Goal: Task Accomplishment & Management: Use online tool/utility

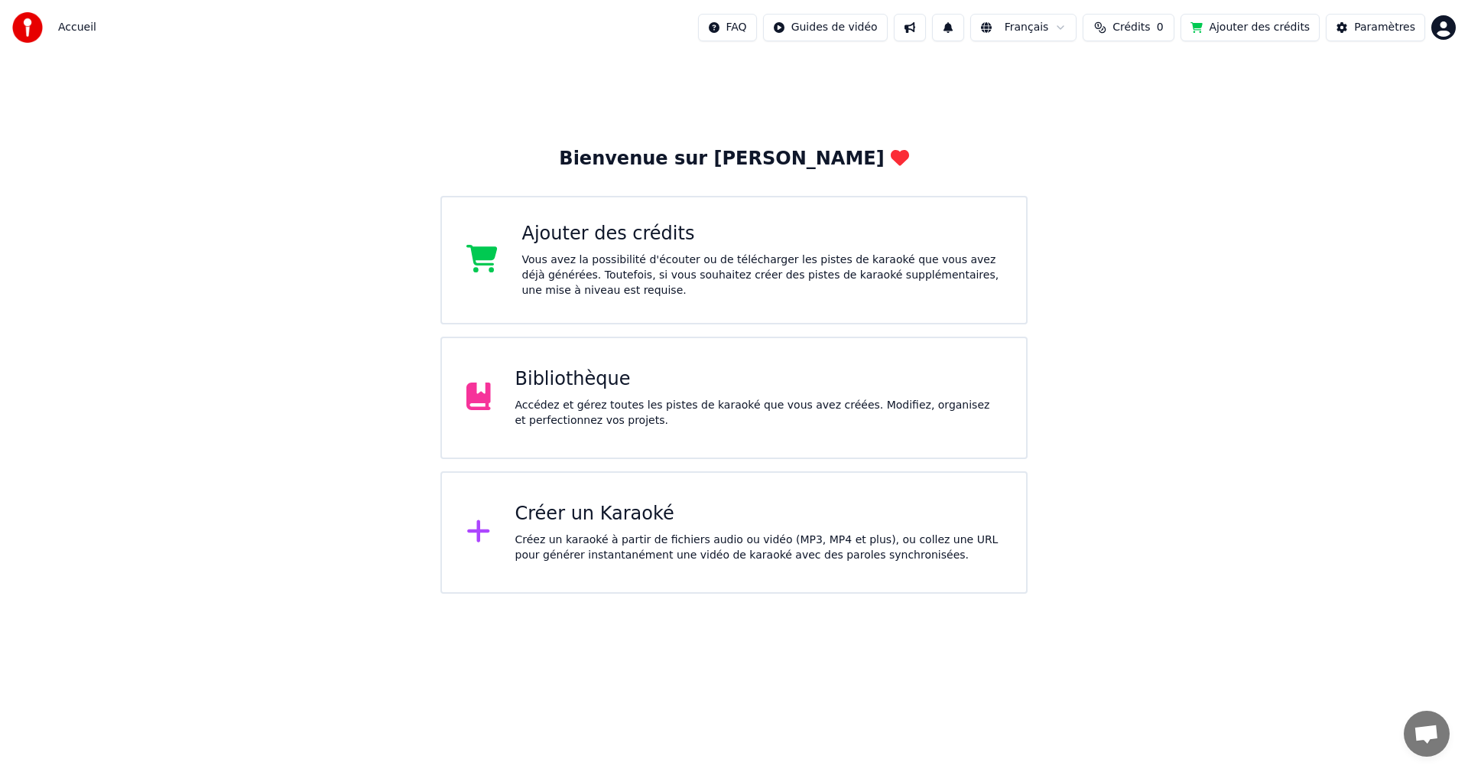
click at [1231, 31] on button "Ajouter des crédits" at bounding box center [1250, 28] width 139 height 28
click at [572, 379] on div "Bibliothèque" at bounding box center [758, 379] width 487 height 24
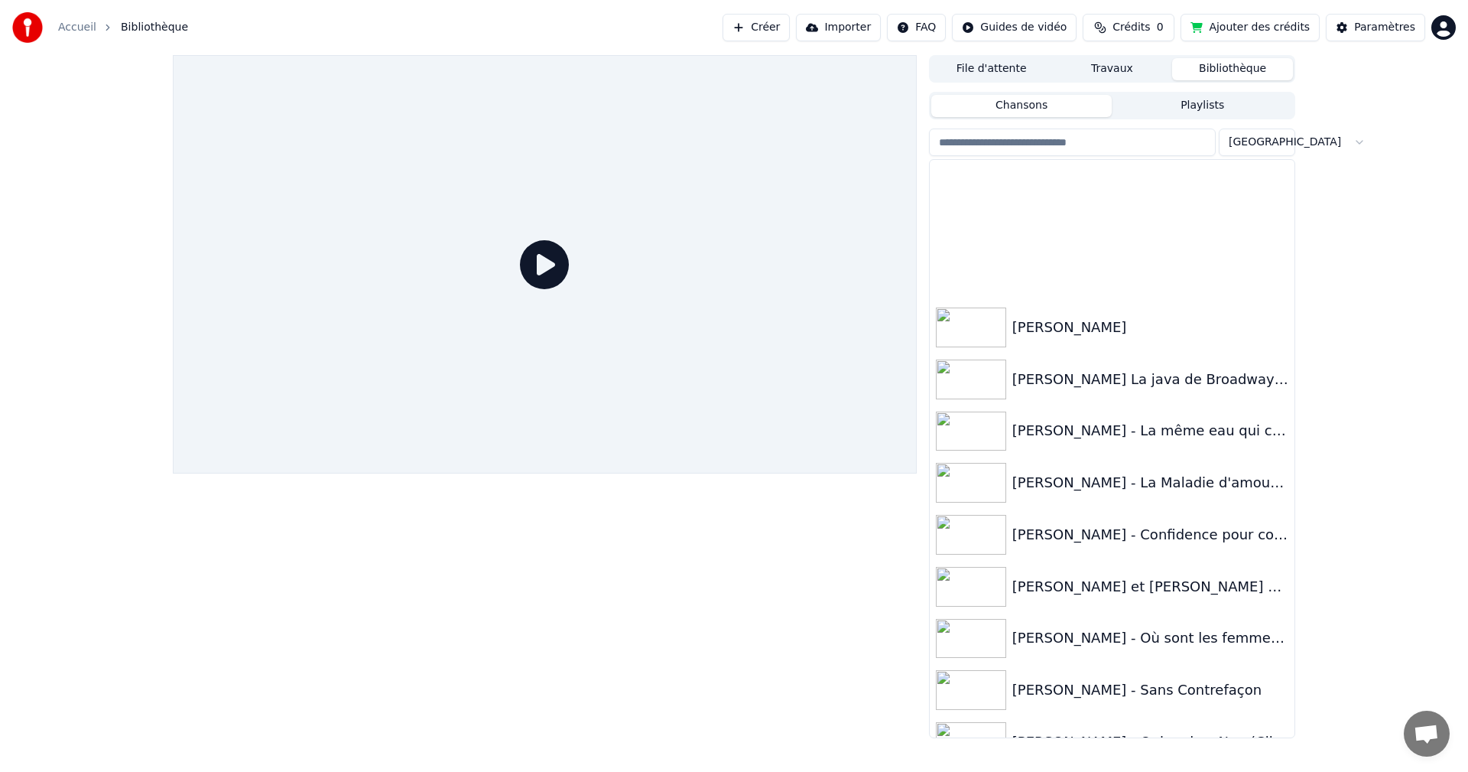
scroll to position [9223, 0]
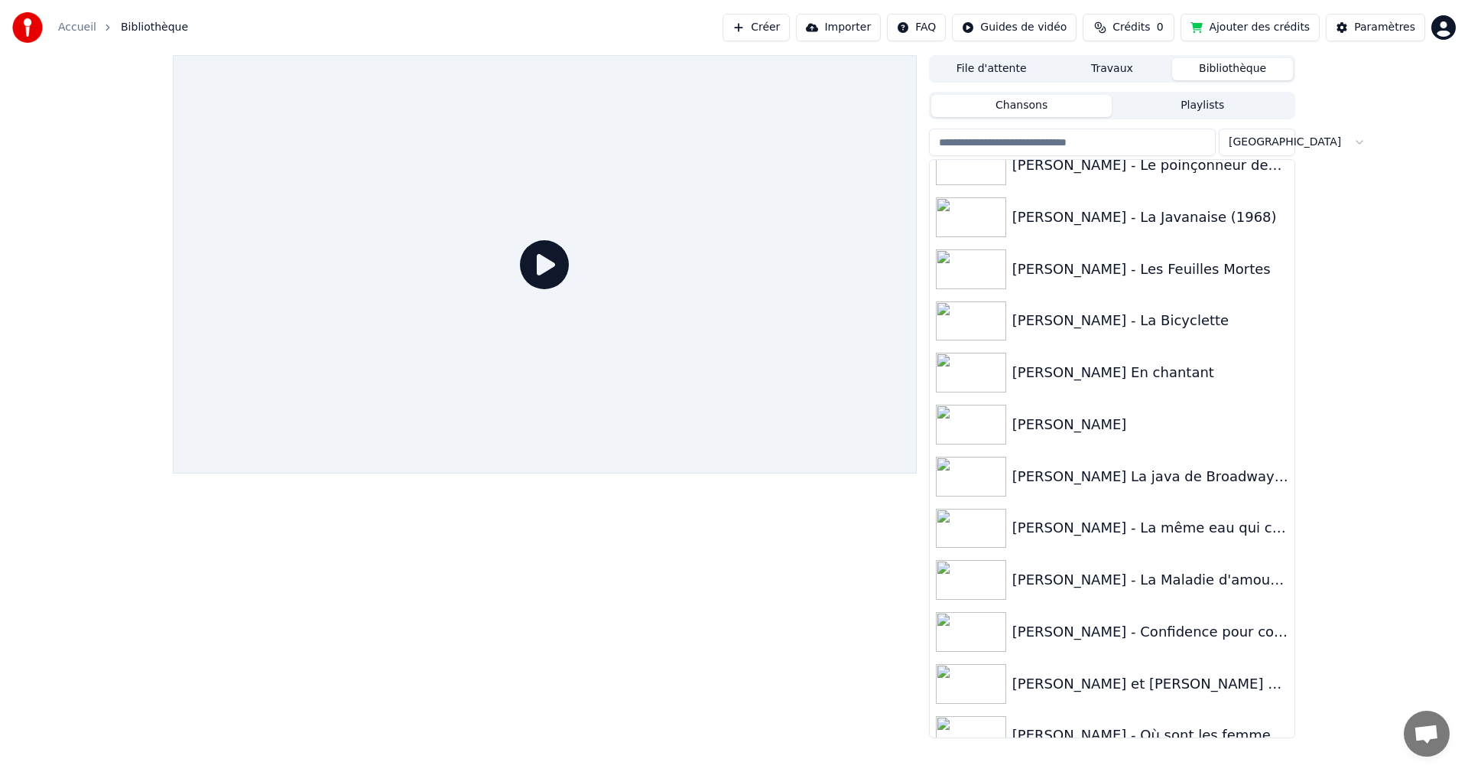
click at [1042, 148] on input "search" at bounding box center [1072, 142] width 287 height 28
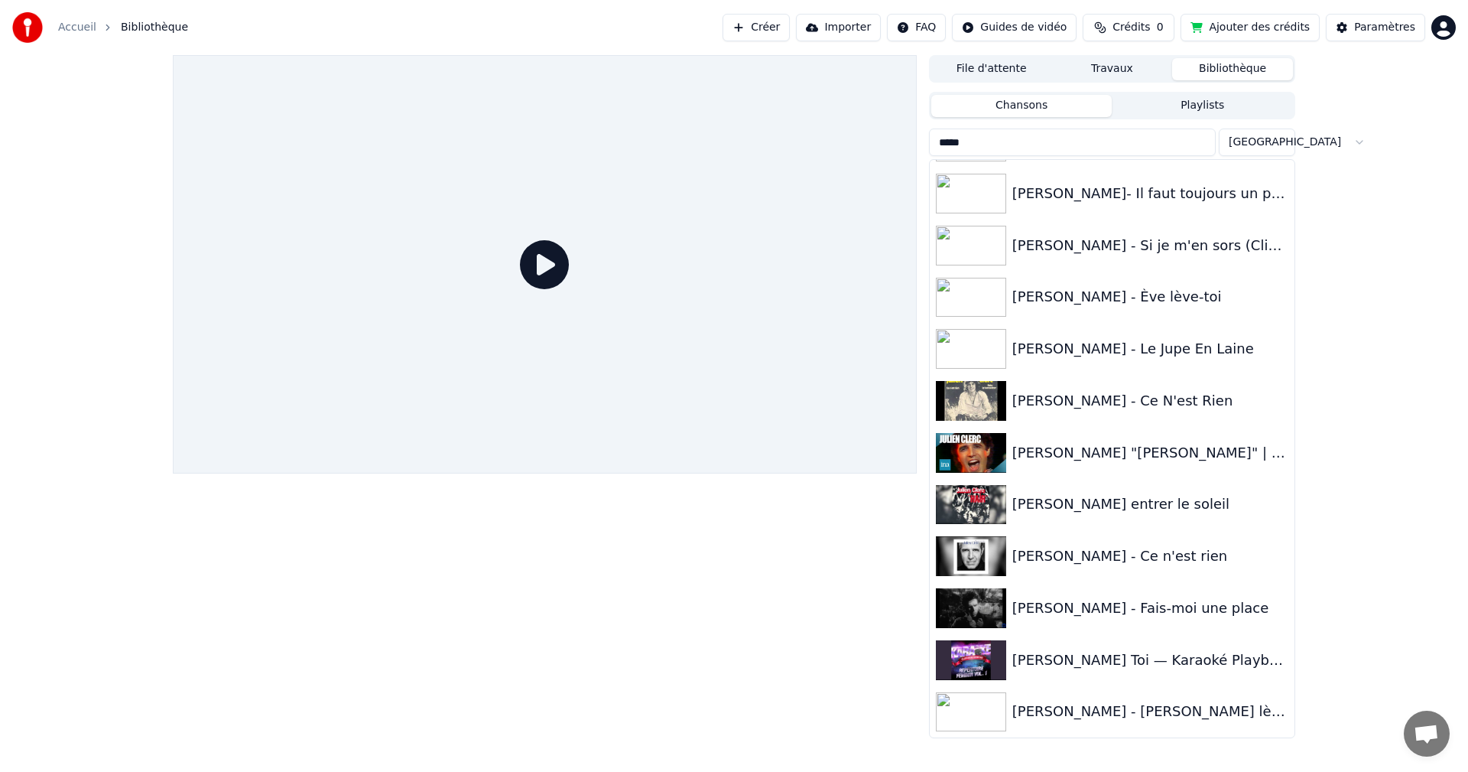
scroll to position [0, 0]
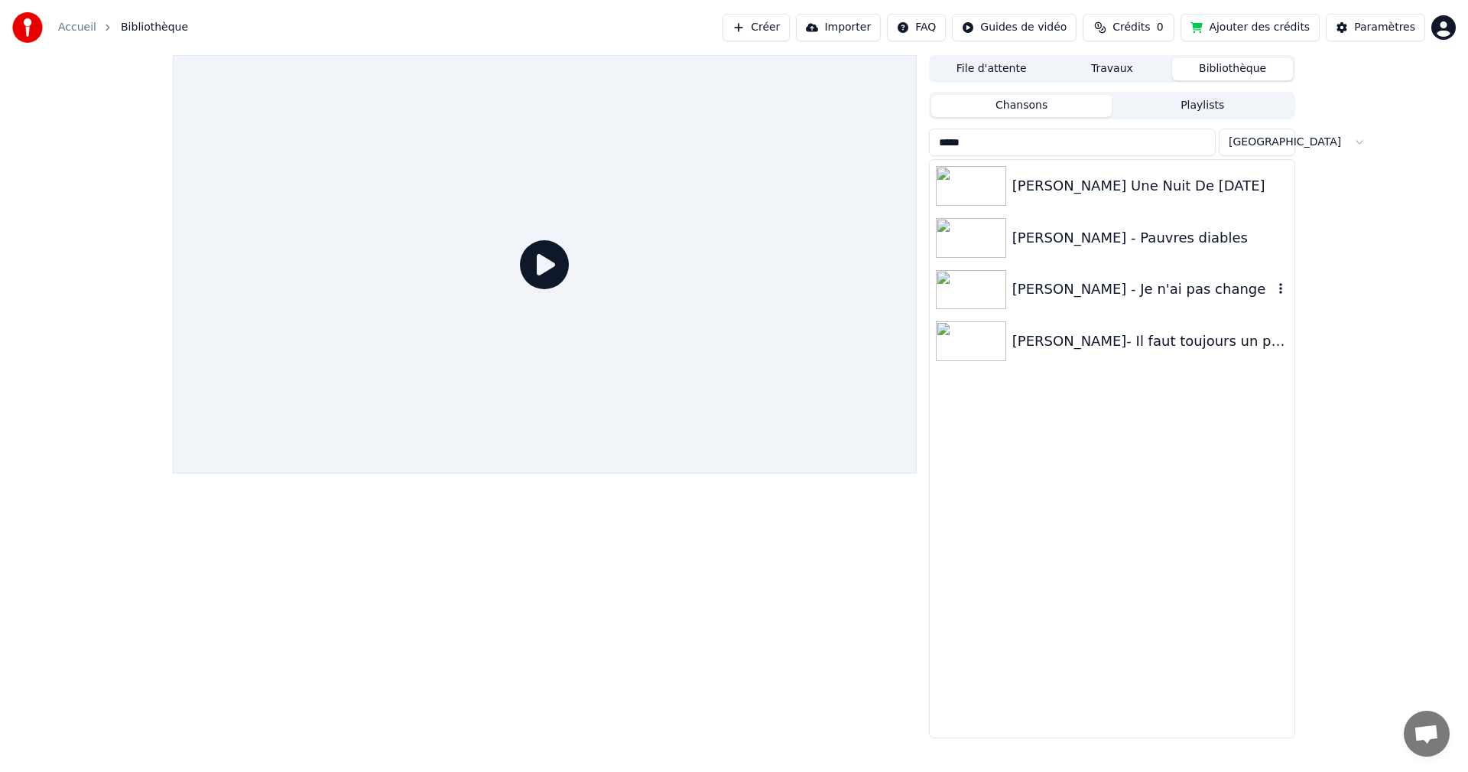
type input "*****"
click at [1144, 294] on div "[PERSON_NAME] - Je n'ai pas change" at bounding box center [1142, 288] width 261 height 21
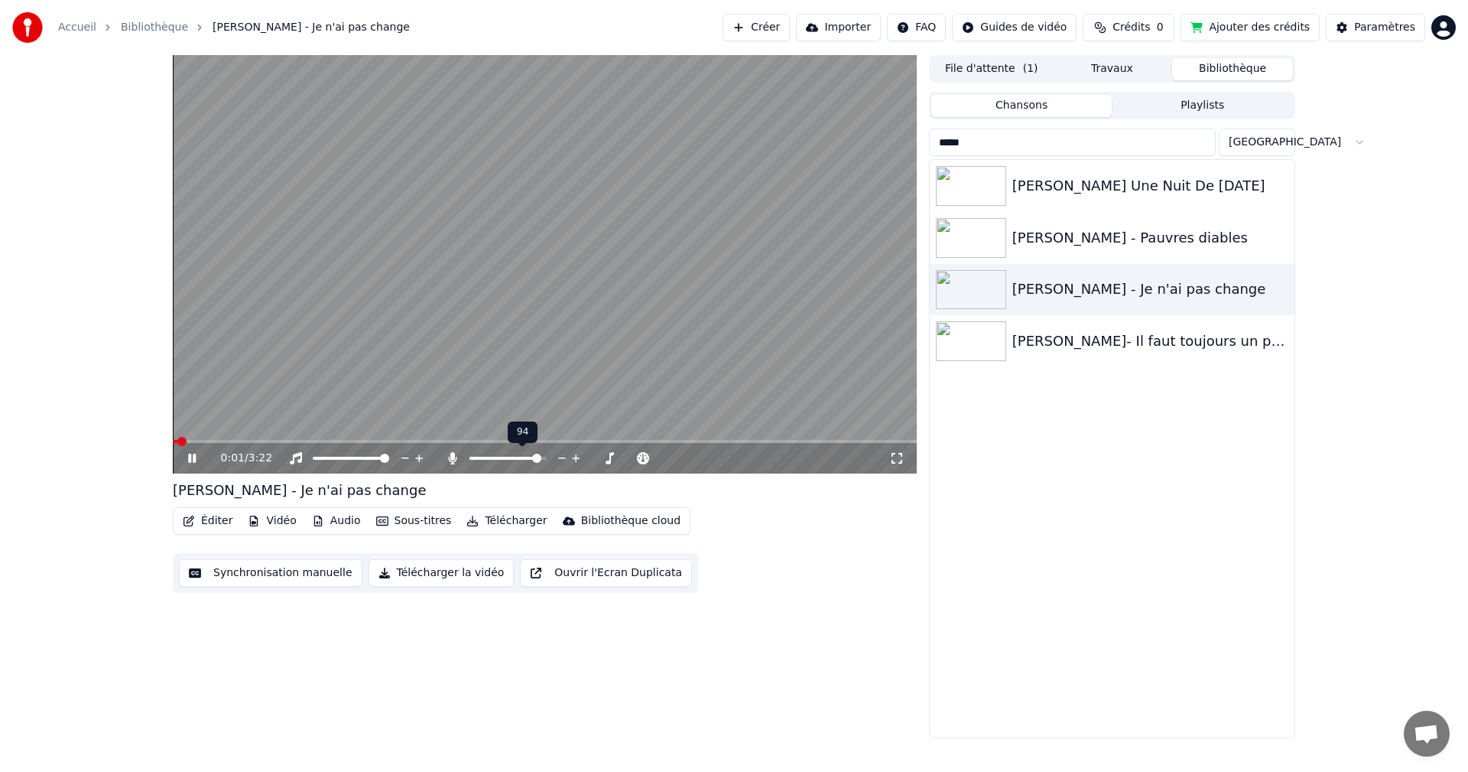
click at [541, 463] on span at bounding box center [536, 457] width 9 height 9
click at [229, 437] on video at bounding box center [545, 264] width 744 height 418
click at [232, 439] on video at bounding box center [545, 264] width 744 height 418
click at [242, 443] on span at bounding box center [545, 441] width 744 height 3
click at [239, 440] on span at bounding box center [211, 441] width 76 height 3
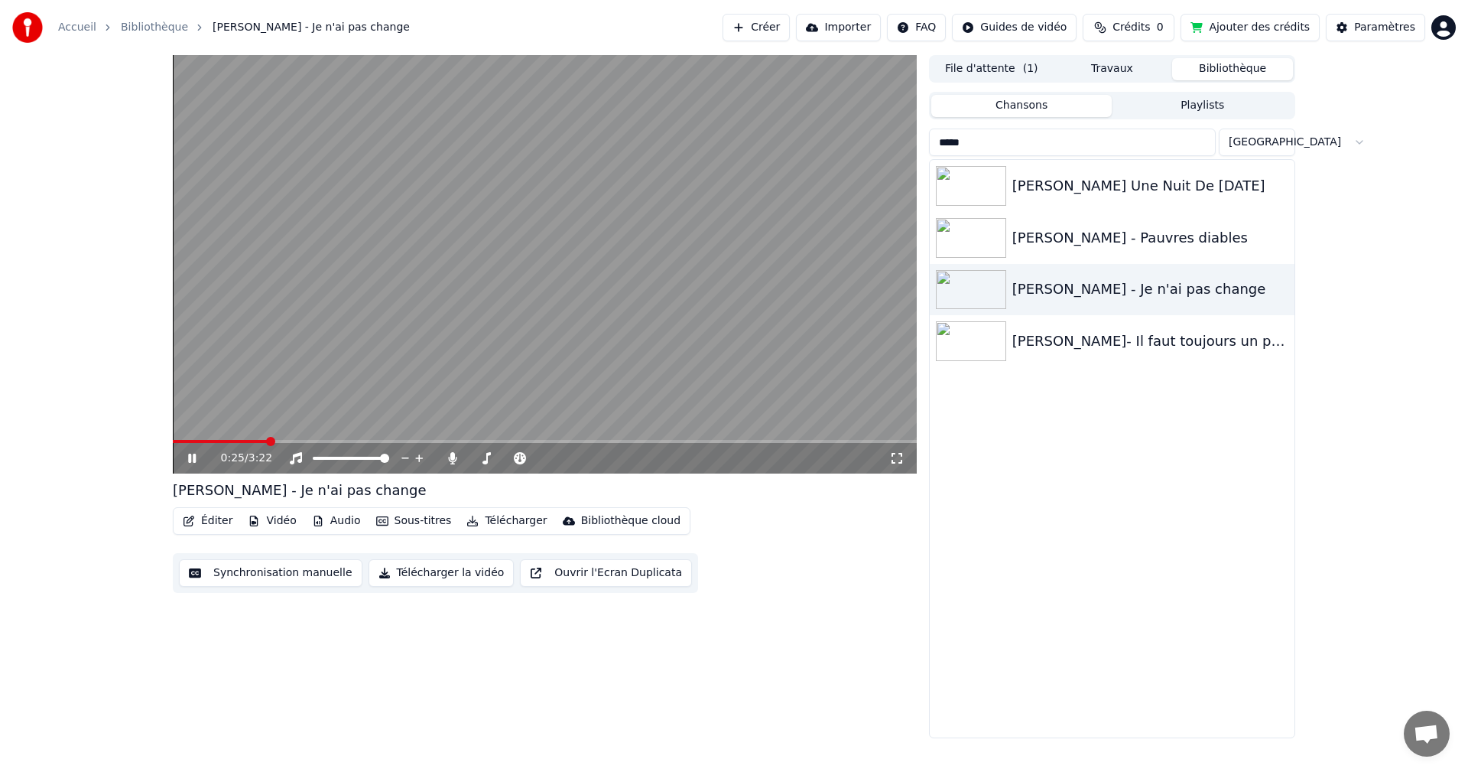
click at [189, 455] on icon at bounding box center [192, 457] width 8 height 9
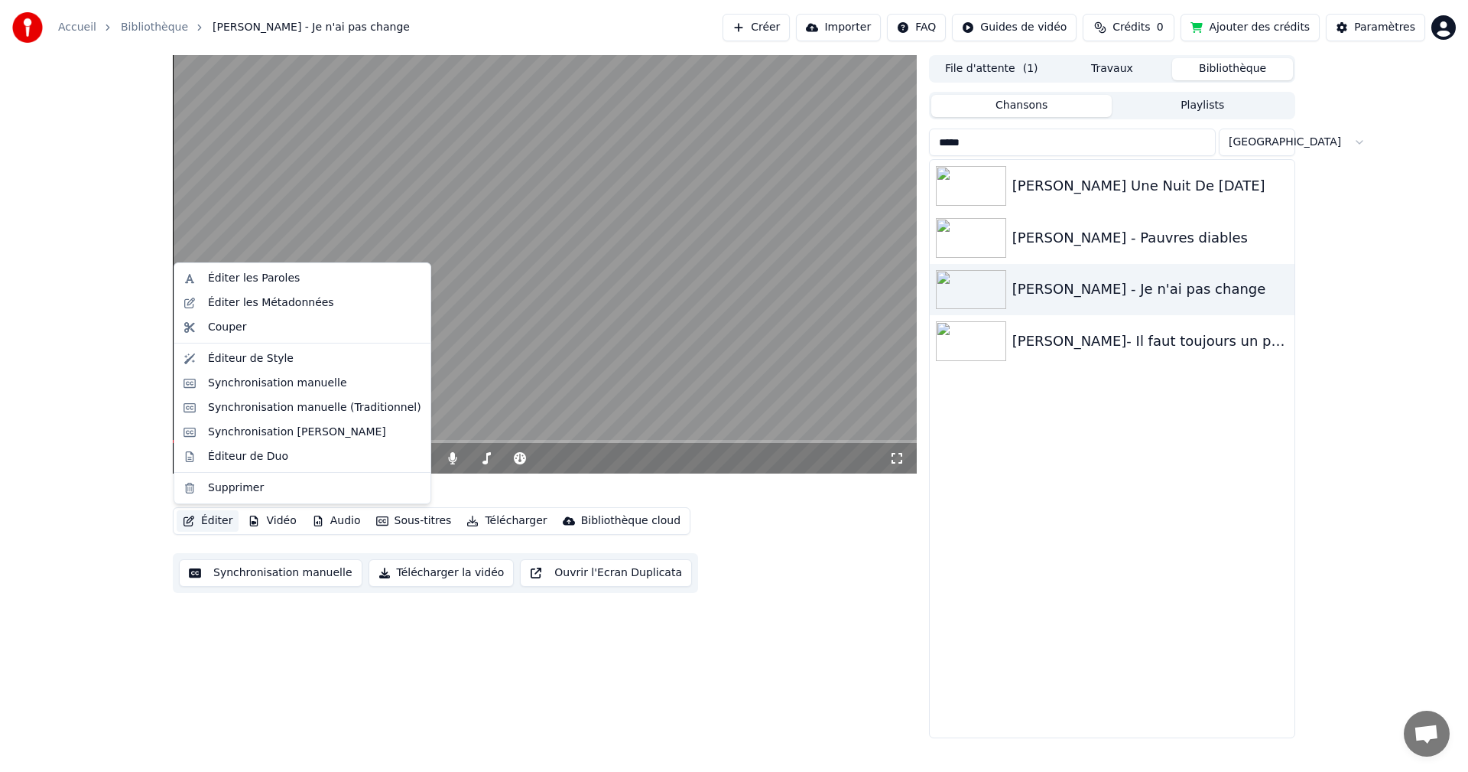
click at [207, 518] on button "Éditer" at bounding box center [208, 520] width 62 height 21
click at [272, 385] on div "Synchronisation manuelle" at bounding box center [277, 382] width 139 height 15
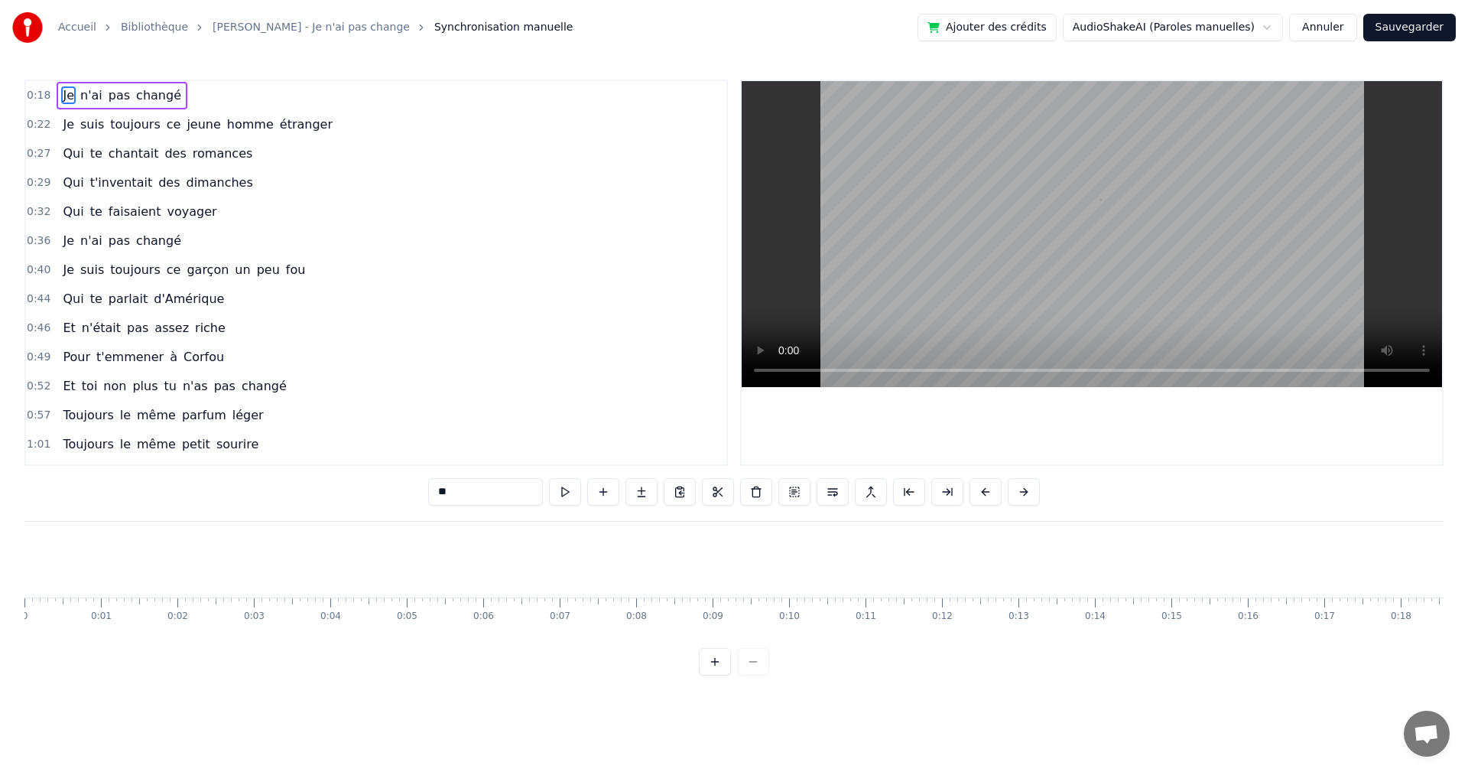
scroll to position [0, 1350]
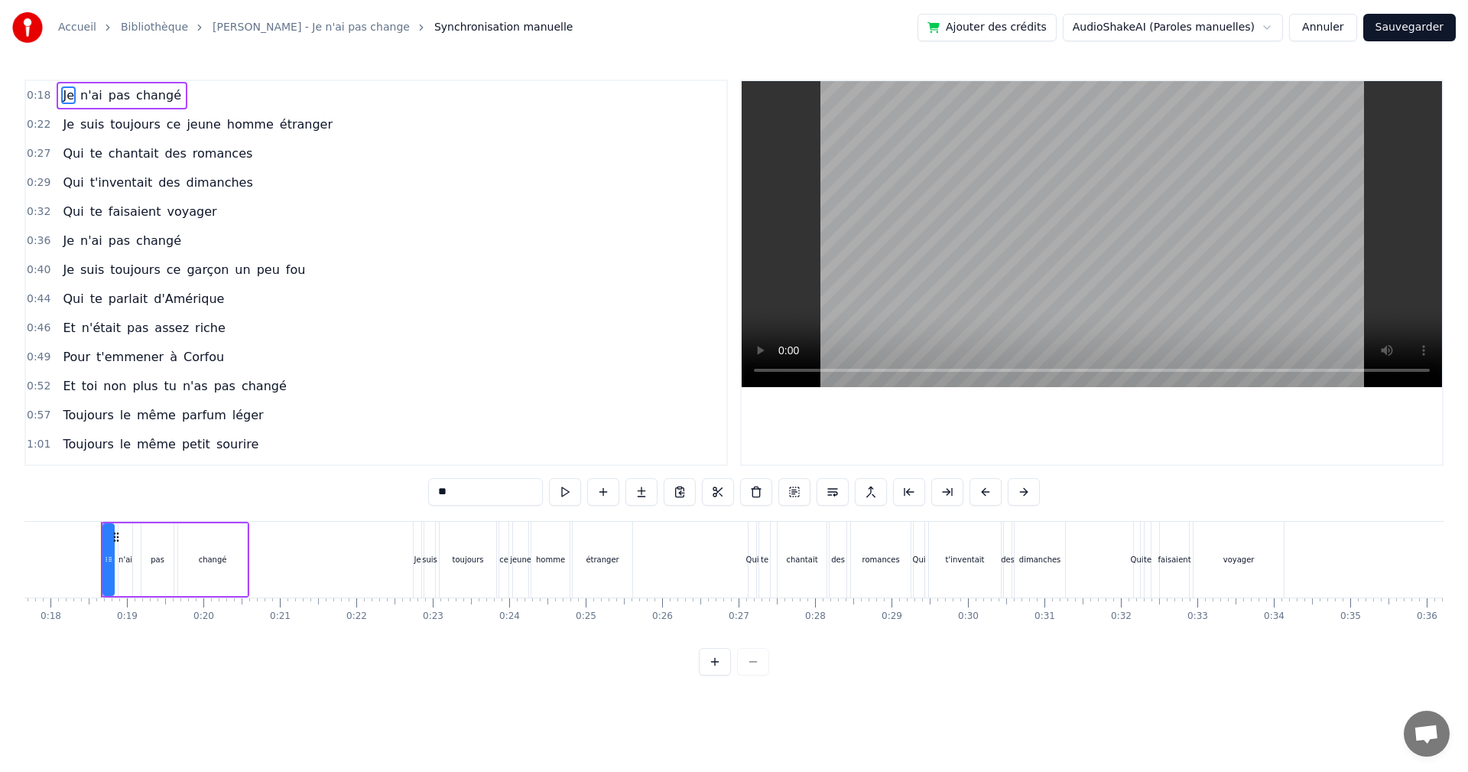
click at [61, 122] on span "Je" at bounding box center [68, 124] width 15 height 18
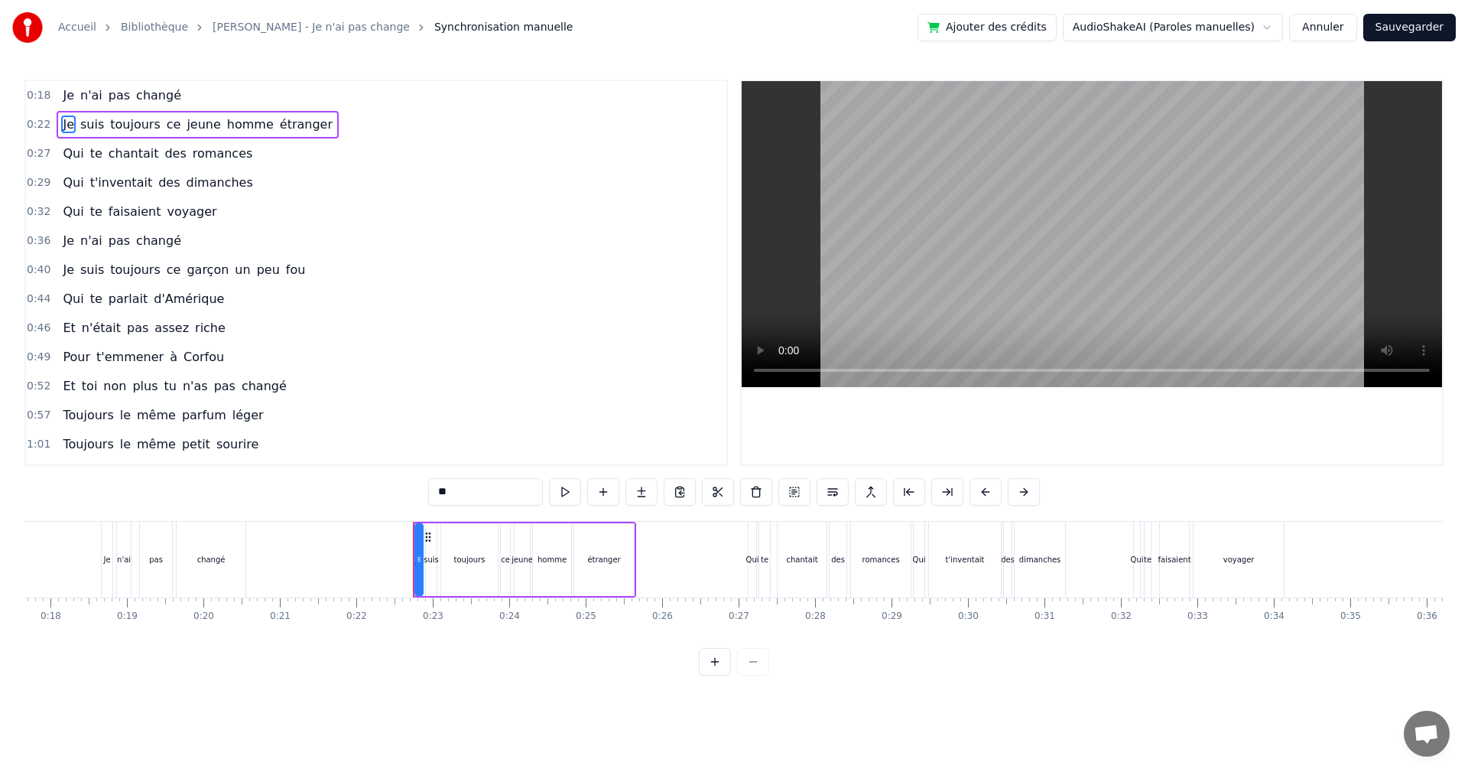
click at [165, 130] on span "ce" at bounding box center [174, 124] width 18 height 18
click at [840, 493] on button at bounding box center [833, 492] width 32 height 28
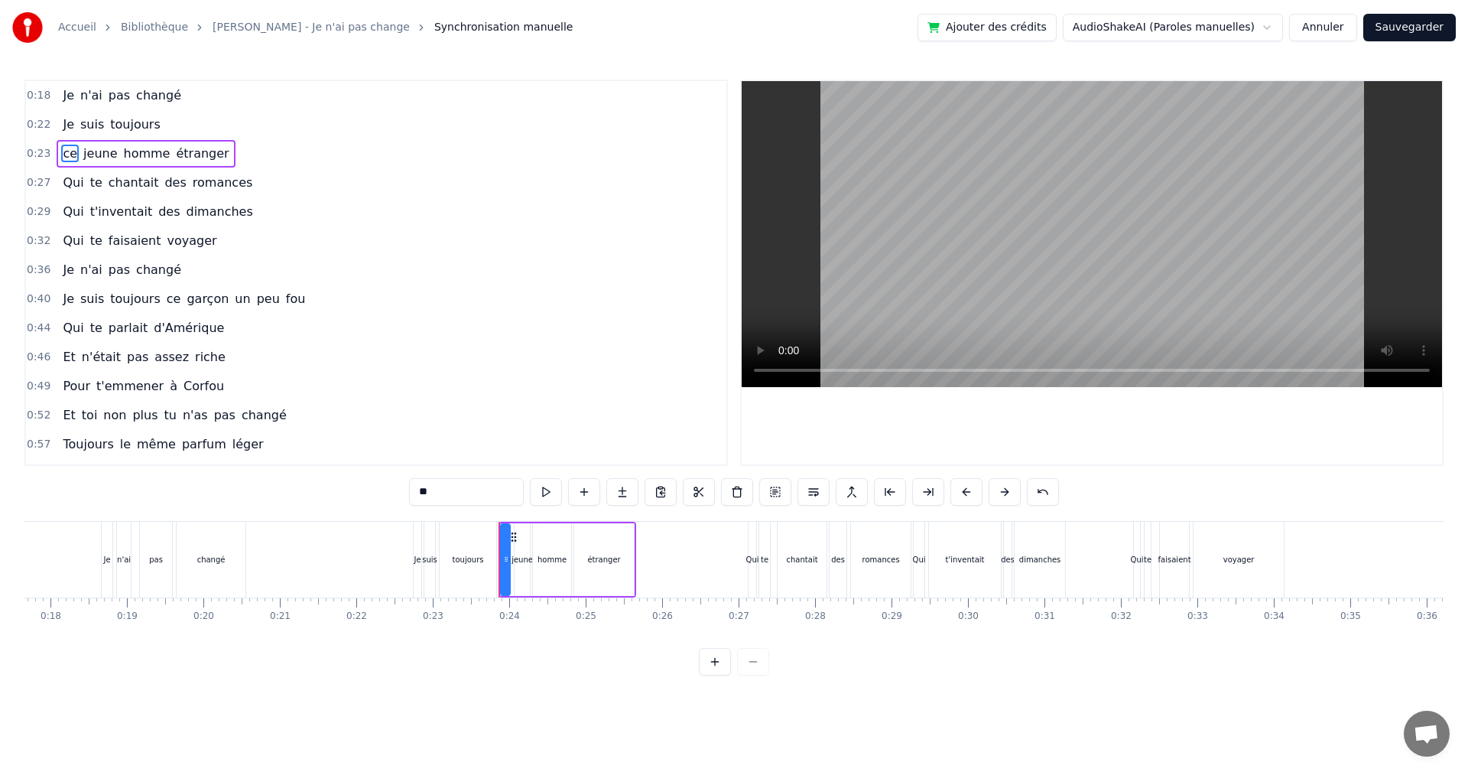
click at [61, 128] on span "Je" at bounding box center [68, 124] width 15 height 18
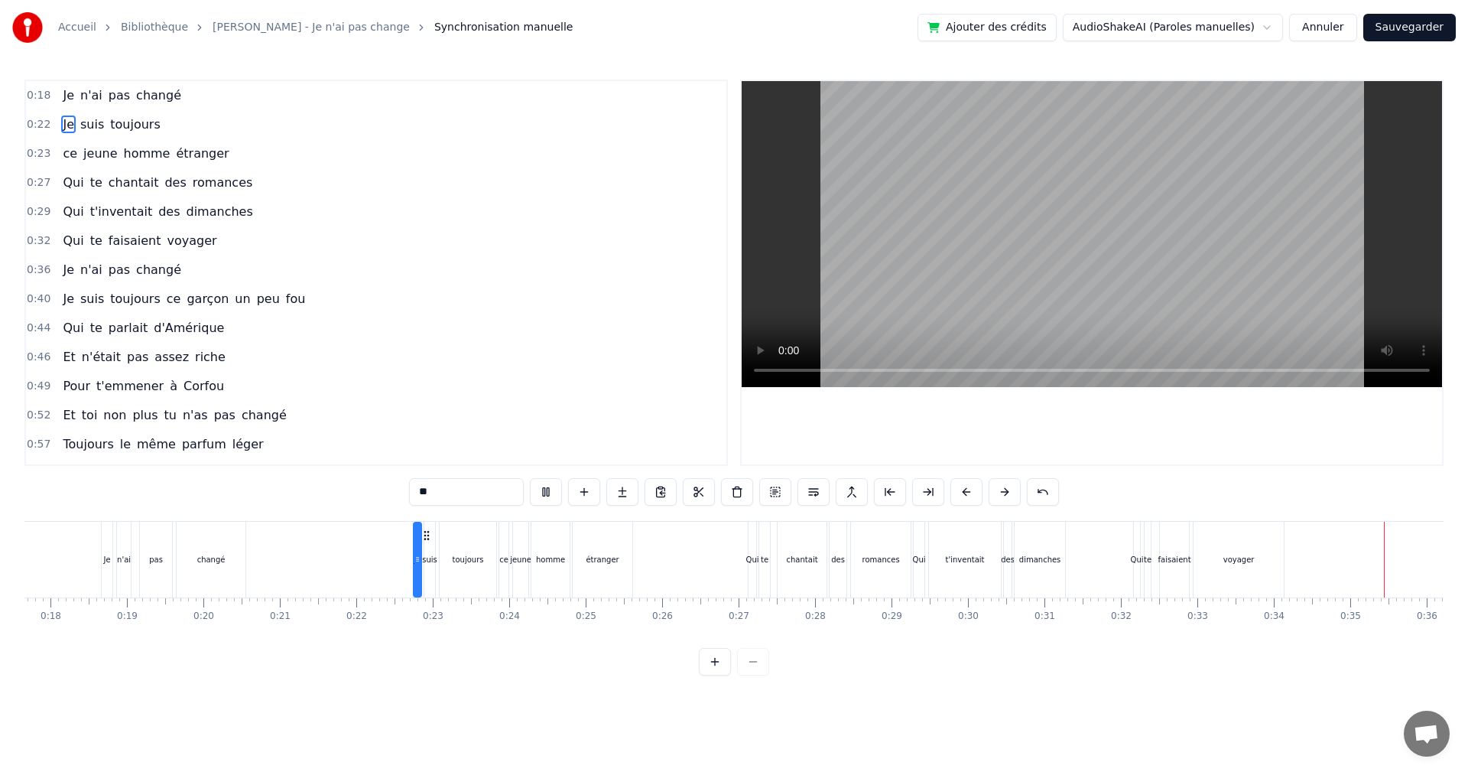
scroll to position [0, 2635]
click at [165, 301] on span "ce" at bounding box center [174, 299] width 18 height 18
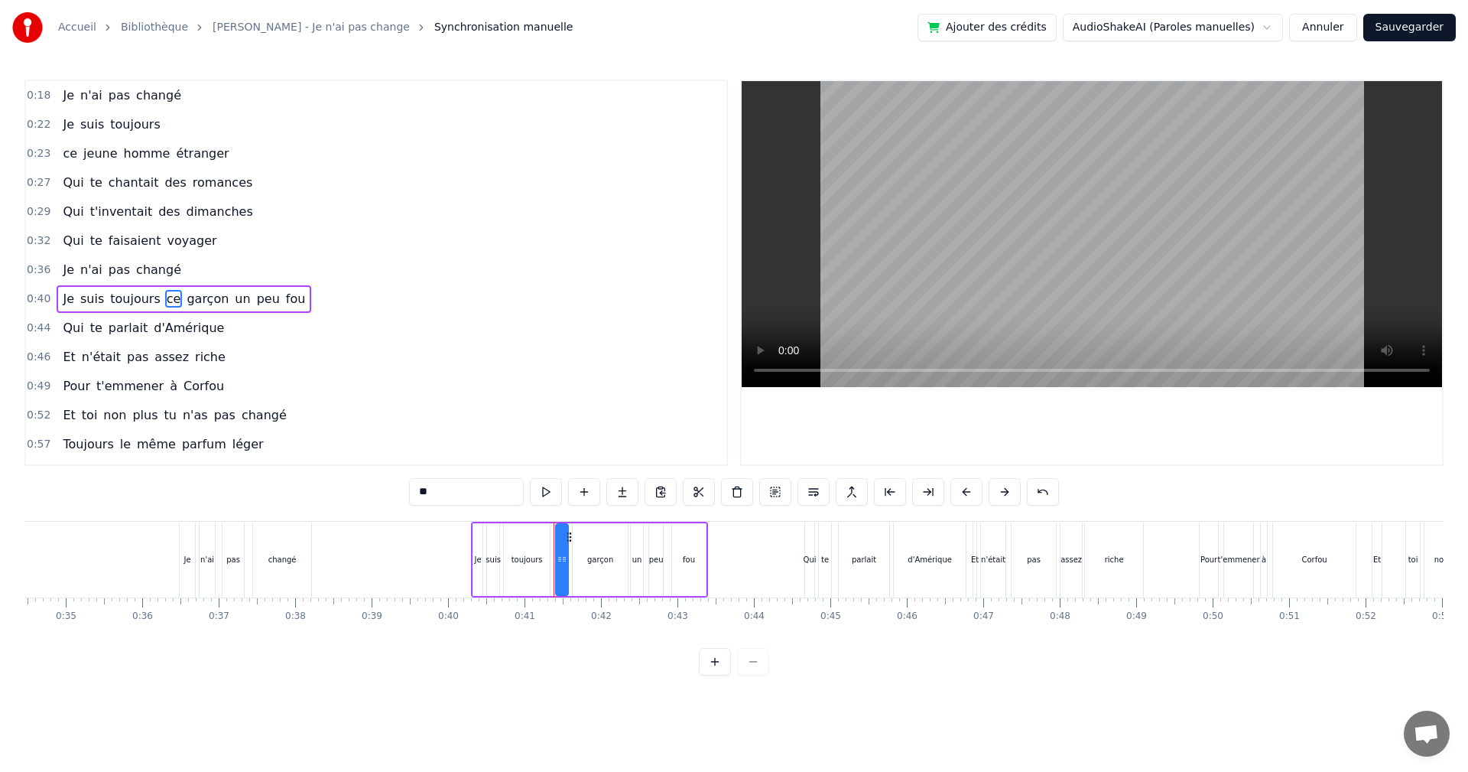
scroll to position [26, 0]
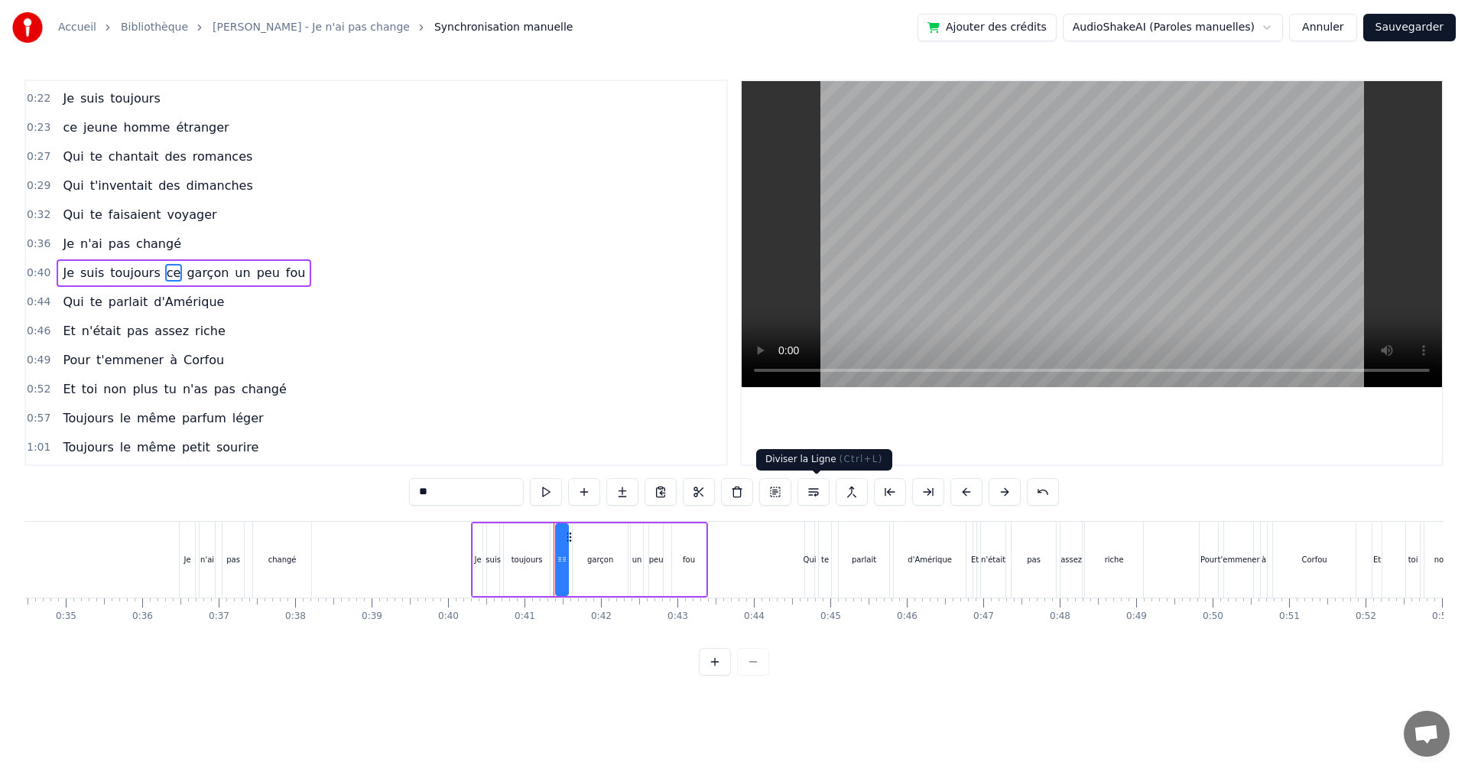
click at [815, 486] on button at bounding box center [814, 492] width 32 height 28
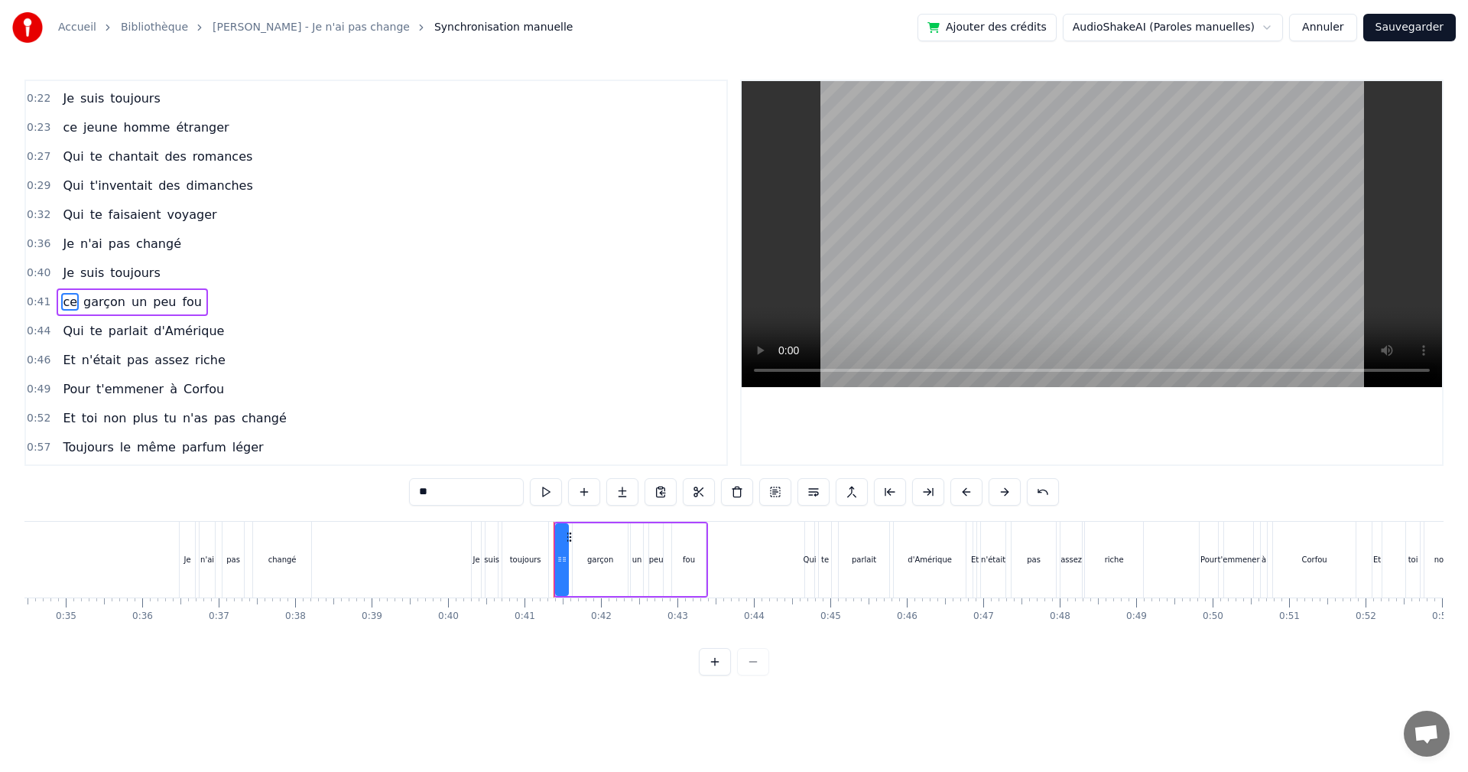
scroll to position [55, 0]
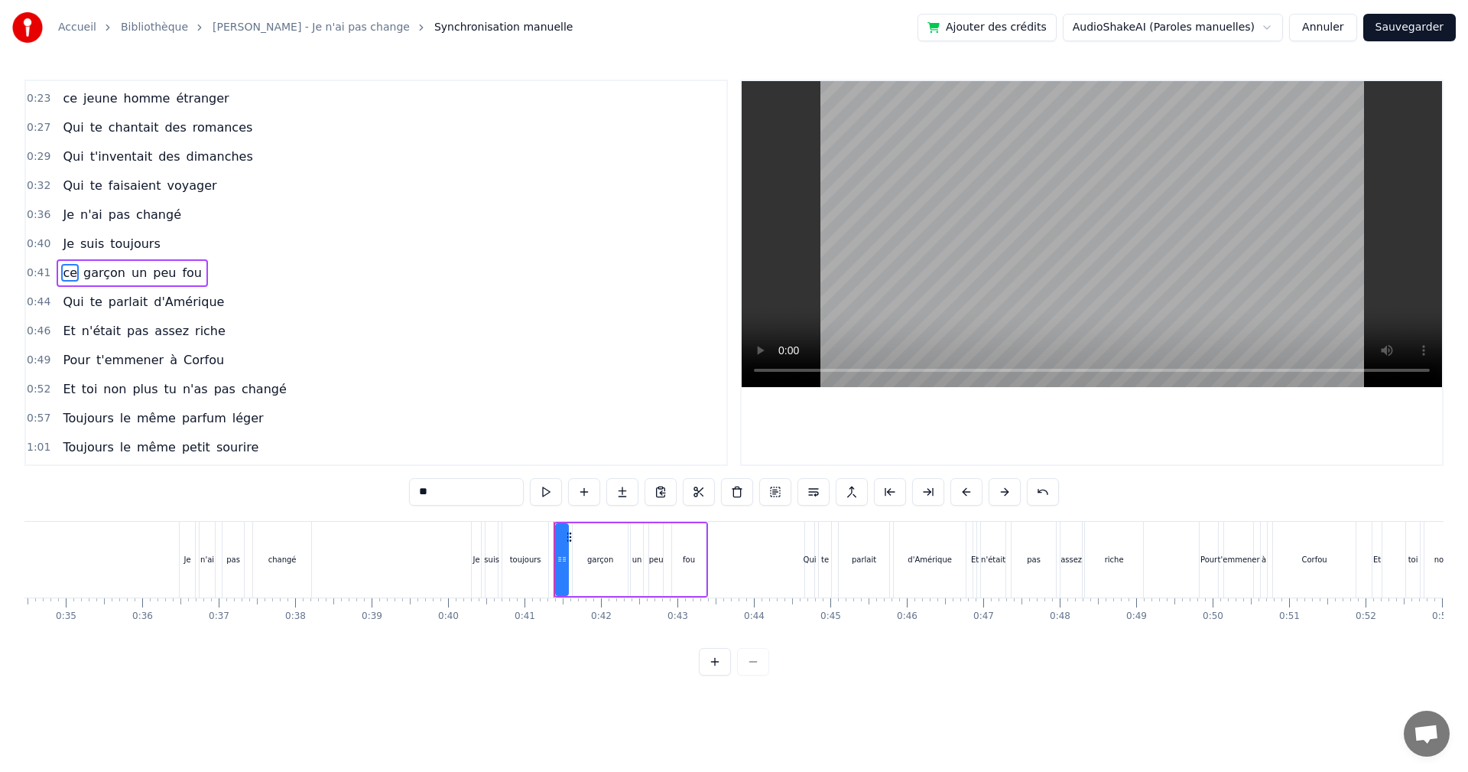
click at [63, 245] on span "Je" at bounding box center [68, 244] width 15 height 18
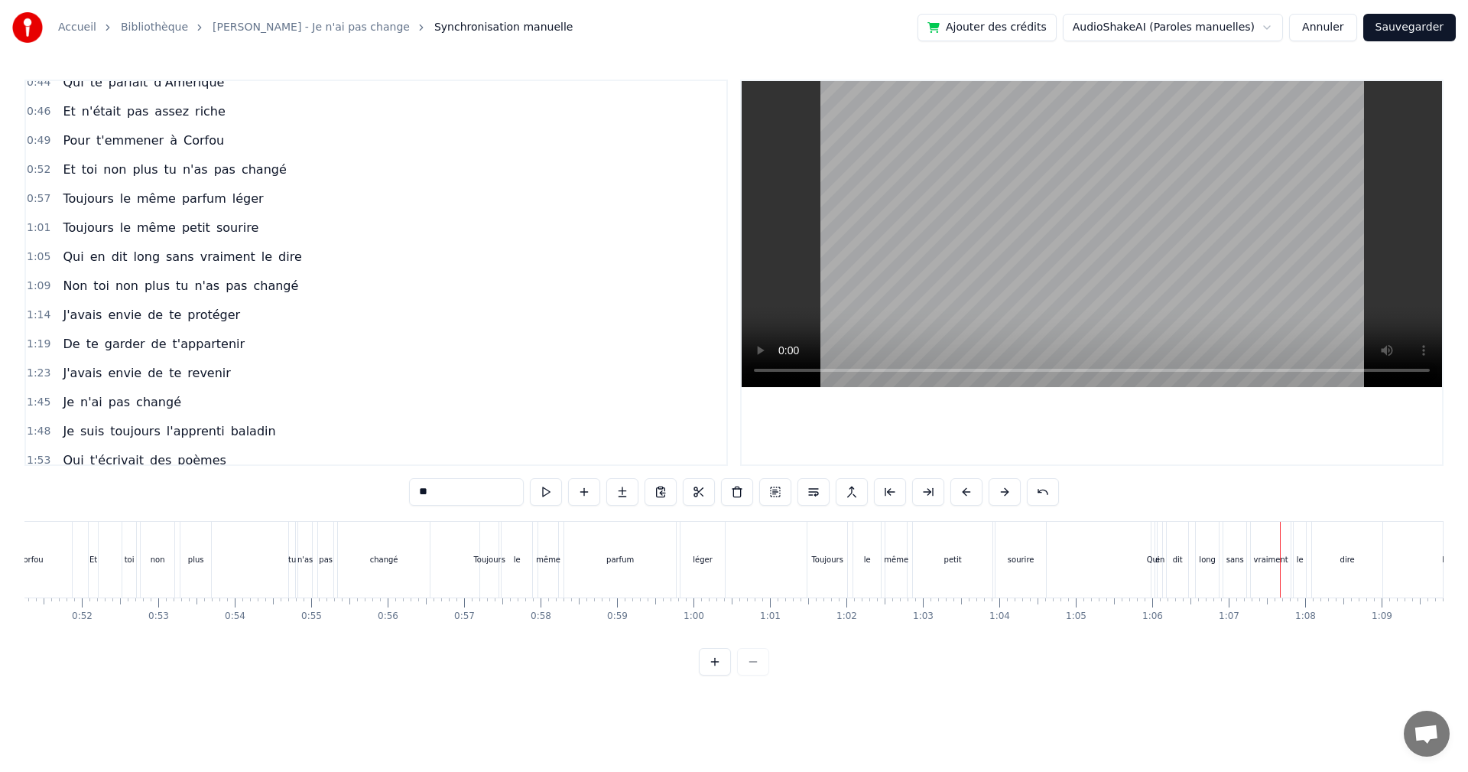
scroll to position [283, 0]
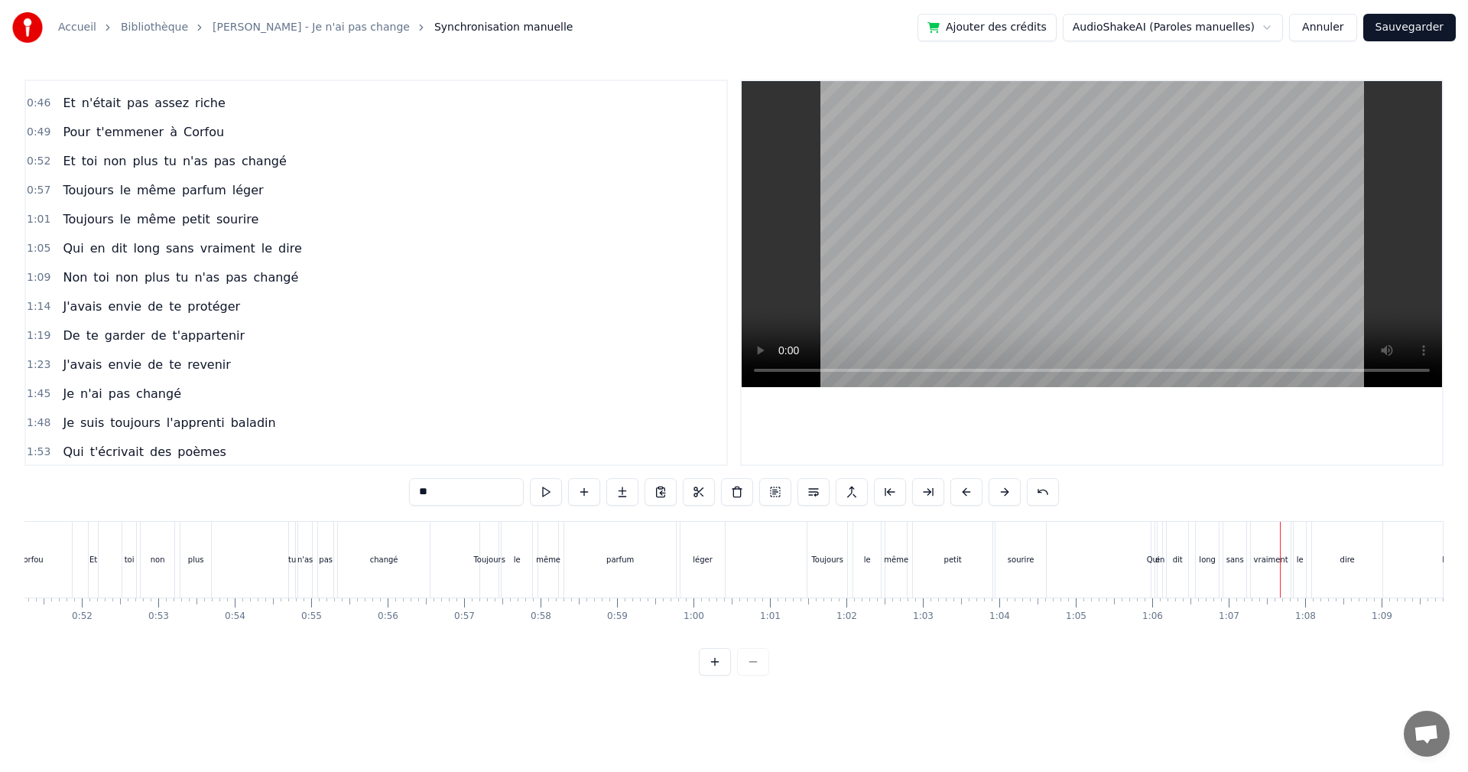
click at [169, 250] on span "sans" at bounding box center [179, 248] width 31 height 18
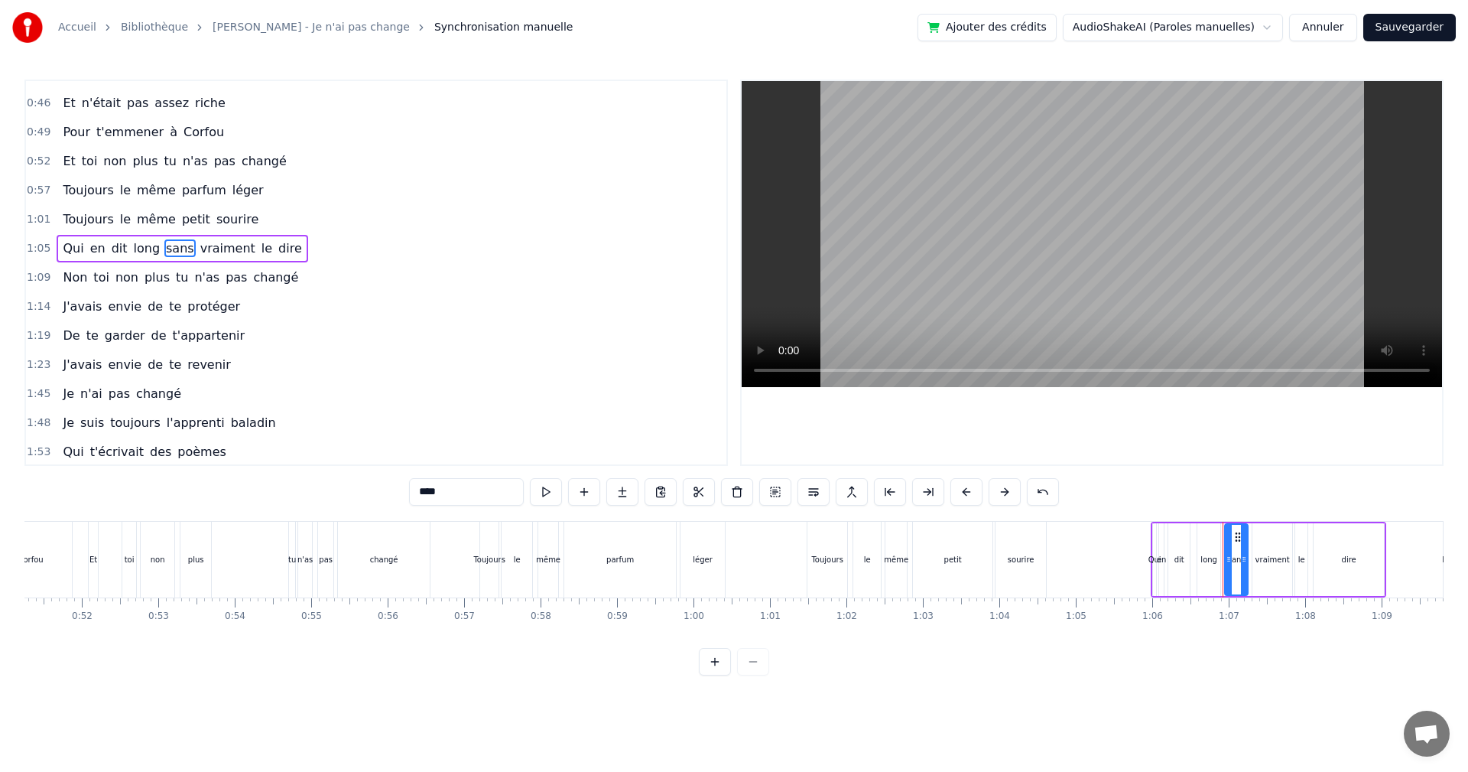
scroll to position [258, 0]
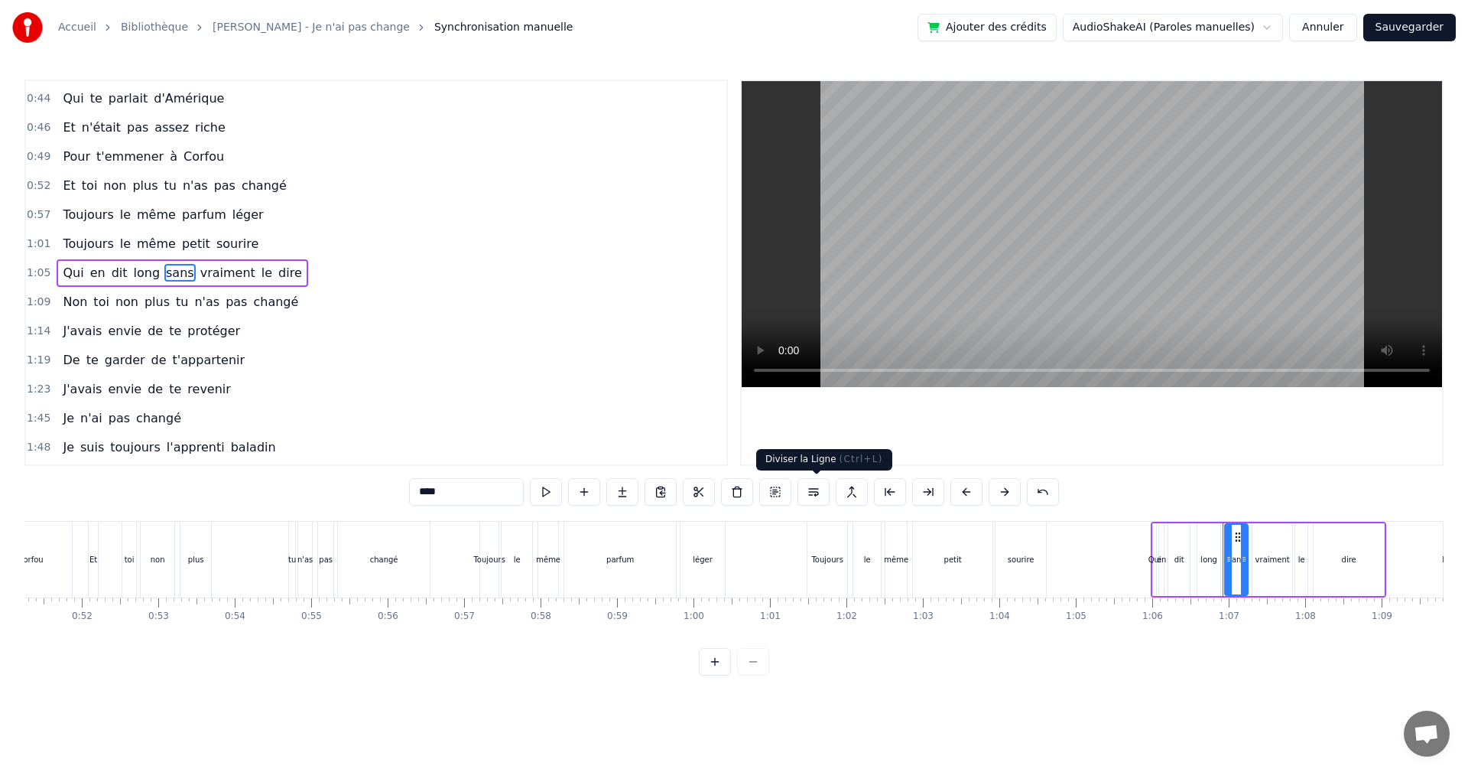
click at [814, 493] on button at bounding box center [814, 492] width 32 height 28
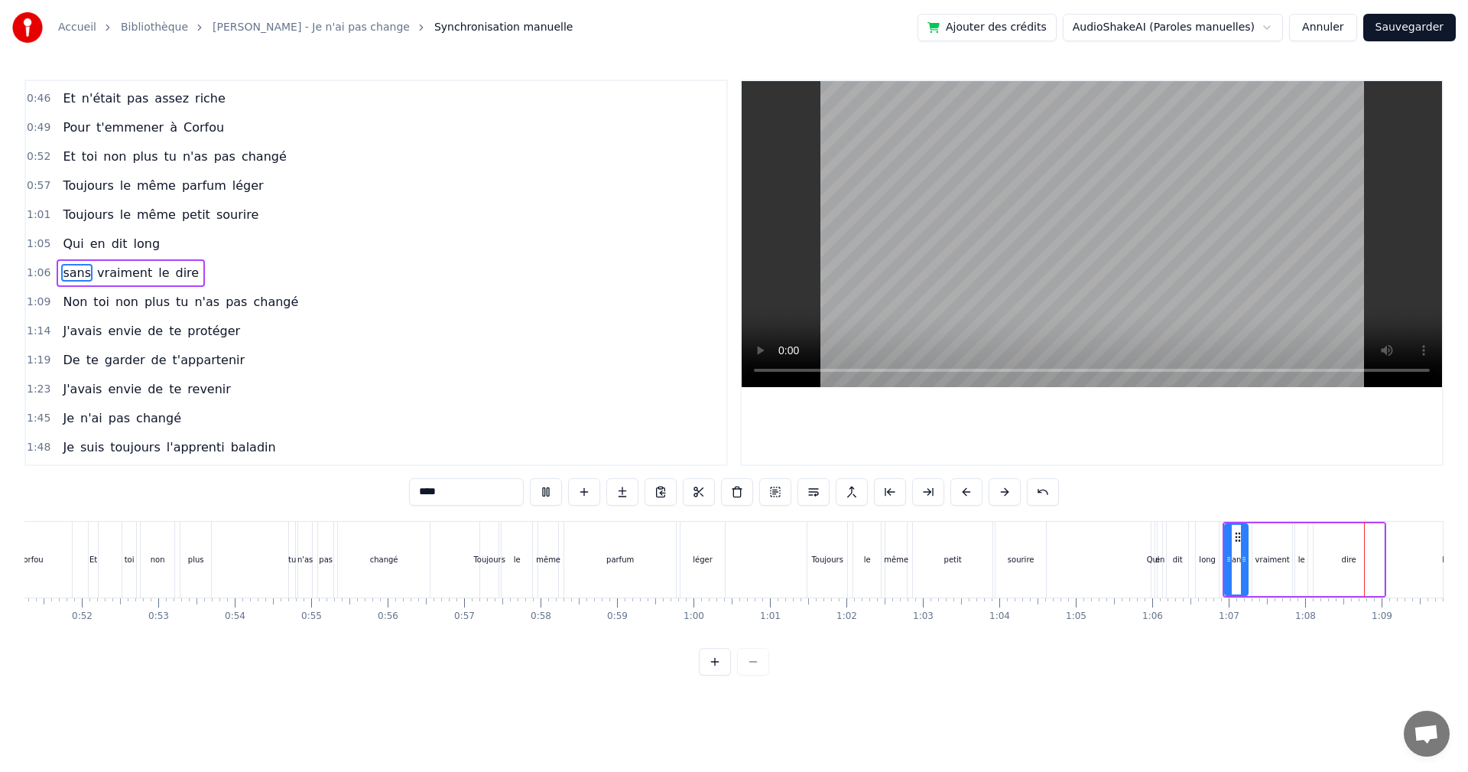
scroll to position [0, 5193]
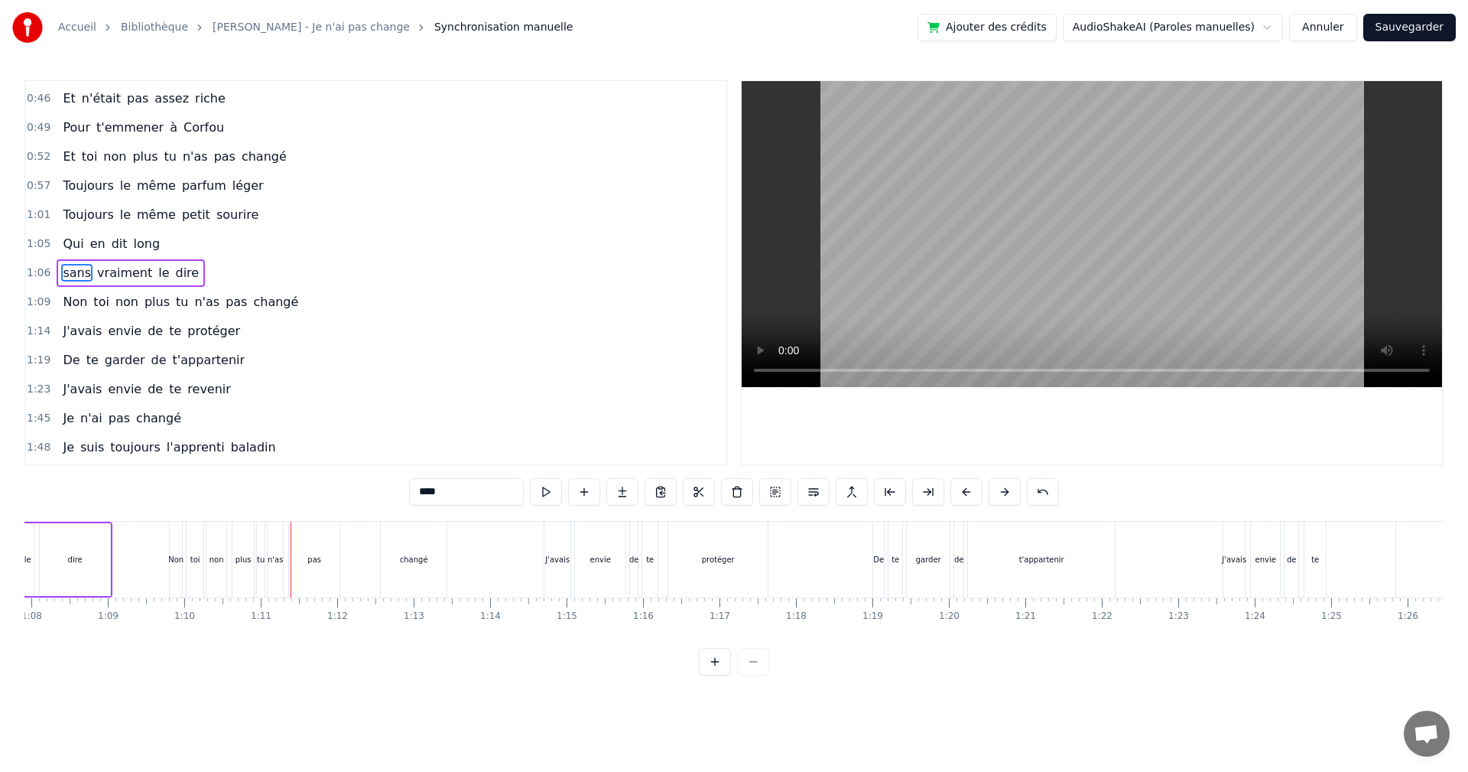
click at [174, 307] on span "tu" at bounding box center [181, 302] width 15 height 18
type input "**"
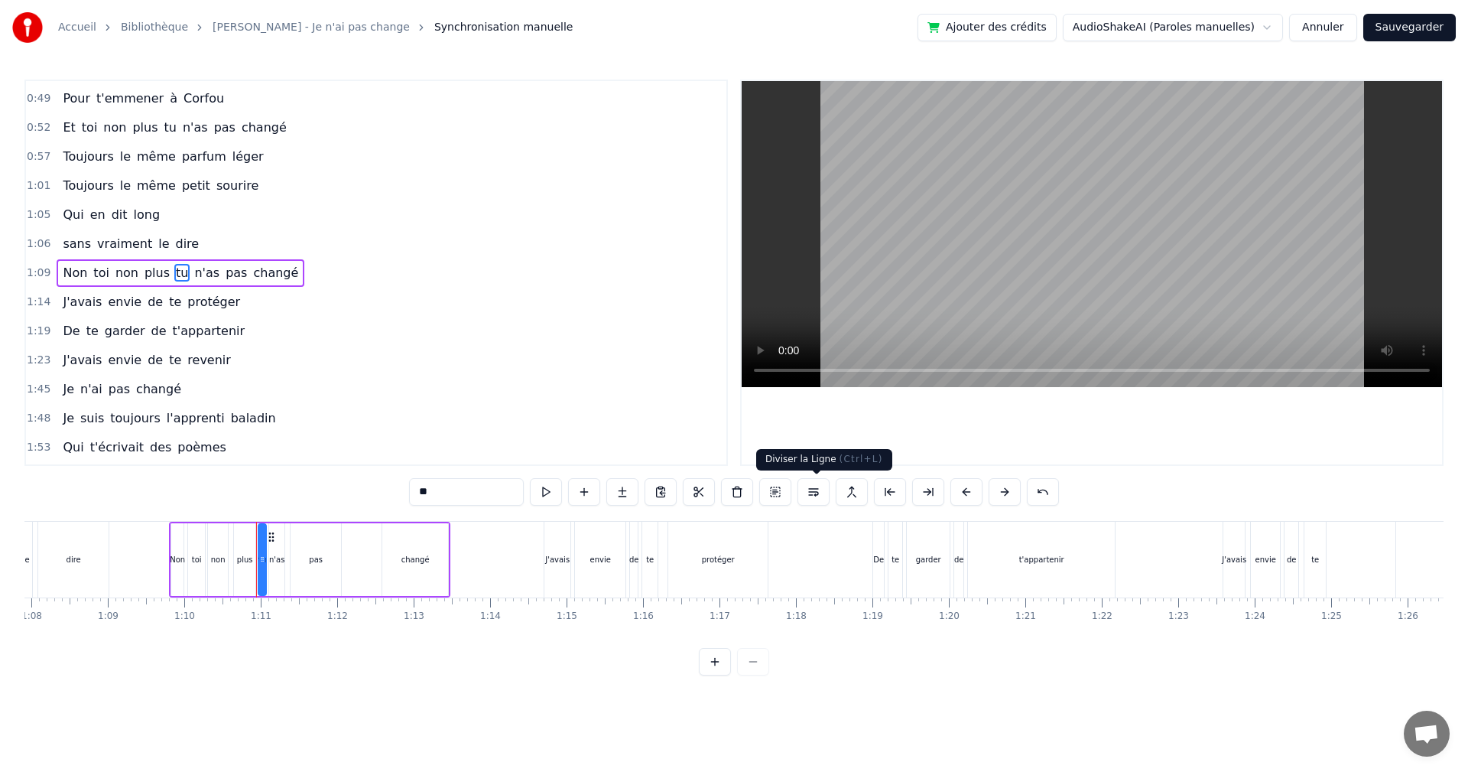
click at [819, 495] on button at bounding box center [814, 492] width 32 height 28
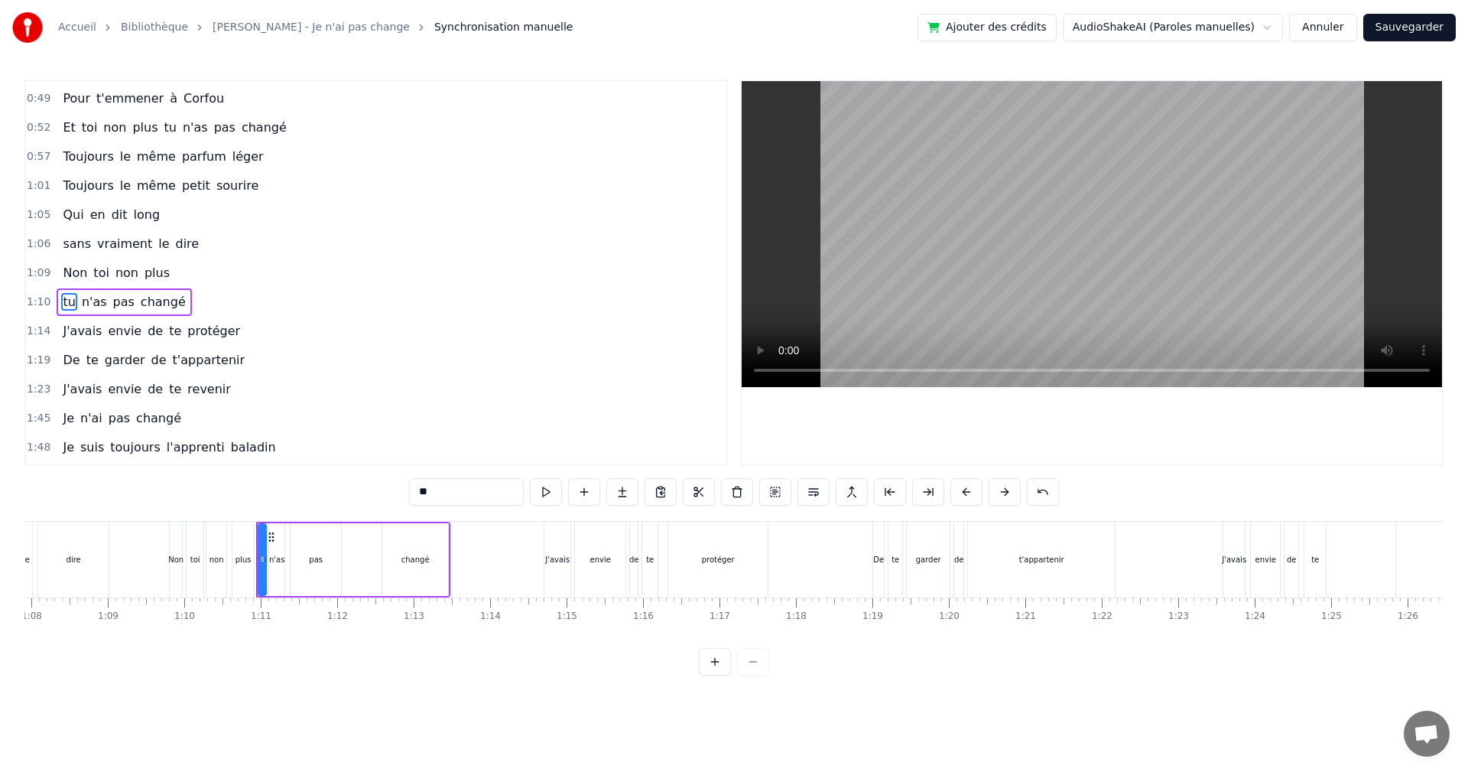
scroll to position [346, 0]
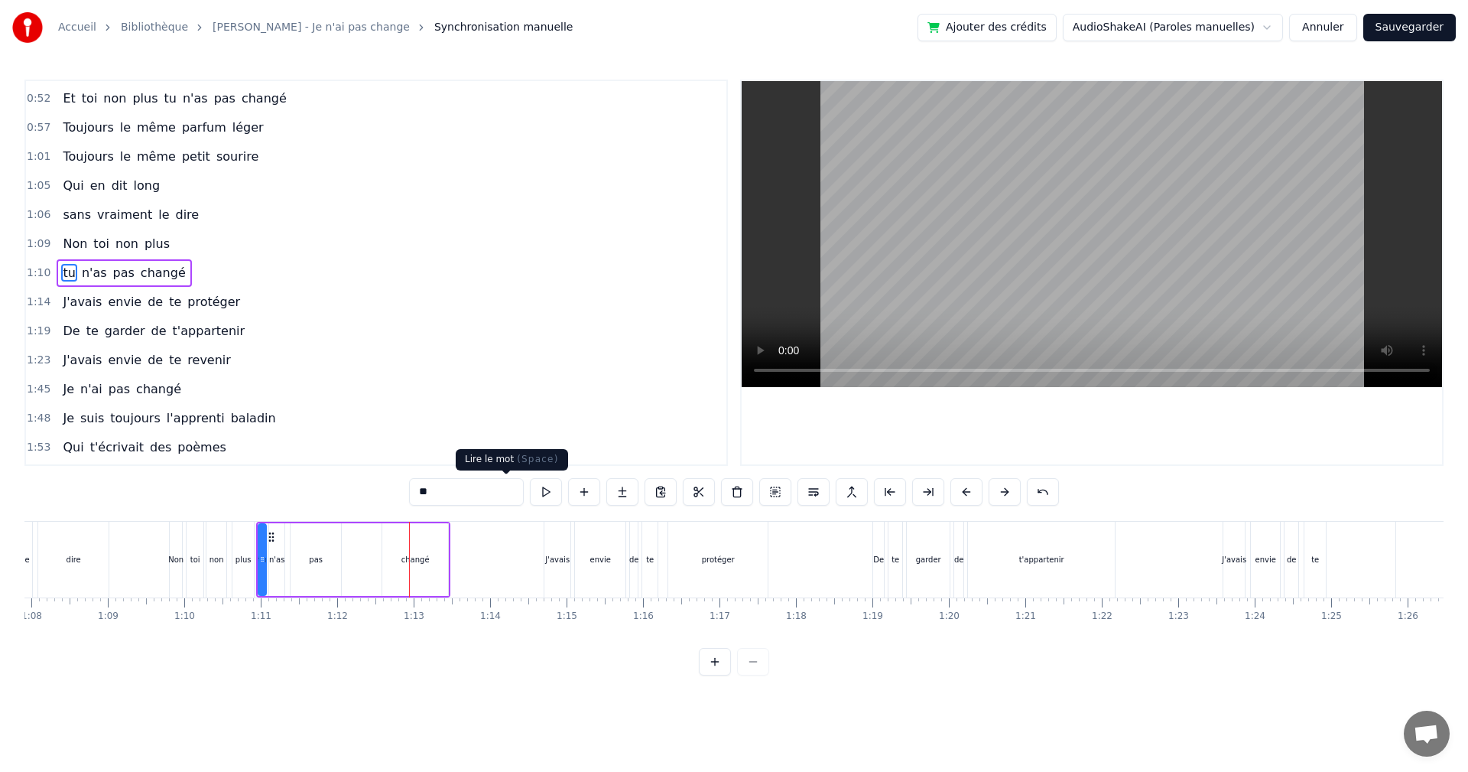
click at [530, 492] on button at bounding box center [546, 492] width 32 height 28
click at [365, 551] on div "tu n'as pas changé" at bounding box center [353, 559] width 194 height 76
click at [401, 561] on div "changé" at bounding box center [415, 559] width 66 height 73
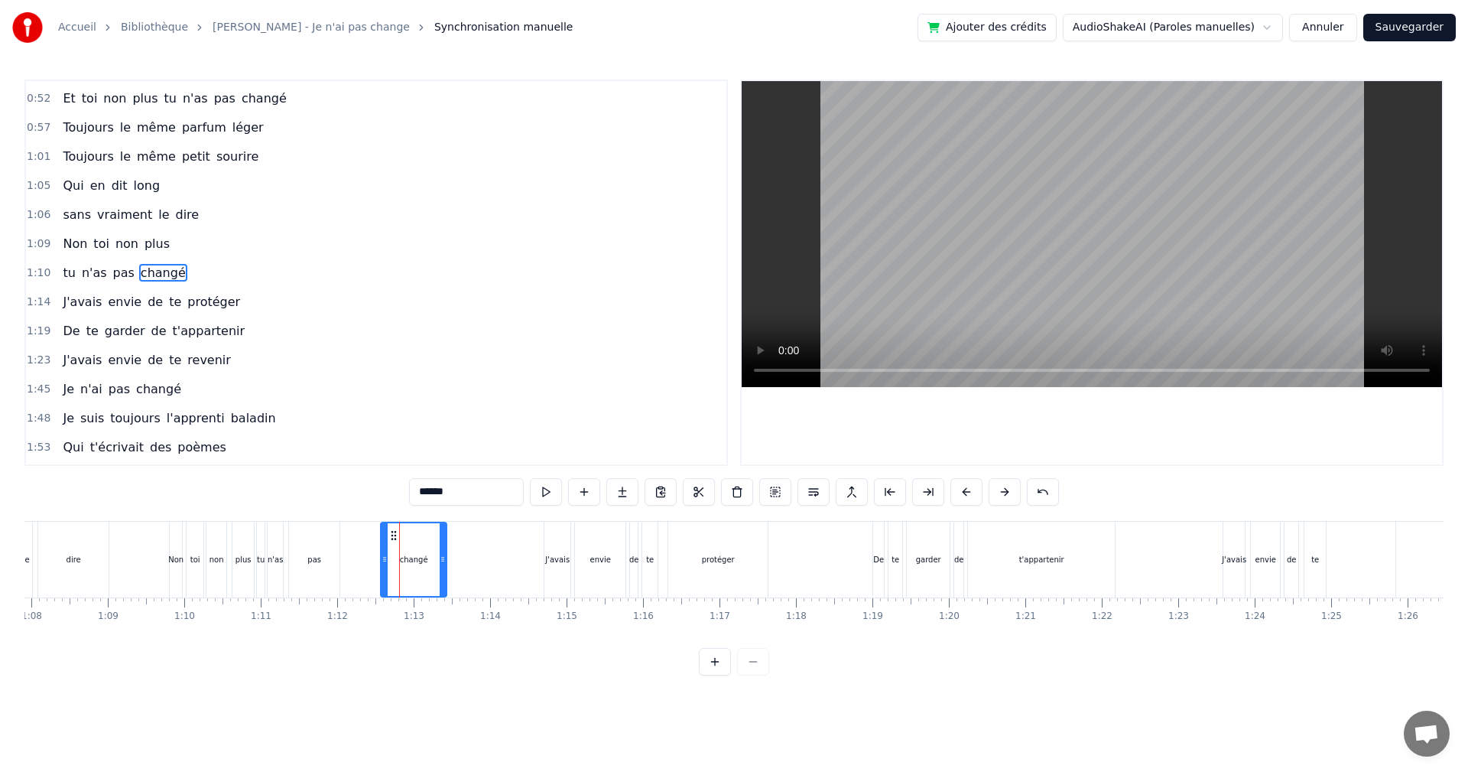
drag, startPoint x: 400, startPoint y: 561, endPoint x: 389, endPoint y: 561, distance: 10.7
click at [389, 561] on div "changé" at bounding box center [414, 559] width 64 height 73
drag, startPoint x: 395, startPoint y: 536, endPoint x: 383, endPoint y: 536, distance: 11.5
click at [383, 536] on icon at bounding box center [382, 535] width 12 height 12
click at [66, 245] on span "Non" at bounding box center [75, 244] width 28 height 18
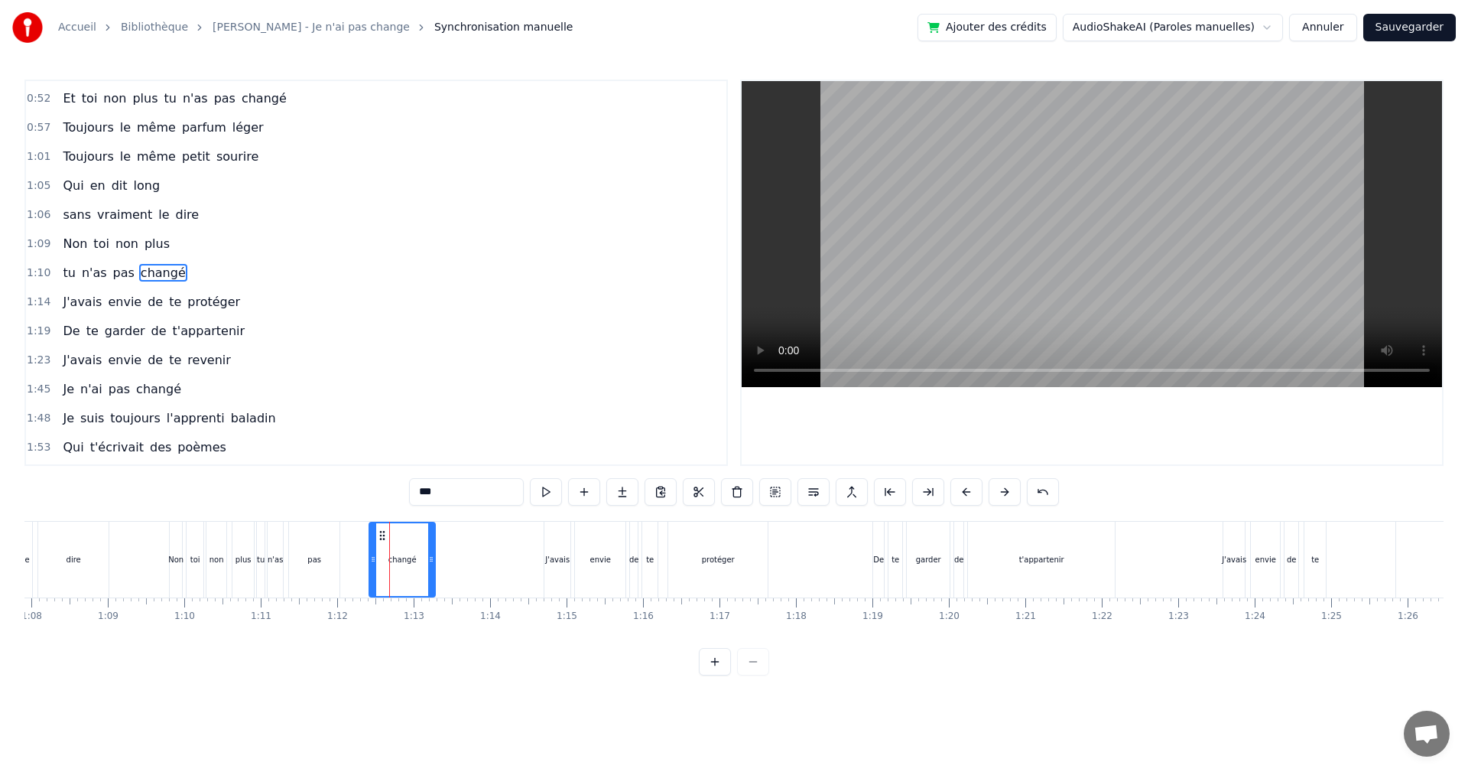
scroll to position [317, 0]
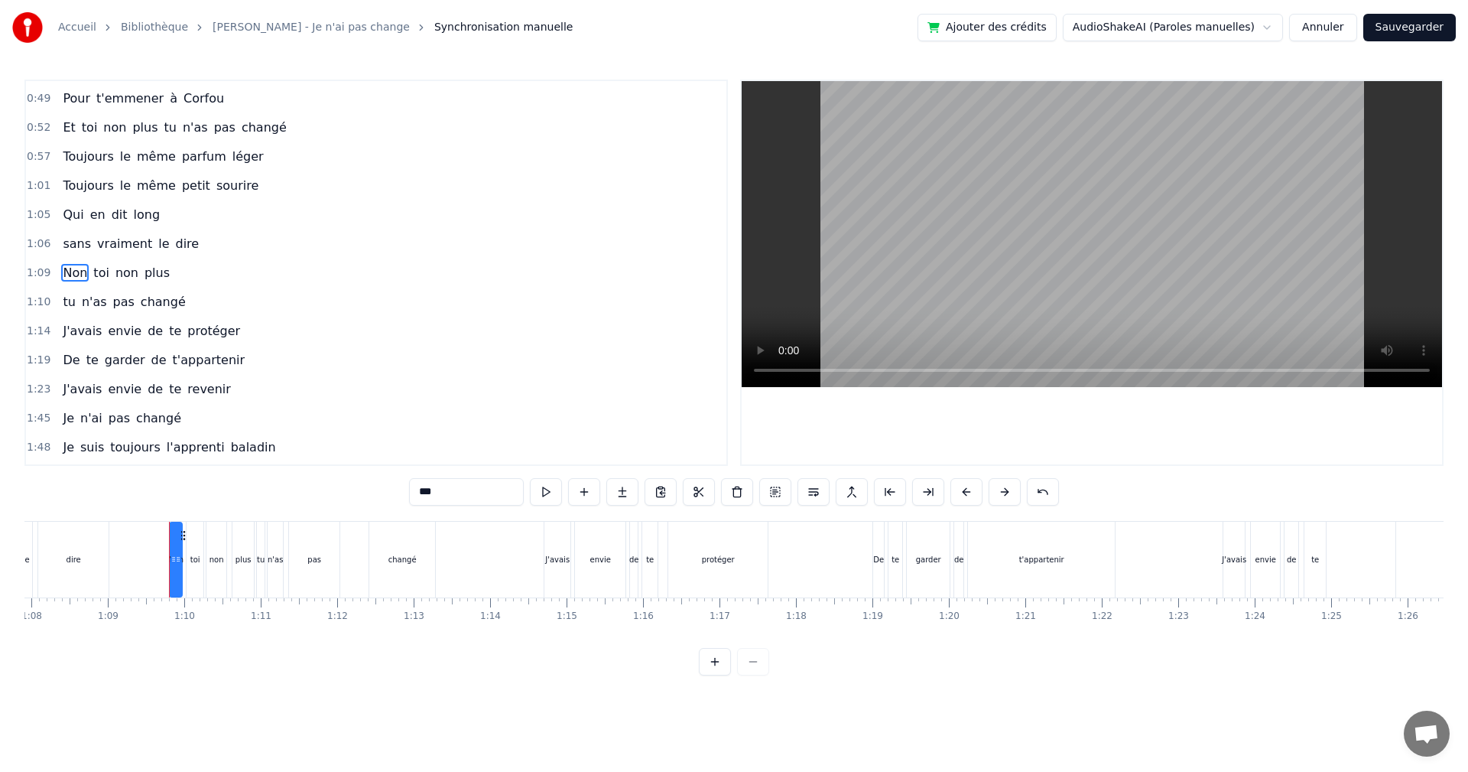
click at [65, 298] on span "tu" at bounding box center [68, 302] width 15 height 18
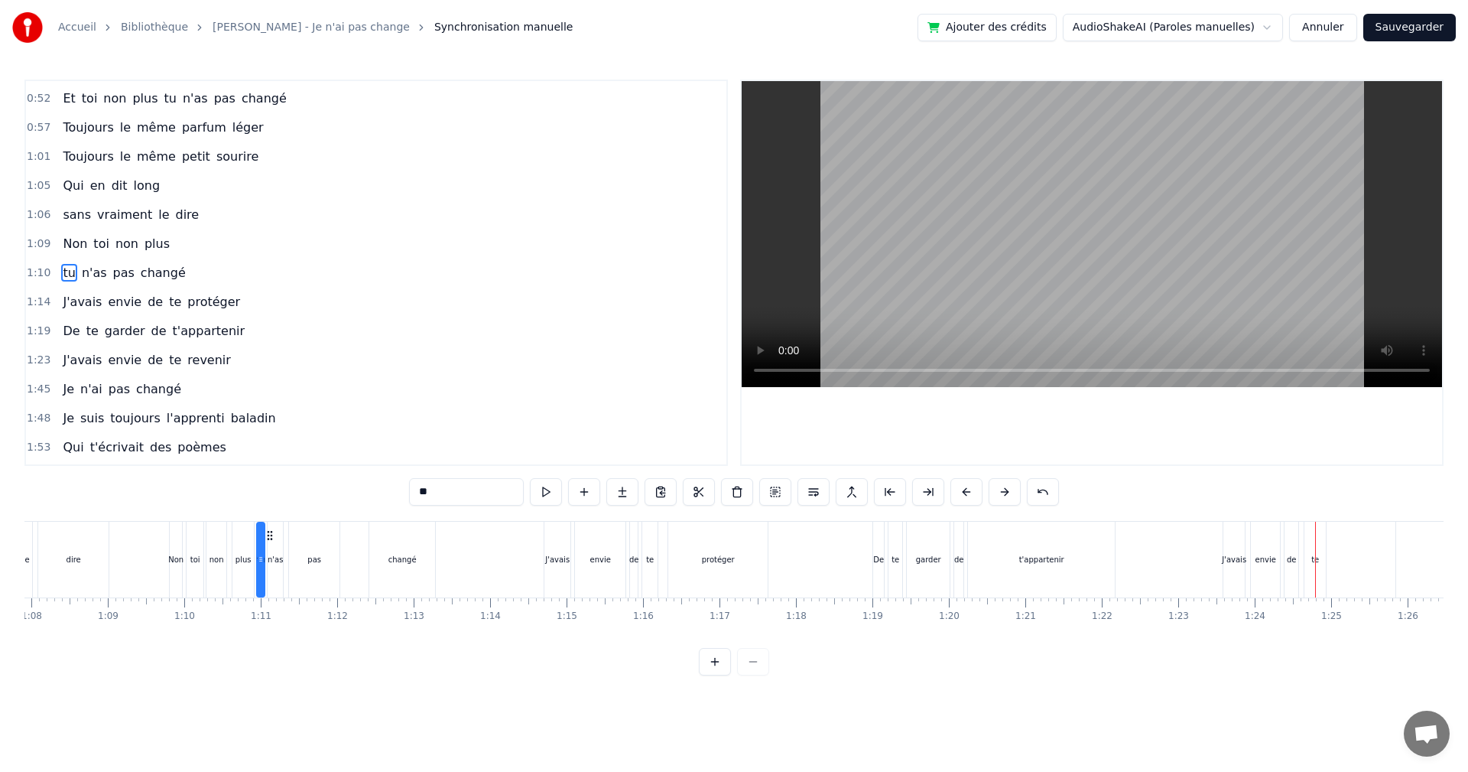
click at [186, 363] on span "revenir" at bounding box center [209, 360] width 47 height 18
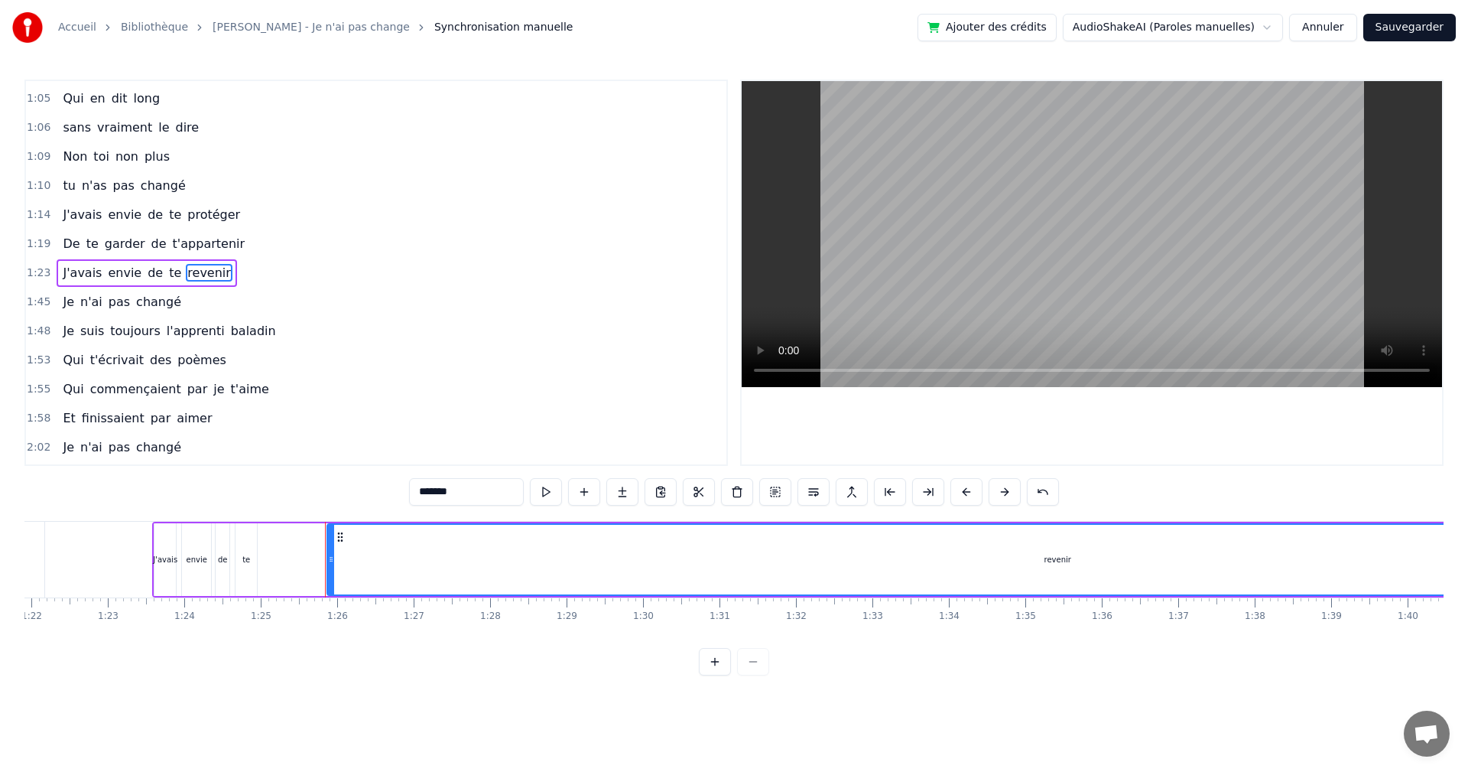
scroll to position [0, 6246]
click at [265, 557] on div "te" at bounding box center [263, 559] width 8 height 11
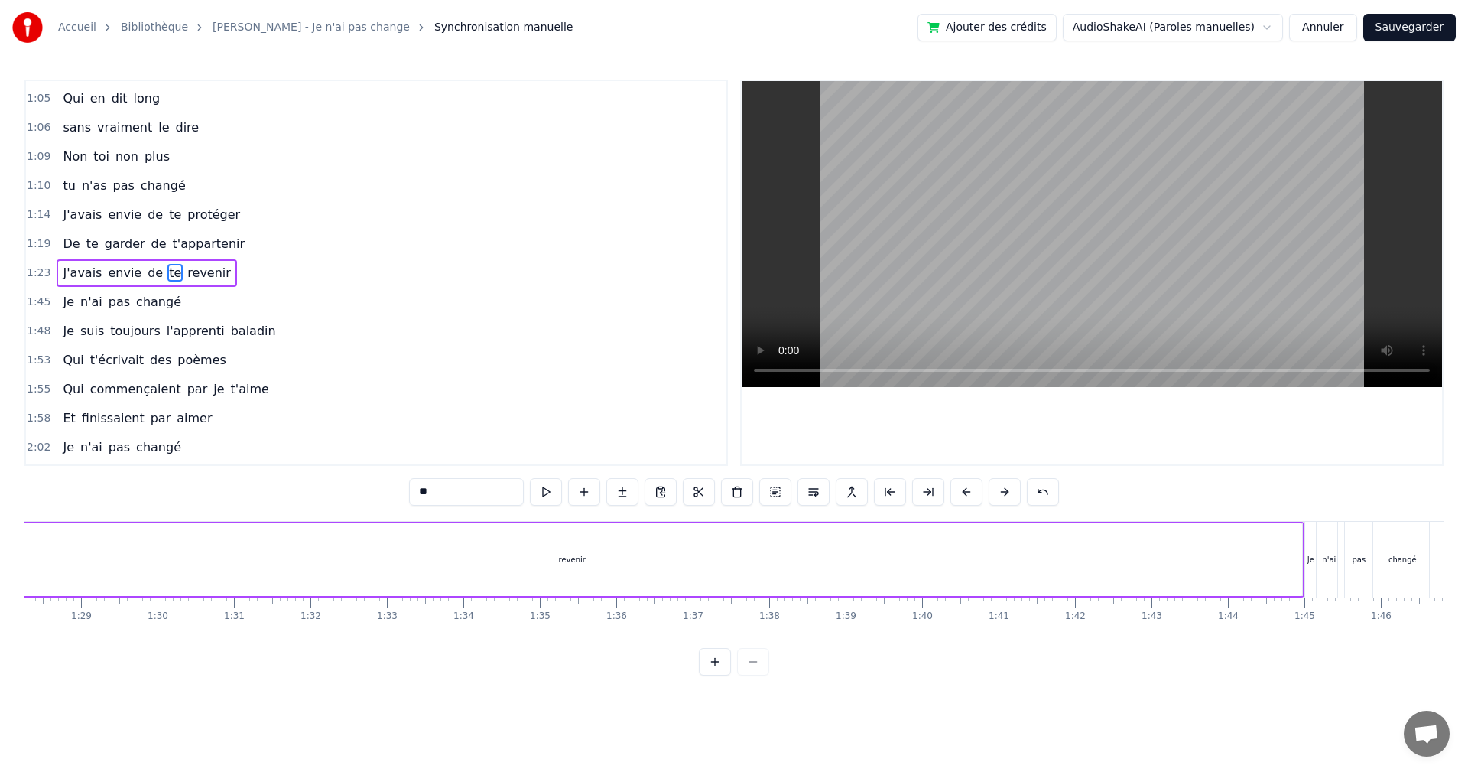
scroll to position [0, 6792]
click at [1236, 545] on div "revenir" at bounding box center [529, 559] width 1460 height 73
type input "*******"
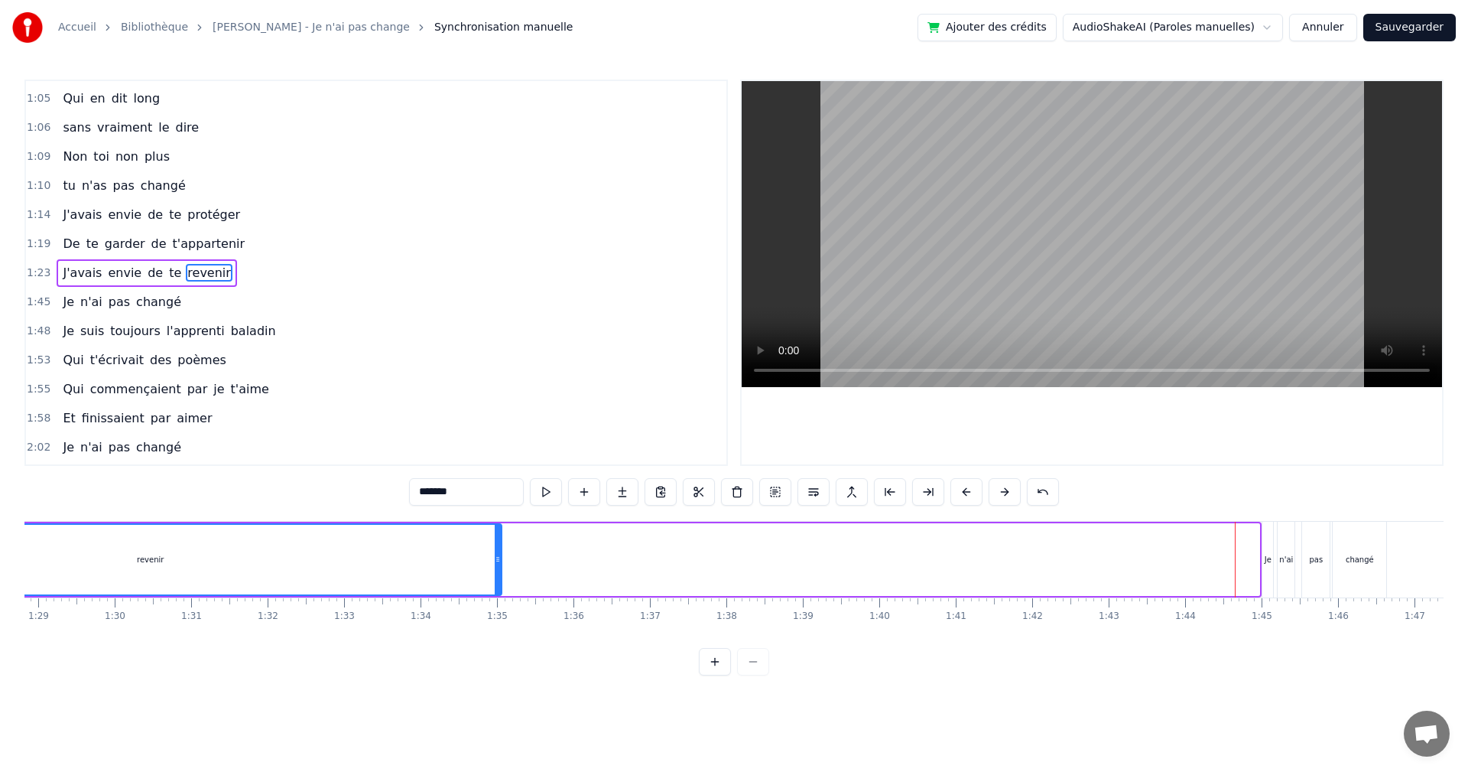
drag, startPoint x: 1256, startPoint y: 545, endPoint x: 337, endPoint y: 523, distance: 919.4
click at [337, 523] on div "revenir" at bounding box center [150, 559] width 704 height 73
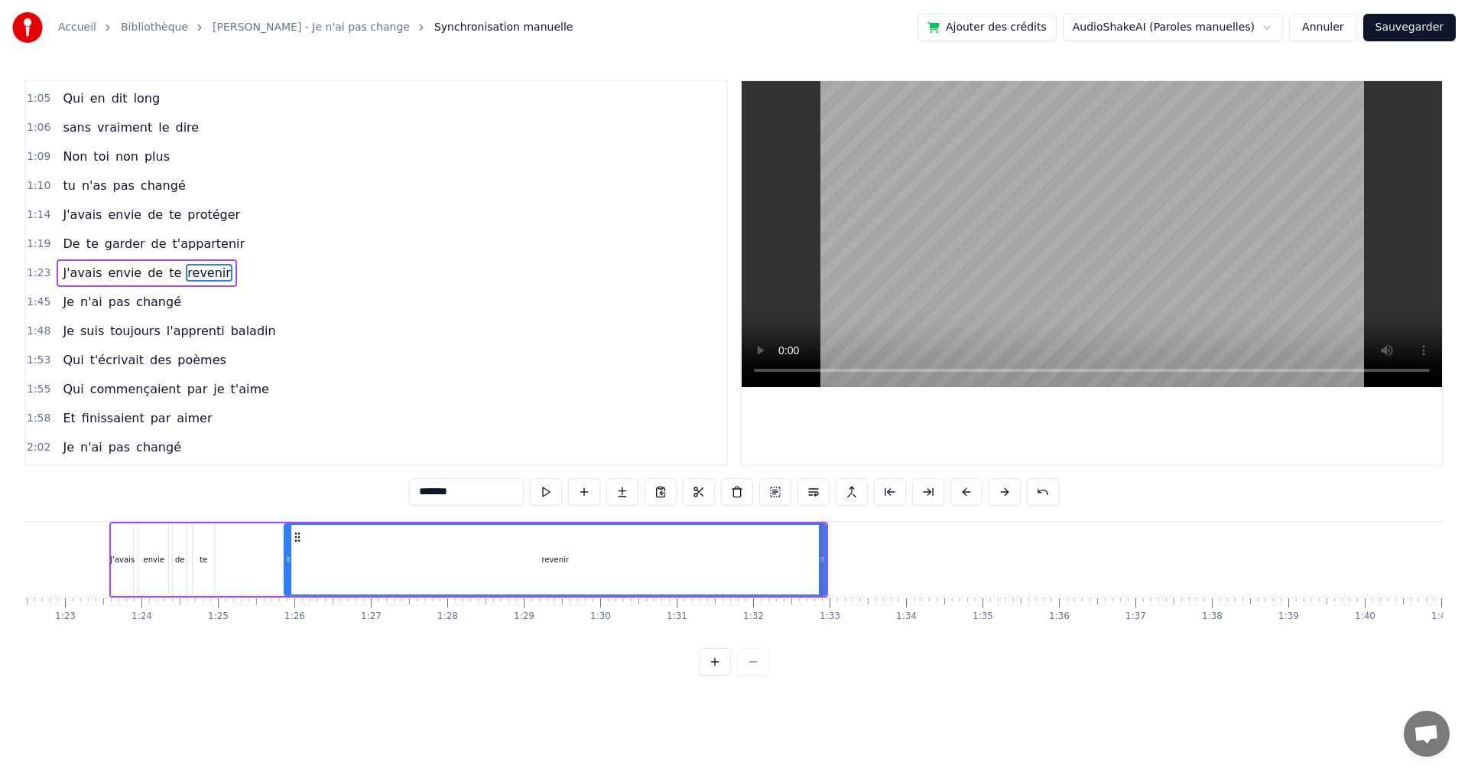
scroll to position [0, 6272]
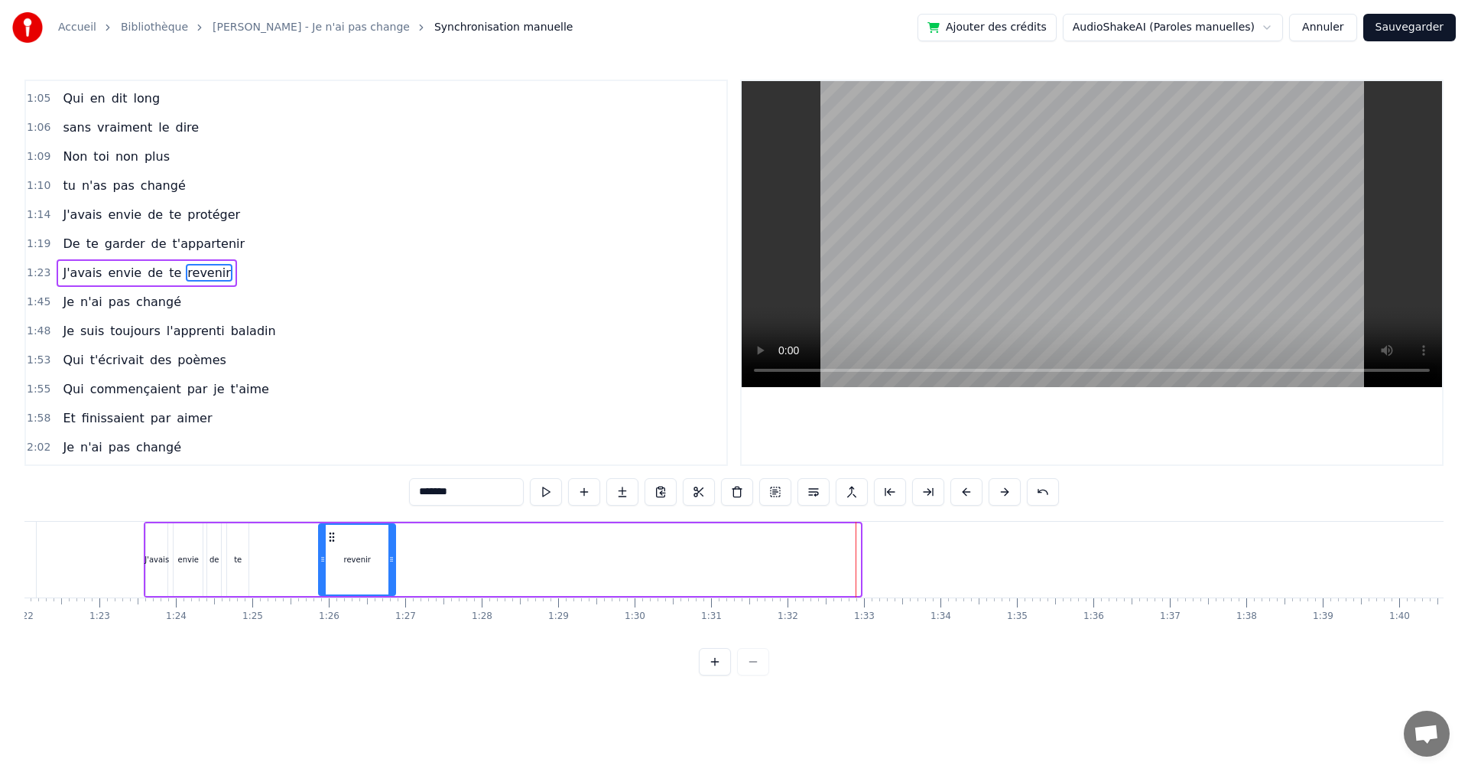
drag, startPoint x: 857, startPoint y: 561, endPoint x: 392, endPoint y: 544, distance: 465.2
click at [392, 544] on div at bounding box center [391, 560] width 6 height 70
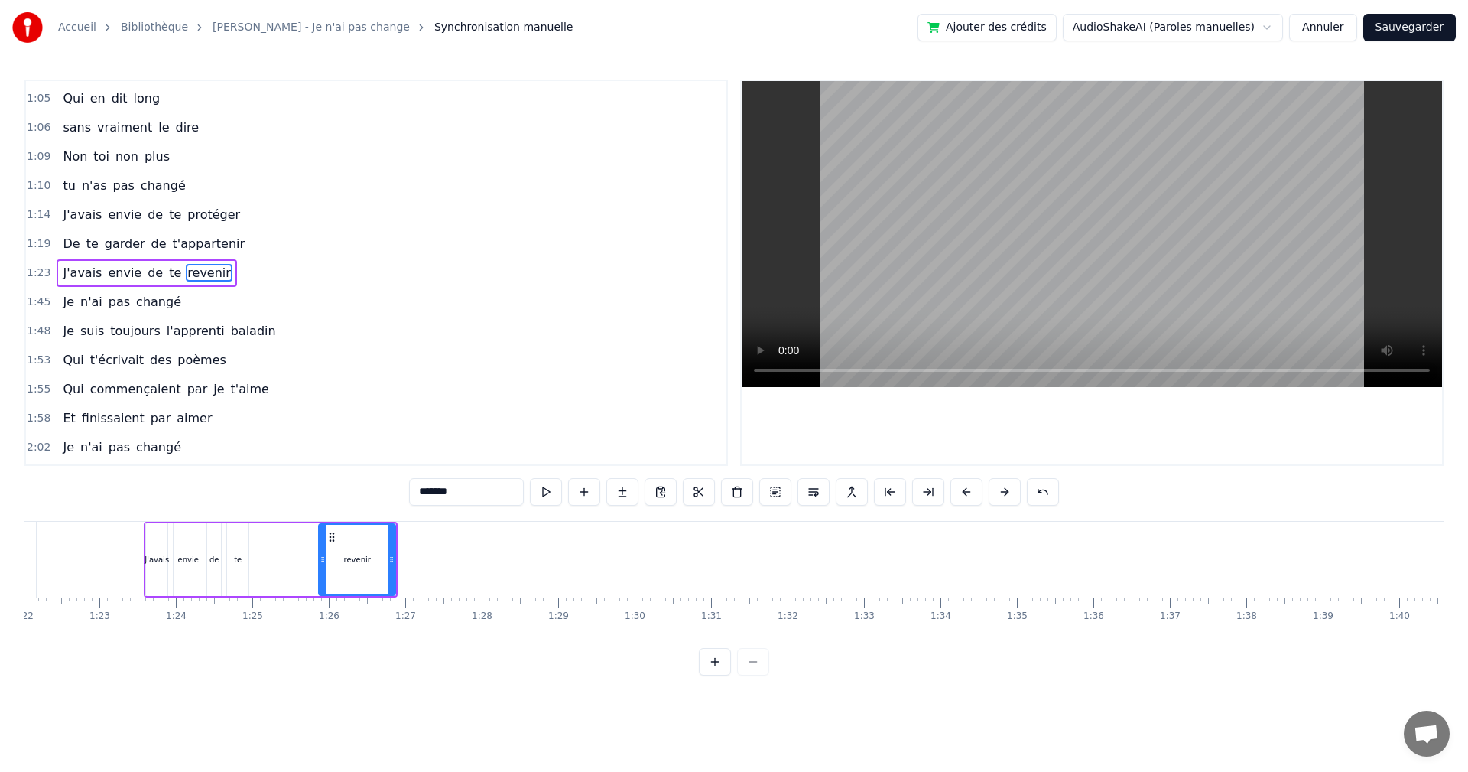
click at [278, 551] on div "J'avais envie de te revenir" at bounding box center [271, 559] width 254 height 76
click at [67, 268] on span "J'avais" at bounding box center [82, 273] width 42 height 18
click at [269, 533] on div "J'avais envie de te revenir" at bounding box center [271, 559] width 254 height 76
click at [324, 541] on div "revenir" at bounding box center [357, 559] width 76 height 73
drag, startPoint x: 320, startPoint y: 541, endPoint x: 303, endPoint y: 540, distance: 17.6
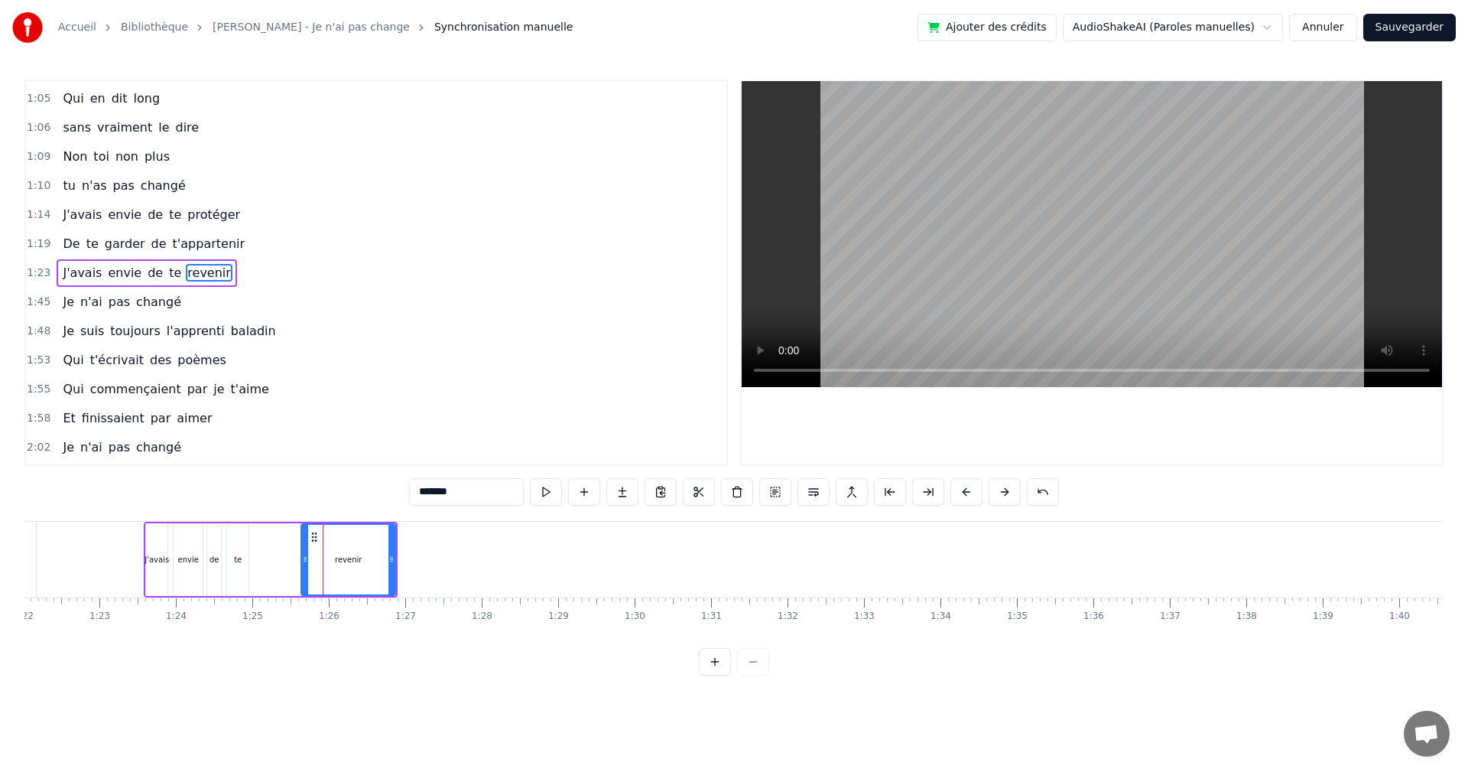
click at [303, 540] on div at bounding box center [305, 560] width 6 height 70
drag, startPoint x: 303, startPoint y: 540, endPoint x: 293, endPoint y: 540, distance: 9.9
click at [293, 540] on div at bounding box center [295, 560] width 6 height 70
drag, startPoint x: 395, startPoint y: 551, endPoint x: 385, endPoint y: 551, distance: 9.9
click at [385, 551] on div at bounding box center [381, 560] width 6 height 70
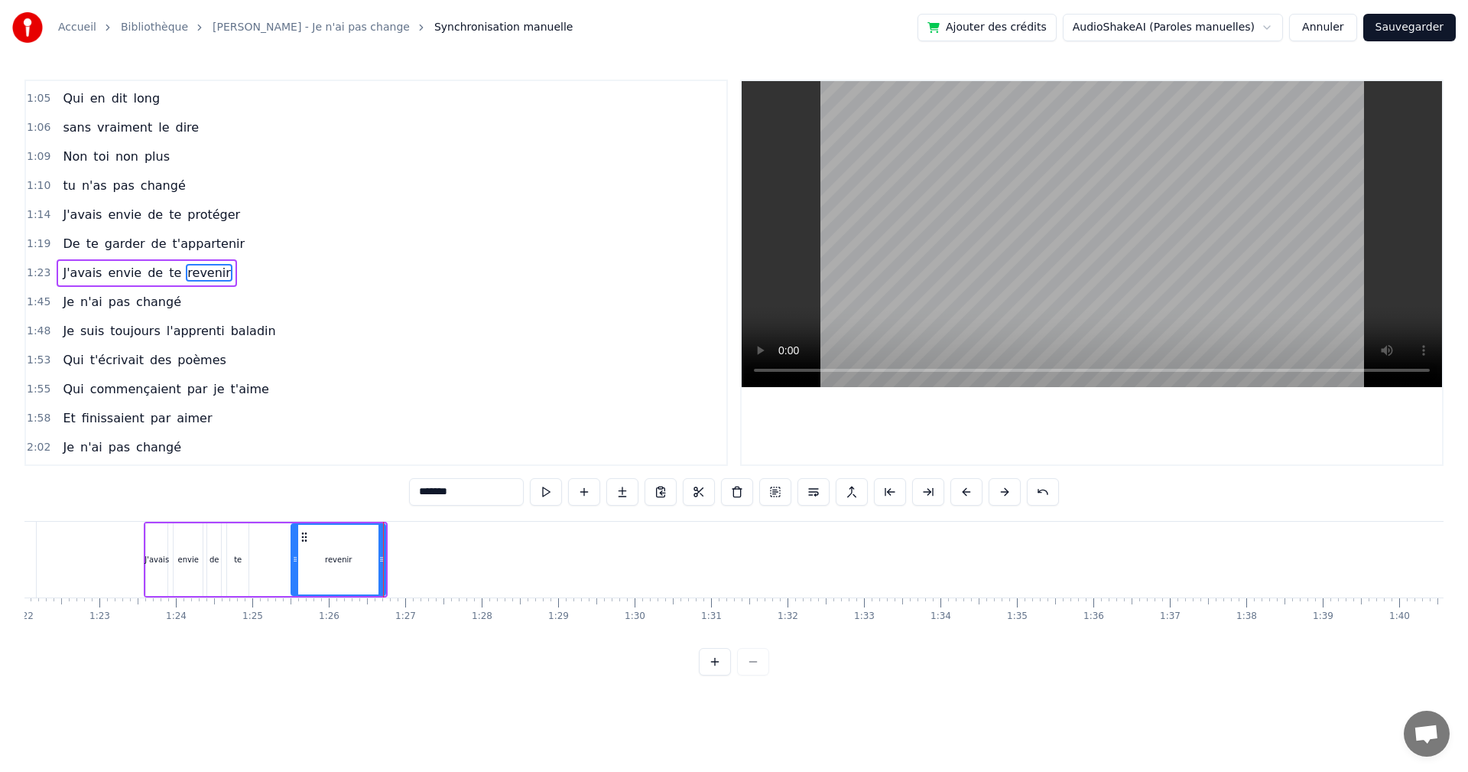
click at [330, 554] on div "revenir" at bounding box center [338, 559] width 27 height 11
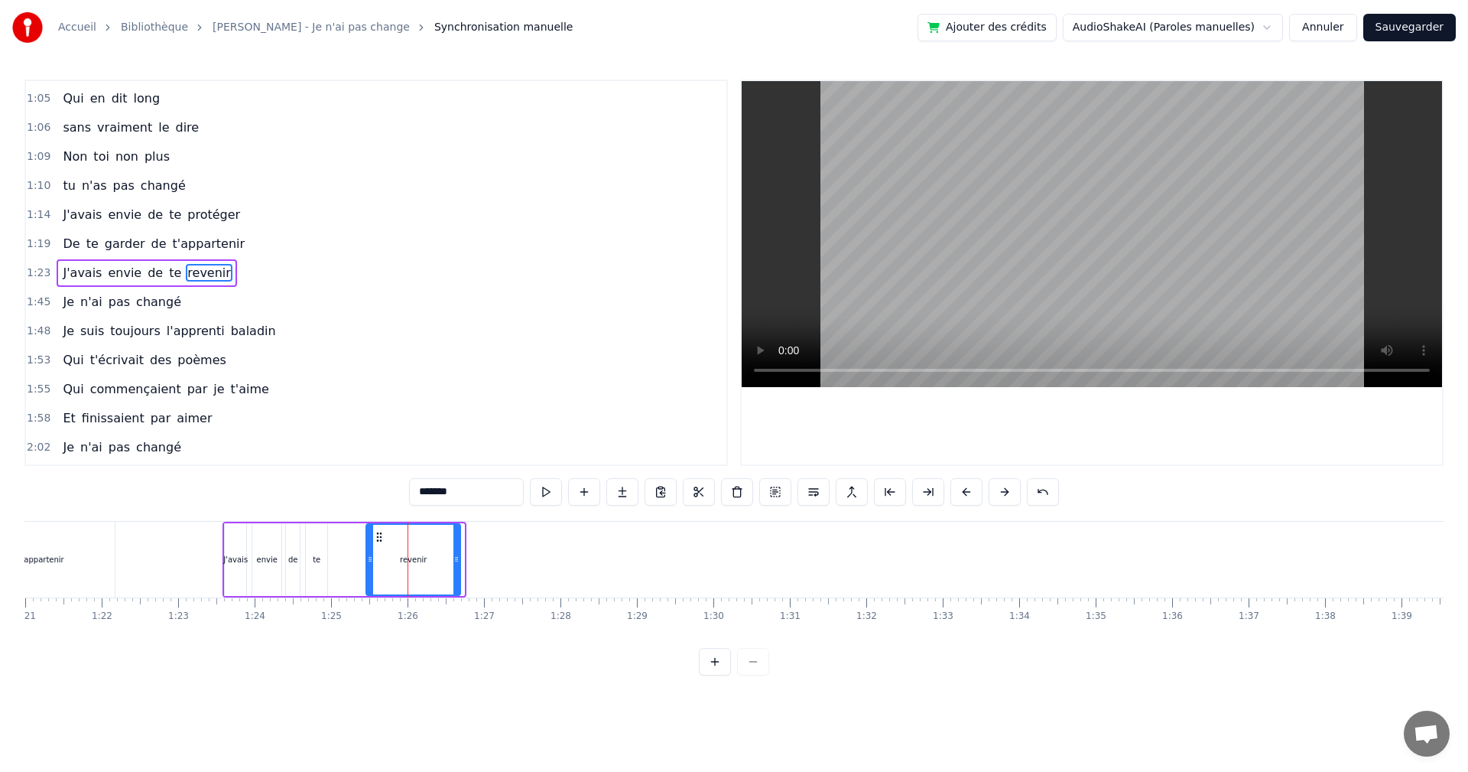
drag, startPoint x: 304, startPoint y: 536, endPoint x: 378, endPoint y: 541, distance: 75.1
click at [378, 541] on icon at bounding box center [379, 537] width 12 height 12
click at [67, 269] on span "J'avais" at bounding box center [82, 273] width 42 height 18
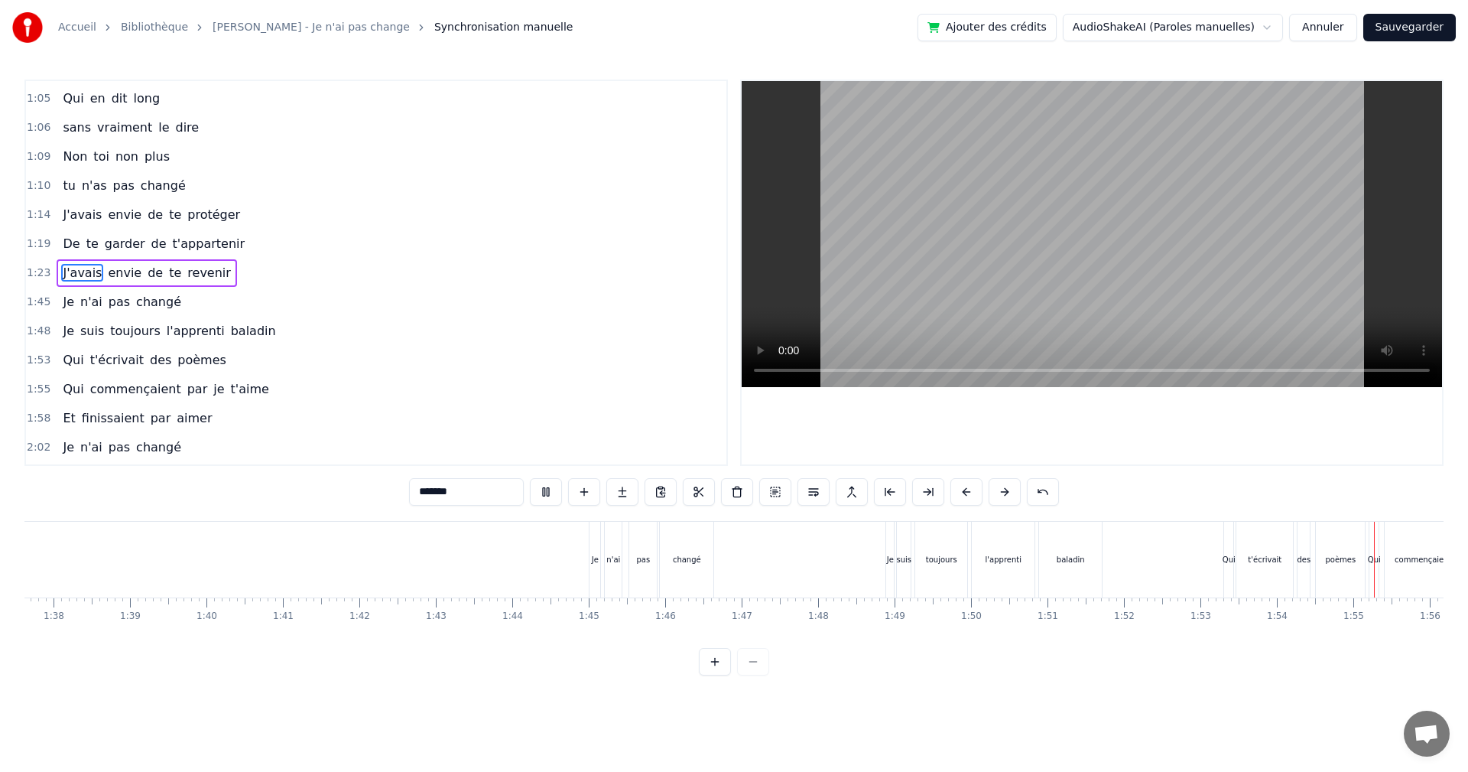
scroll to position [0, 8740]
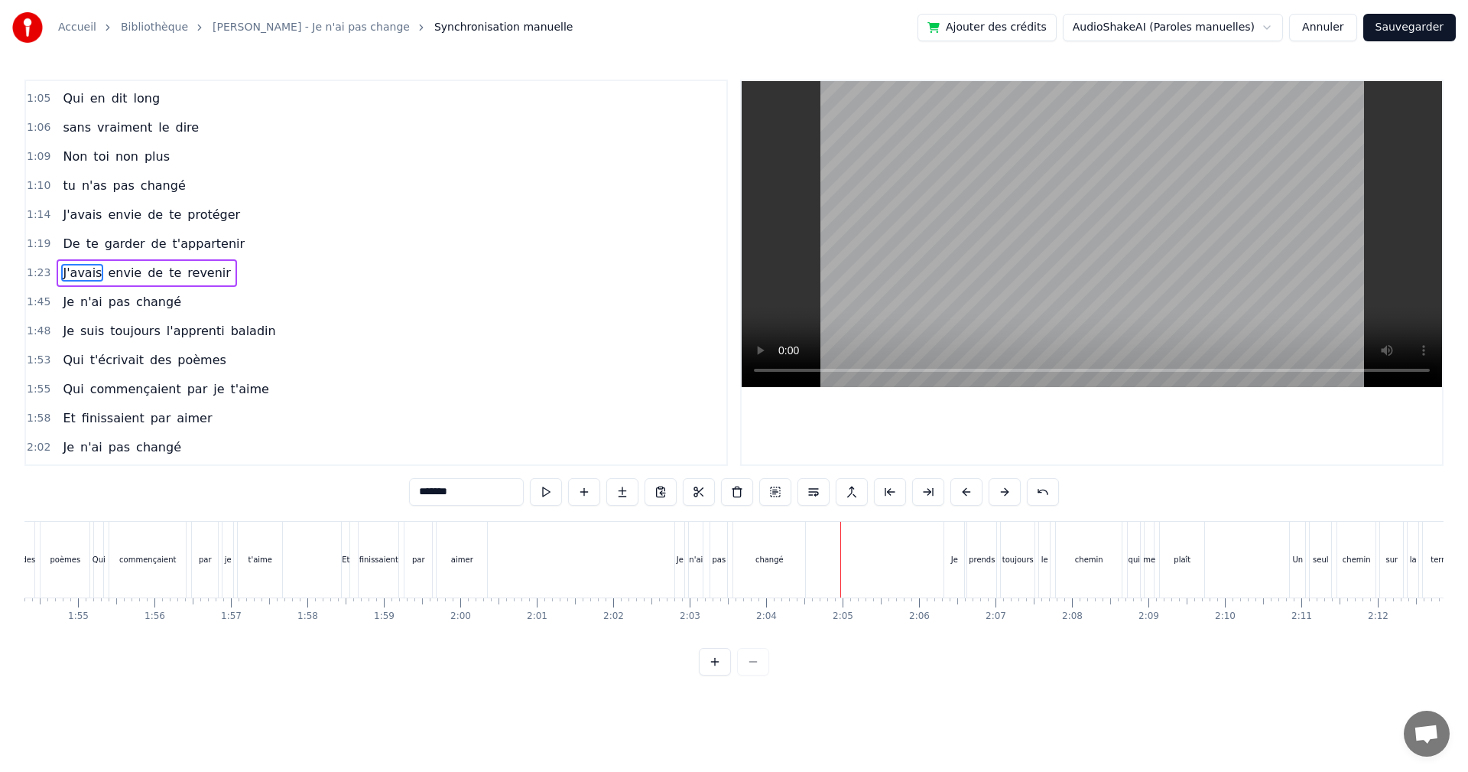
click at [138, 391] on span "commençaient" at bounding box center [136, 389] width 94 height 18
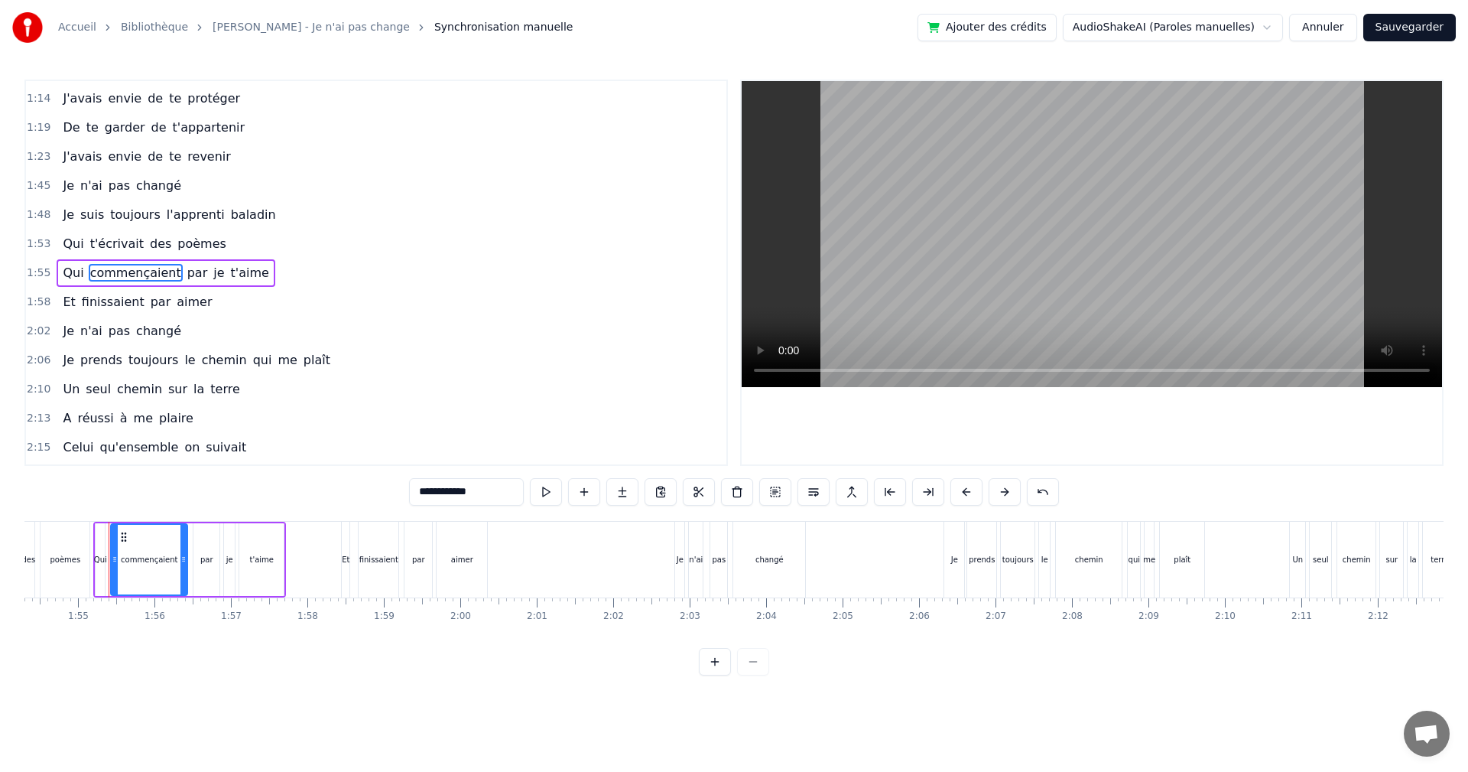
click at [146, 271] on span "commençaient" at bounding box center [136, 273] width 94 height 18
drag, startPoint x: 431, startPoint y: 491, endPoint x: 455, endPoint y: 495, distance: 24.0
click at [455, 495] on input "**********" at bounding box center [466, 492] width 115 height 28
click at [115, 308] on span "finissaient" at bounding box center [113, 302] width 66 height 18
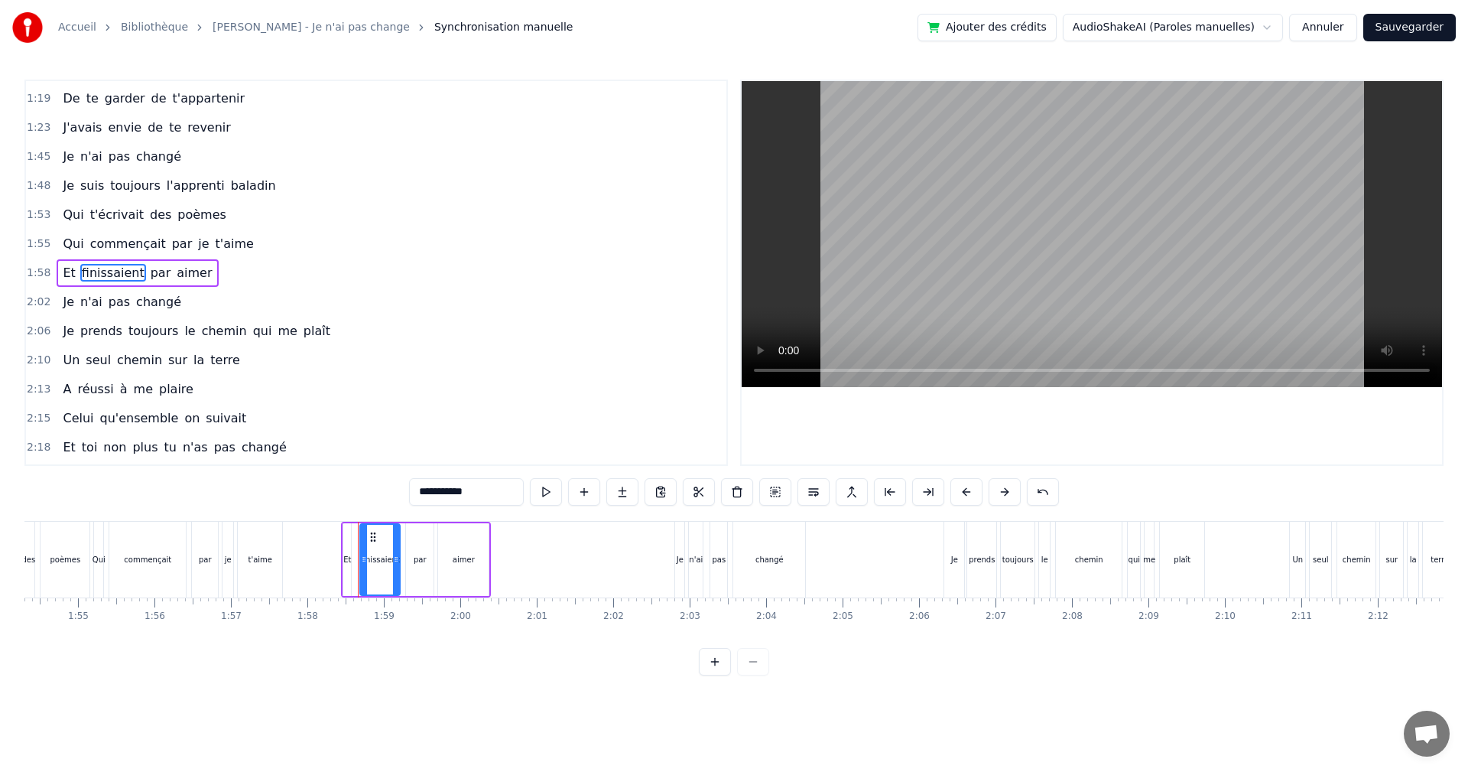
click at [420, 490] on input "**********" at bounding box center [466, 492] width 115 height 28
type input "*********"
click at [548, 378] on div "2:13 A réussi à me plaire" at bounding box center [376, 389] width 700 height 29
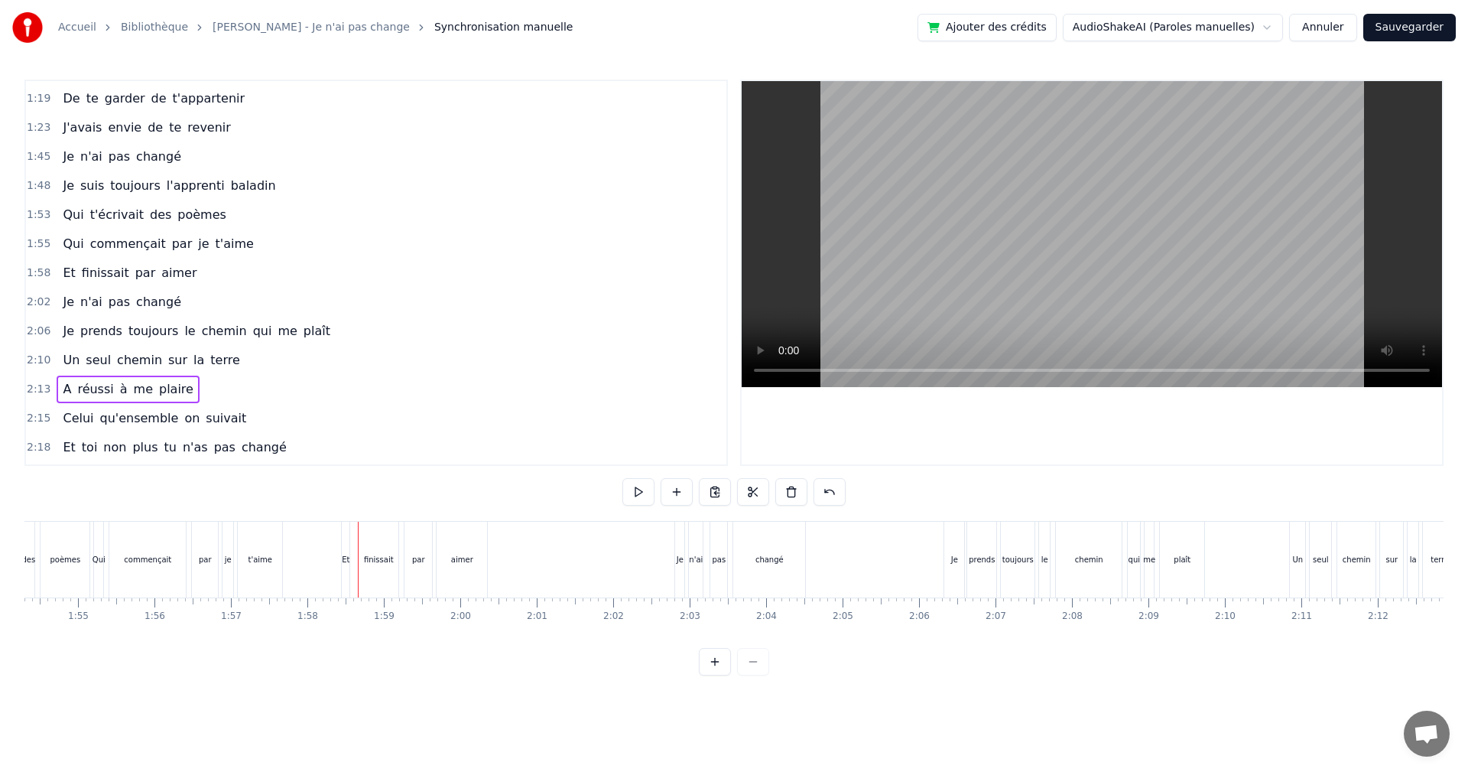
scroll to position [0, 10102]
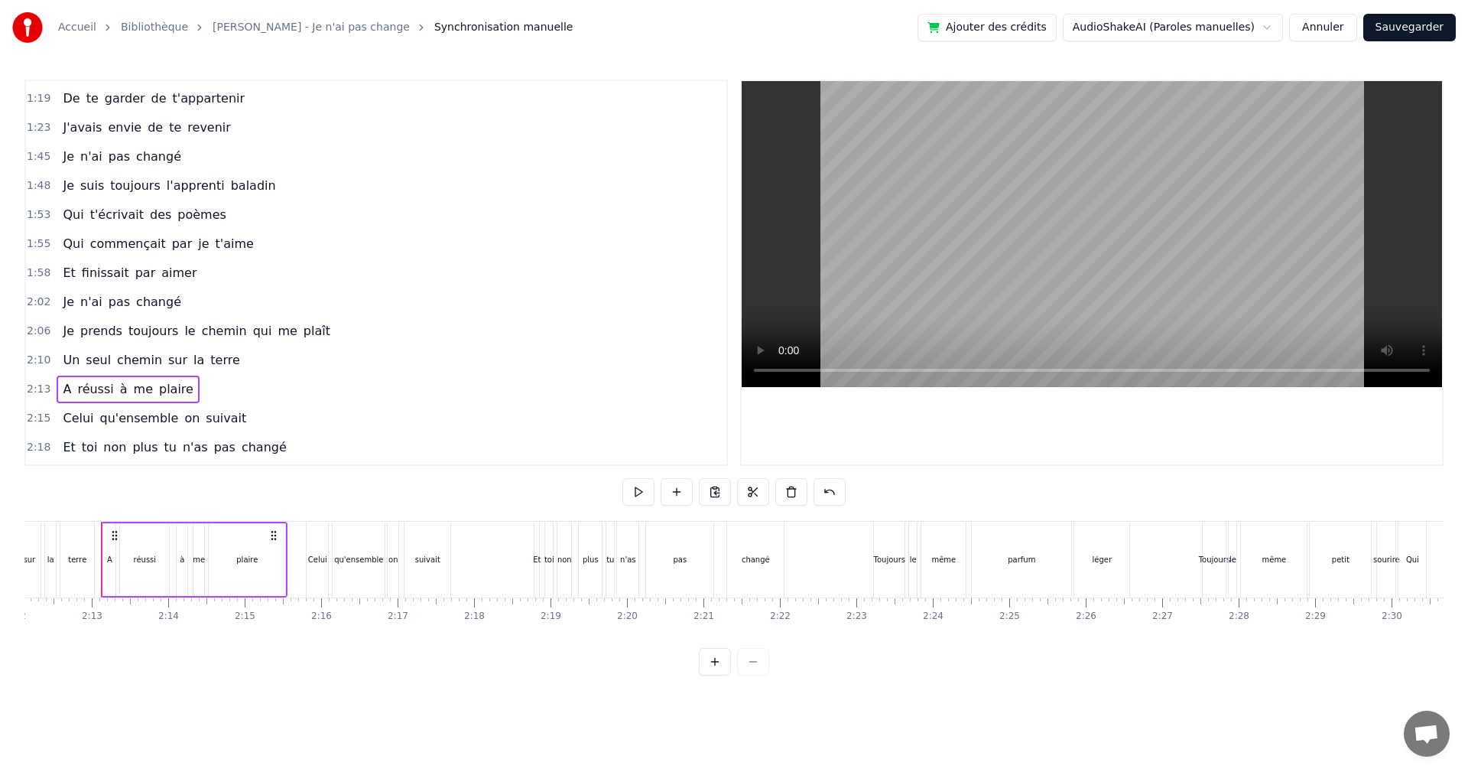
click at [61, 333] on span "Je" at bounding box center [68, 331] width 15 height 18
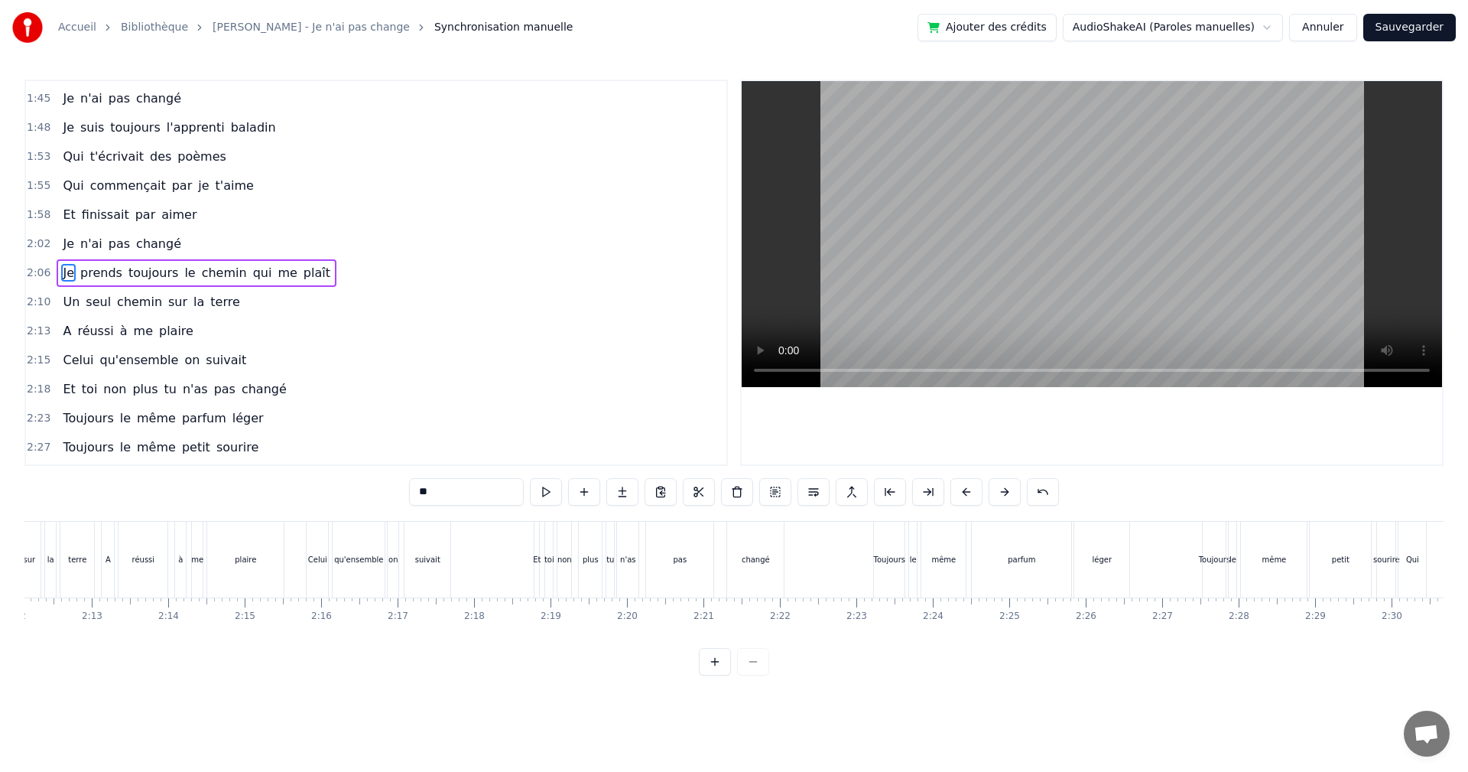
scroll to position [0, 9582]
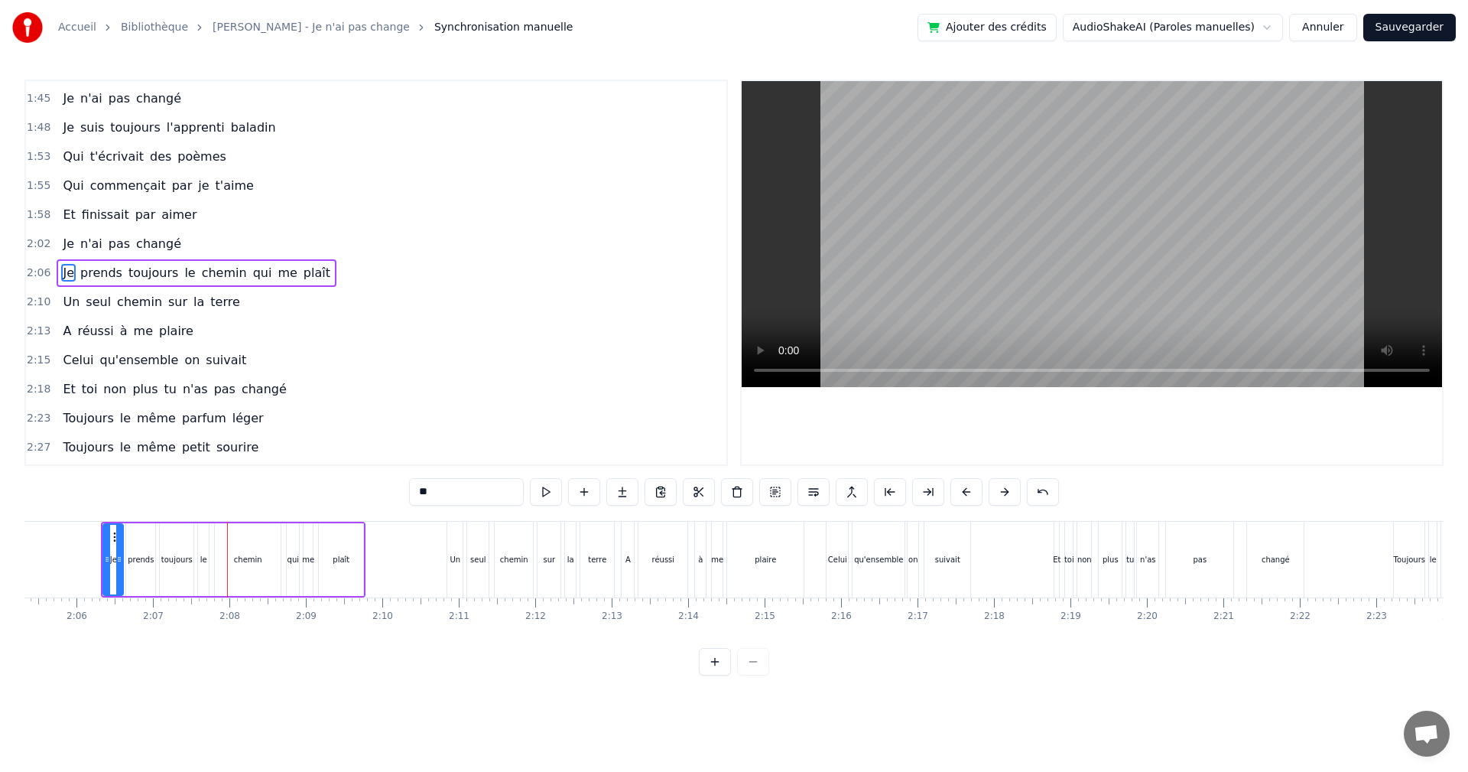
click at [183, 279] on span "le" at bounding box center [190, 273] width 14 height 18
click at [818, 492] on button at bounding box center [814, 492] width 32 height 28
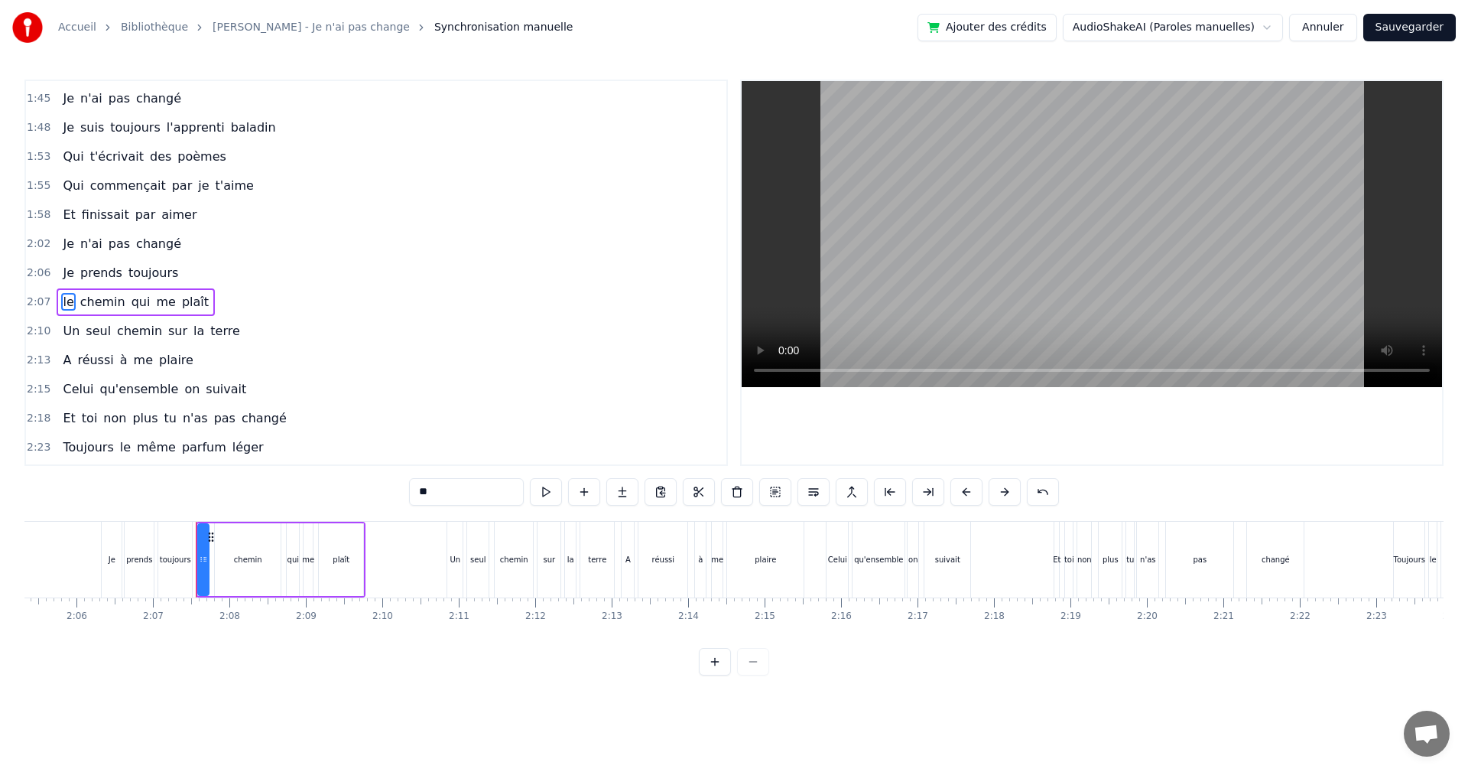
scroll to position [665, 0]
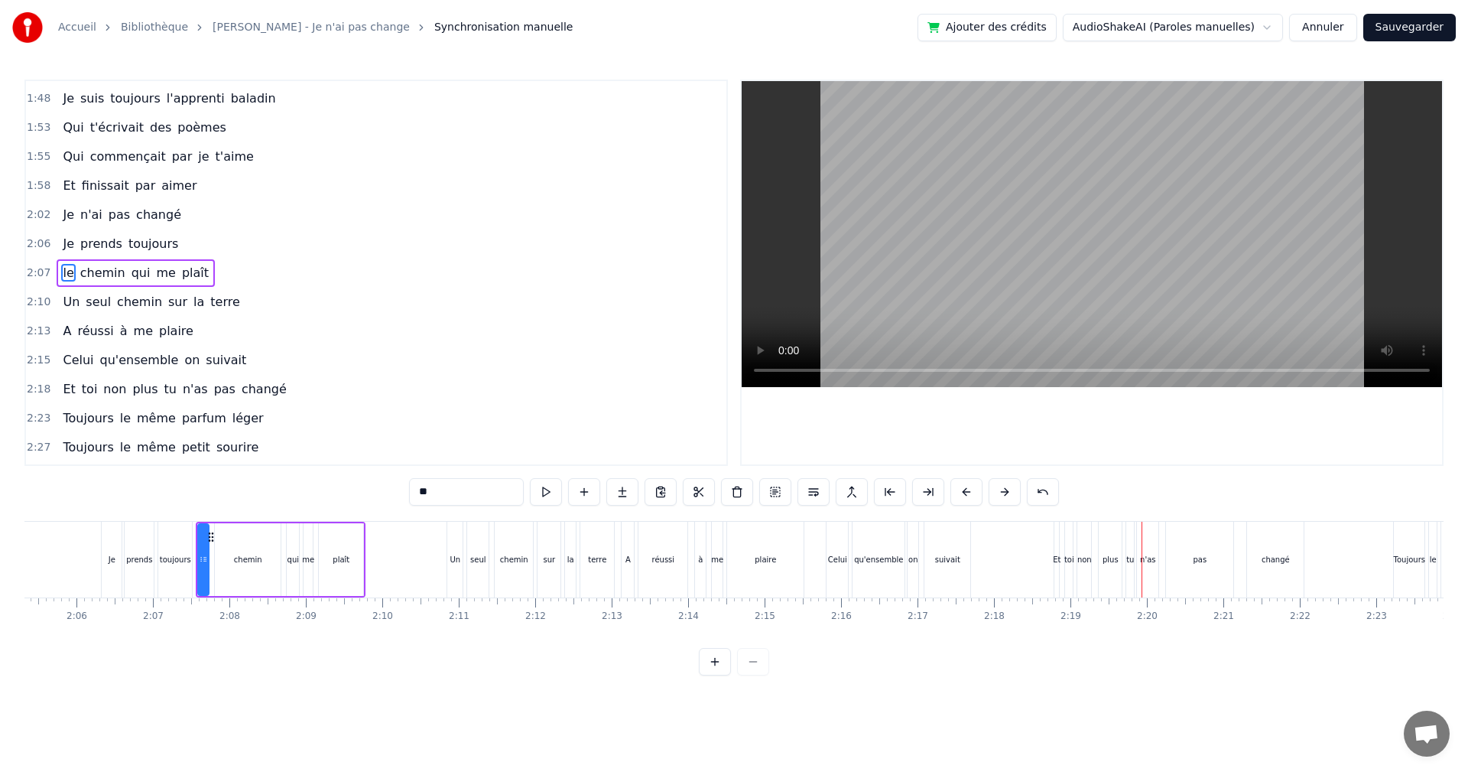
click at [163, 388] on span "tu" at bounding box center [170, 389] width 15 height 18
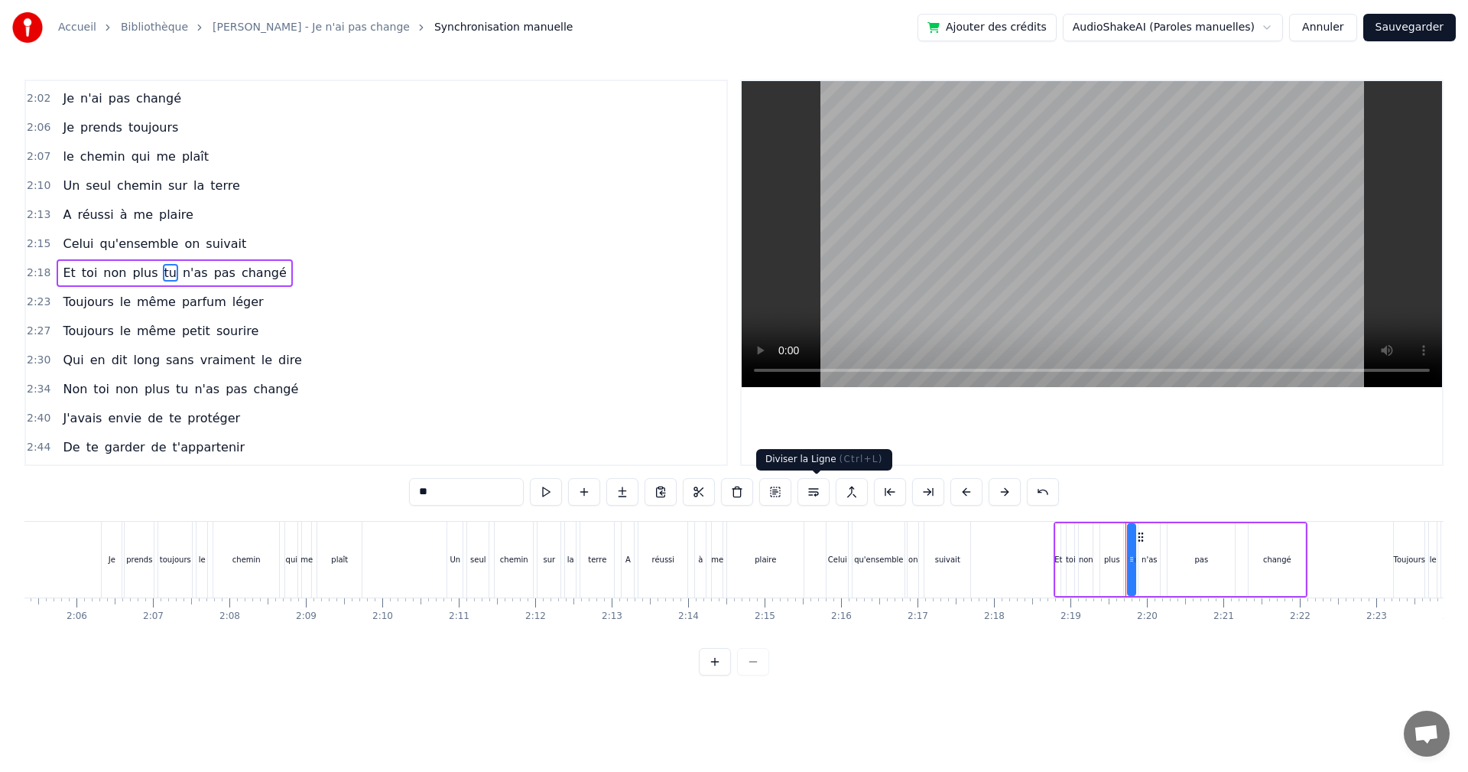
click at [820, 493] on button at bounding box center [814, 492] width 32 height 28
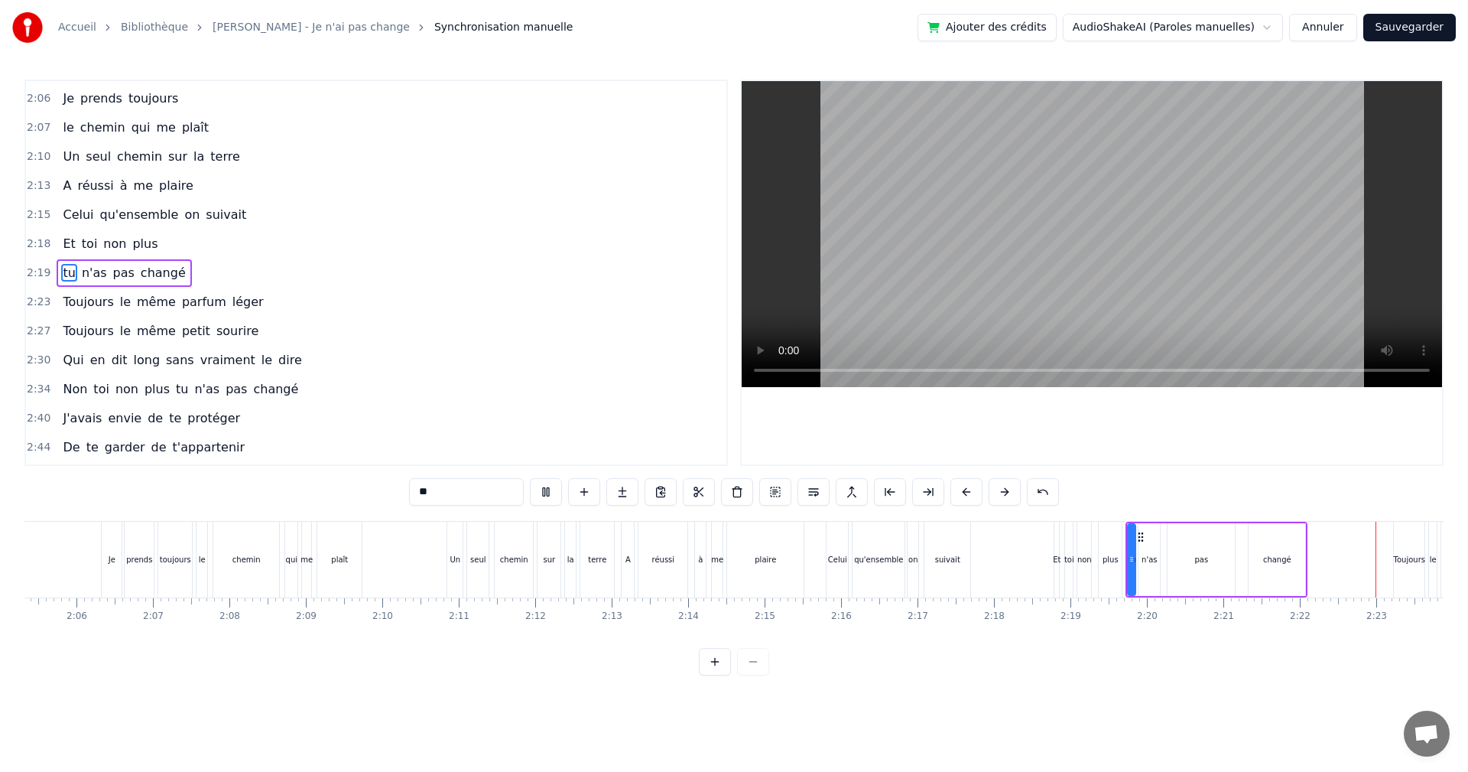
scroll to position [0, 10866]
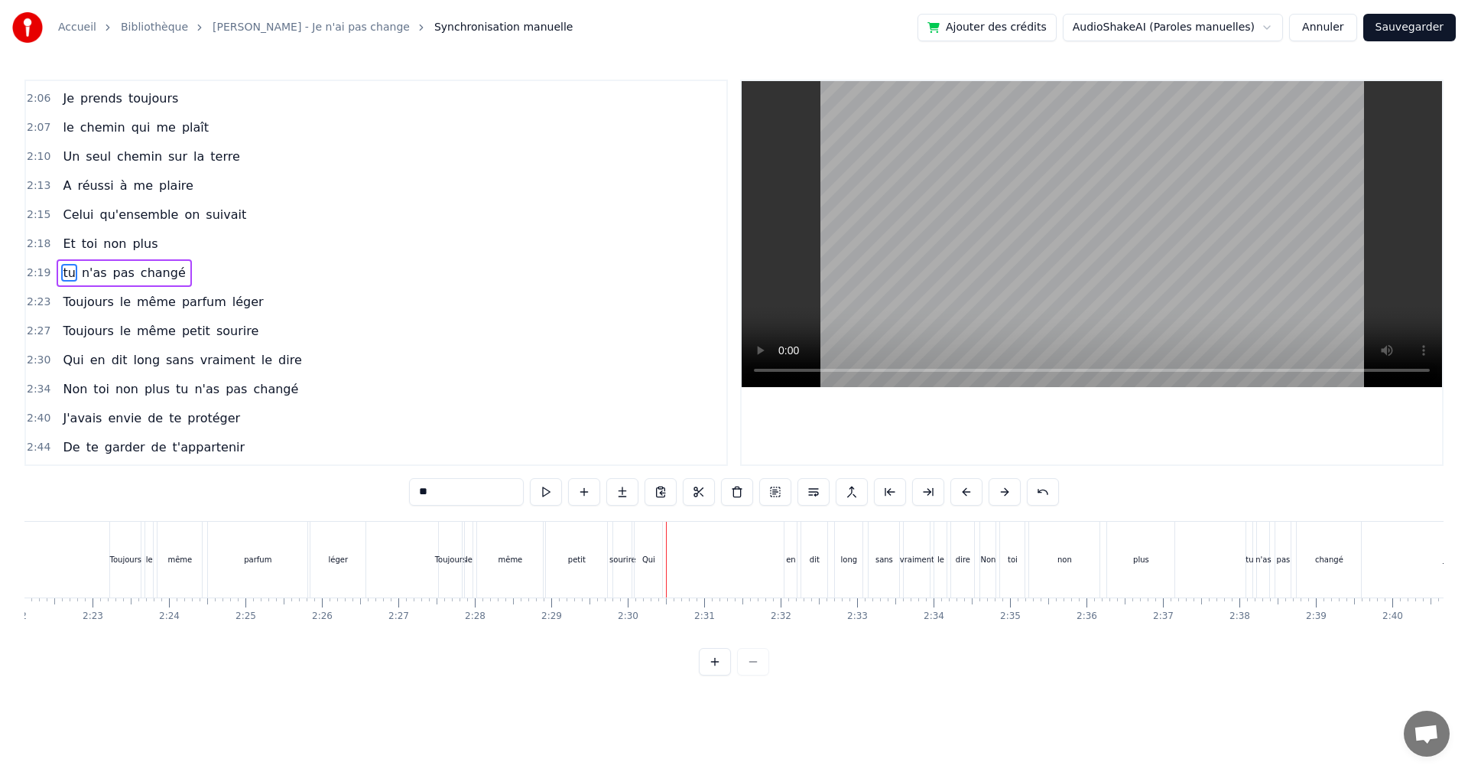
click at [73, 364] on span "Qui" at bounding box center [73, 360] width 24 height 18
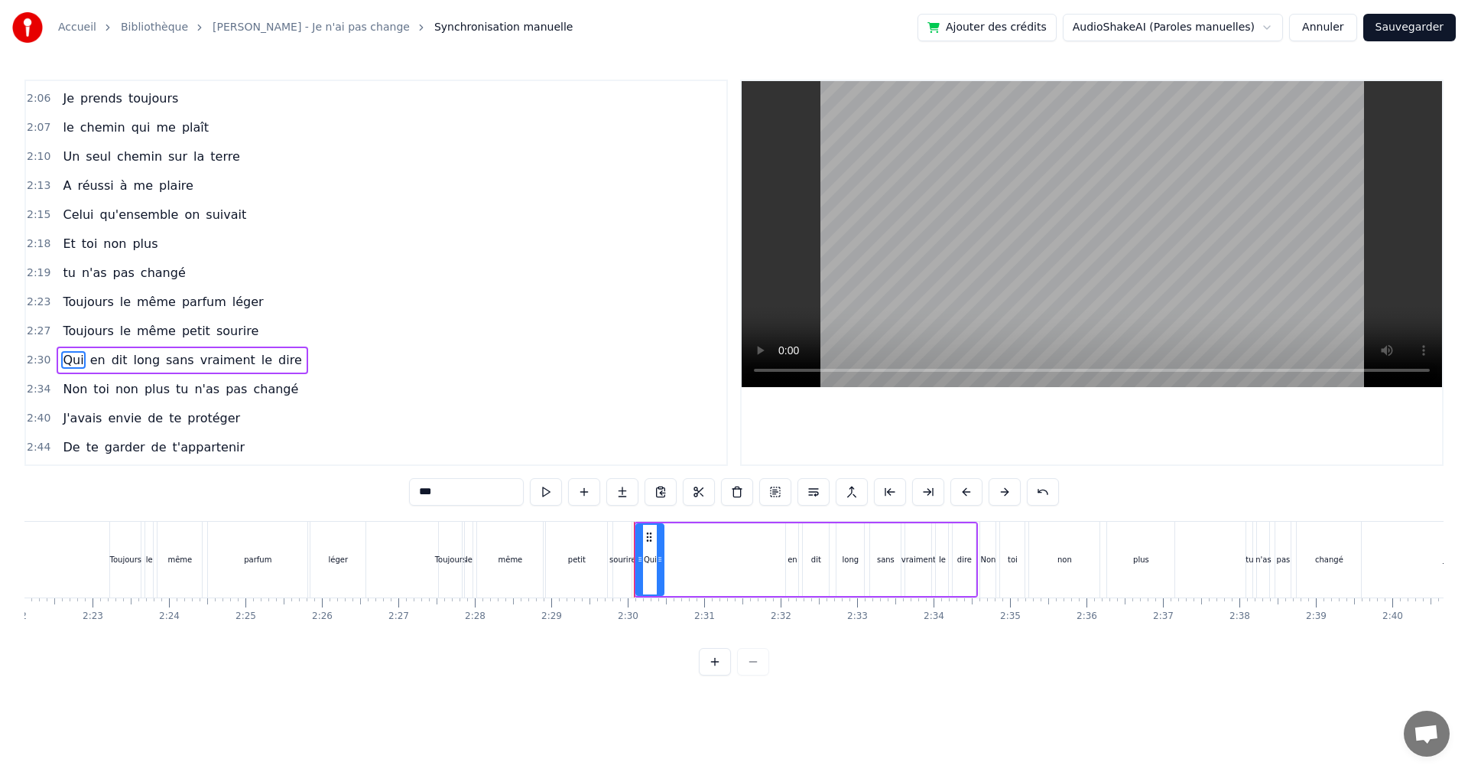
scroll to position [898, 0]
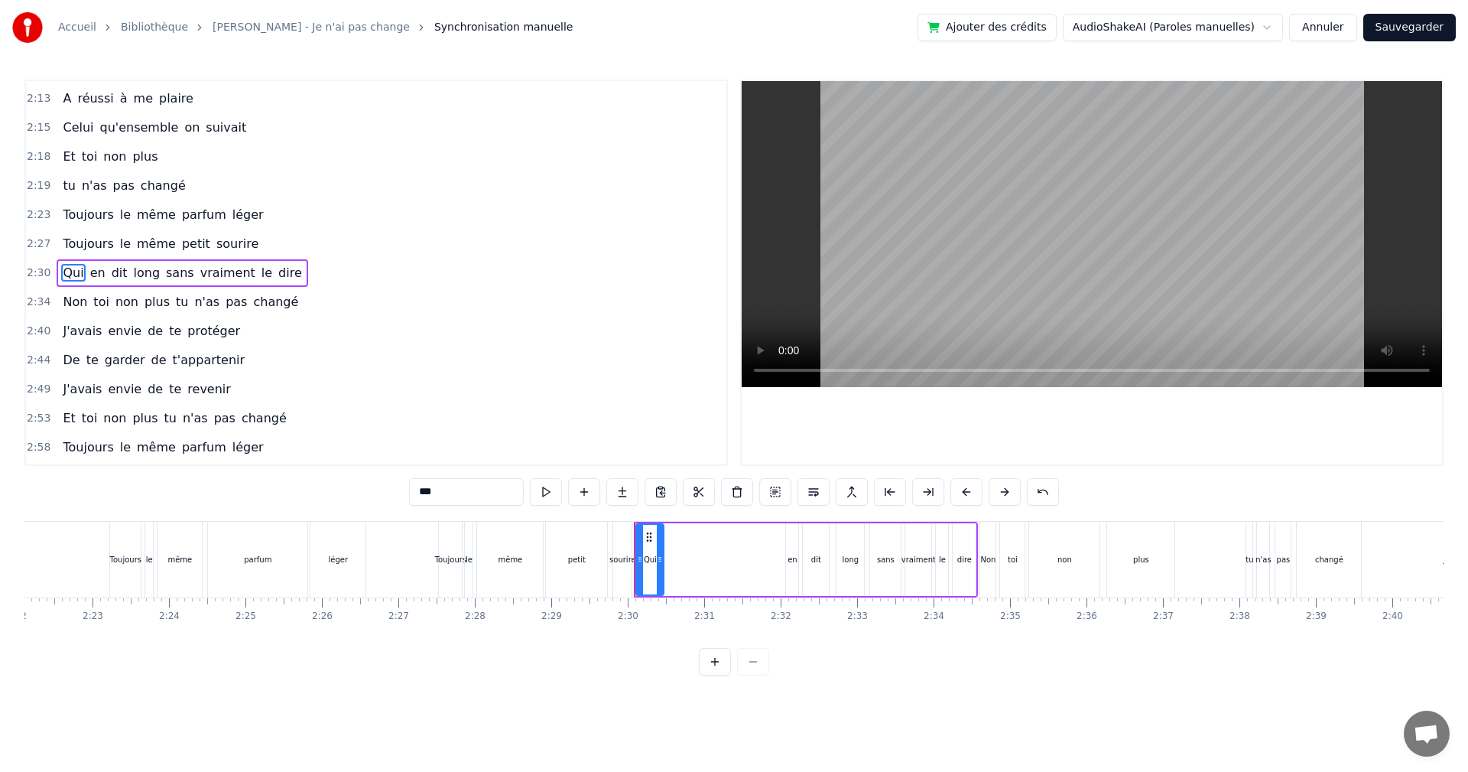
click at [647, 561] on div "Qui" at bounding box center [650, 559] width 13 height 11
drag, startPoint x: 662, startPoint y: 554, endPoint x: 703, endPoint y: 557, distance: 41.5
click at [702, 557] on icon at bounding box center [699, 559] width 6 height 12
drag, startPoint x: 638, startPoint y: 566, endPoint x: 655, endPoint y: 566, distance: 16.8
click at [655, 566] on div at bounding box center [652, 560] width 6 height 70
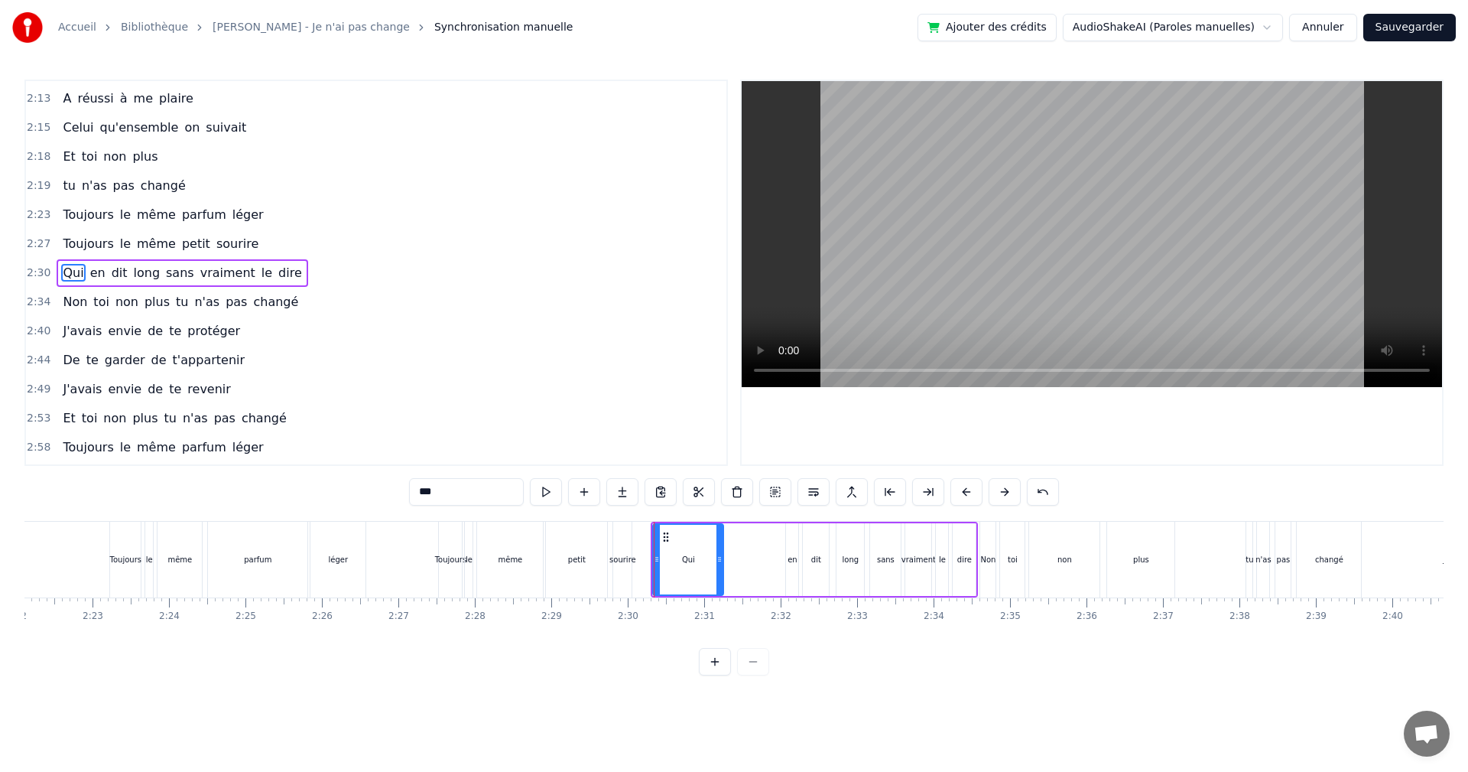
drag, startPoint x: 703, startPoint y: 570, endPoint x: 723, endPoint y: 573, distance: 21.0
click at [723, 573] on div at bounding box center [719, 560] width 6 height 70
drag, startPoint x: 654, startPoint y: 573, endPoint x: 690, endPoint y: 576, distance: 36.8
click at [690, 576] on div at bounding box center [693, 560] width 6 height 70
click at [620, 567] on div "sourire" at bounding box center [622, 559] width 18 height 76
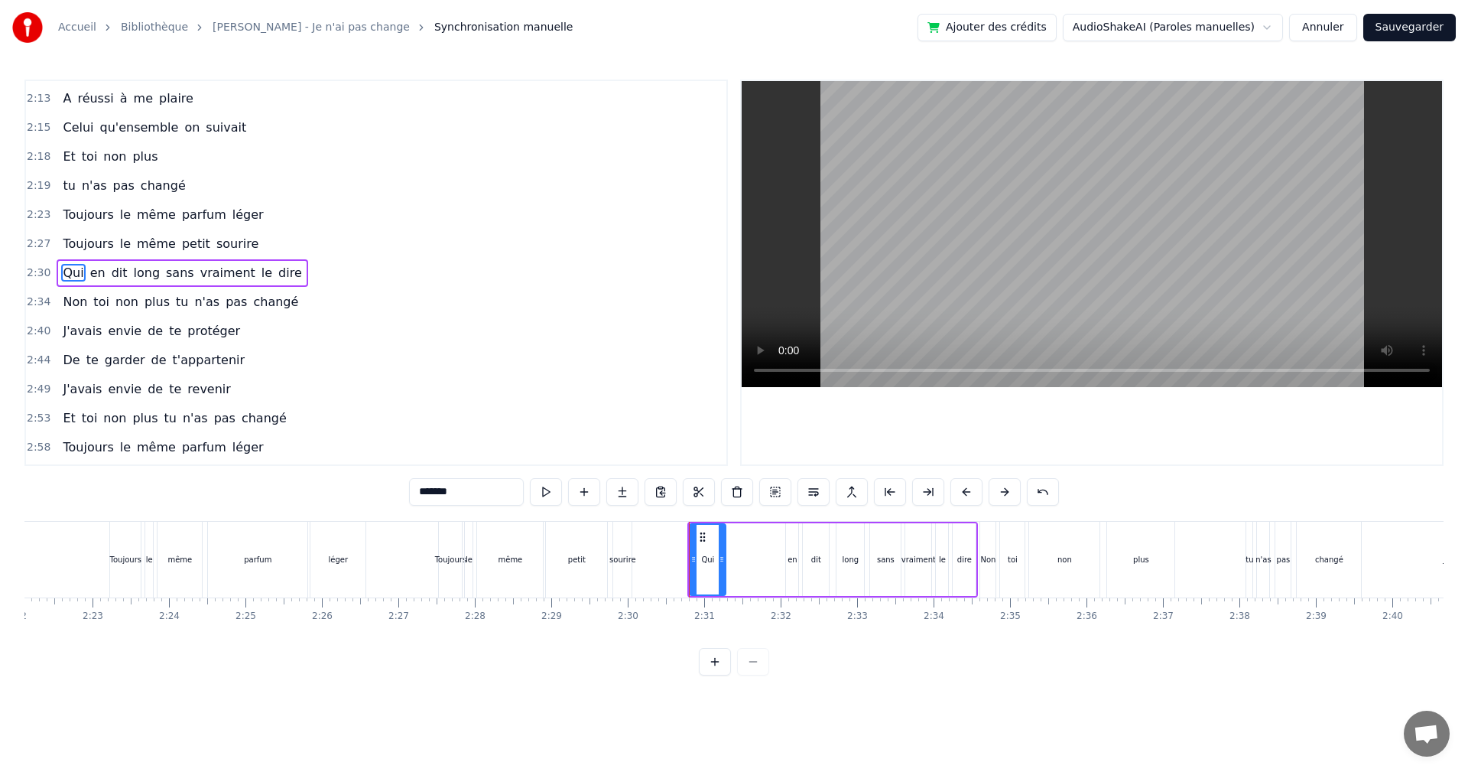
scroll to position [869, 0]
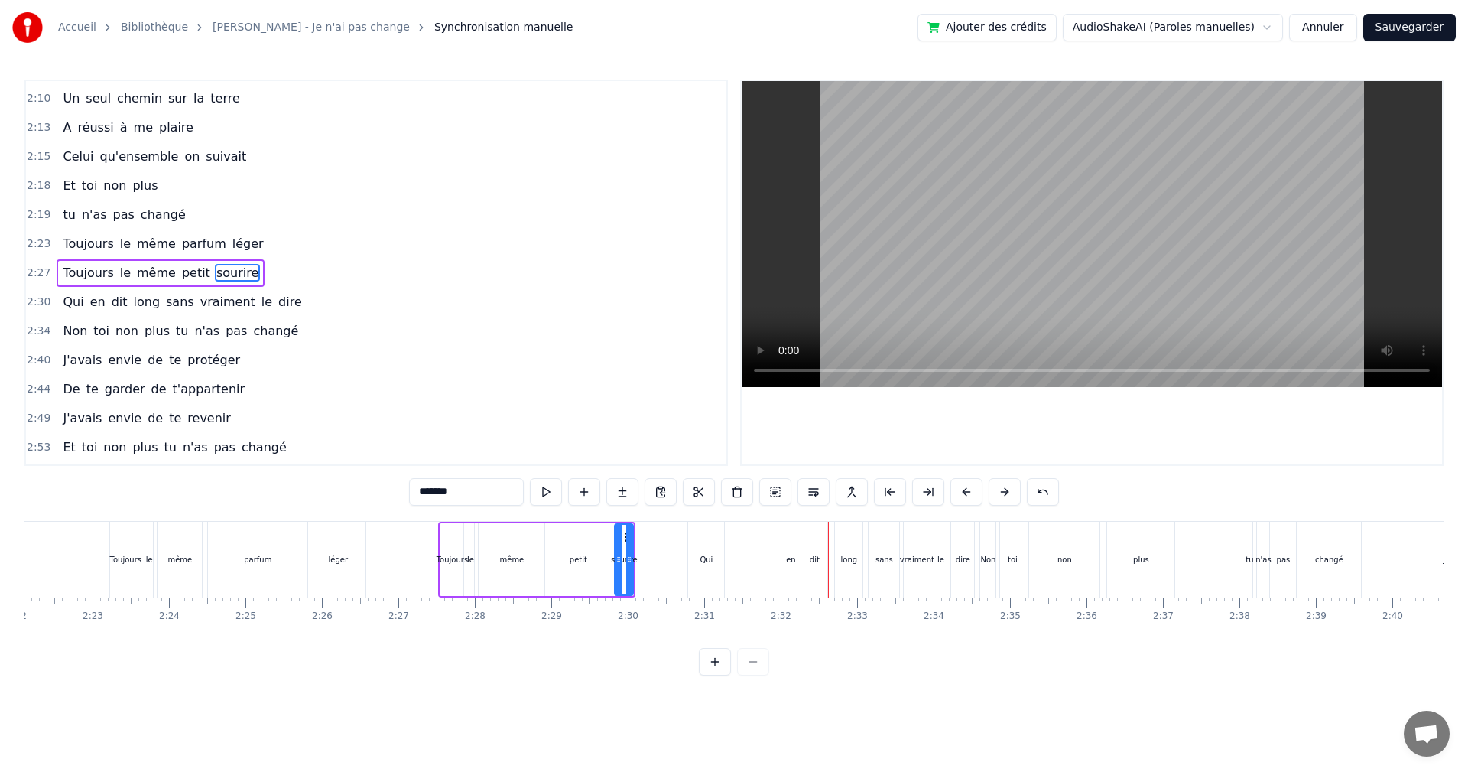
click at [713, 569] on div "Qui" at bounding box center [706, 559] width 36 height 76
type input "***"
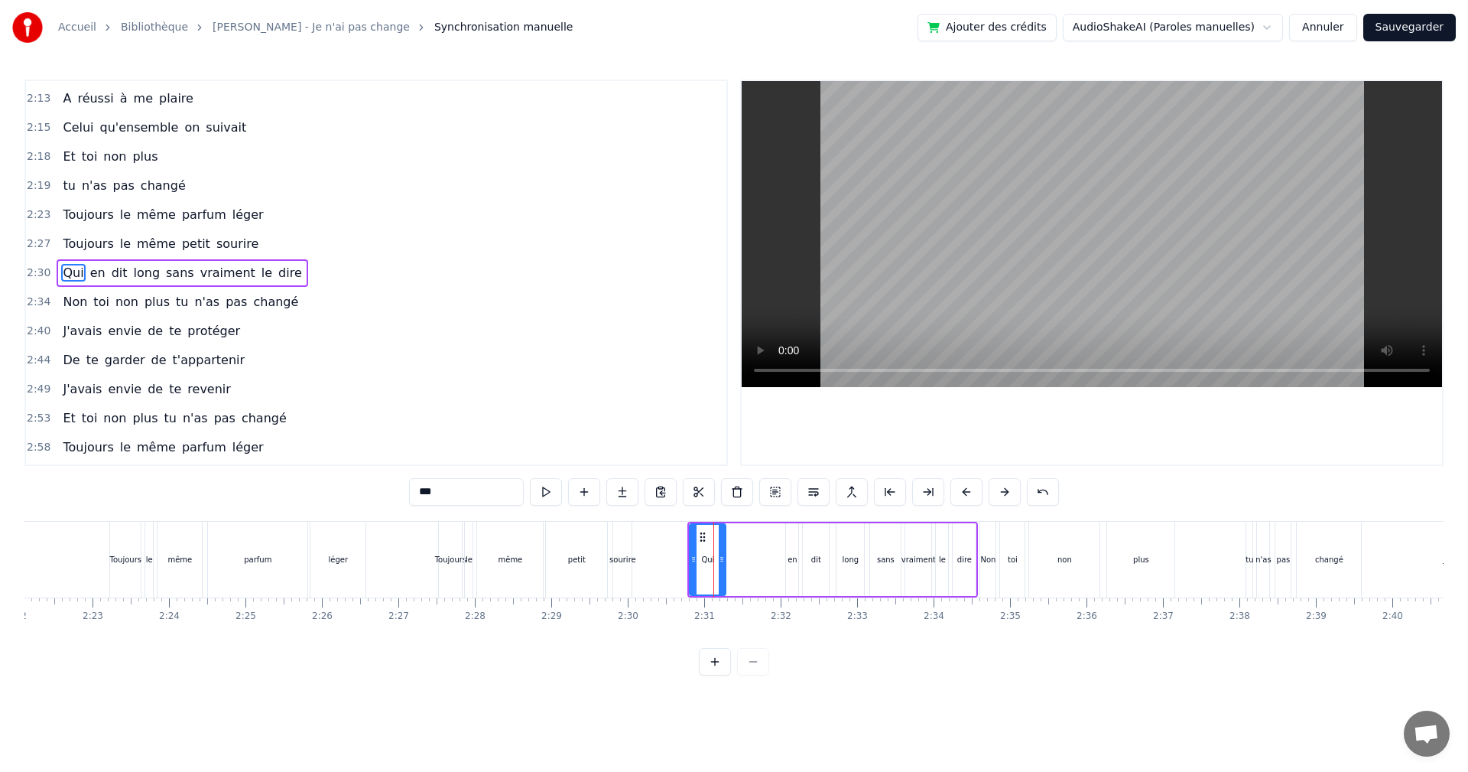
drag, startPoint x: 713, startPoint y: 569, endPoint x: 739, endPoint y: 570, distance: 25.2
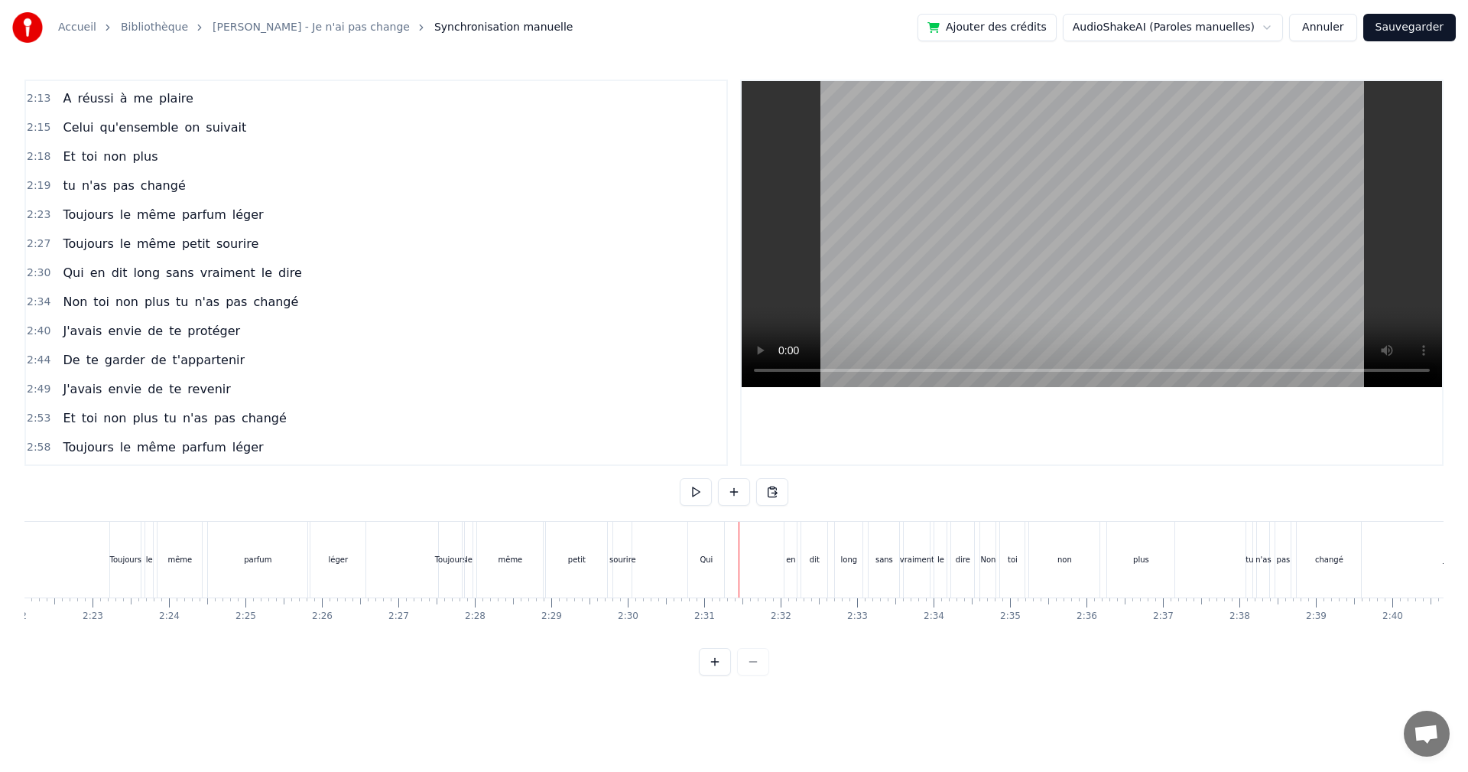
click at [708, 544] on div "Qui" at bounding box center [706, 559] width 36 height 76
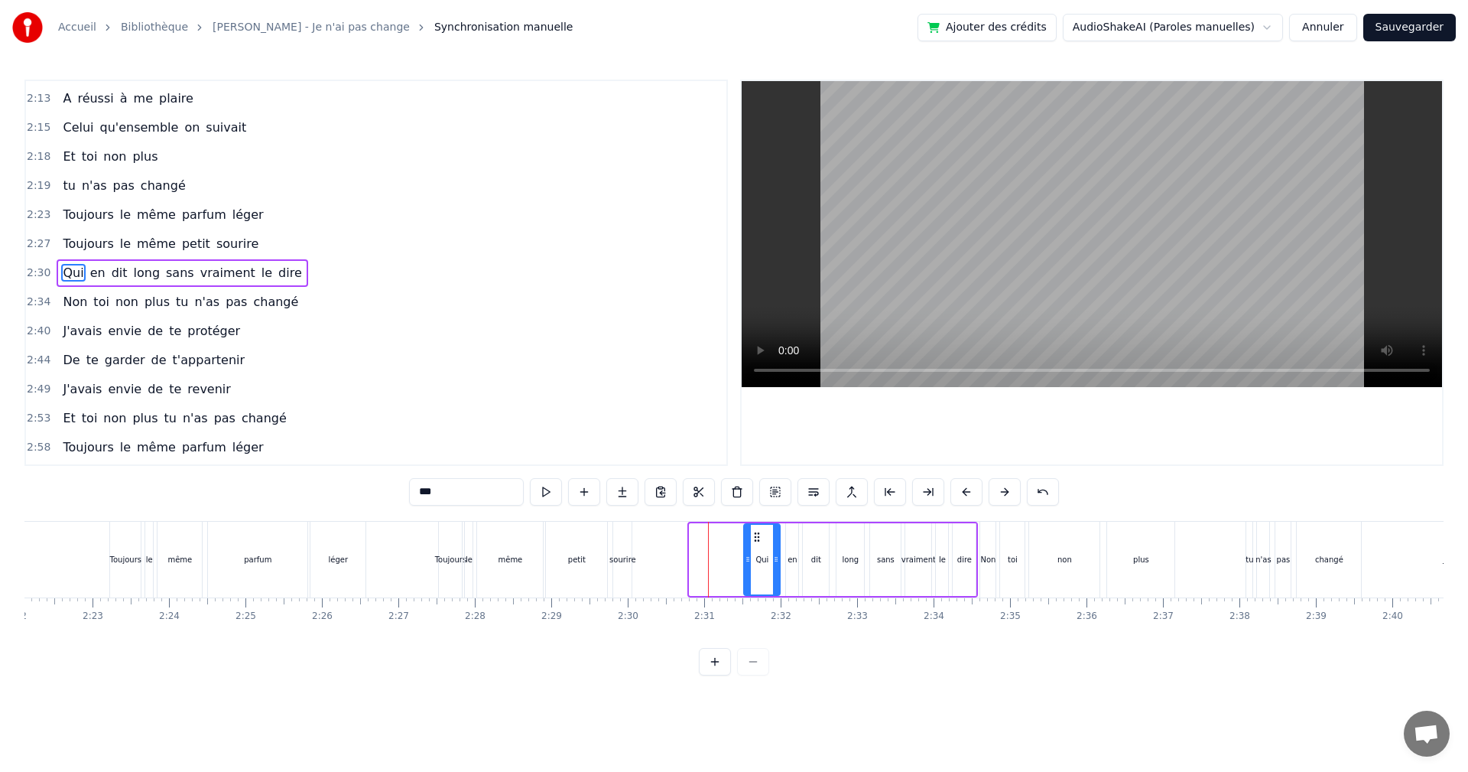
drag, startPoint x: 700, startPoint y: 537, endPoint x: 754, endPoint y: 541, distance: 54.4
click at [754, 541] on icon at bounding box center [757, 537] width 12 height 12
click at [885, 564] on div "sans" at bounding box center [886, 559] width 18 height 11
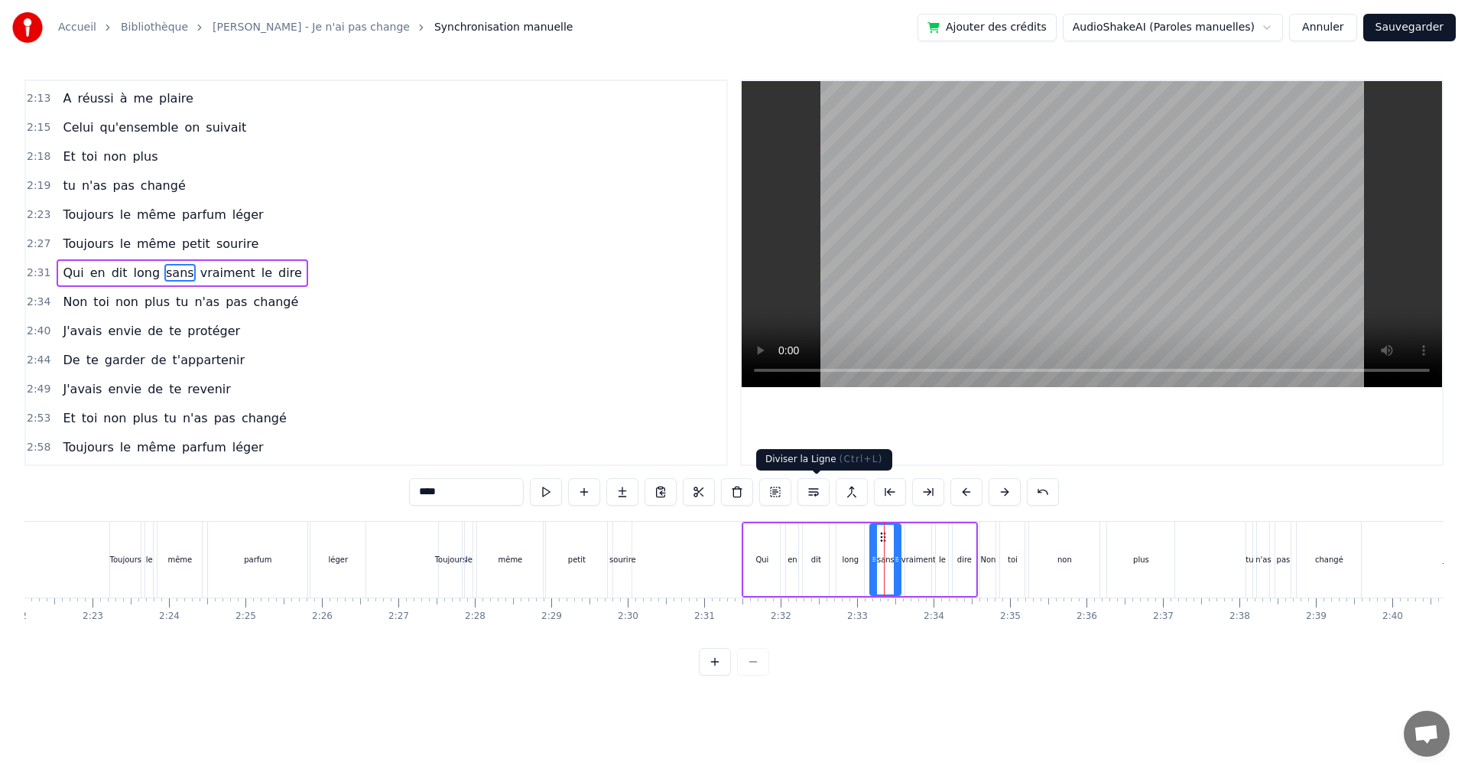
click at [819, 493] on button at bounding box center [814, 492] width 32 height 28
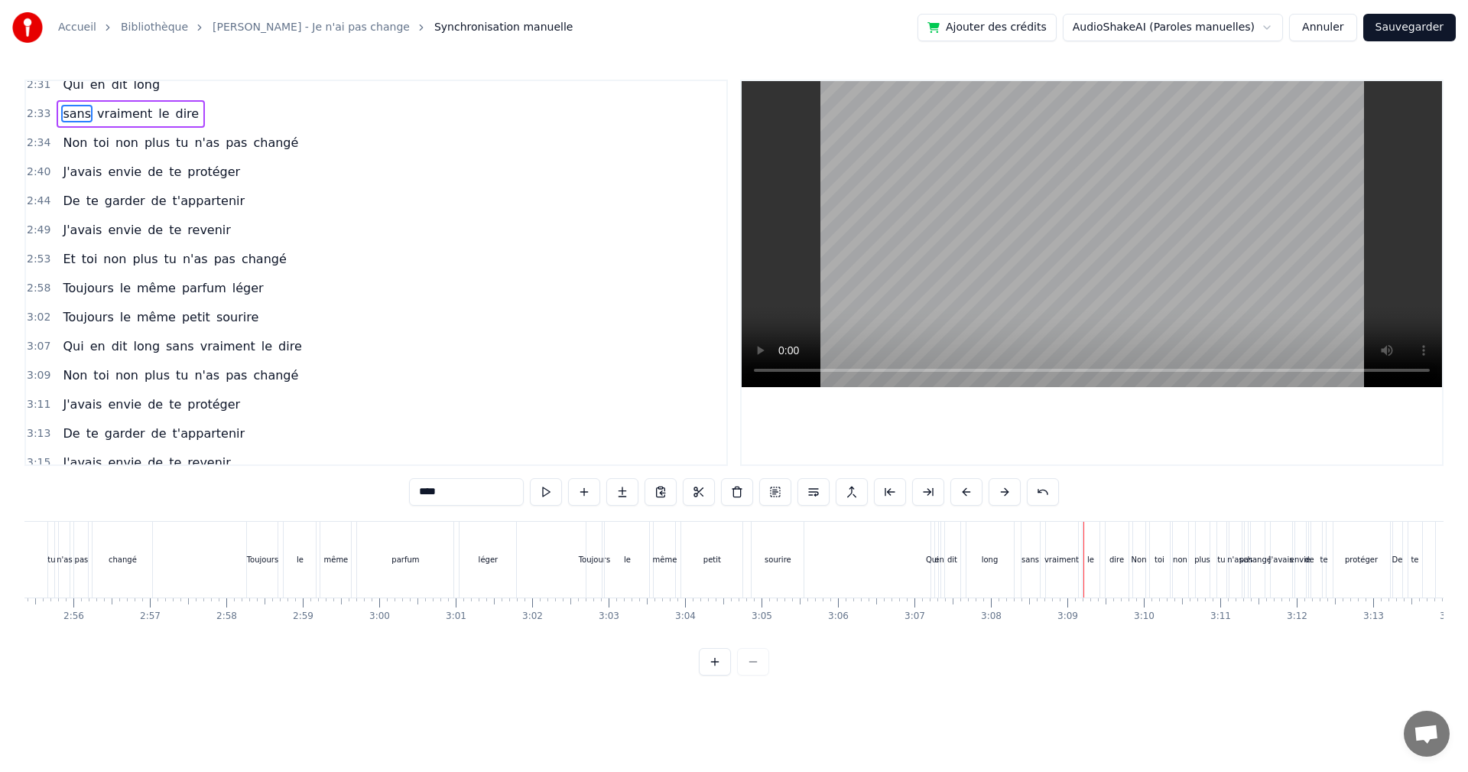
scroll to position [1099, 0]
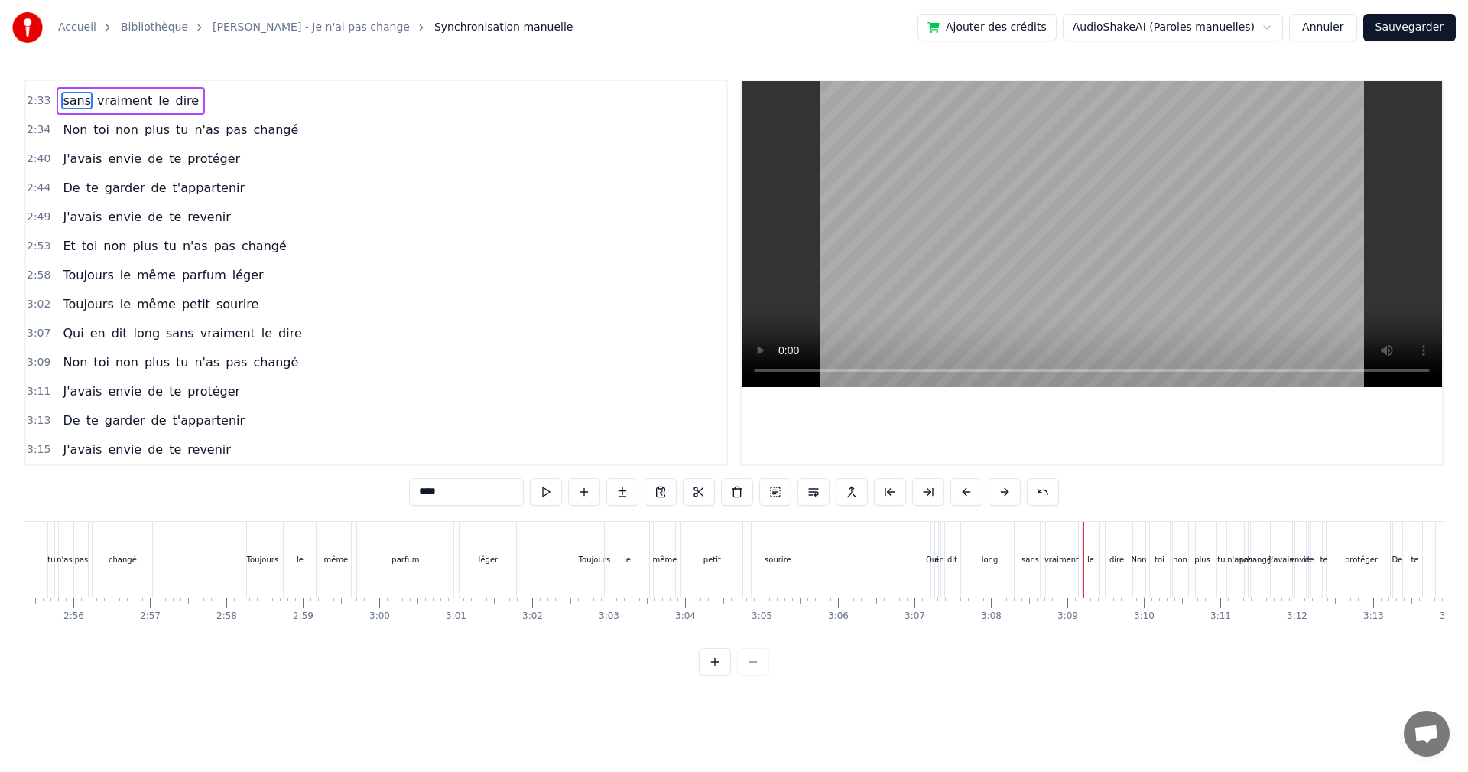
click at [164, 333] on span "sans" at bounding box center [179, 333] width 31 height 18
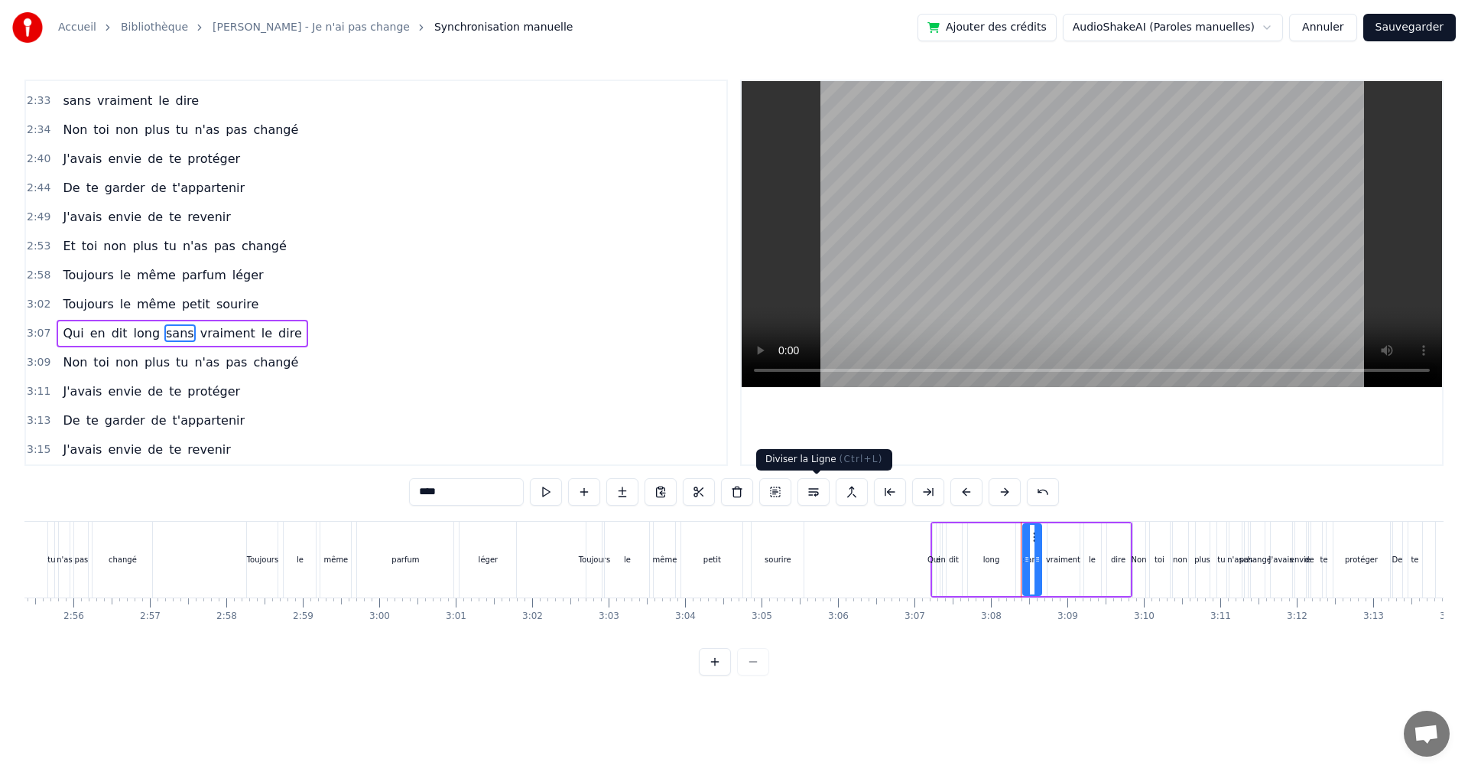
click at [811, 491] on button at bounding box center [814, 492] width 32 height 28
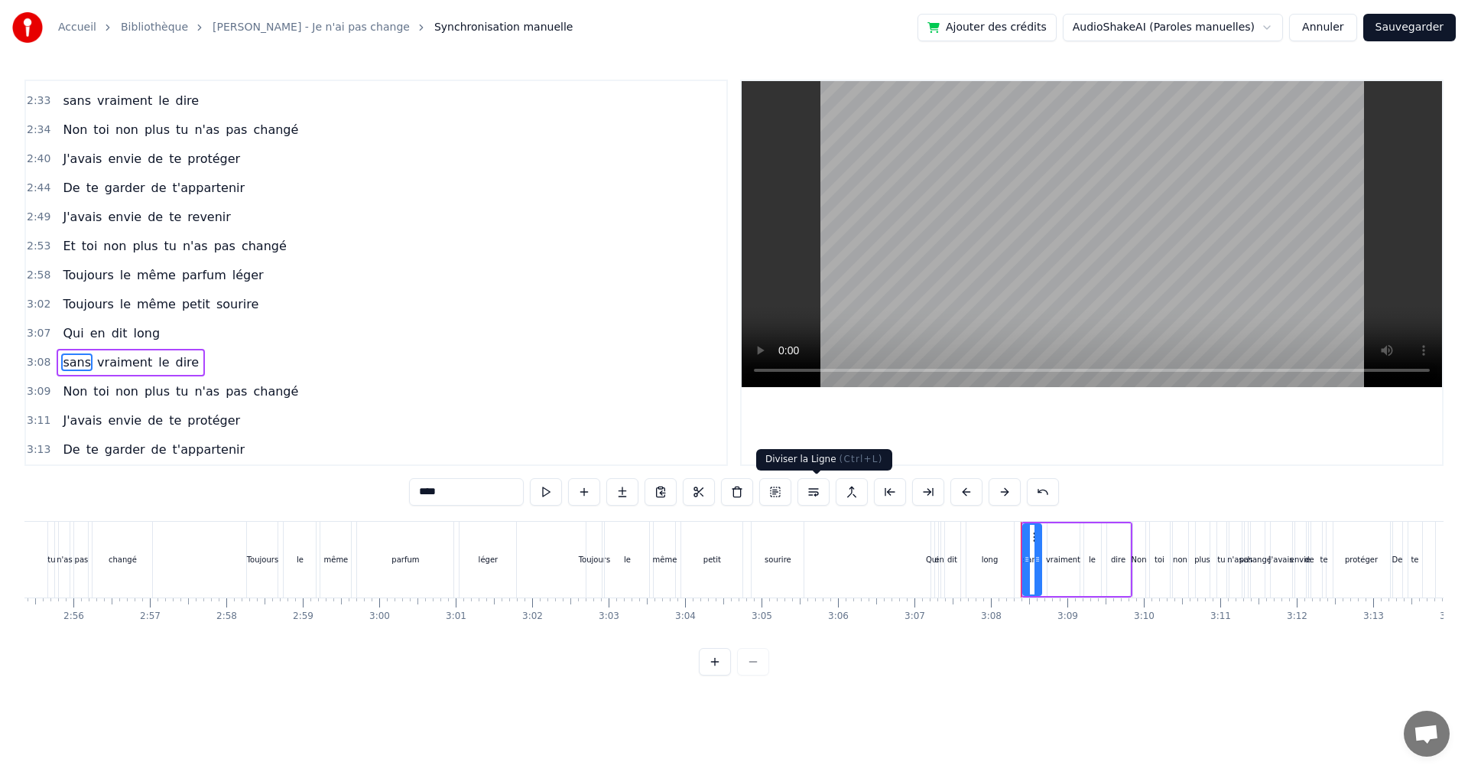
scroll to position [1128, 0]
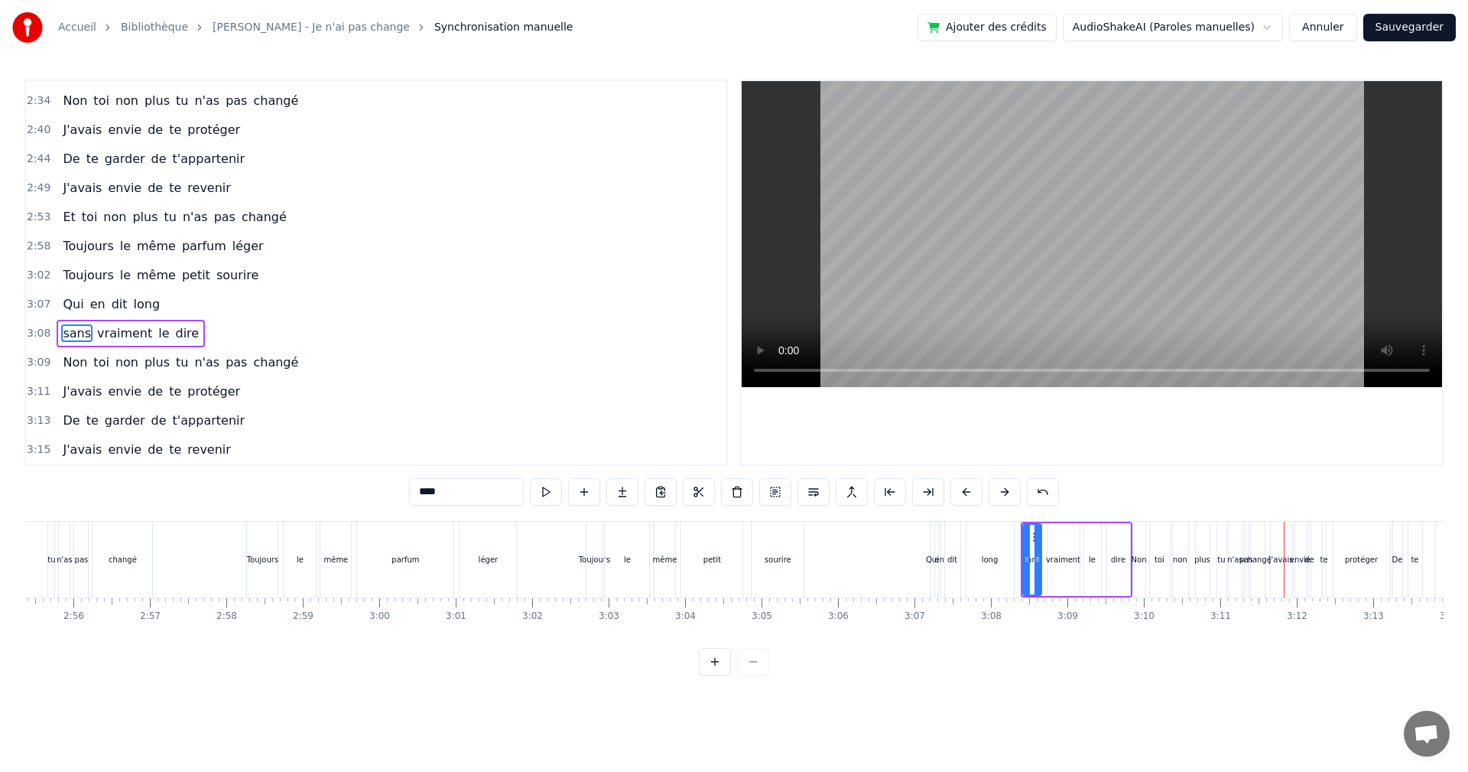
click at [70, 304] on span "Qui" at bounding box center [73, 304] width 24 height 18
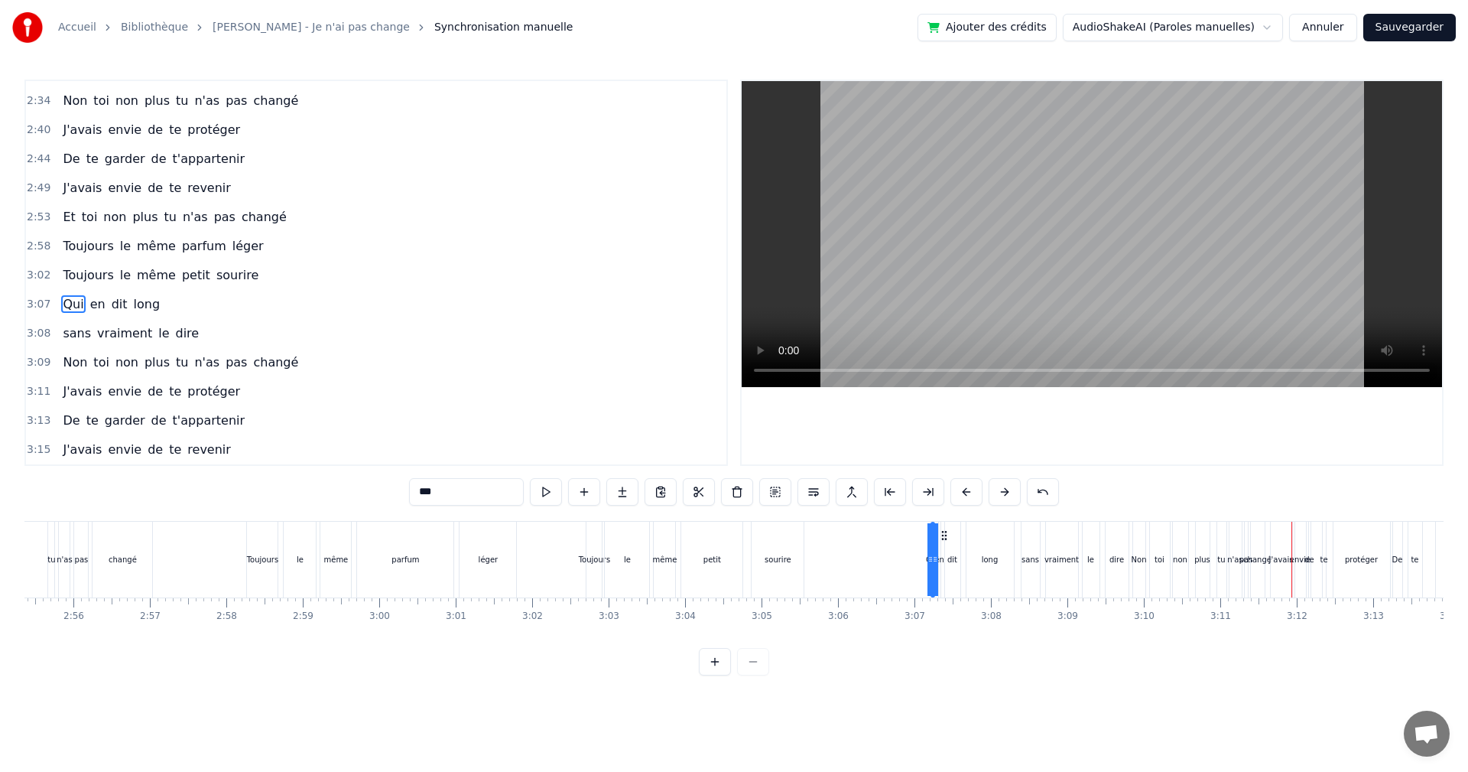
click at [96, 363] on span "toi" at bounding box center [101, 362] width 19 height 18
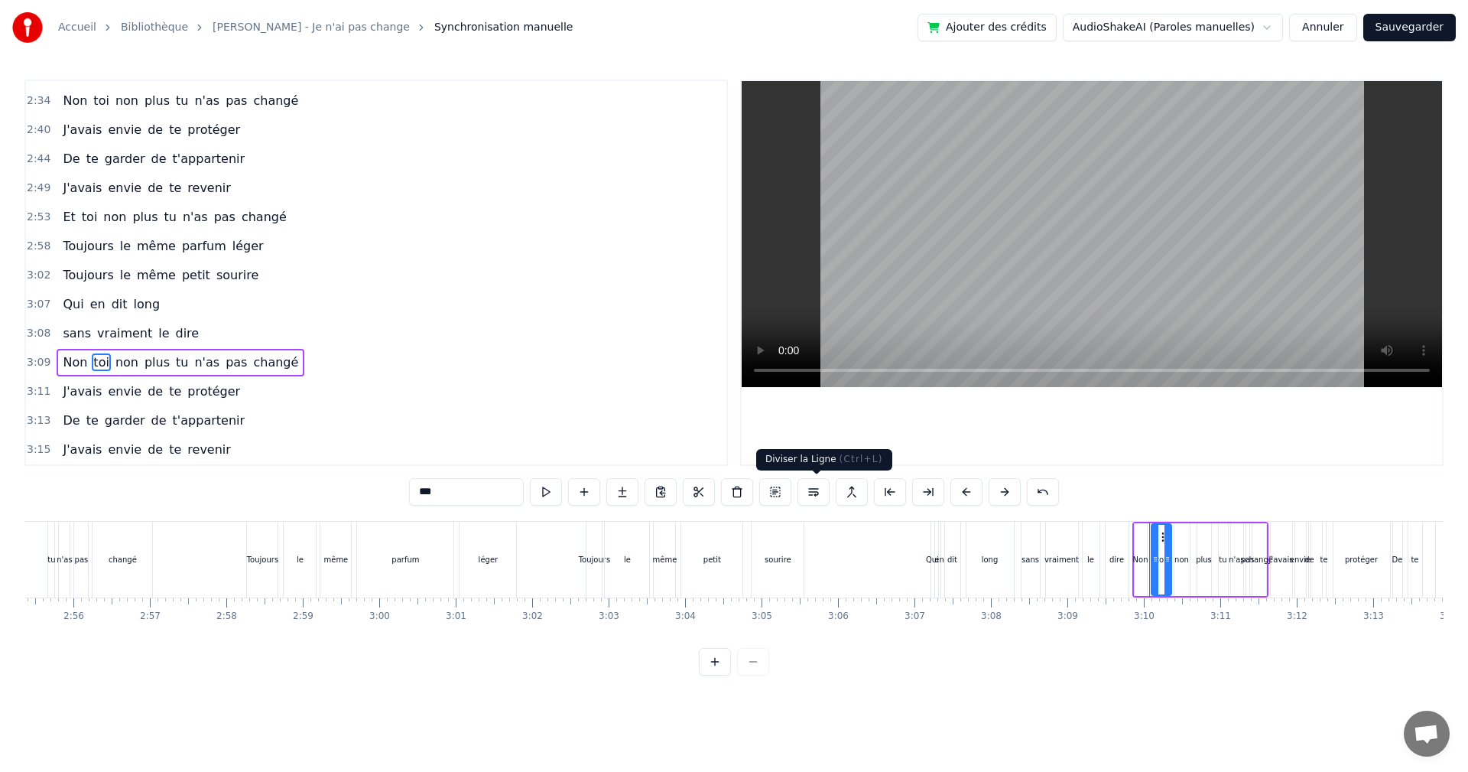
click at [816, 495] on button at bounding box center [814, 492] width 32 height 28
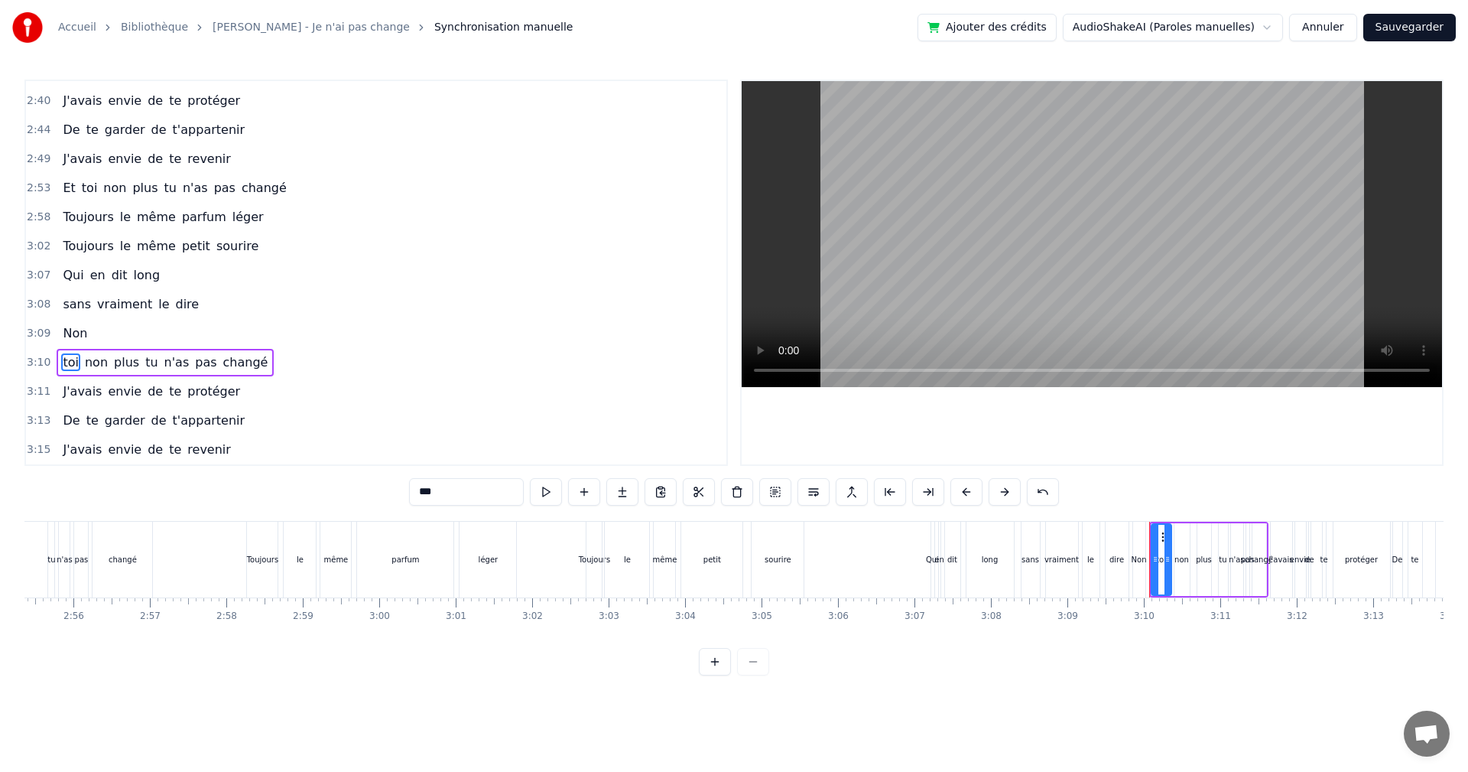
click at [73, 333] on span "Non" at bounding box center [75, 333] width 28 height 18
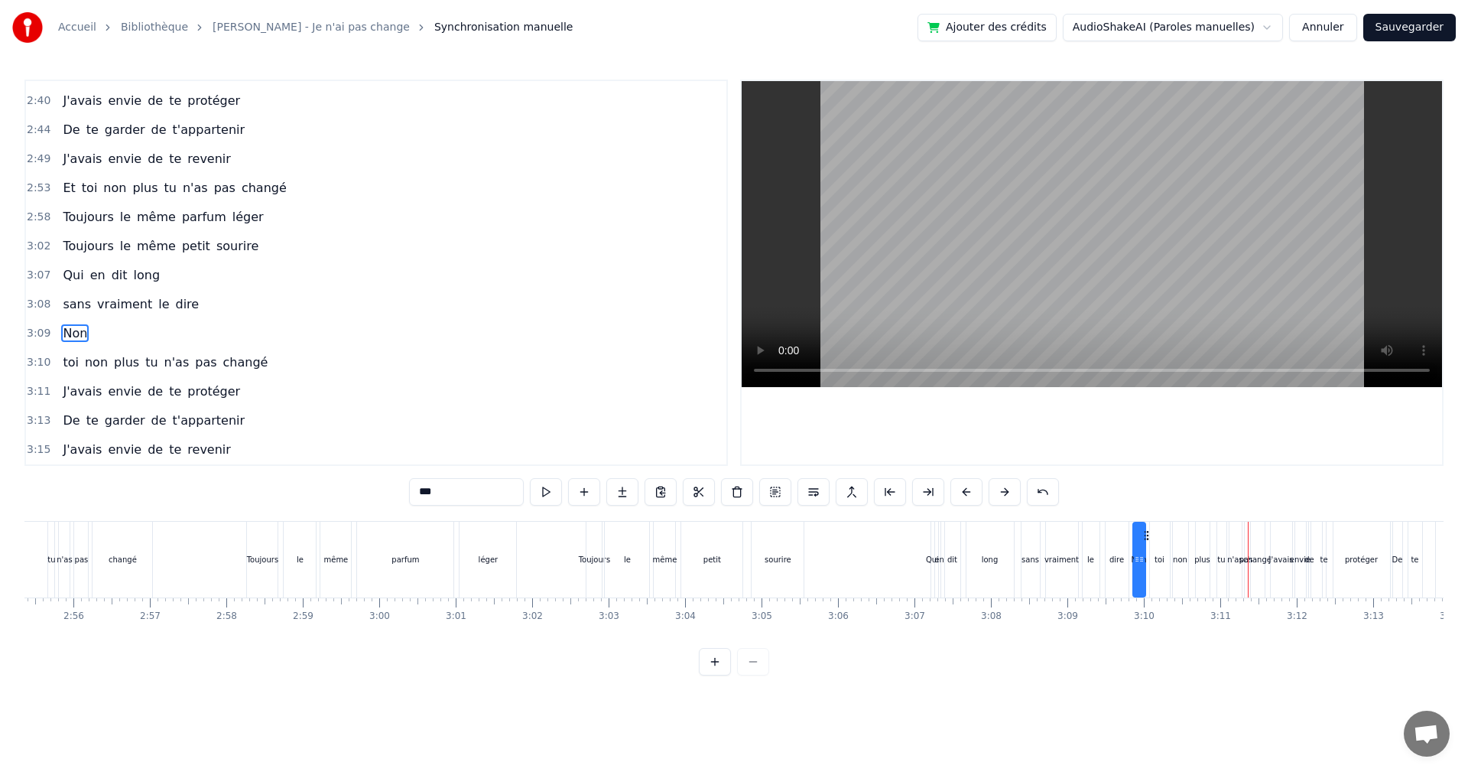
click at [69, 361] on span "toi" at bounding box center [70, 362] width 19 height 18
click at [857, 495] on button at bounding box center [852, 492] width 32 height 28
click at [76, 337] on span "Non" at bounding box center [75, 333] width 28 height 18
click at [855, 489] on button at bounding box center [852, 492] width 32 height 28
click at [863, 492] on button at bounding box center [852, 492] width 32 height 28
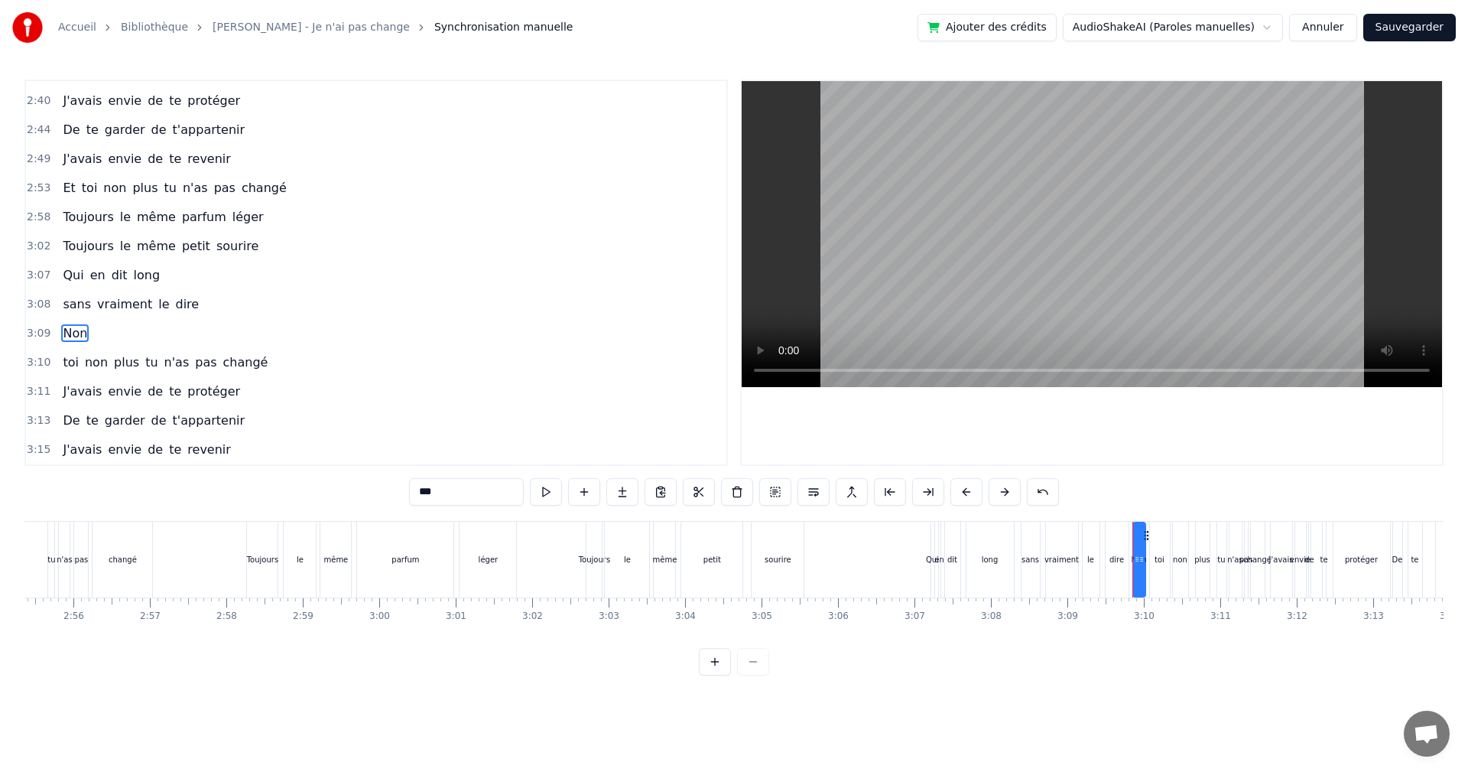
click at [65, 369] on span "toi" at bounding box center [70, 362] width 19 height 18
type input "***"
click at [868, 492] on button at bounding box center [852, 492] width 32 height 28
drag, startPoint x: 68, startPoint y: 359, endPoint x: 96, endPoint y: 335, distance: 37.4
click at [96, 335] on div "0:18 Je n'ai pas changé 0:22 Je suis toujours 0:23 ce jeune homme étranger 0:27…" at bounding box center [375, 273] width 703 height 386
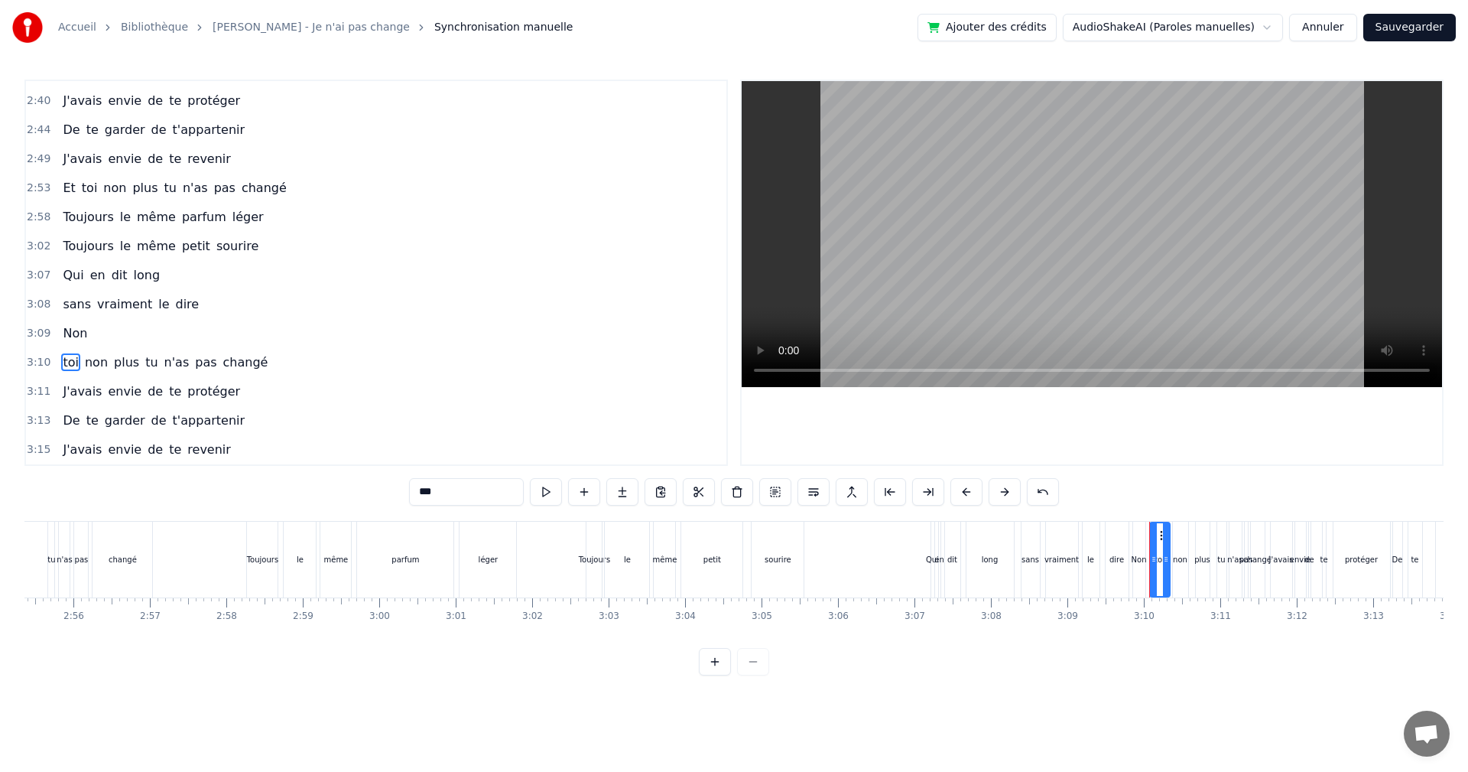
drag, startPoint x: 77, startPoint y: 335, endPoint x: 52, endPoint y: 362, distance: 37.3
click at [52, 362] on div "0:18 Je n'ai pas changé 0:22 Je suis toujours 0:23 ce jeune homme étranger 0:27…" at bounding box center [375, 273] width 703 height 386
drag, startPoint x: 44, startPoint y: 365, endPoint x: 56, endPoint y: 362, distance: 11.9
click at [56, 362] on div "3:10 toi non plus tu n'as pas changé" at bounding box center [376, 362] width 700 height 29
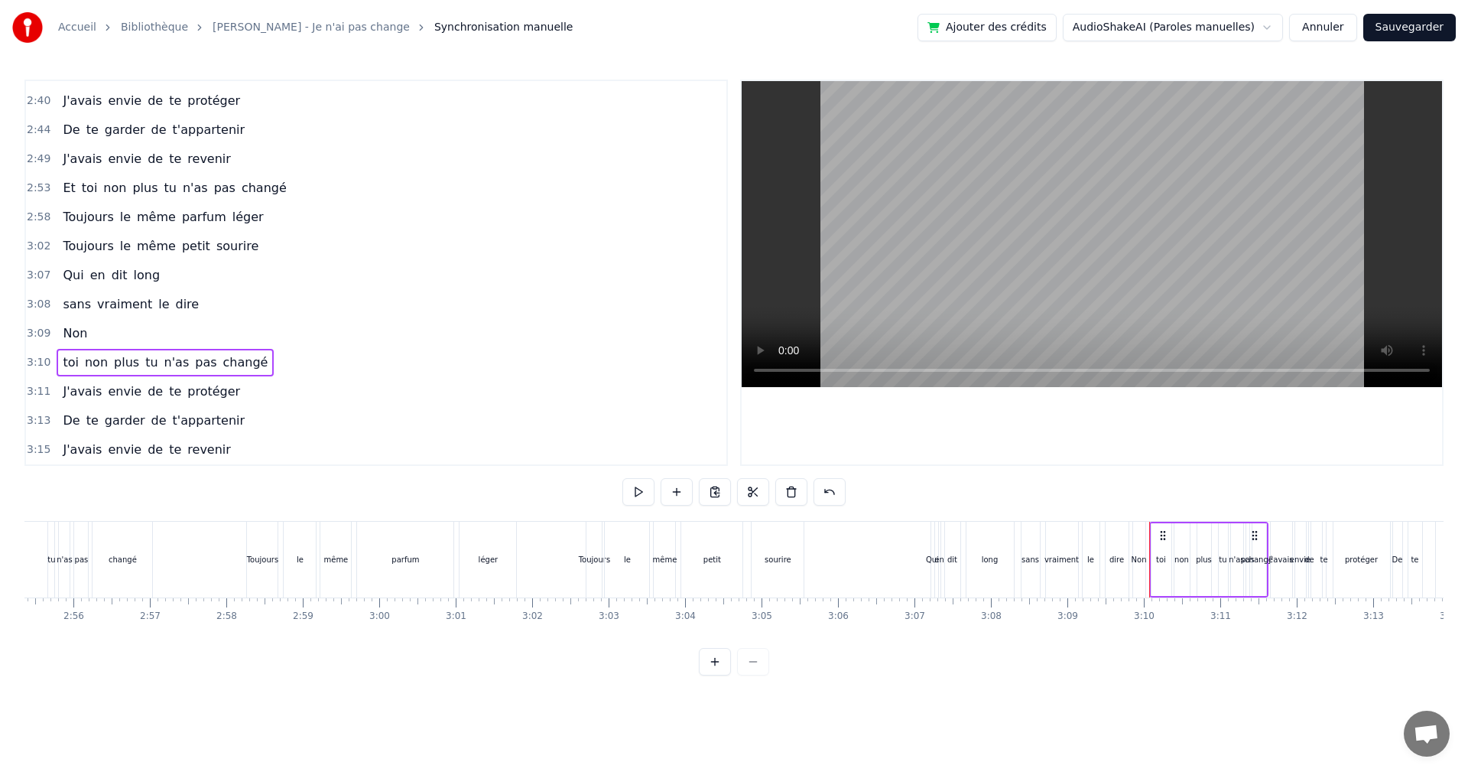
drag, startPoint x: 75, startPoint y: 364, endPoint x: 102, endPoint y: 352, distance: 30.1
click at [102, 352] on div "toi non plus tu n'as pas changé" at bounding box center [165, 363] width 217 height 28
drag, startPoint x: 244, startPoint y: 354, endPoint x: 254, endPoint y: 338, distance: 18.9
click at [254, 338] on div "0:18 Je n'ai pas changé 0:22 Je suis toujours 0:23 ce jeune homme étranger 0:27…" at bounding box center [375, 273] width 703 height 386
click at [1151, 534] on div "toi" at bounding box center [1161, 559] width 21 height 73
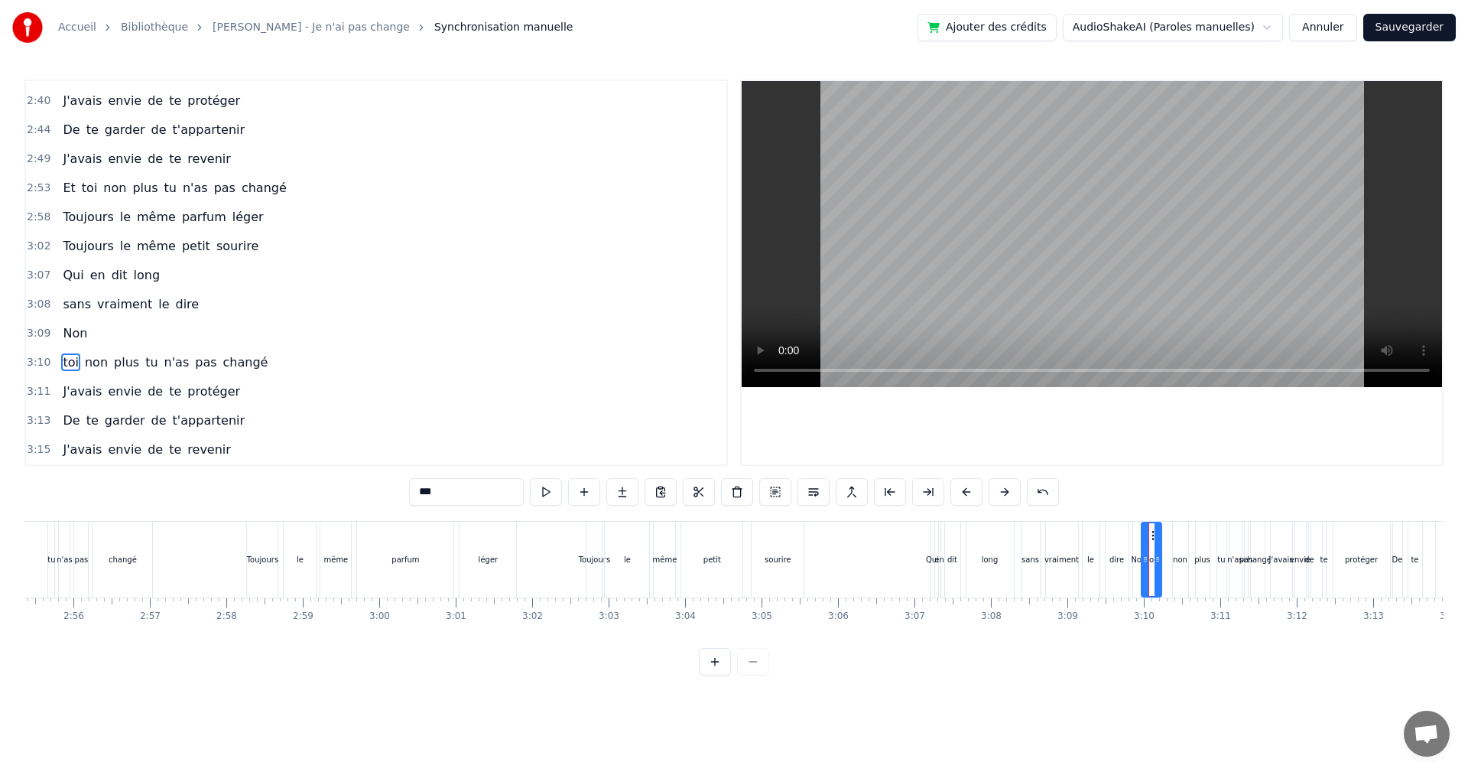
drag, startPoint x: 1157, startPoint y: 541, endPoint x: 1148, endPoint y: 541, distance: 8.4
drag, startPoint x: 66, startPoint y: 357, endPoint x: 83, endPoint y: 330, distance: 32.7
click at [83, 330] on div "0:18 Je n'ai pas changé 0:22 Je suis toujours 0:23 ce jeune homme étranger 0:27…" at bounding box center [375, 273] width 703 height 386
click at [1176, 573] on div "non" at bounding box center [1180, 559] width 15 height 76
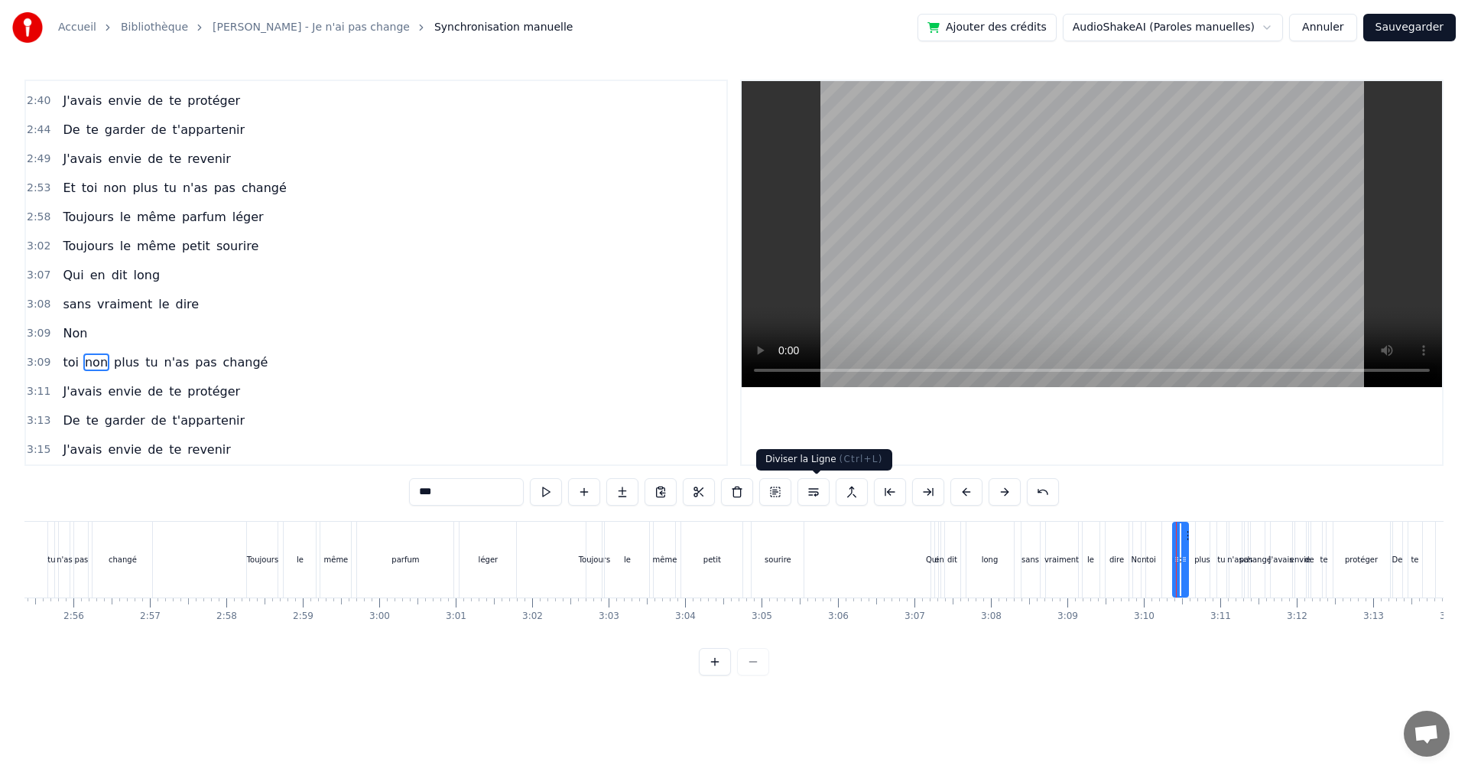
click at [813, 490] on button at bounding box center [814, 492] width 32 height 28
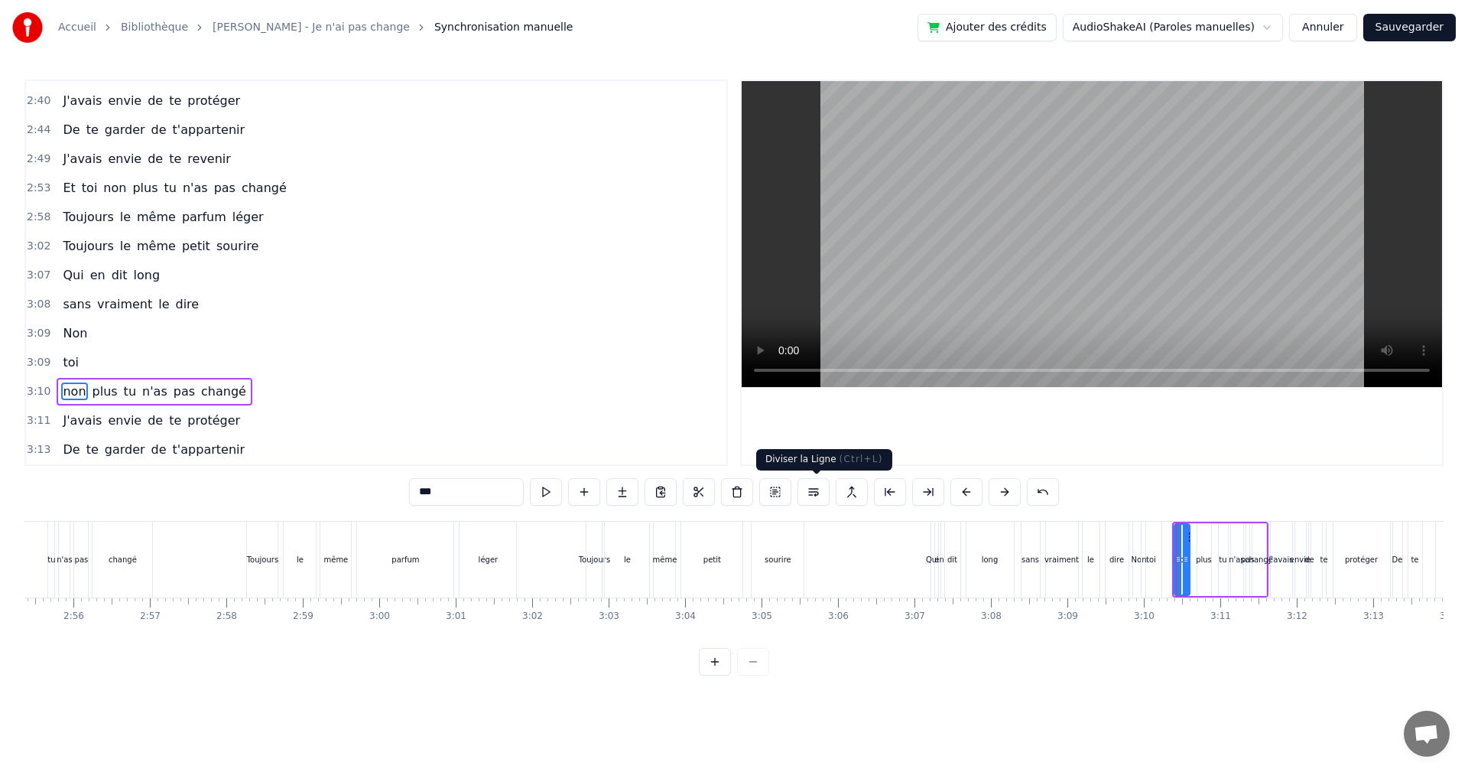
scroll to position [1186, 0]
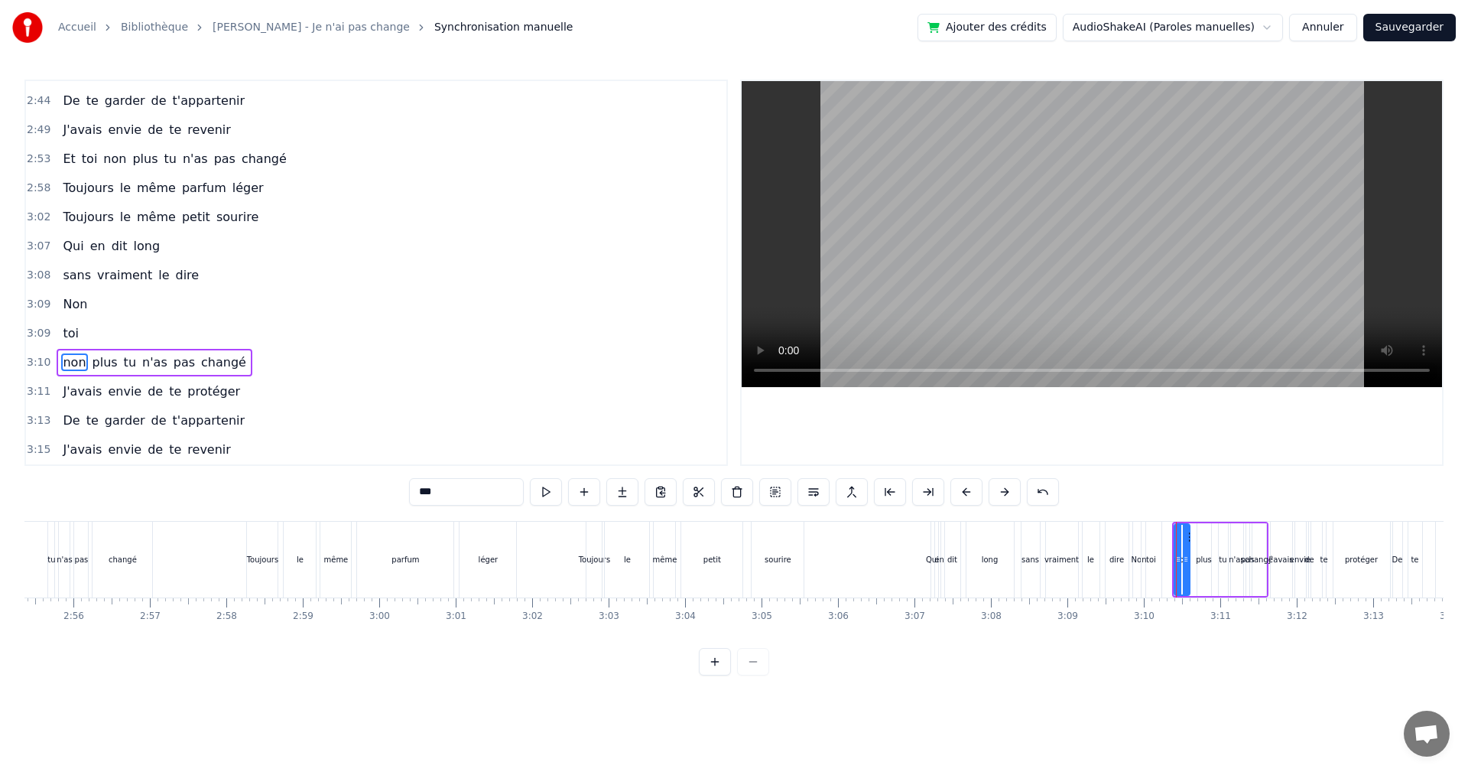
click at [61, 336] on span "toi" at bounding box center [70, 333] width 19 height 18
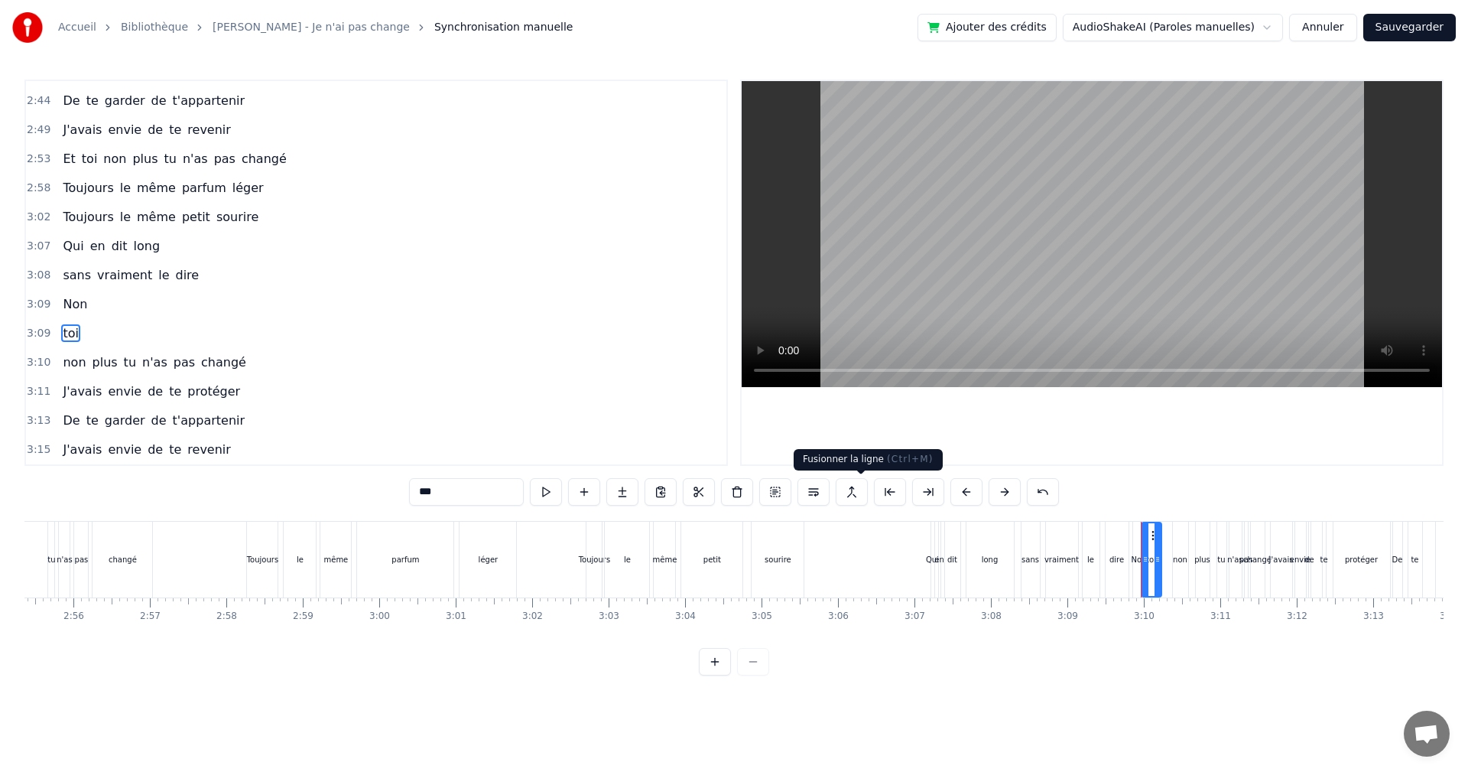
click at [863, 493] on button at bounding box center [852, 492] width 32 height 28
click at [69, 307] on span "Non" at bounding box center [75, 304] width 28 height 18
click at [855, 490] on button at bounding box center [852, 492] width 32 height 28
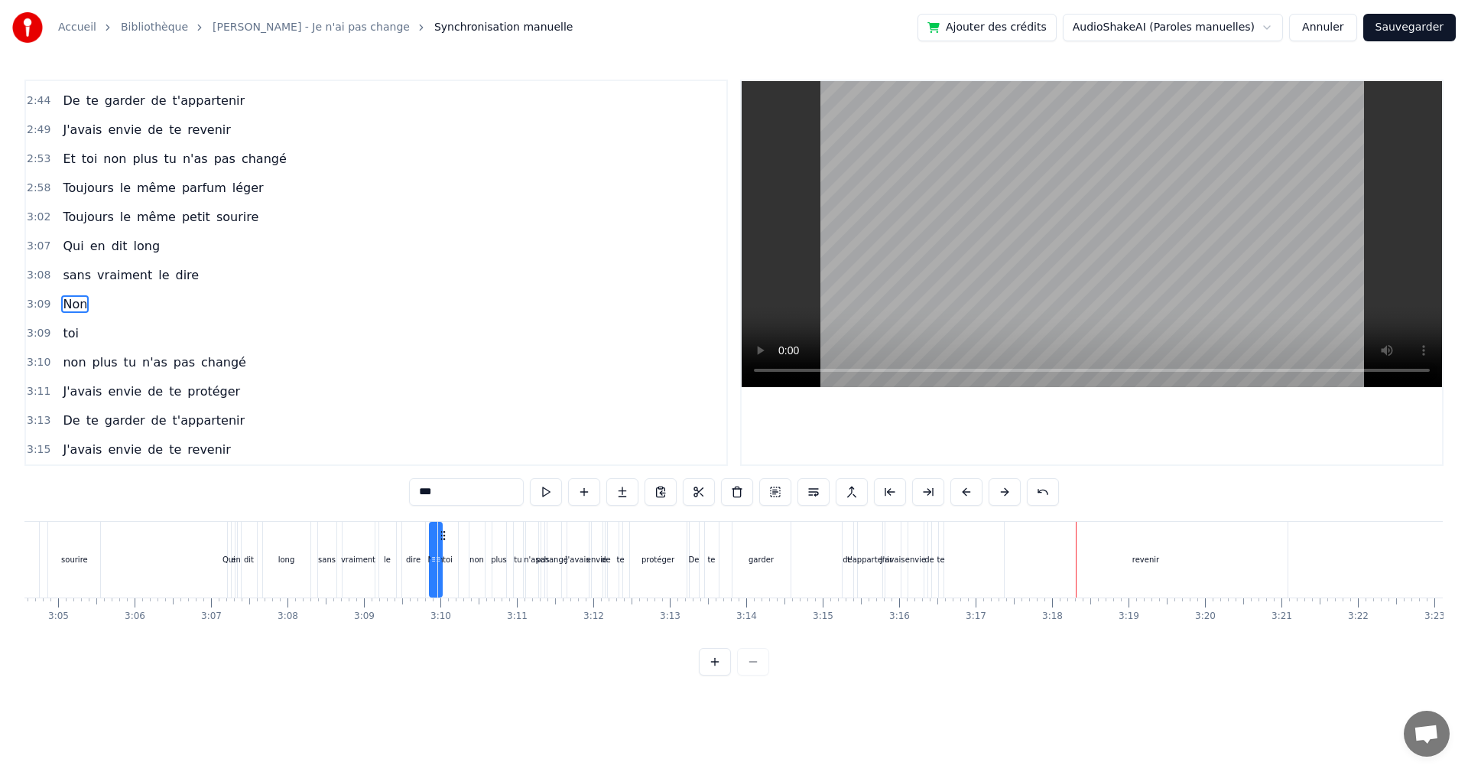
click at [1128, 578] on div "revenir" at bounding box center [1146, 559] width 283 height 76
type input "*******"
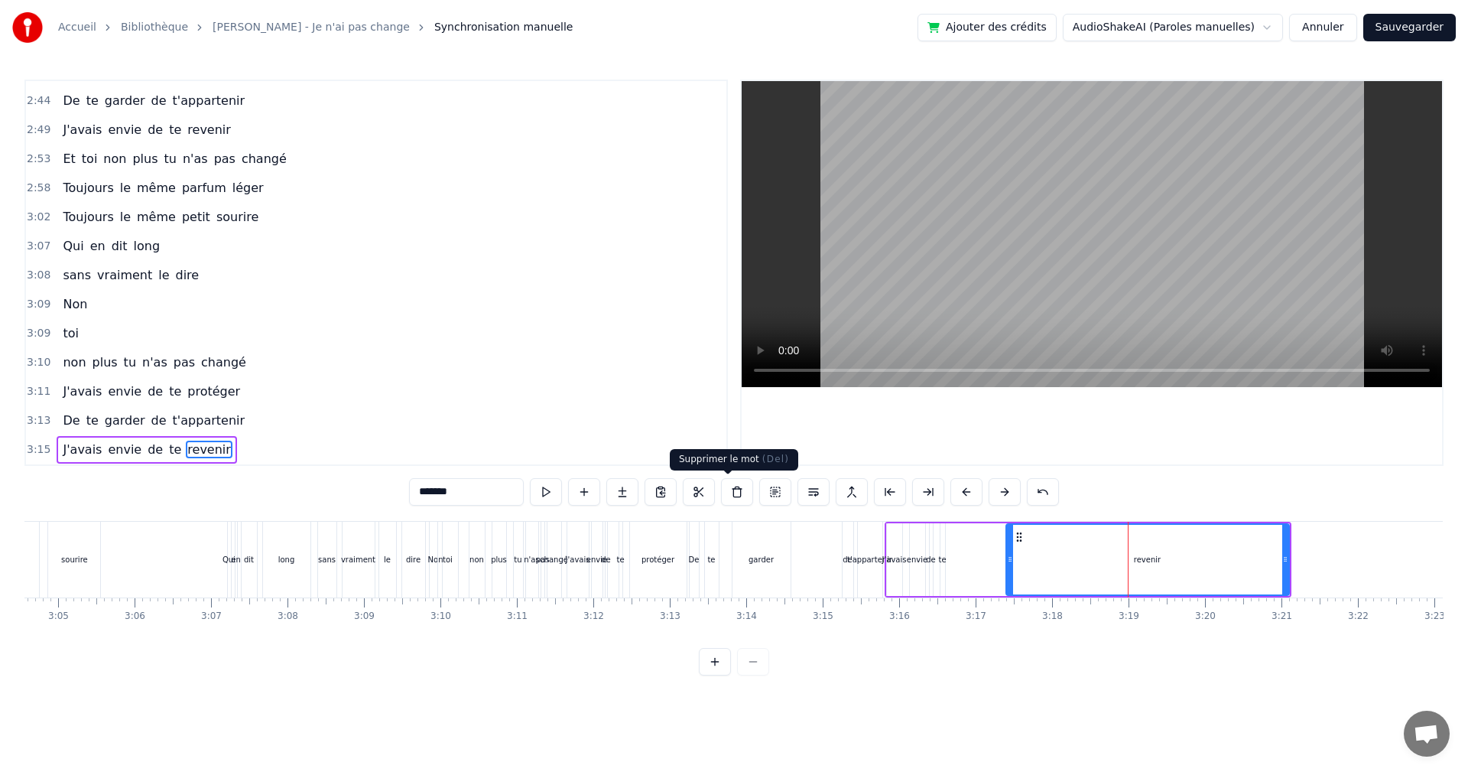
click at [729, 492] on button at bounding box center [737, 492] width 32 height 28
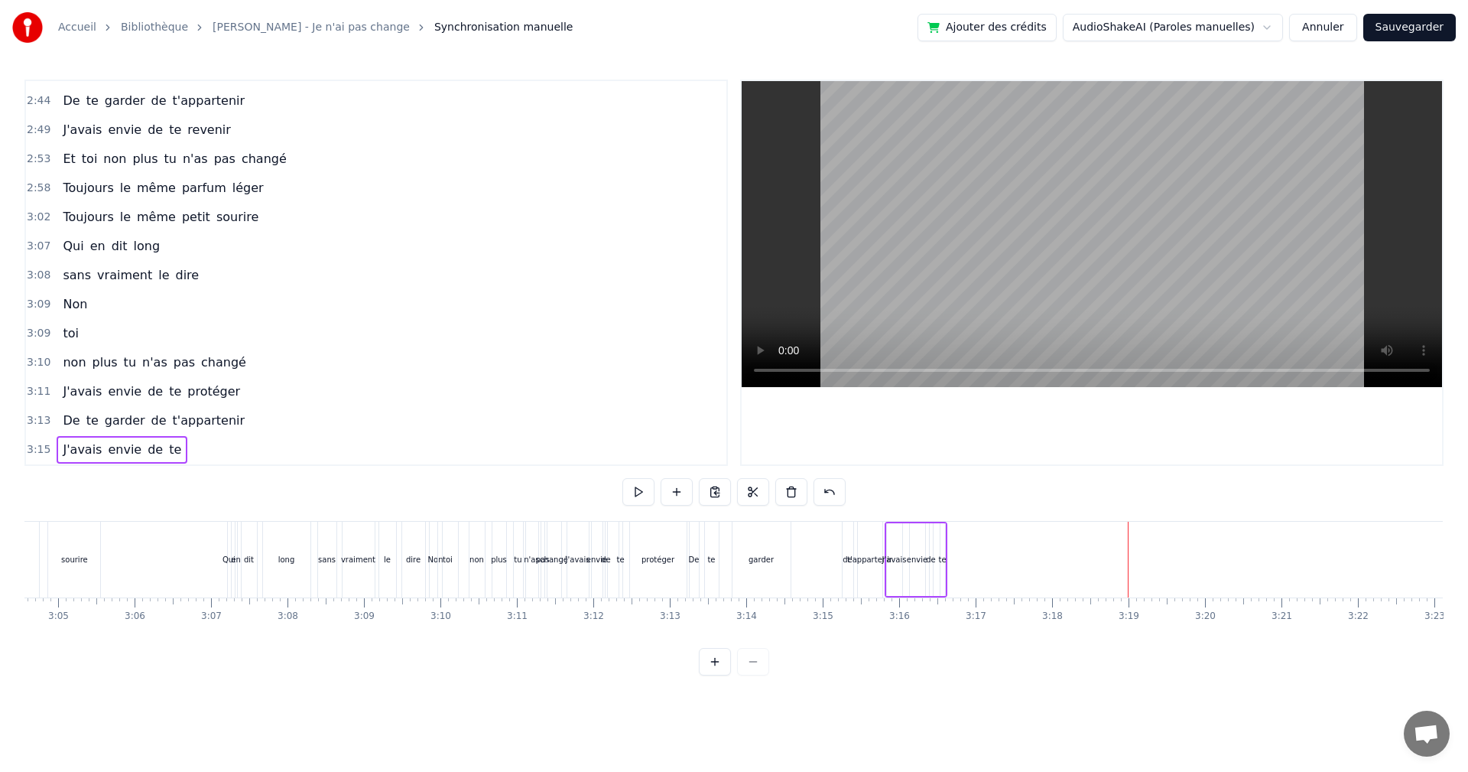
click at [939, 554] on div "te" at bounding box center [942, 559] width 8 height 11
click at [731, 492] on button at bounding box center [737, 492] width 32 height 28
click at [916, 564] on div "envie" at bounding box center [917, 559] width 21 height 11
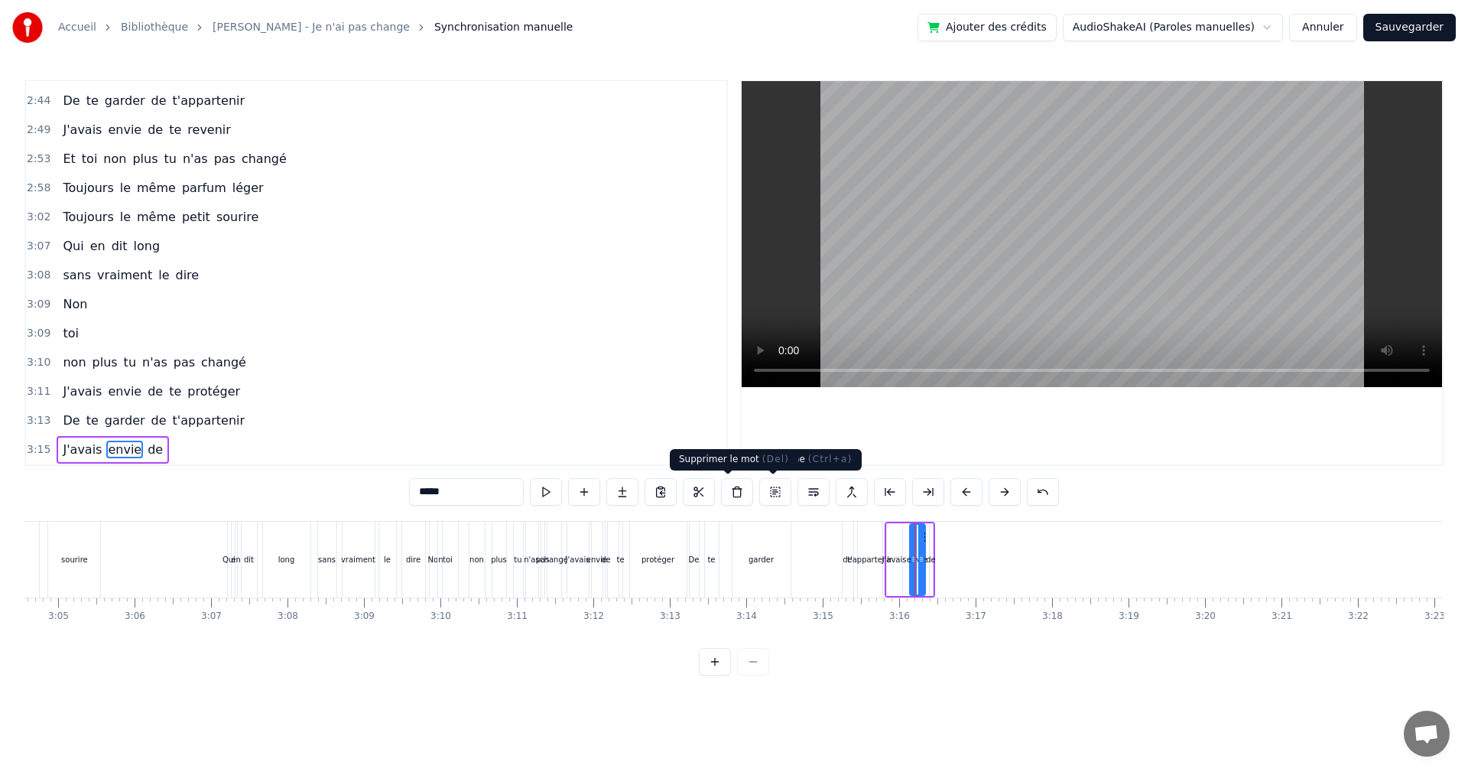
click at [736, 491] on button at bounding box center [737, 492] width 32 height 28
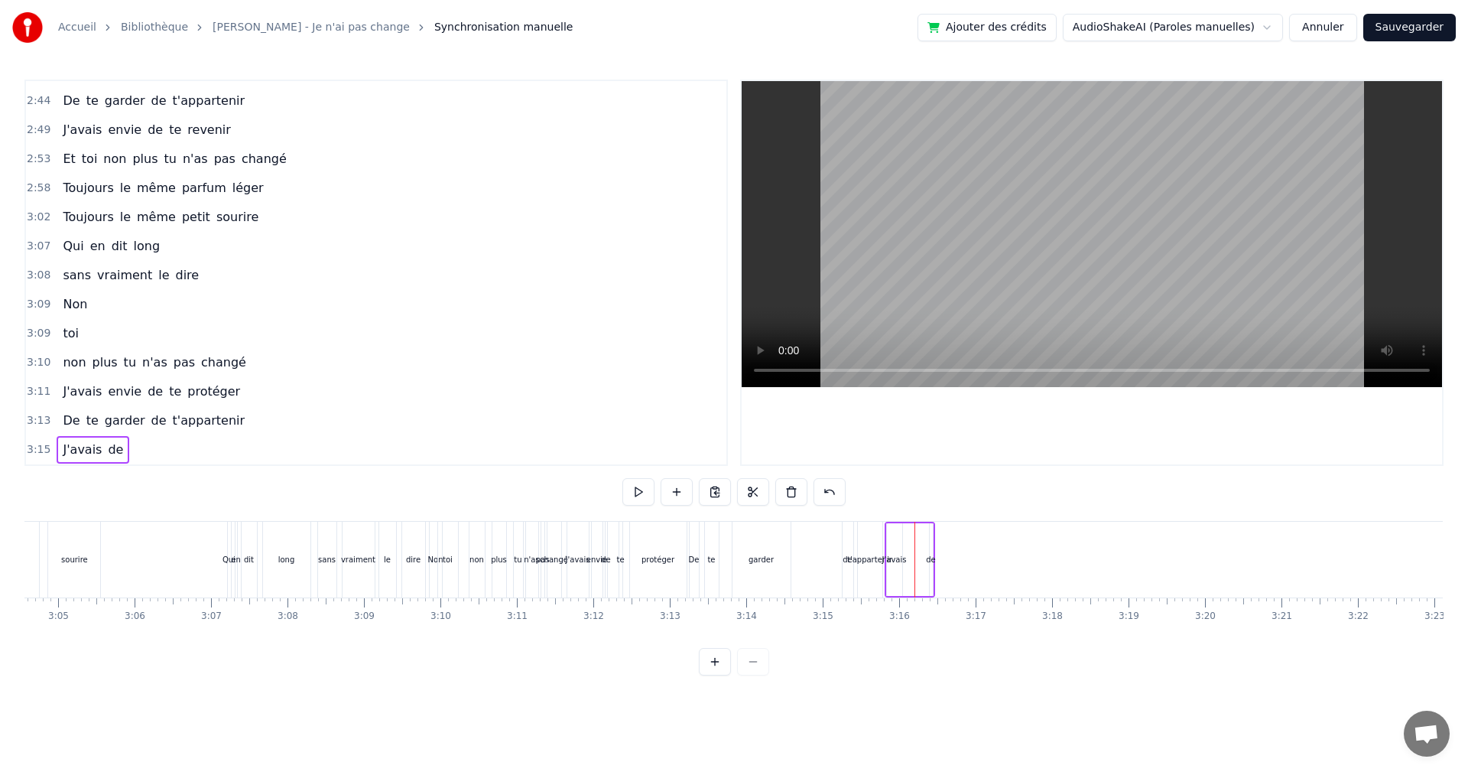
click at [929, 570] on div "de" at bounding box center [931, 559] width 5 height 73
click at [736, 488] on button at bounding box center [737, 492] width 32 height 28
click at [898, 576] on div "J'avais" at bounding box center [894, 559] width 15 height 73
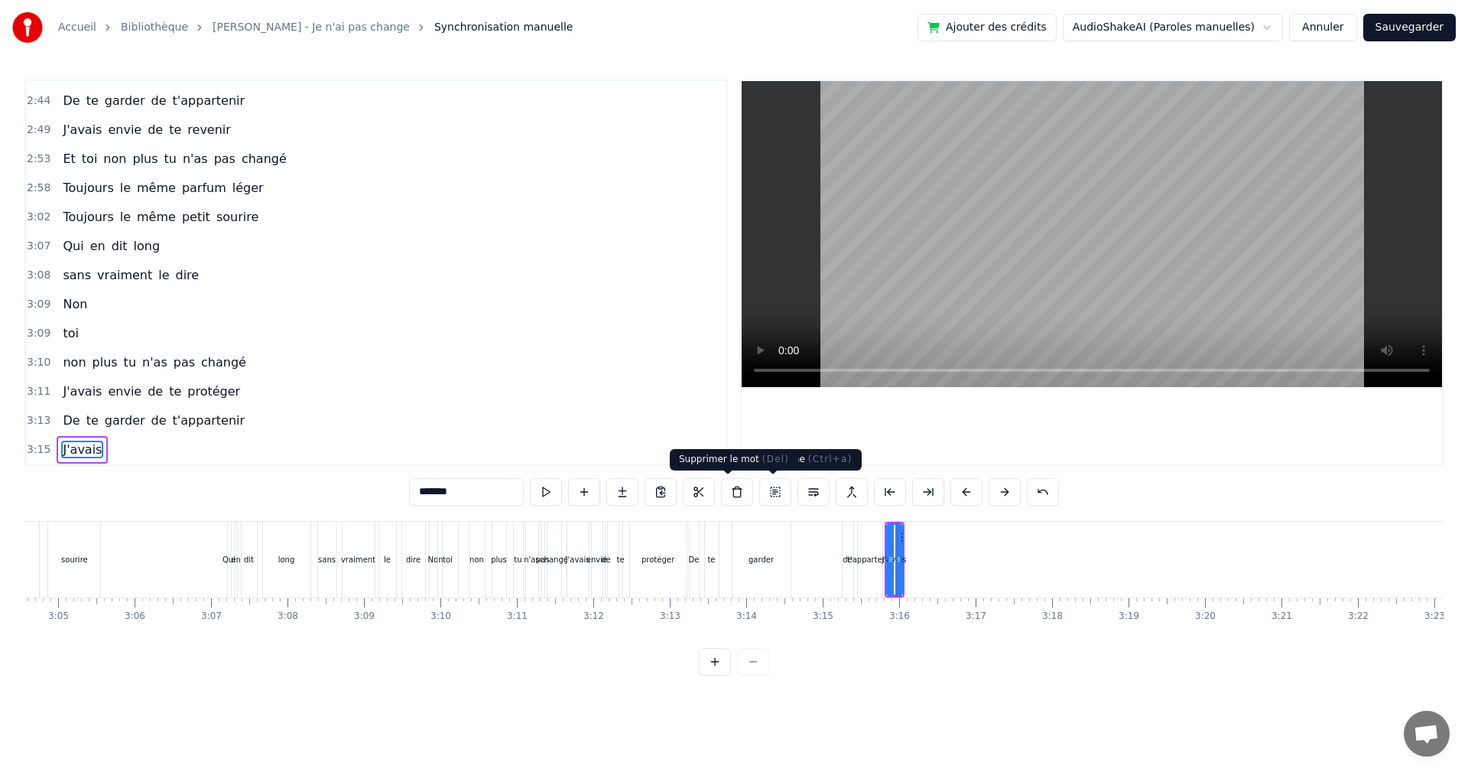
click at [728, 491] on button at bounding box center [737, 492] width 32 height 28
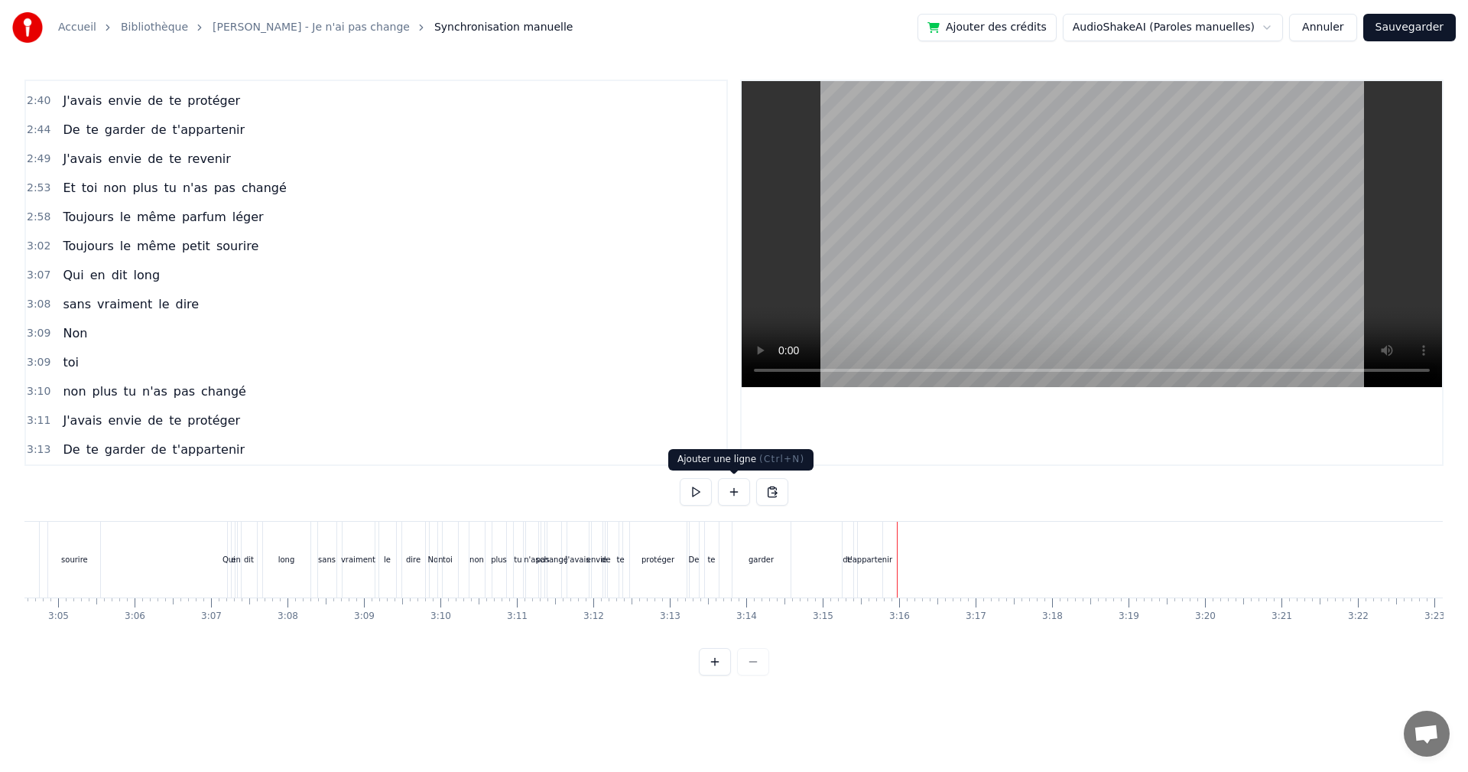
scroll to position [1157, 0]
click at [866, 570] on div "t'appartenir" at bounding box center [870, 559] width 24 height 76
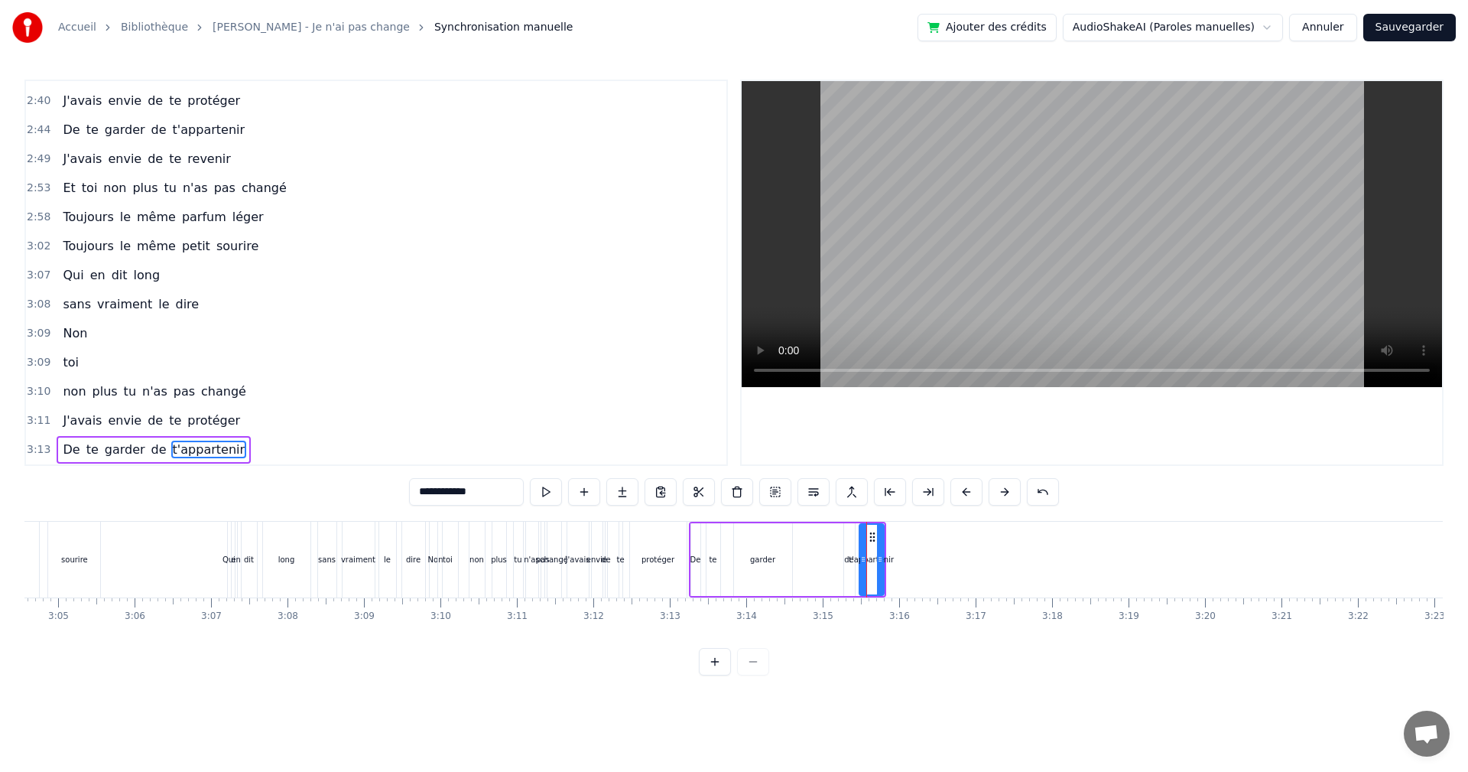
click at [661, 552] on div "protéger" at bounding box center [658, 559] width 57 height 76
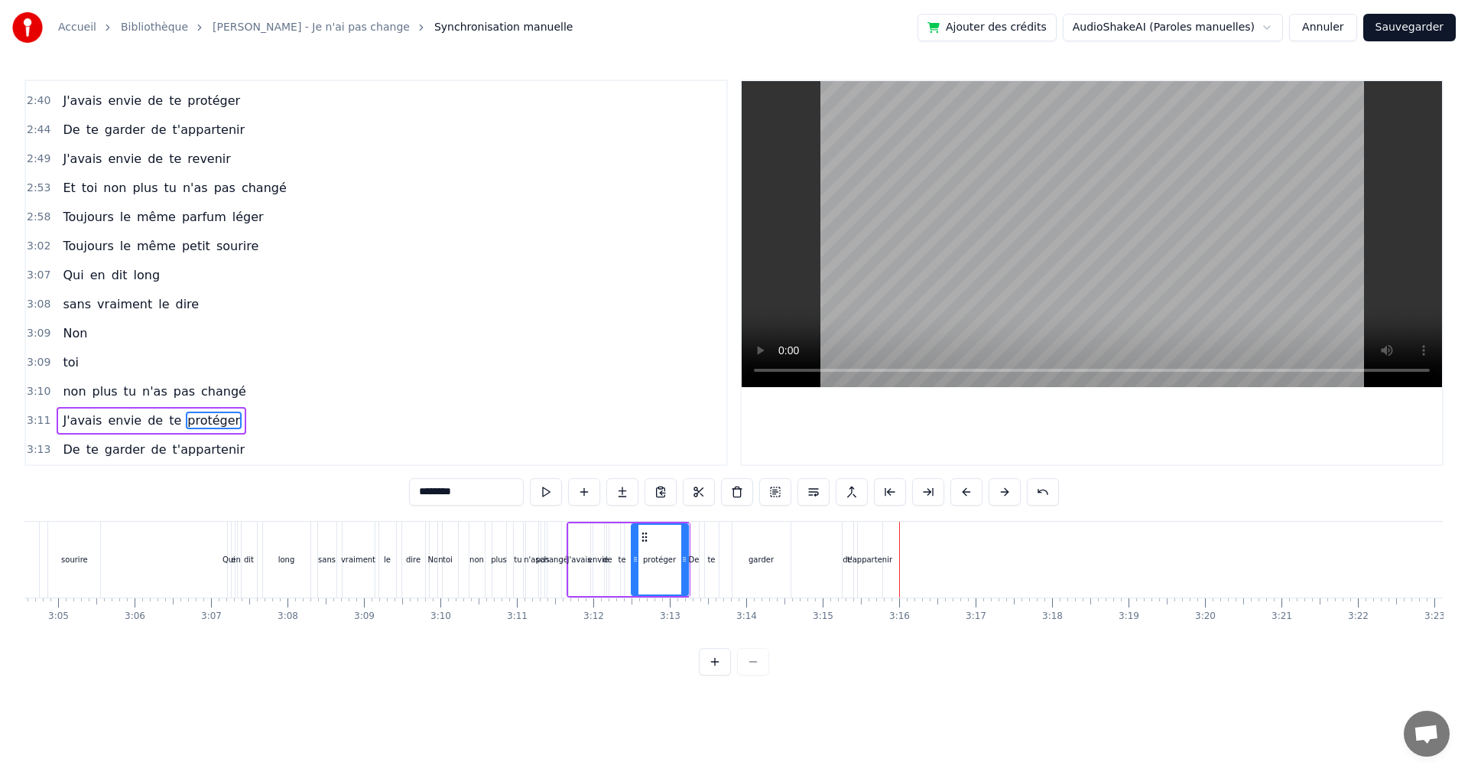
click at [850, 567] on div "de" at bounding box center [848, 559] width 11 height 76
type input "**"
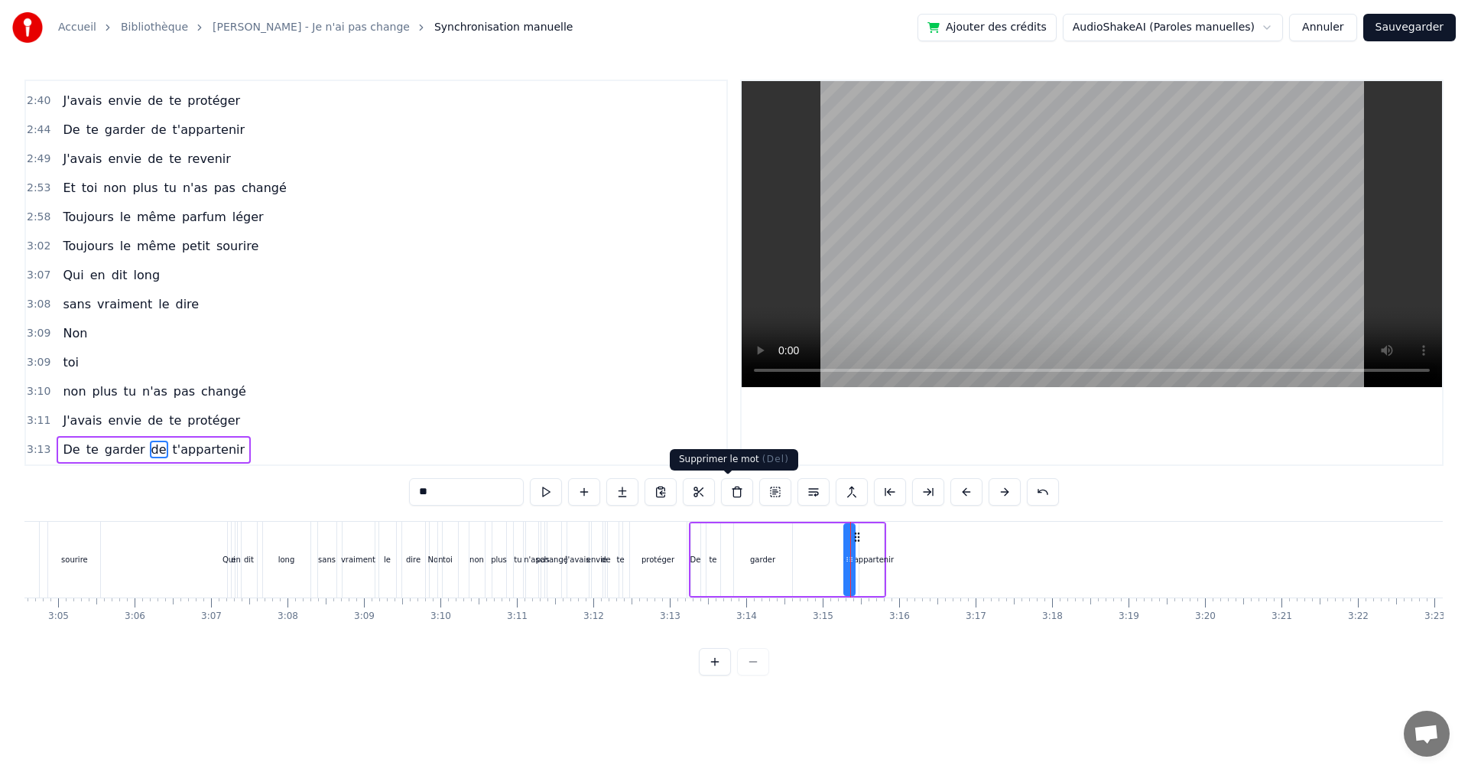
click at [723, 490] on button at bounding box center [737, 492] width 32 height 28
click at [879, 570] on div "t'appartenir" at bounding box center [871, 559] width 24 height 73
click at [727, 485] on button at bounding box center [737, 492] width 32 height 28
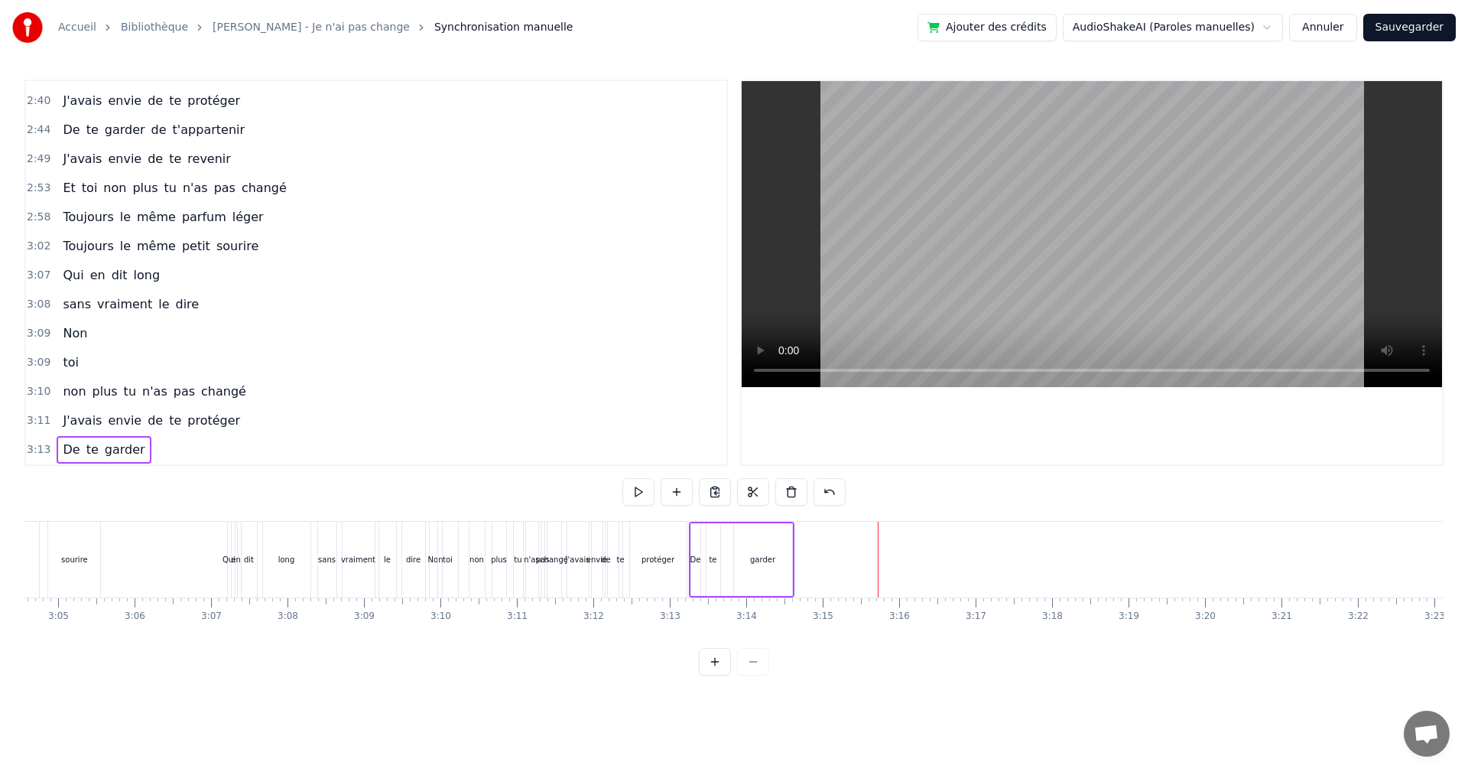
click at [661, 567] on div "protéger" at bounding box center [658, 559] width 57 height 76
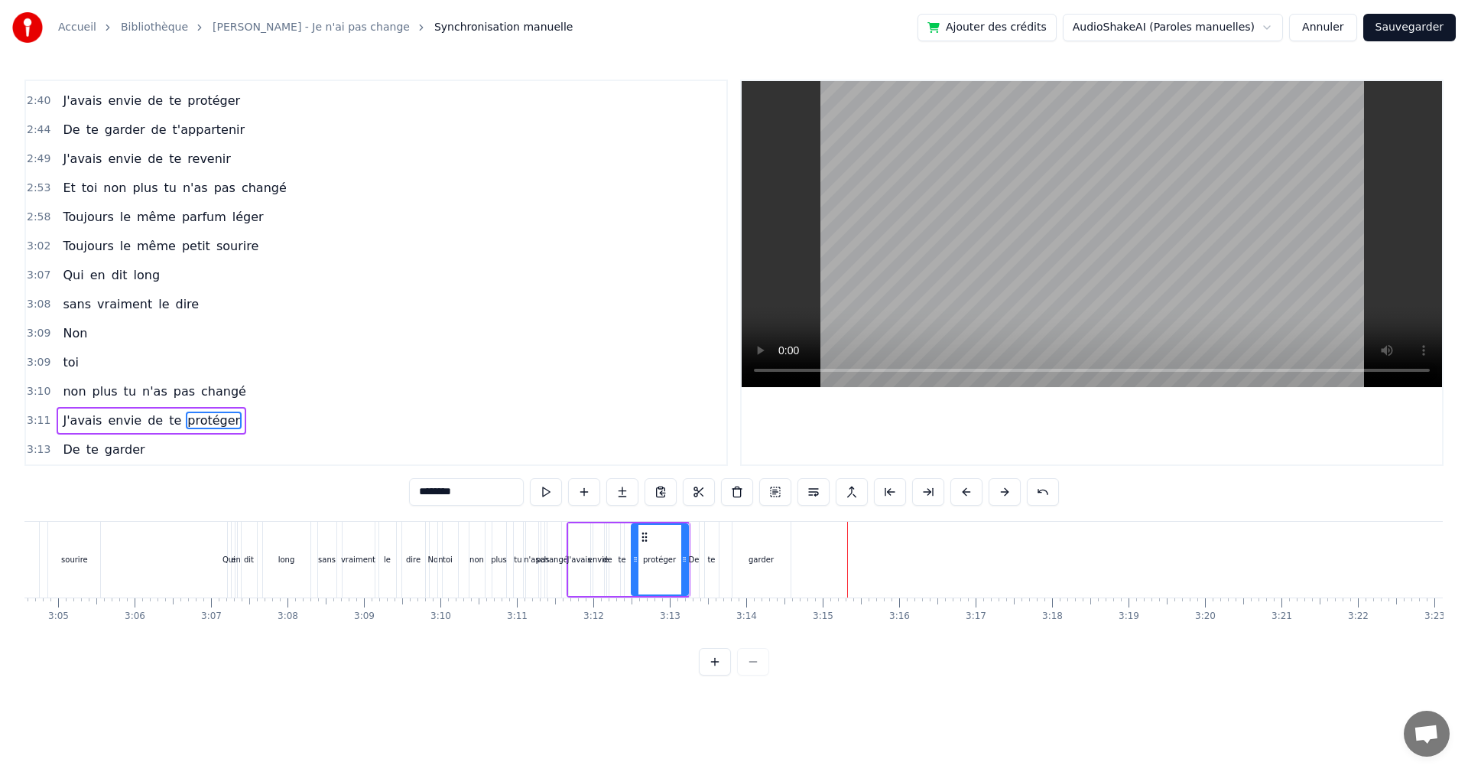
click at [1410, 27] on button "Sauvegarder" at bounding box center [1409, 28] width 93 height 28
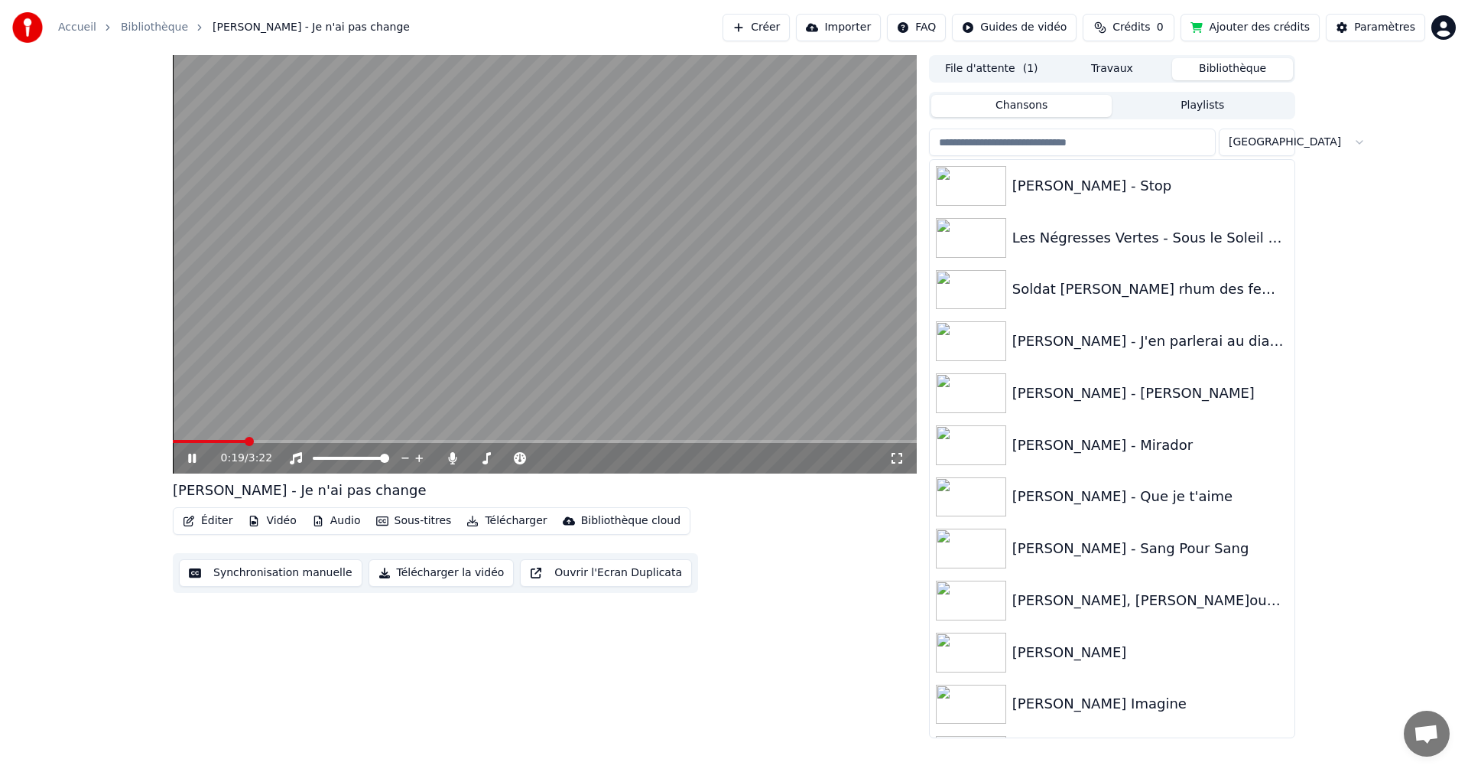
click at [190, 456] on icon at bounding box center [192, 457] width 8 height 9
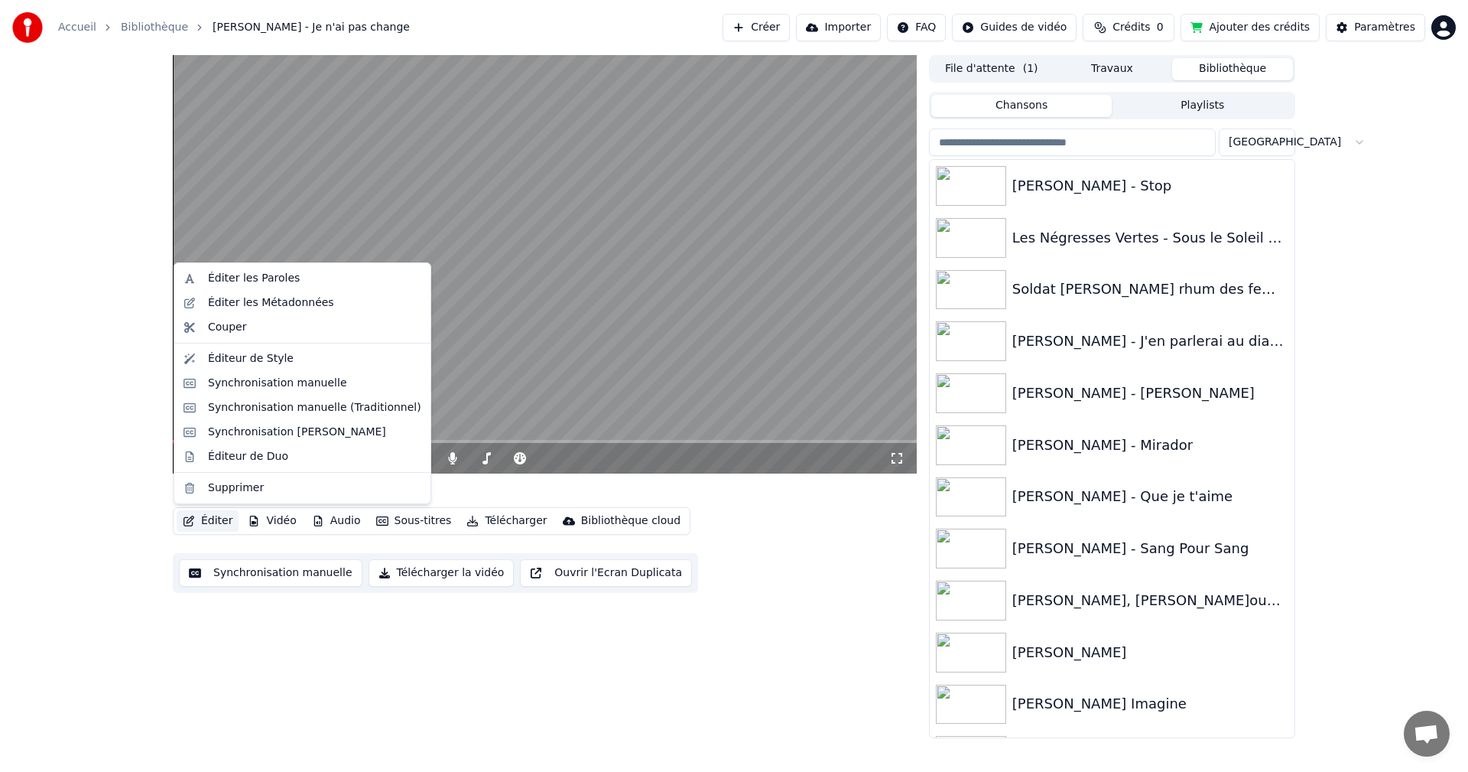
click at [213, 519] on button "Éditer" at bounding box center [208, 520] width 62 height 21
click at [242, 676] on div "0:20 / 3:22 [PERSON_NAME] - Je n'ai pas change Éditer Vidéo Audio Sous-titres T…" at bounding box center [545, 396] width 744 height 683
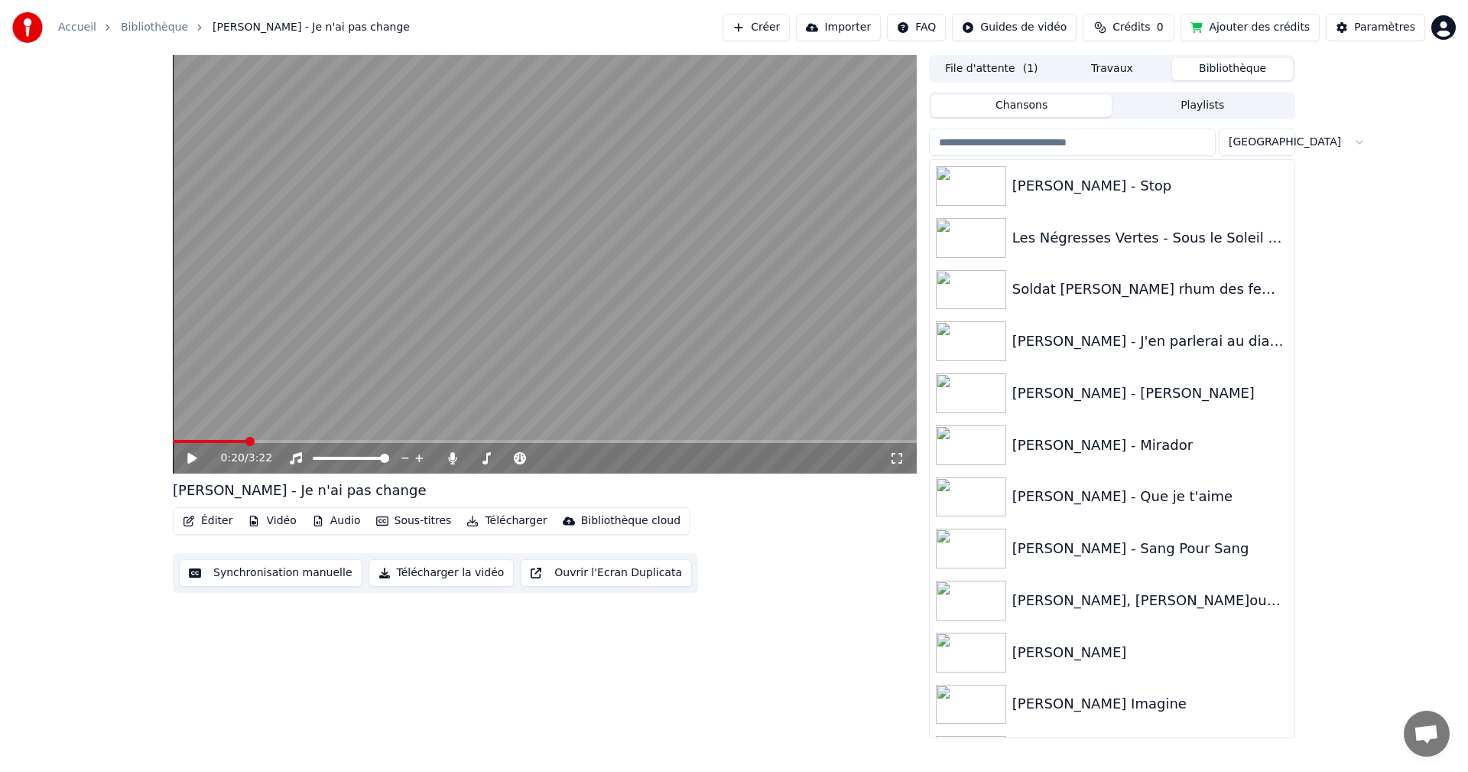
click at [220, 525] on button "Éditer" at bounding box center [208, 520] width 62 height 21
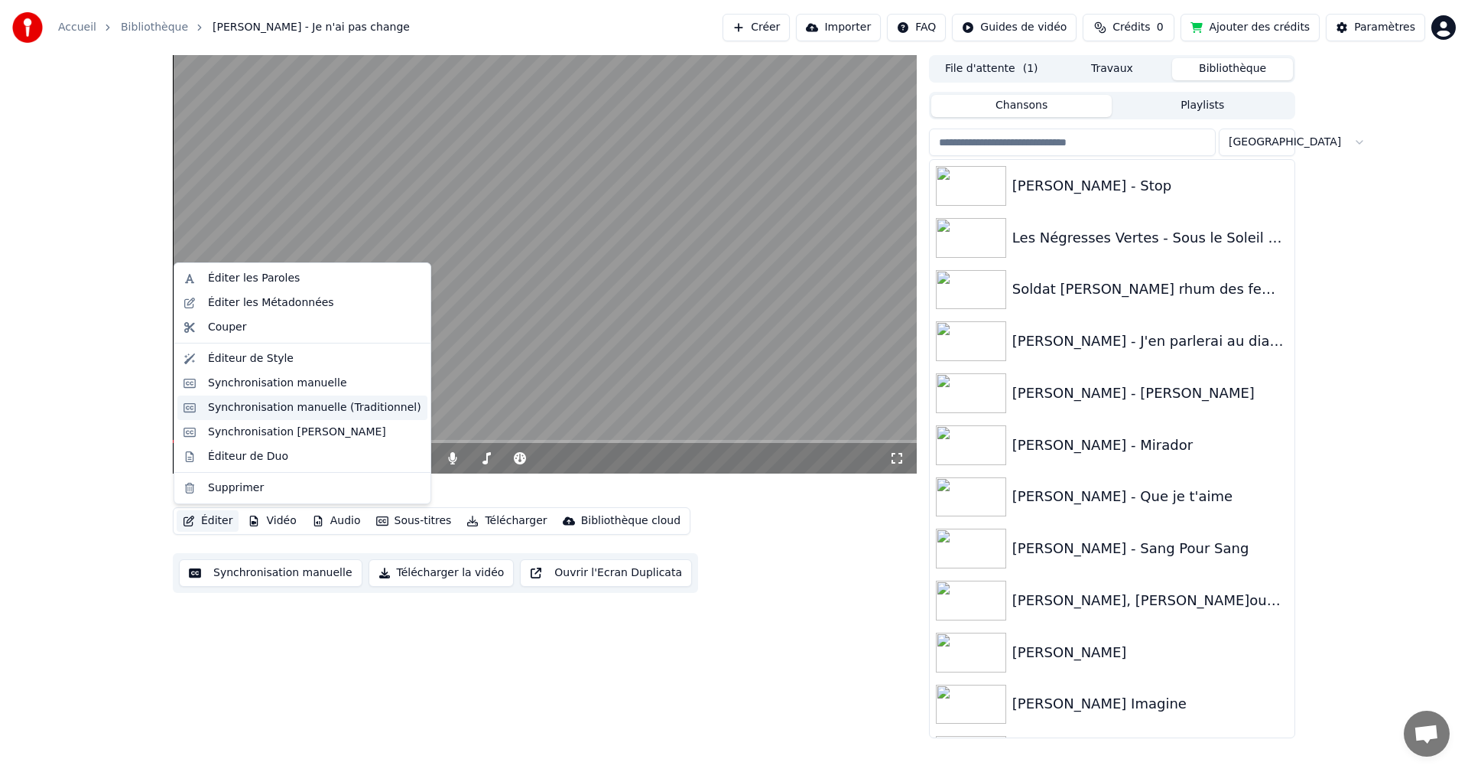
click at [300, 405] on div "Synchronisation manuelle (Traditionnel)" at bounding box center [314, 407] width 213 height 15
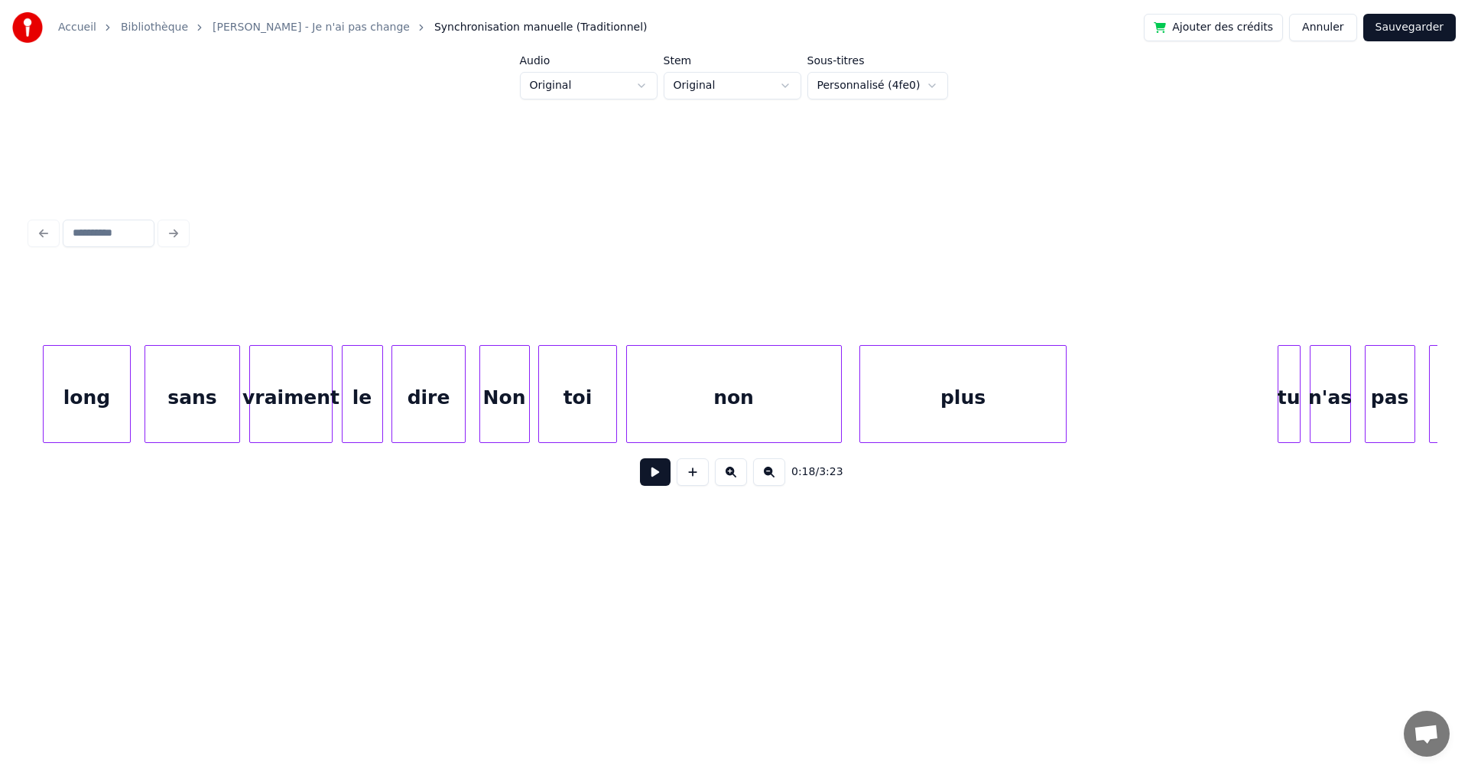
scroll to position [0, 34965]
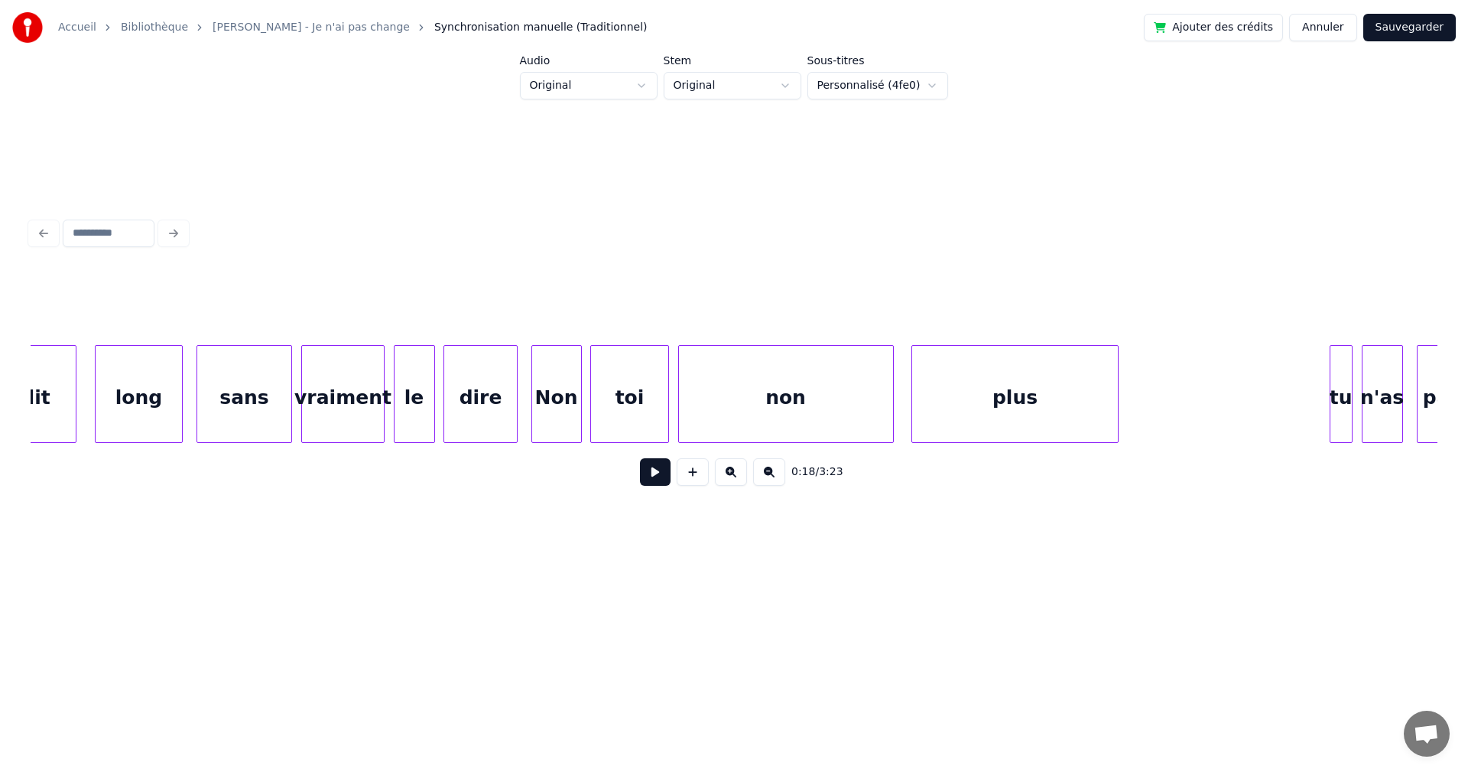
click at [479, 408] on div "dire" at bounding box center [480, 398] width 72 height 104
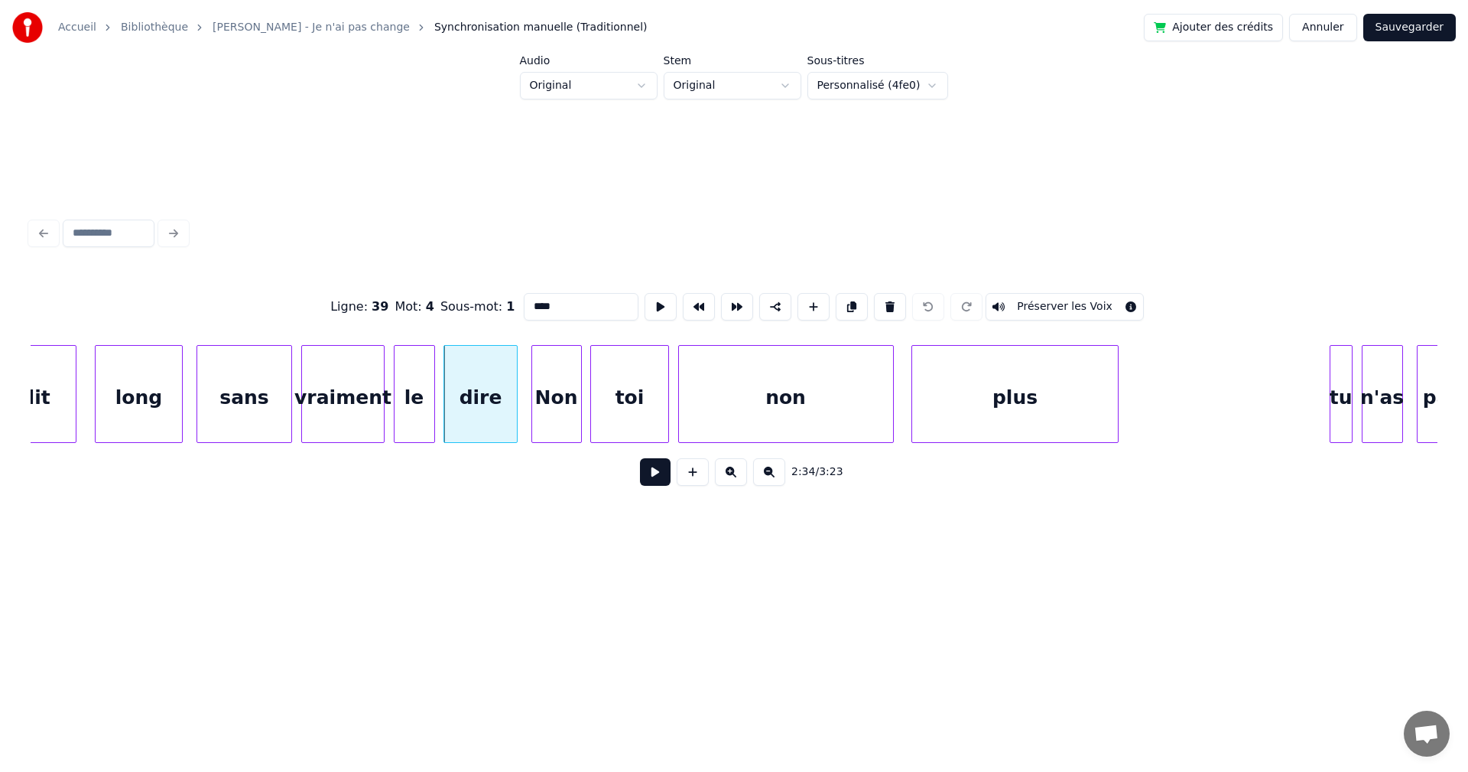
click at [653, 479] on button at bounding box center [655, 472] width 31 height 28
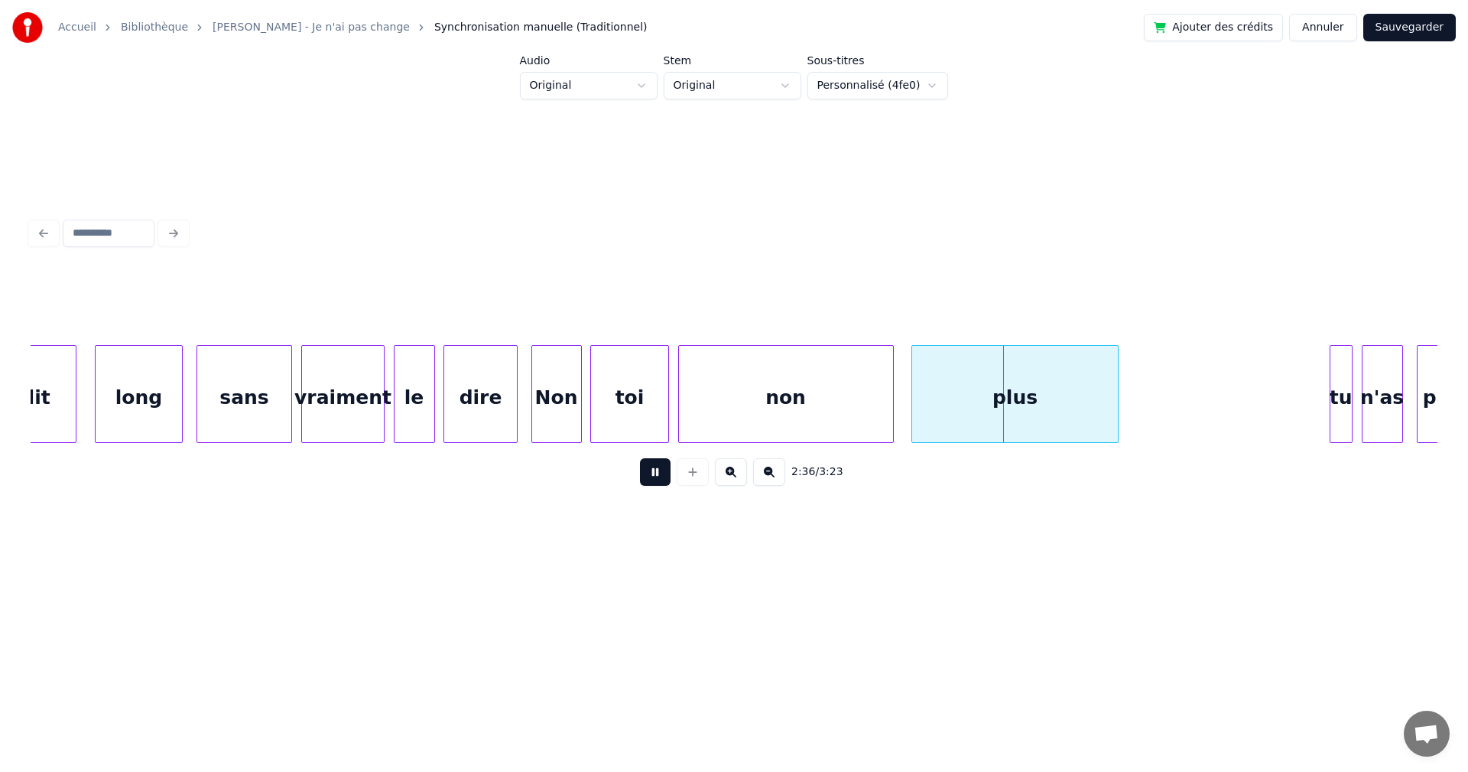
click at [653, 479] on button at bounding box center [655, 472] width 31 height 28
click at [543, 416] on div "Non" at bounding box center [556, 398] width 49 height 104
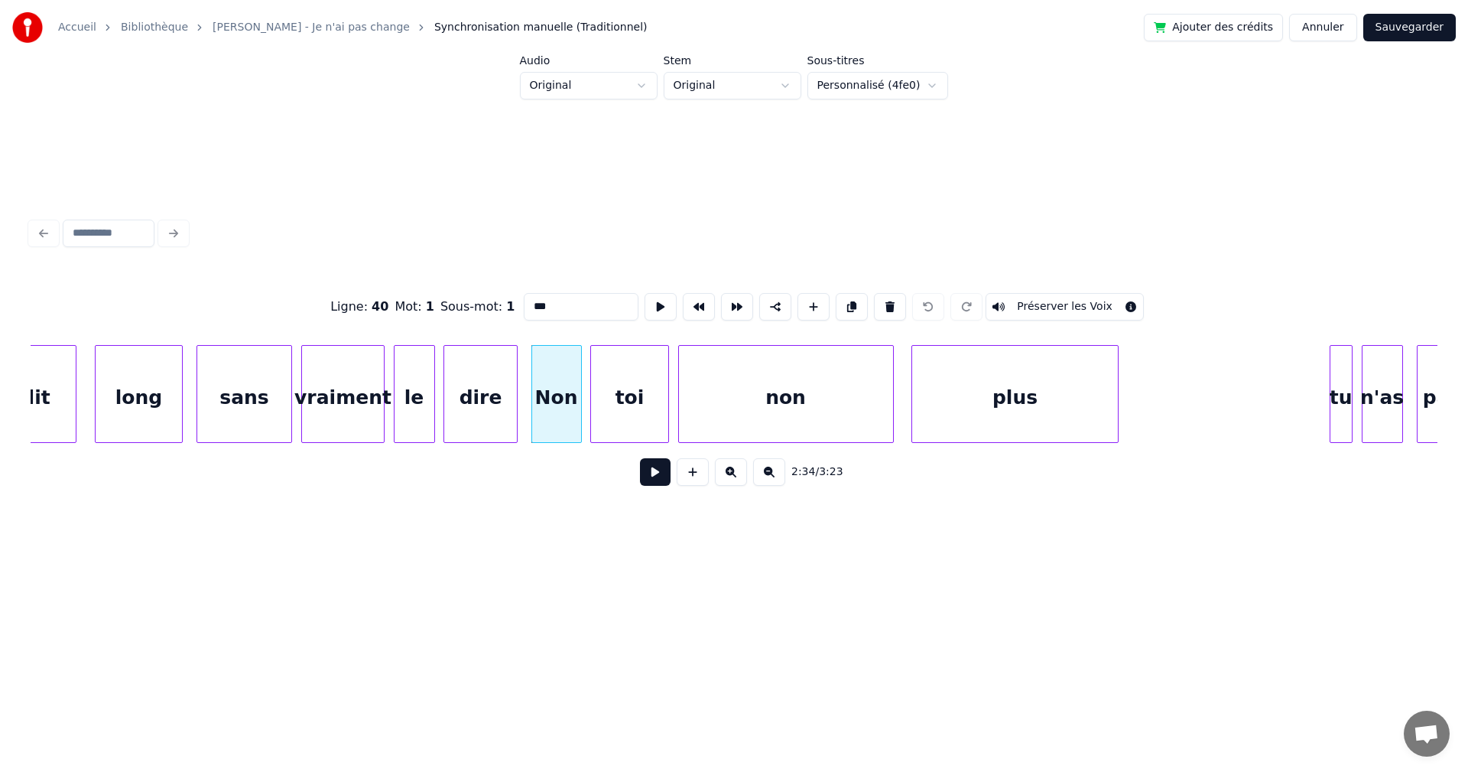
click at [629, 404] on div "toi" at bounding box center [629, 398] width 76 height 104
click at [694, 388] on div "non" at bounding box center [786, 398] width 214 height 104
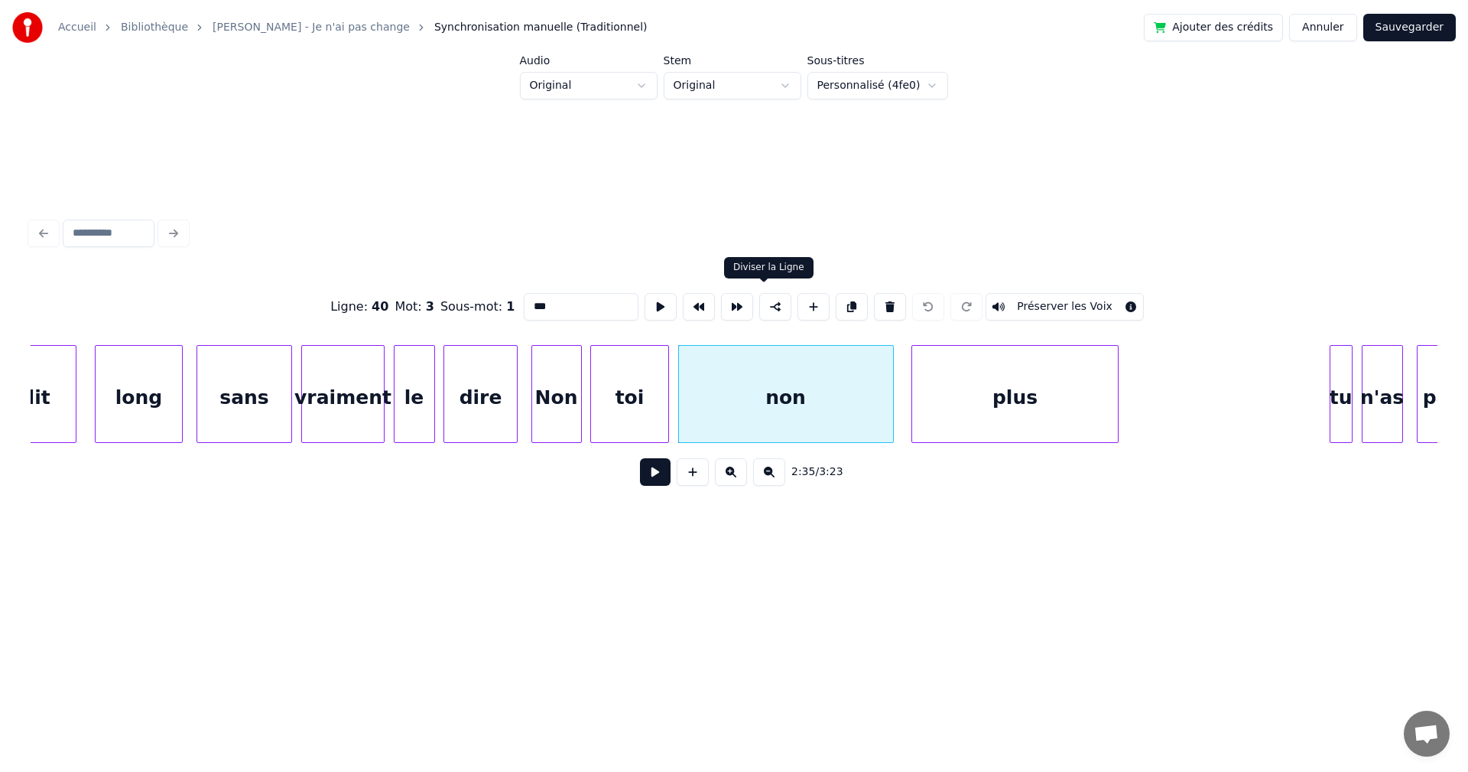
click at [765, 300] on button at bounding box center [775, 307] width 32 height 28
click at [483, 417] on div "dire" at bounding box center [480, 398] width 72 height 104
type input "****"
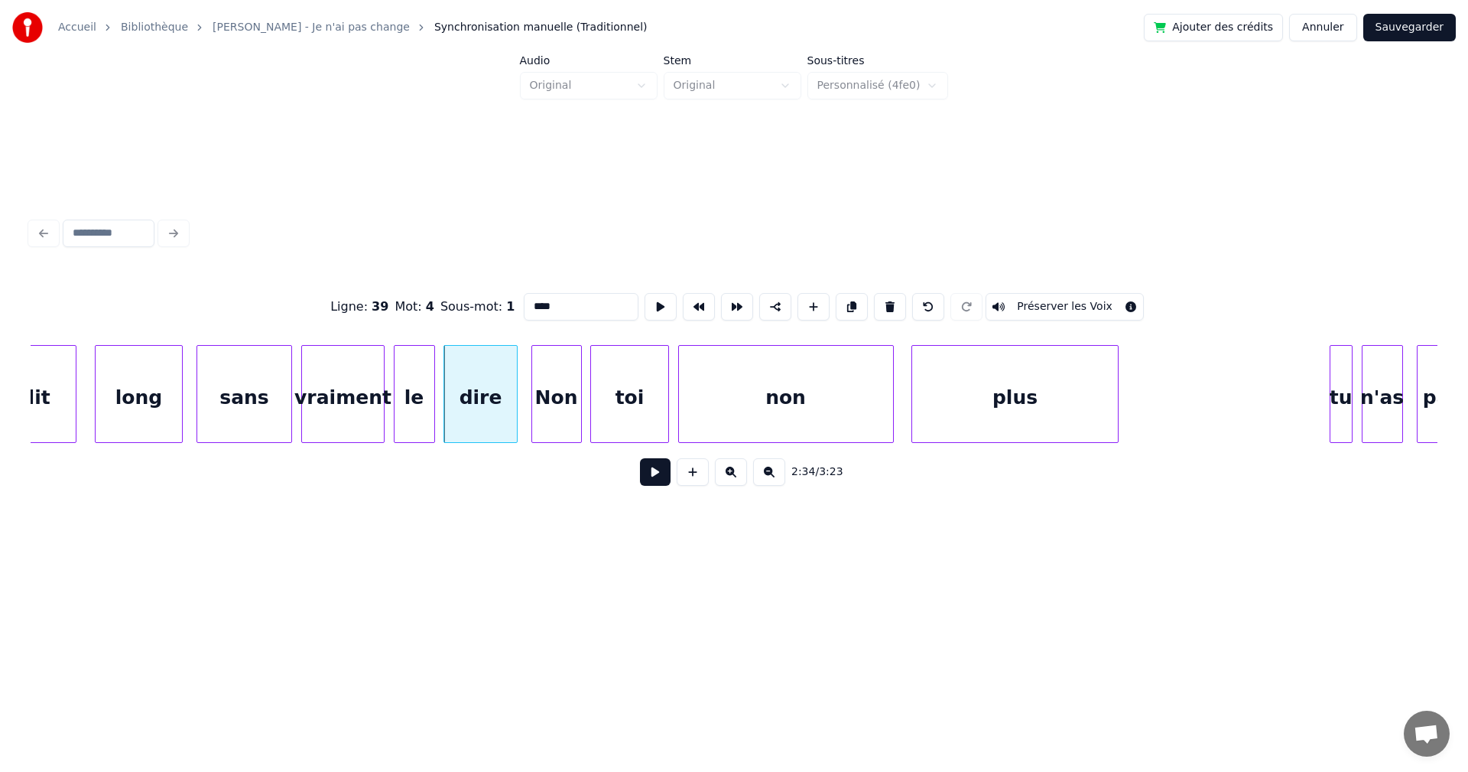
click at [640, 482] on button at bounding box center [655, 472] width 31 height 28
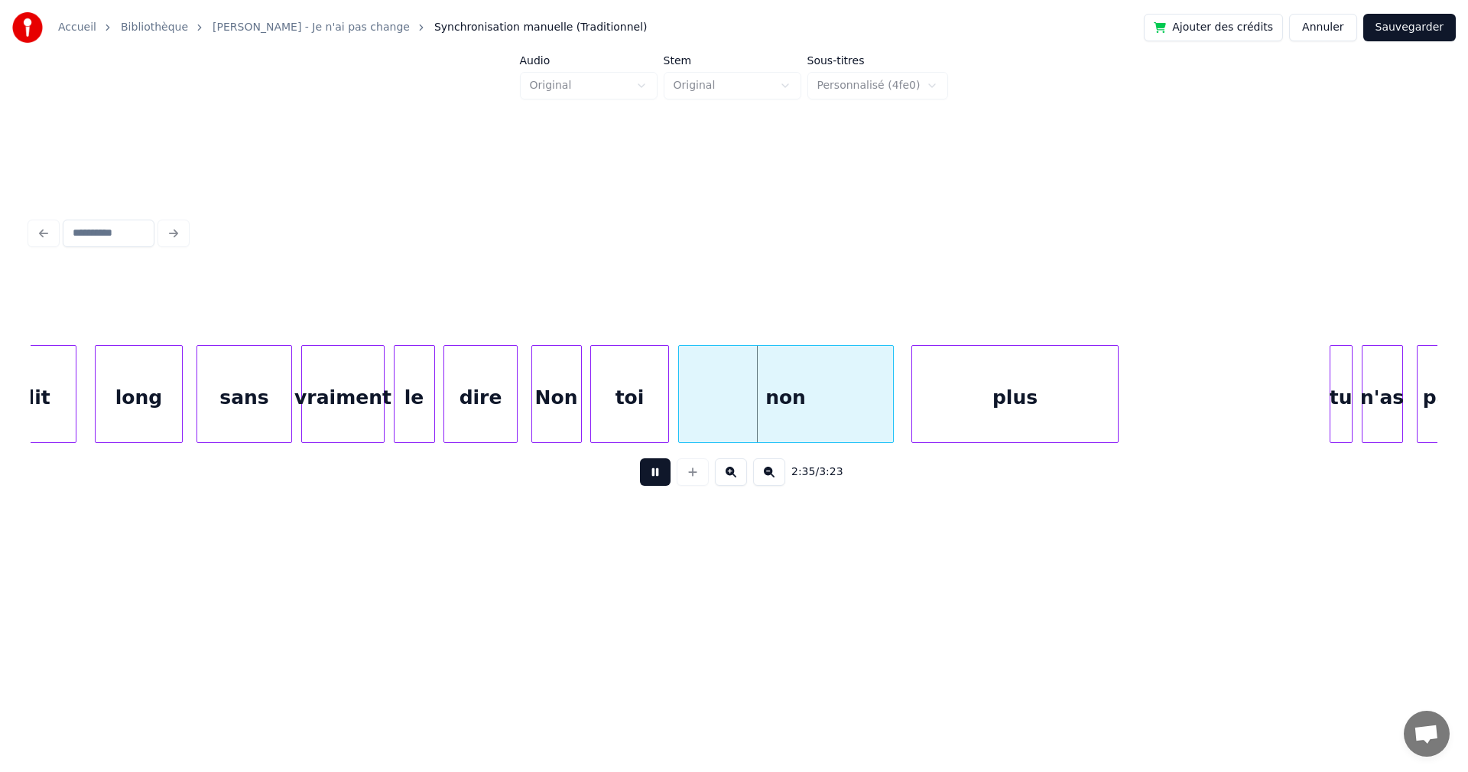
click at [640, 482] on button at bounding box center [655, 472] width 31 height 28
click at [568, 430] on div "Non" at bounding box center [556, 398] width 49 height 104
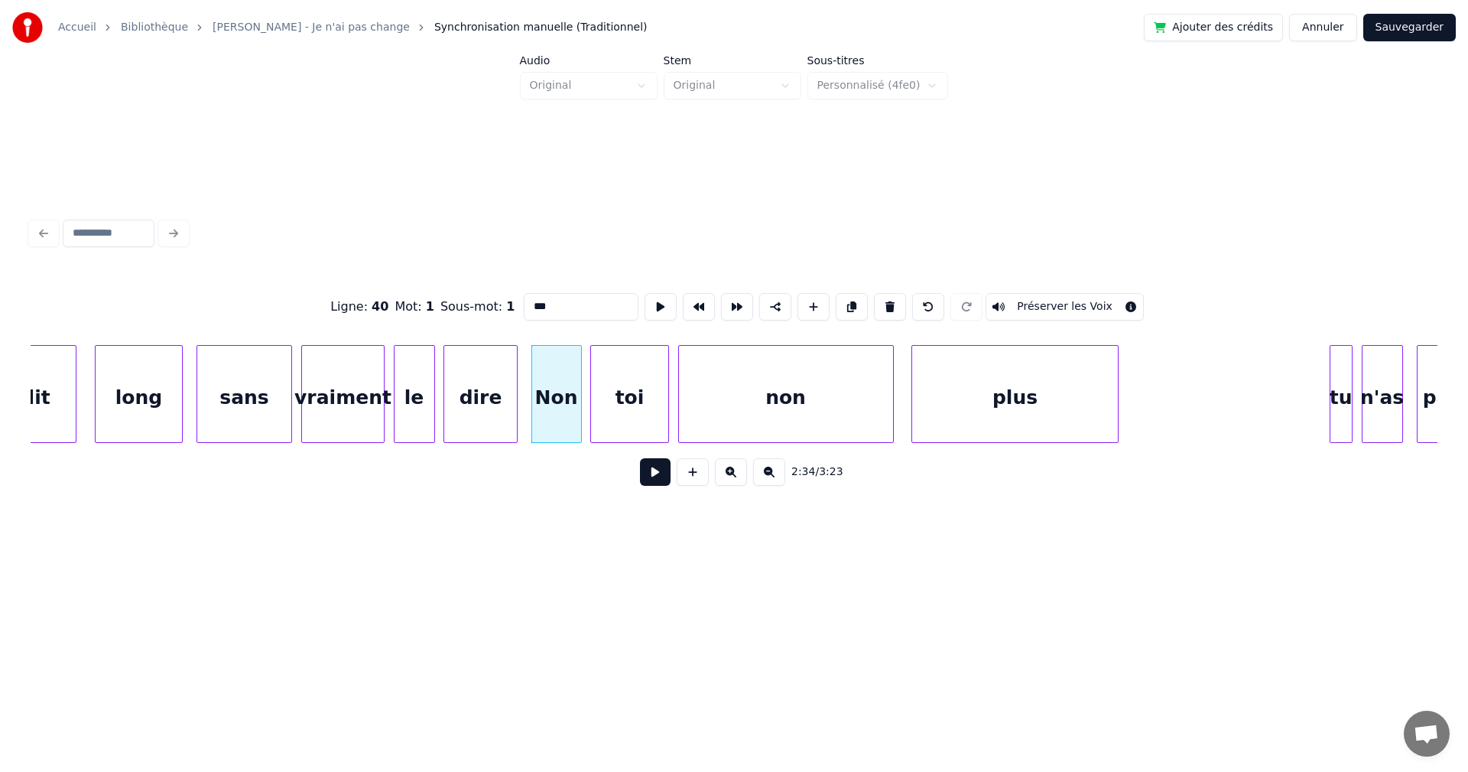
click at [640, 484] on button at bounding box center [655, 472] width 31 height 28
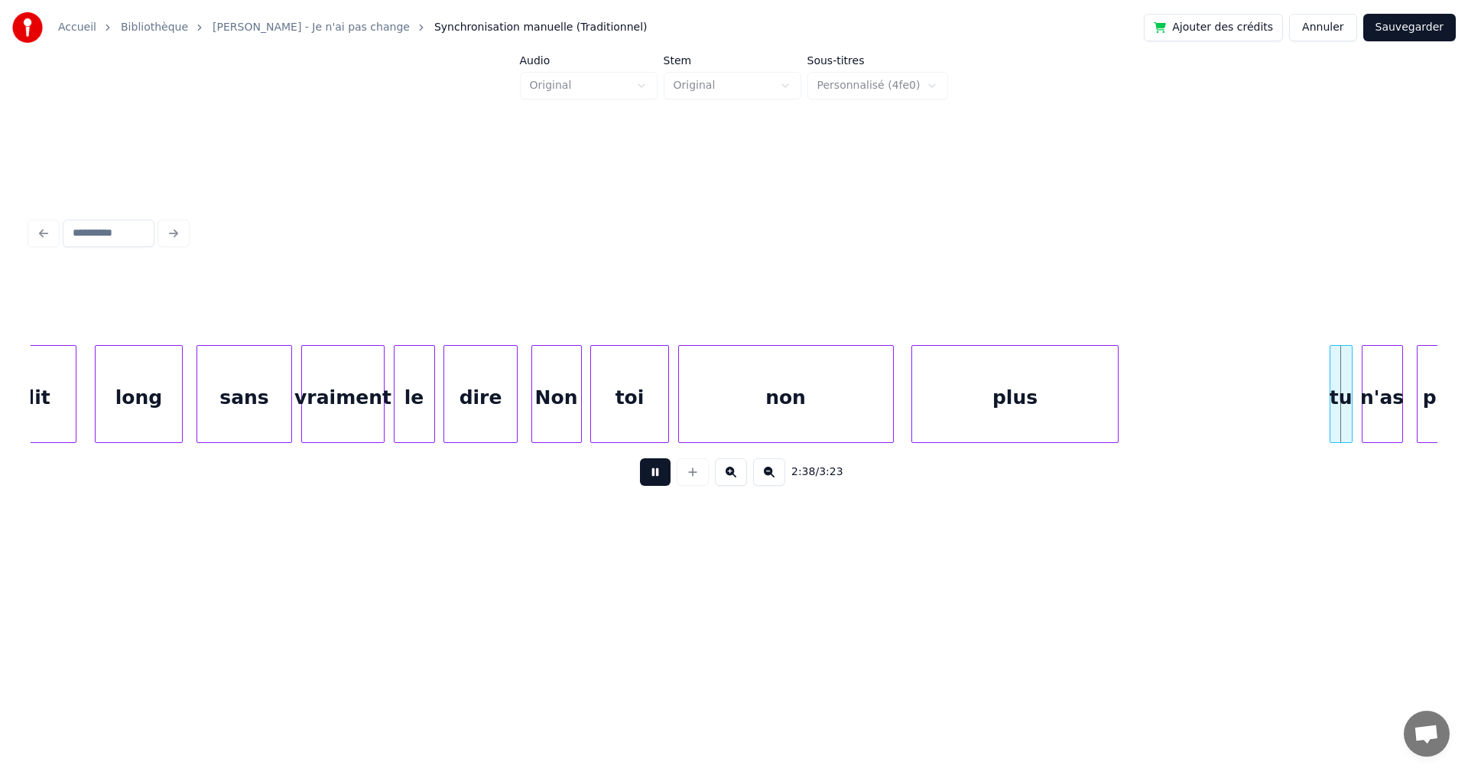
click at [640, 484] on button at bounding box center [655, 472] width 31 height 28
click at [1336, 402] on div "tu" at bounding box center [1340, 398] width 21 height 104
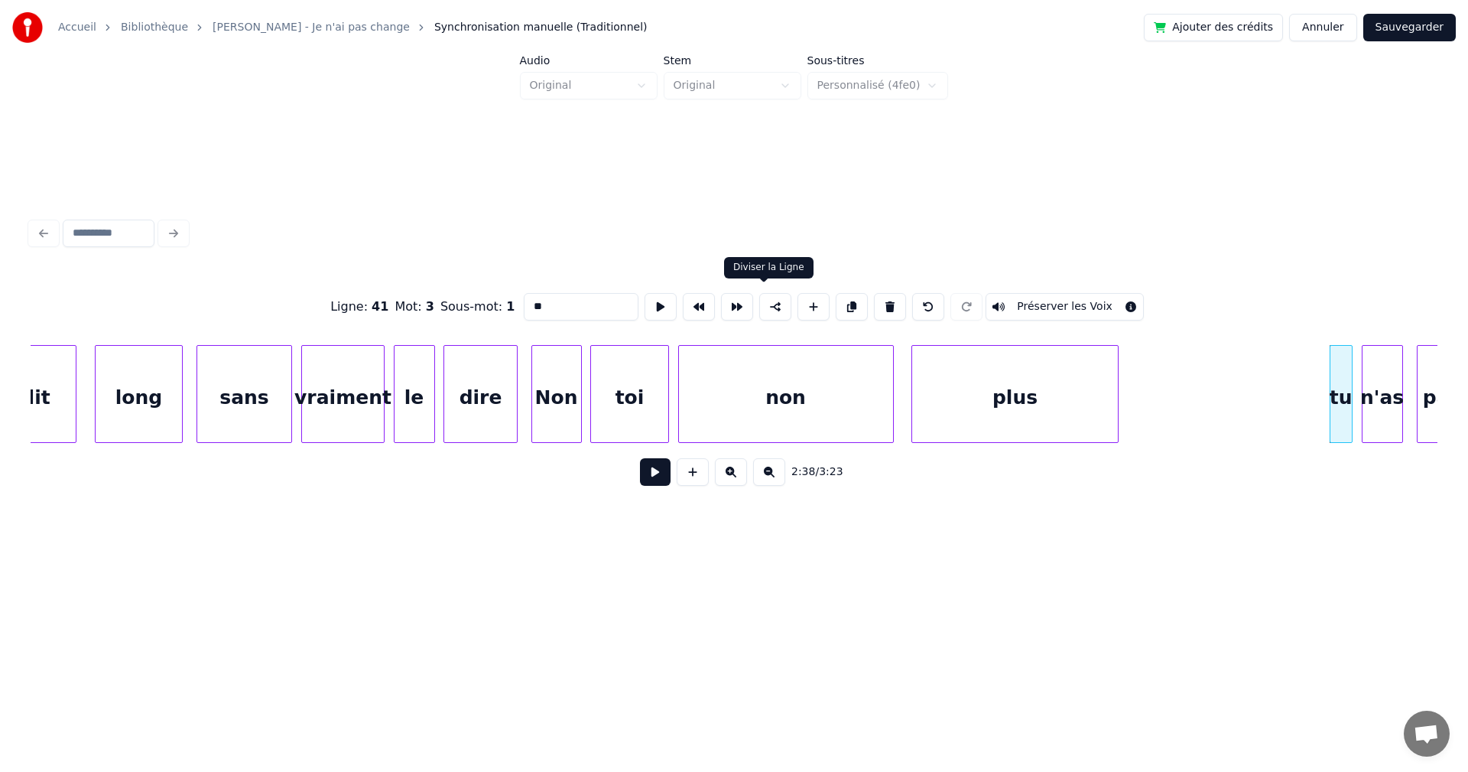
click at [760, 307] on button at bounding box center [775, 307] width 32 height 28
click at [524, 302] on input "**" at bounding box center [581, 307] width 115 height 28
type input "**"
click at [1383, 36] on button "Sauvegarder" at bounding box center [1409, 28] width 93 height 28
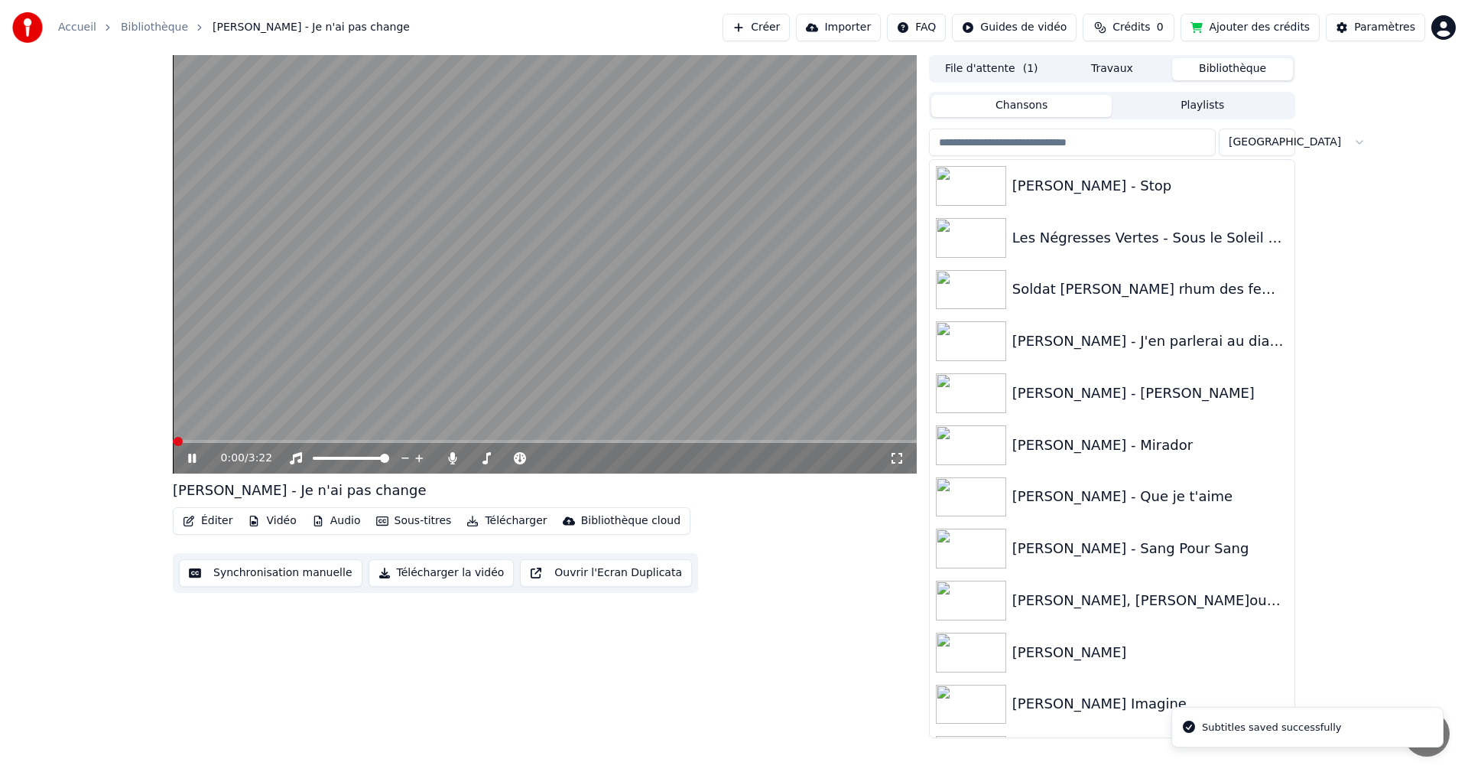
click at [643, 441] on span at bounding box center [545, 441] width 744 height 3
click at [666, 443] on div "2:09 / 3:22" at bounding box center [545, 458] width 744 height 31
click at [707, 439] on video at bounding box center [545, 264] width 744 height 418
click at [695, 436] on video at bounding box center [545, 264] width 744 height 418
click at [690, 440] on span at bounding box center [545, 441] width 744 height 3
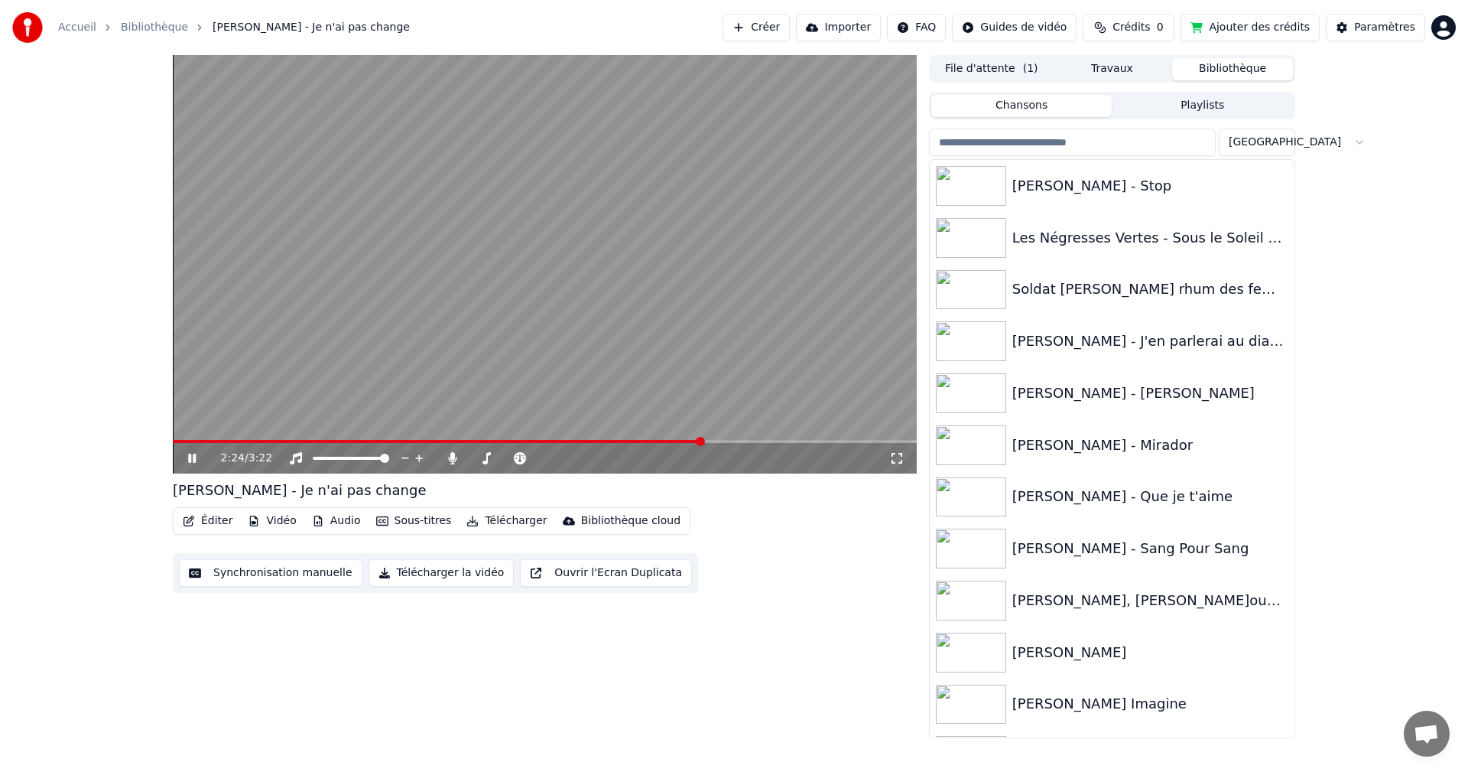
click at [687, 440] on span at bounding box center [438, 441] width 530 height 3
click at [668, 440] on span at bounding box center [436, 441] width 526 height 3
click at [727, 439] on video at bounding box center [545, 264] width 744 height 418
click at [742, 439] on video at bounding box center [545, 264] width 744 height 418
click at [734, 442] on span at bounding box center [545, 441] width 744 height 3
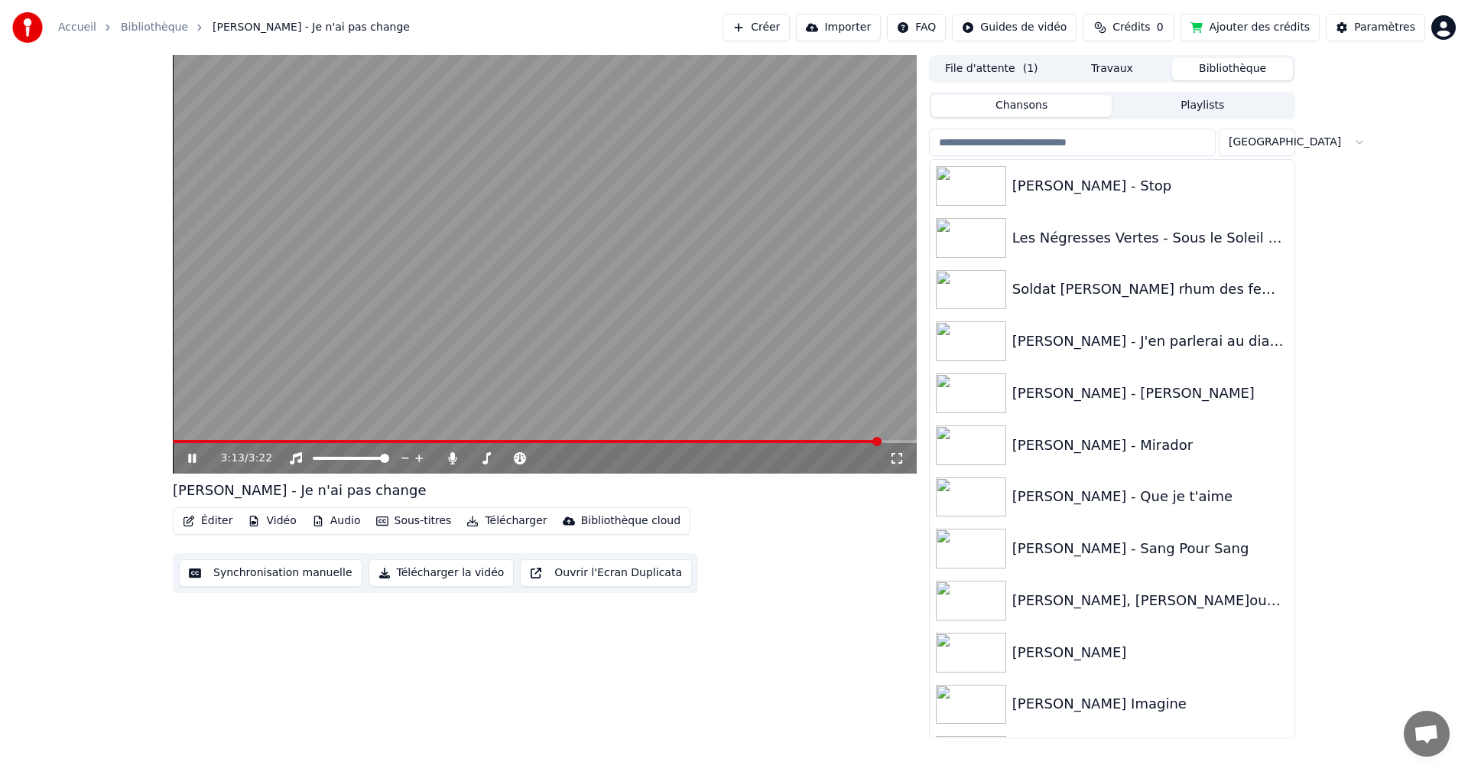
click at [186, 461] on icon at bounding box center [203, 458] width 36 height 12
click at [854, 440] on span at bounding box center [514, 441] width 682 height 3
click at [187, 461] on icon at bounding box center [203, 458] width 36 height 12
click at [191, 460] on icon at bounding box center [192, 457] width 8 height 9
click at [210, 520] on button "Éditer" at bounding box center [208, 520] width 62 height 21
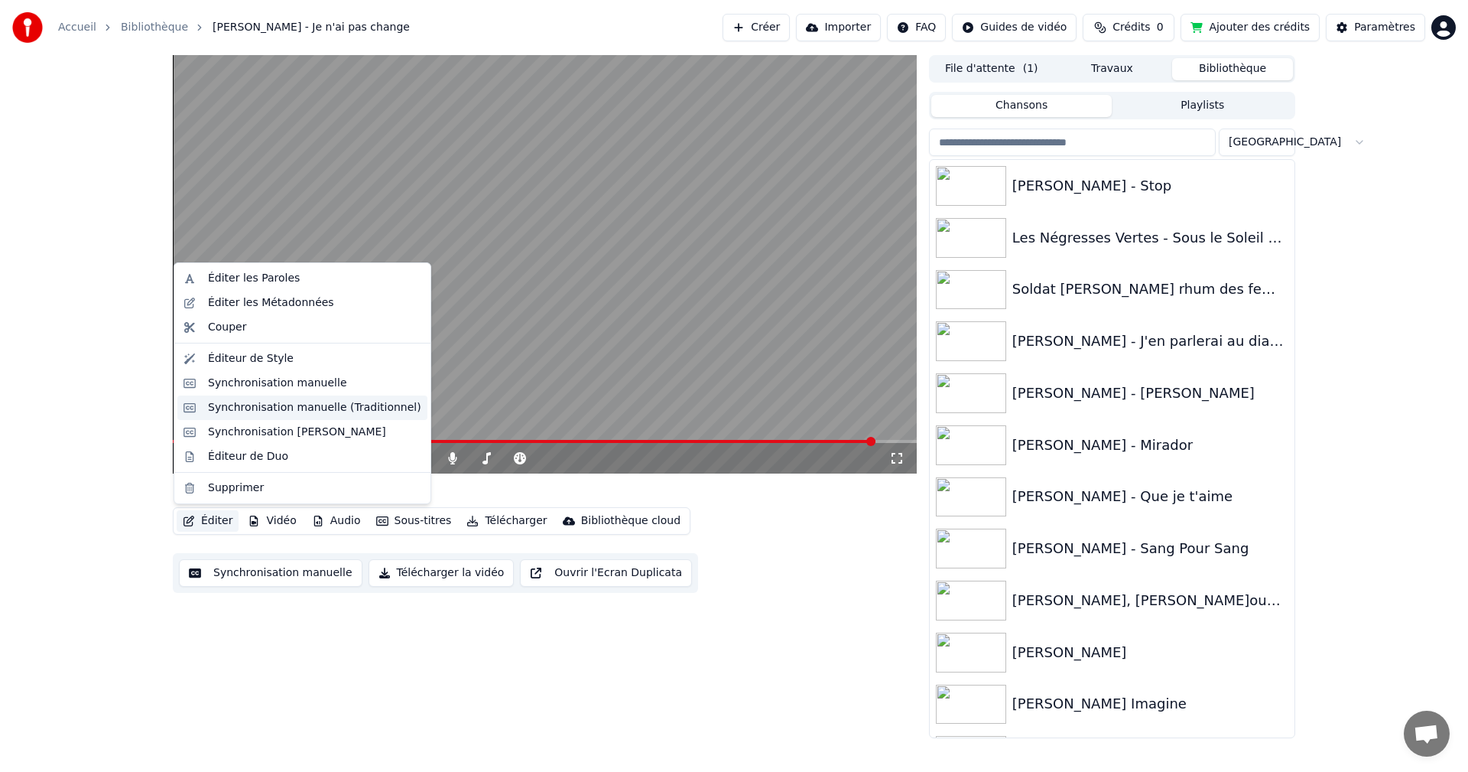
click at [294, 408] on div "Synchronisation manuelle (Traditionnel)" at bounding box center [314, 407] width 213 height 15
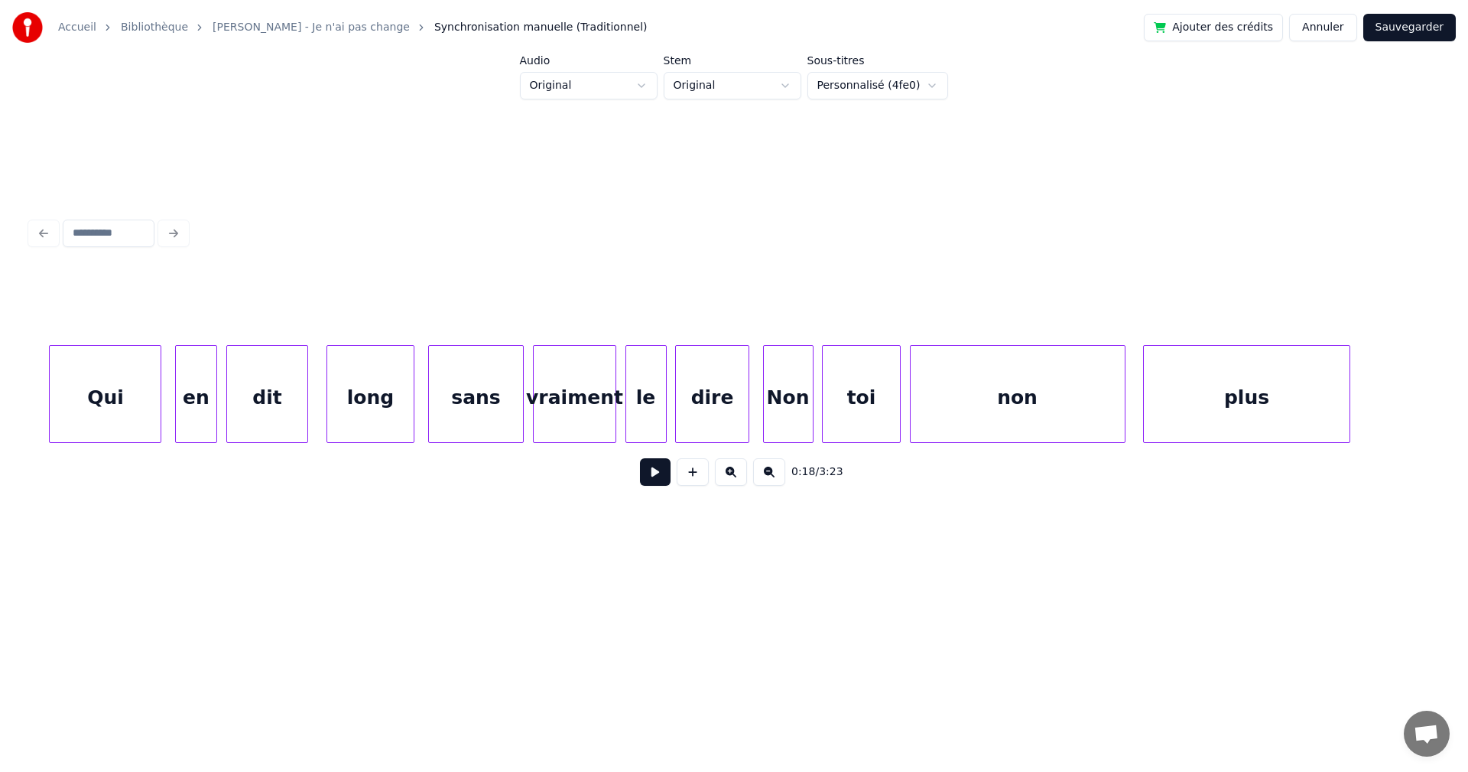
scroll to position [0, 34681]
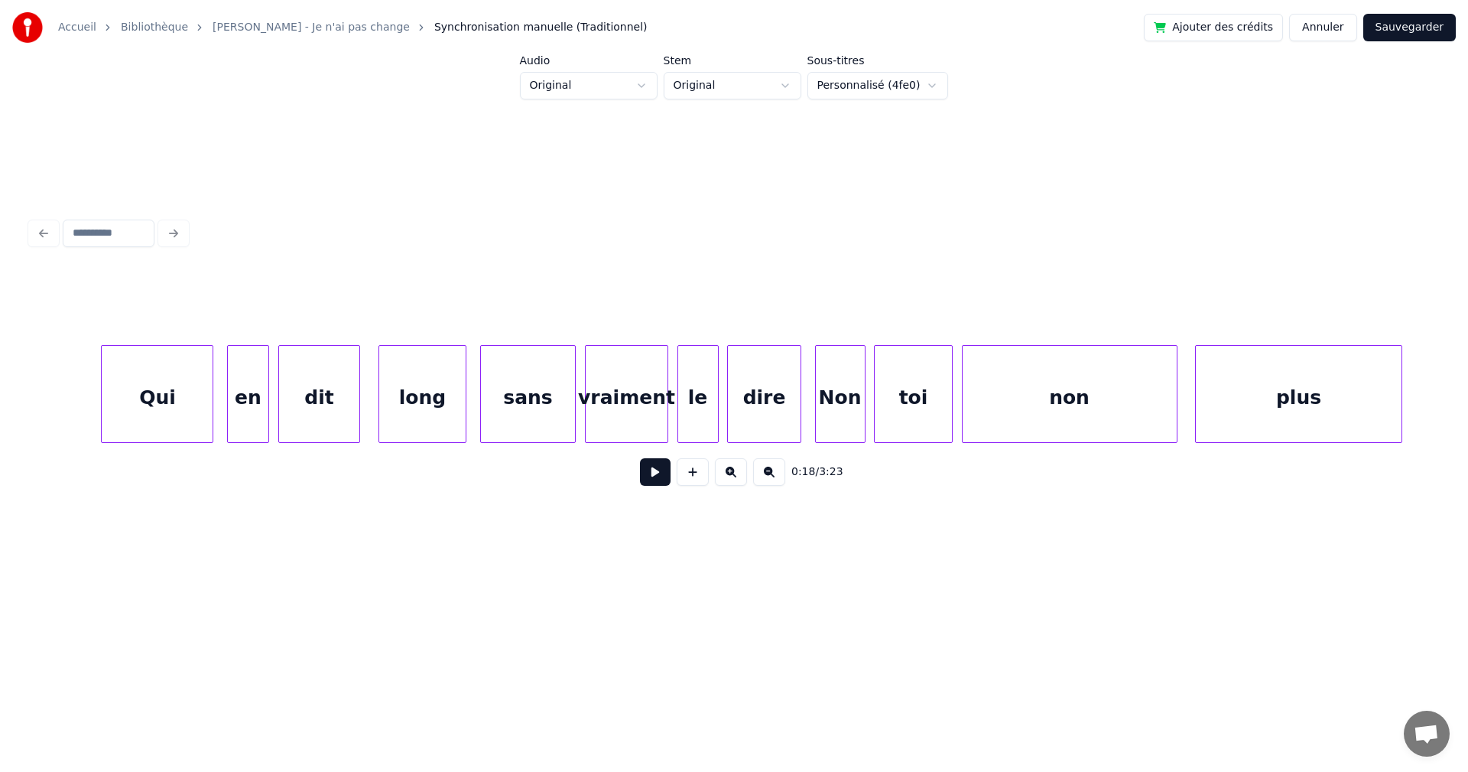
click at [856, 419] on div "Non" at bounding box center [840, 398] width 49 height 104
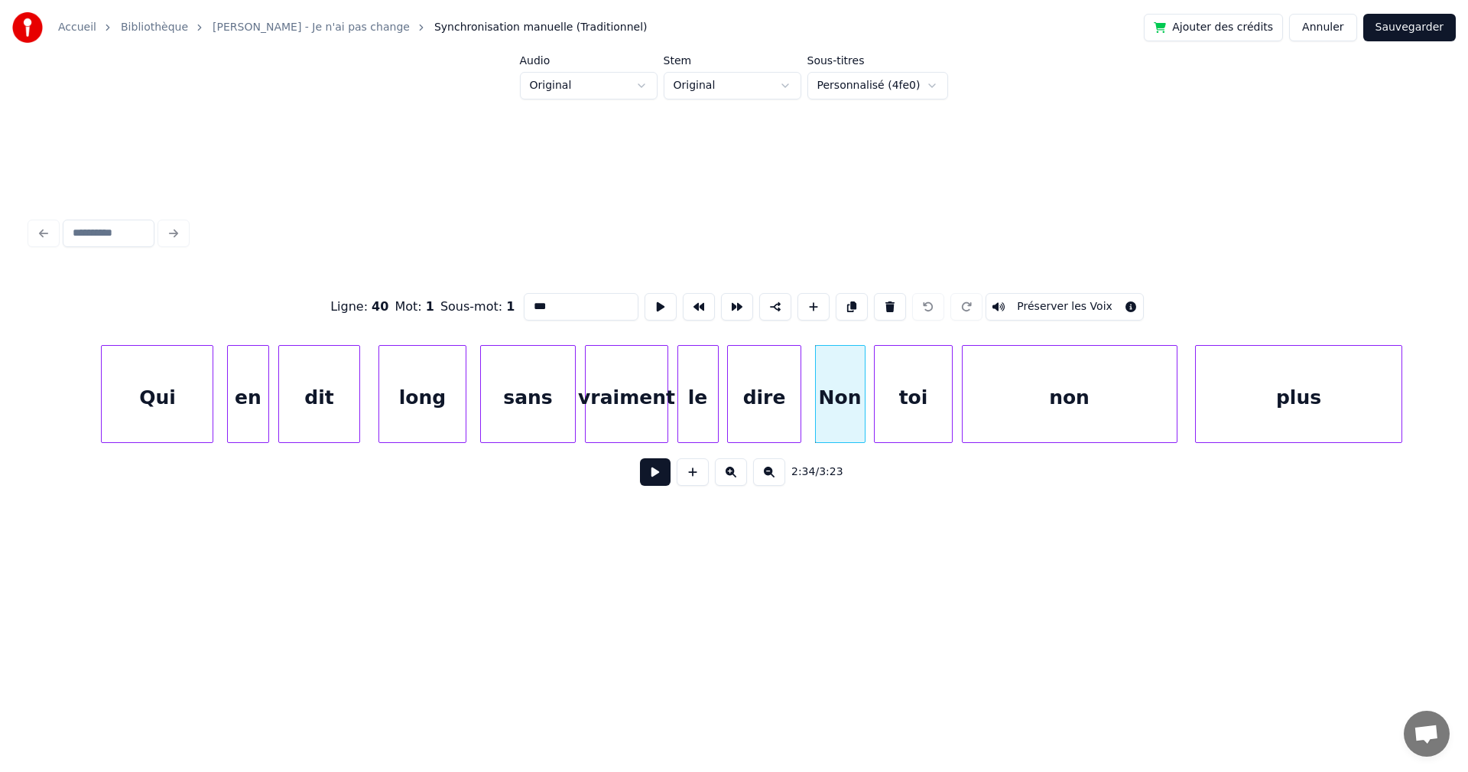
click at [898, 414] on div "toi" at bounding box center [913, 398] width 76 height 104
click at [995, 411] on div "non" at bounding box center [1070, 398] width 214 height 104
type input "***"
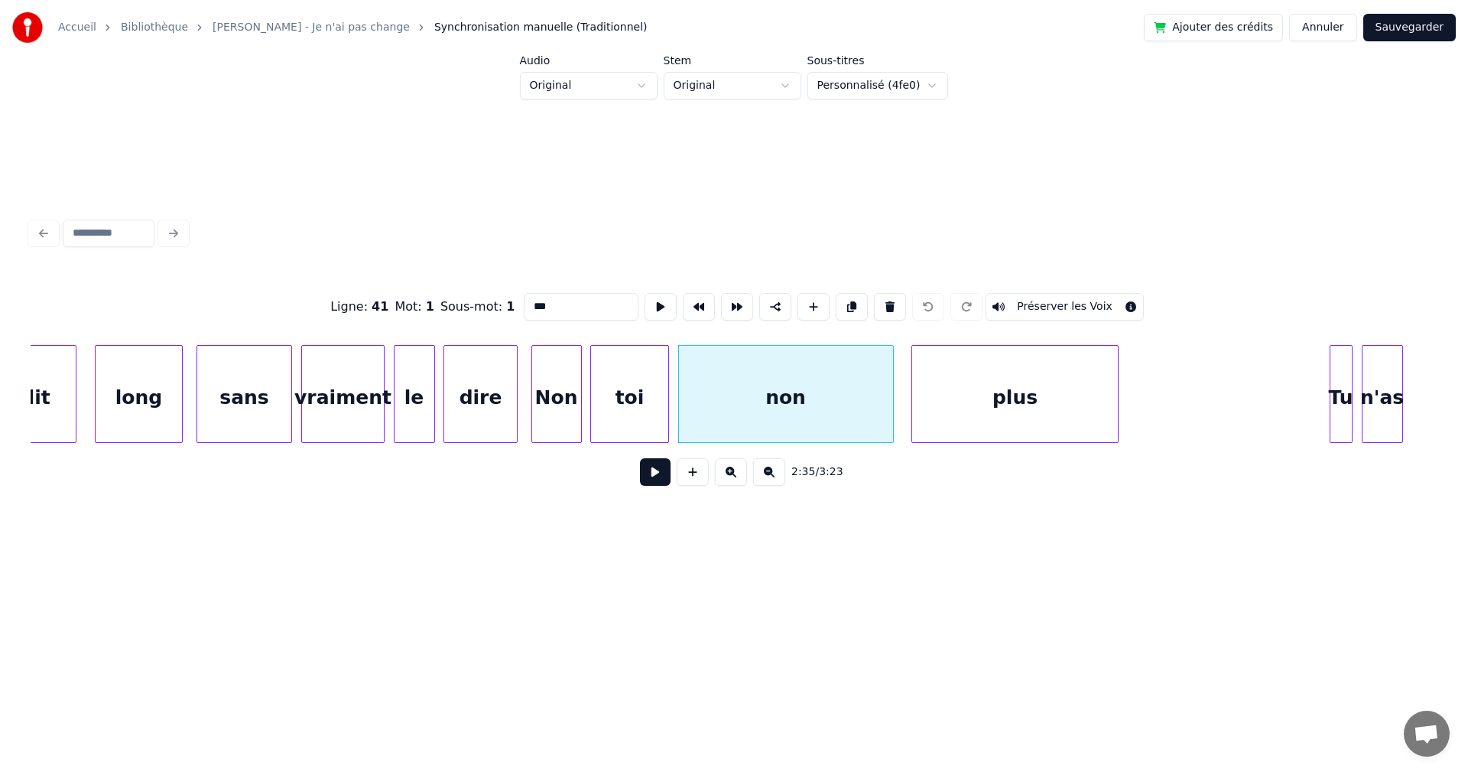
scroll to position [0, 35068]
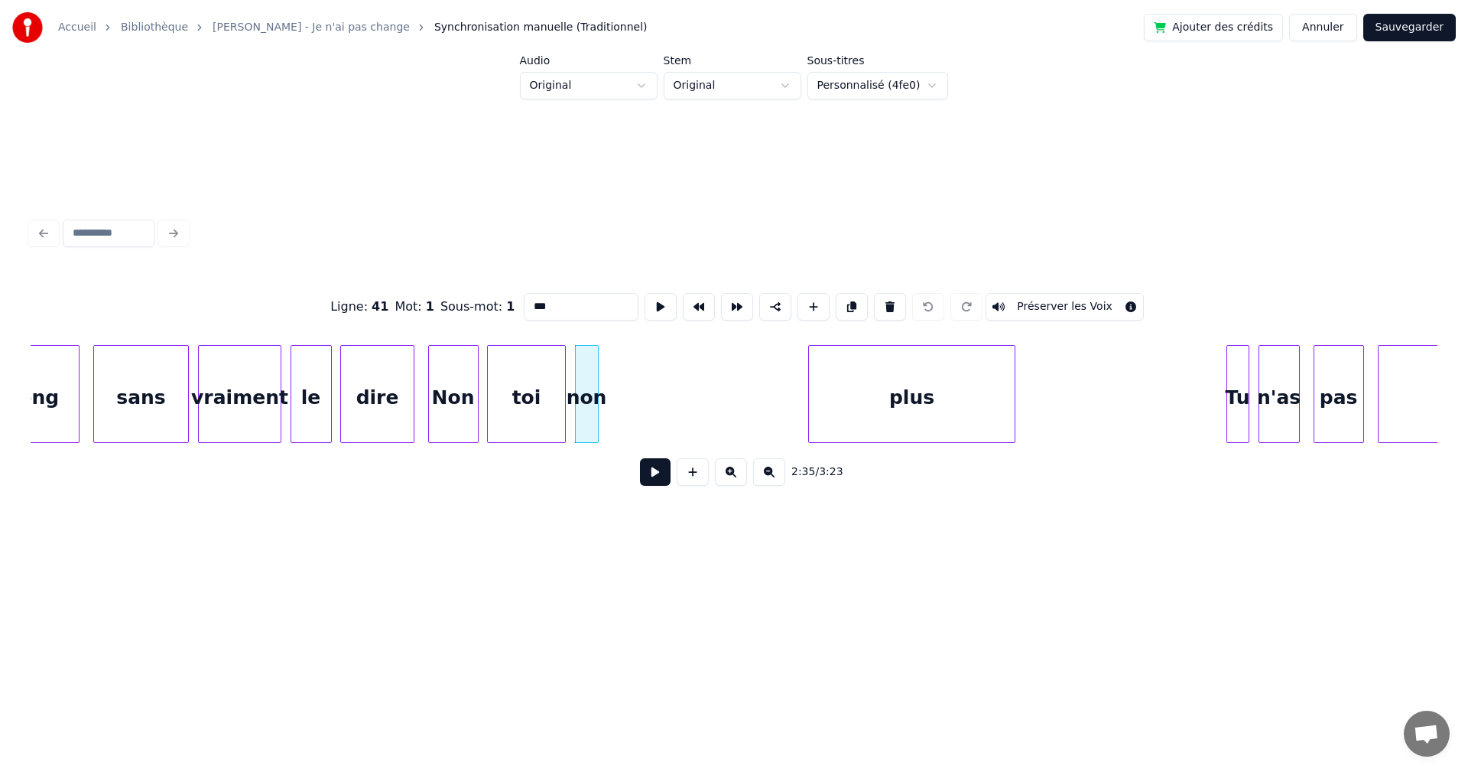
click at [596, 401] on div at bounding box center [595, 394] width 5 height 96
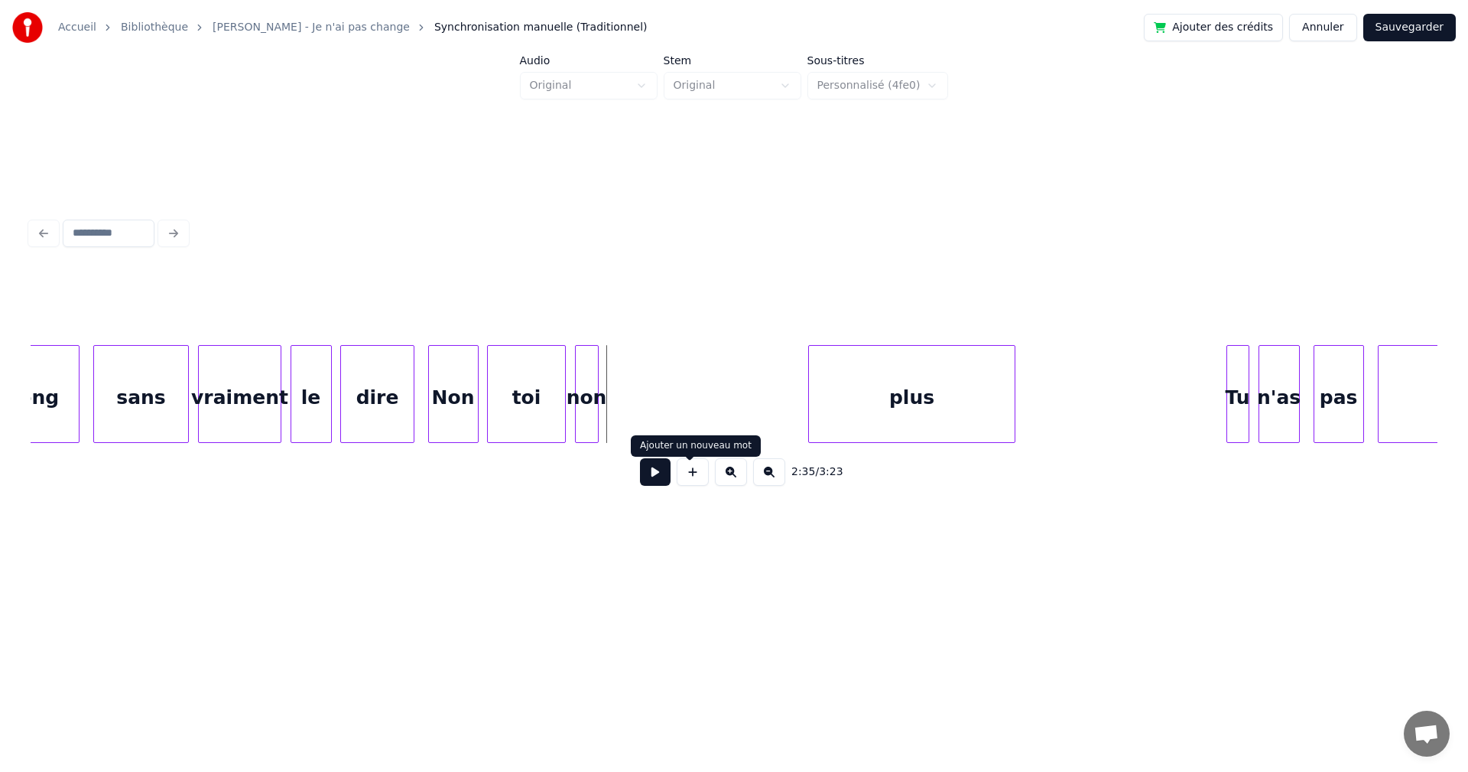
click at [687, 473] on button at bounding box center [693, 472] width 32 height 28
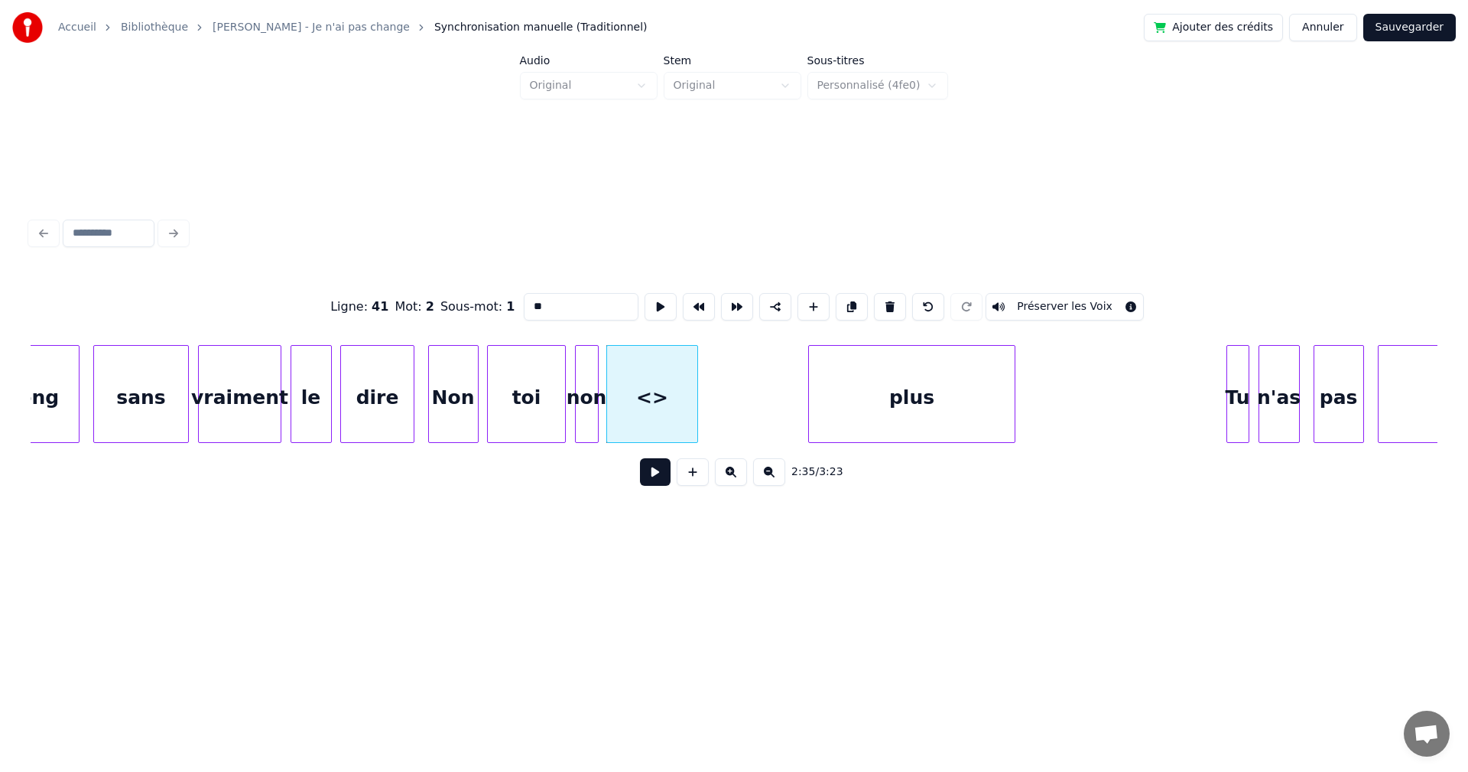
drag, startPoint x: 544, startPoint y: 307, endPoint x: 476, endPoint y: 297, distance: 67.9
click at [476, 297] on div "Ligne : 41 Mot : 2 Sous-mot : 1 ** Préserver les Voix" at bounding box center [734, 306] width 1407 height 76
type input "***"
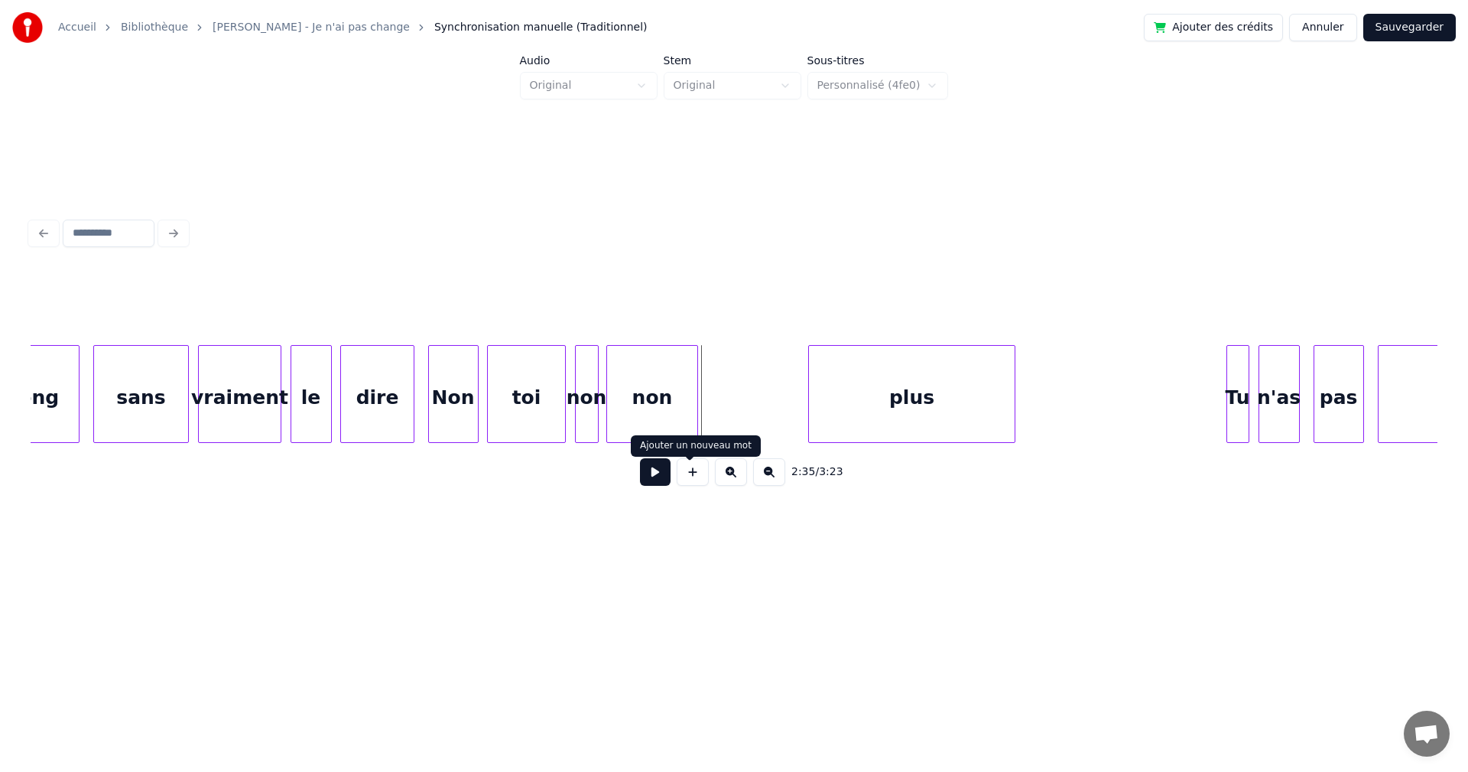
click at [693, 476] on button at bounding box center [693, 472] width 32 height 28
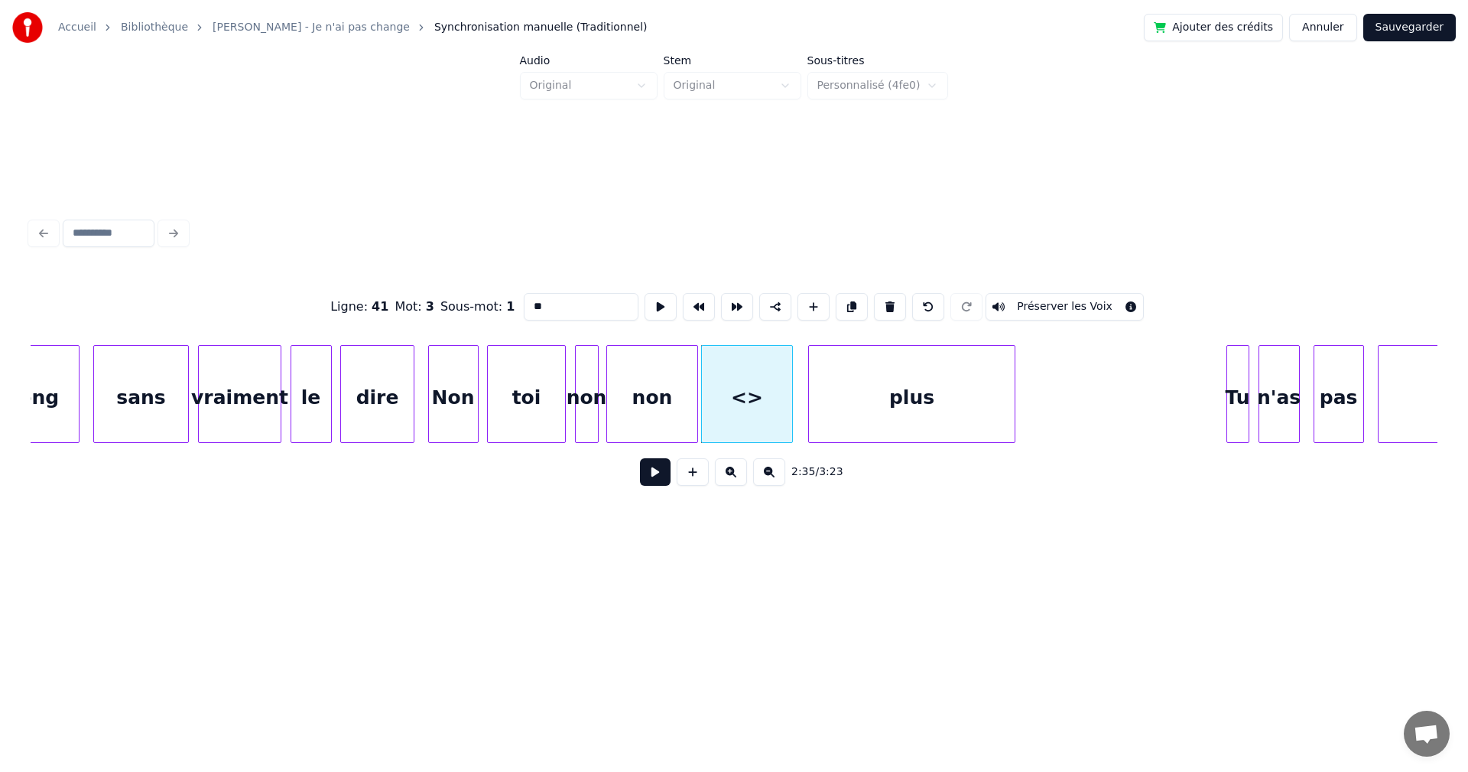
drag, startPoint x: 538, startPoint y: 295, endPoint x: 471, endPoint y: 301, distance: 66.8
click at [471, 301] on div "Ligne : 41 Mot : 3 Sous-mot : 1 ** Préserver les Voix" at bounding box center [734, 306] width 1407 height 76
click at [392, 411] on div "dire" at bounding box center [377, 398] width 72 height 104
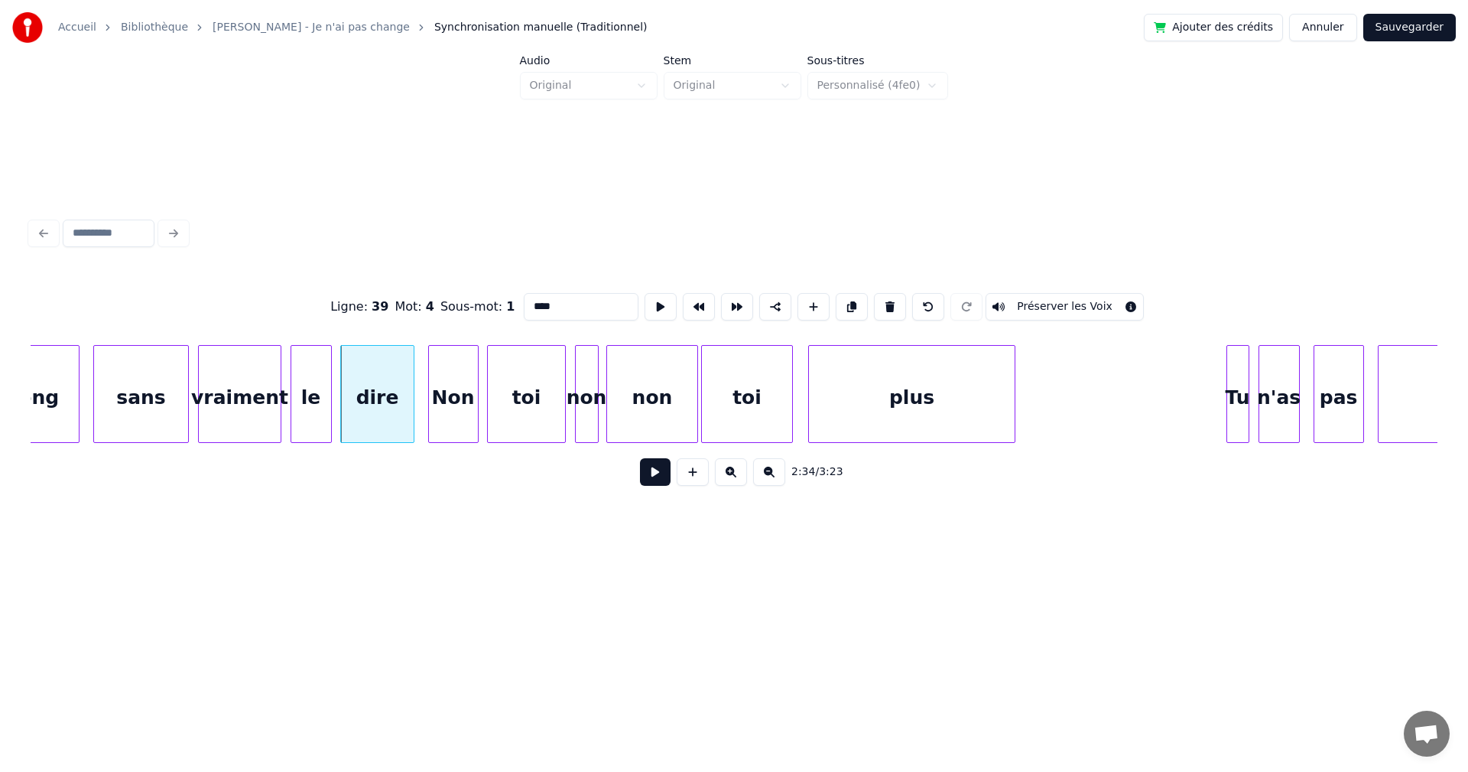
type input "****"
click at [640, 480] on button at bounding box center [655, 472] width 31 height 28
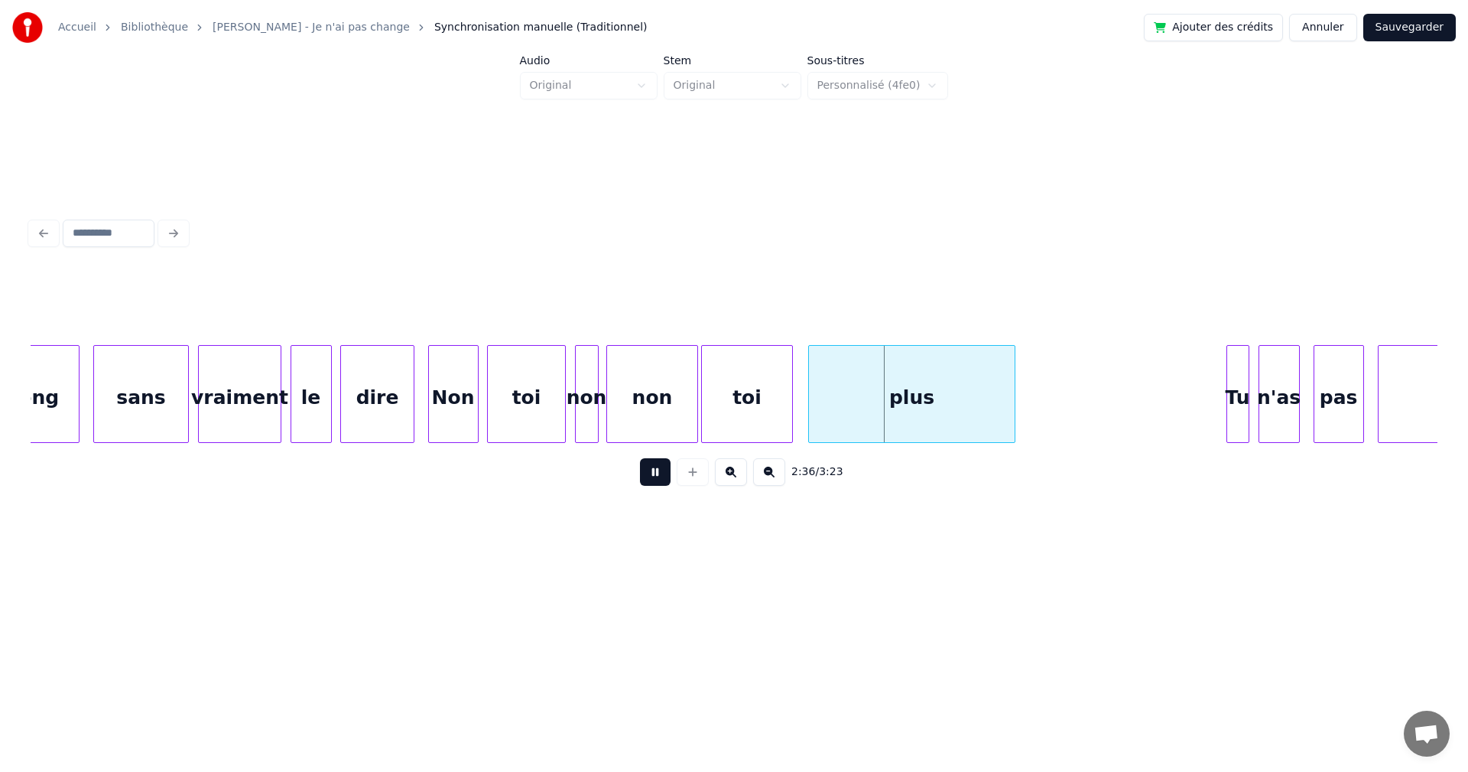
click at [640, 480] on button at bounding box center [655, 472] width 31 height 28
click at [447, 417] on div "Non" at bounding box center [453, 398] width 49 height 104
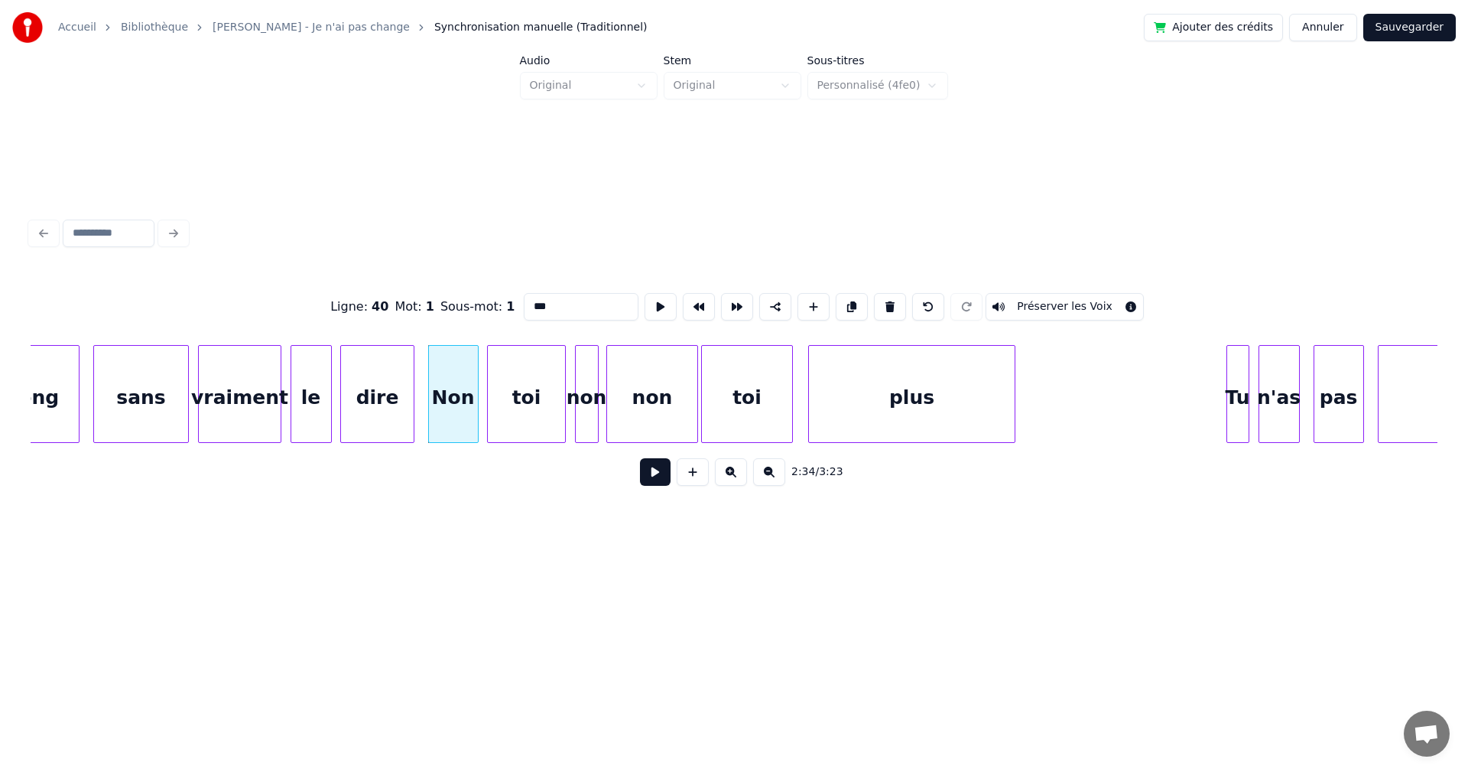
click at [648, 482] on button at bounding box center [655, 472] width 31 height 28
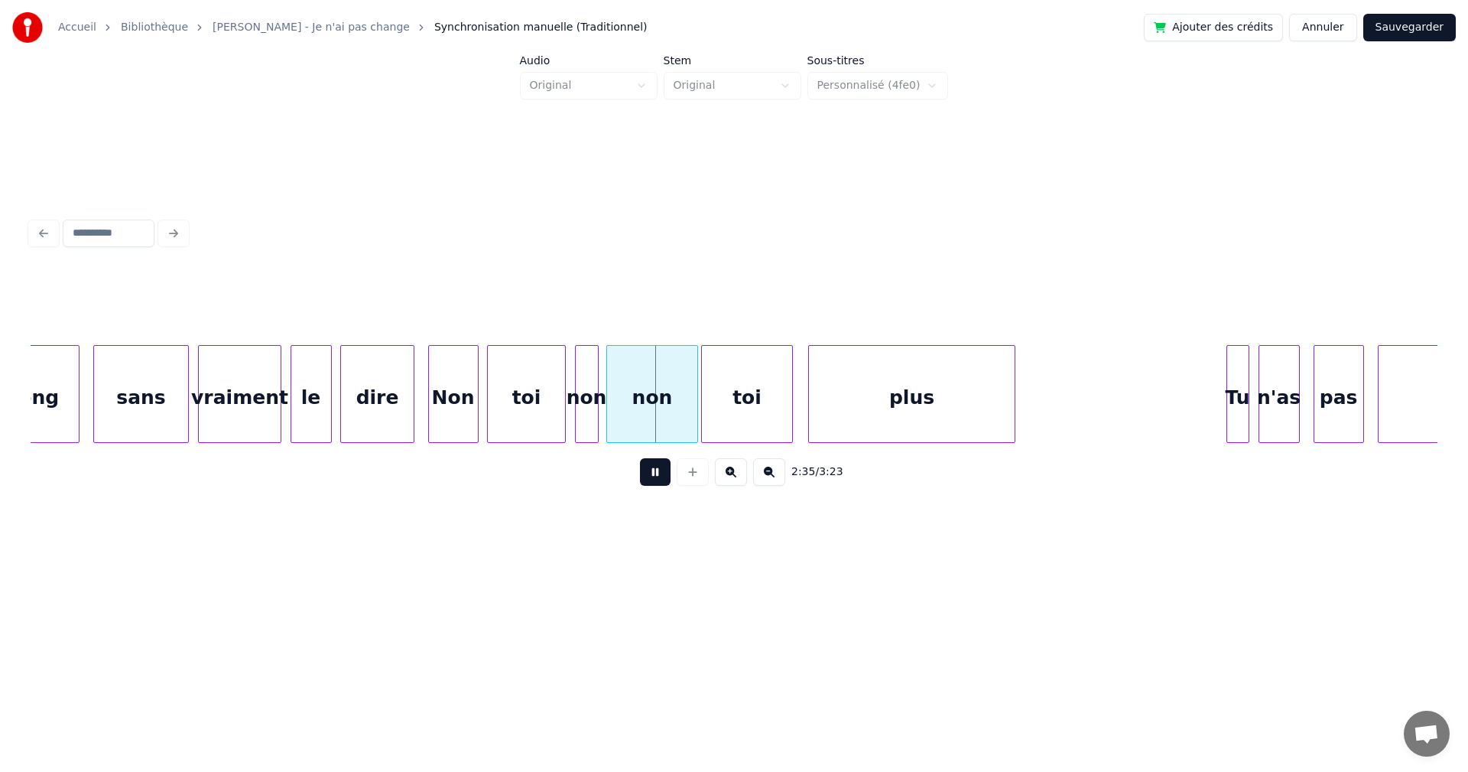
click at [648, 482] on button at bounding box center [655, 472] width 31 height 28
click at [638, 421] on div "non" at bounding box center [652, 398] width 90 height 104
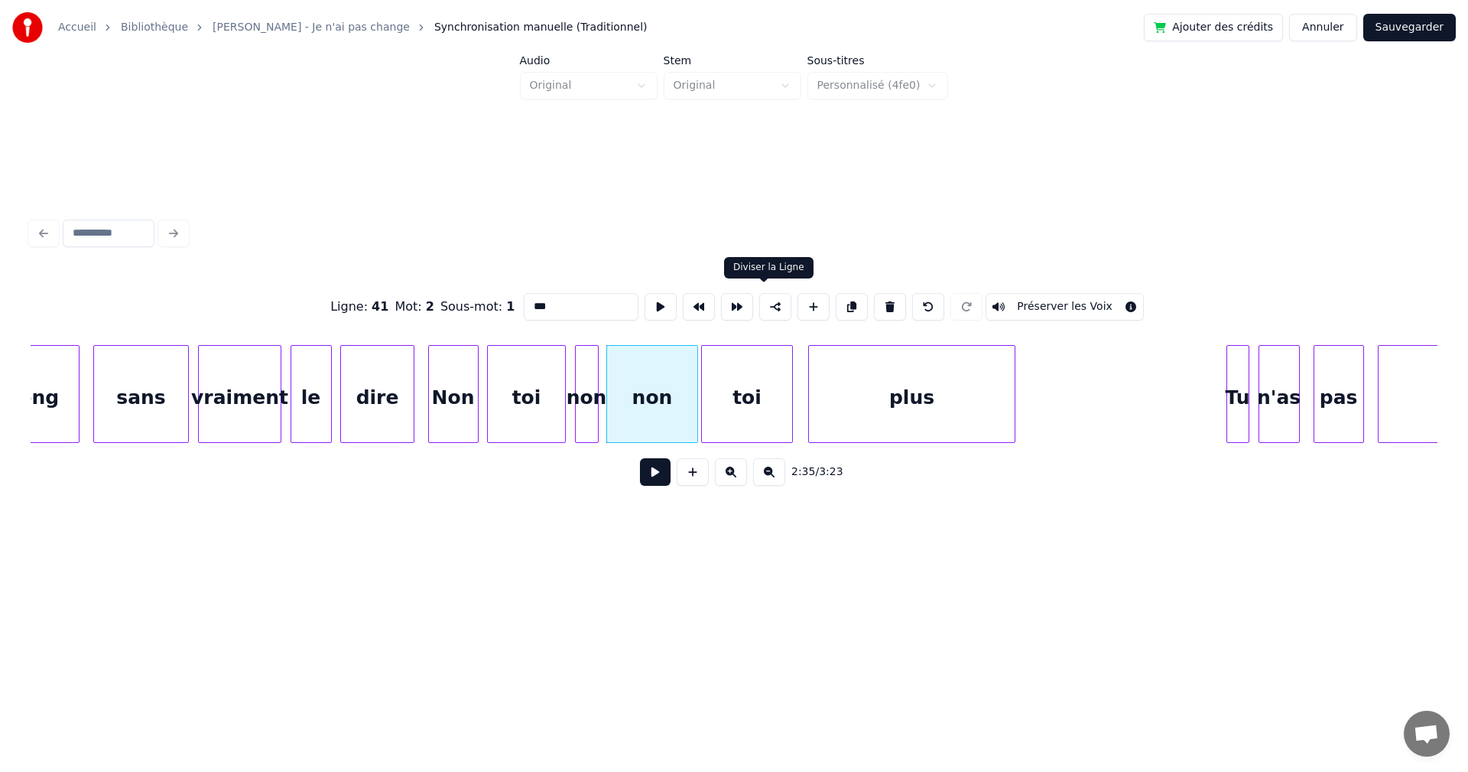
click at [759, 303] on button at bounding box center [775, 307] width 32 height 28
click at [378, 426] on div "dire" at bounding box center [377, 398] width 72 height 104
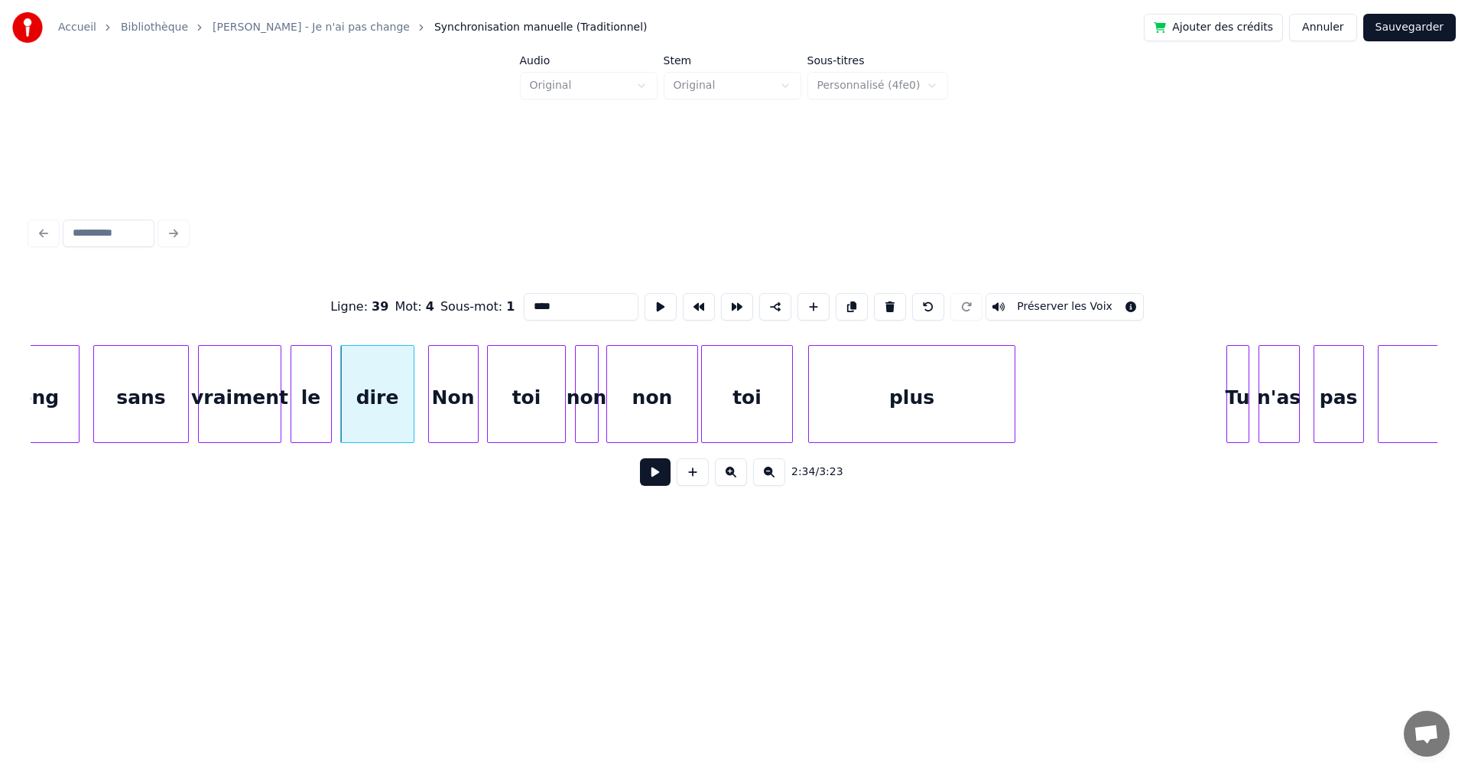
click at [466, 416] on div "Non" at bounding box center [453, 398] width 49 height 104
click at [631, 408] on div "non" at bounding box center [652, 398] width 90 height 104
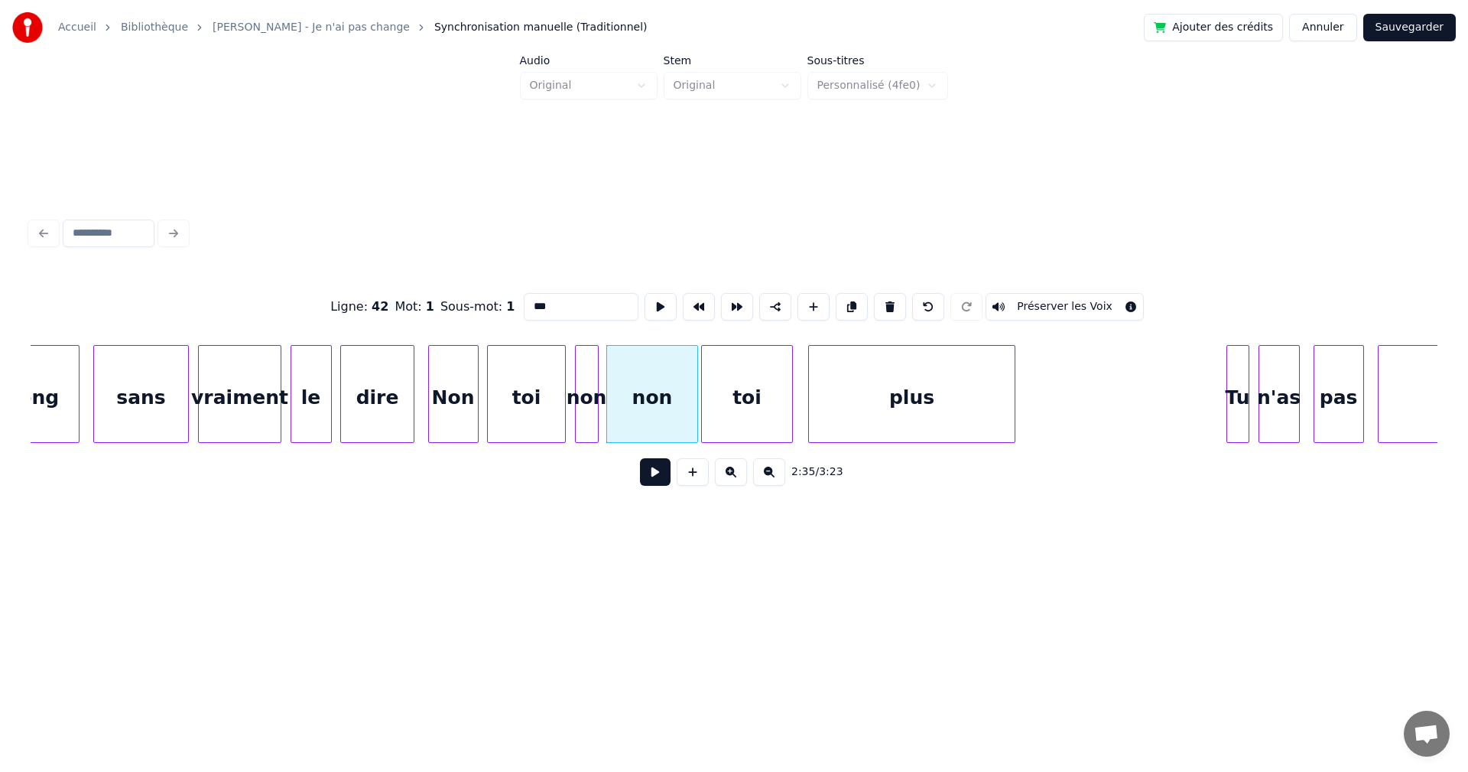
click at [524, 299] on input "***" at bounding box center [581, 307] width 115 height 28
click at [524, 310] on input "***" at bounding box center [581, 307] width 115 height 28
click at [524, 306] on input "***" at bounding box center [581, 307] width 115 height 28
click at [752, 408] on div at bounding box center [750, 394] width 5 height 96
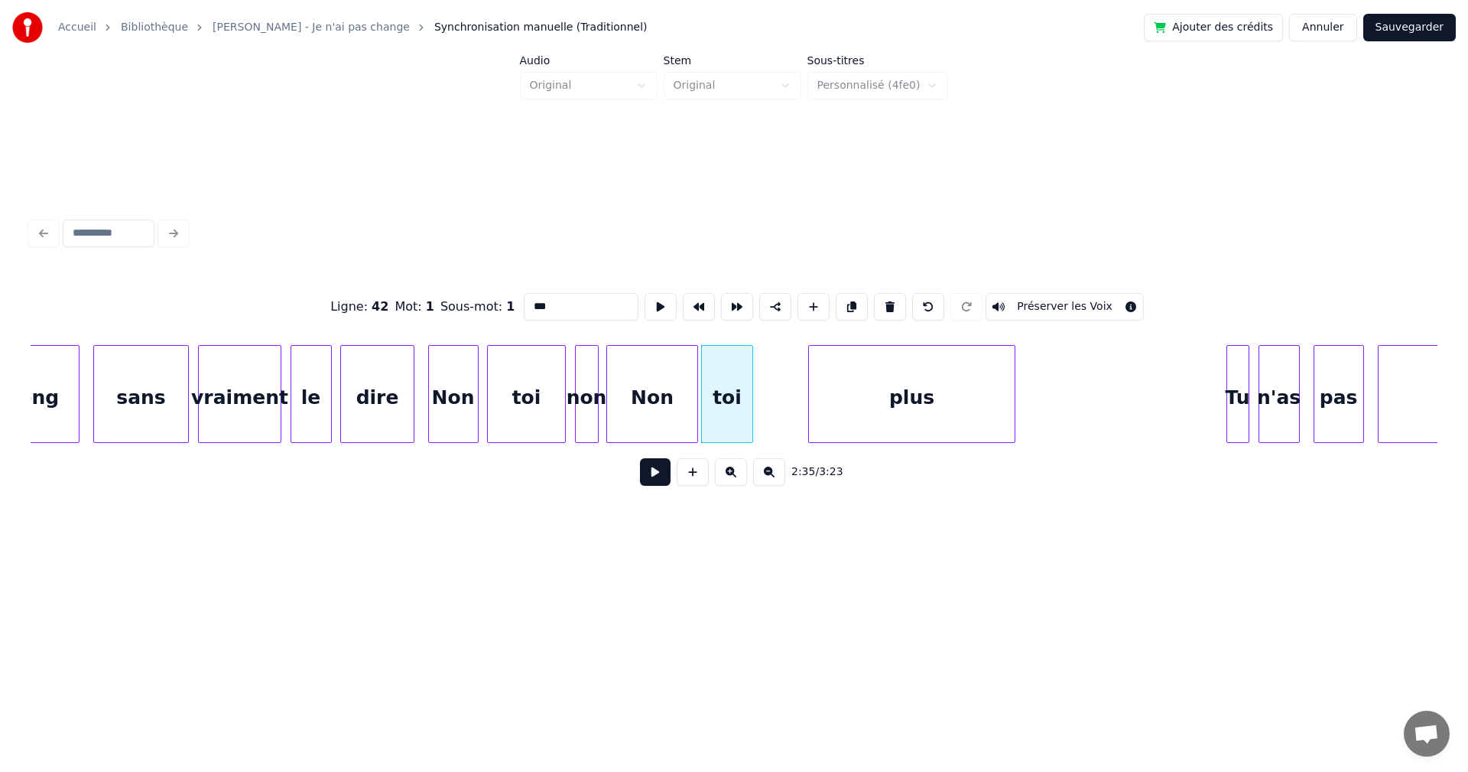
type input "***"
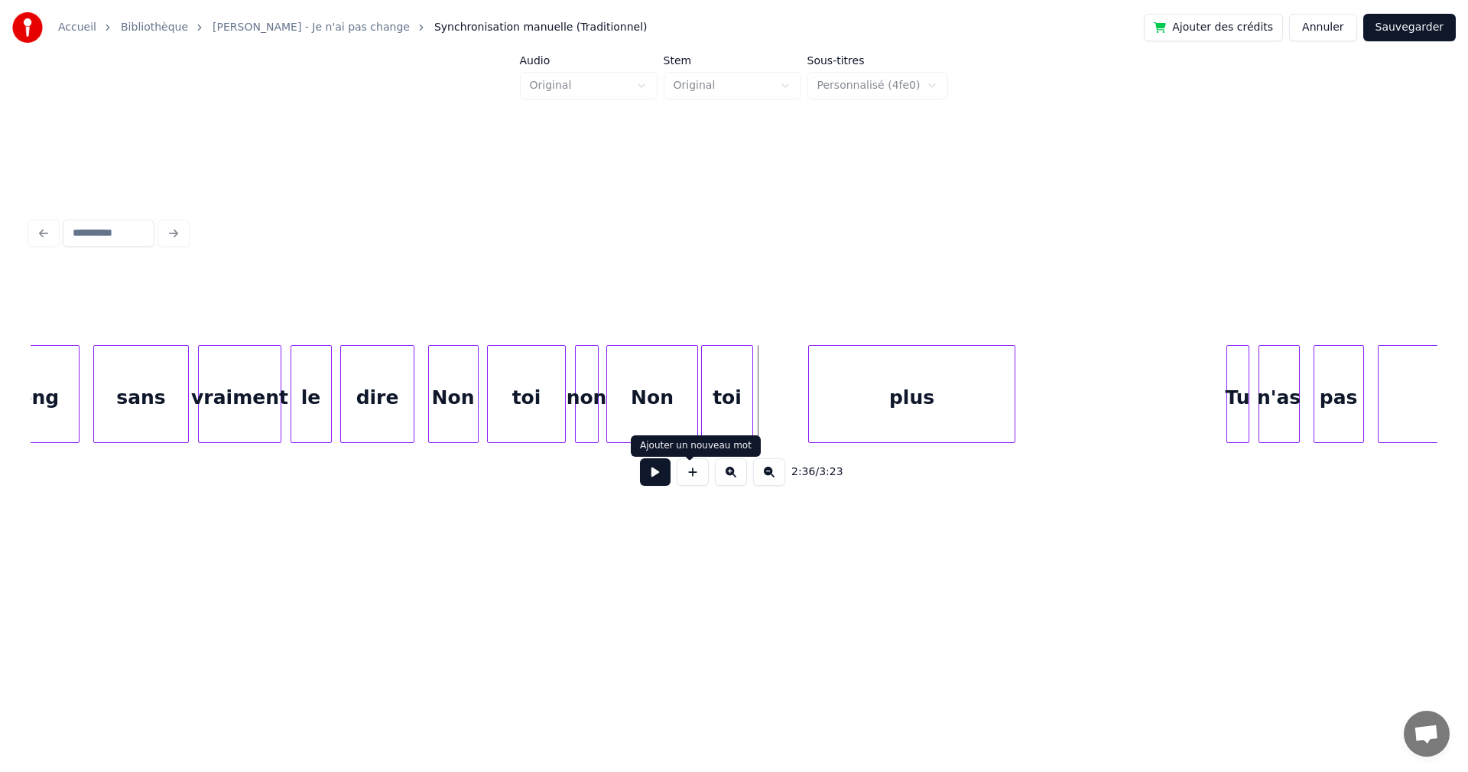
click at [693, 476] on button at bounding box center [693, 472] width 32 height 28
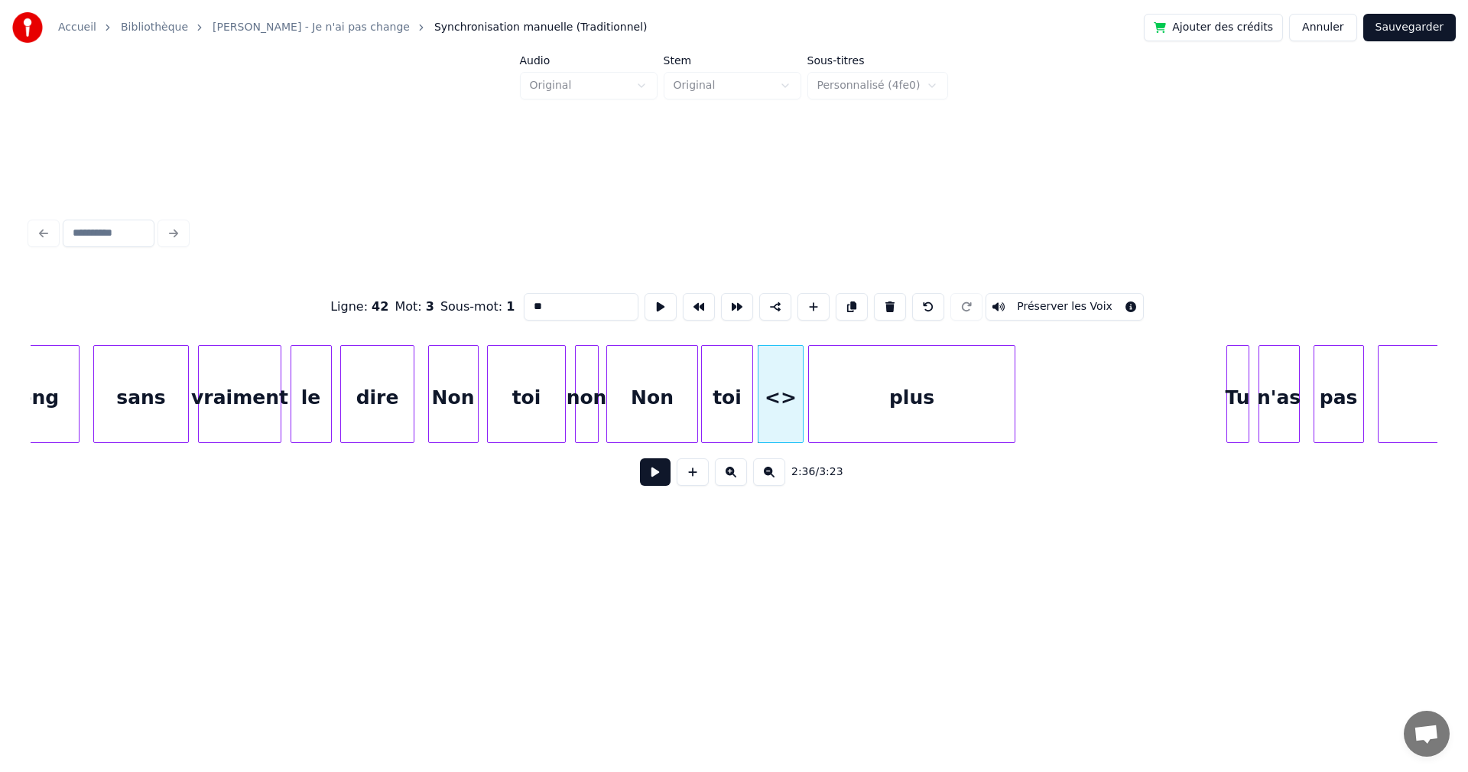
click at [798, 399] on div at bounding box center [800, 394] width 5 height 96
drag, startPoint x: 517, startPoint y: 309, endPoint x: 489, endPoint y: 304, distance: 28.0
click at [489, 304] on div "Ligne : 42 Mot : 3 Sous-mot : 1 ** Préserver les Voix" at bounding box center [734, 306] width 1407 height 76
click at [651, 393] on div "Non" at bounding box center [652, 398] width 90 height 104
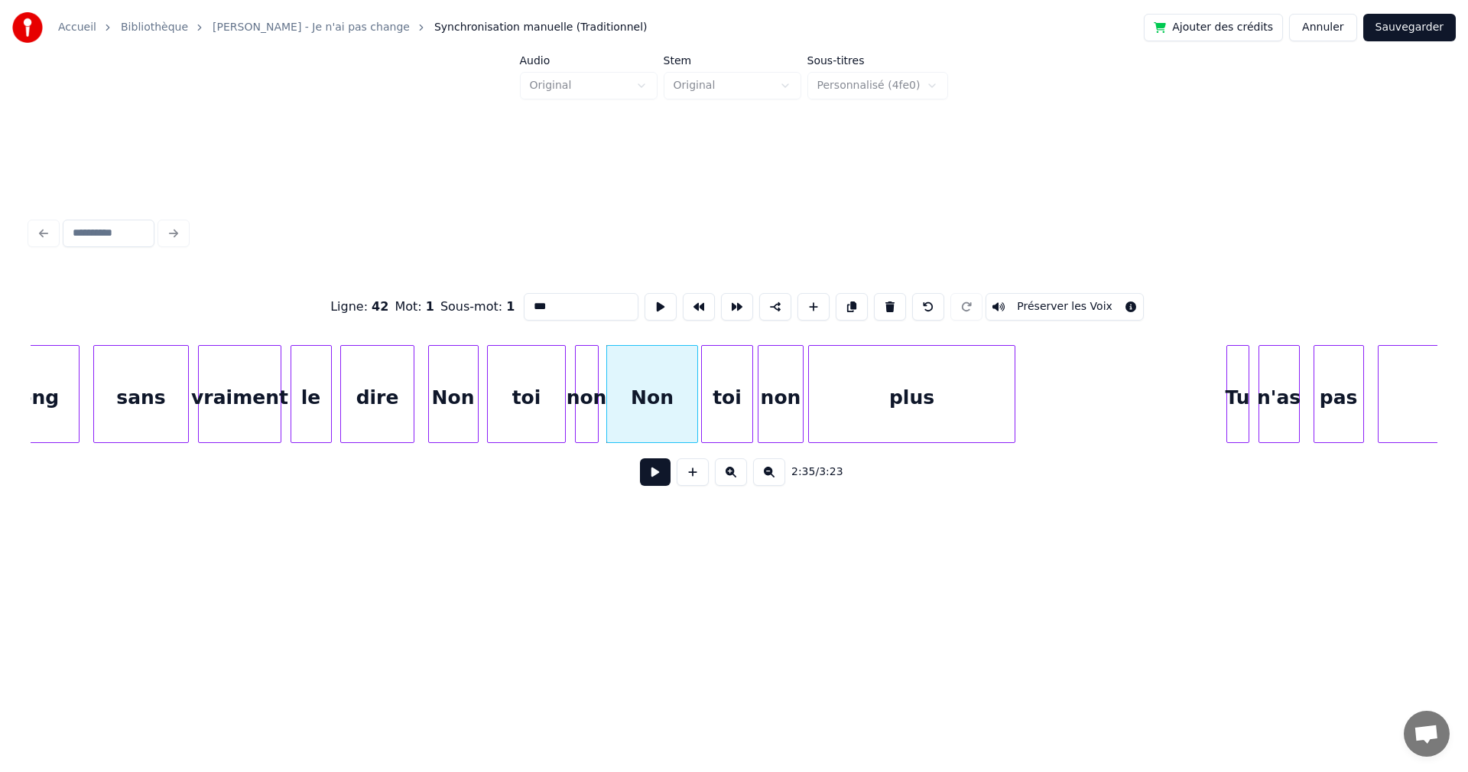
click at [721, 396] on div "toi" at bounding box center [727, 398] width 50 height 104
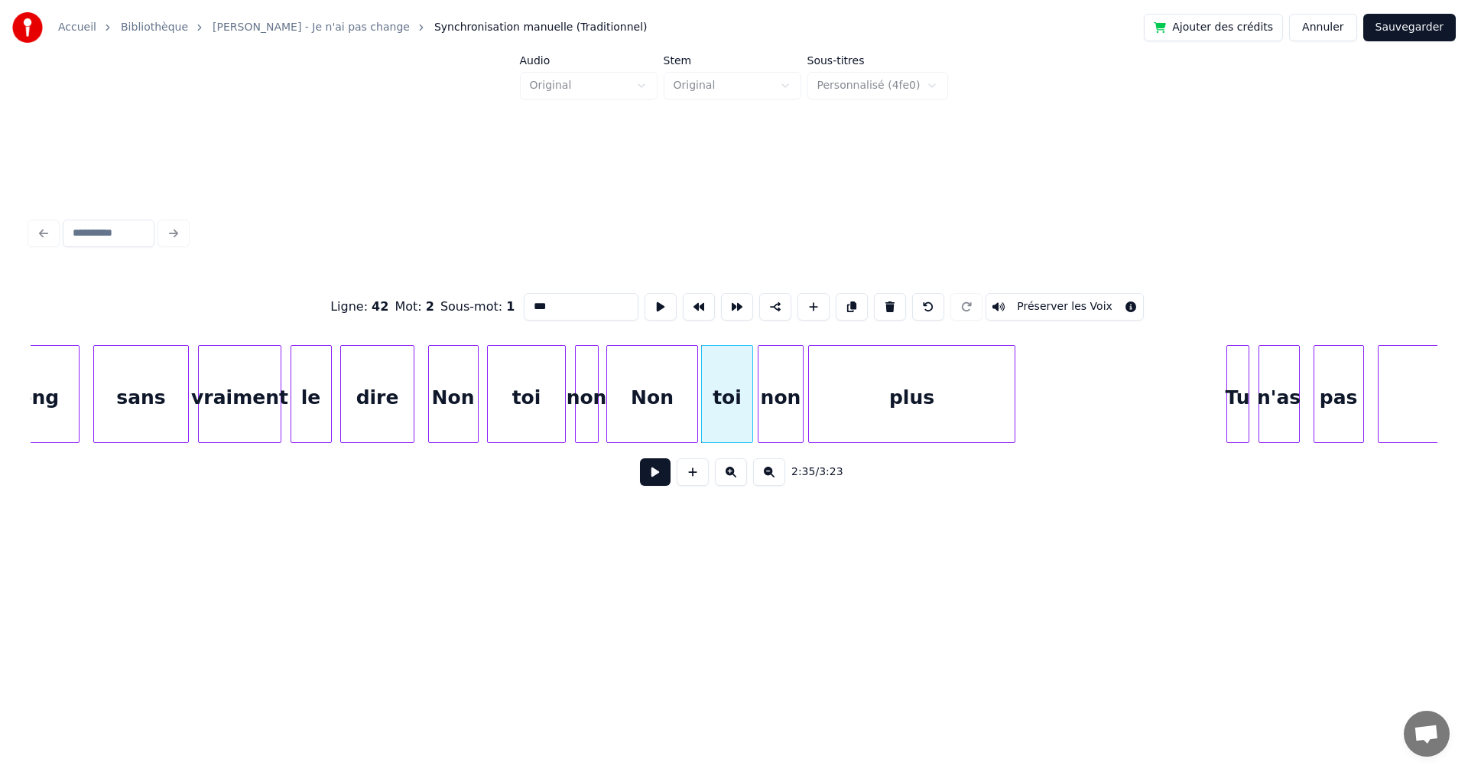
click at [773, 394] on div "non" at bounding box center [781, 398] width 44 height 104
click at [849, 401] on div "plus" at bounding box center [911, 398] width 205 height 104
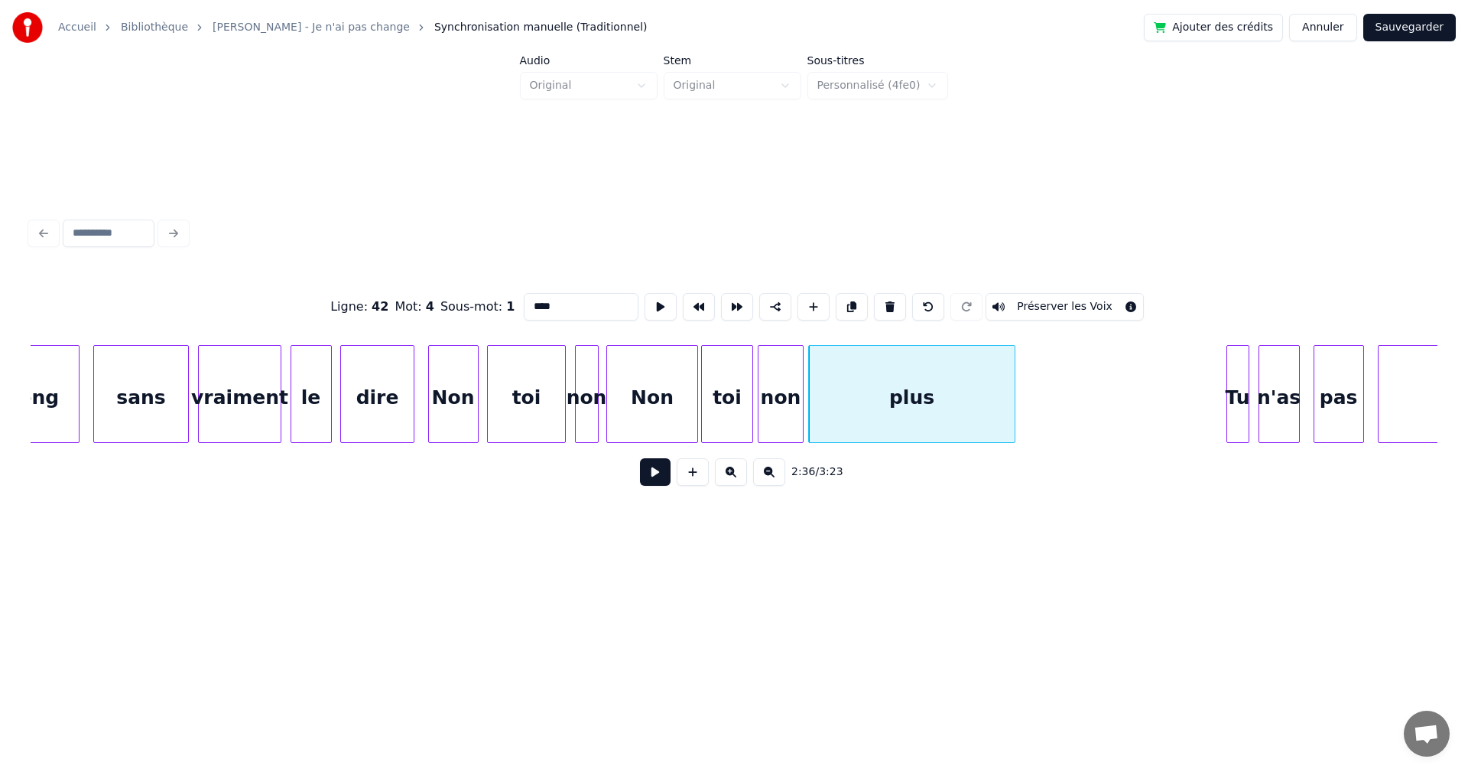
click at [648, 406] on div "Non" at bounding box center [652, 398] width 90 height 104
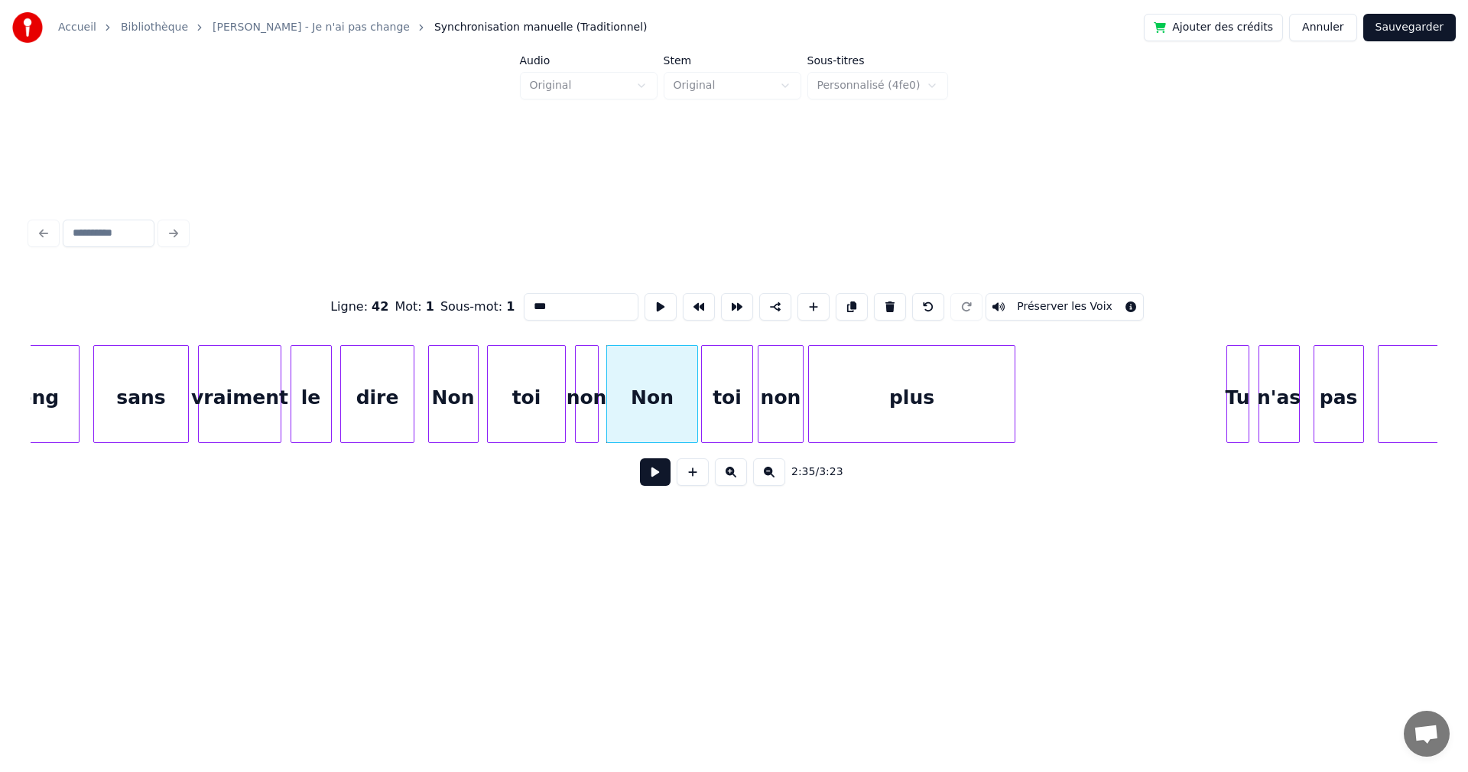
click at [648, 406] on div "Non" at bounding box center [652, 398] width 90 height 104
type input "***"
click at [645, 473] on button at bounding box center [655, 472] width 31 height 28
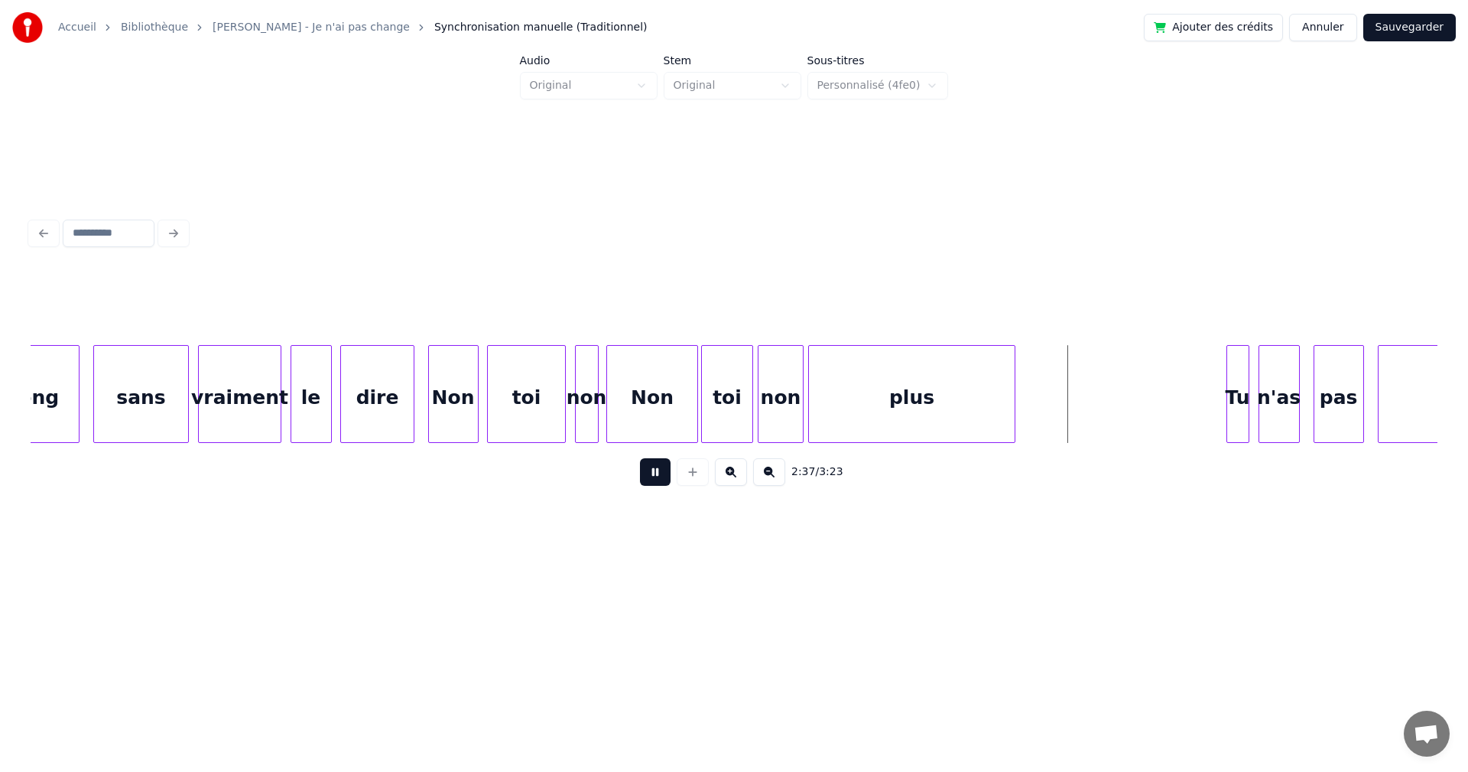
click at [645, 473] on button at bounding box center [655, 472] width 31 height 28
click at [456, 414] on div "Non" at bounding box center [453, 398] width 49 height 104
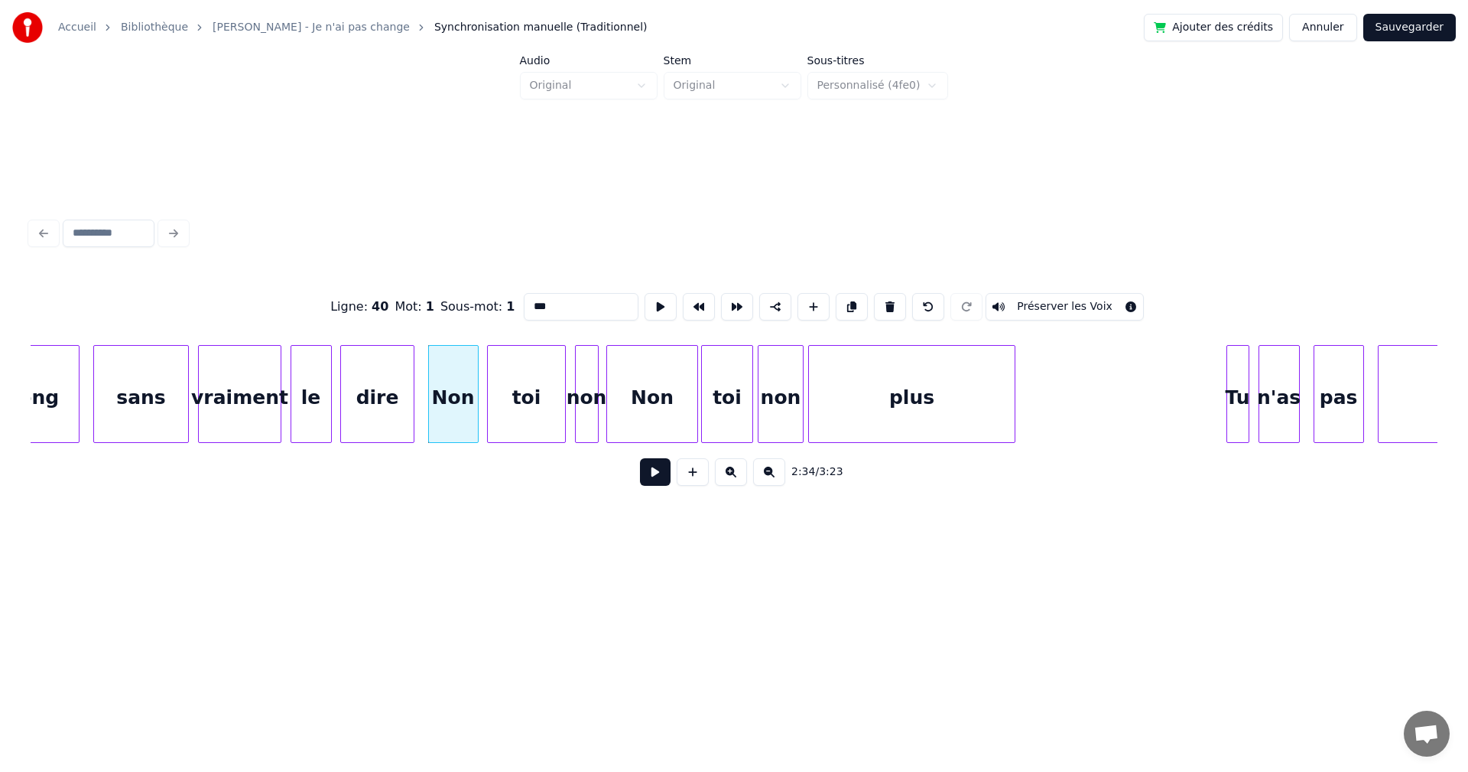
click at [655, 485] on button at bounding box center [655, 472] width 31 height 28
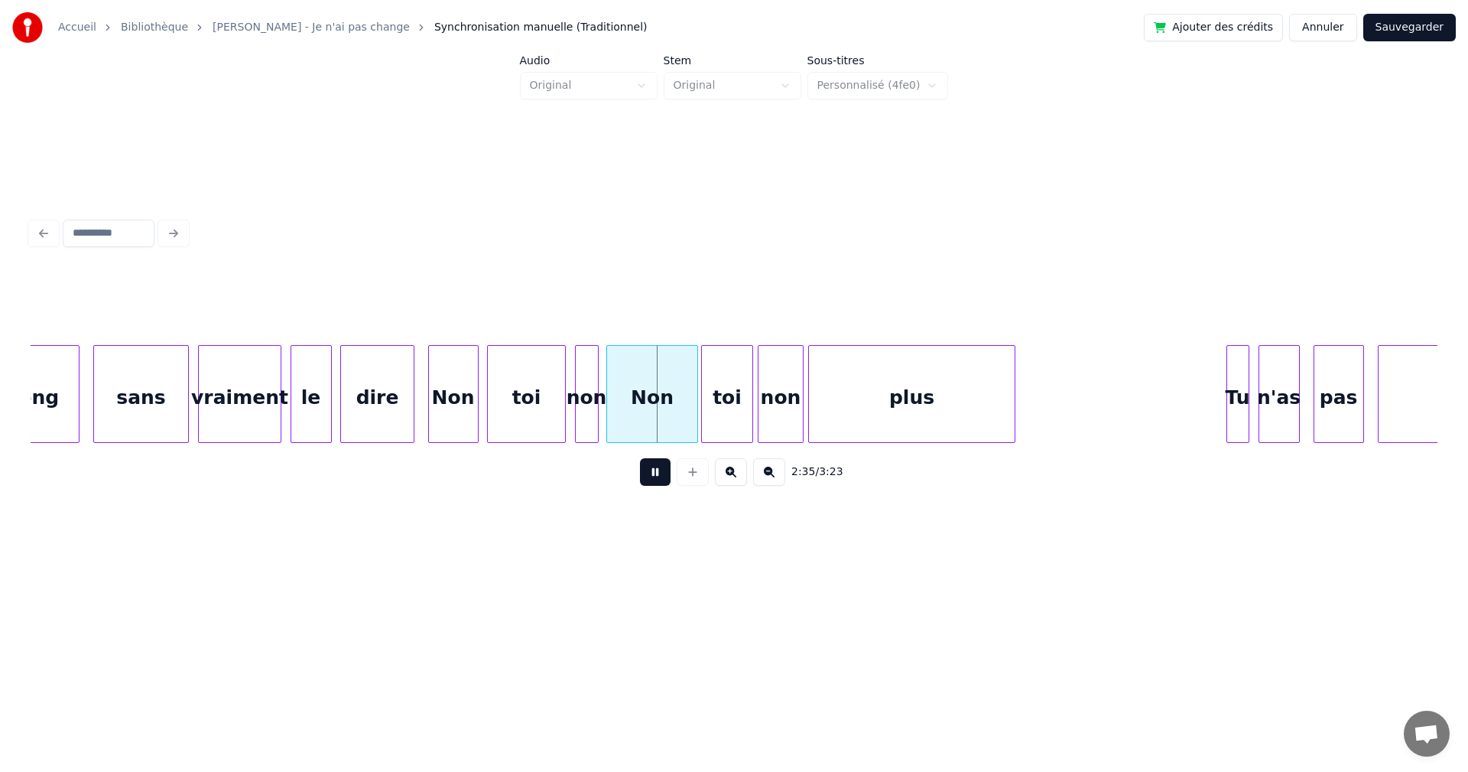
click at [654, 485] on button at bounding box center [655, 472] width 31 height 28
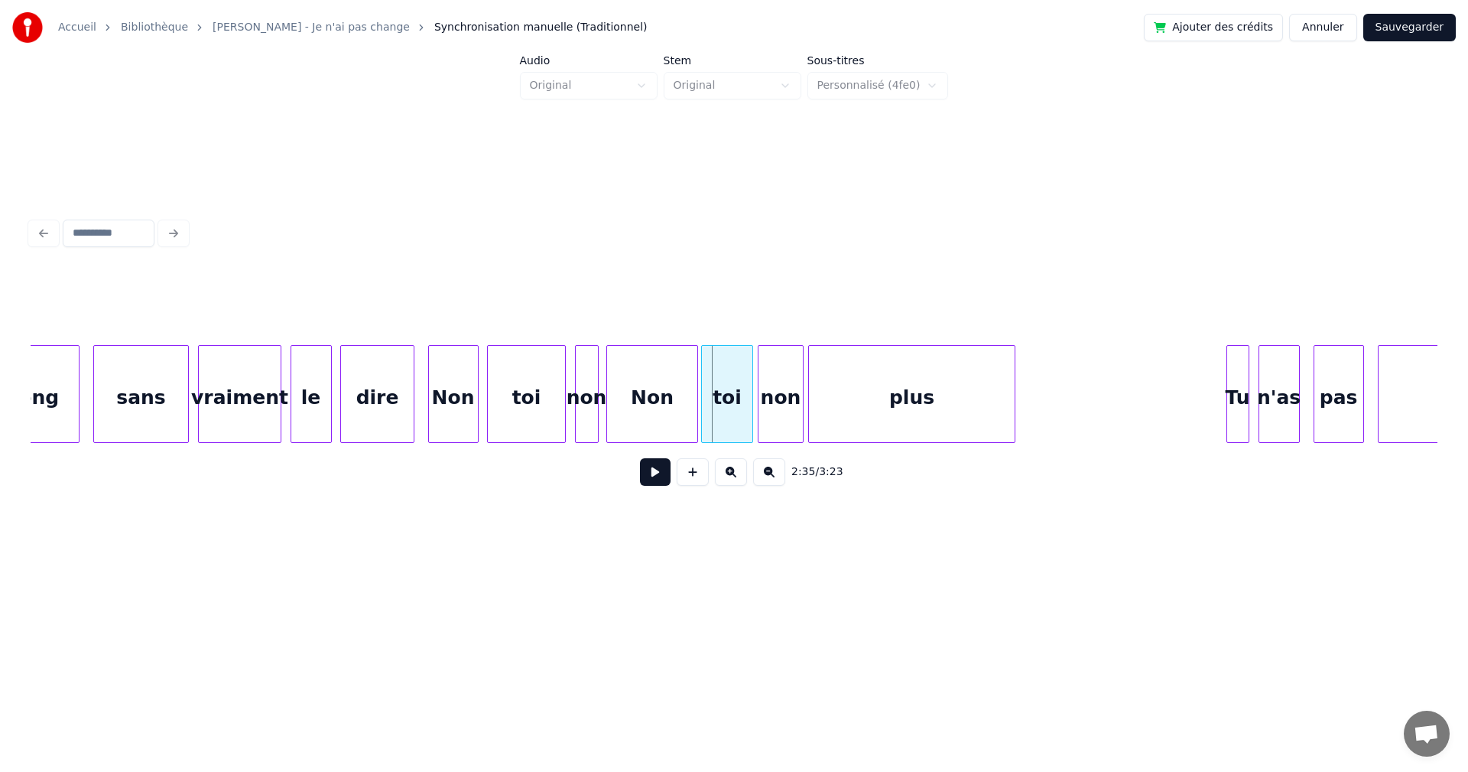
click at [654, 485] on button at bounding box center [655, 472] width 31 height 28
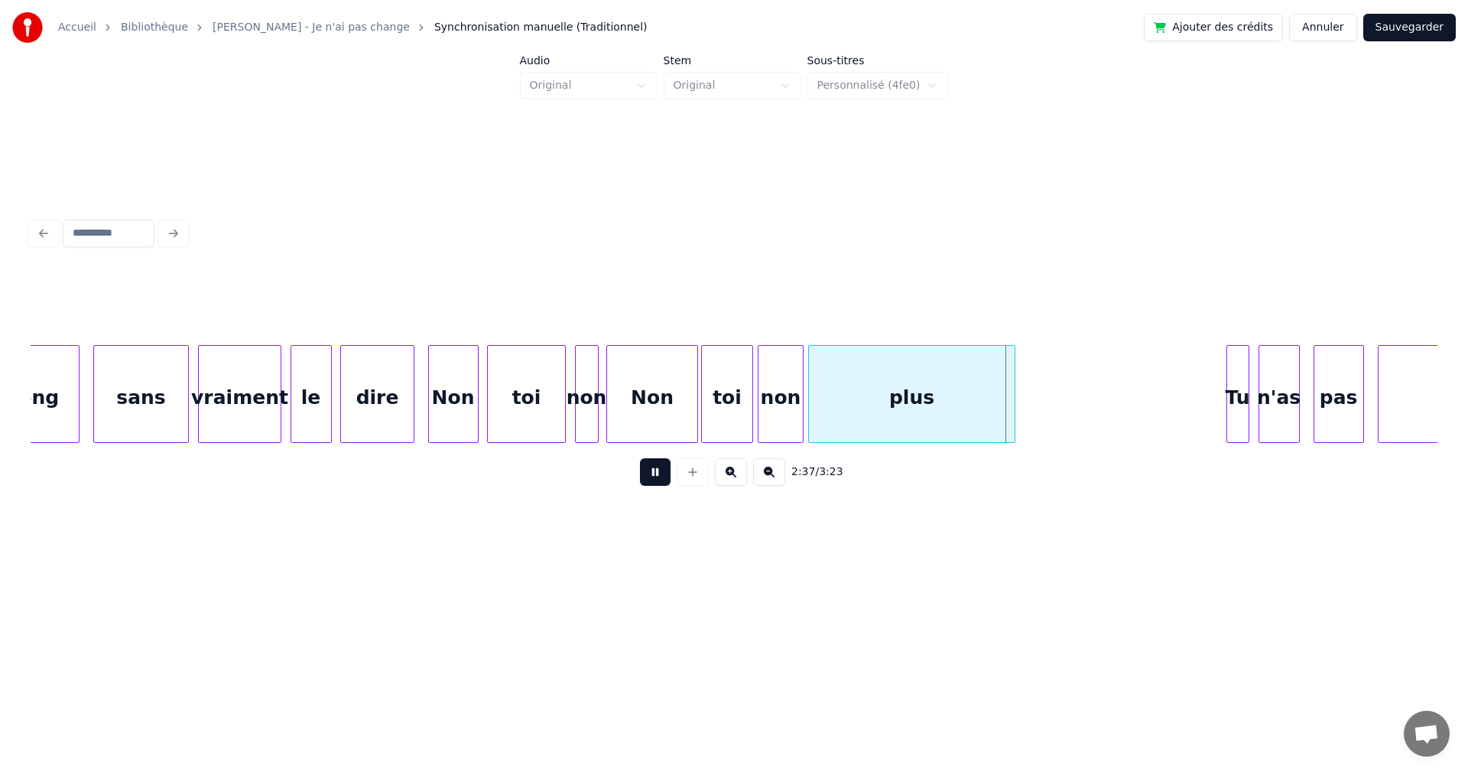
click at [654, 485] on button at bounding box center [655, 472] width 31 height 28
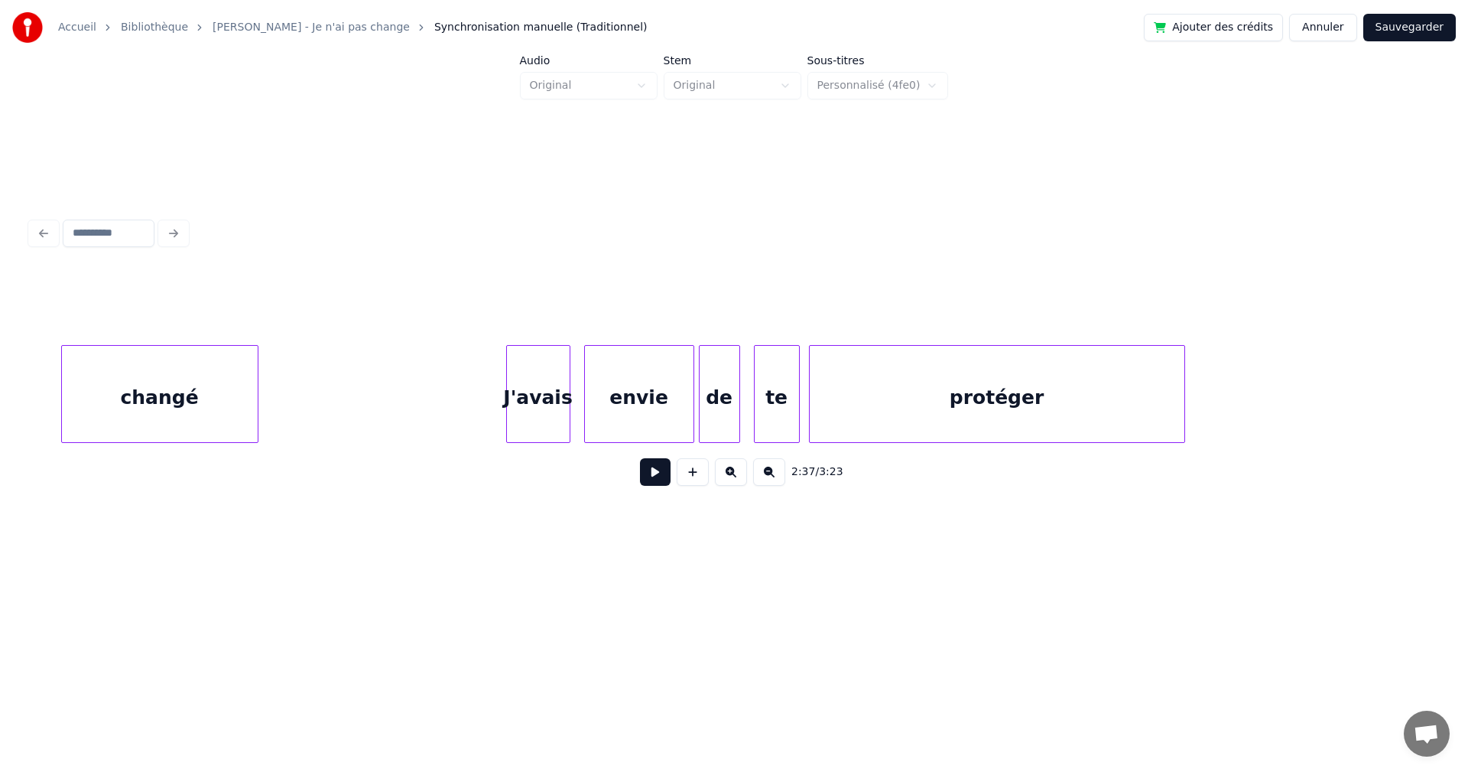
scroll to position [0, 36436]
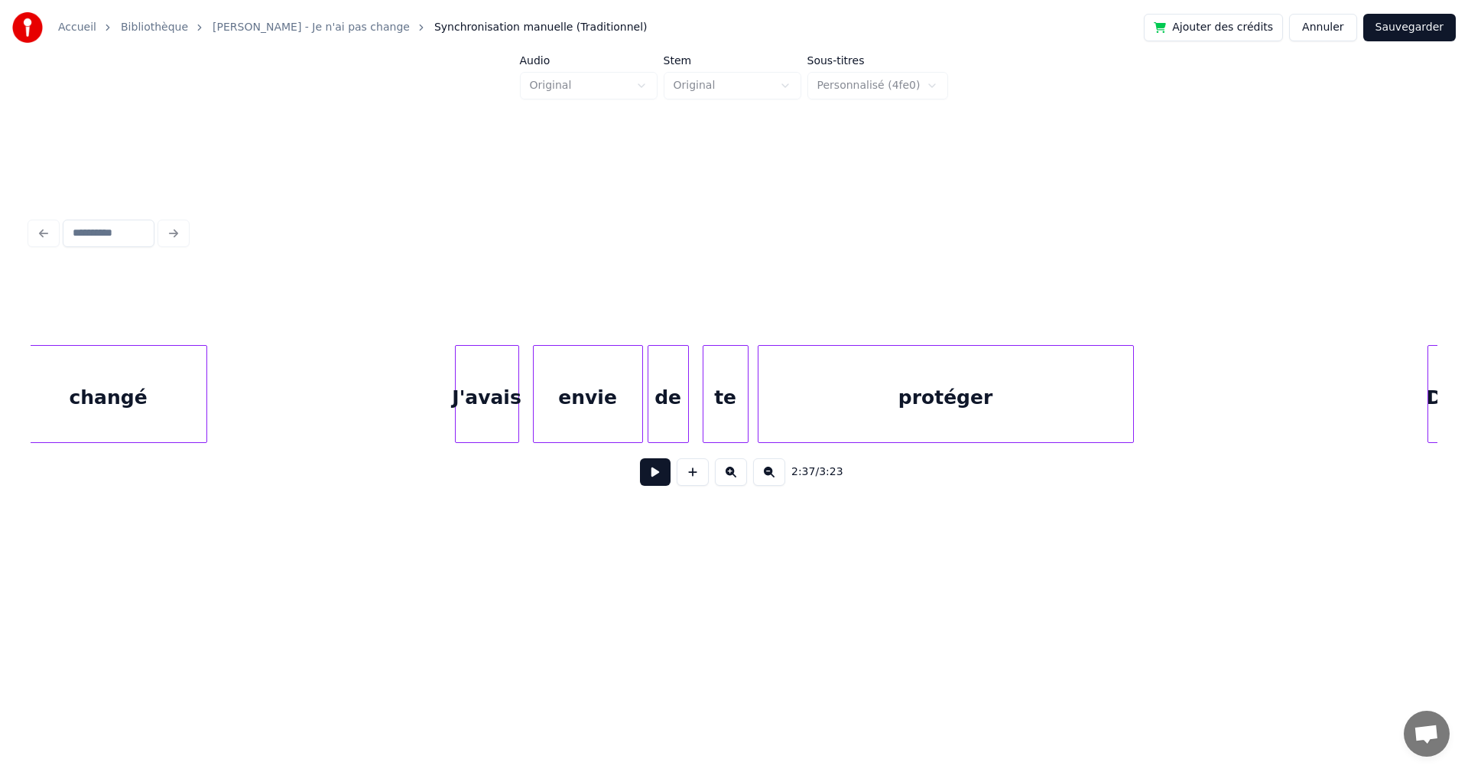
click at [496, 435] on div "J'avais" at bounding box center [487, 398] width 63 height 104
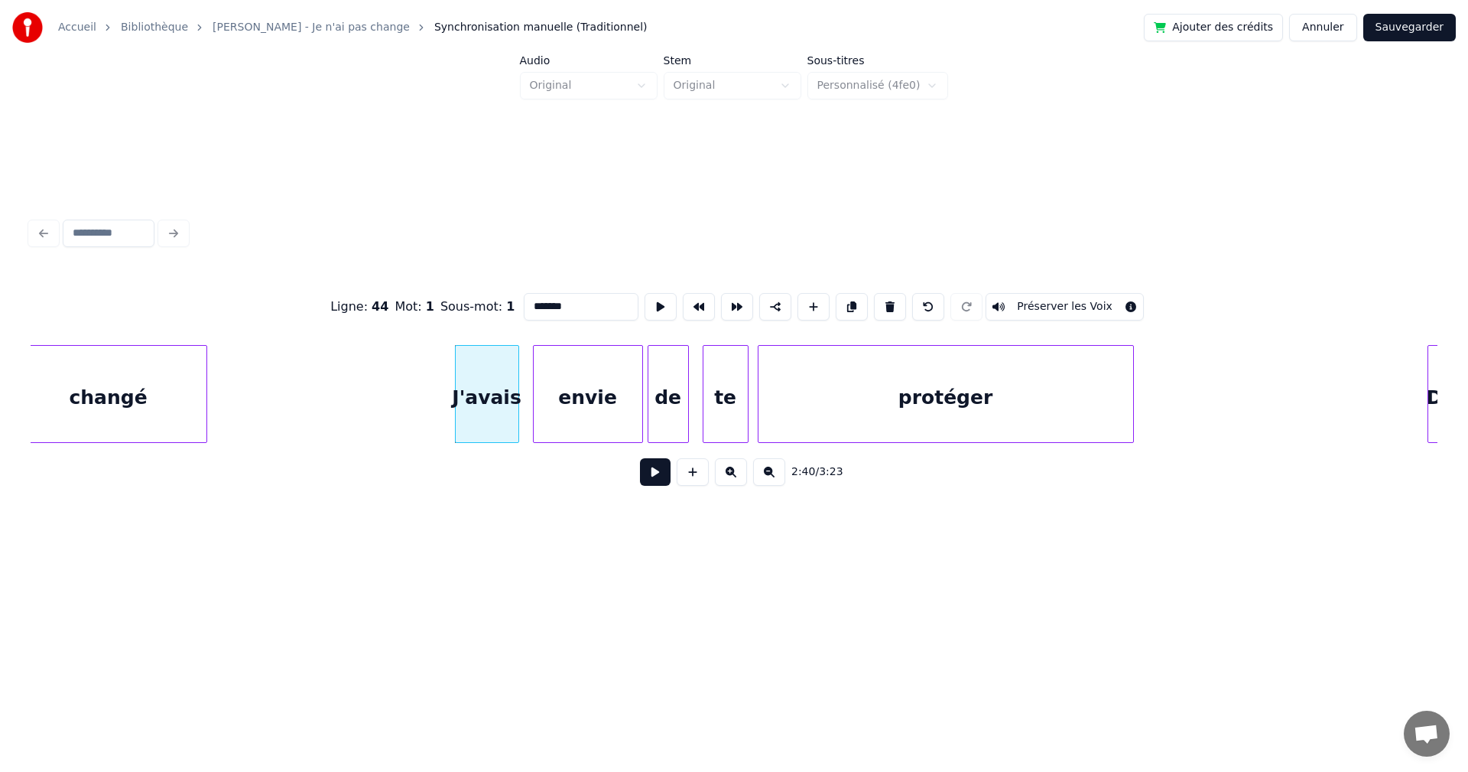
click at [657, 478] on button at bounding box center [655, 472] width 31 height 28
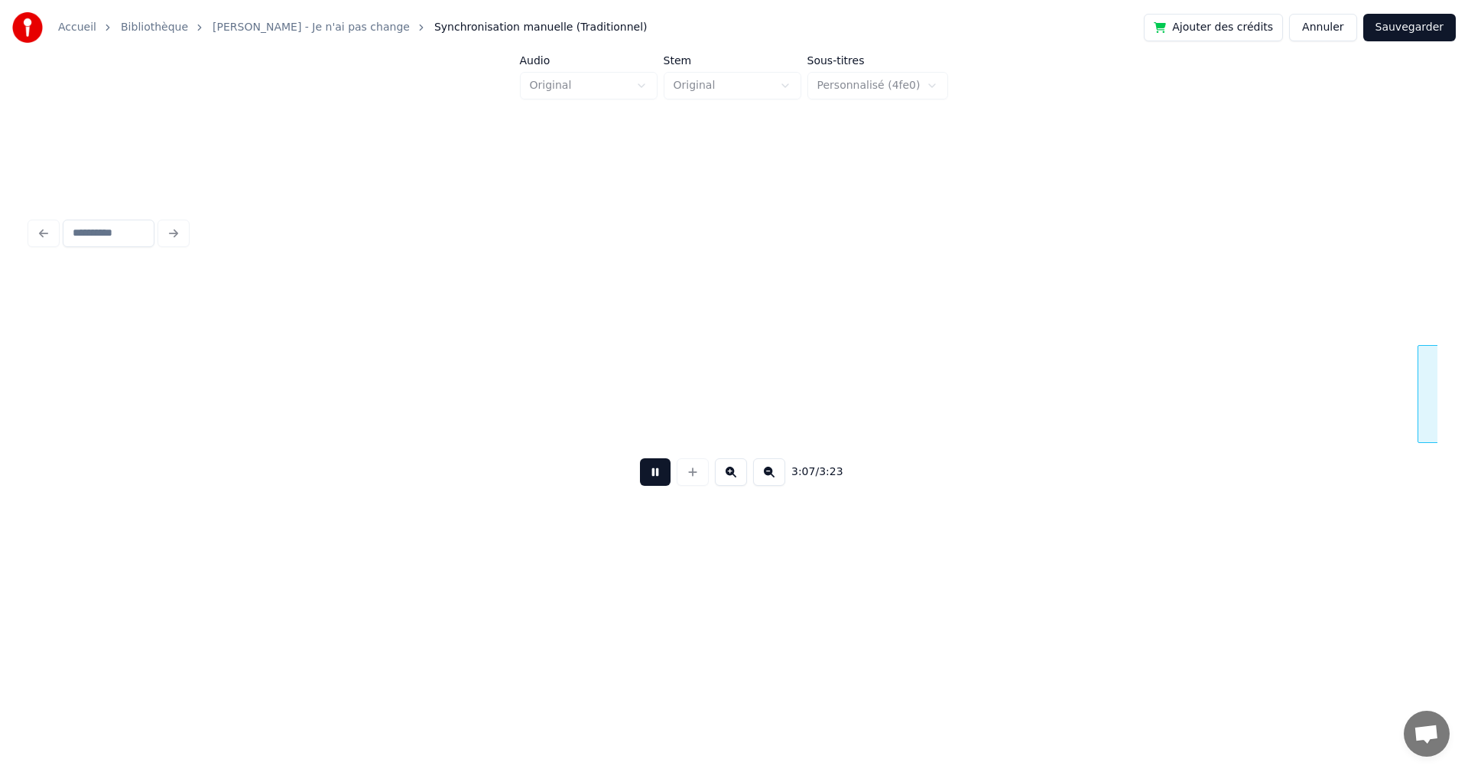
scroll to position [0, 43070]
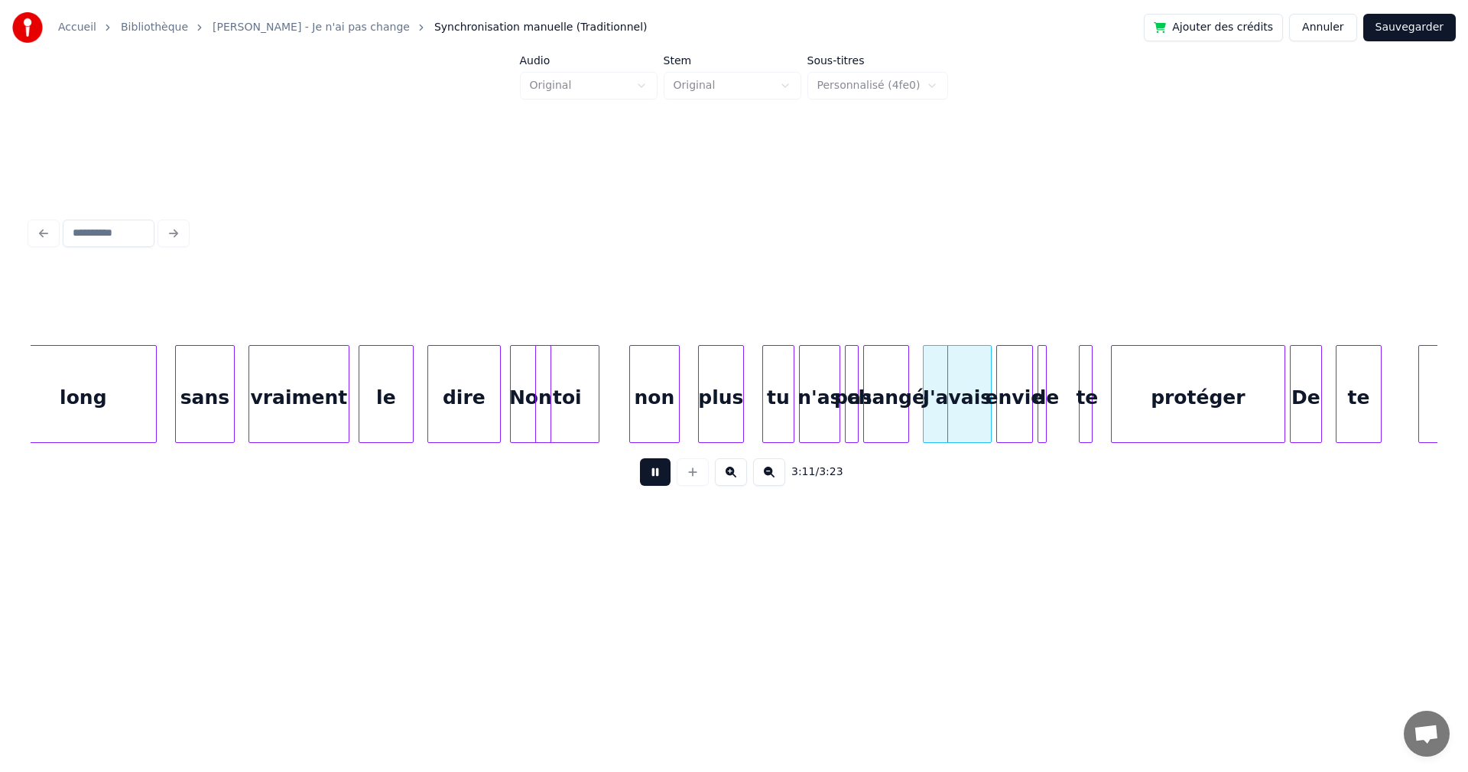
click at [648, 478] on button at bounding box center [655, 472] width 31 height 28
click at [577, 417] on div at bounding box center [576, 394] width 5 height 96
click at [691, 476] on button at bounding box center [693, 472] width 32 height 28
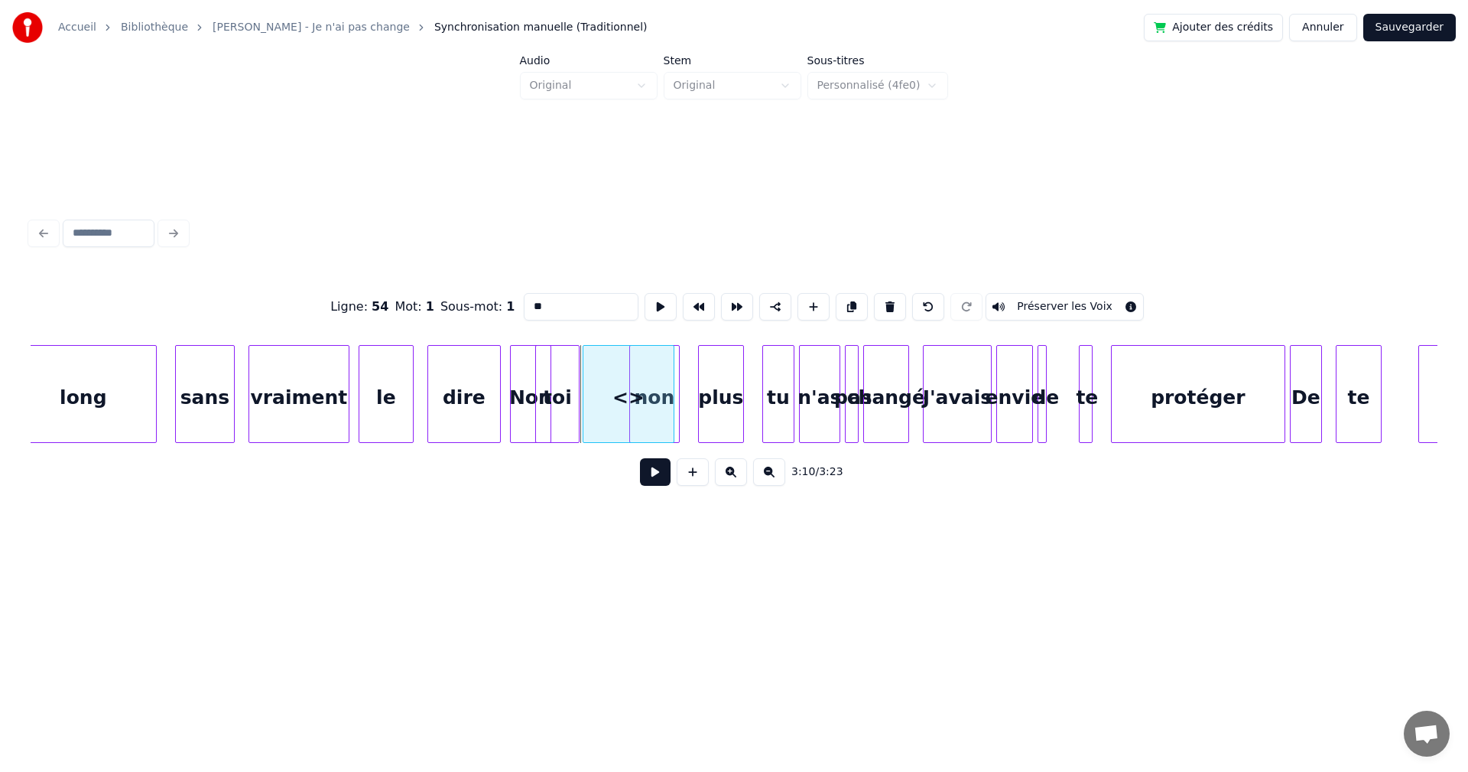
click at [668, 401] on div "<>" at bounding box center [628, 398] width 90 height 104
click at [604, 411] on div at bounding box center [602, 394] width 5 height 96
drag, startPoint x: 524, startPoint y: 297, endPoint x: 487, endPoint y: 297, distance: 36.7
click at [487, 297] on div "Ligne : 54 Mot : 1 Sous-mot : 1 ** Préserver les Voix" at bounding box center [734, 306] width 1407 height 76
click at [530, 407] on div "Non" at bounding box center [531, 398] width 40 height 104
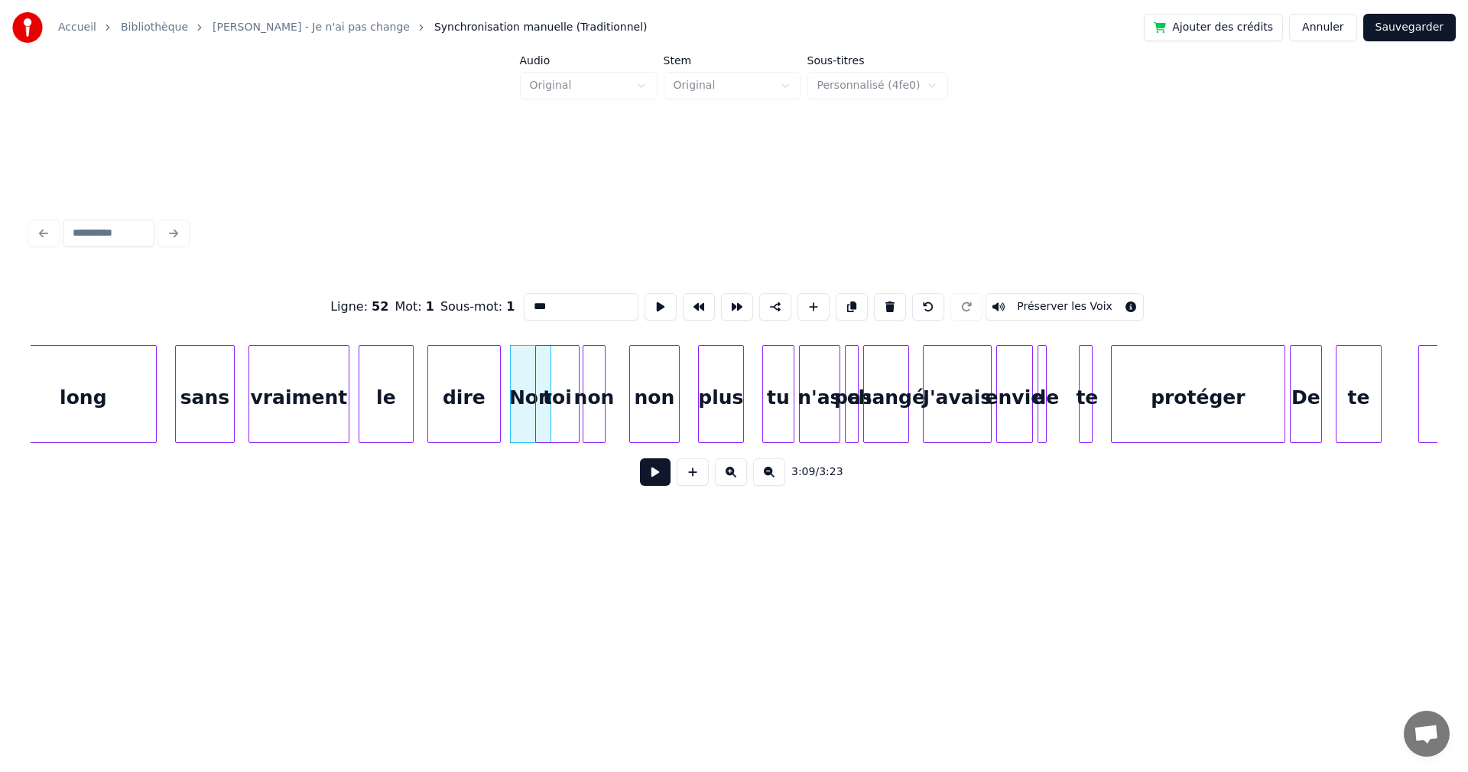
type input "***"
click at [640, 482] on button at bounding box center [655, 472] width 31 height 28
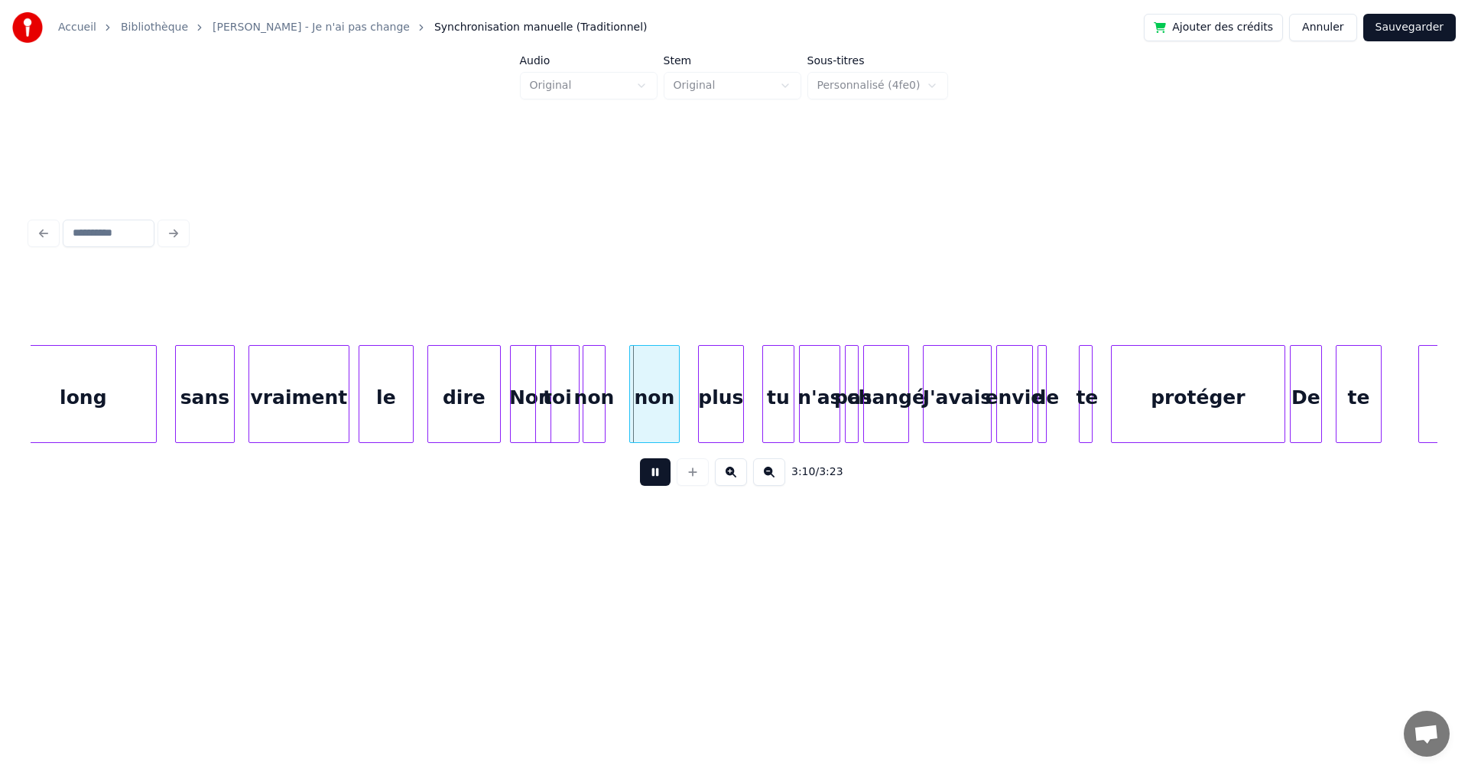
click at [640, 482] on button at bounding box center [655, 472] width 31 height 28
click at [689, 476] on button at bounding box center [693, 472] width 32 height 28
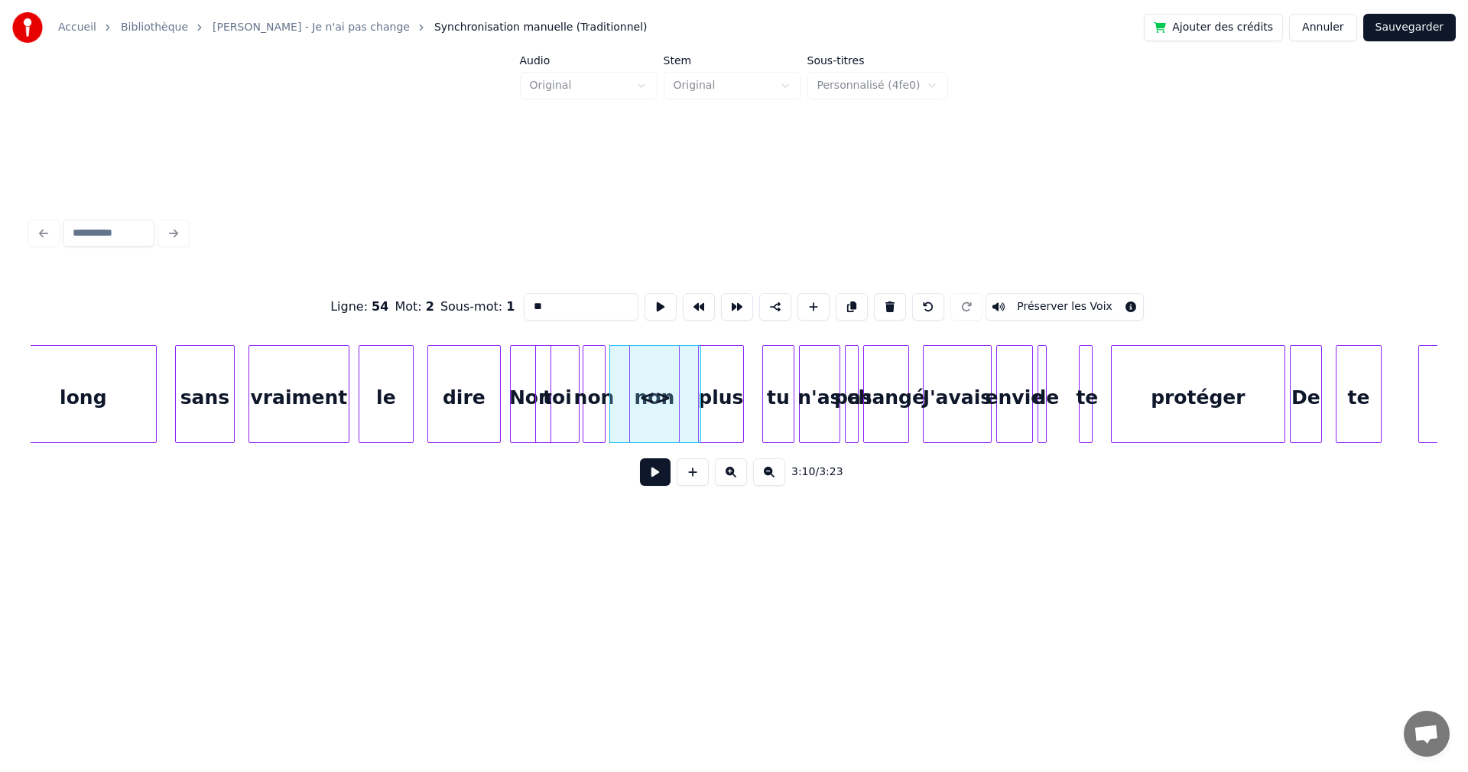
drag, startPoint x: 523, startPoint y: 301, endPoint x: 491, endPoint y: 297, distance: 32.3
click at [524, 297] on input "**" at bounding box center [581, 307] width 115 height 28
click at [627, 390] on div at bounding box center [625, 394] width 5 height 96
click at [528, 408] on div "Non" at bounding box center [531, 398] width 40 height 104
type input "***"
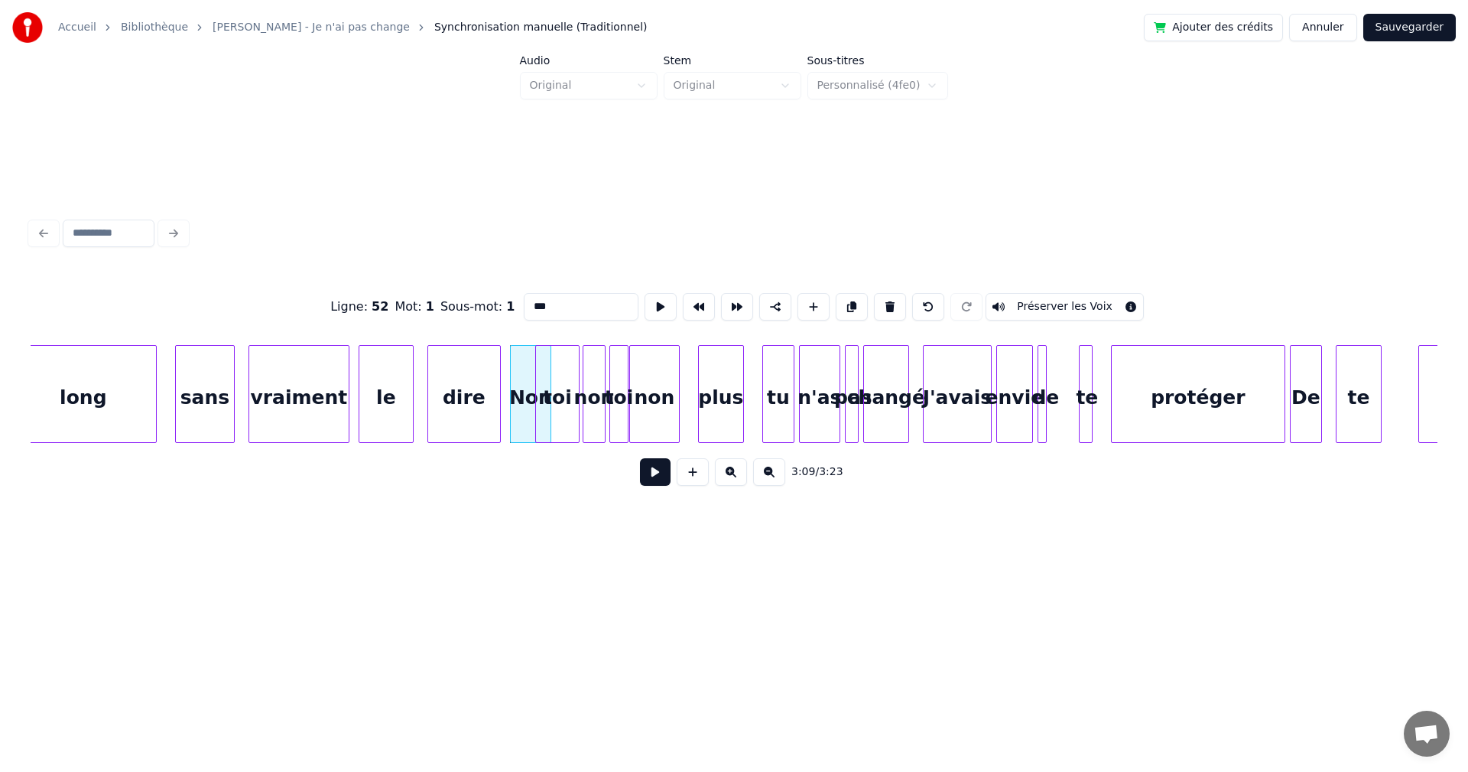
click at [640, 479] on button at bounding box center [655, 472] width 31 height 28
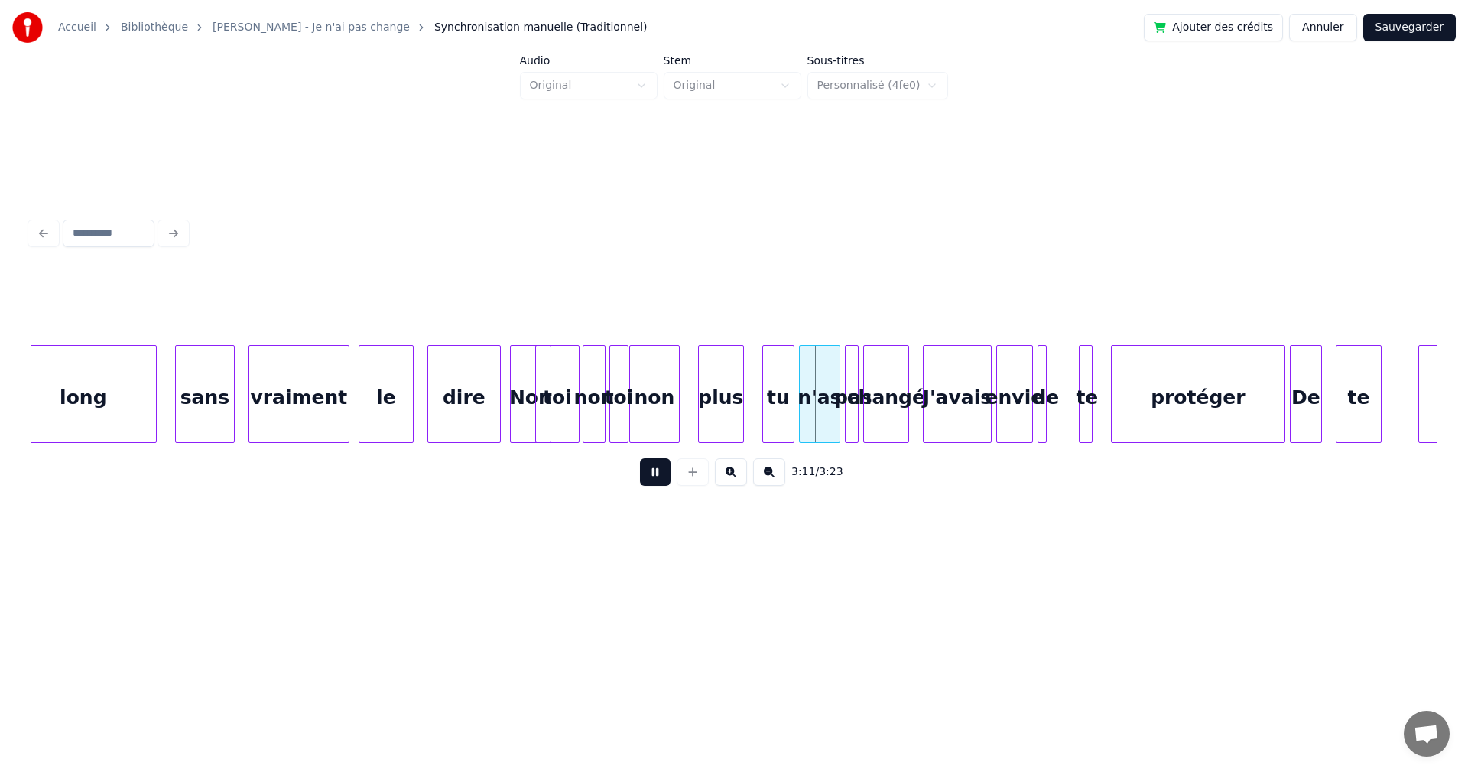
click at [640, 479] on button at bounding box center [655, 472] width 31 height 28
click at [736, 478] on button at bounding box center [731, 472] width 32 height 28
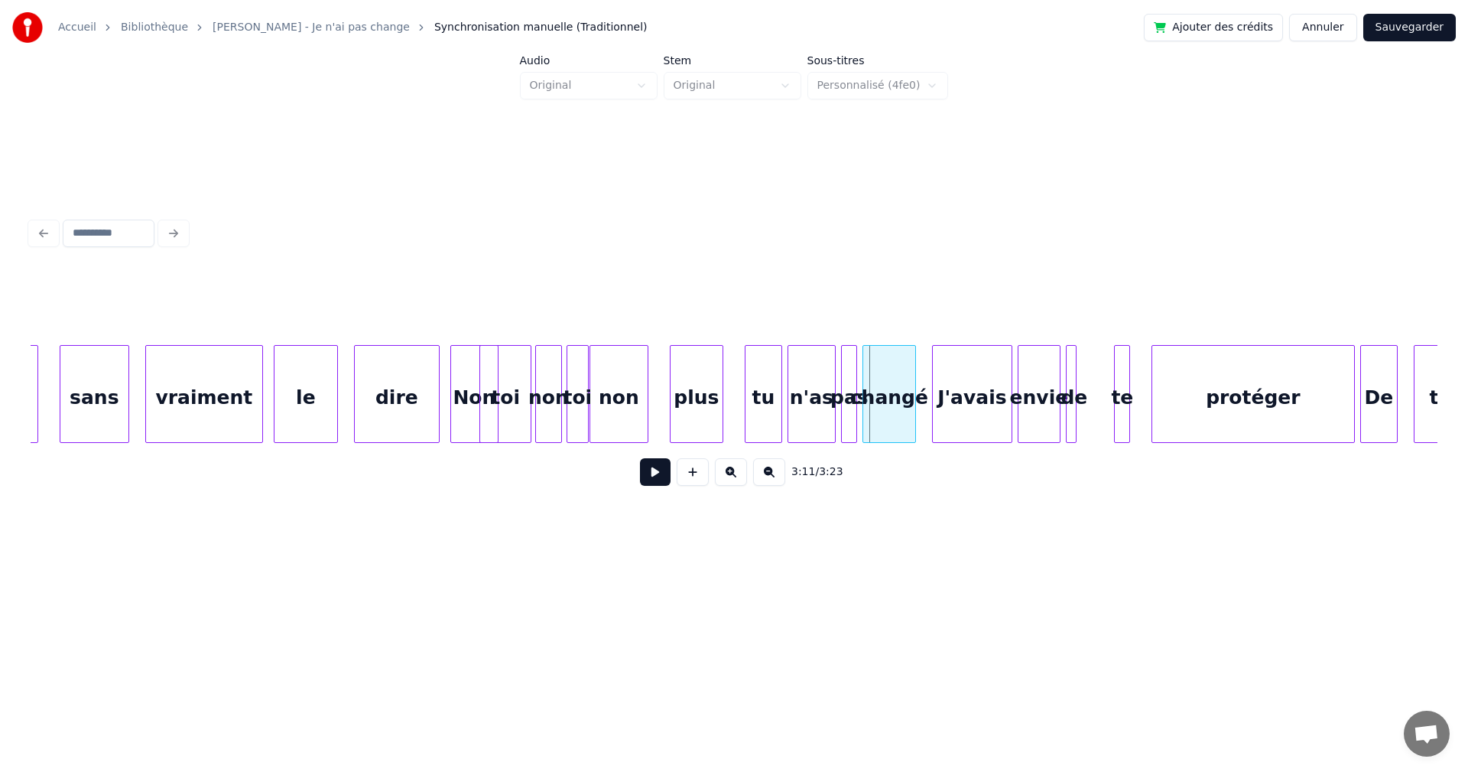
click at [736, 478] on button at bounding box center [731, 472] width 32 height 28
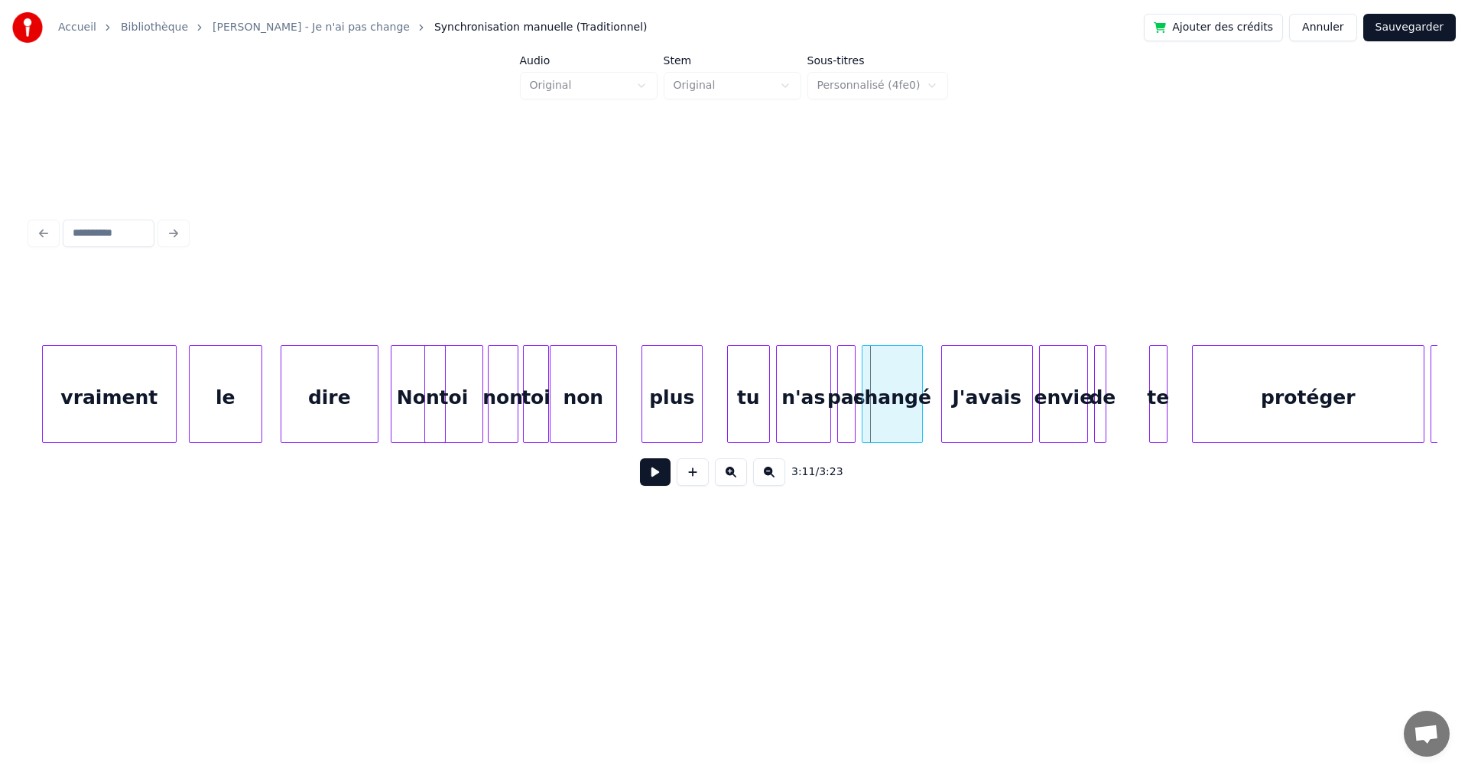
click at [736, 478] on button at bounding box center [731, 472] width 32 height 28
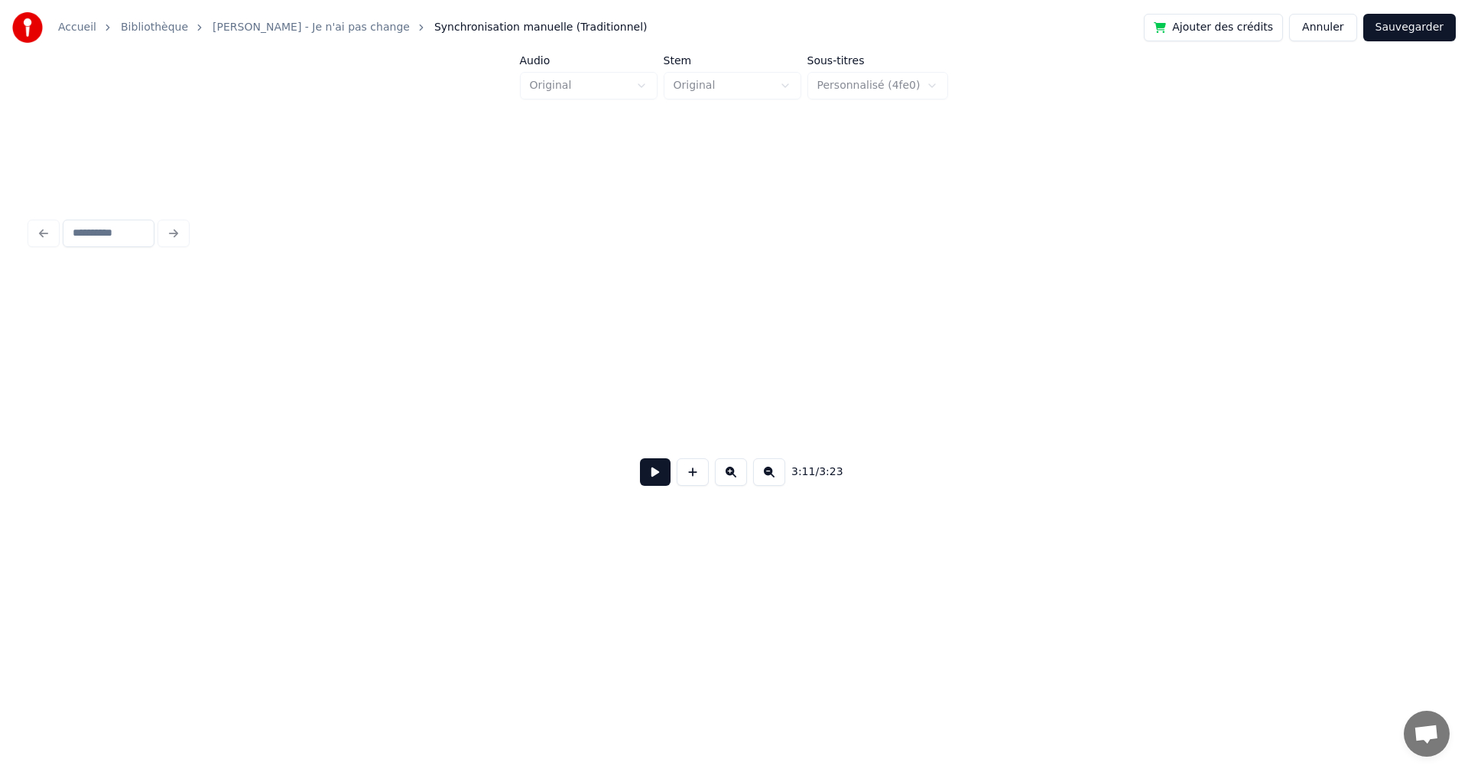
click at [736, 478] on button at bounding box center [731, 472] width 32 height 28
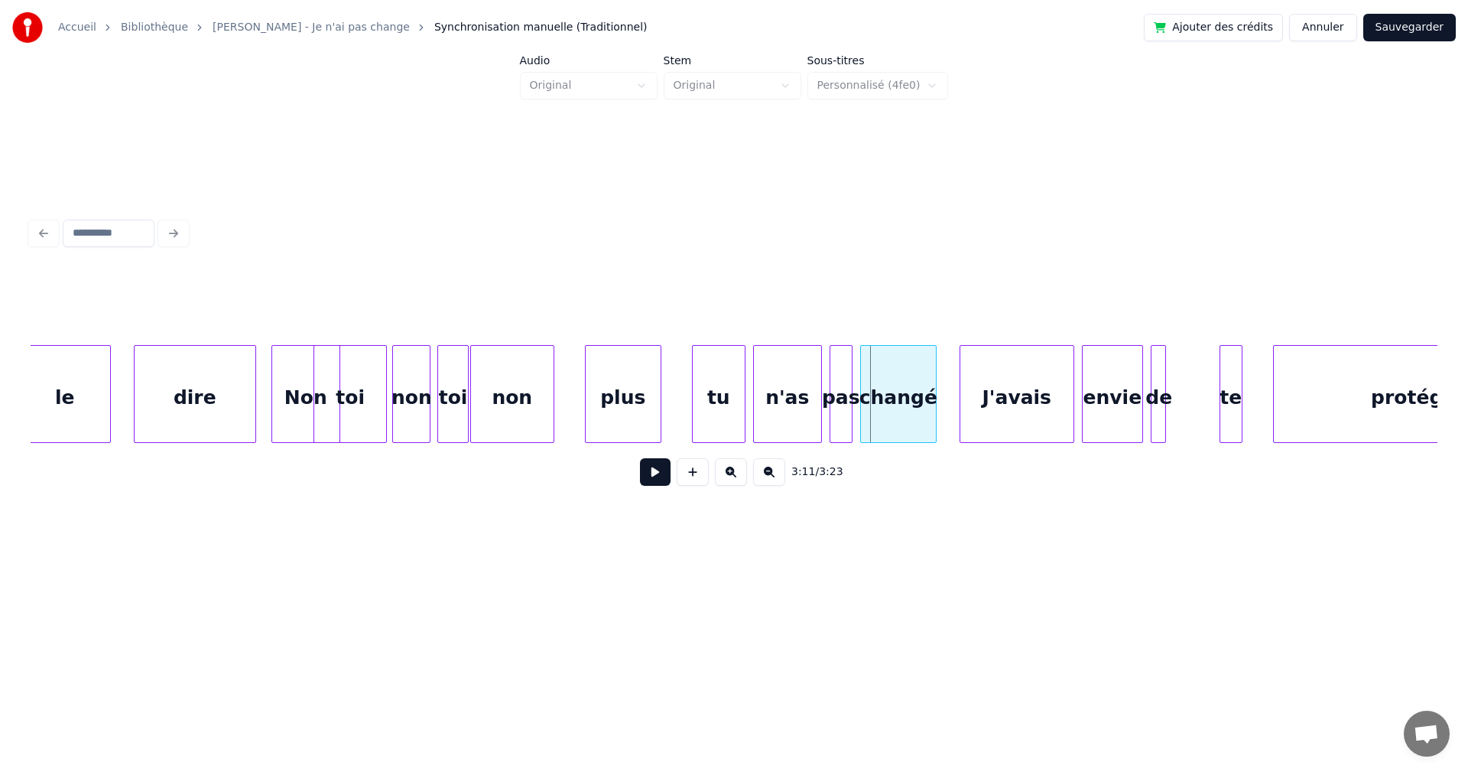
click at [736, 478] on button at bounding box center [731, 472] width 32 height 28
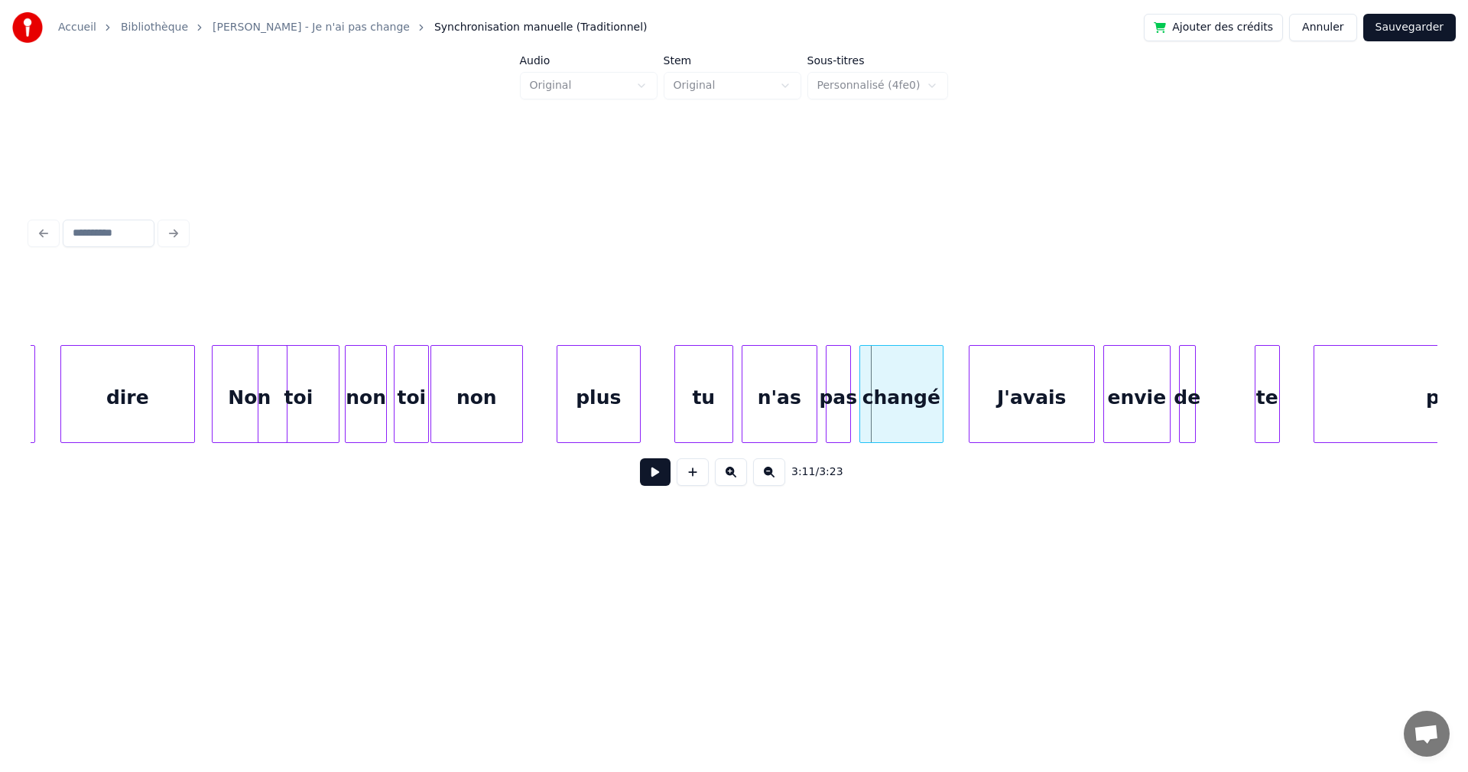
click at [736, 478] on button at bounding box center [731, 472] width 32 height 28
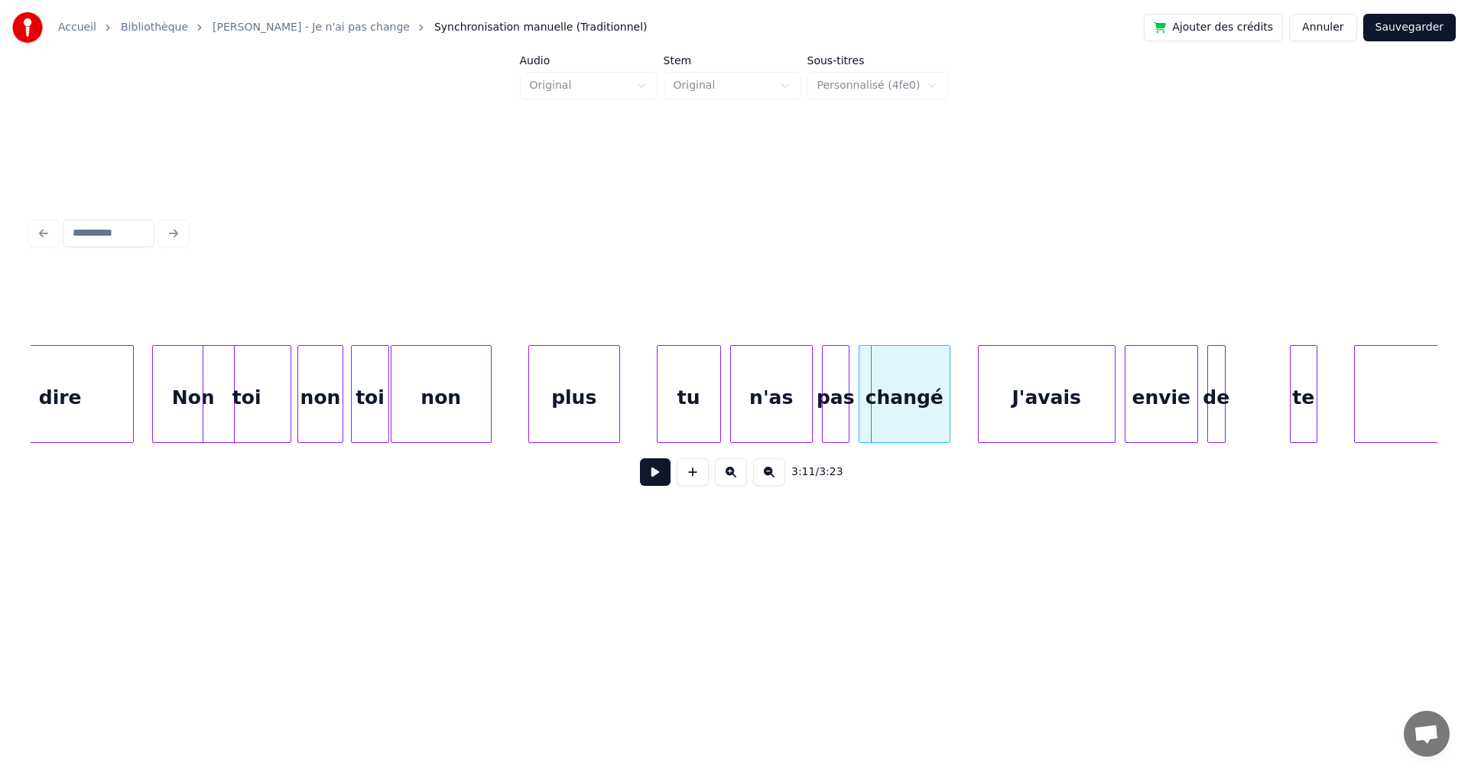
click at [736, 478] on button at bounding box center [731, 472] width 32 height 28
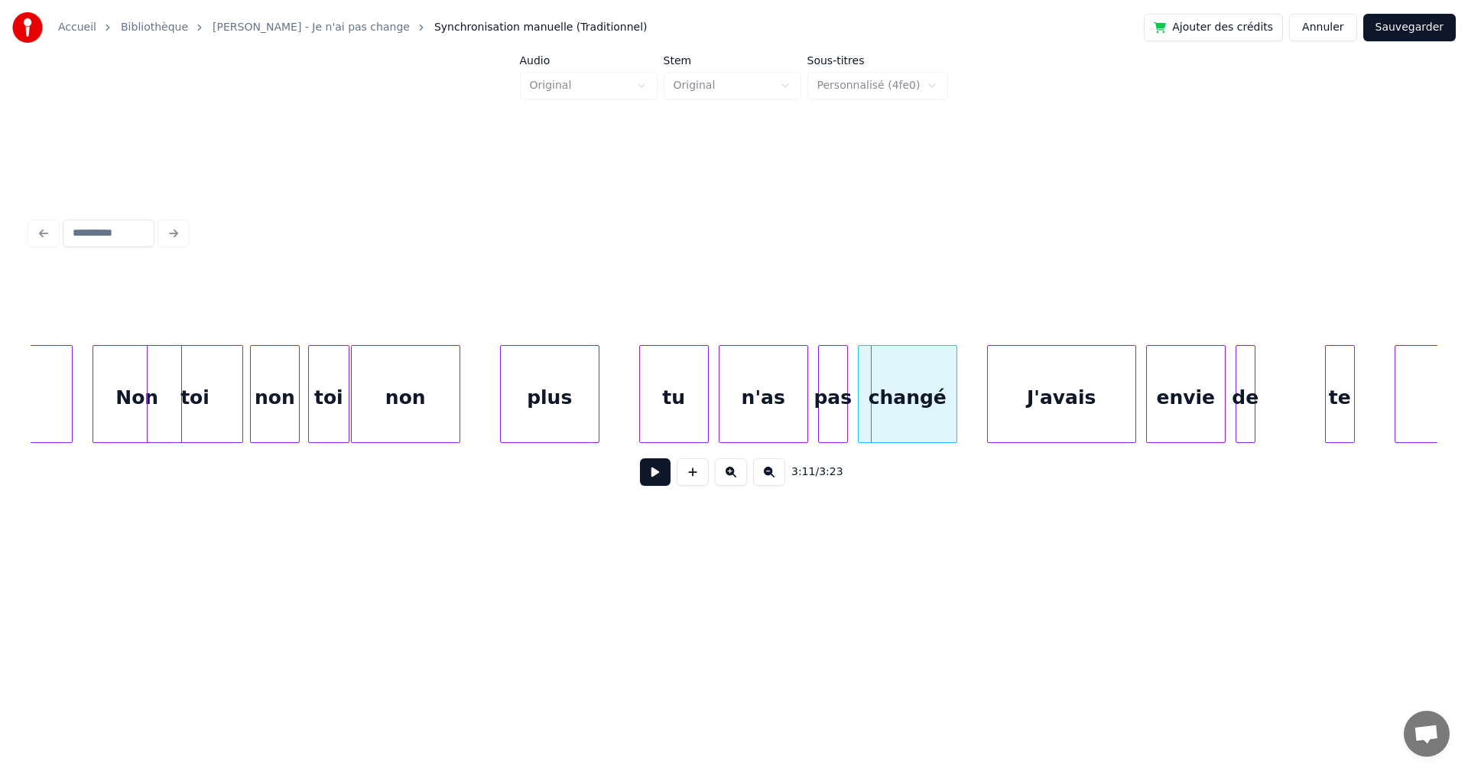
click at [736, 478] on button at bounding box center [731, 472] width 32 height 28
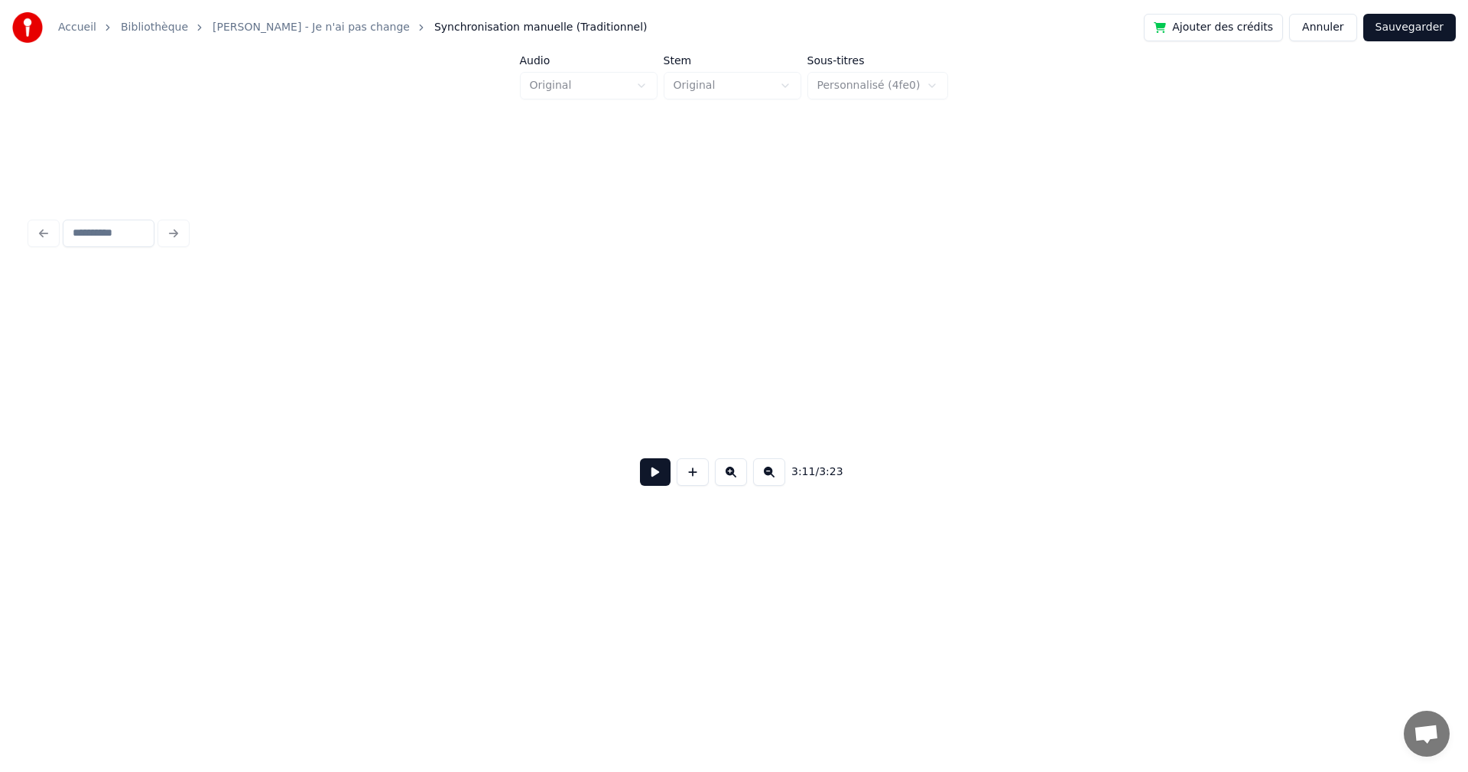
scroll to position [0, 101613]
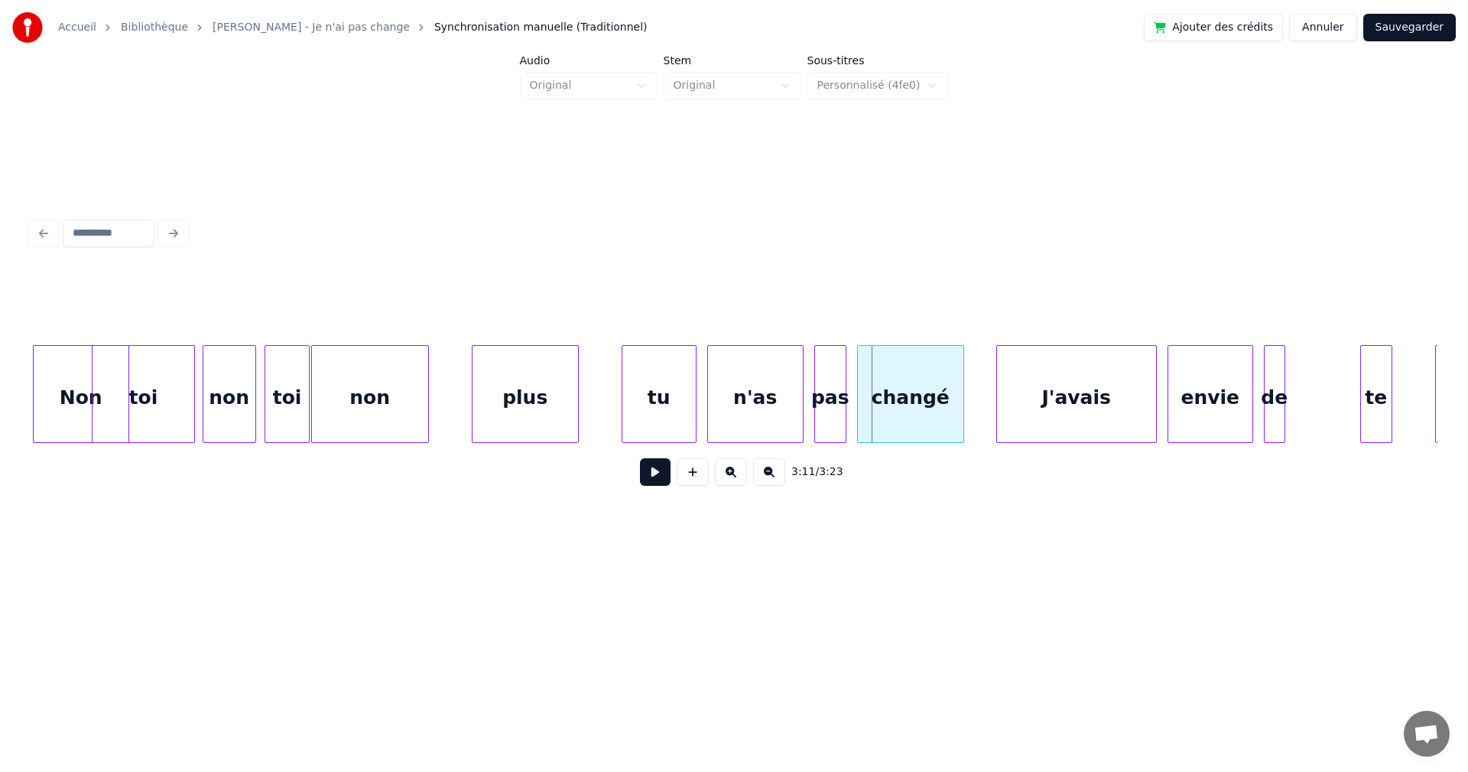
click at [70, 413] on div "Non" at bounding box center [81, 398] width 95 height 104
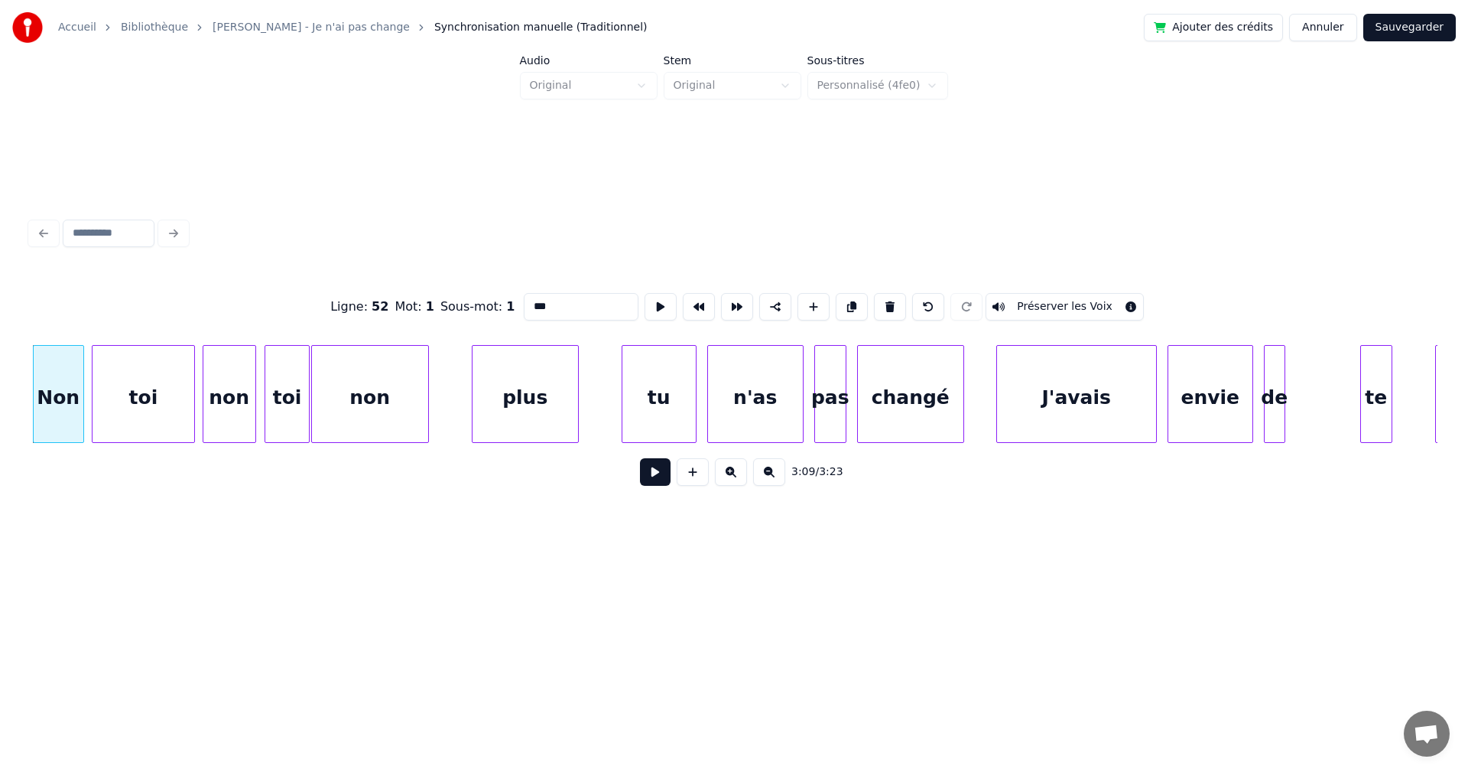
click at [80, 412] on div at bounding box center [81, 394] width 5 height 96
click at [658, 482] on button at bounding box center [655, 472] width 31 height 28
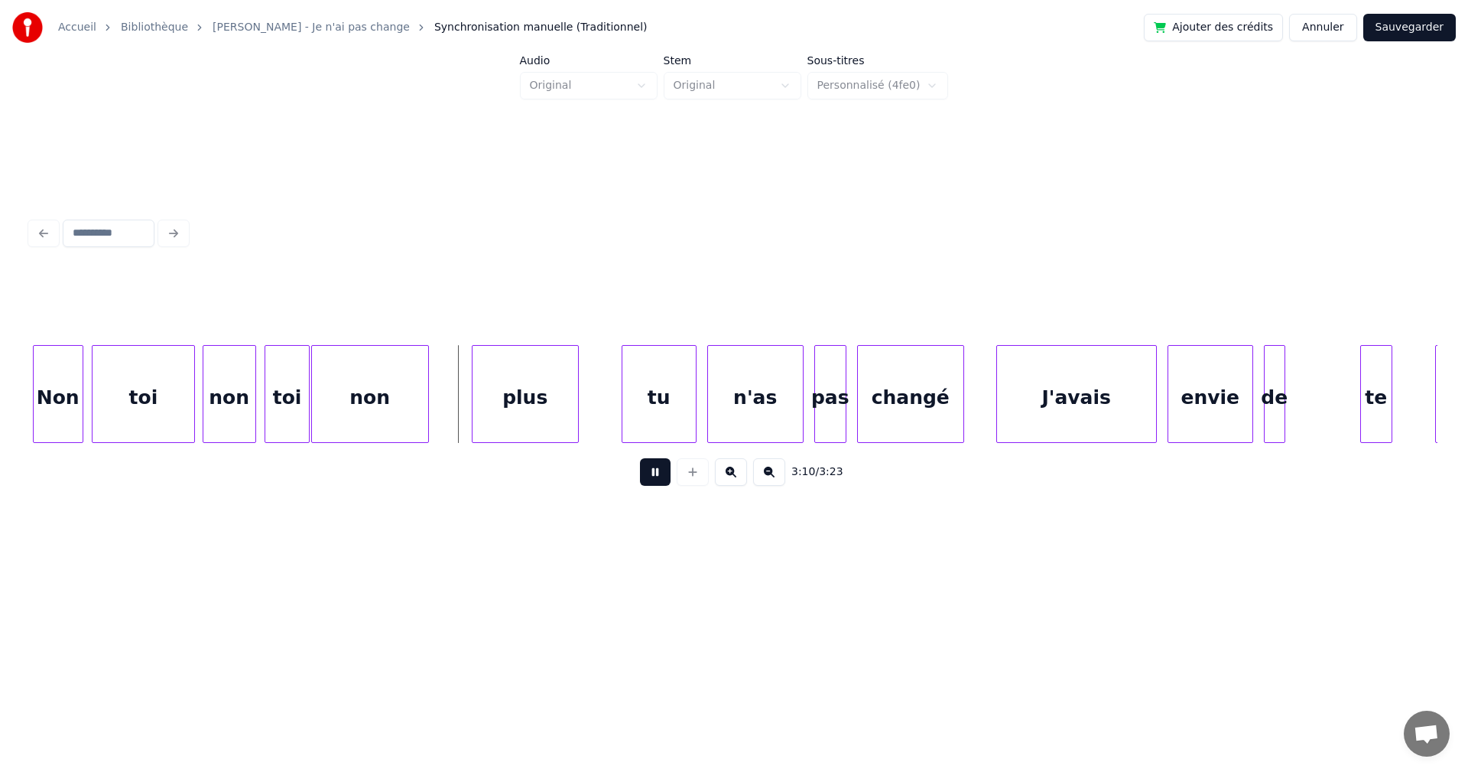
click at [658, 482] on button at bounding box center [655, 472] width 31 height 28
click at [168, 404] on div "toi" at bounding box center [144, 398] width 102 height 104
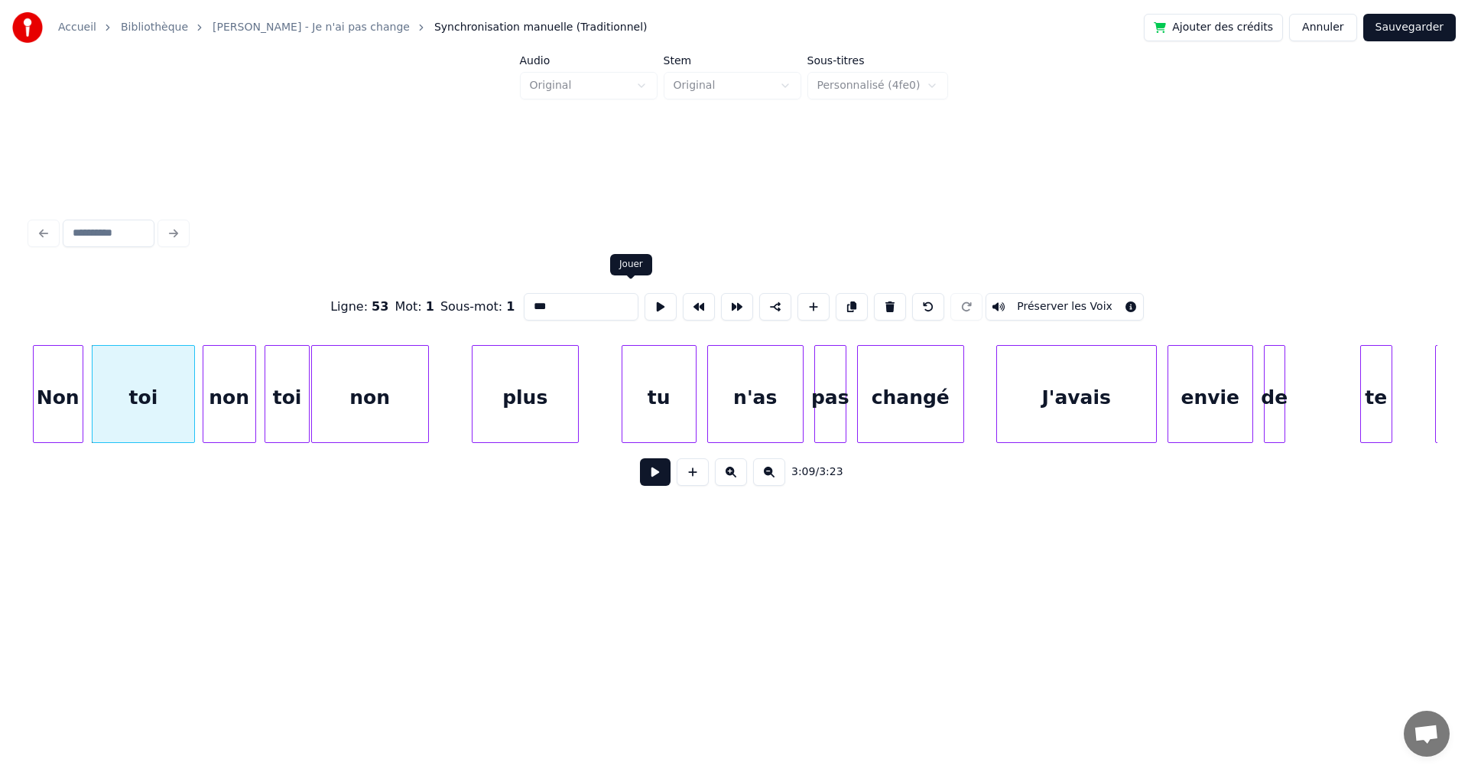
click at [645, 298] on button at bounding box center [661, 307] width 32 height 28
click at [244, 417] on div "non" at bounding box center [229, 398] width 52 height 104
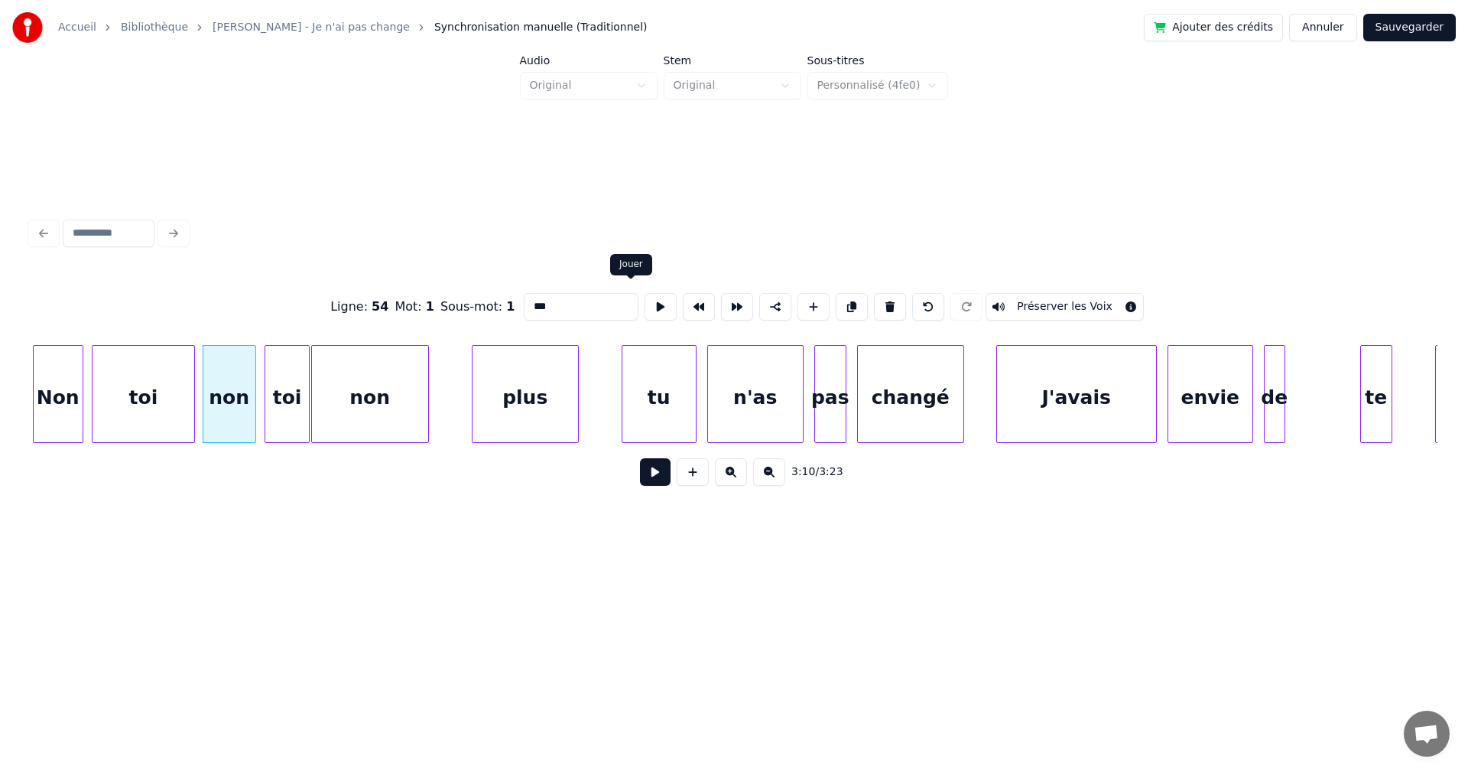
click at [645, 297] on button at bounding box center [661, 307] width 32 height 28
click at [401, 398] on div "non" at bounding box center [407, 398] width 116 height 104
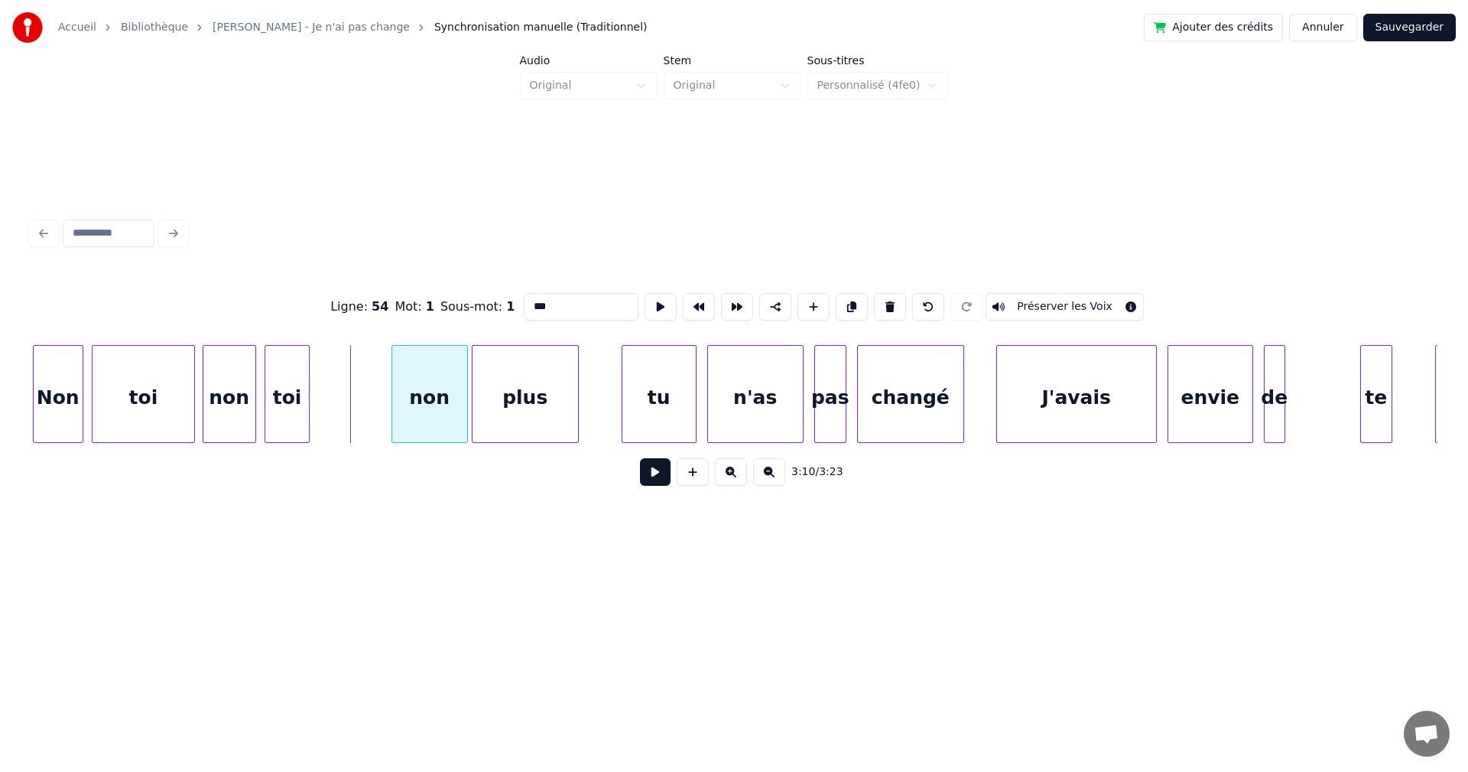
click at [397, 399] on div at bounding box center [394, 394] width 5 height 96
click at [371, 408] on div "toi" at bounding box center [353, 398] width 43 height 104
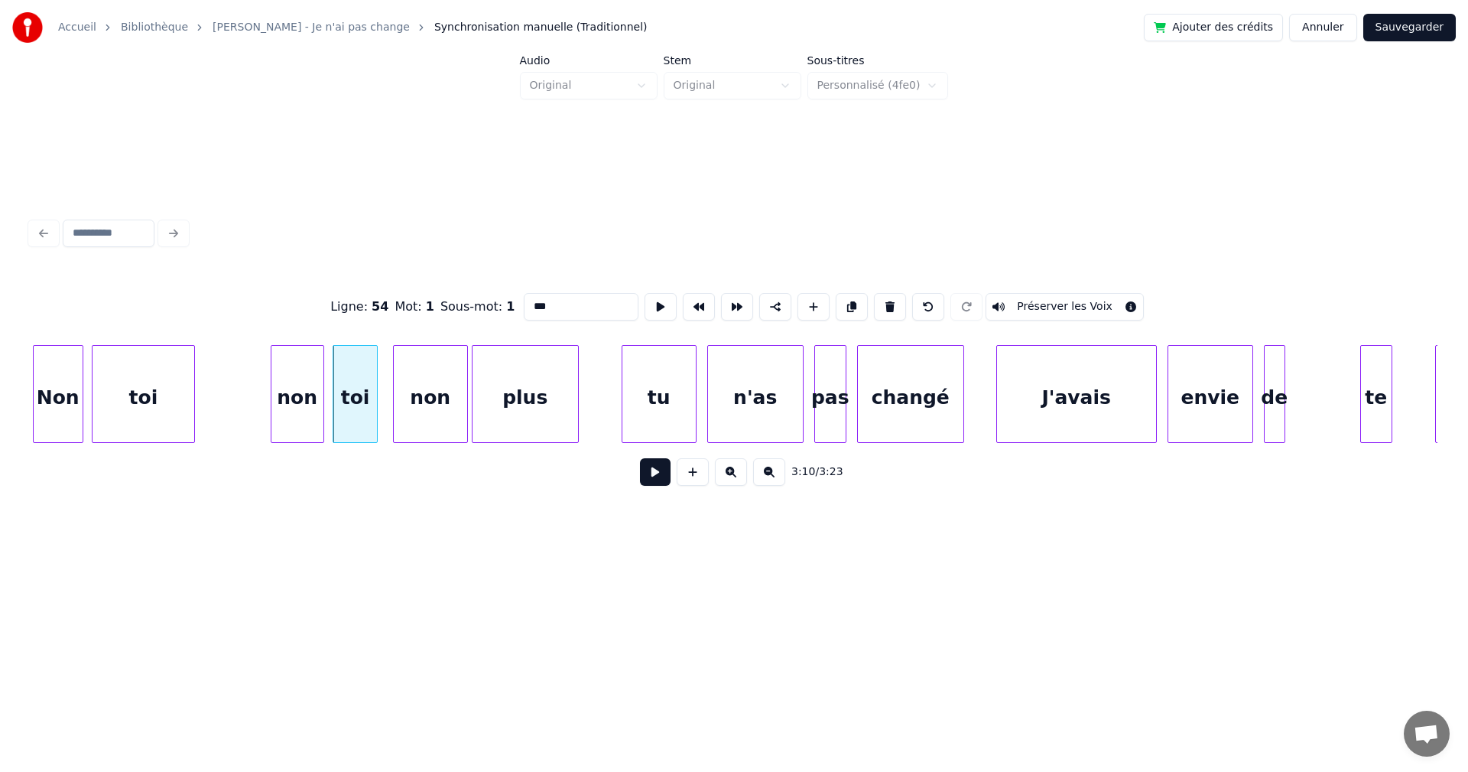
click at [312, 412] on div "non" at bounding box center [297, 398] width 52 height 104
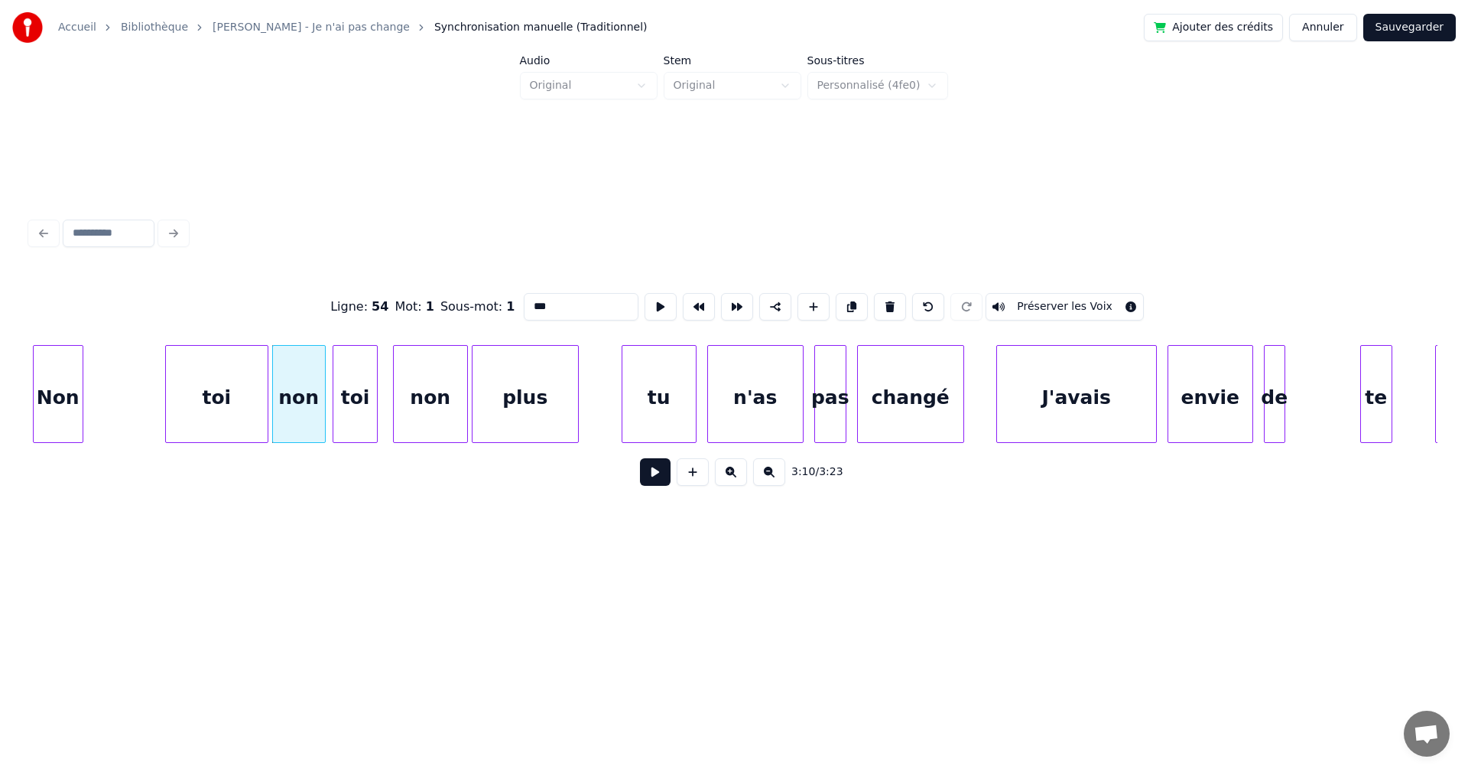
click at [257, 420] on div "toi" at bounding box center [217, 398] width 102 height 104
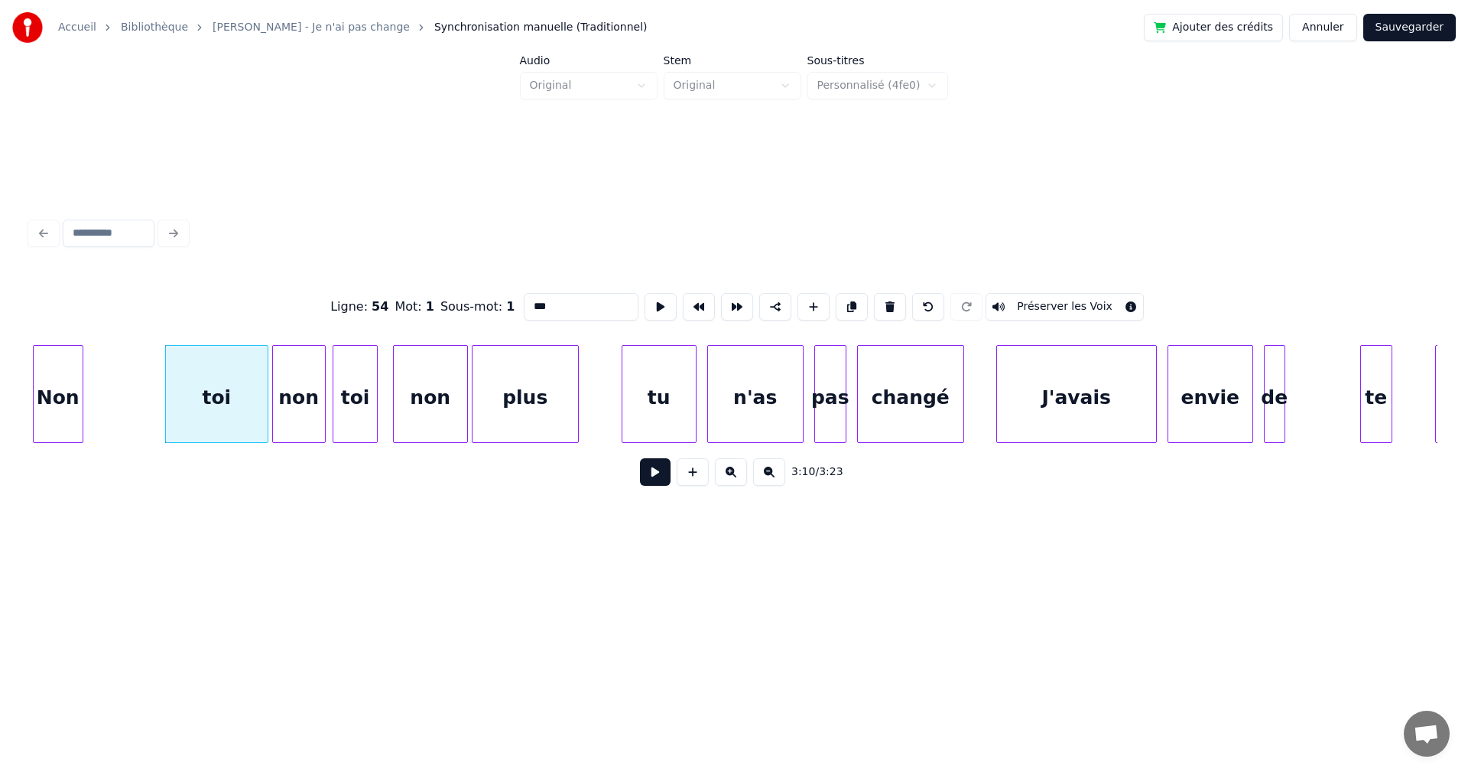
click at [50, 408] on div "Non" at bounding box center [58, 398] width 49 height 104
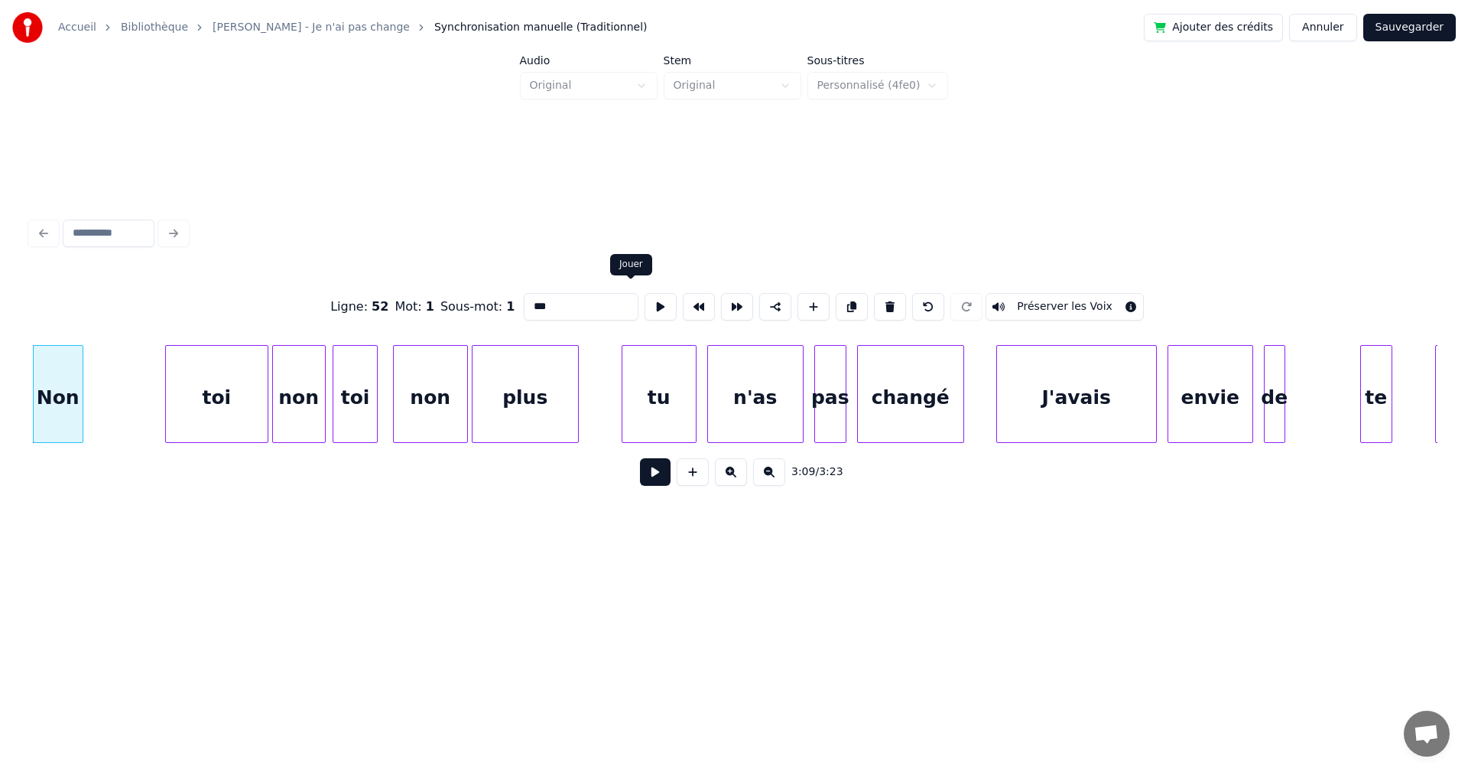
click at [645, 303] on button at bounding box center [661, 307] width 32 height 28
click at [207, 405] on div "toi" at bounding box center [217, 398] width 102 height 104
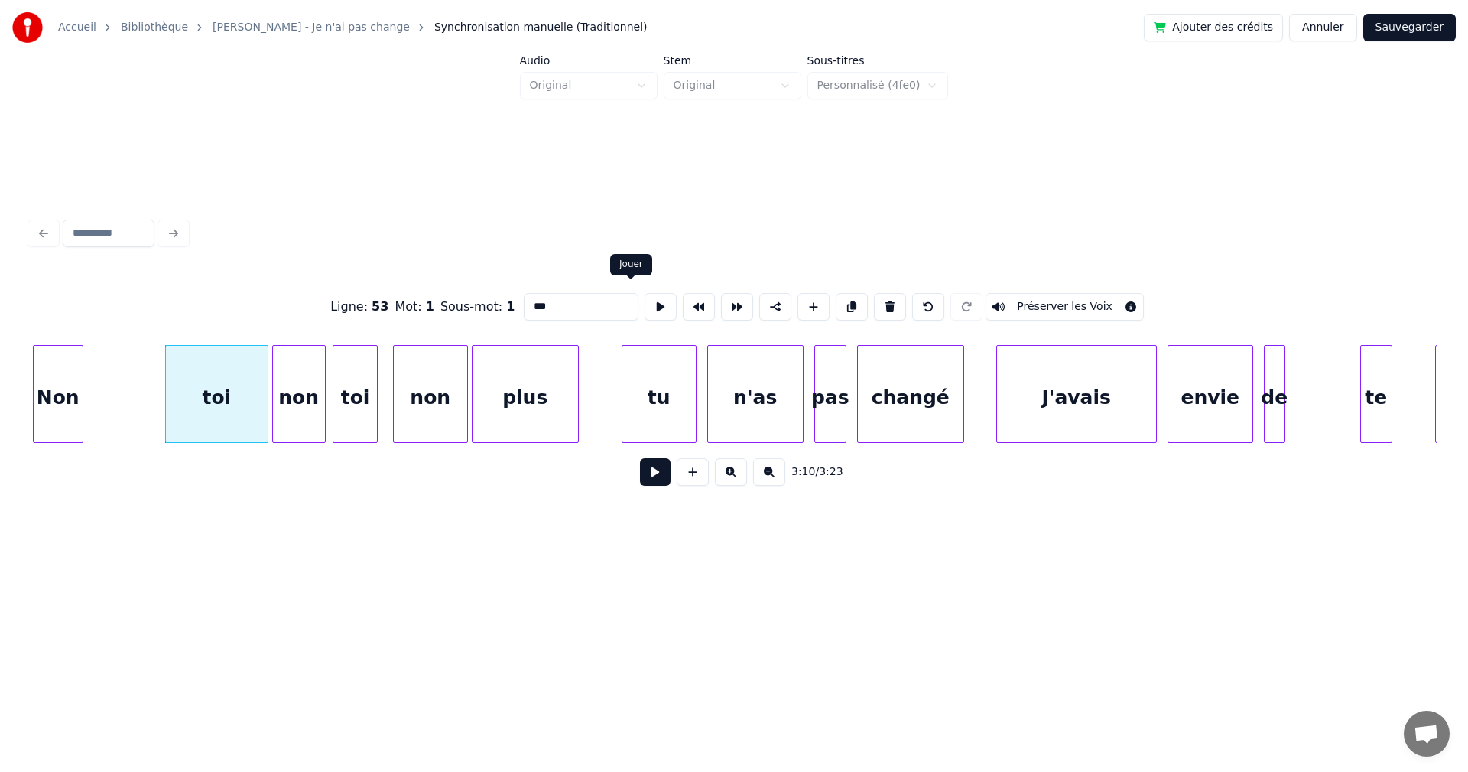
click at [645, 300] on button at bounding box center [661, 307] width 32 height 28
click at [292, 406] on div "non" at bounding box center [299, 398] width 52 height 104
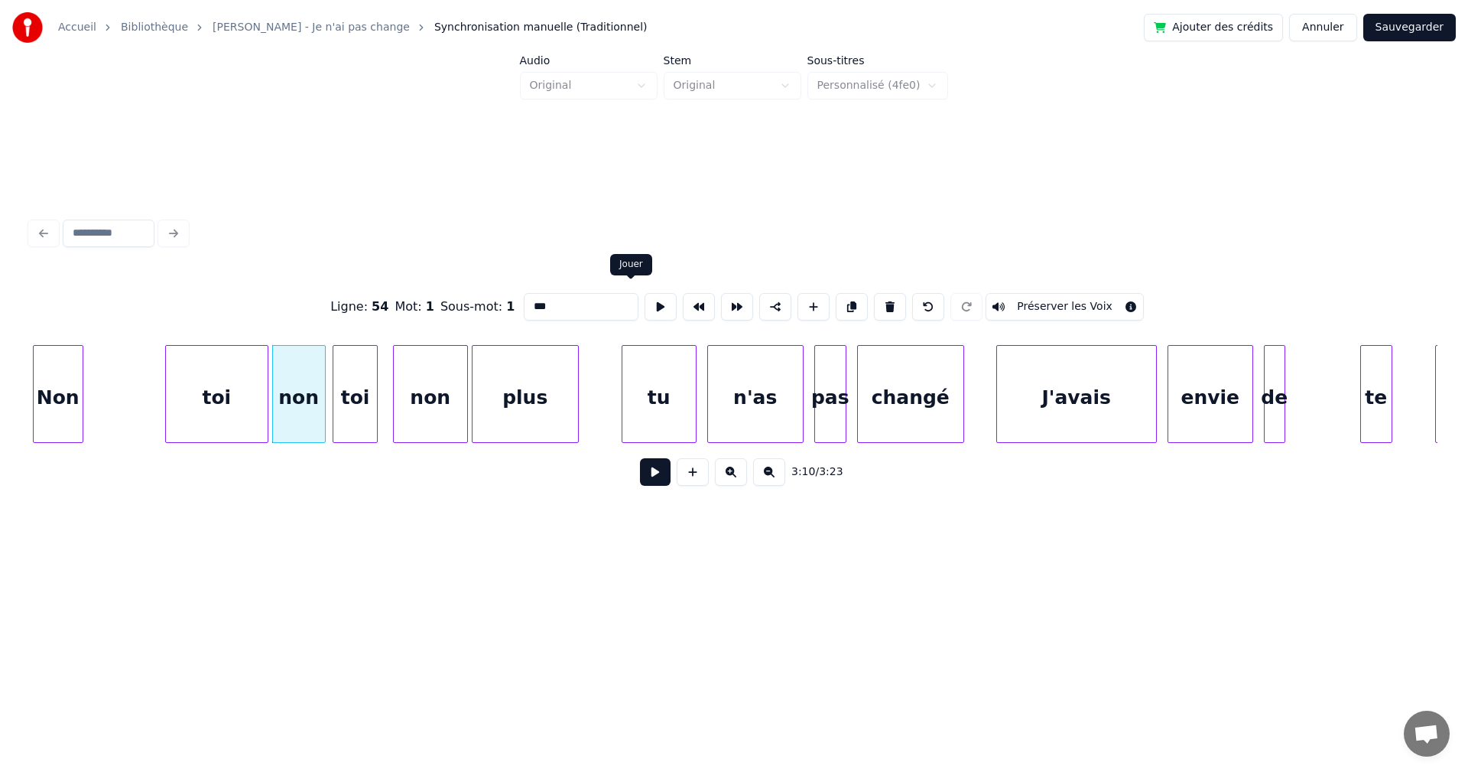
click at [645, 299] on button at bounding box center [661, 307] width 32 height 28
click at [366, 409] on div "toi" at bounding box center [354, 398] width 43 height 104
click at [645, 300] on button at bounding box center [661, 307] width 32 height 28
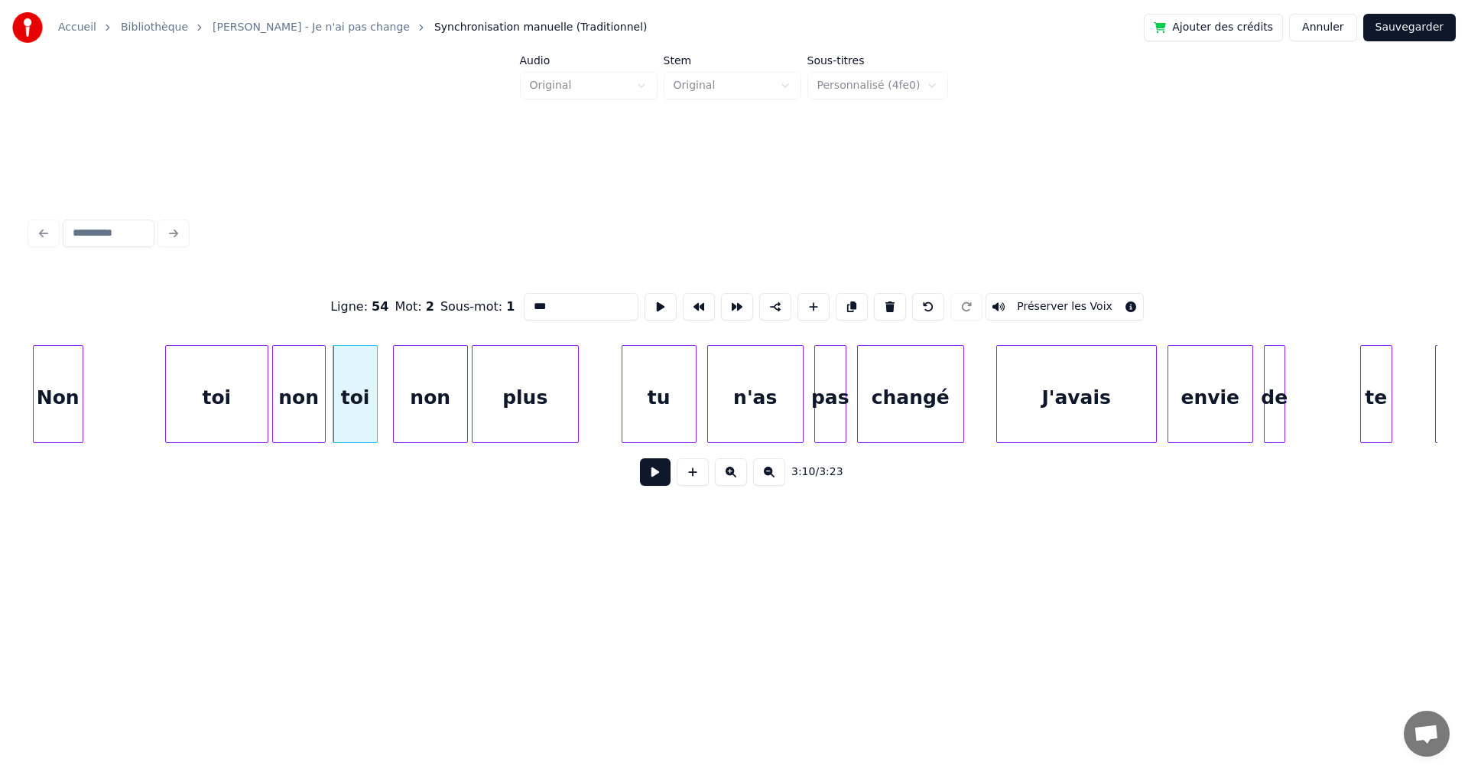
click at [437, 410] on div "non" at bounding box center [430, 398] width 73 height 104
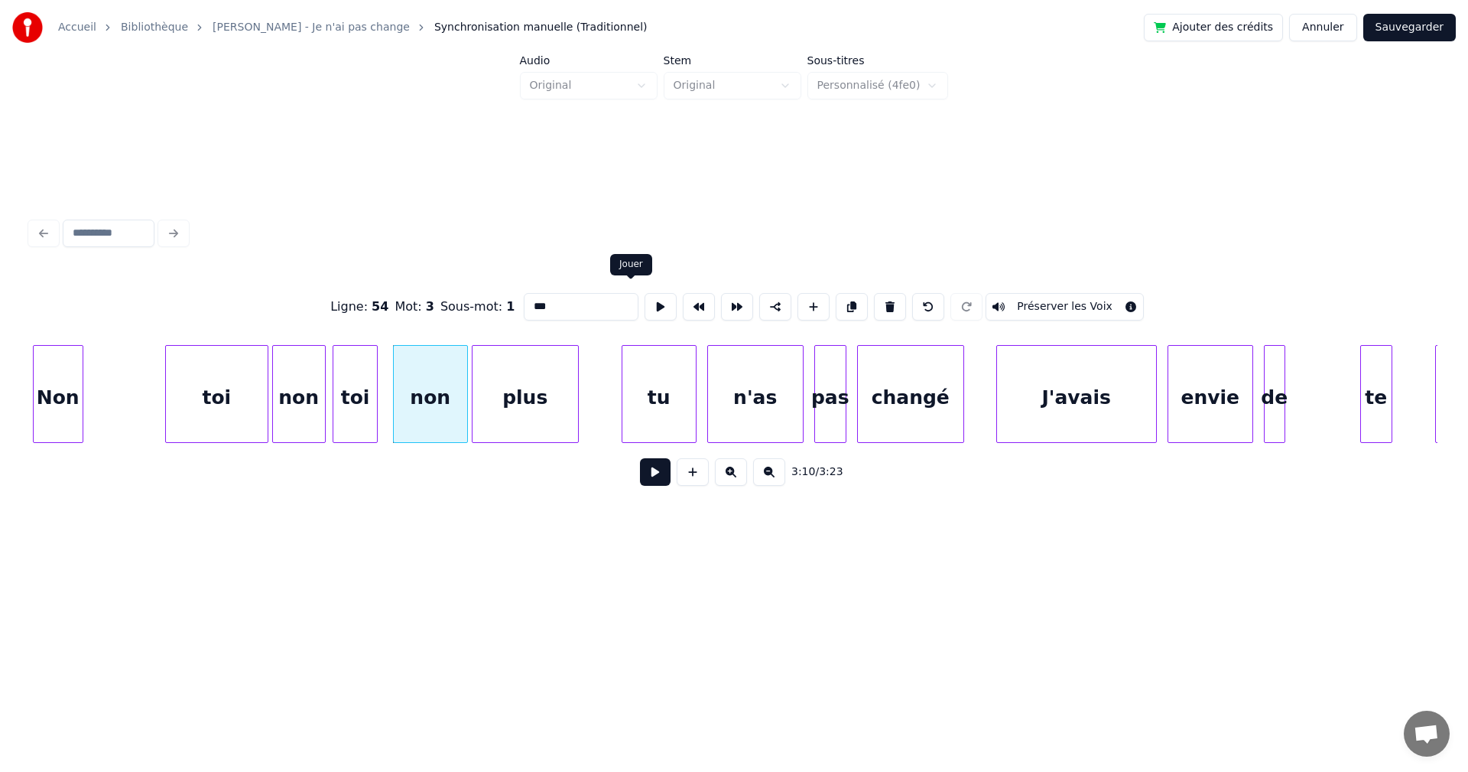
click at [645, 299] on button at bounding box center [661, 307] width 32 height 28
click at [557, 378] on div "plus" at bounding box center [526, 398] width 106 height 104
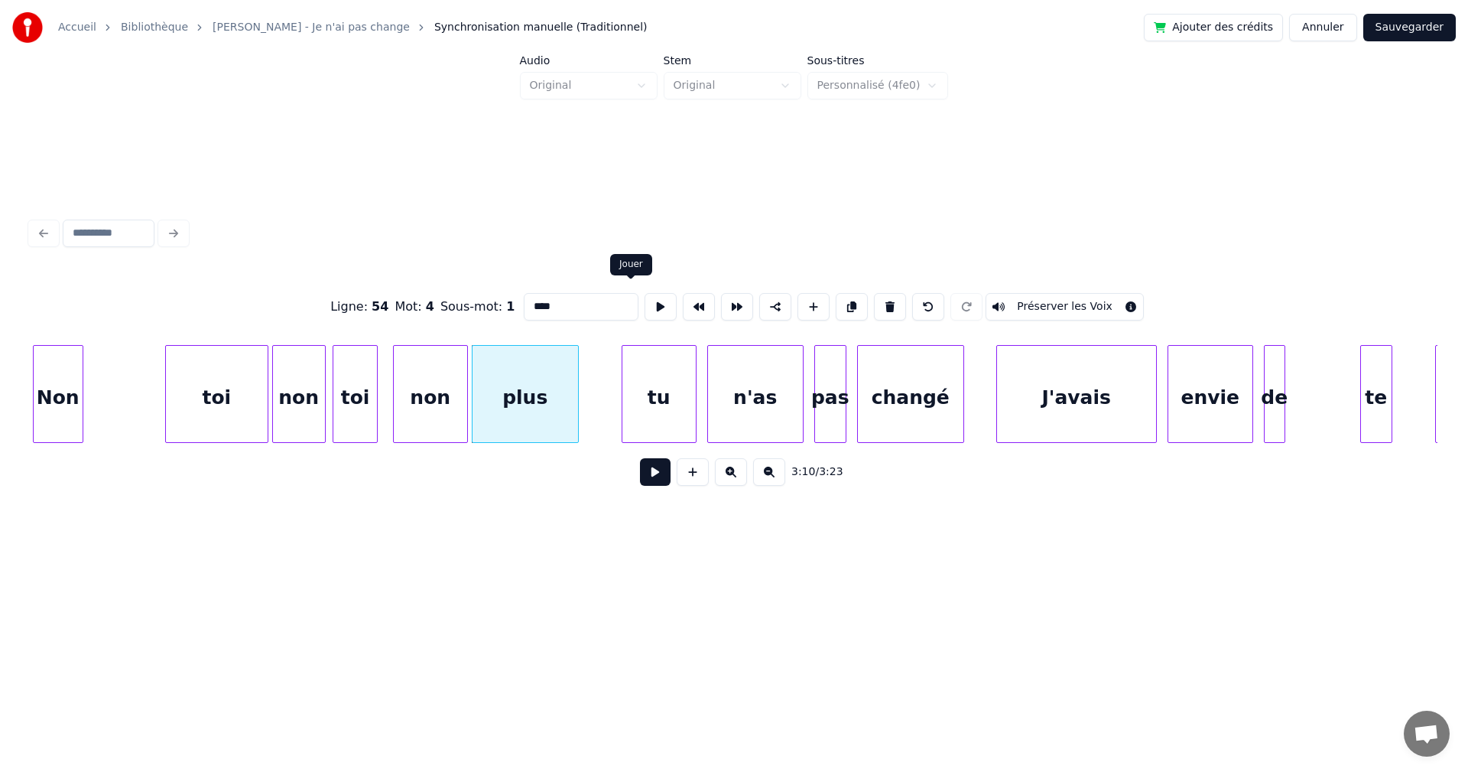
click at [645, 295] on button at bounding box center [661, 307] width 32 height 28
click at [66, 417] on div "Non" at bounding box center [58, 398] width 49 height 104
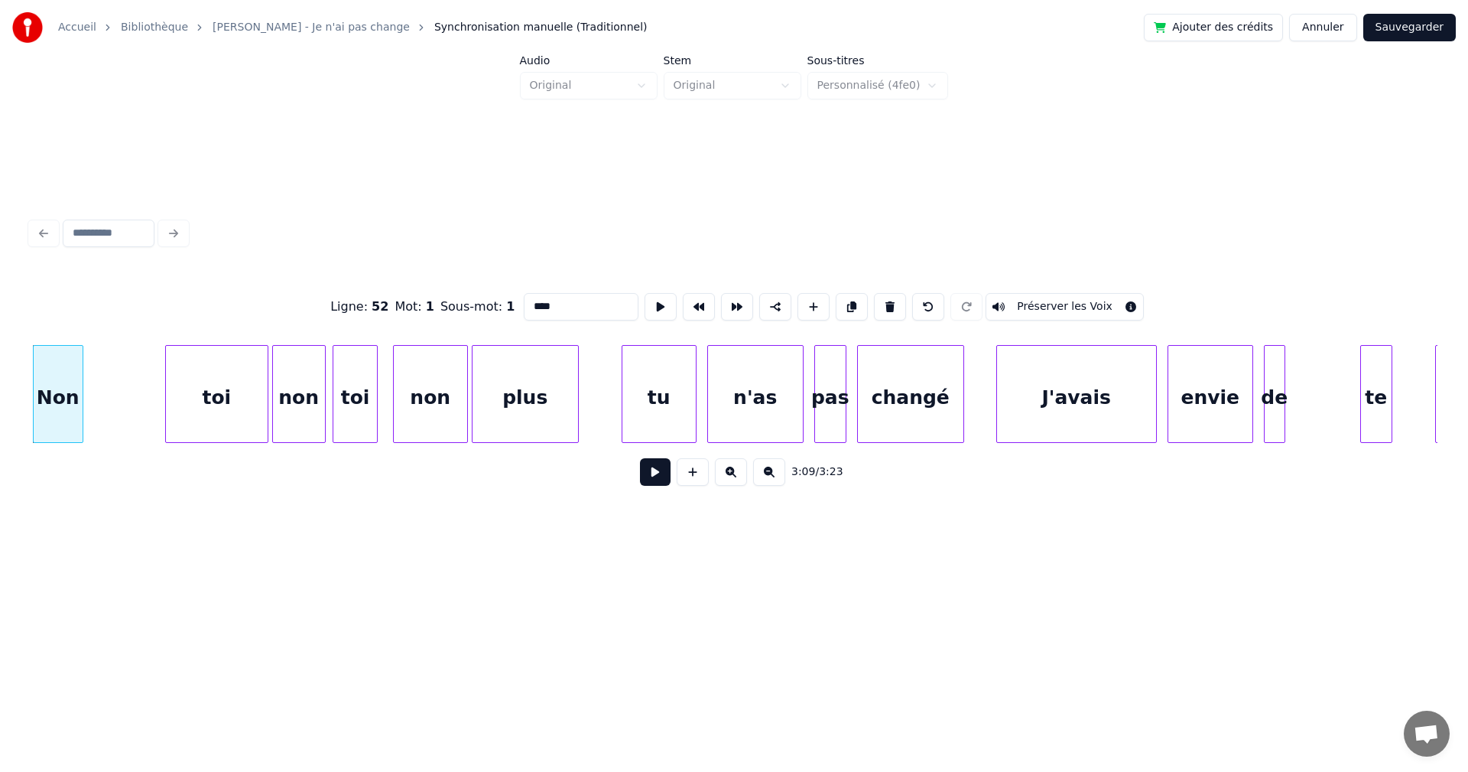
type input "***"
click at [640, 477] on button at bounding box center [655, 472] width 31 height 28
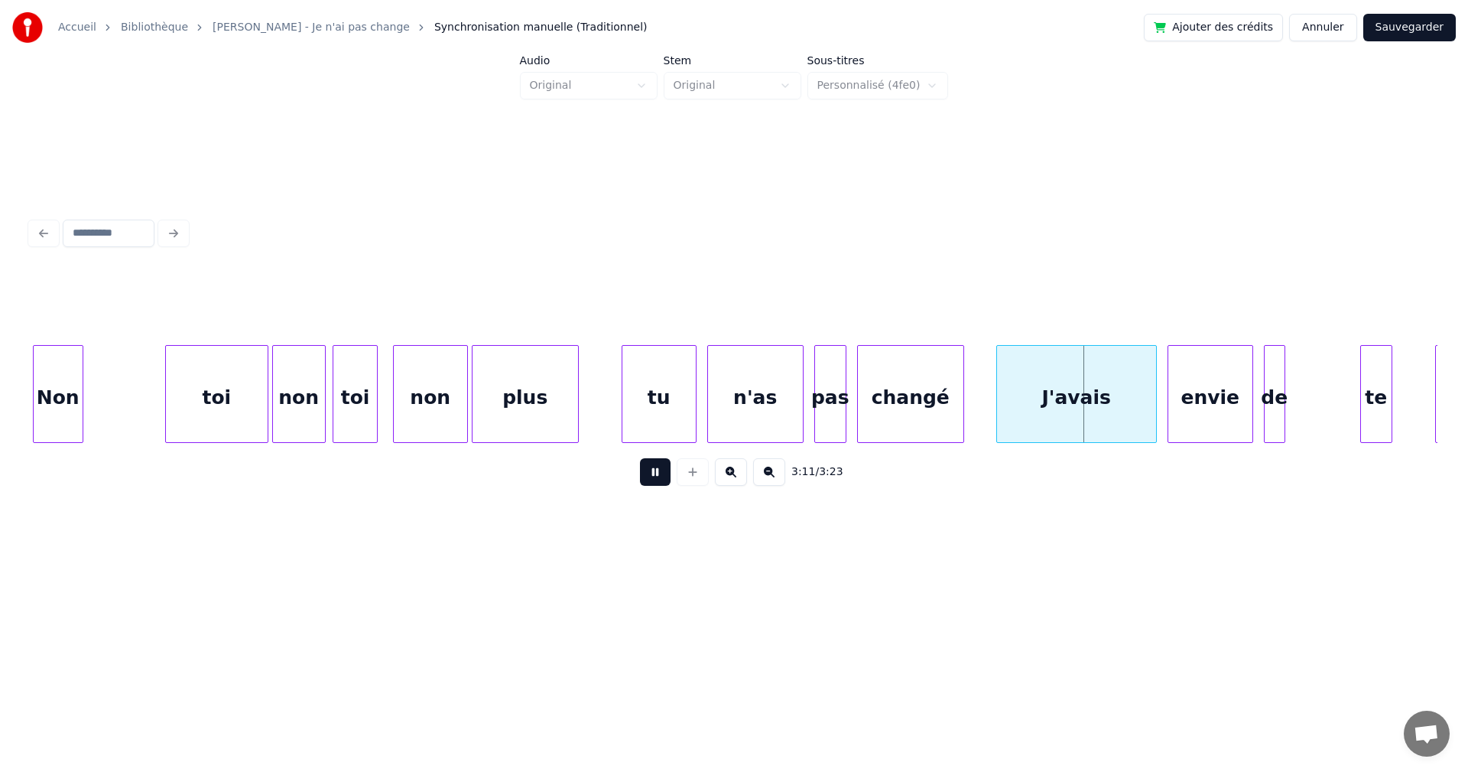
click at [640, 477] on button at bounding box center [655, 472] width 31 height 28
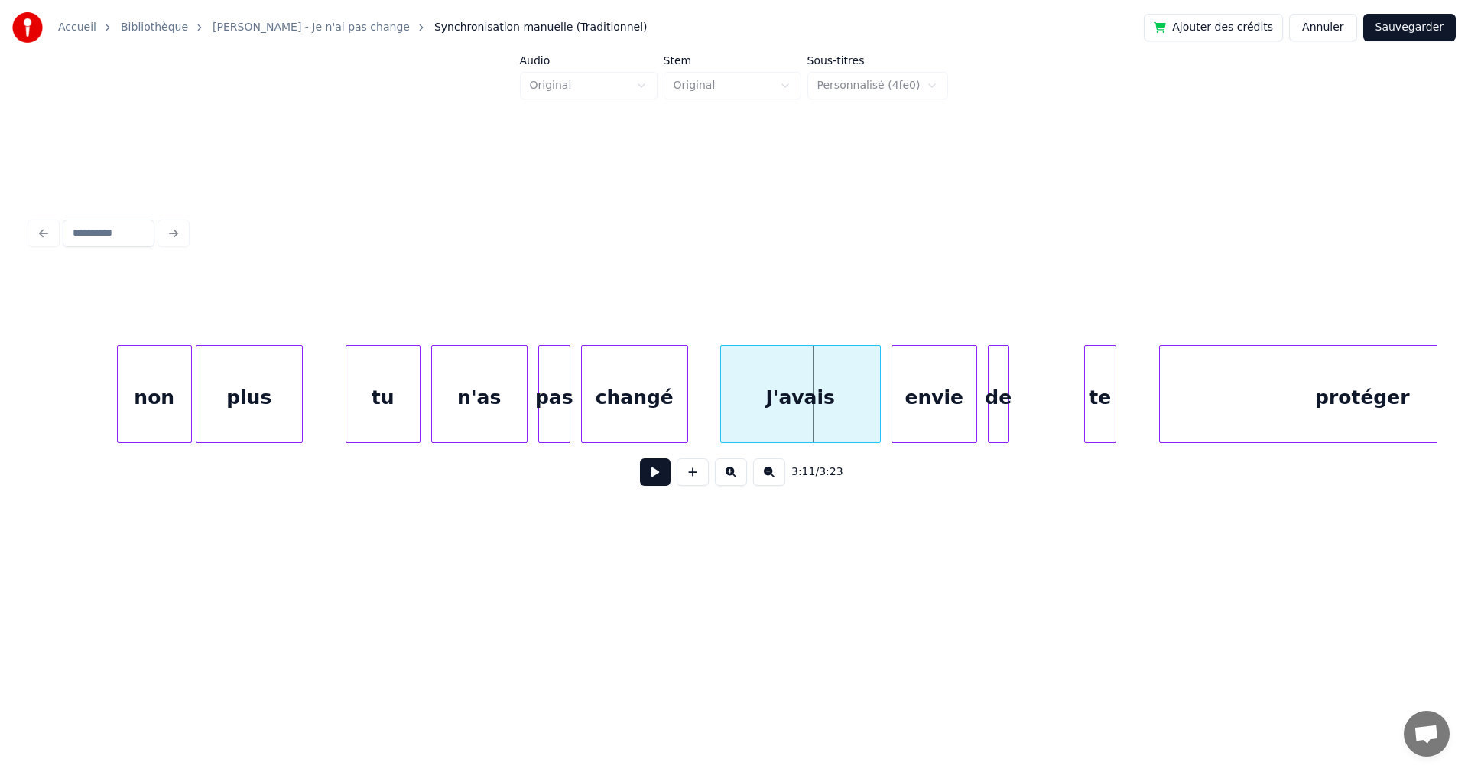
scroll to position [0, 102189]
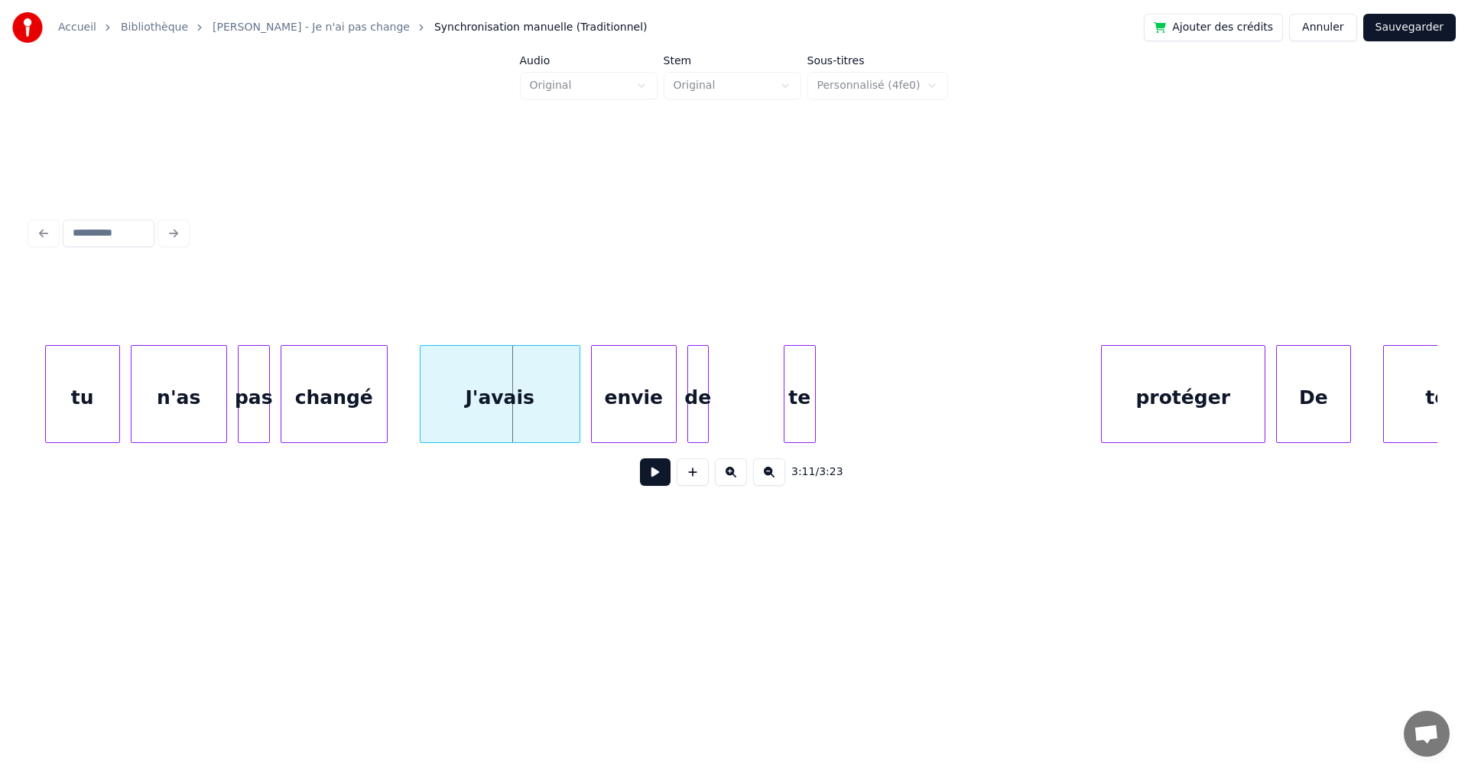
click at [1105, 408] on div at bounding box center [1104, 394] width 5 height 96
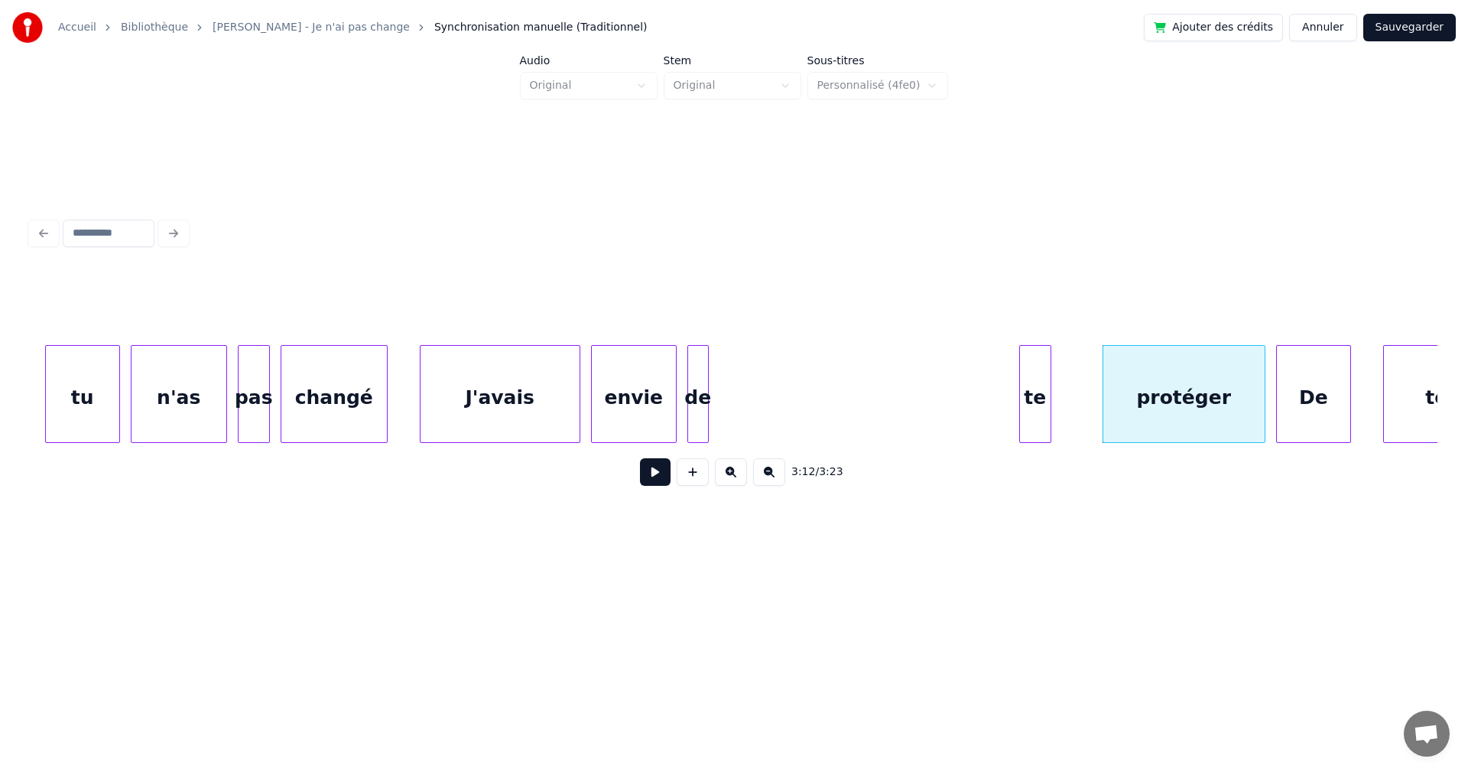
click at [1045, 401] on div "te" at bounding box center [1035, 398] width 31 height 104
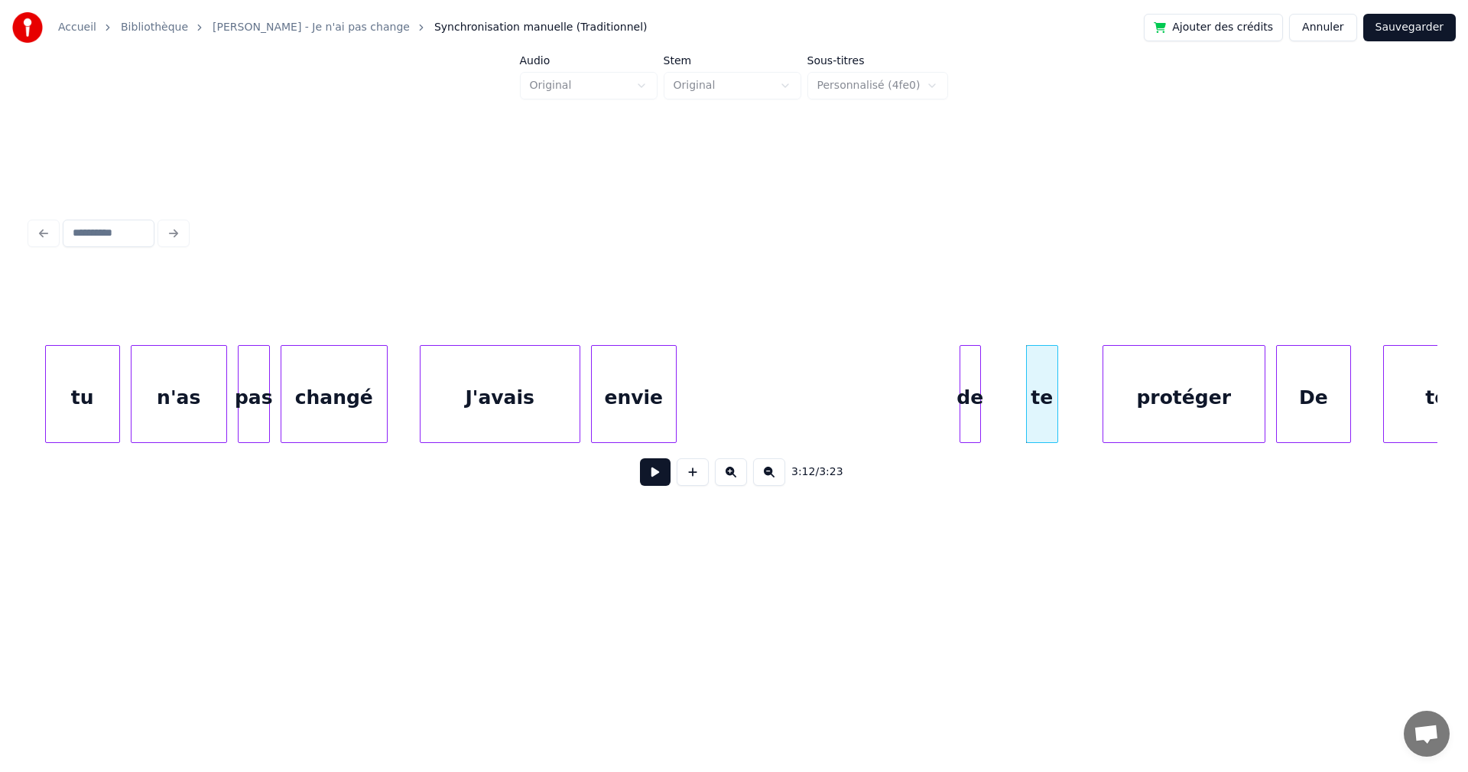
click at [976, 401] on div "de" at bounding box center [970, 398] width 20 height 104
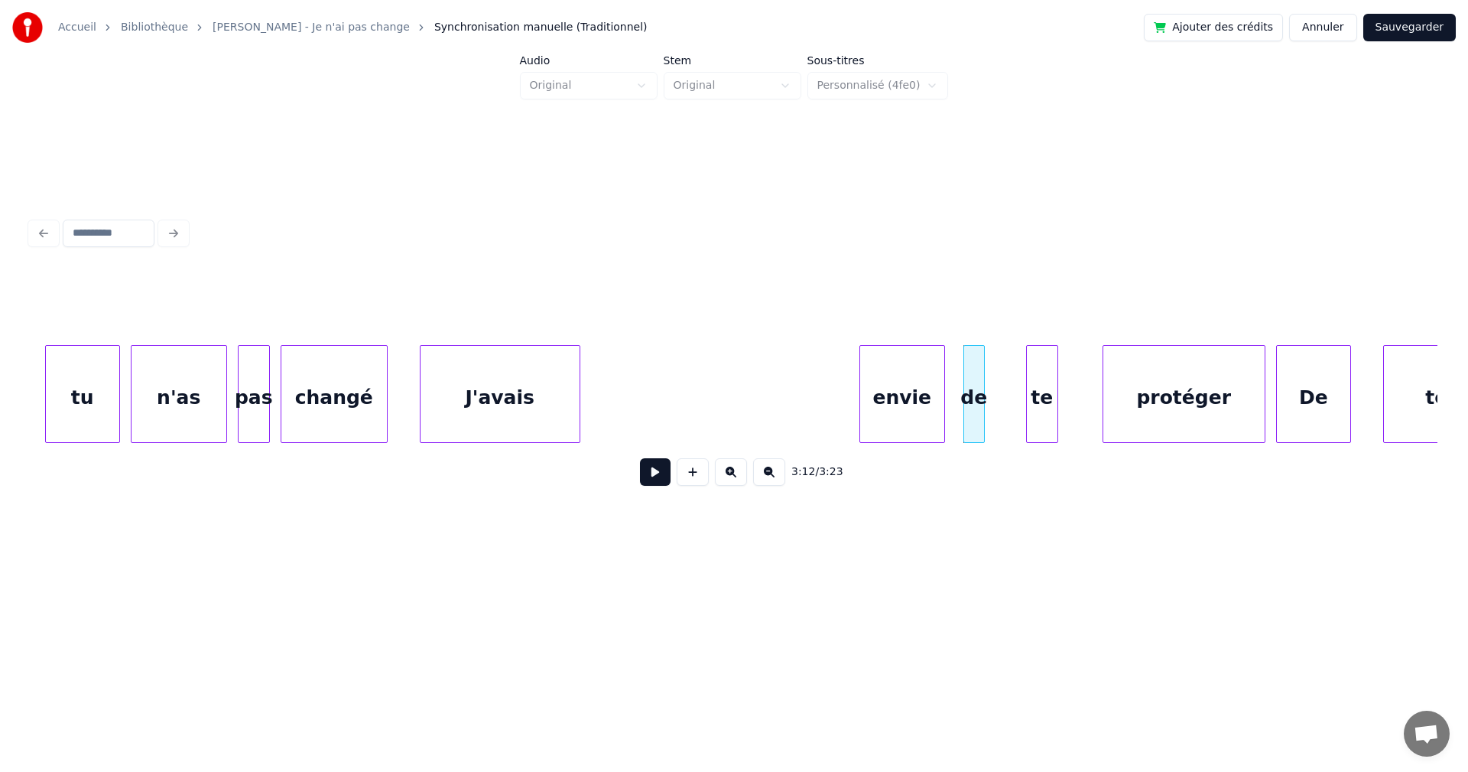
click at [938, 418] on div "envie" at bounding box center [902, 398] width 84 height 104
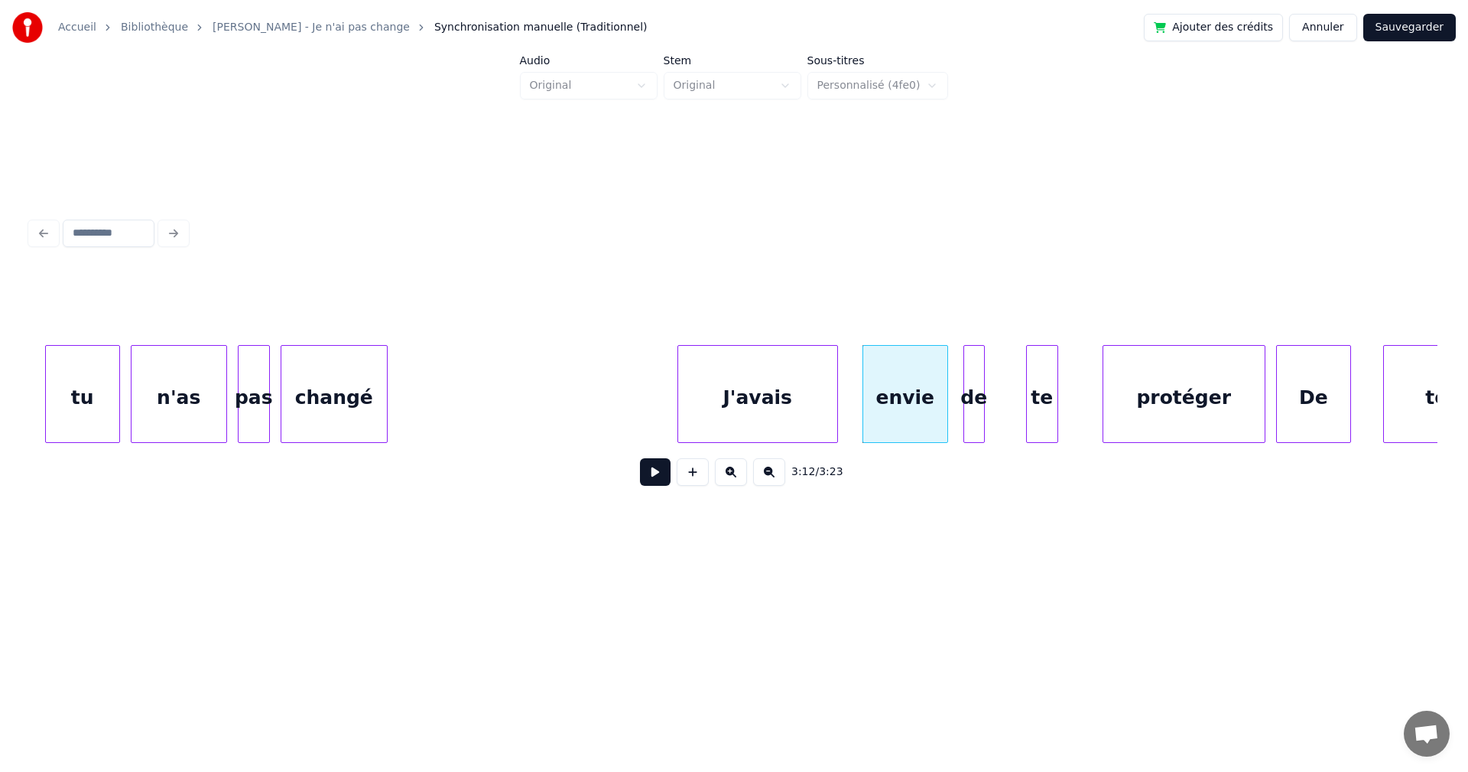
click at [822, 411] on div "J'avais" at bounding box center [757, 398] width 159 height 104
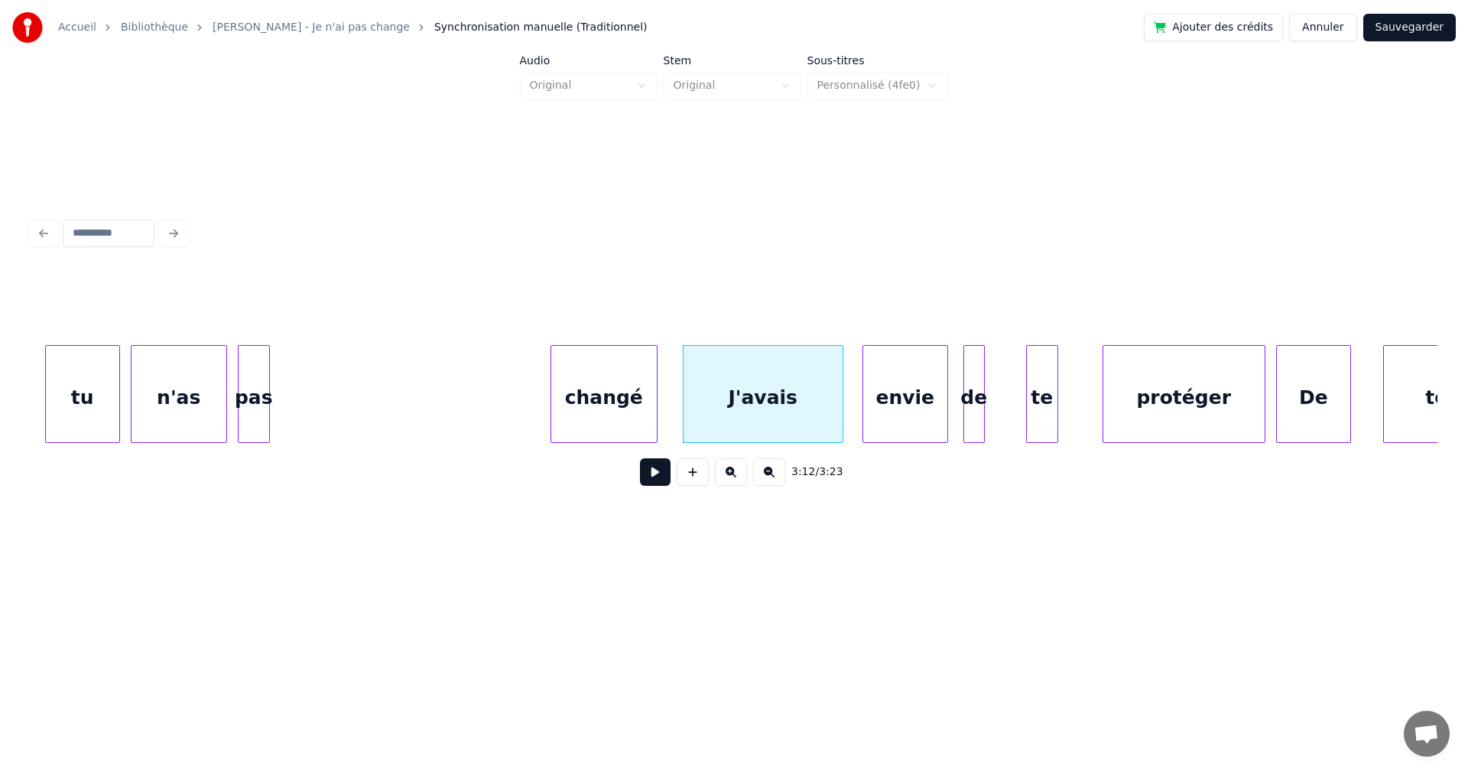
click at [619, 411] on div "changé" at bounding box center [604, 398] width 106 height 104
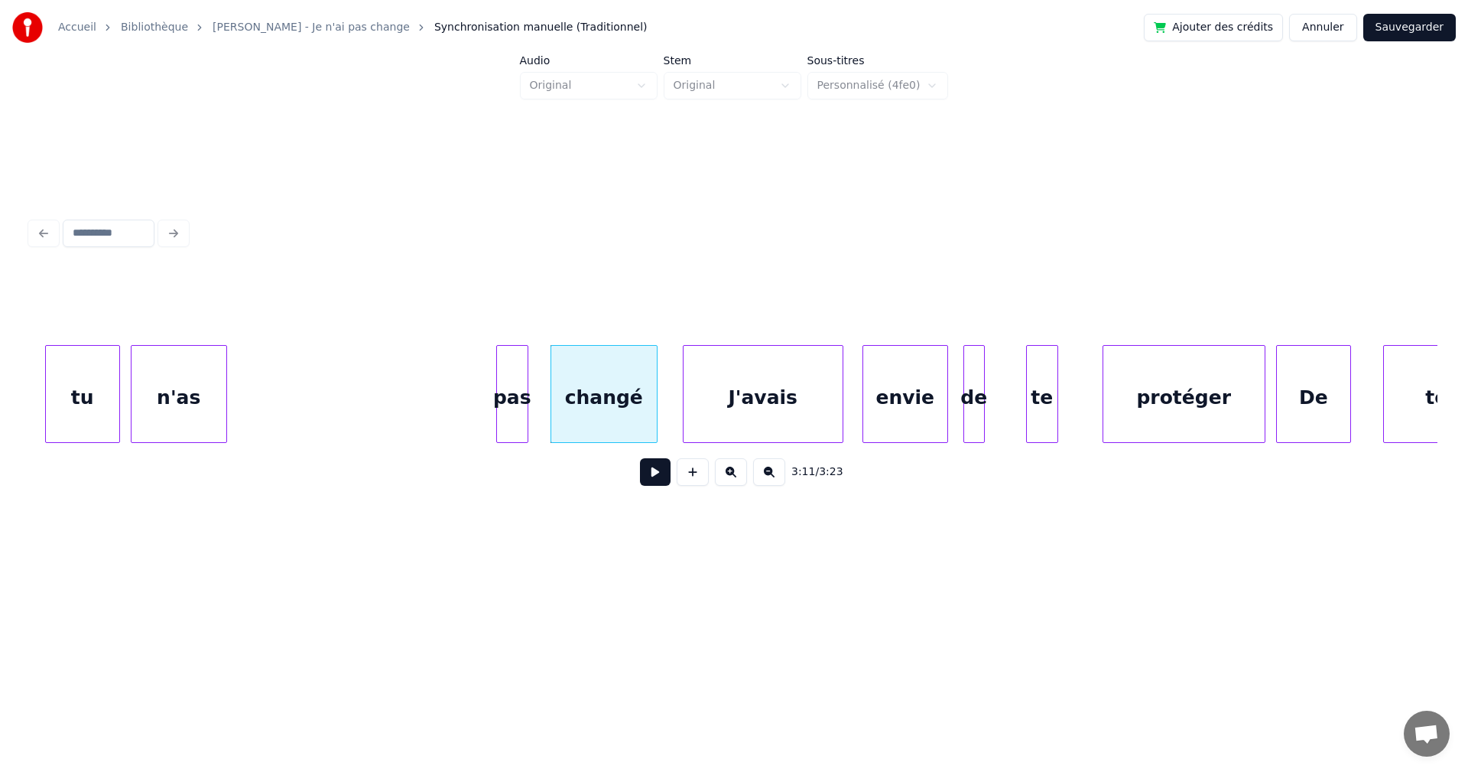
click at [512, 427] on div "pas" at bounding box center [512, 398] width 31 height 104
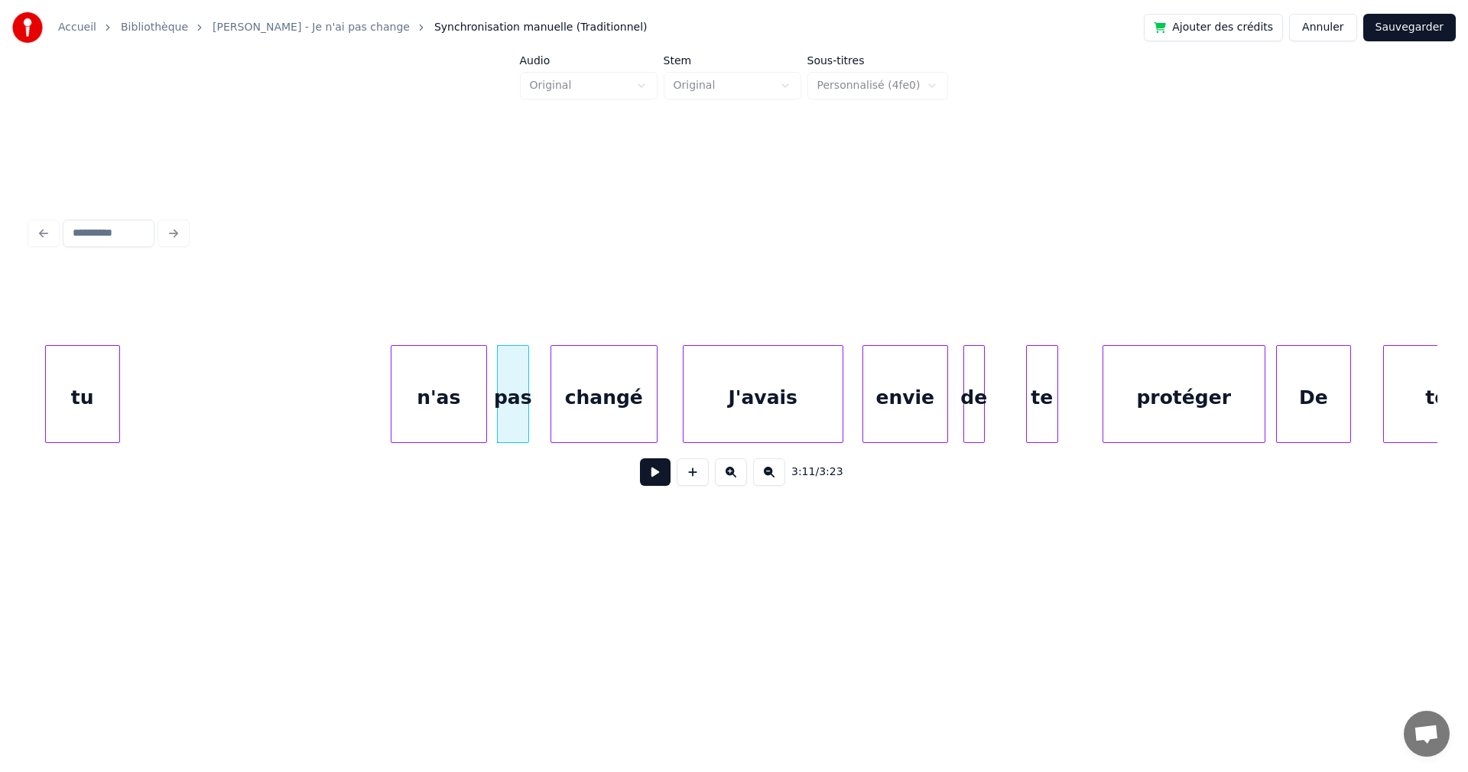
click at [440, 431] on div "n'as" at bounding box center [438, 398] width 95 height 104
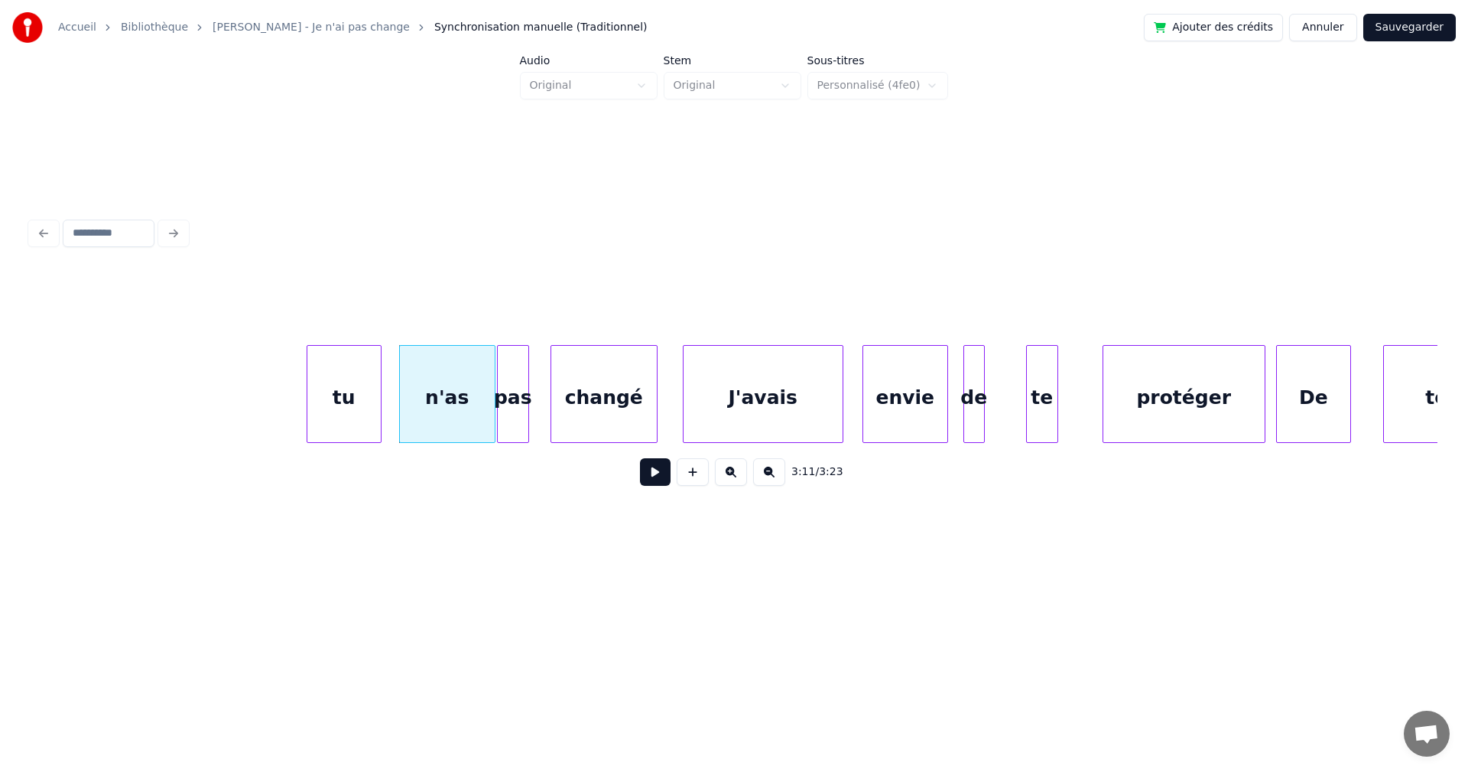
click at [368, 440] on div "tu n'as pas changé J'avais envie de te protéger De te" at bounding box center [734, 394] width 1407 height 98
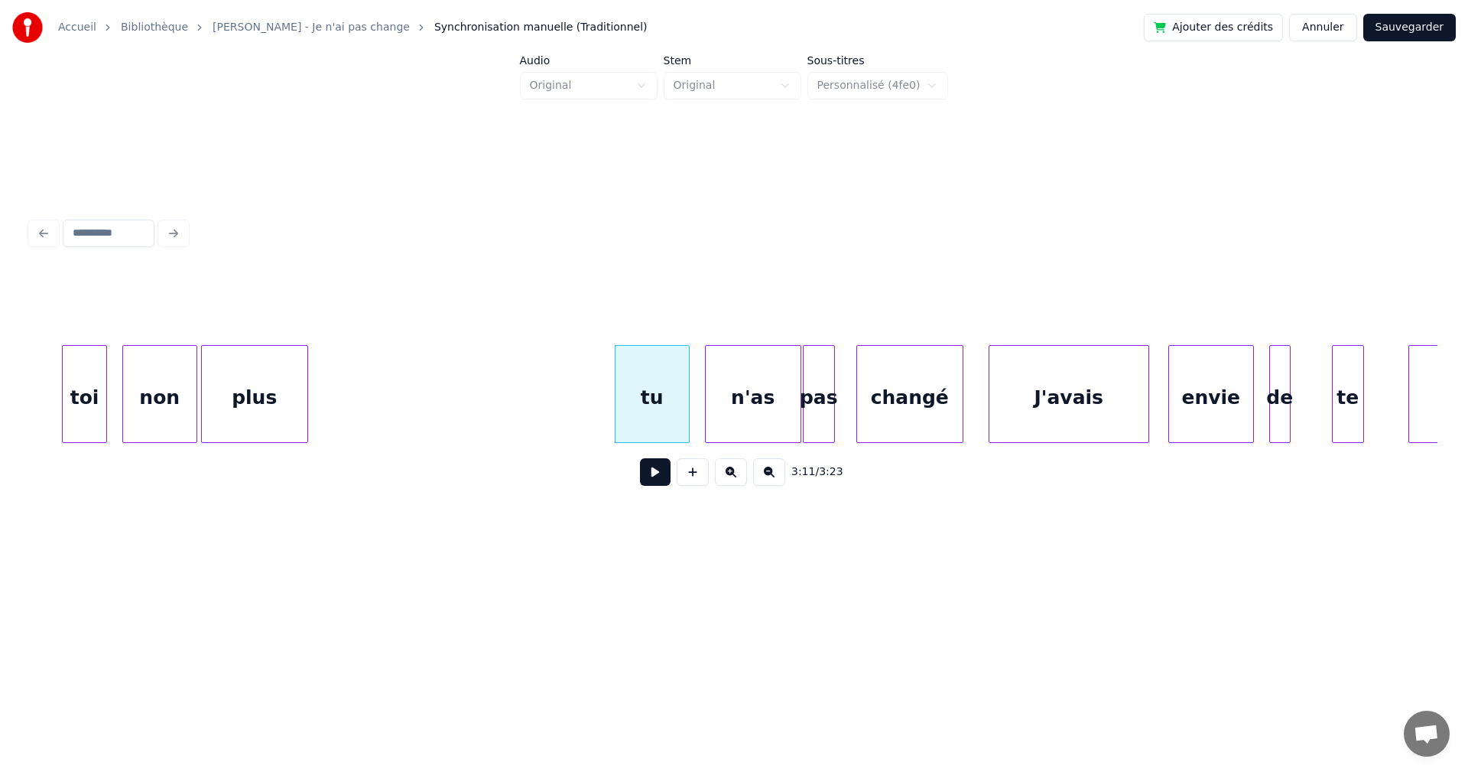
scroll to position [0, 101761]
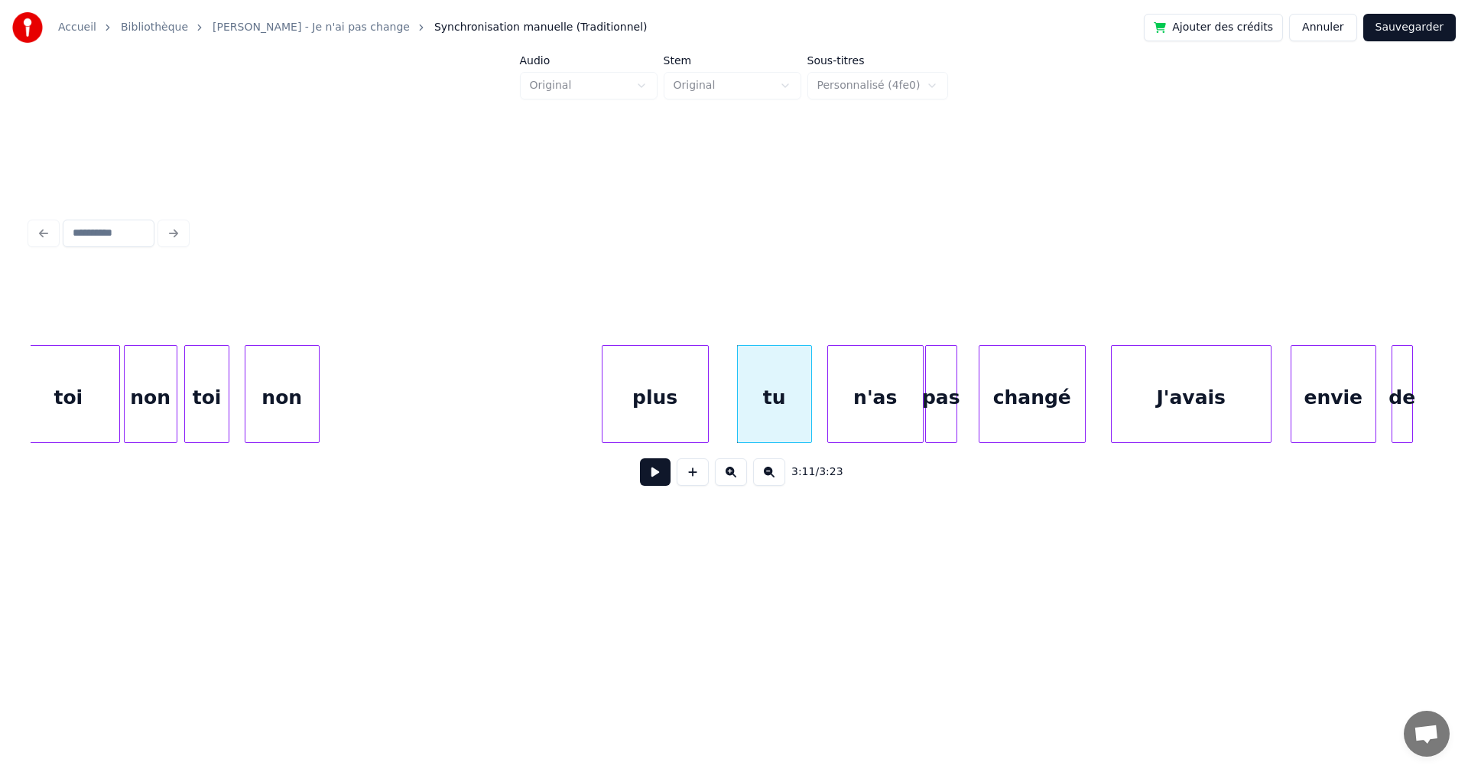
click at [650, 427] on div "plus" at bounding box center [656, 398] width 106 height 104
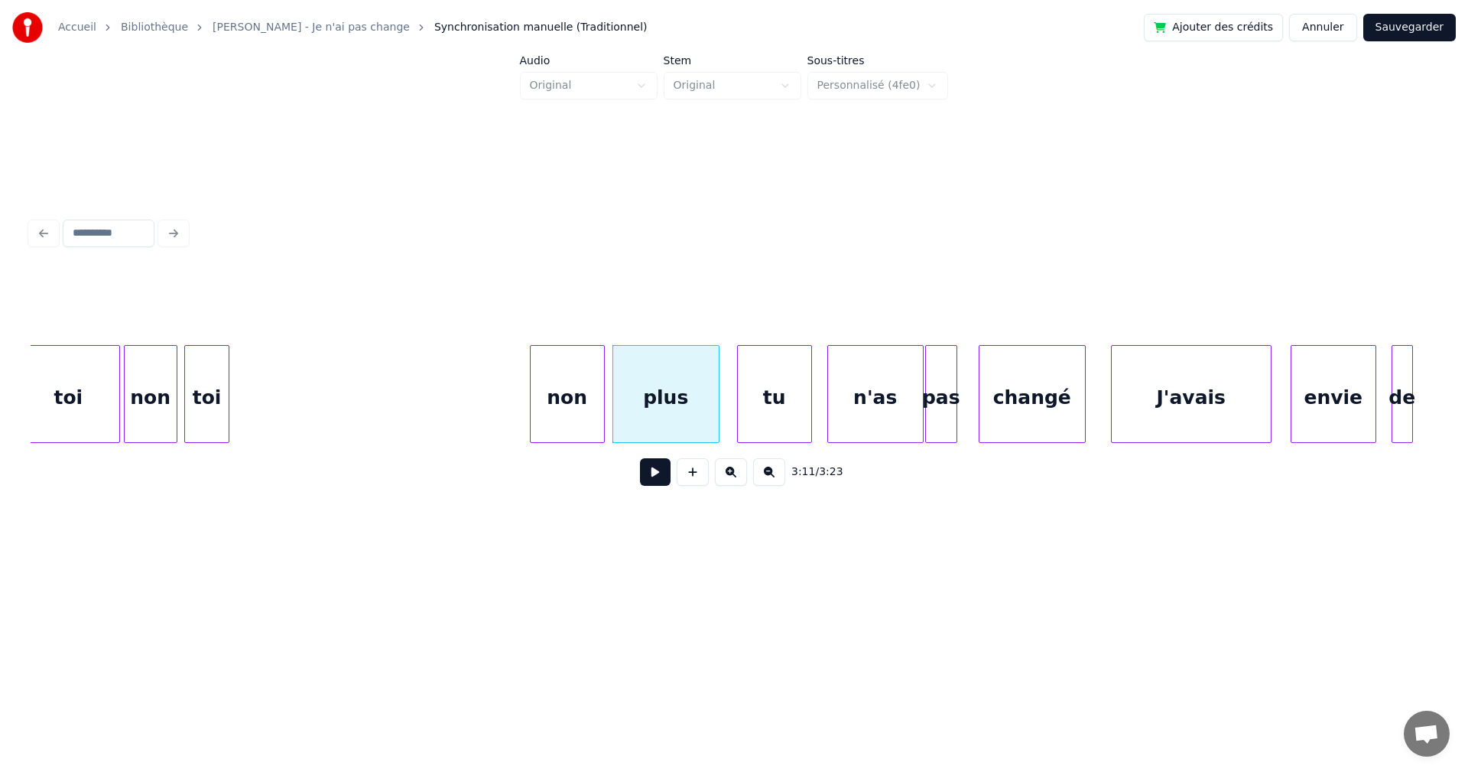
click at [580, 443] on div "tu n'as pas changé J'avais envie de plus non toi non toi" at bounding box center [734, 394] width 1407 height 98
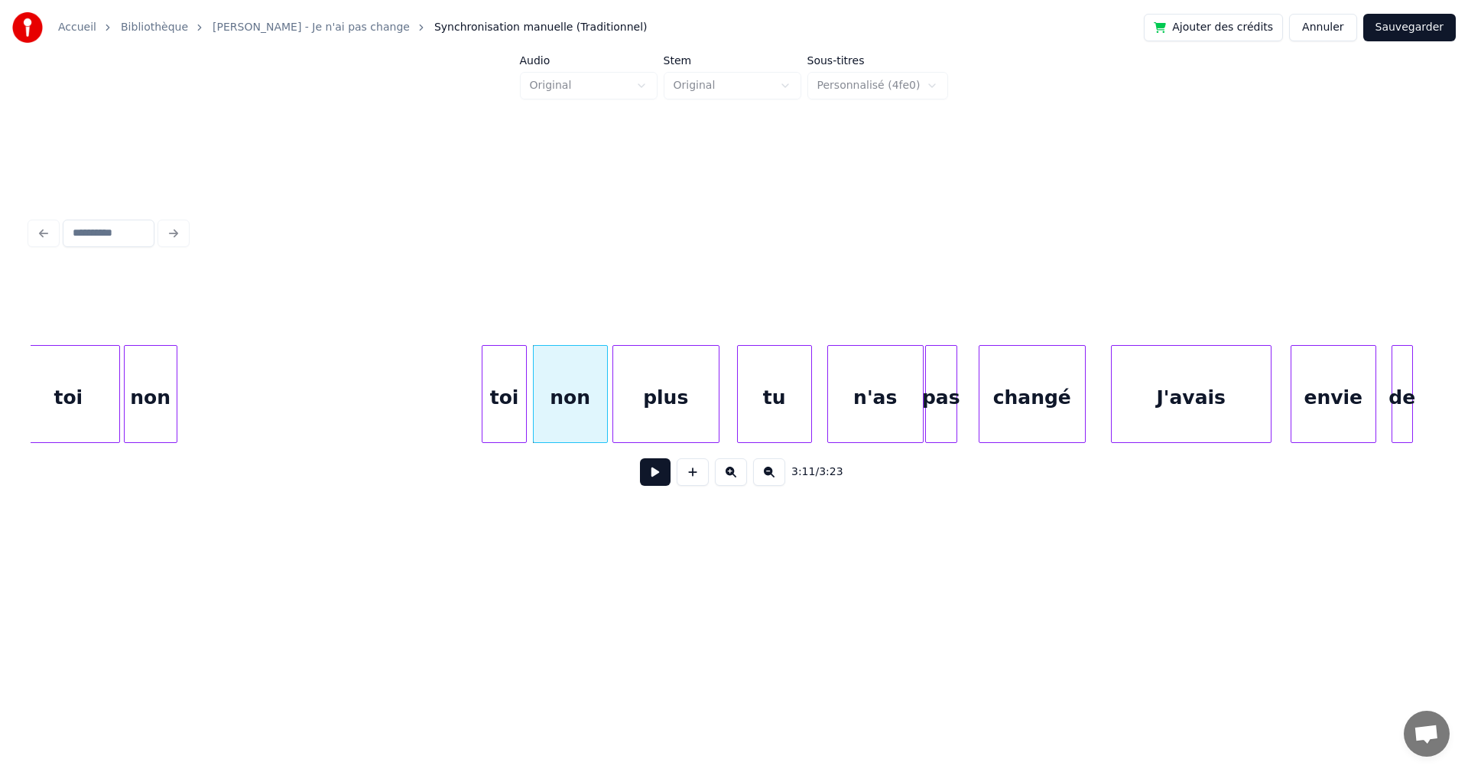
click at [509, 438] on div "tu n'as pas changé J'avais envie de plus non toi non toi" at bounding box center [734, 394] width 1407 height 98
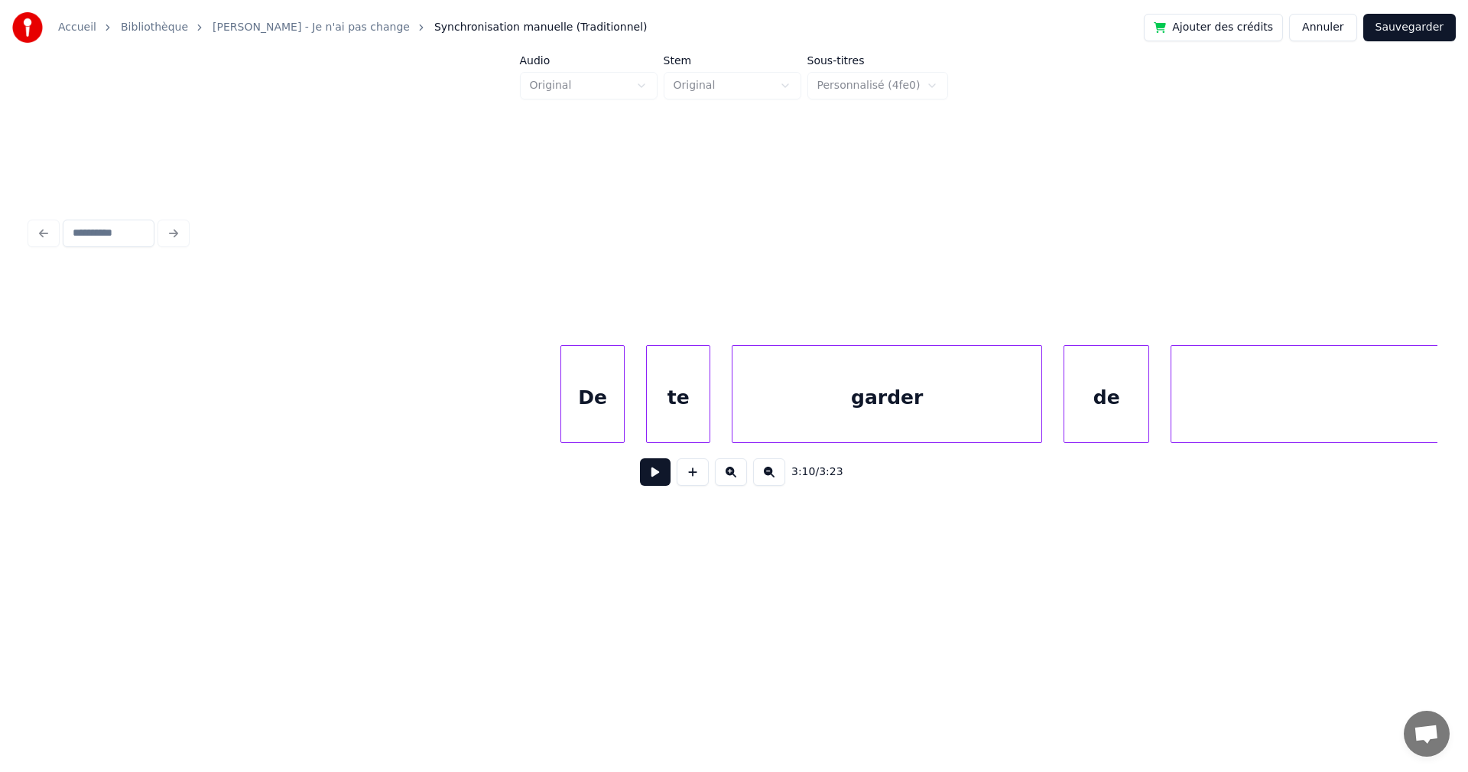
scroll to position [0, 87385]
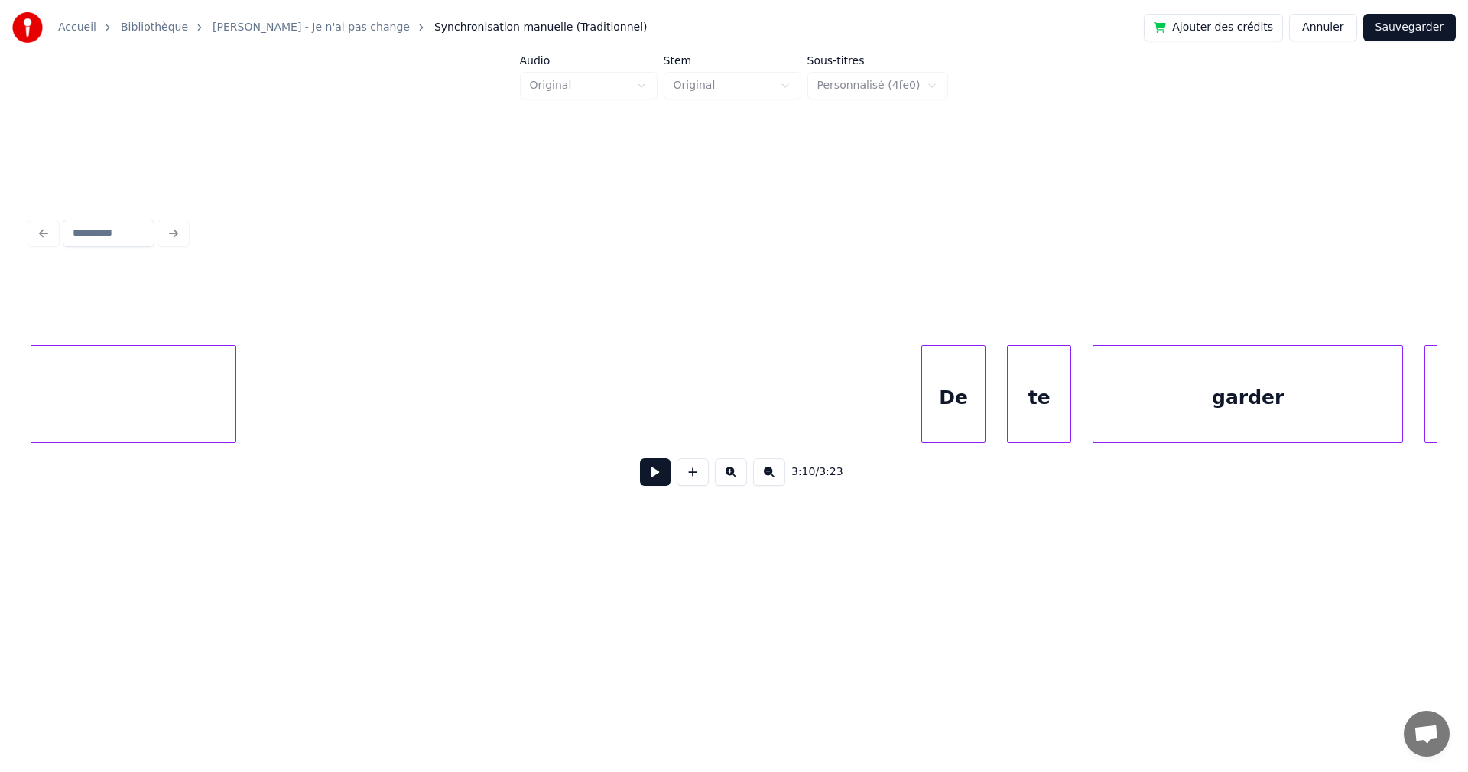
click at [1410, 30] on button "Sauvegarder" at bounding box center [1409, 28] width 93 height 28
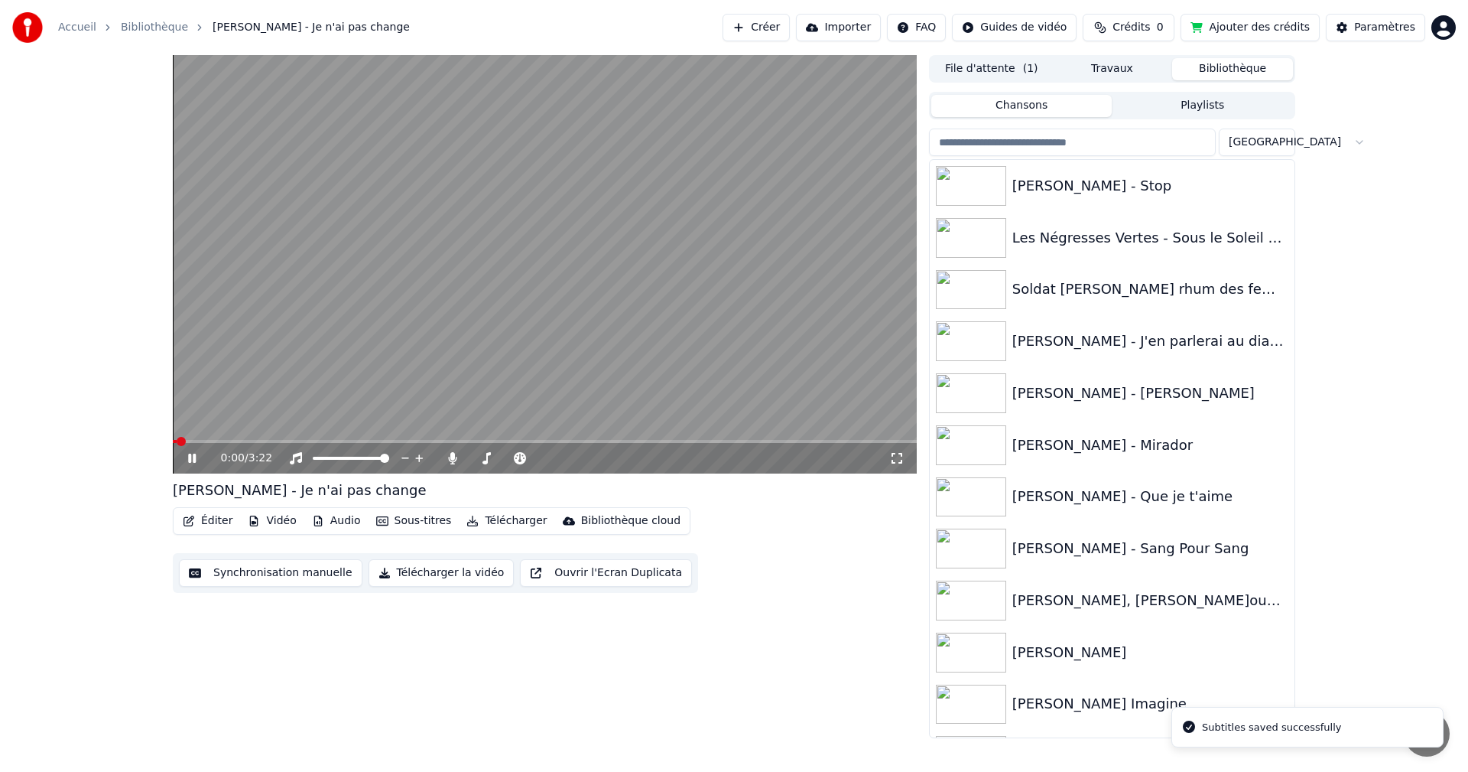
click at [210, 521] on button "Éditer" at bounding box center [208, 520] width 62 height 21
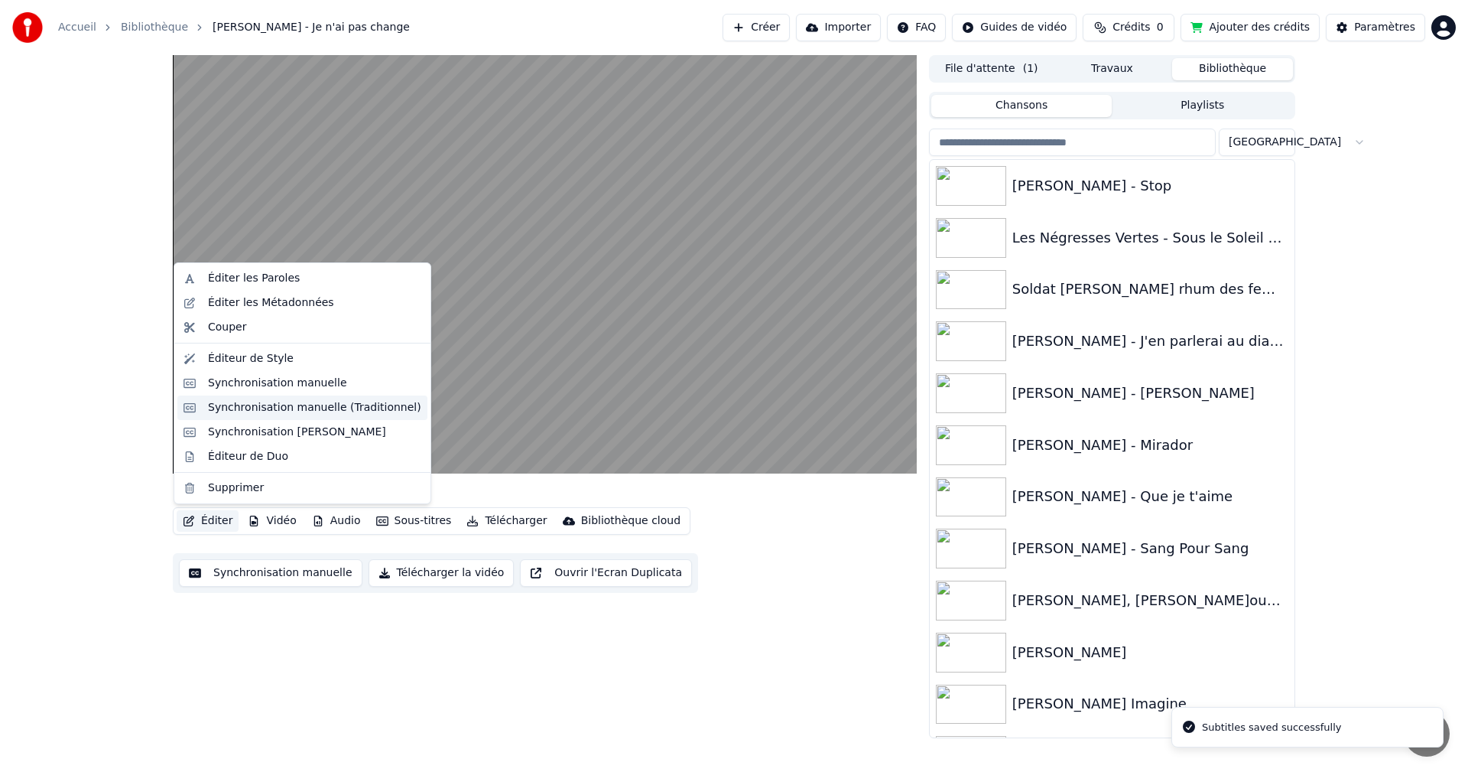
click at [253, 411] on div "Synchronisation manuelle (Traditionnel)" at bounding box center [314, 407] width 213 height 15
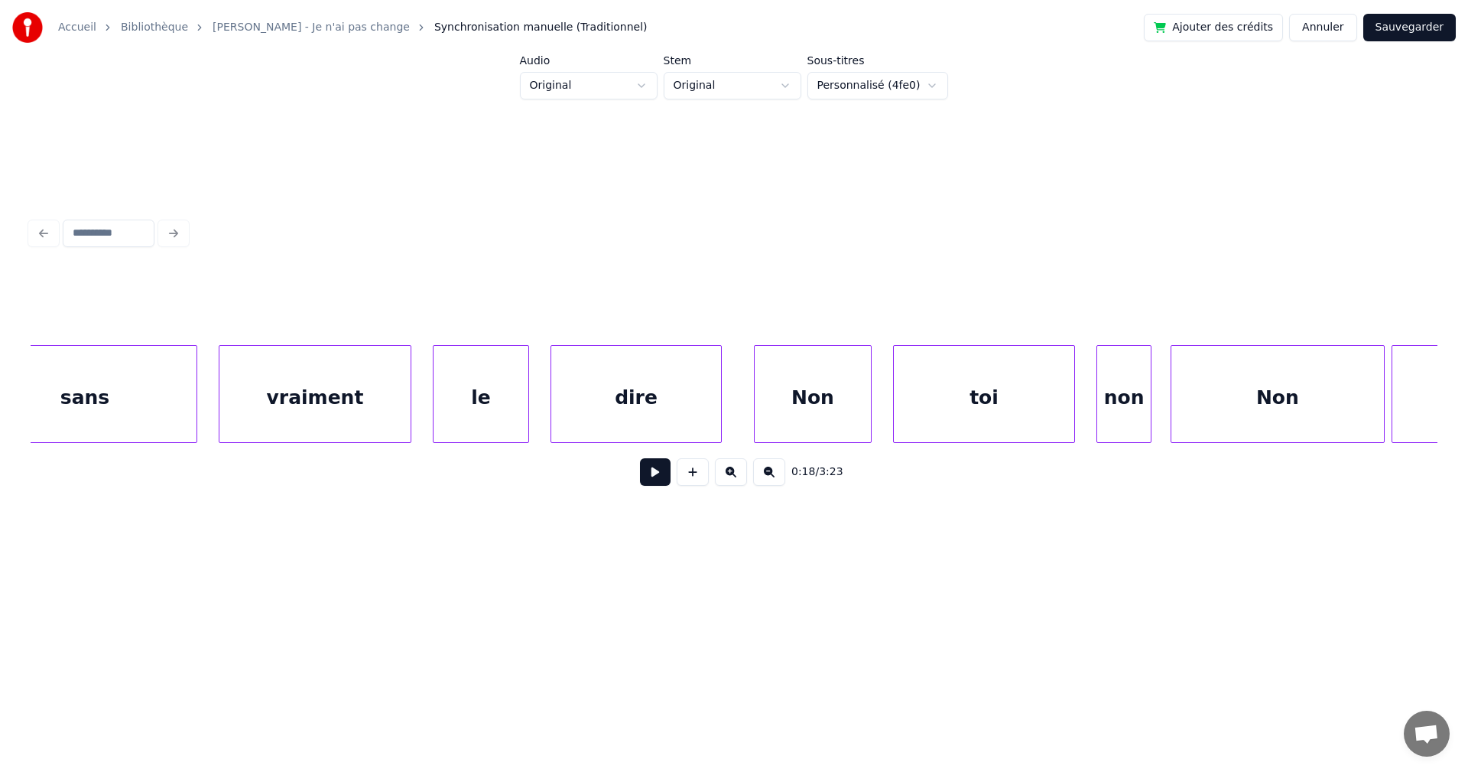
scroll to position [0, 82209]
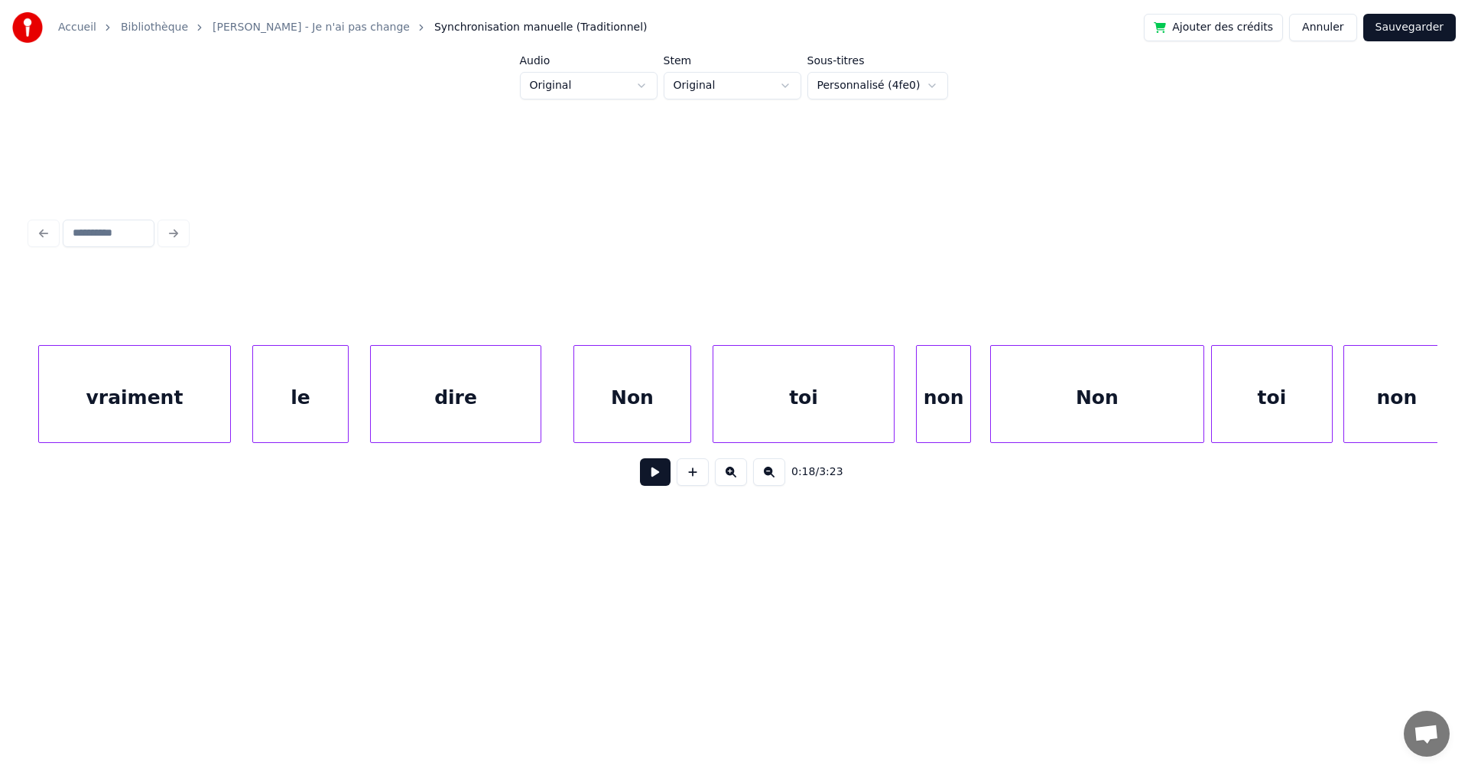
click at [612, 406] on div "Non" at bounding box center [632, 398] width 116 height 104
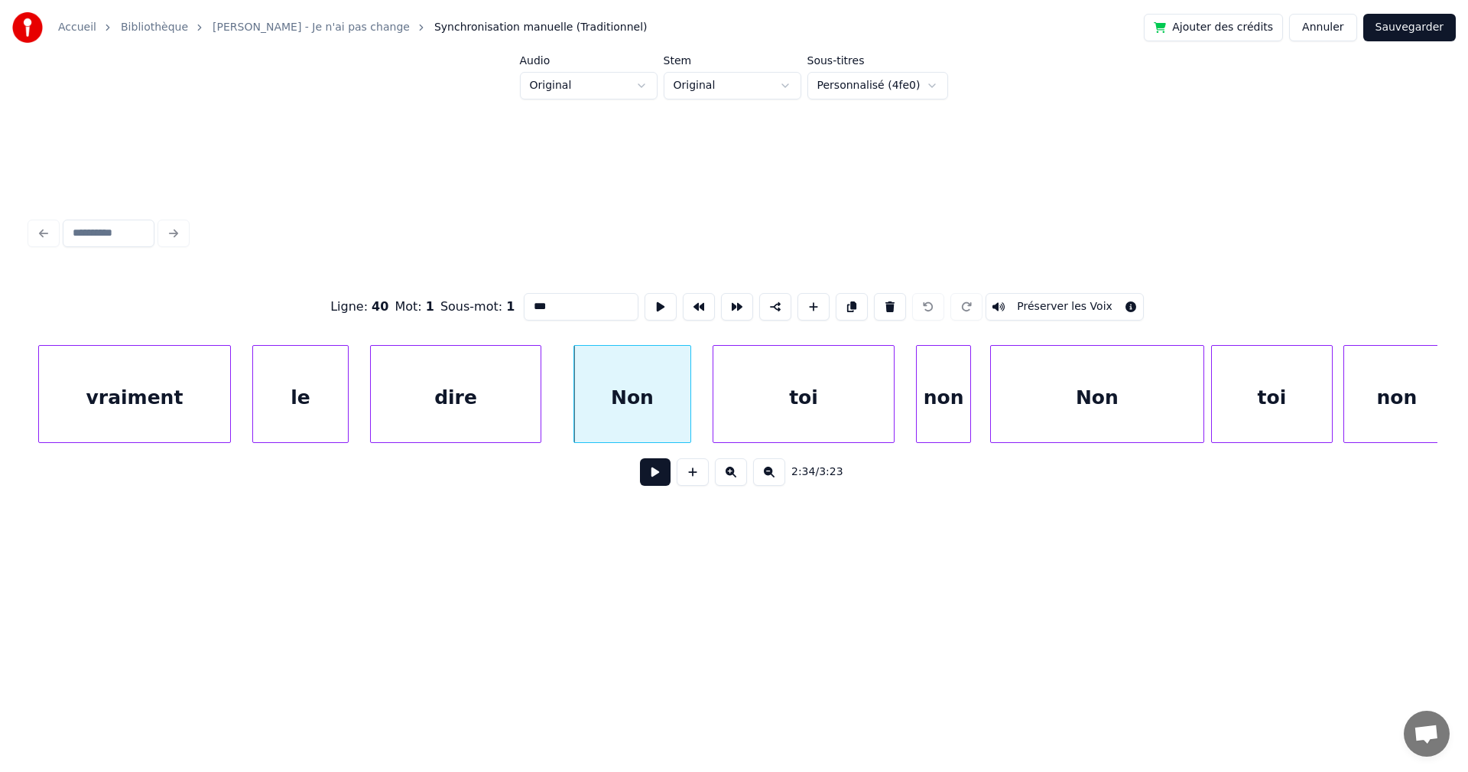
click at [644, 478] on button at bounding box center [655, 472] width 31 height 28
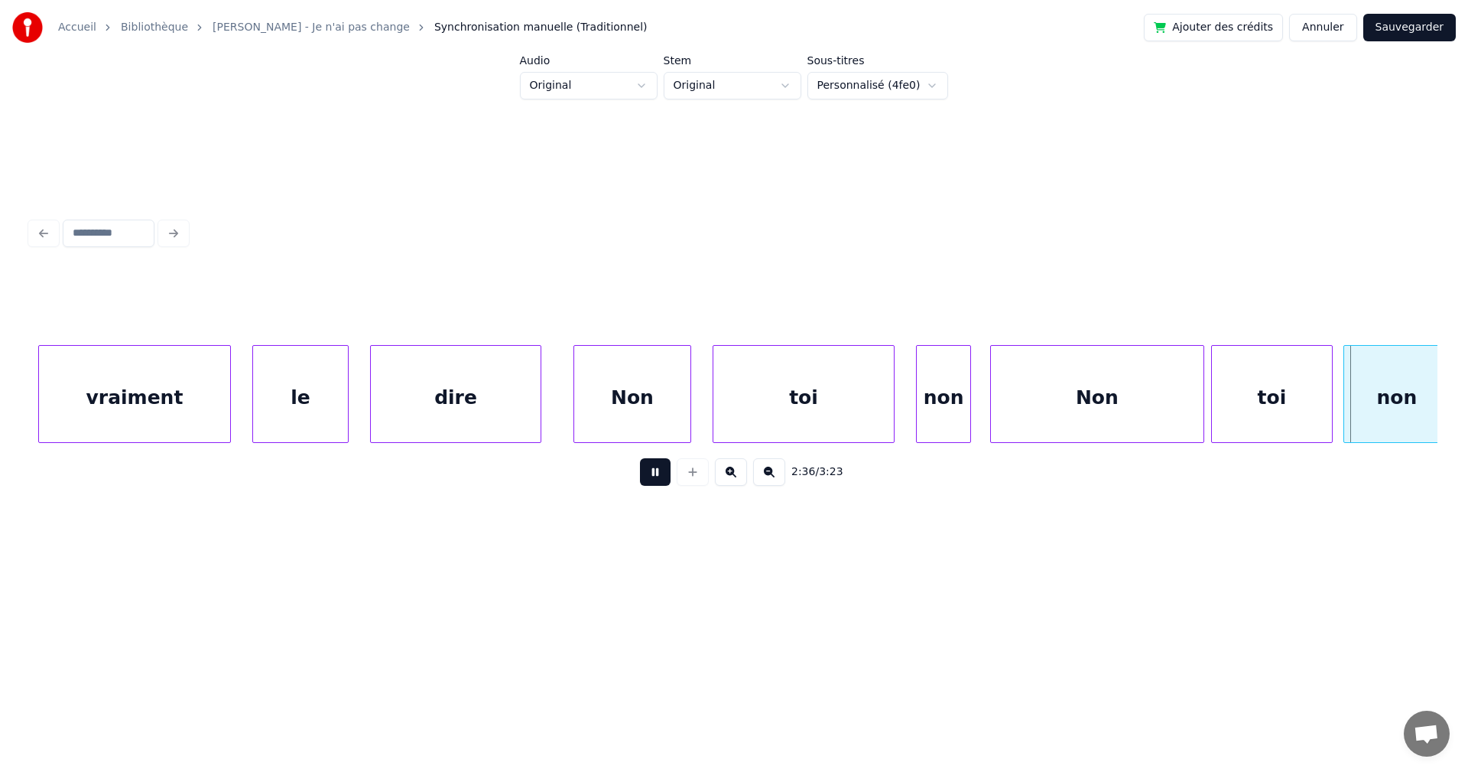
scroll to position [0, 83621]
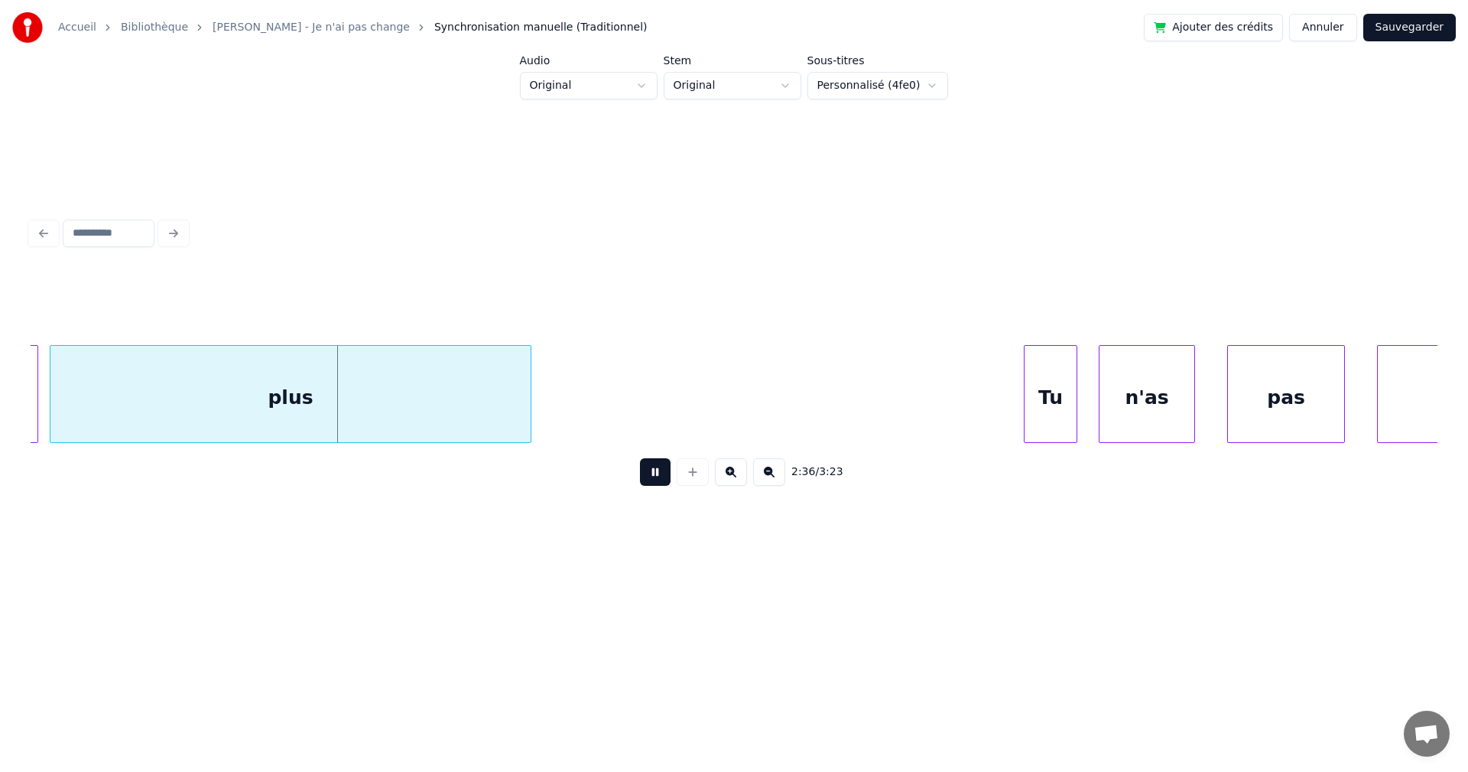
click at [644, 478] on button at bounding box center [655, 472] width 31 height 28
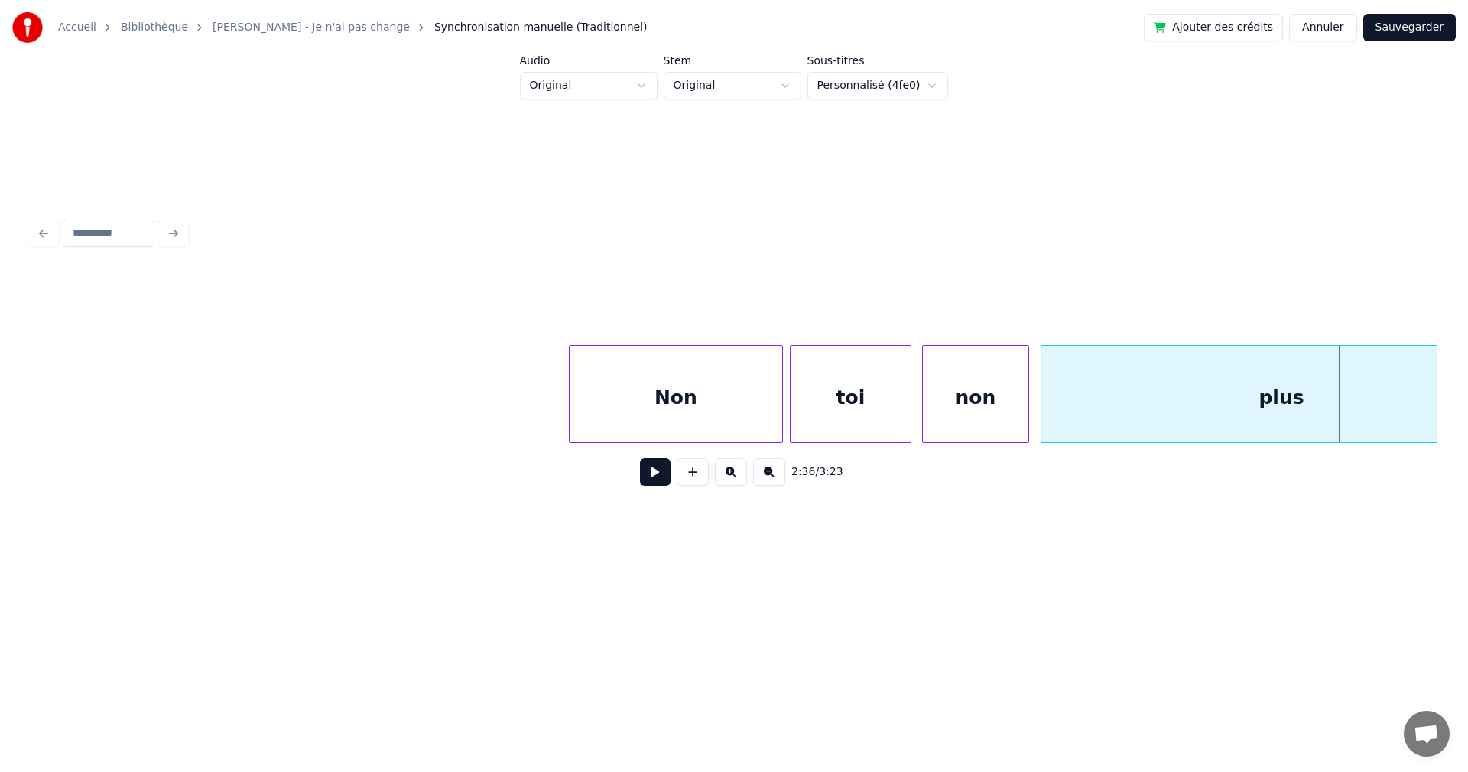
scroll to position [0, 82149]
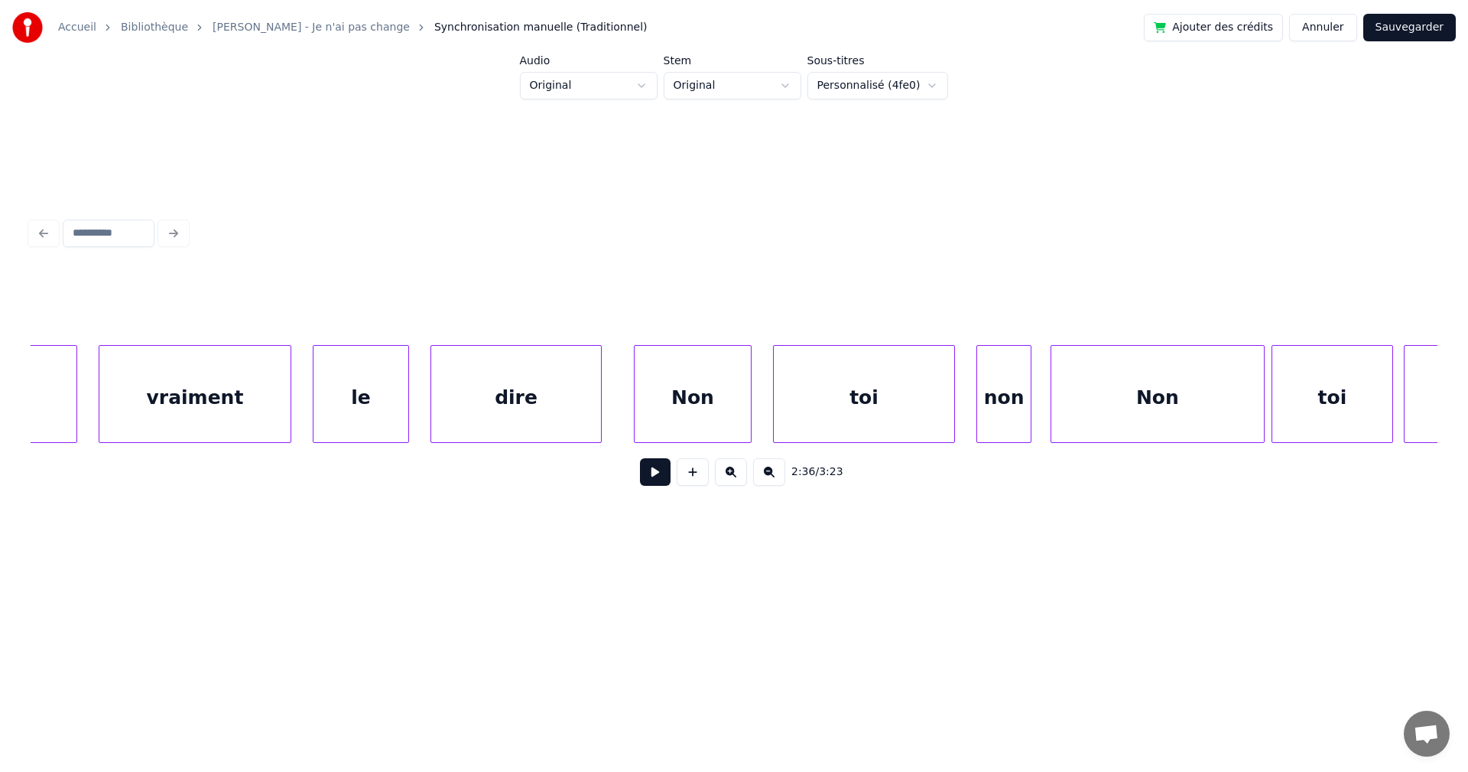
click at [501, 419] on div "dire" at bounding box center [516, 398] width 170 height 104
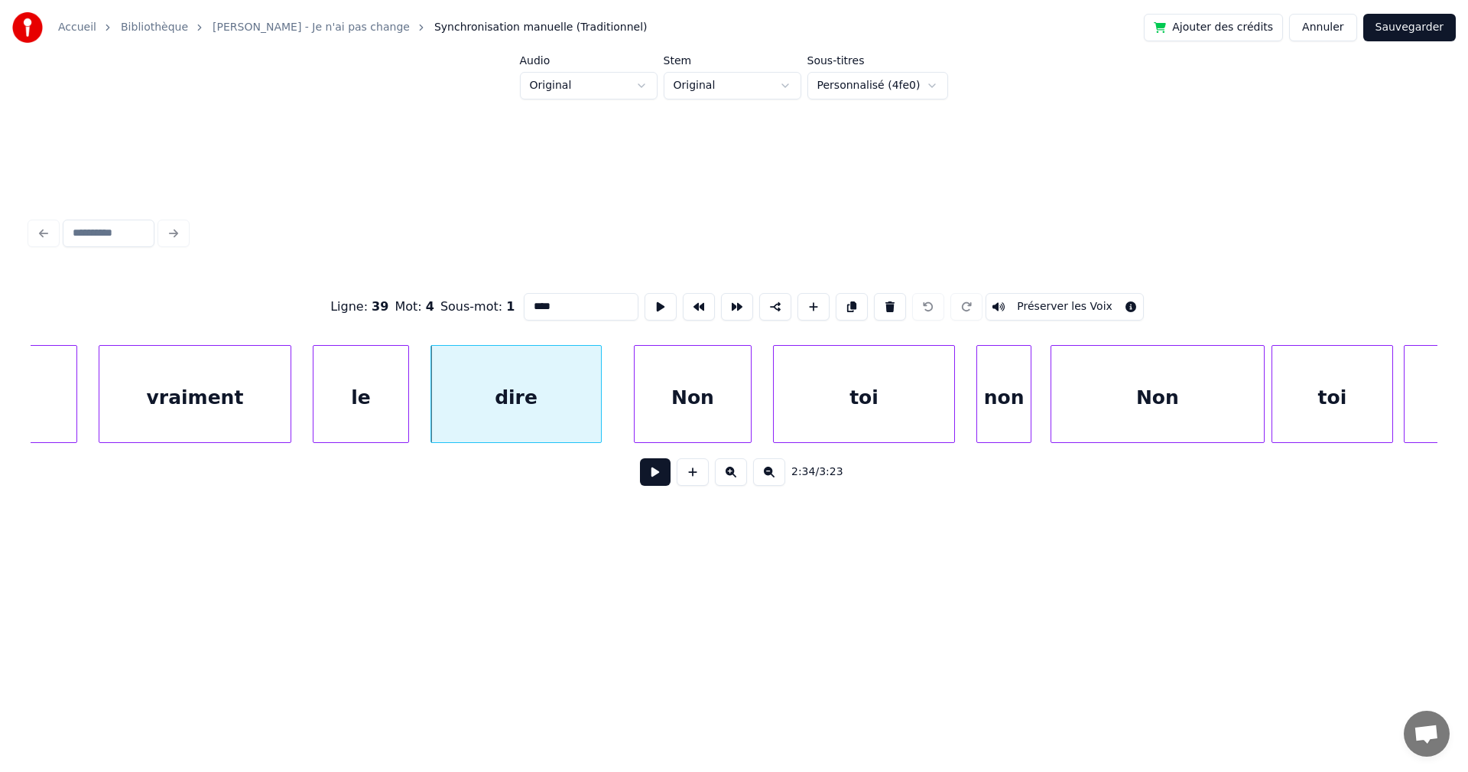
click at [665, 481] on div "2:34 / 3:23" at bounding box center [734, 472] width 1382 height 34
click at [660, 478] on button at bounding box center [655, 472] width 31 height 28
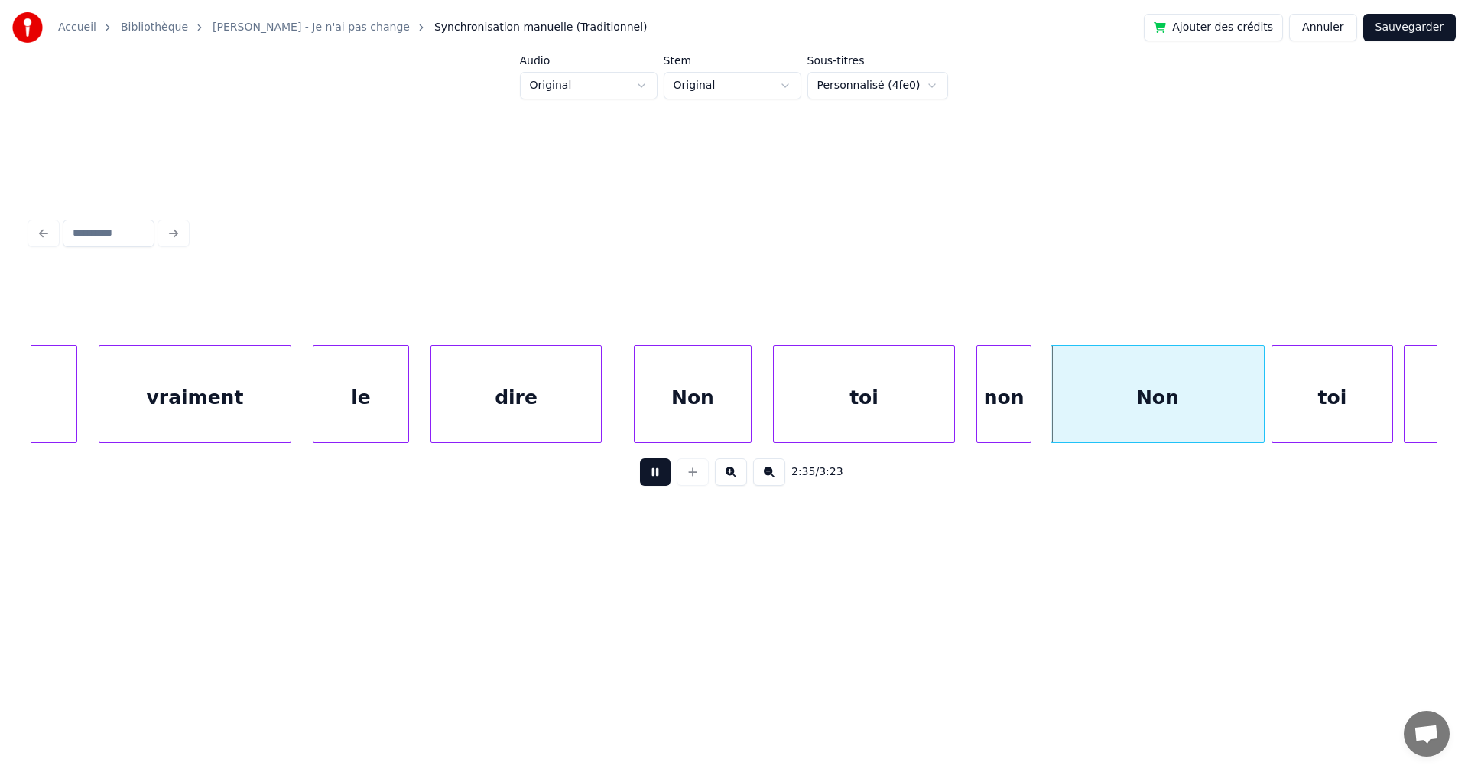
click at [655, 476] on button at bounding box center [655, 472] width 31 height 28
click at [920, 407] on div "toi" at bounding box center [864, 398] width 180 height 104
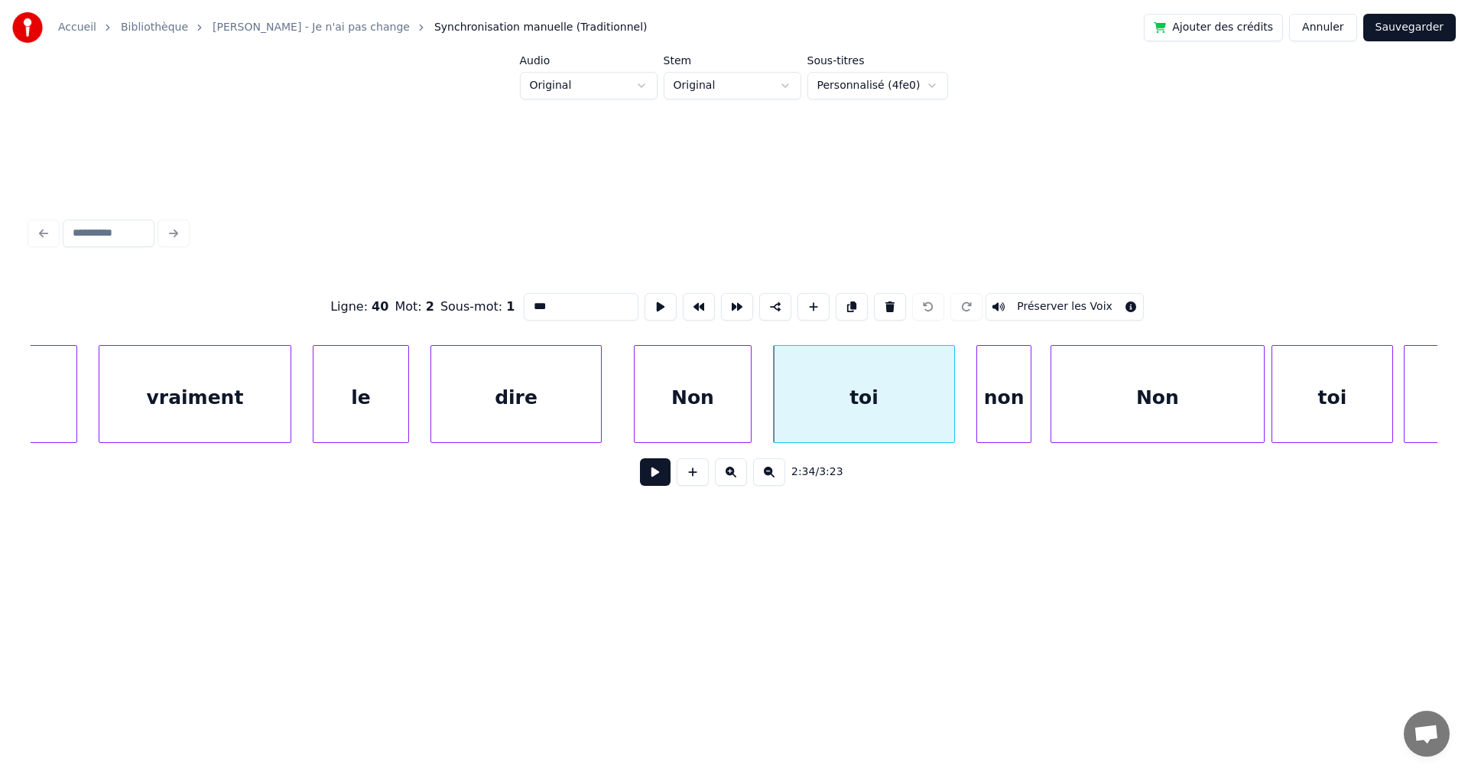
click at [1003, 413] on div "non" at bounding box center [1004, 398] width 54 height 104
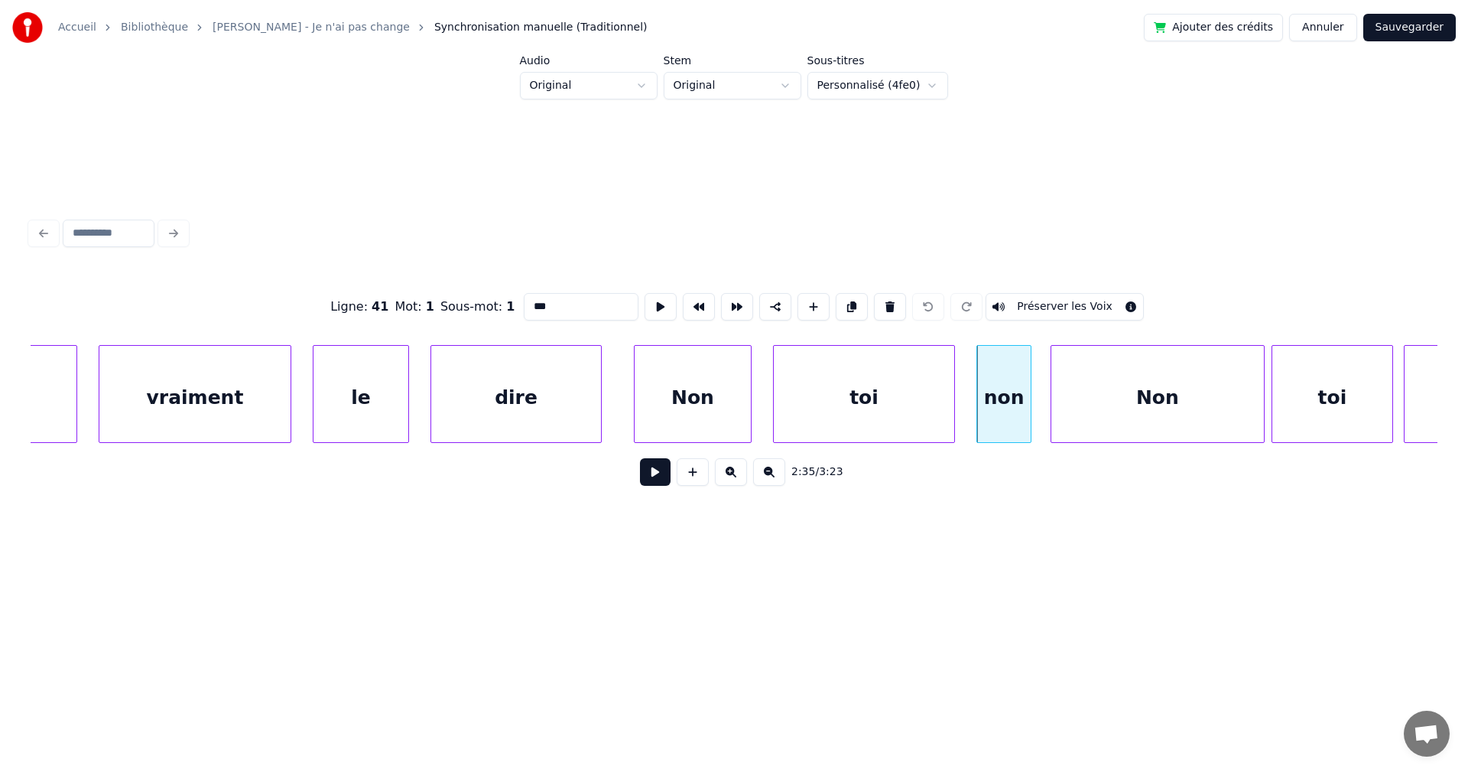
click at [1094, 398] on div "Non" at bounding box center [1157, 398] width 213 height 104
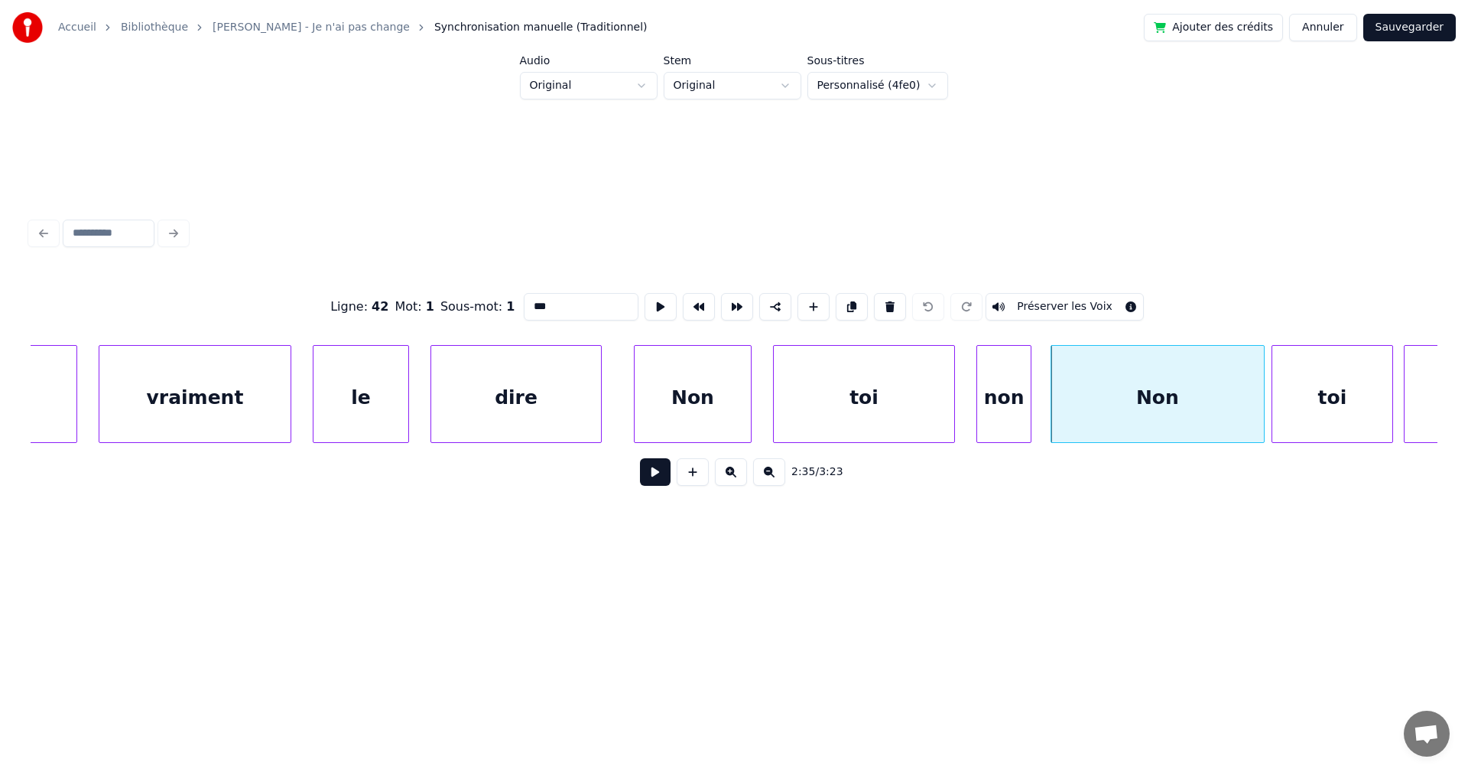
click at [1322, 401] on div "toi" at bounding box center [1332, 398] width 120 height 104
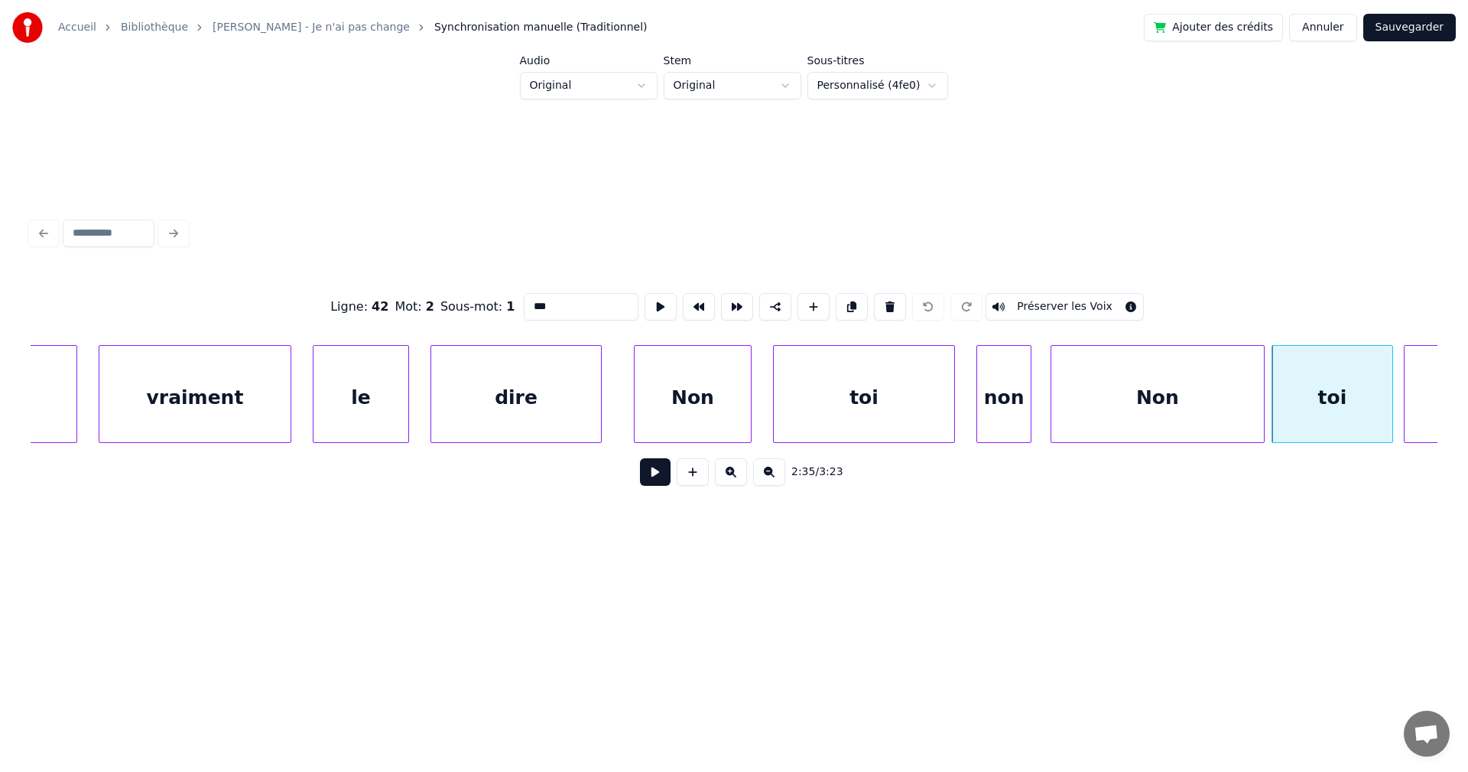
click at [1209, 405] on div "Non" at bounding box center [1157, 398] width 213 height 104
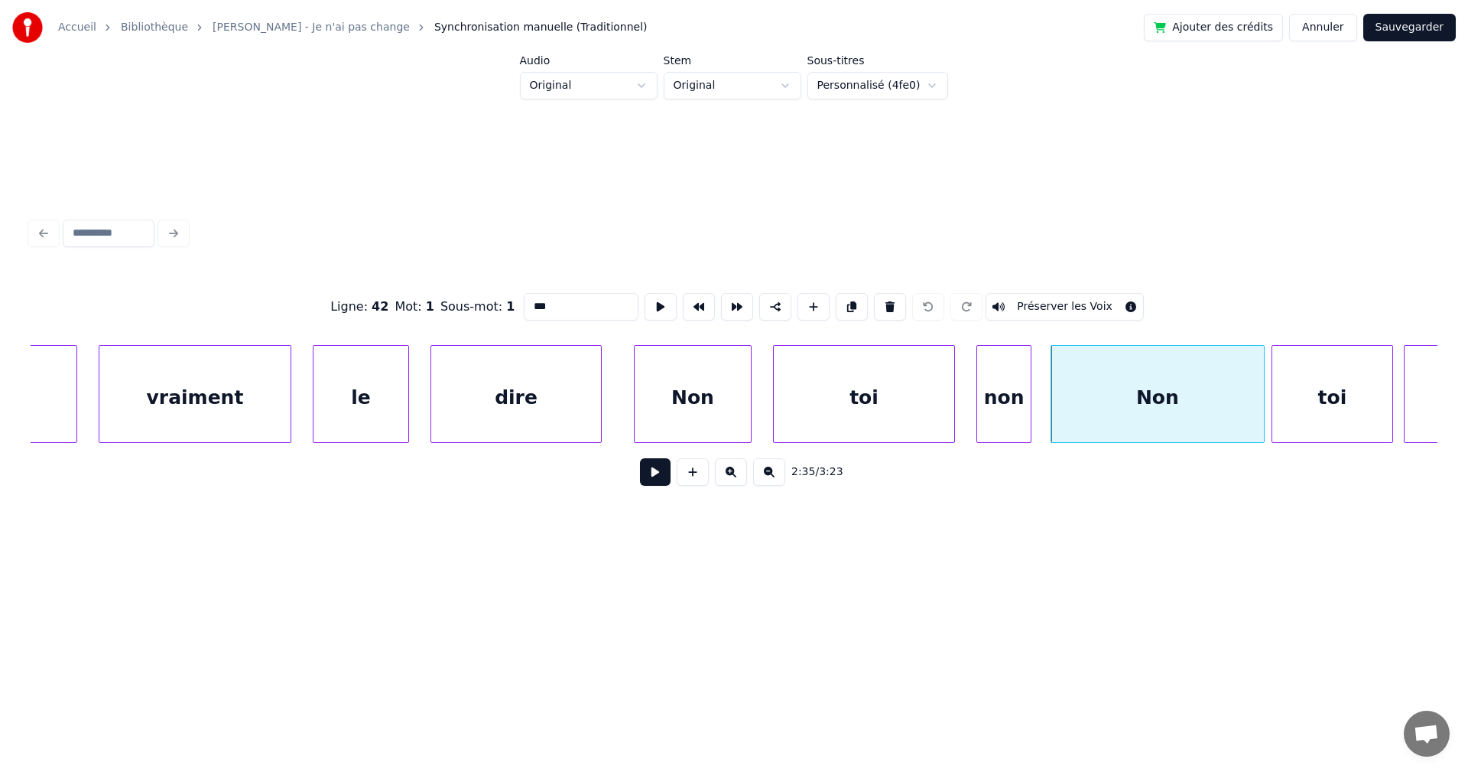
click at [1322, 414] on div "toi" at bounding box center [1332, 398] width 120 height 104
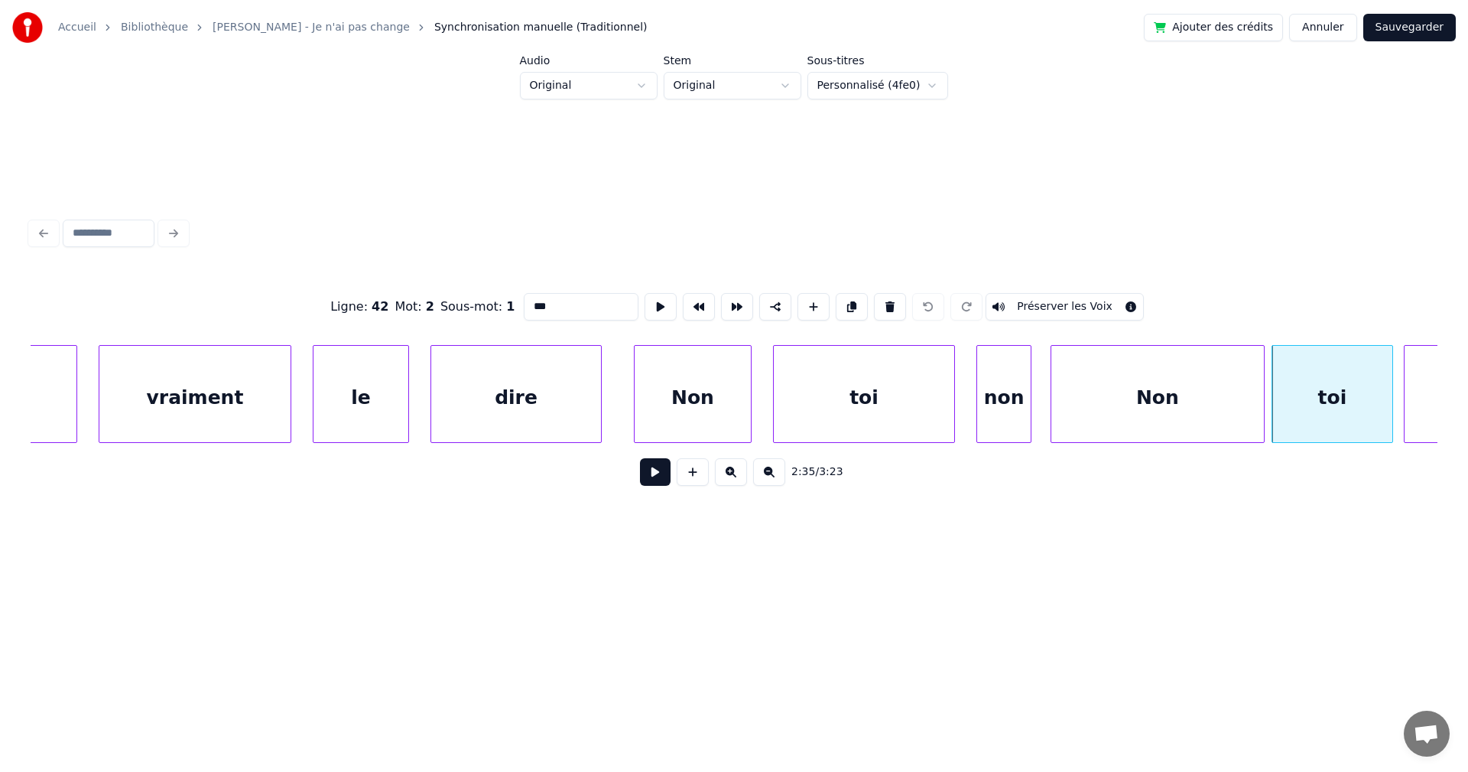
click at [1213, 413] on div "Non" at bounding box center [1157, 398] width 213 height 104
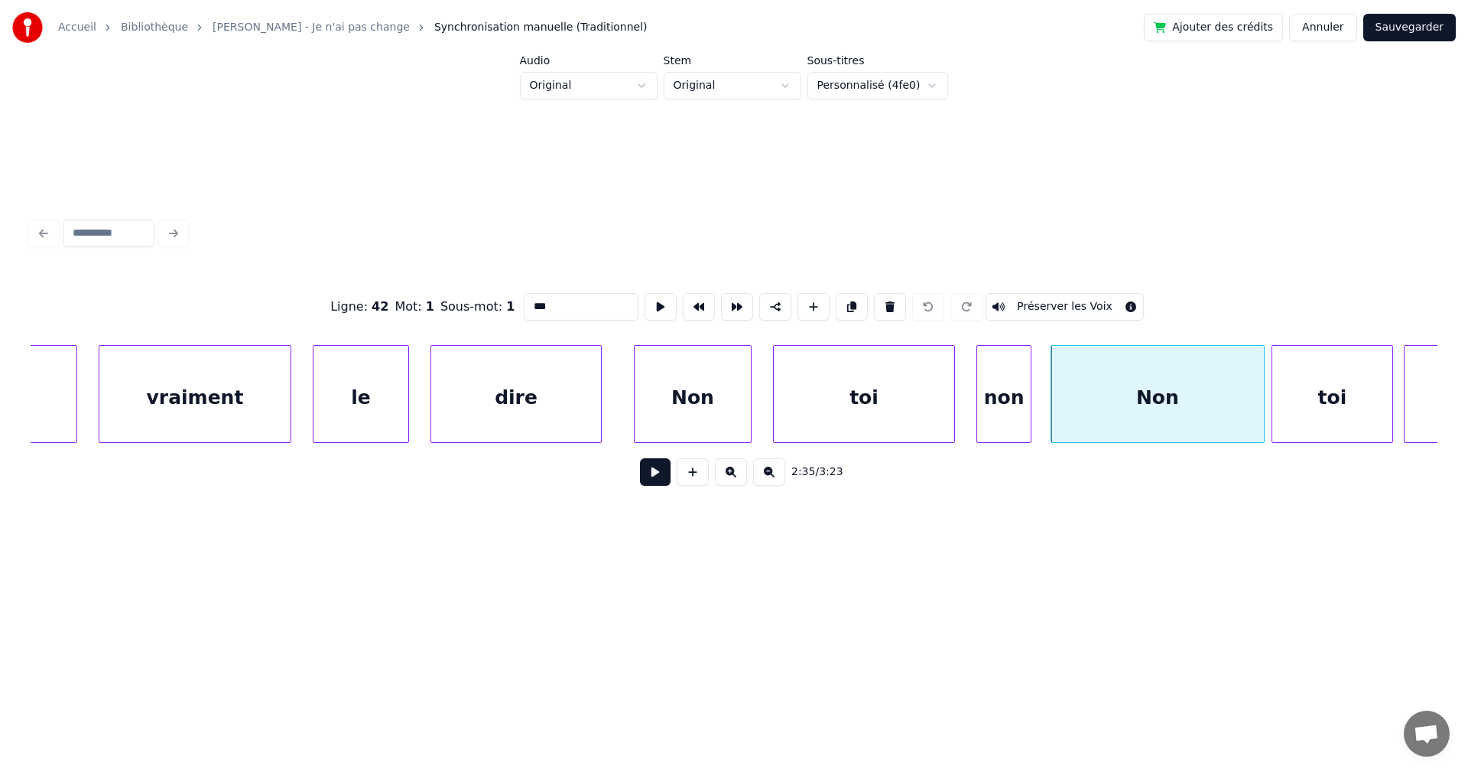
click at [1008, 413] on div "non" at bounding box center [1004, 398] width 54 height 104
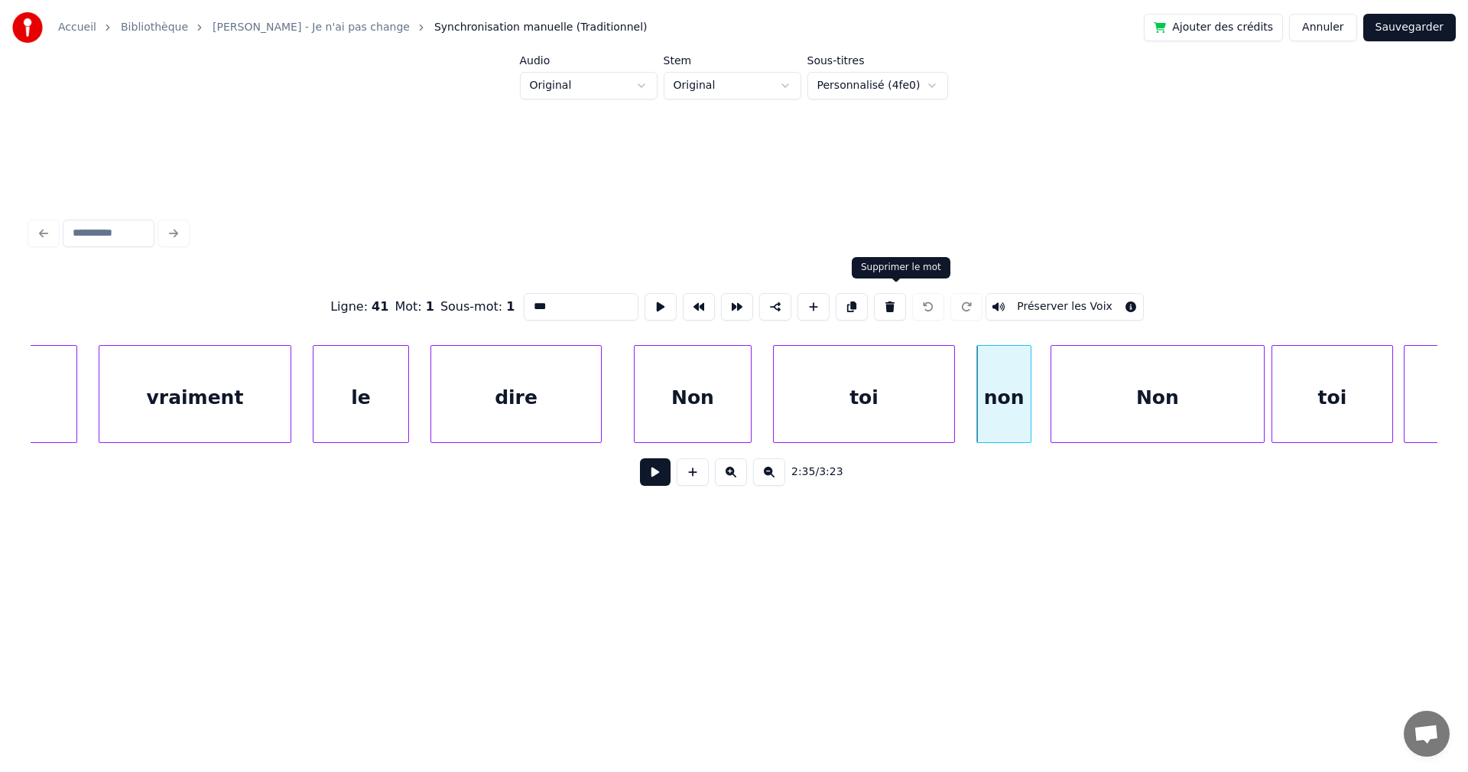
click at [897, 301] on button at bounding box center [890, 307] width 32 height 28
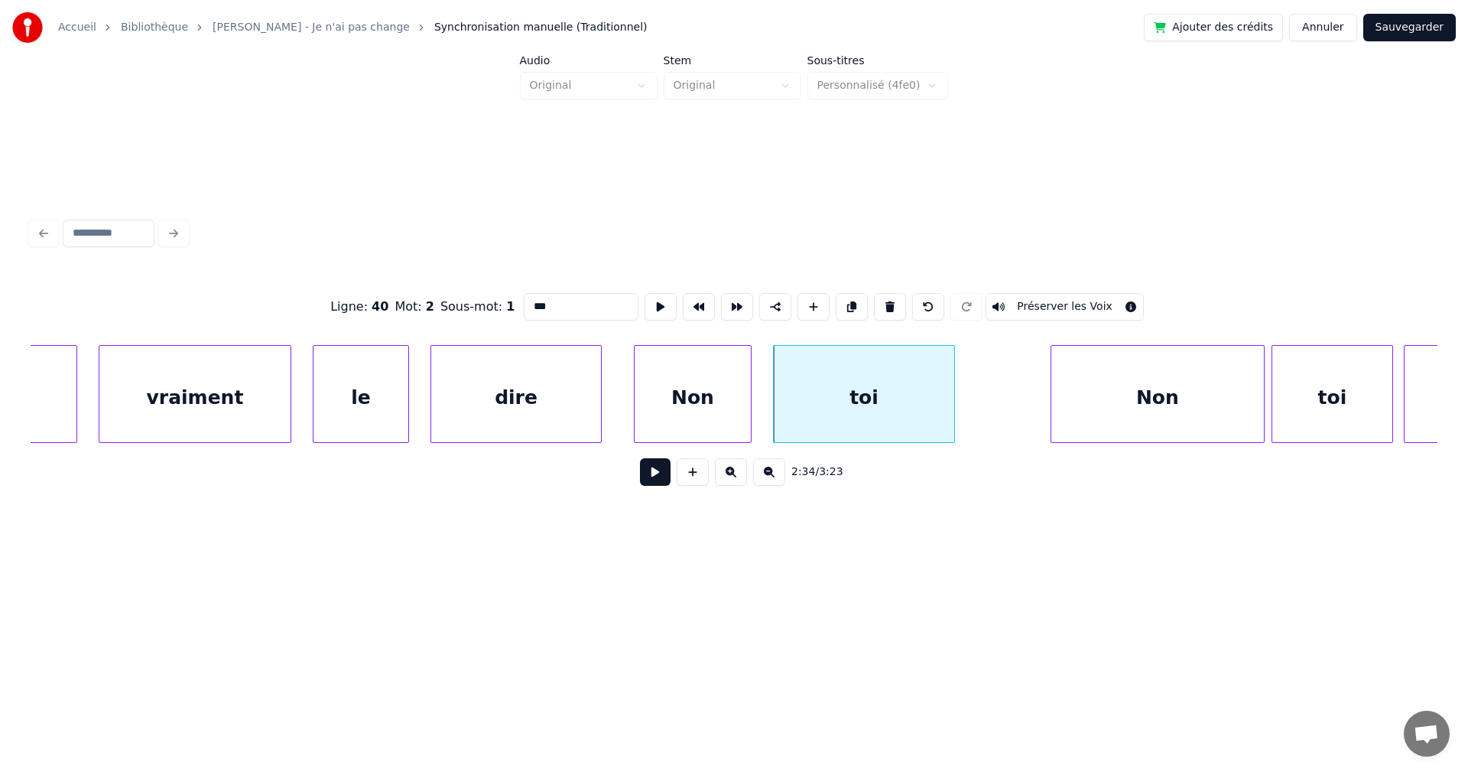
click at [897, 392] on div "toi" at bounding box center [864, 398] width 180 height 104
click at [1073, 409] on div "Non" at bounding box center [1157, 398] width 213 height 104
type input "***"
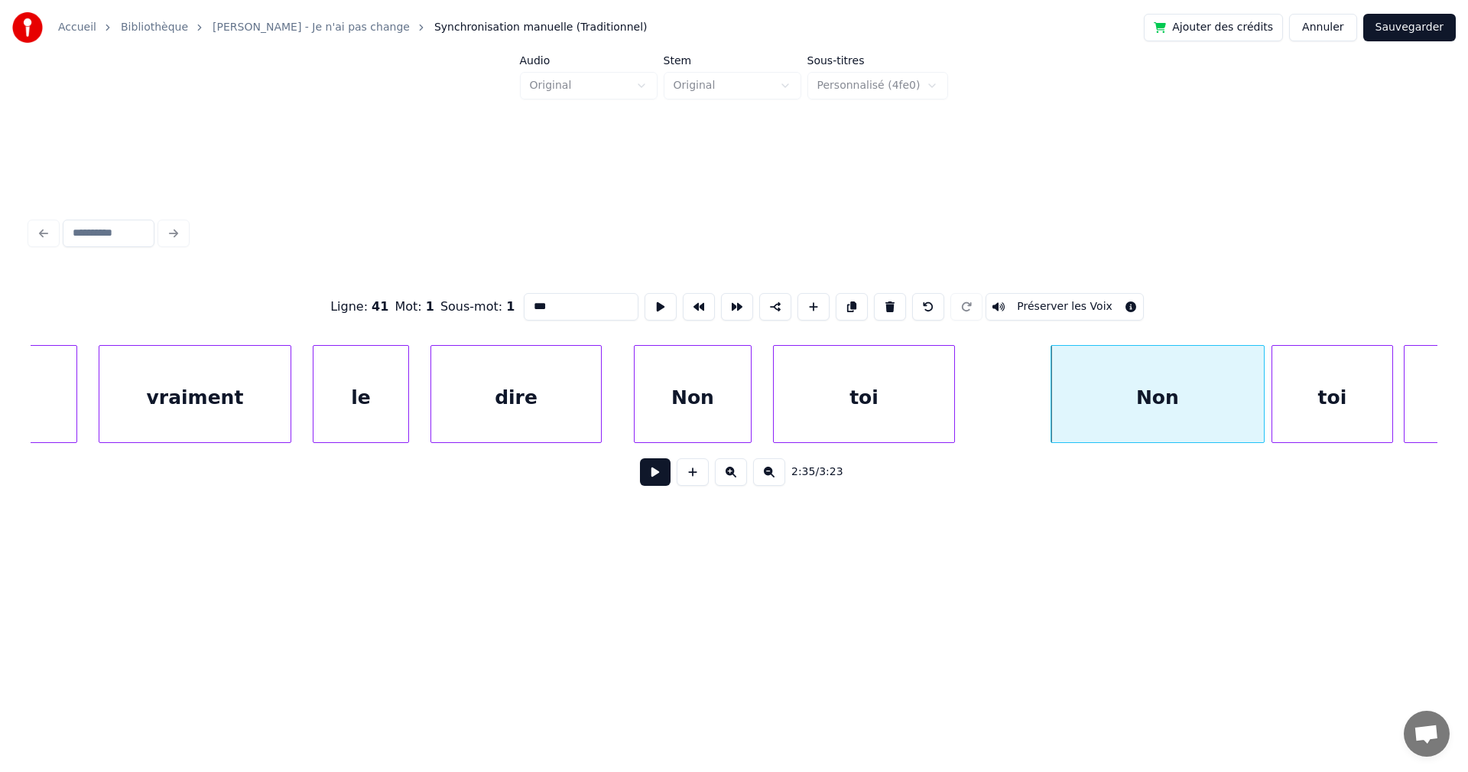
click at [717, 401] on div "Non" at bounding box center [693, 398] width 116 height 104
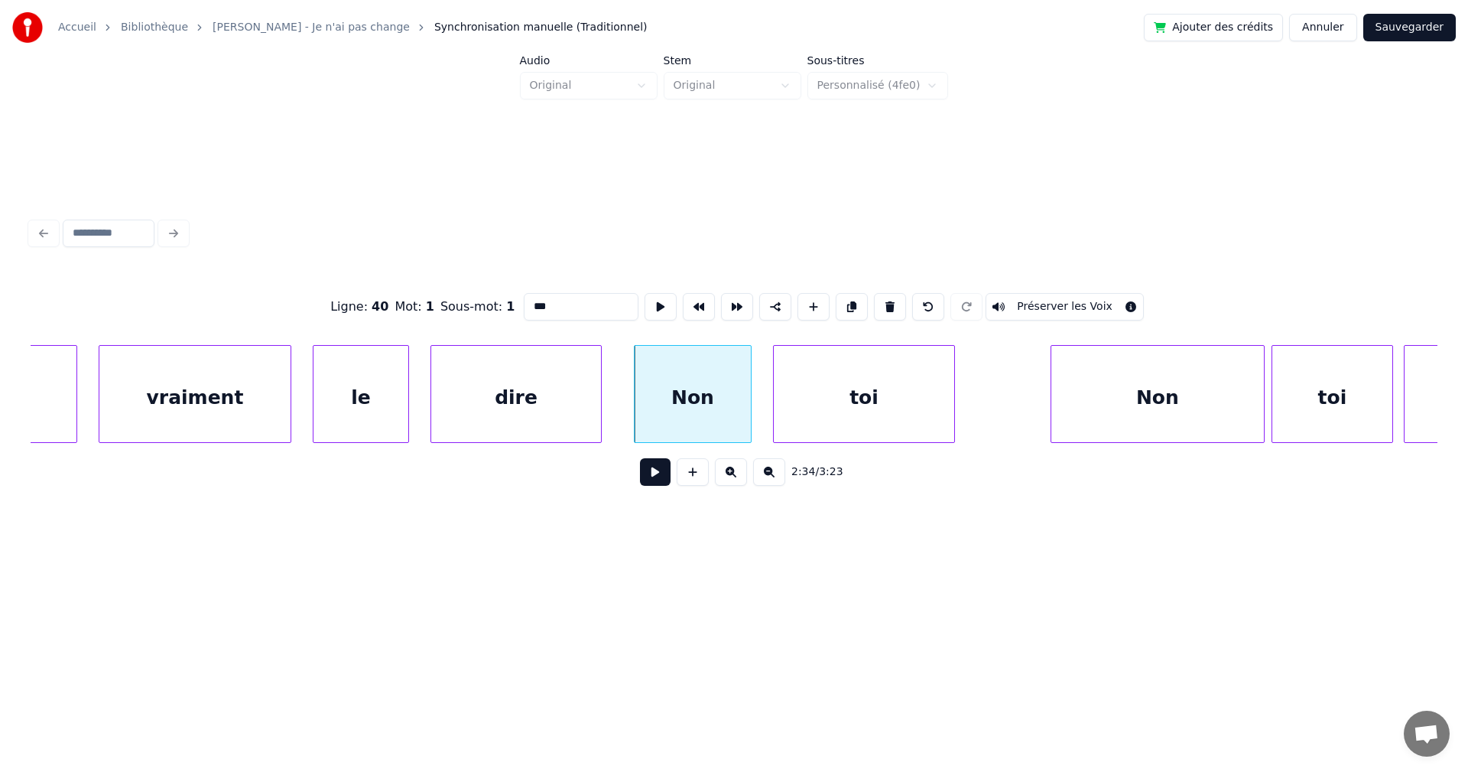
click at [640, 486] on button at bounding box center [655, 472] width 31 height 28
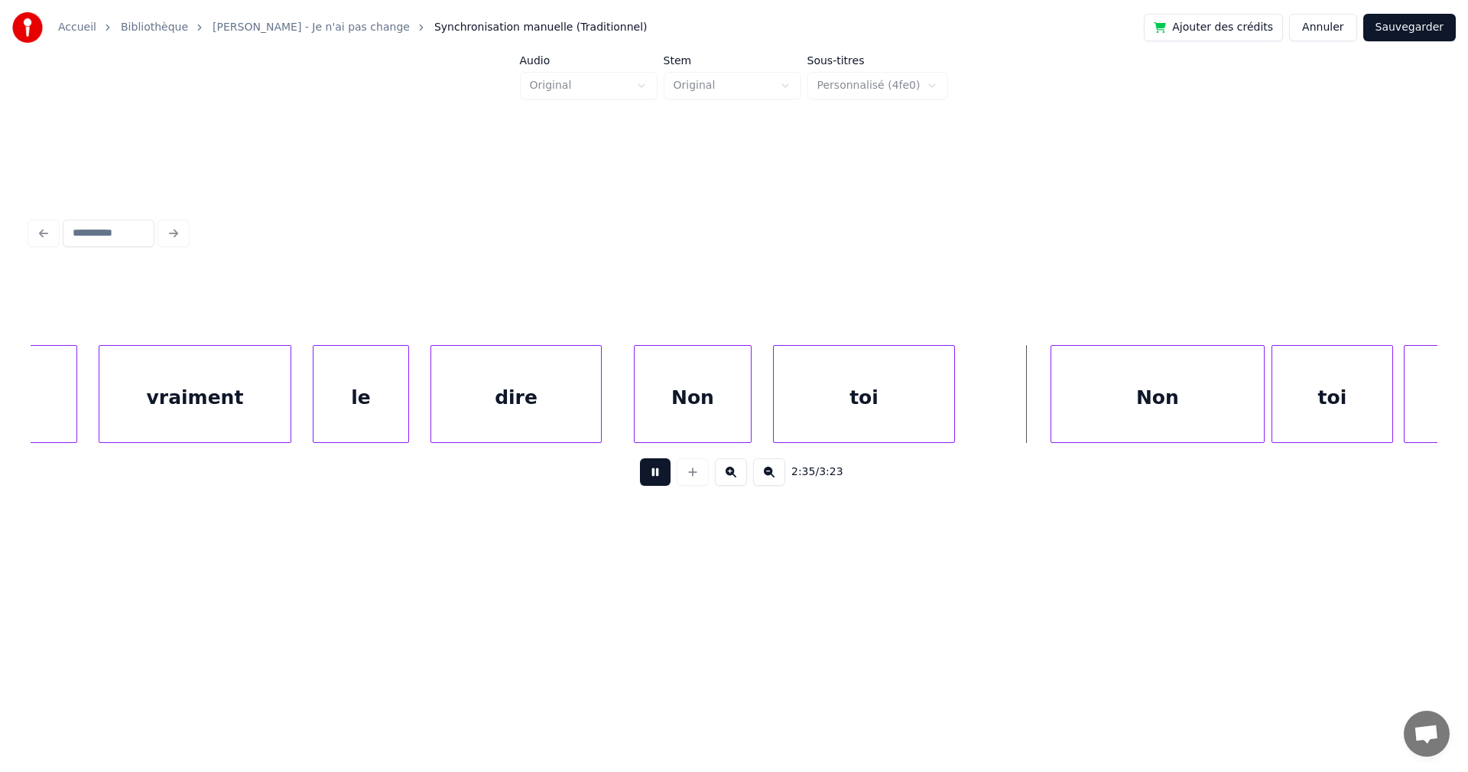
click at [641, 479] on button at bounding box center [655, 472] width 31 height 28
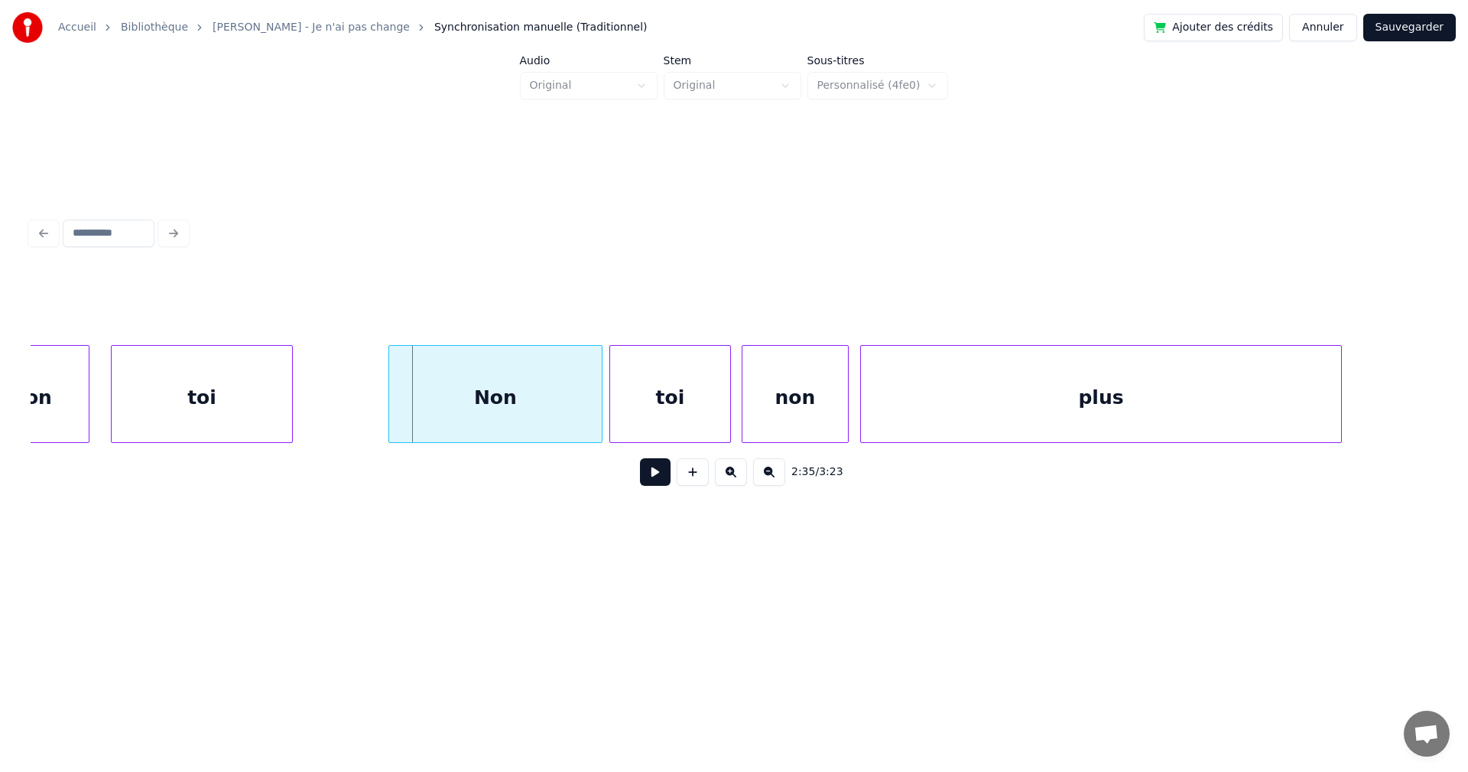
scroll to position [0, 82991]
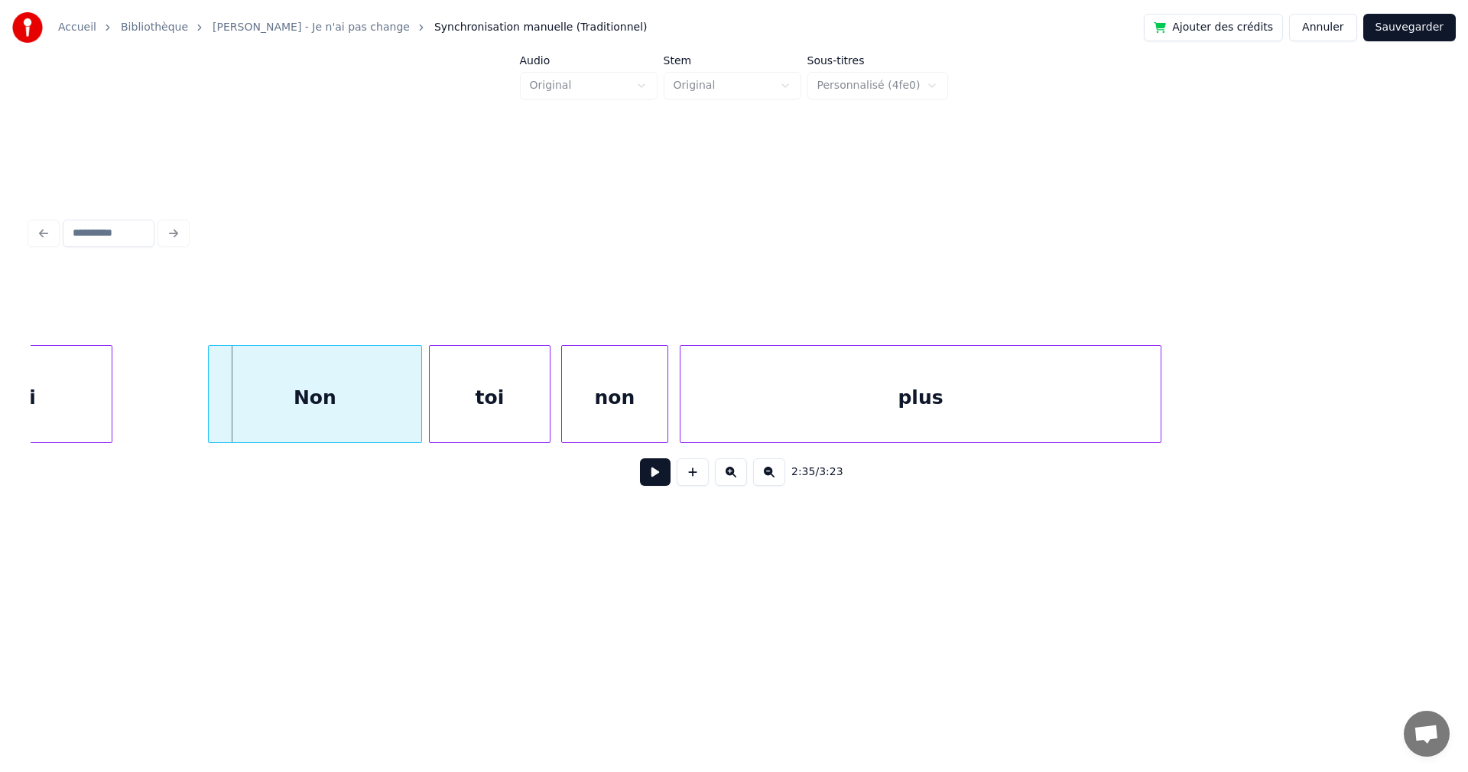
click at [661, 479] on button at bounding box center [655, 472] width 31 height 28
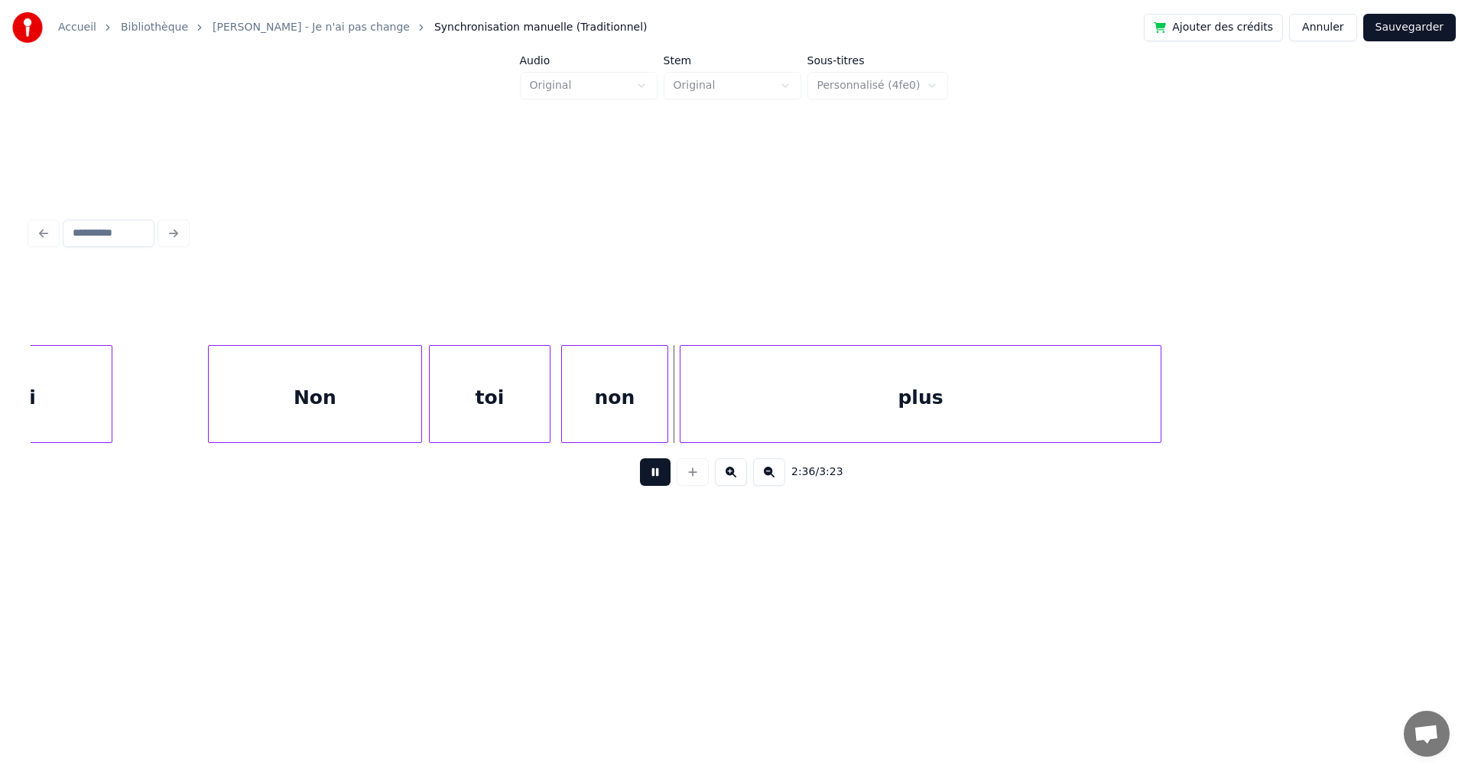
click at [658, 479] on button at bounding box center [655, 472] width 31 height 28
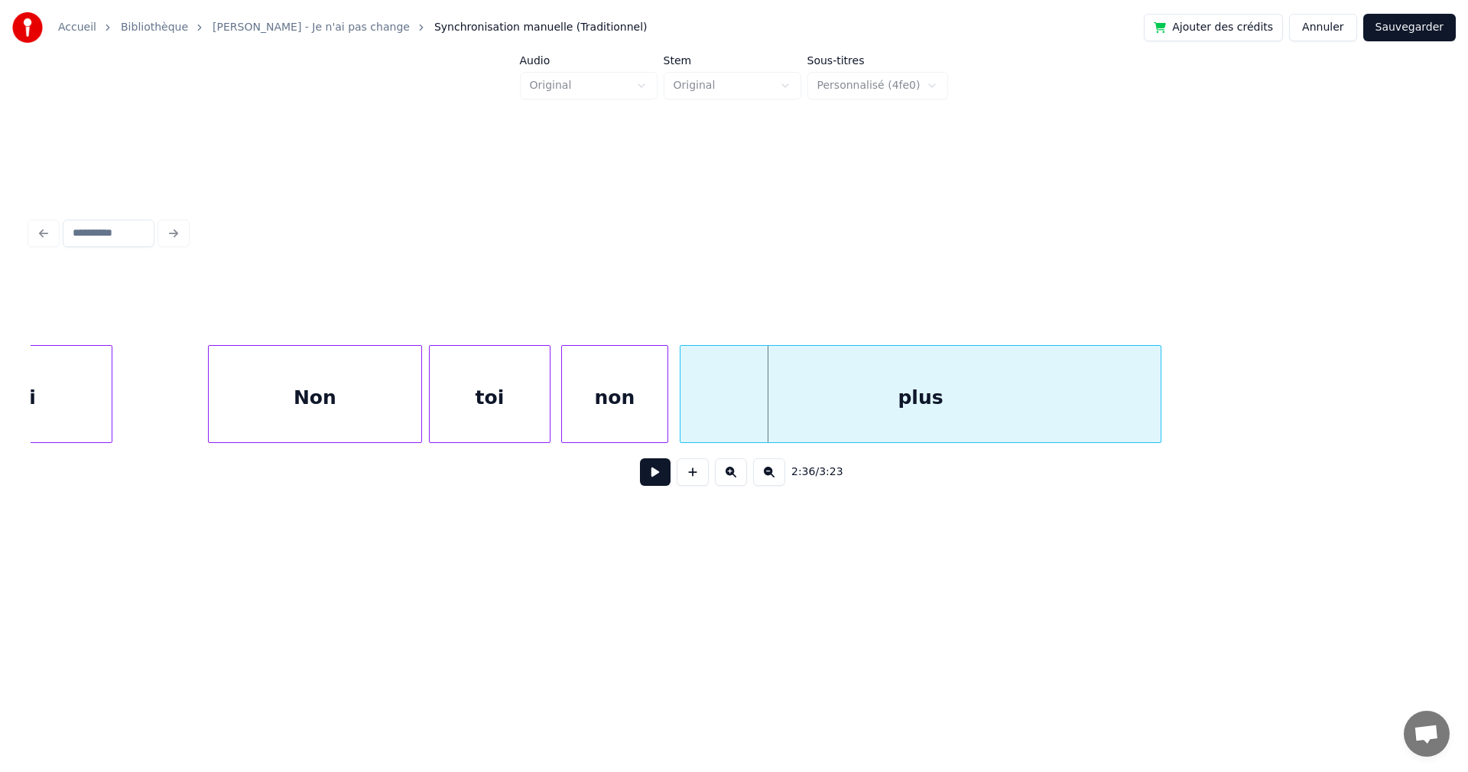
click at [629, 396] on div "non" at bounding box center [615, 398] width 106 height 104
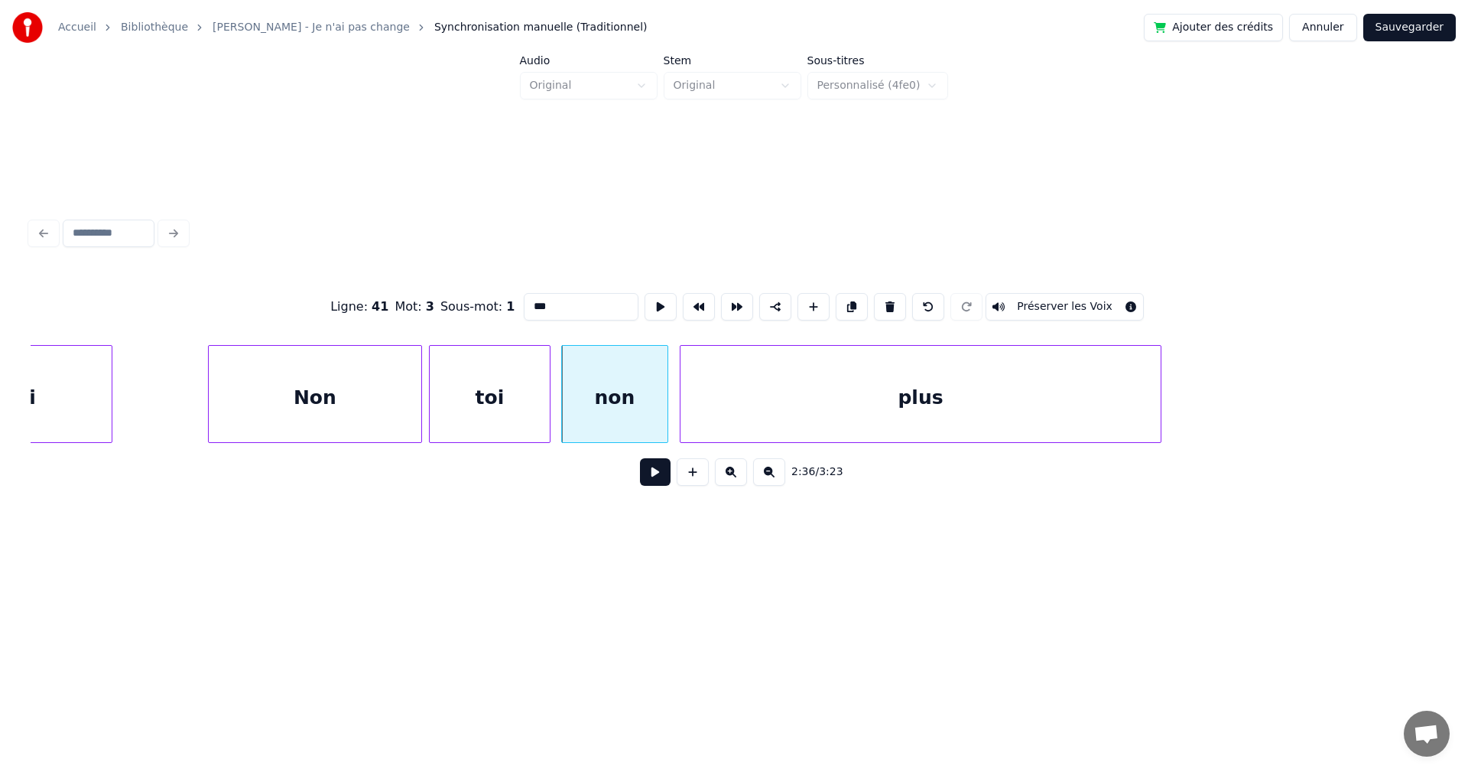
click at [80, 406] on div "toi" at bounding box center [21, 398] width 180 height 104
type input "***"
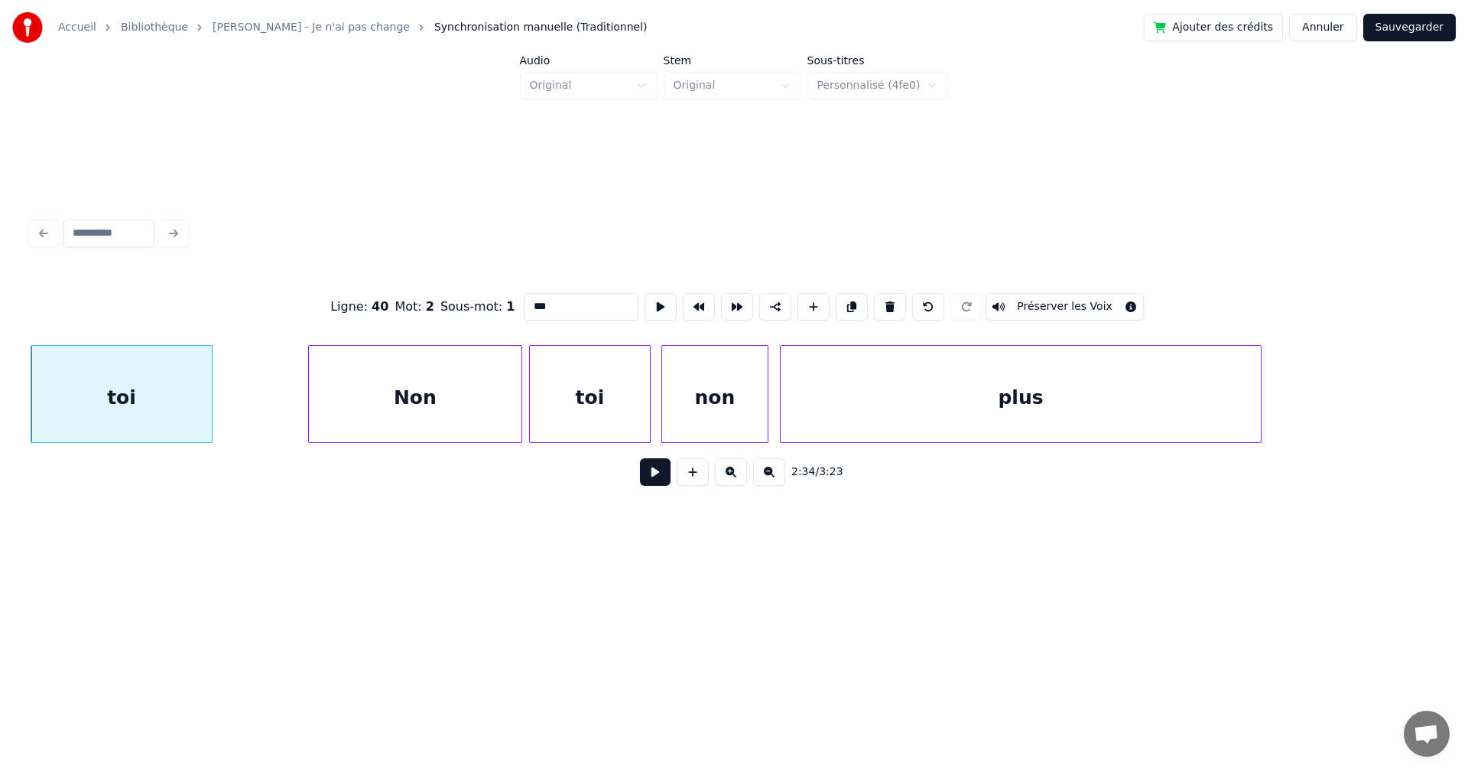
click at [640, 479] on button at bounding box center [655, 472] width 31 height 28
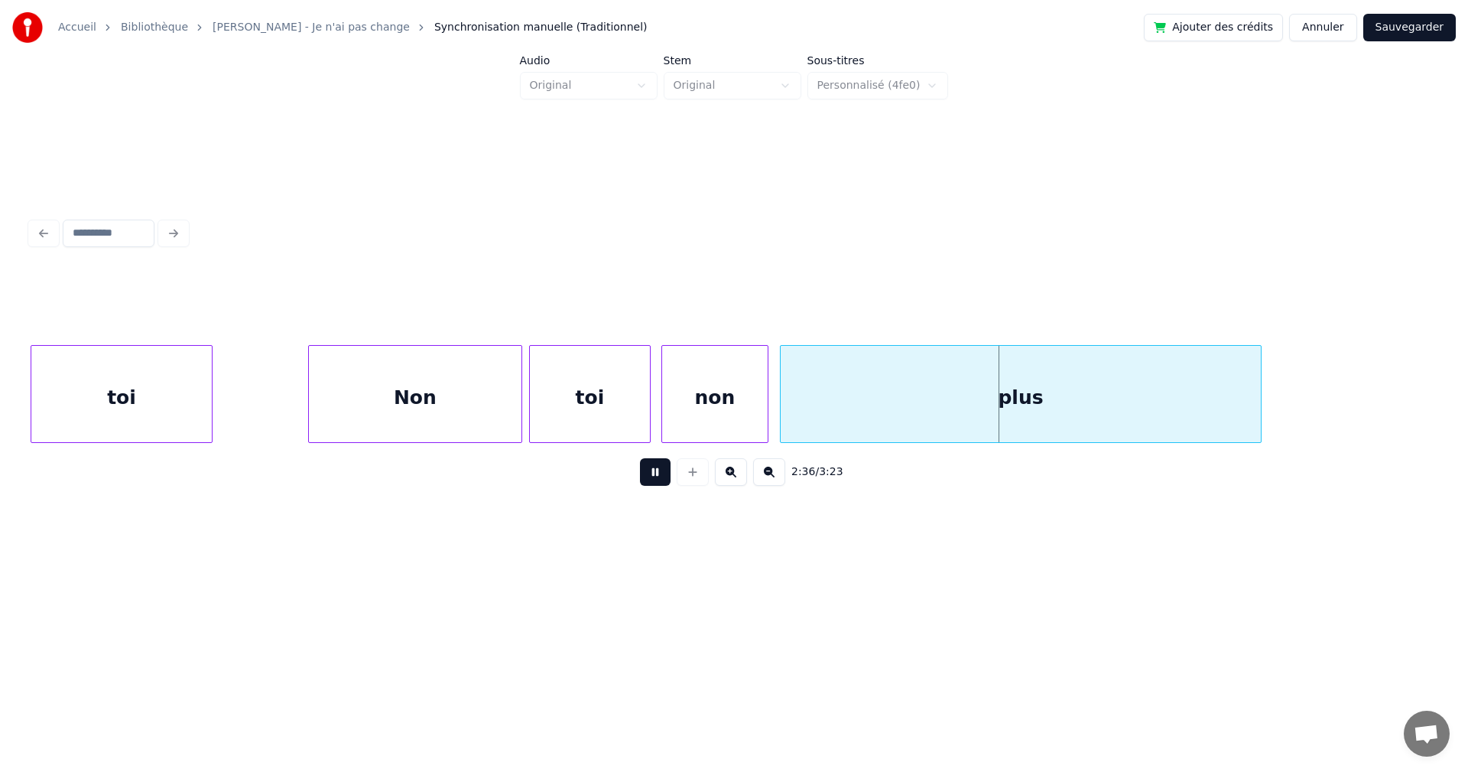
click at [640, 479] on button at bounding box center [655, 472] width 31 height 28
click at [619, 421] on div "toi" at bounding box center [590, 398] width 120 height 104
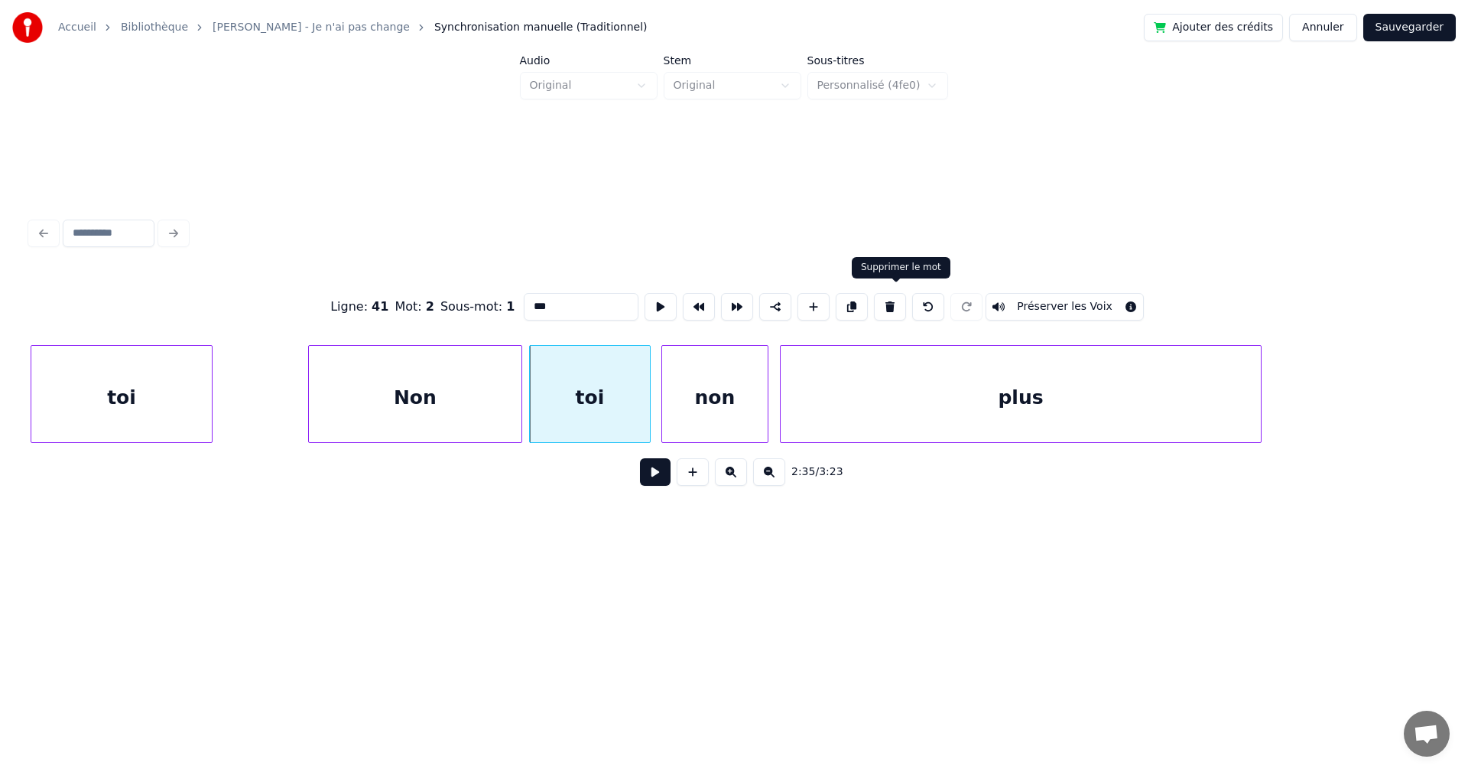
click at [905, 299] on button at bounding box center [890, 307] width 32 height 28
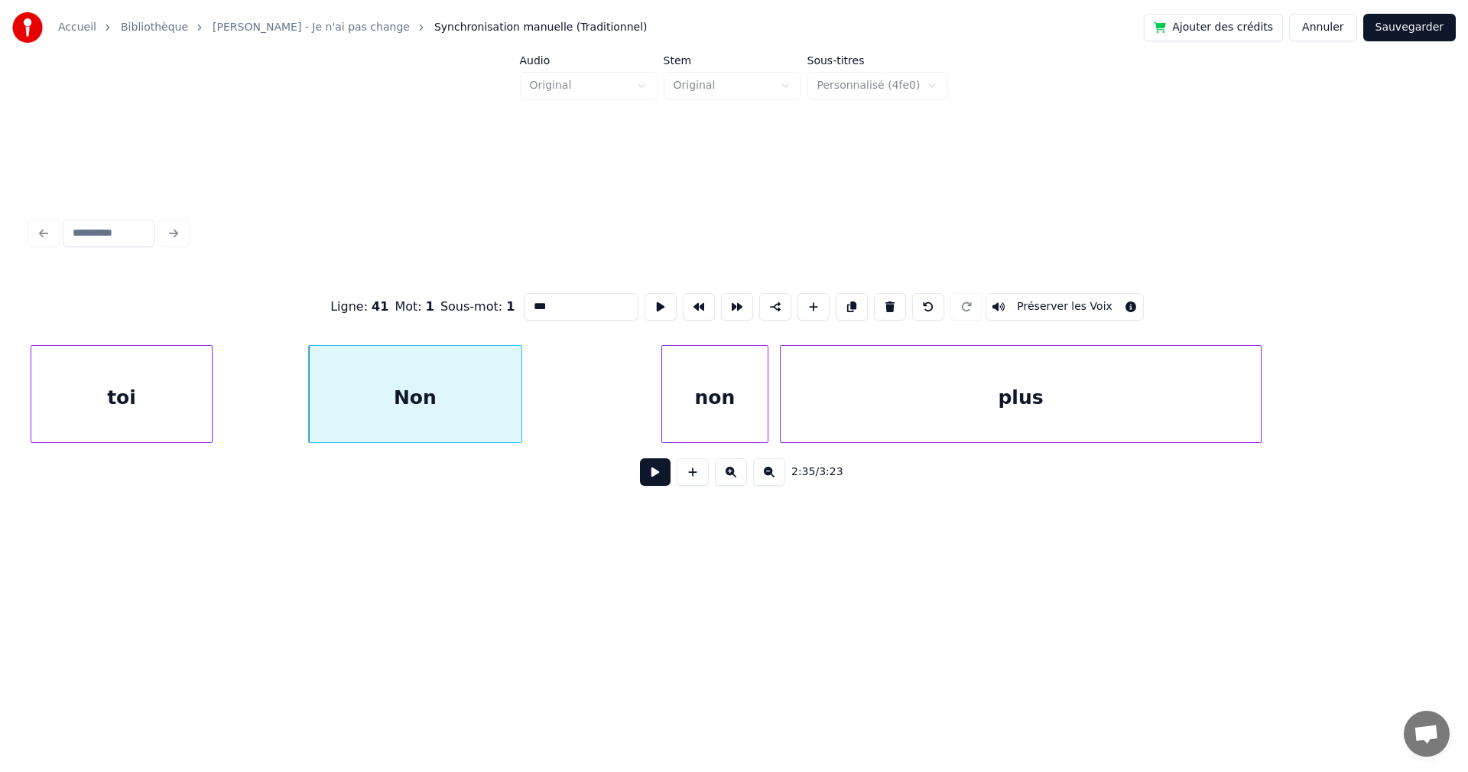
click at [136, 408] on div "toi" at bounding box center [121, 398] width 180 height 104
type input "***"
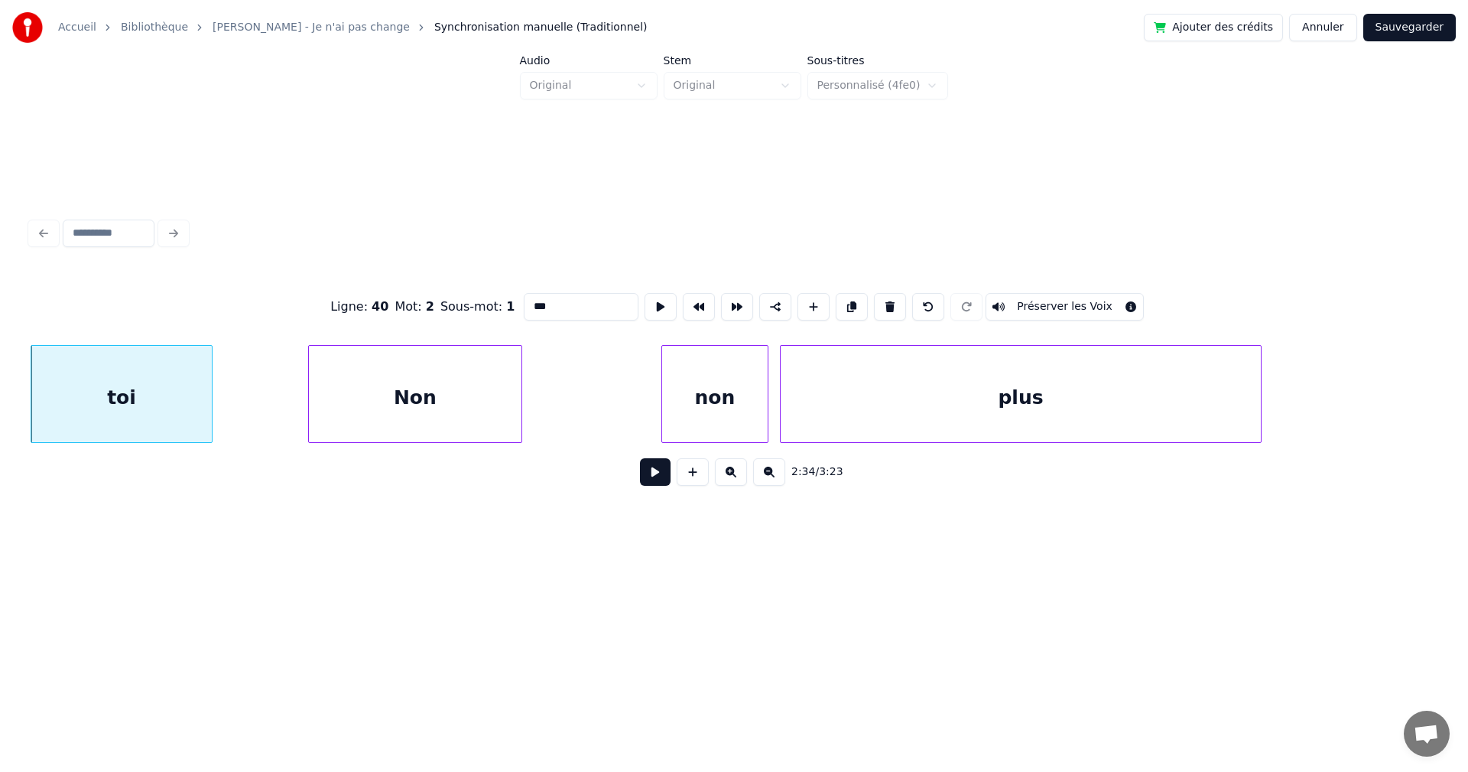
click at [660, 479] on button at bounding box center [655, 472] width 31 height 28
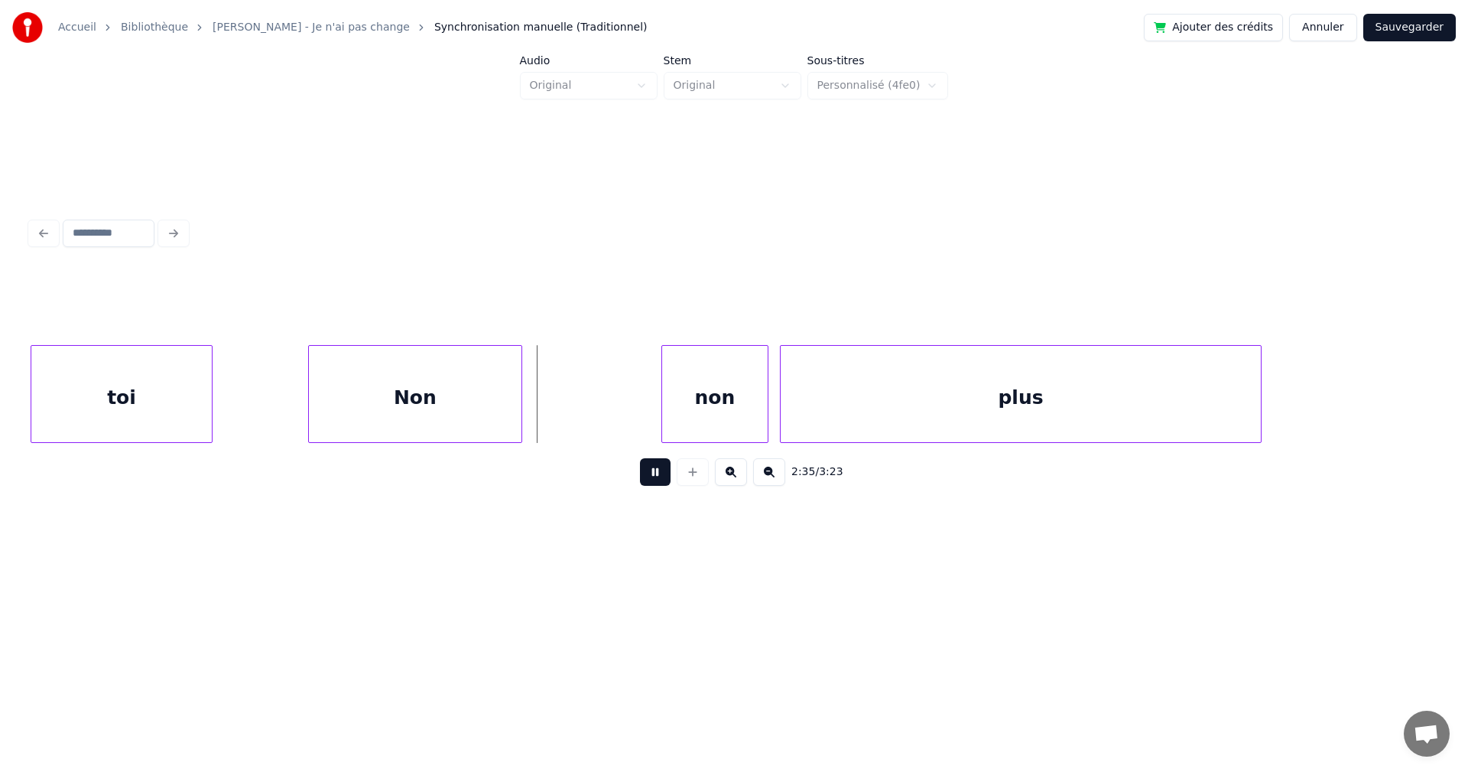
click at [659, 479] on button at bounding box center [655, 472] width 31 height 28
click at [640, 479] on button at bounding box center [655, 472] width 31 height 28
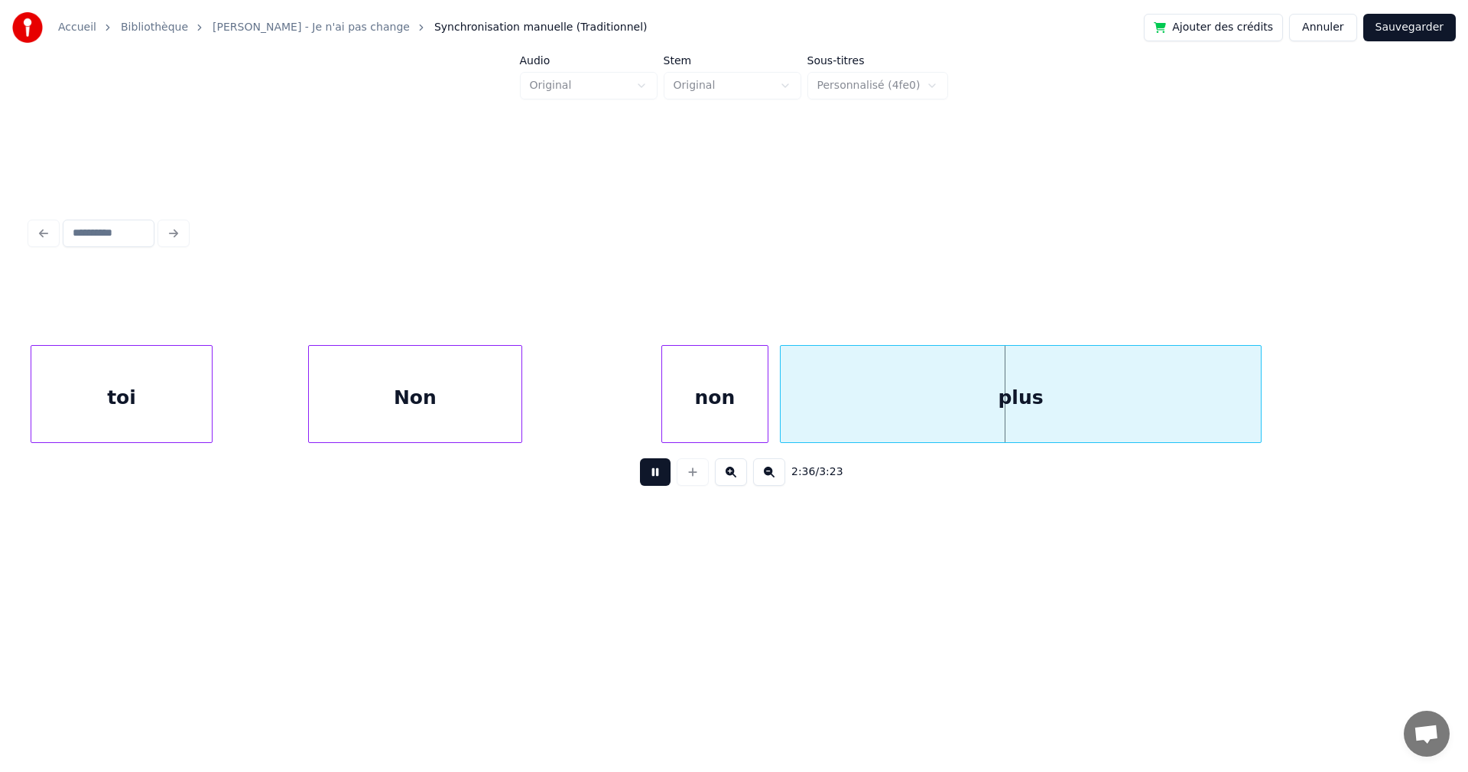
click at [640, 479] on button at bounding box center [655, 472] width 31 height 28
click at [700, 393] on div "non" at bounding box center [715, 398] width 106 height 104
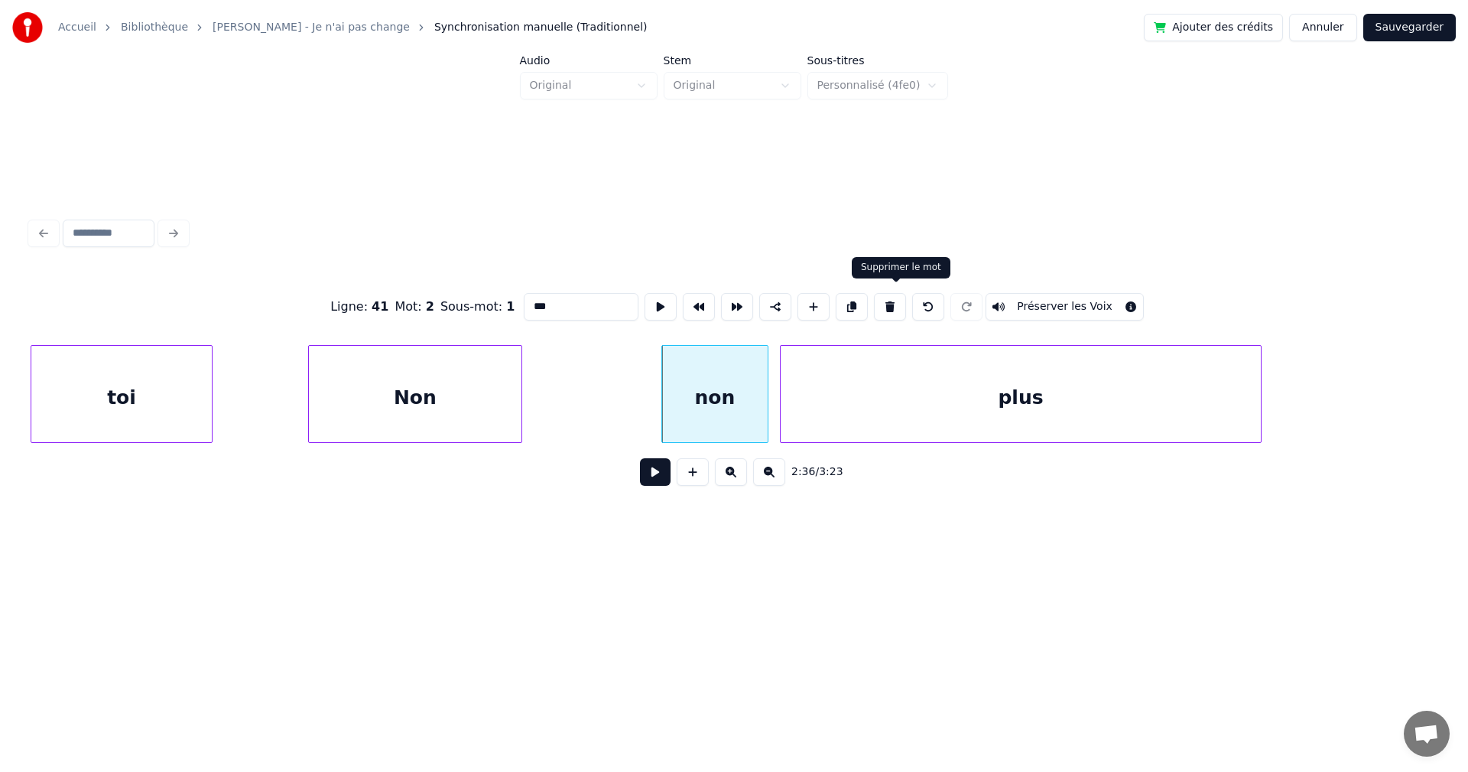
click at [889, 302] on button at bounding box center [890, 307] width 32 height 28
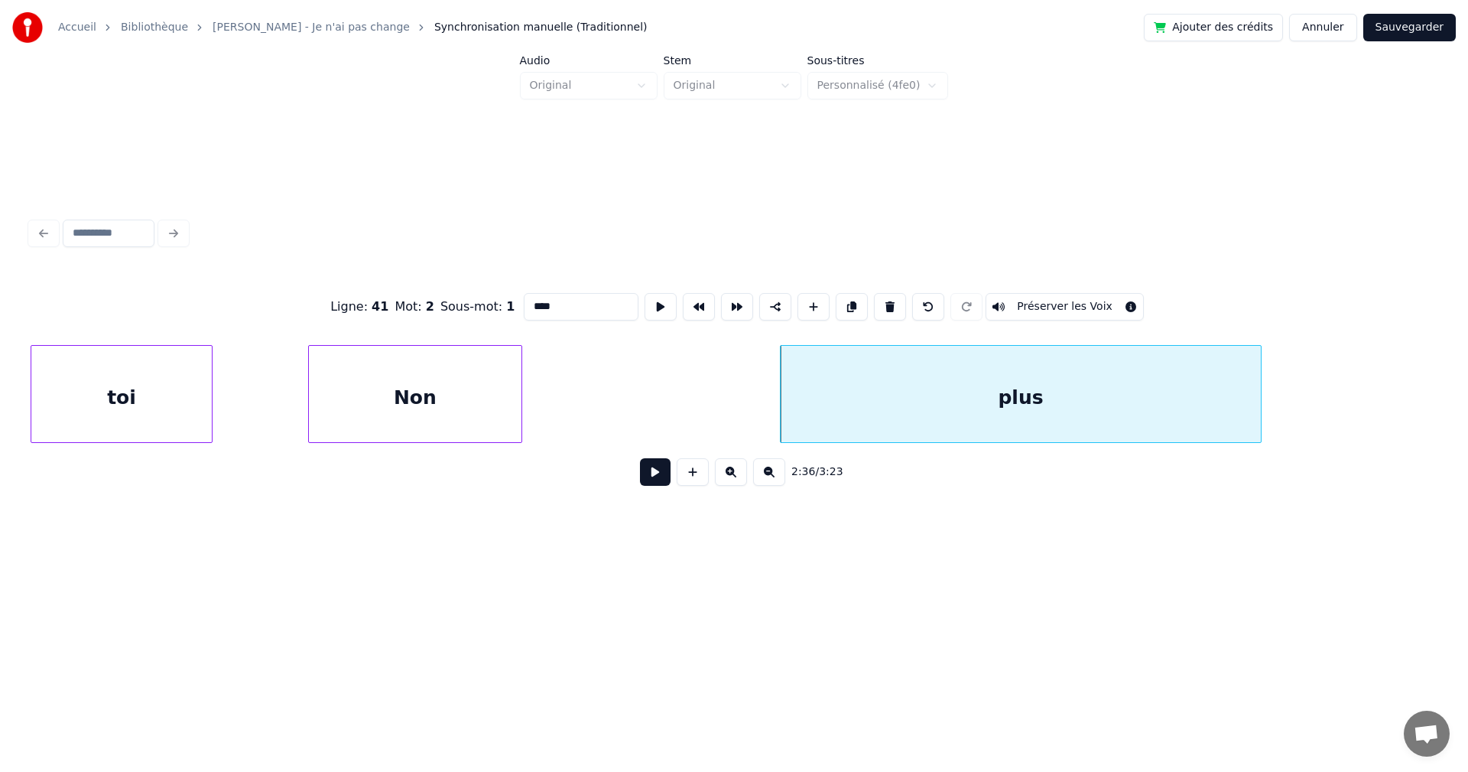
click at [453, 365] on div "Non" at bounding box center [415, 398] width 213 height 104
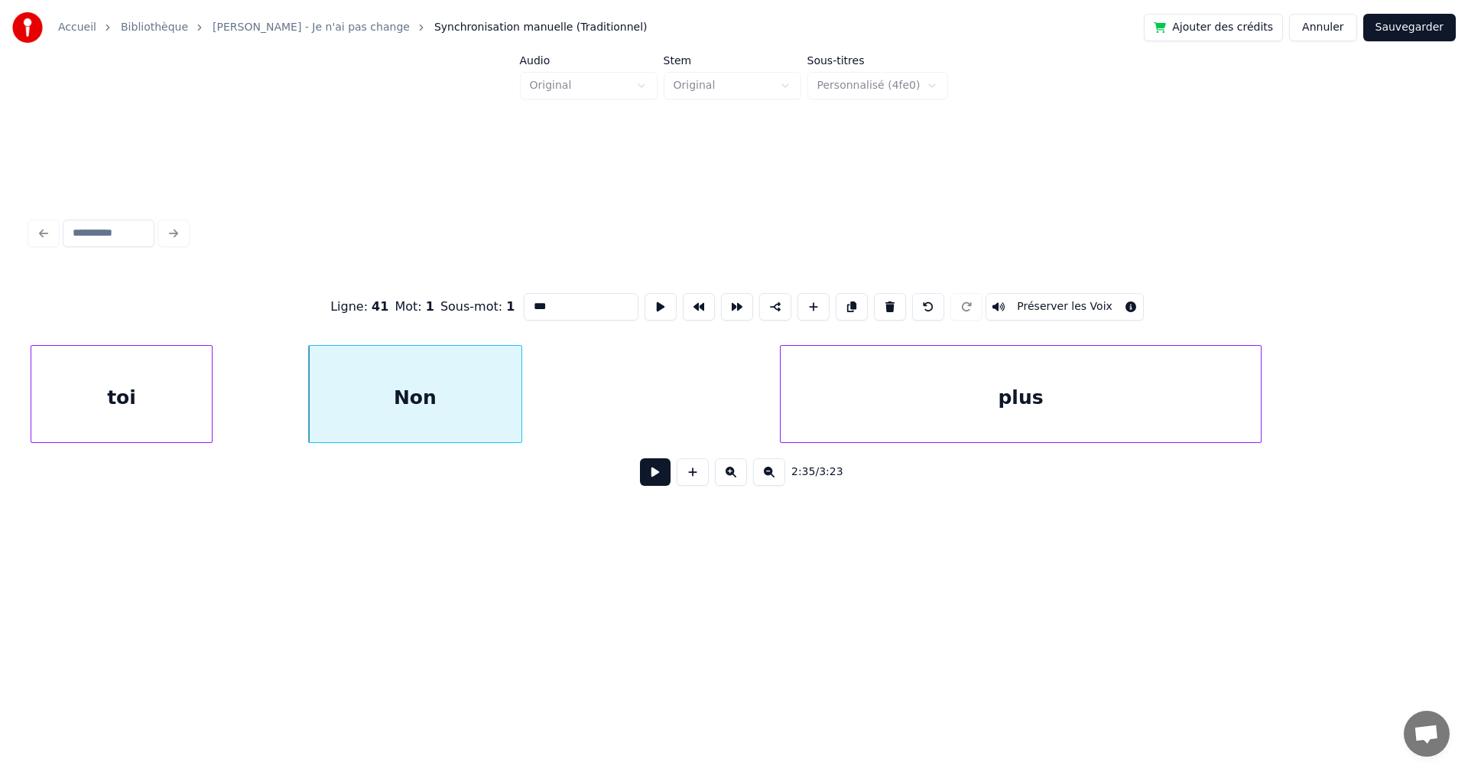
click at [800, 375] on div "plus" at bounding box center [1021, 398] width 480 height 104
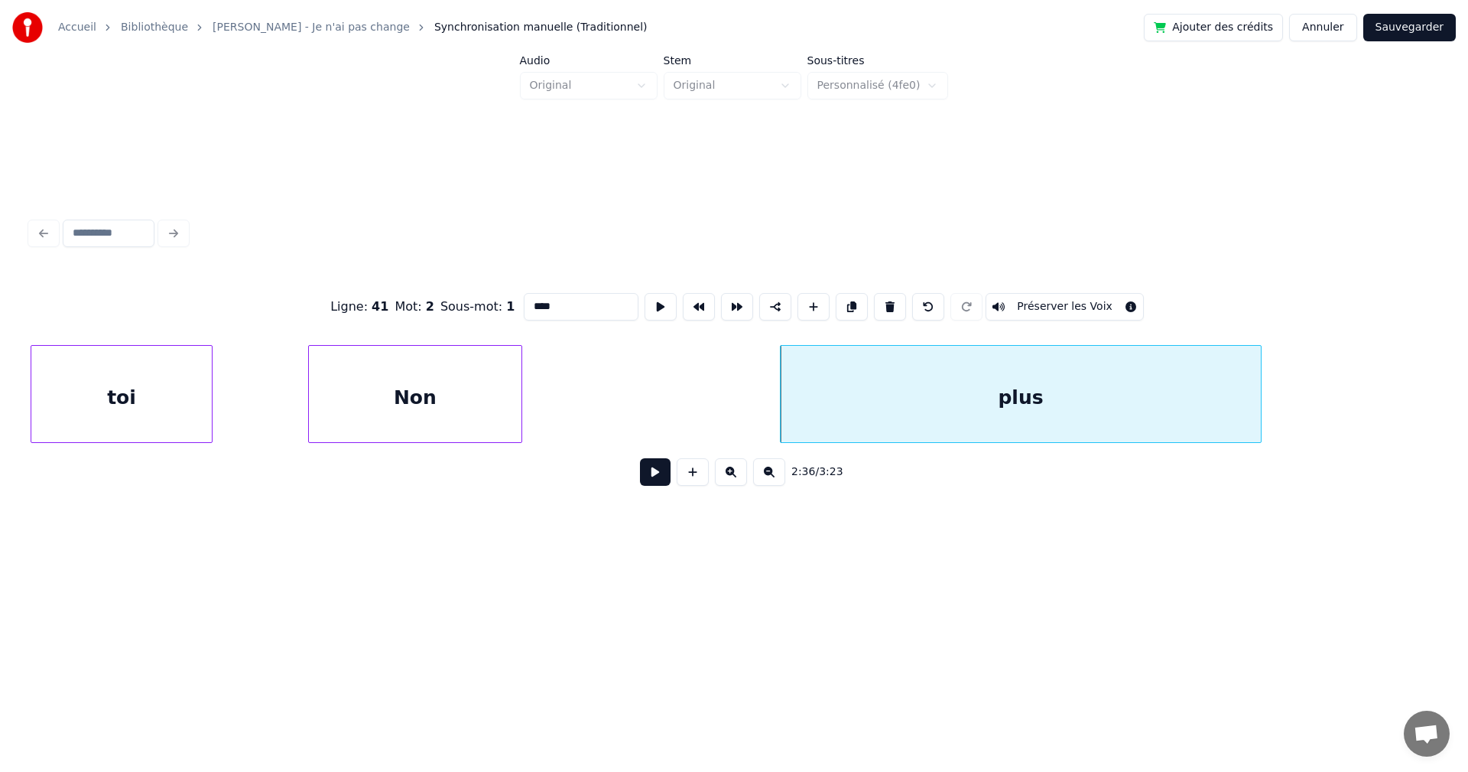
click at [497, 413] on div "Non" at bounding box center [415, 398] width 213 height 104
type input "***"
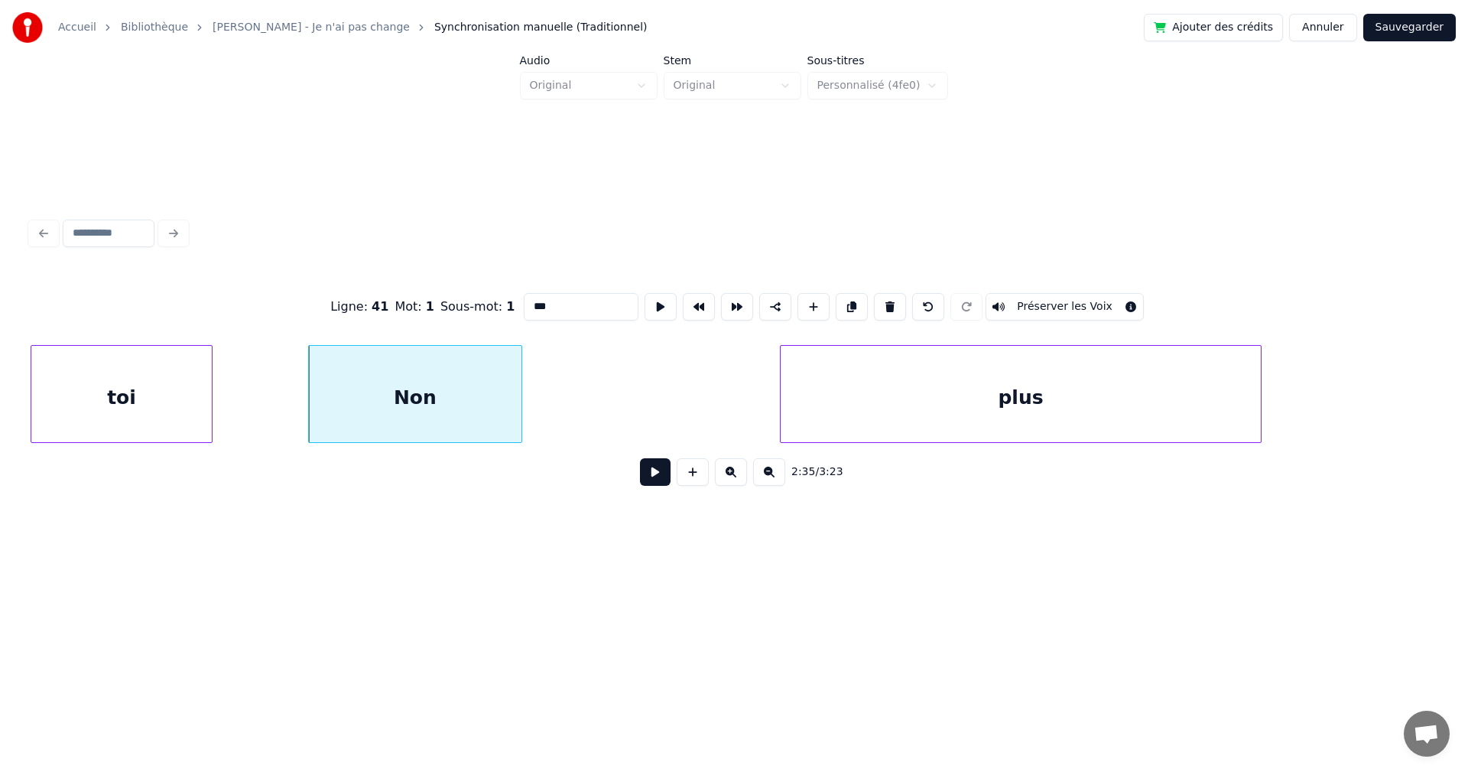
click at [644, 481] on button at bounding box center [655, 472] width 31 height 28
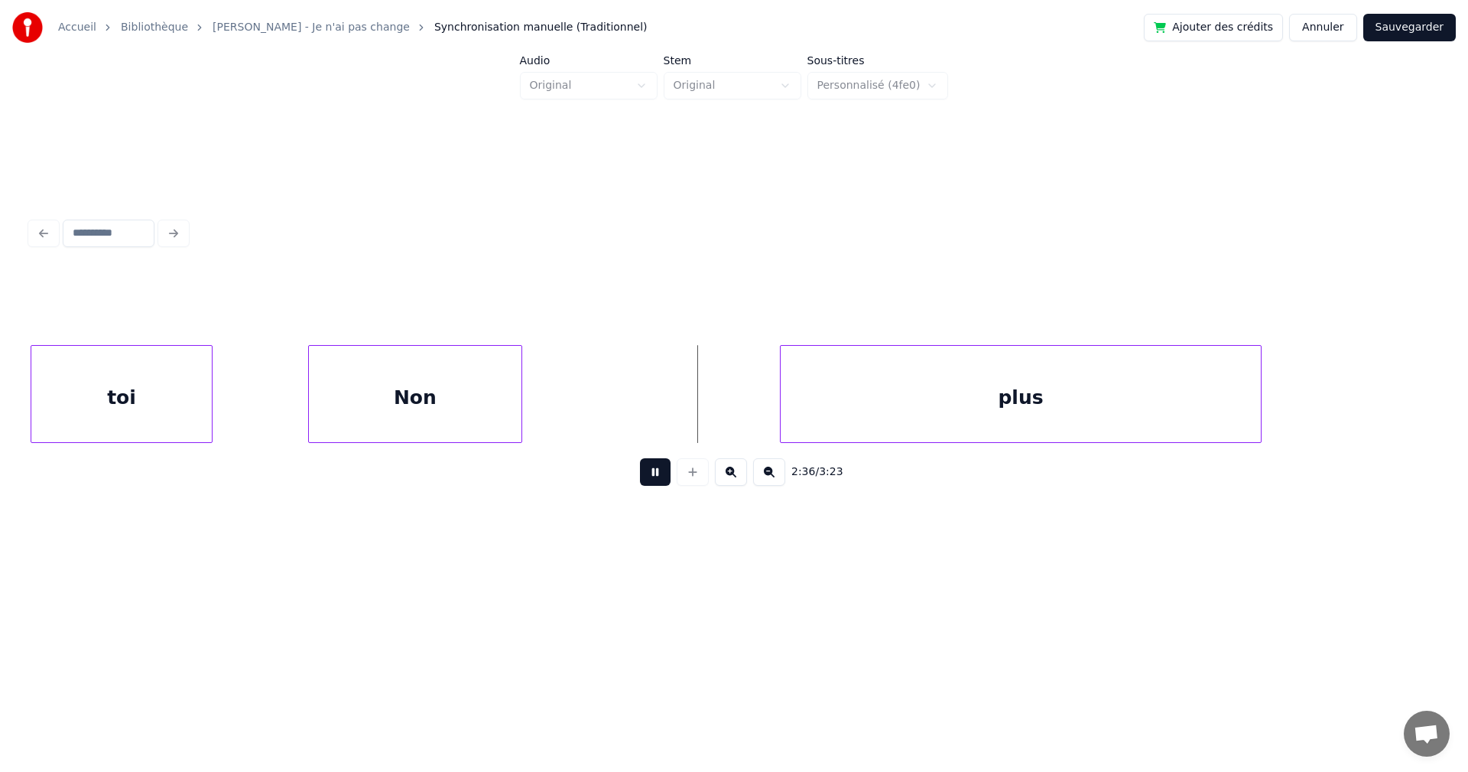
click at [644, 481] on button at bounding box center [655, 472] width 31 height 28
click at [147, 410] on div "toi" at bounding box center [121, 398] width 180 height 104
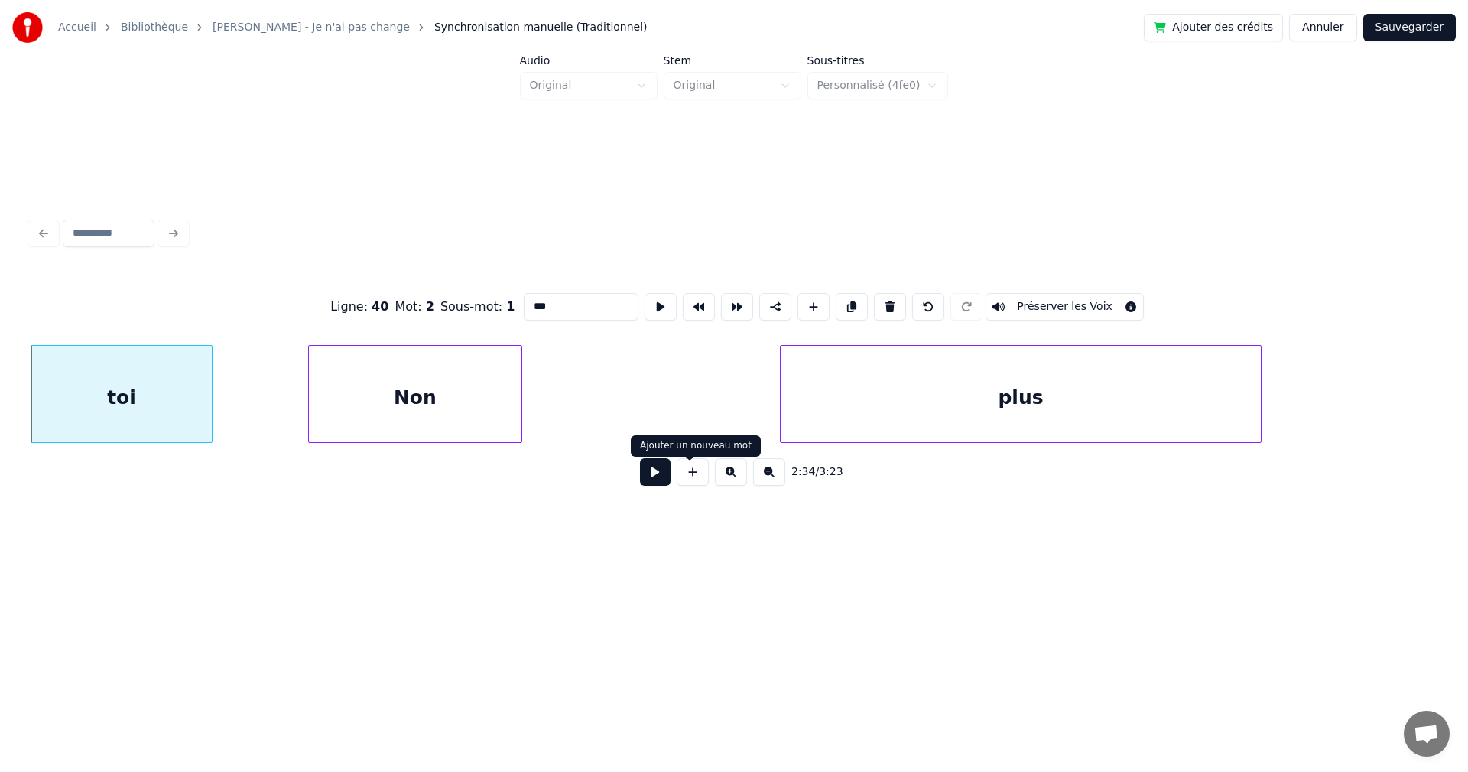
click at [648, 477] on button at bounding box center [655, 472] width 31 height 28
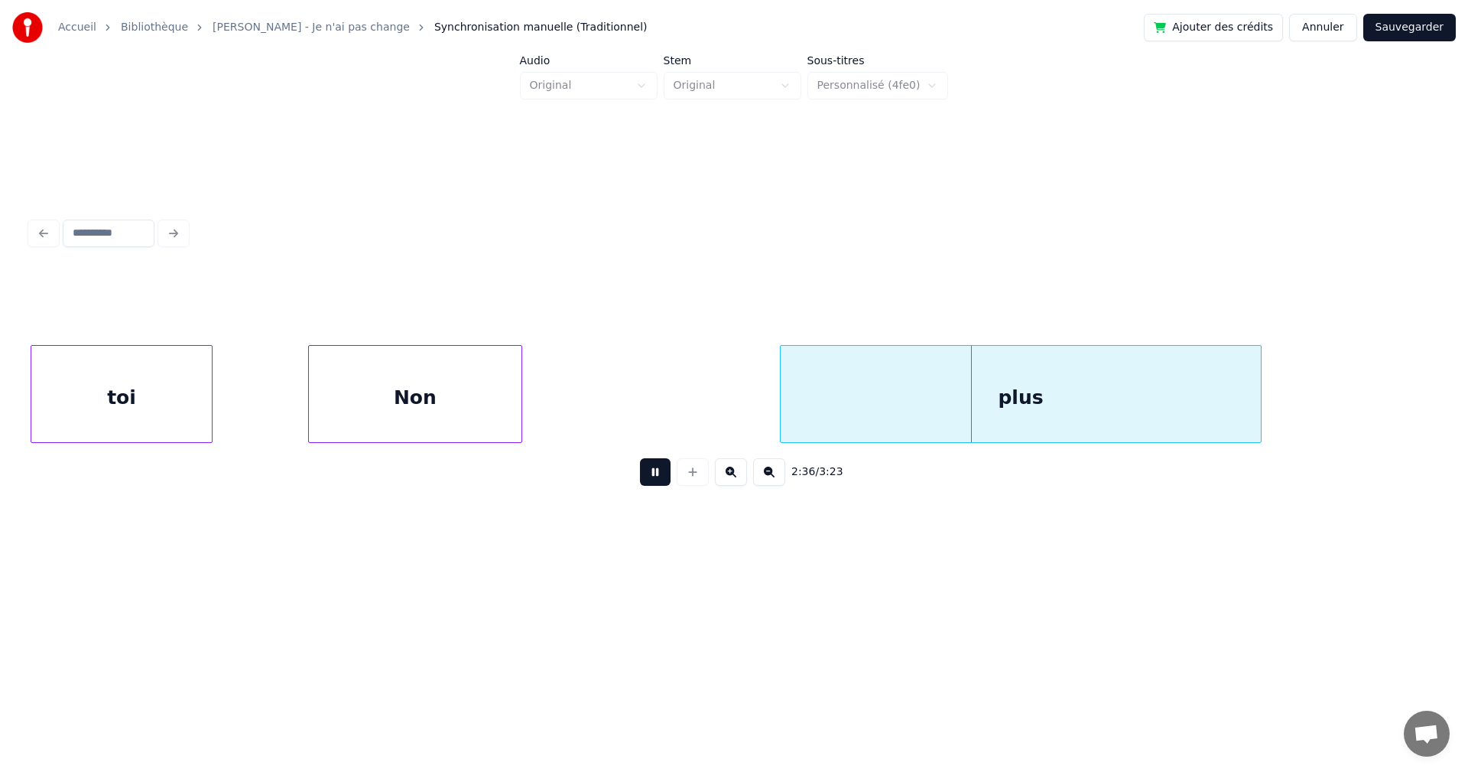
click at [648, 477] on button at bounding box center [655, 472] width 31 height 28
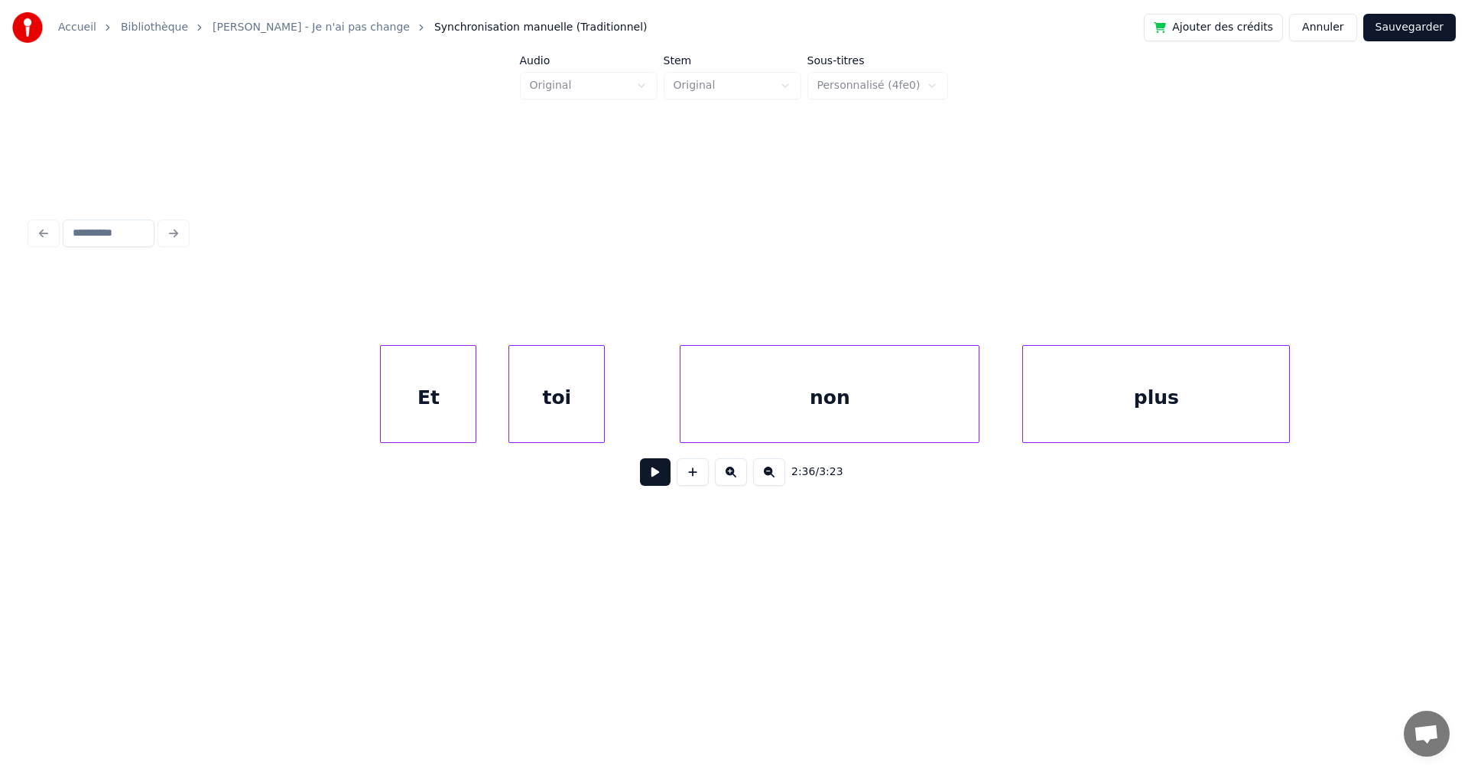
scroll to position [0, 92139]
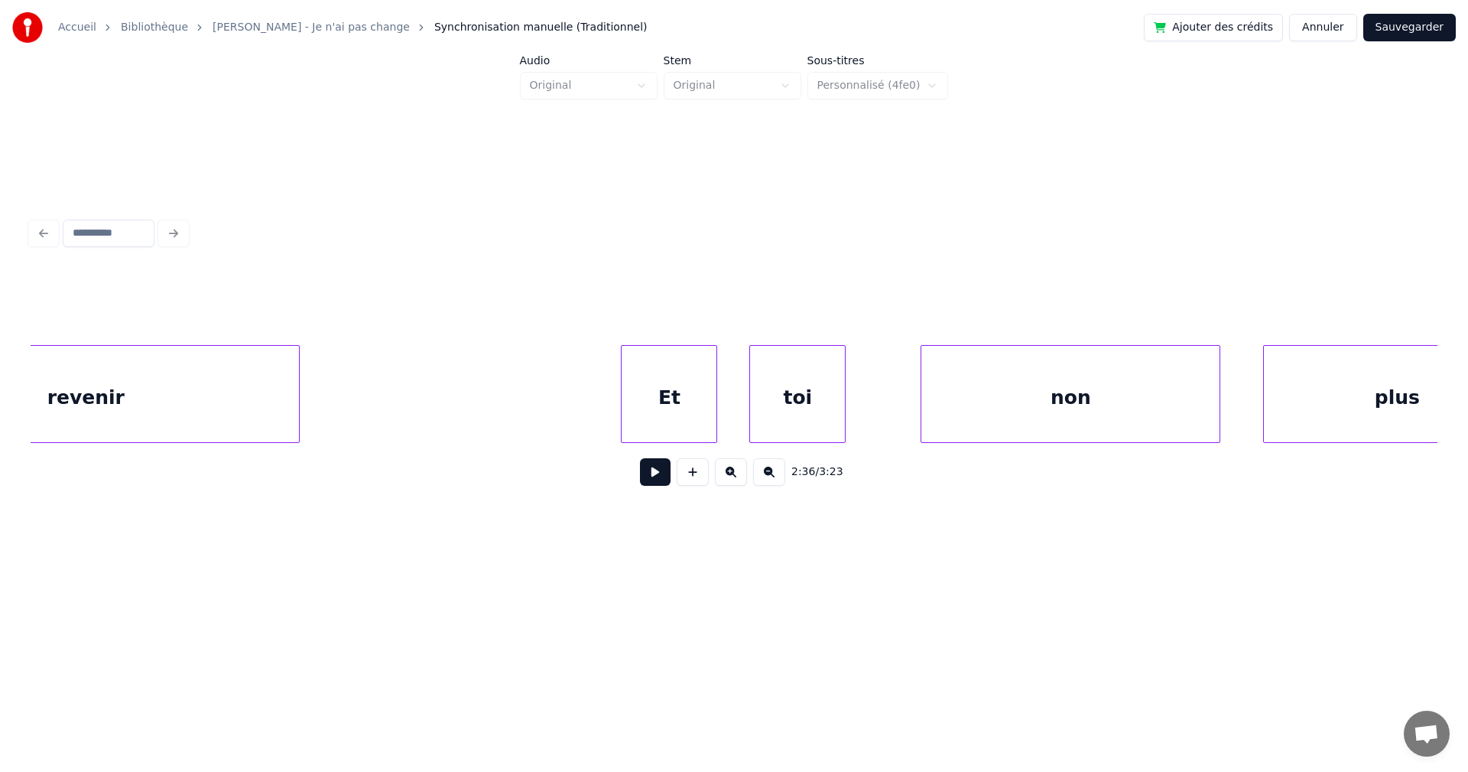
click at [799, 413] on div "toi" at bounding box center [797, 398] width 95 height 104
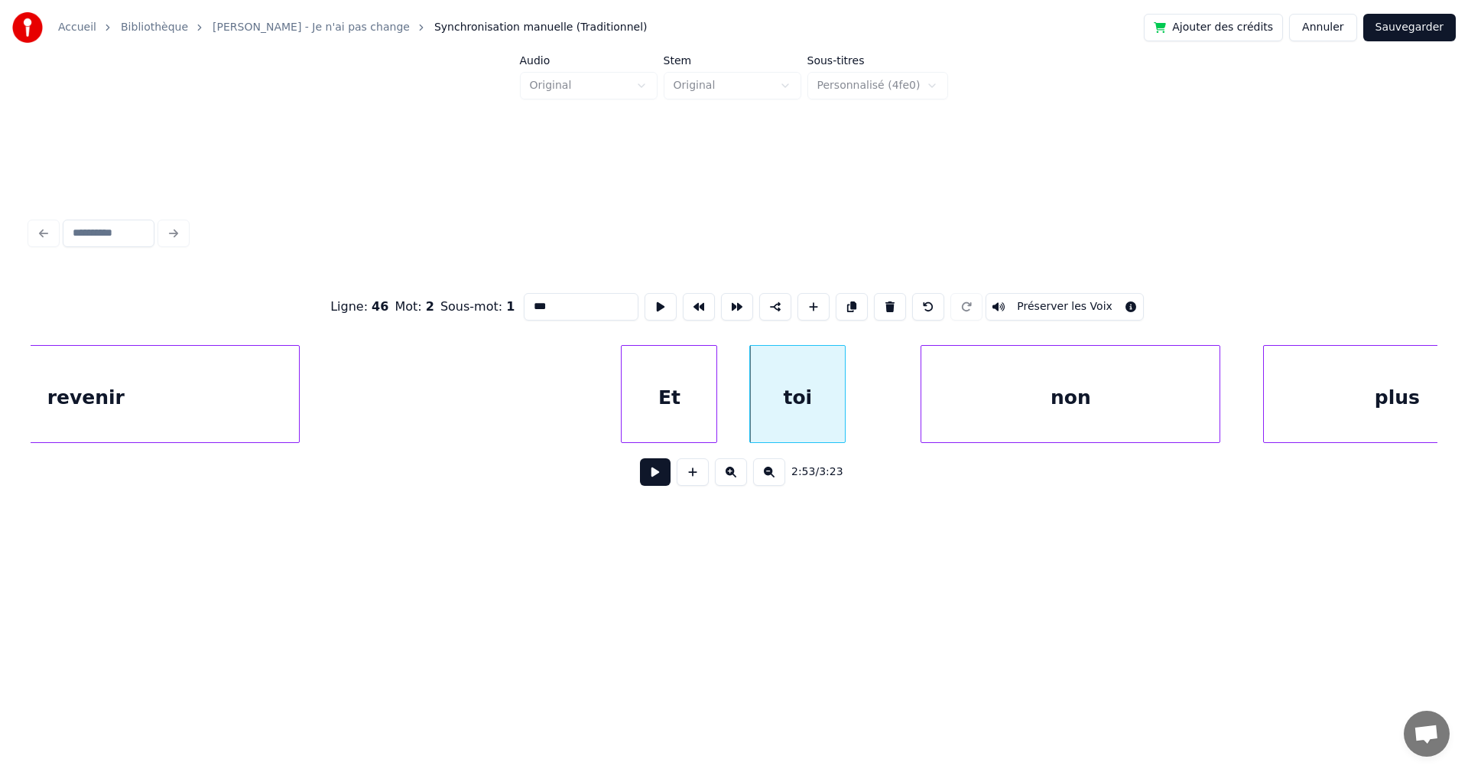
click at [655, 469] on button at bounding box center [655, 472] width 31 height 28
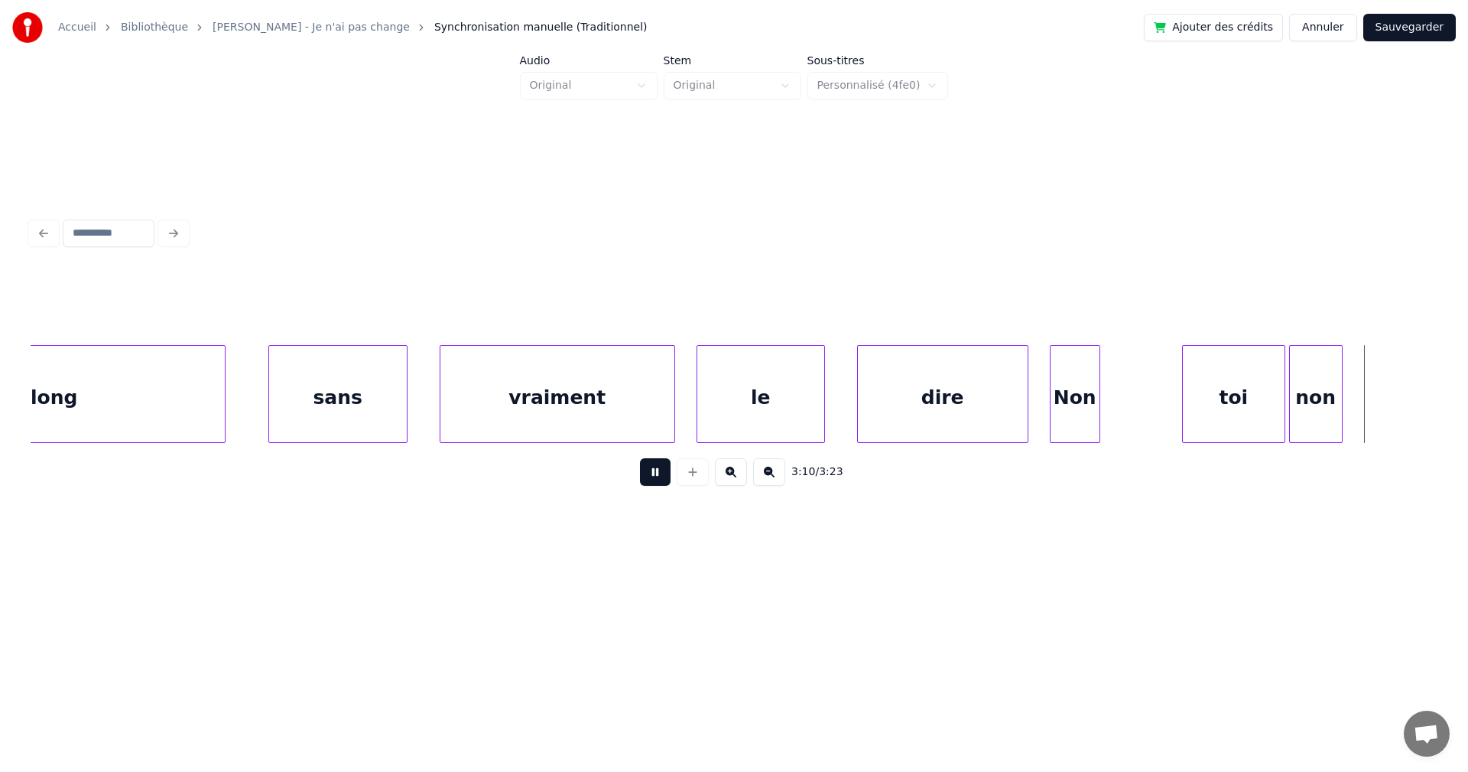
scroll to position [0, 102003]
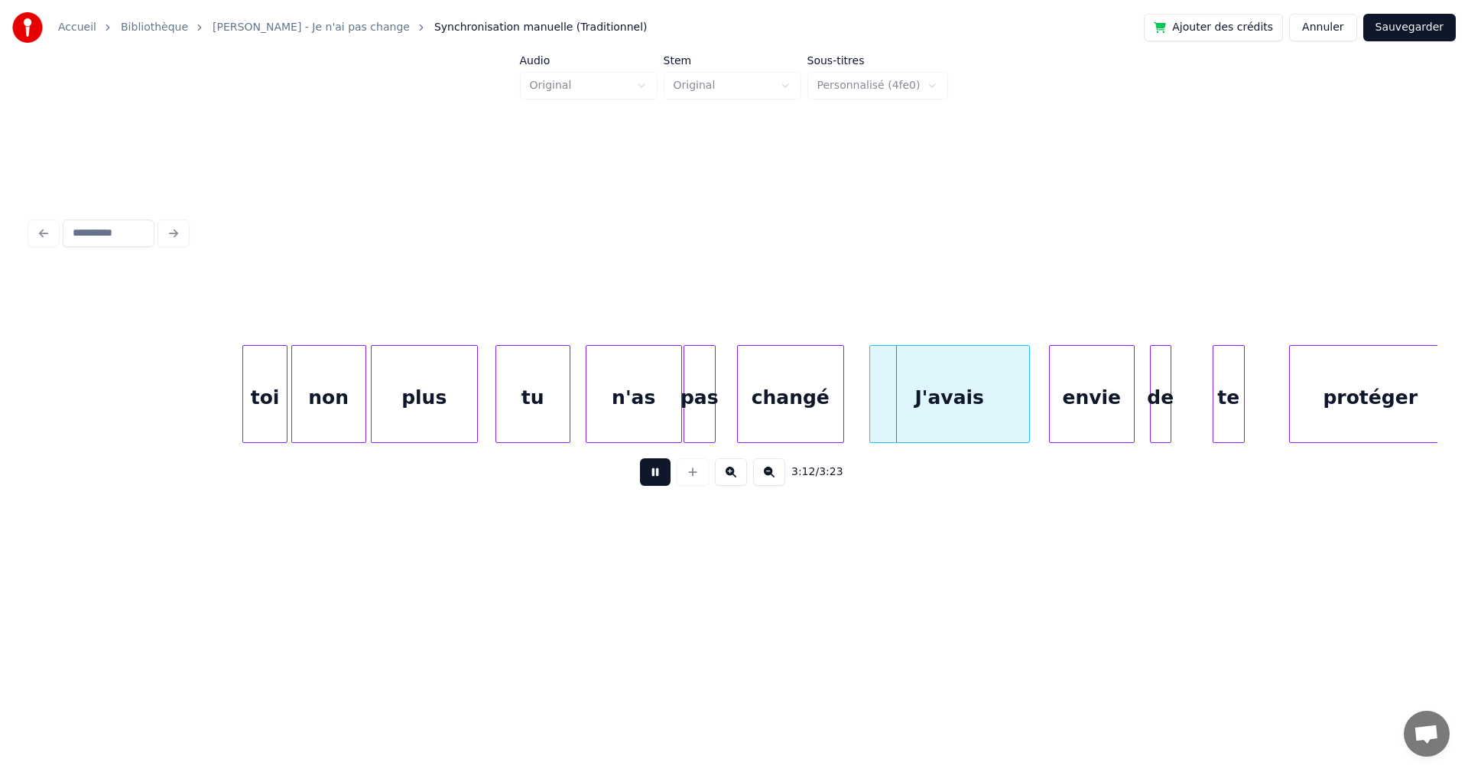
click at [645, 486] on button at bounding box center [655, 472] width 31 height 28
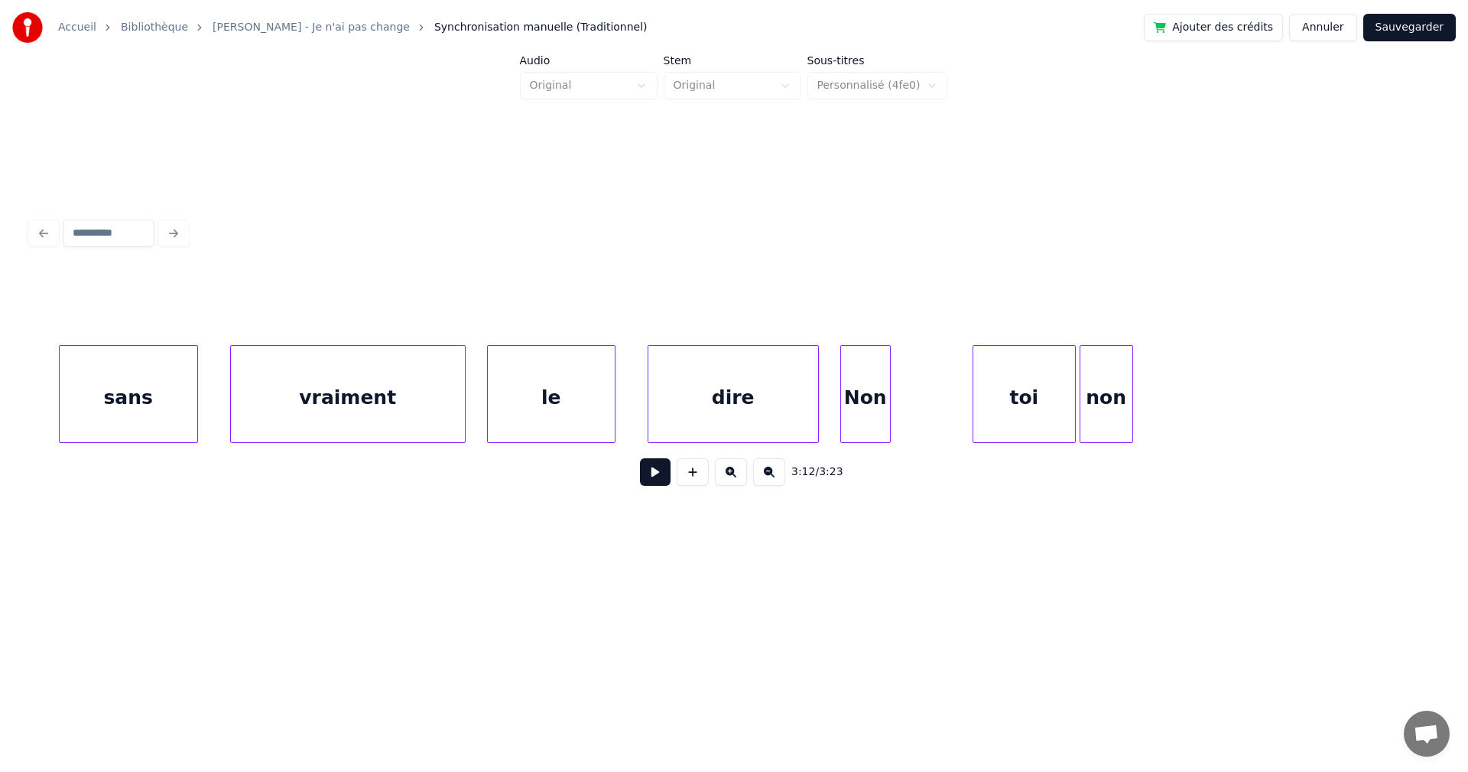
scroll to position [0, 100866]
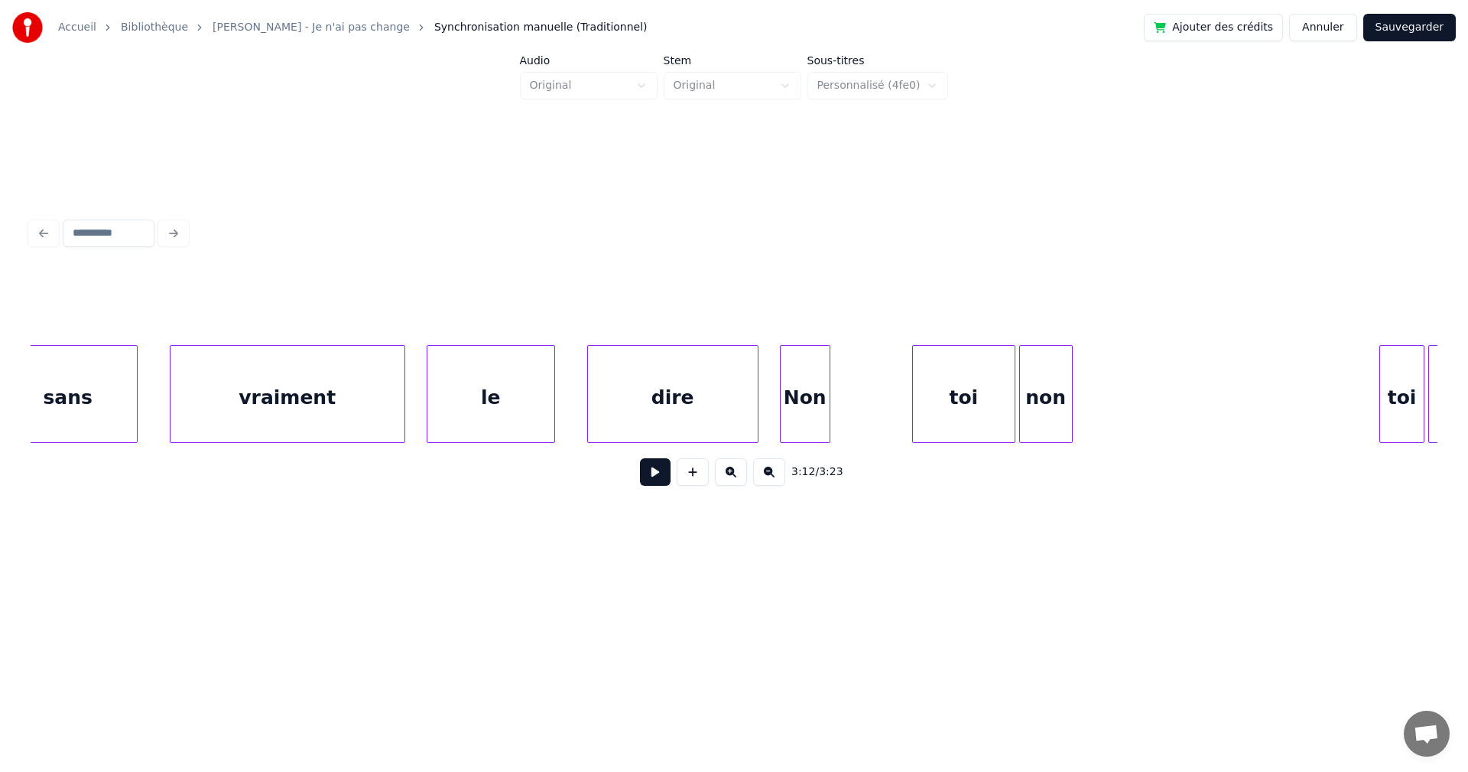
click at [817, 403] on div "Non" at bounding box center [805, 398] width 49 height 104
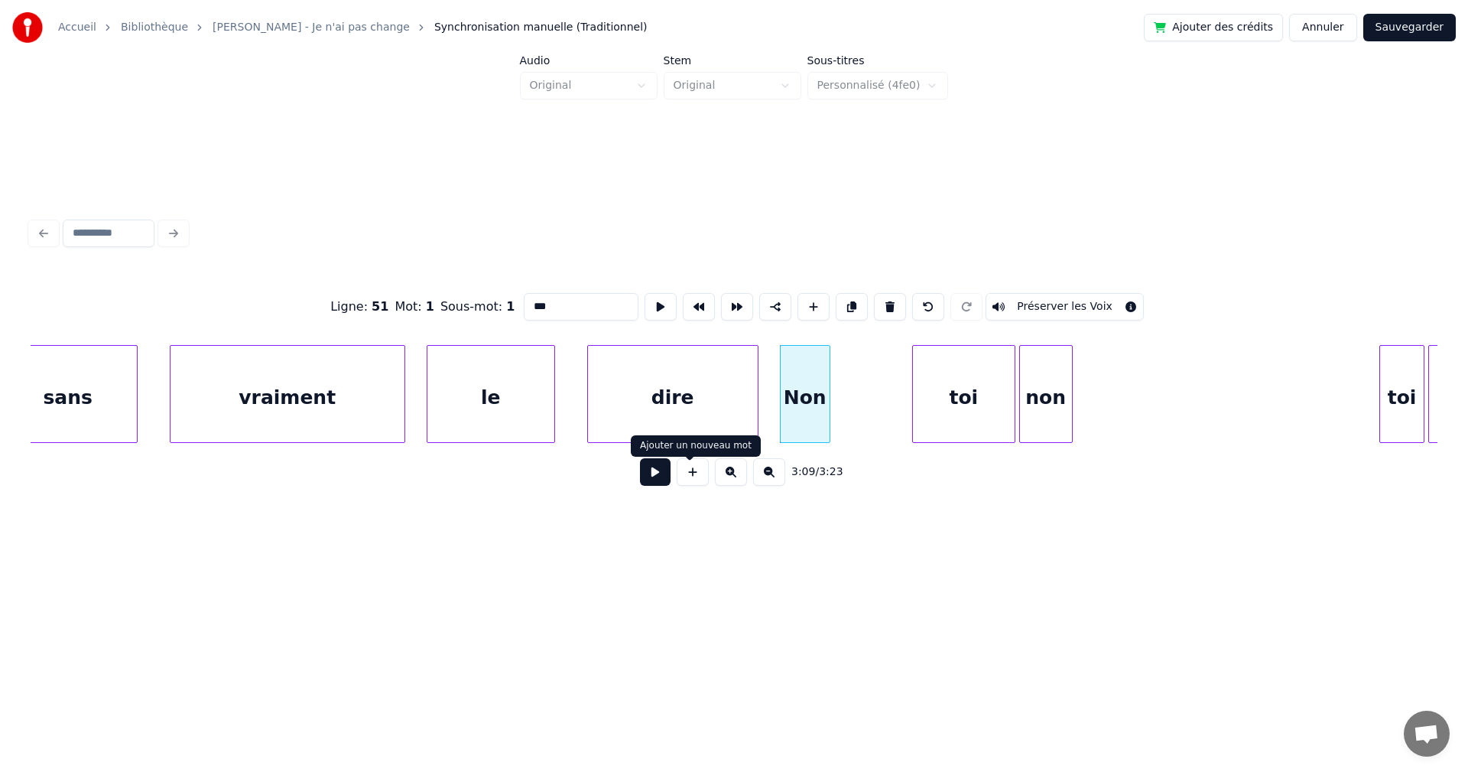
click at [646, 484] on button at bounding box center [655, 472] width 31 height 28
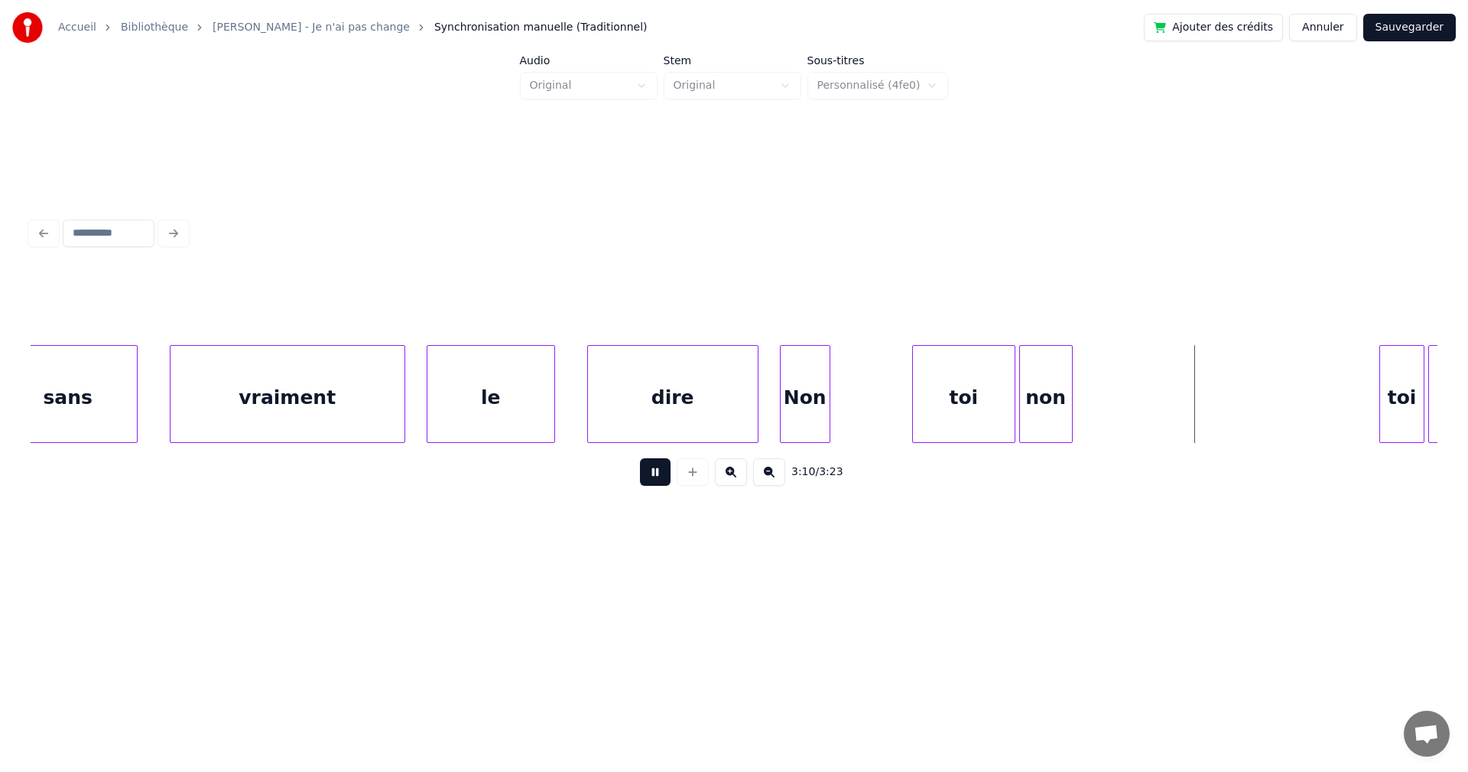
click at [646, 484] on button at bounding box center [655, 472] width 31 height 28
click at [1087, 378] on div at bounding box center [1085, 394] width 5 height 96
click at [1163, 385] on div "non" at bounding box center [1123, 398] width 80 height 104
click at [1060, 402] on div at bounding box center [1057, 394] width 5 height 96
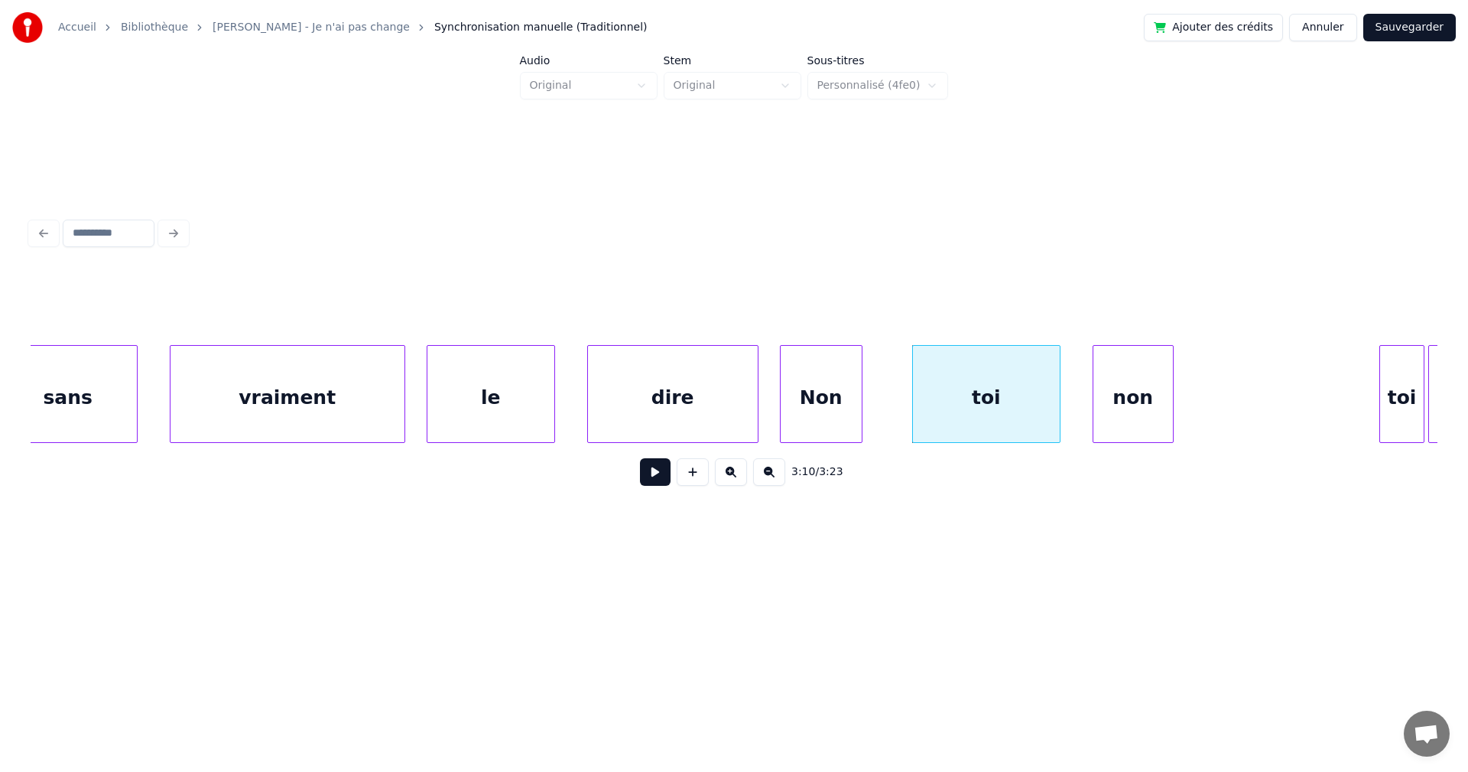
click at [860, 414] on div at bounding box center [859, 394] width 5 height 96
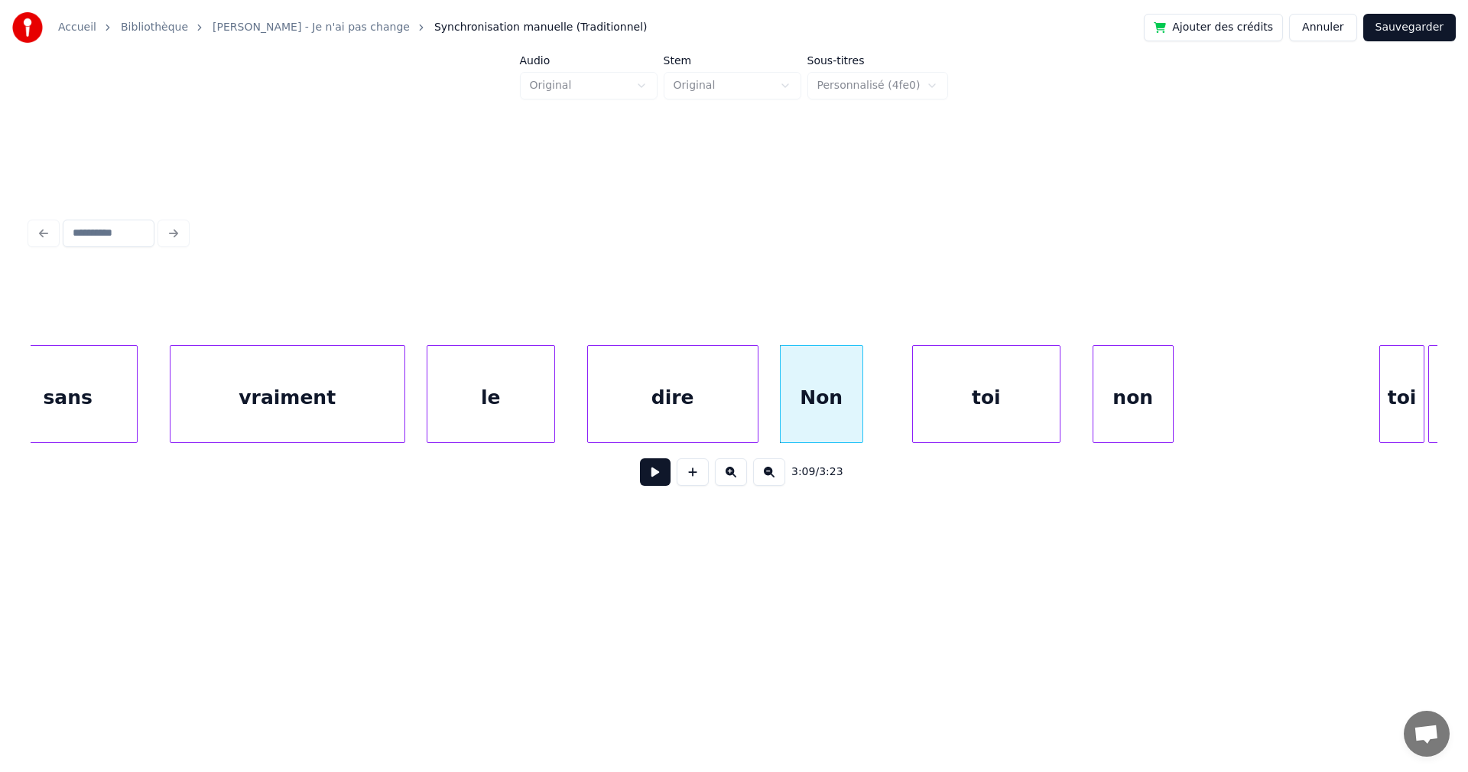
click at [821, 417] on div "Non" at bounding box center [822, 398] width 82 height 104
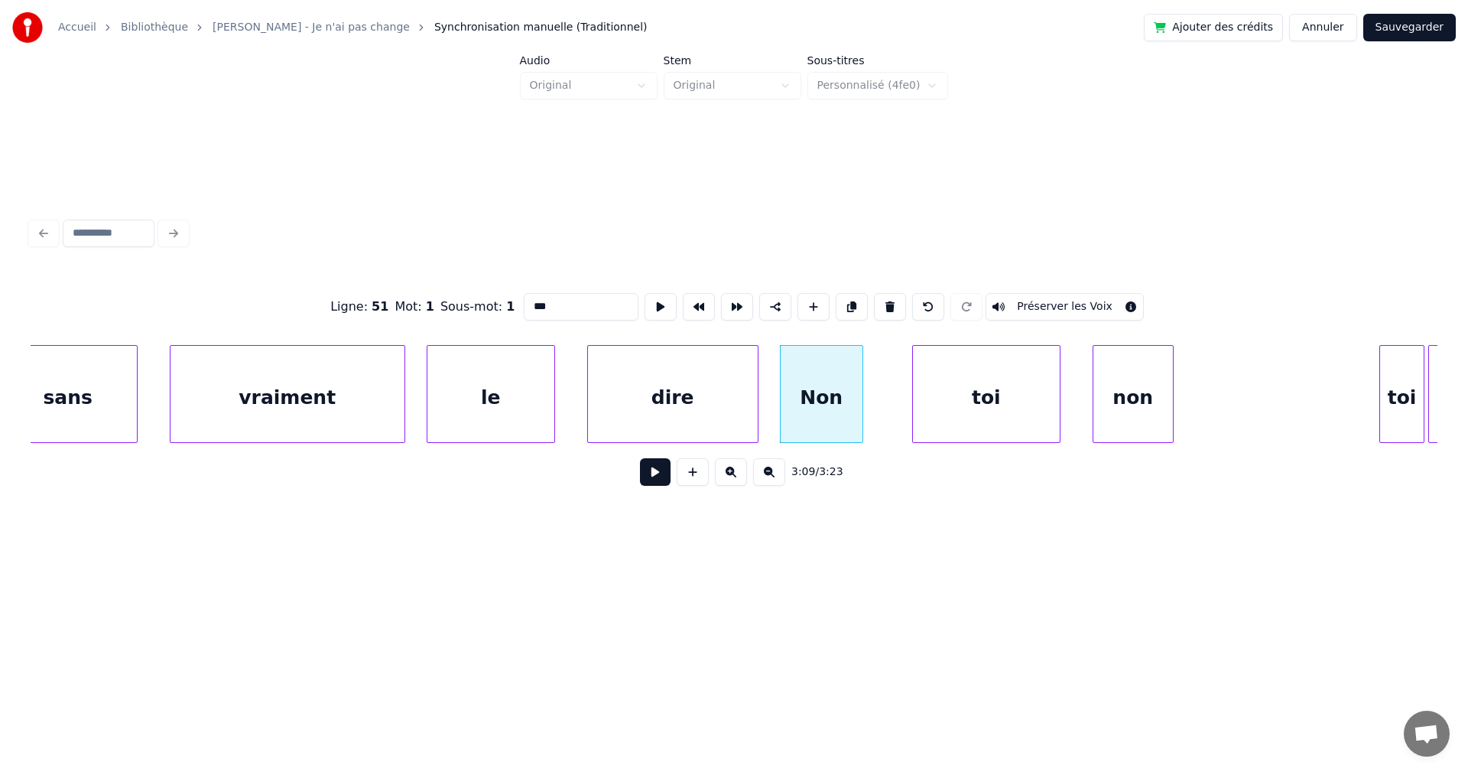
click at [651, 482] on button at bounding box center [655, 472] width 31 height 28
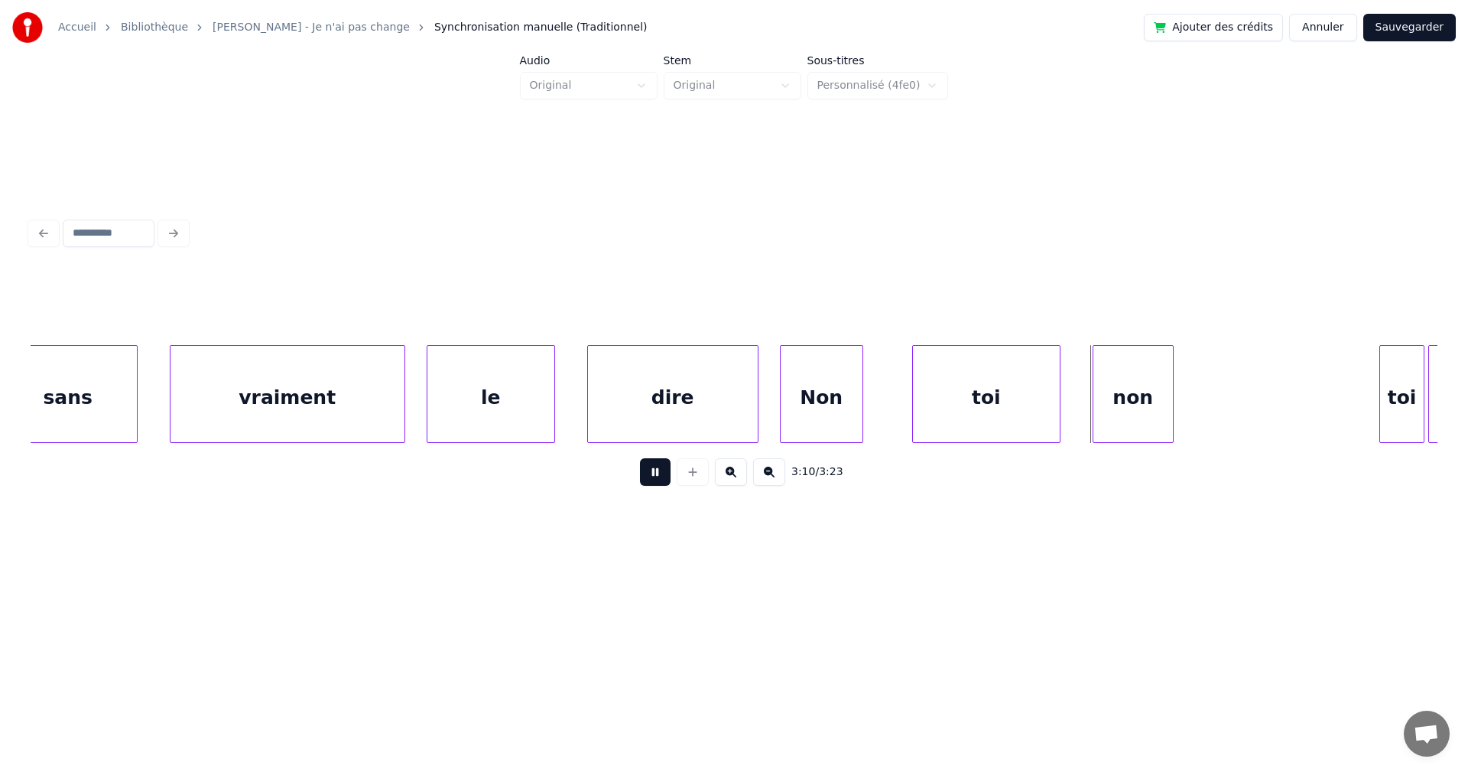
click at [651, 482] on button at bounding box center [655, 472] width 31 height 28
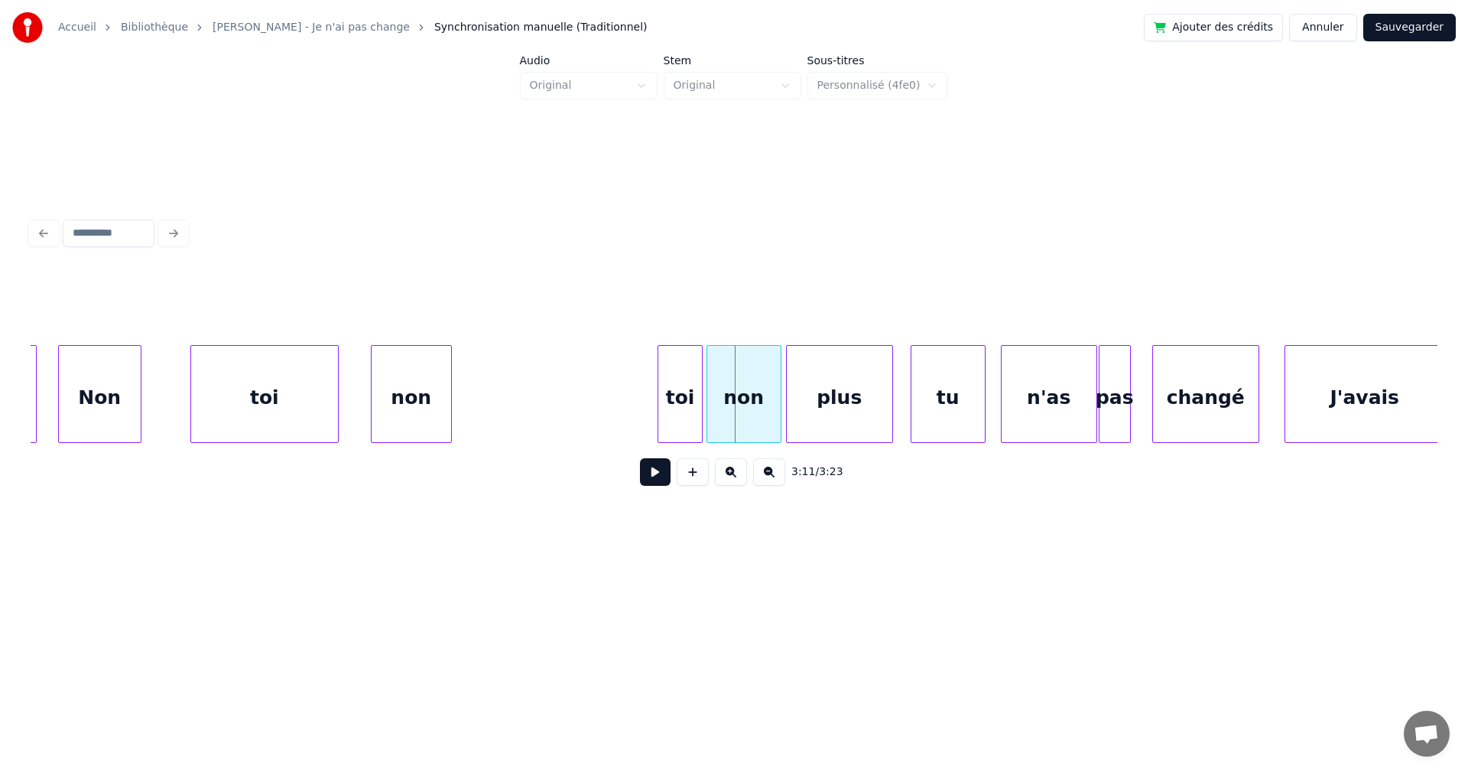
scroll to position [0, 101106]
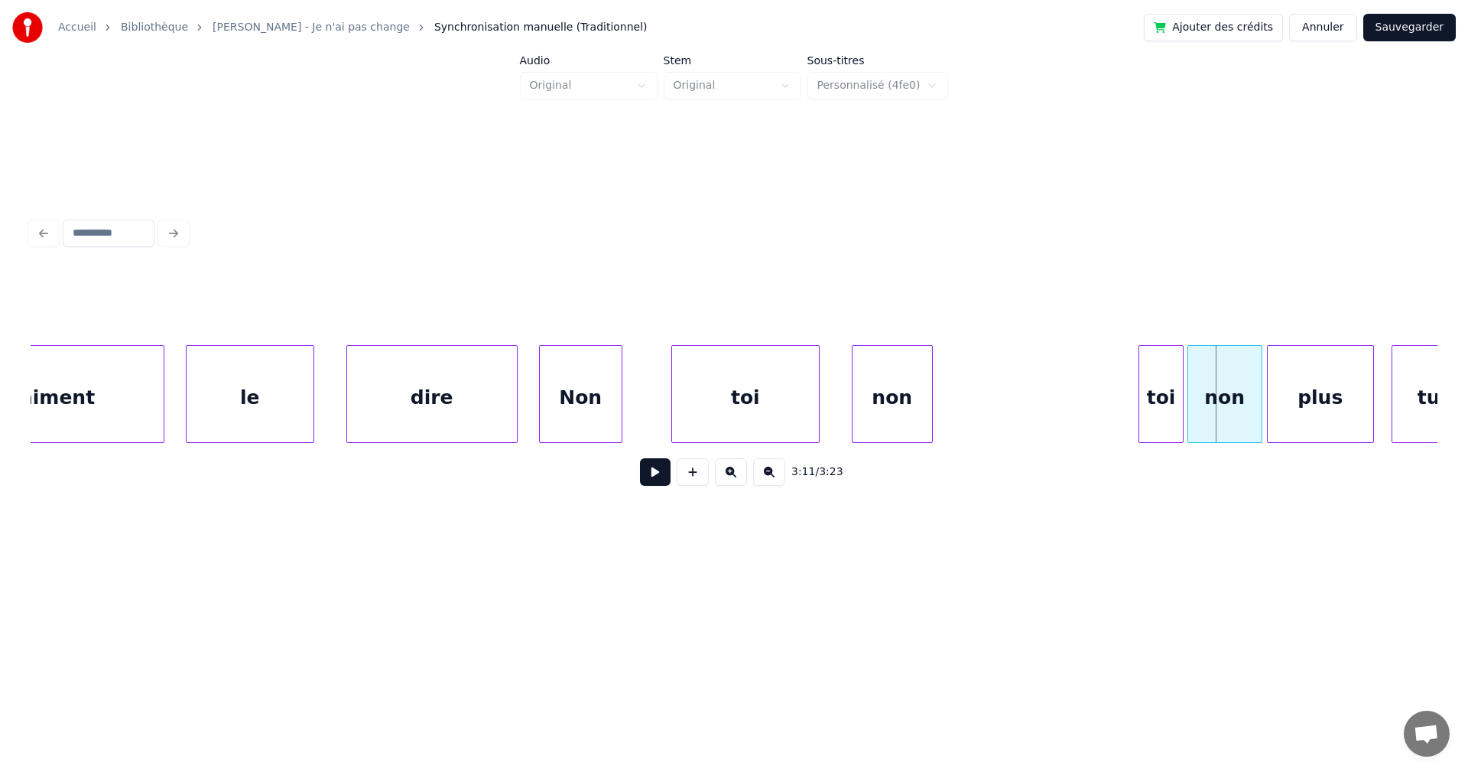
click at [590, 411] on div "Non" at bounding box center [581, 398] width 82 height 104
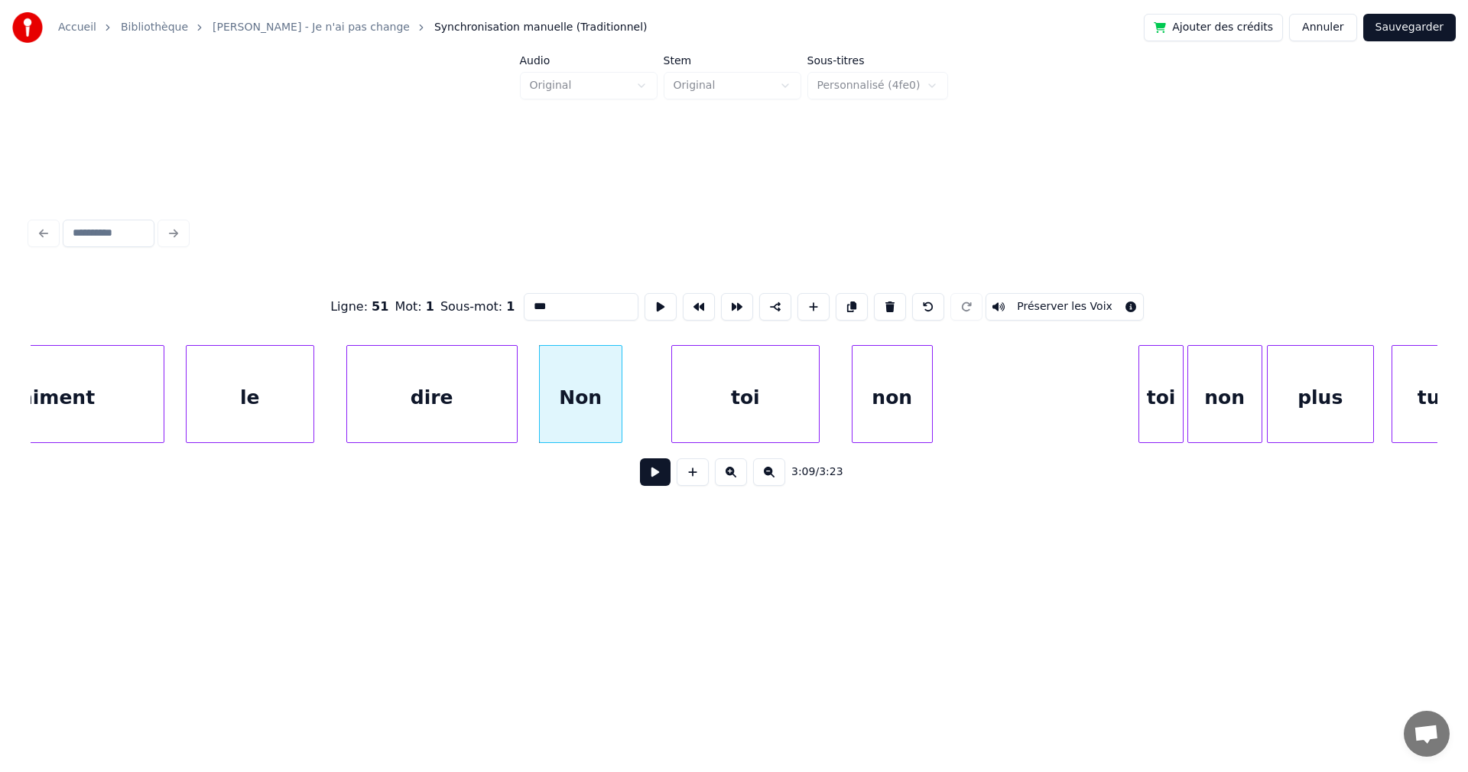
click at [640, 479] on button at bounding box center [655, 472] width 31 height 28
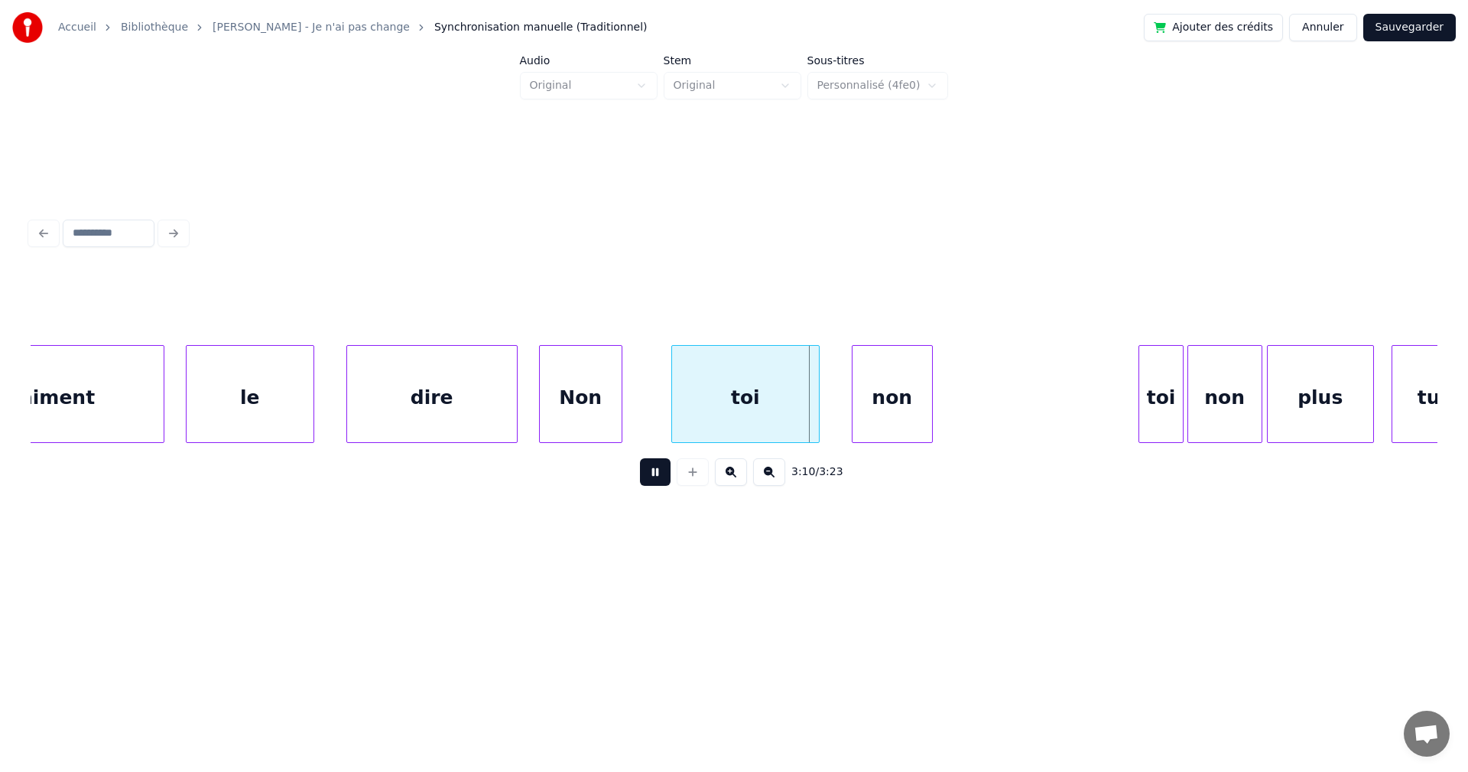
click at [640, 479] on button at bounding box center [655, 472] width 31 height 28
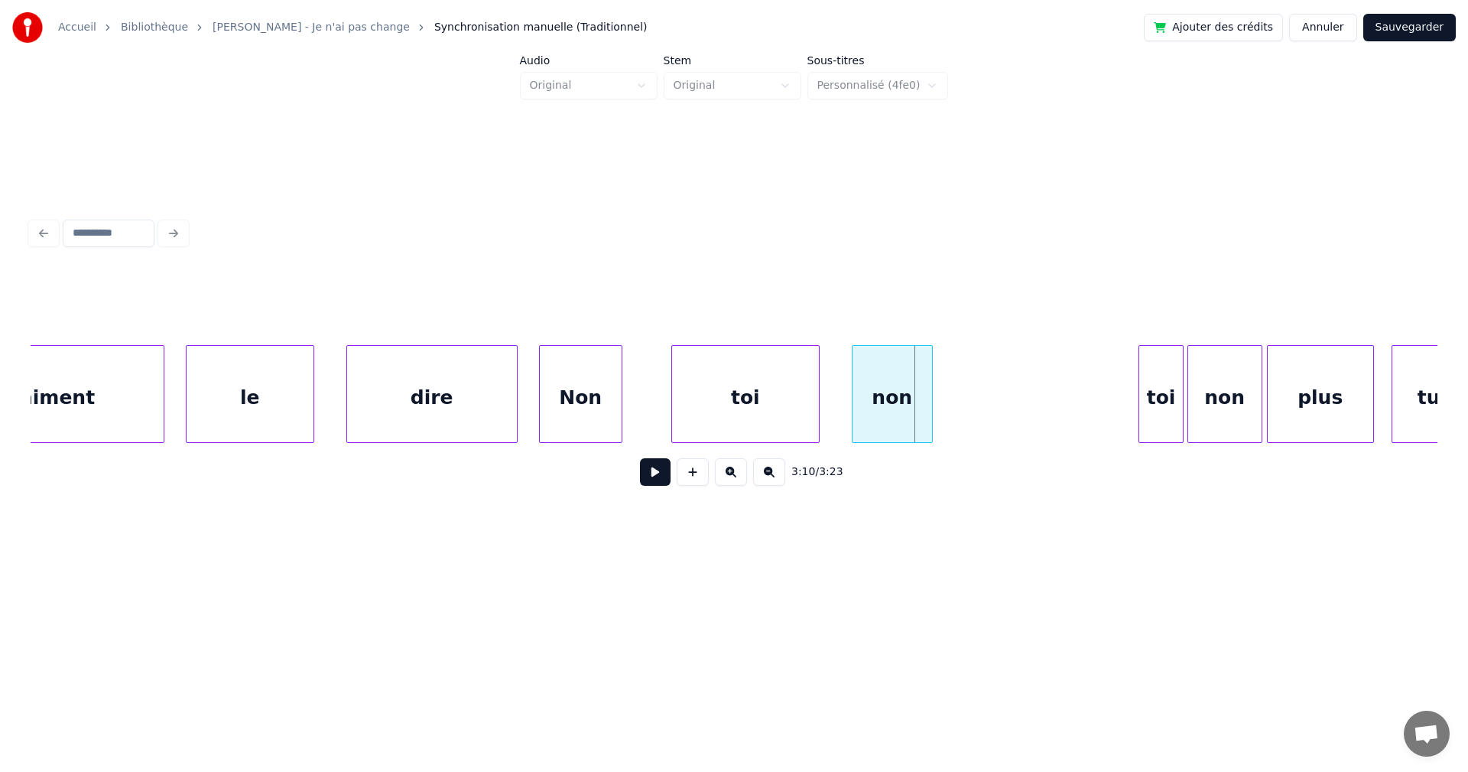
click at [640, 479] on button at bounding box center [655, 472] width 31 height 28
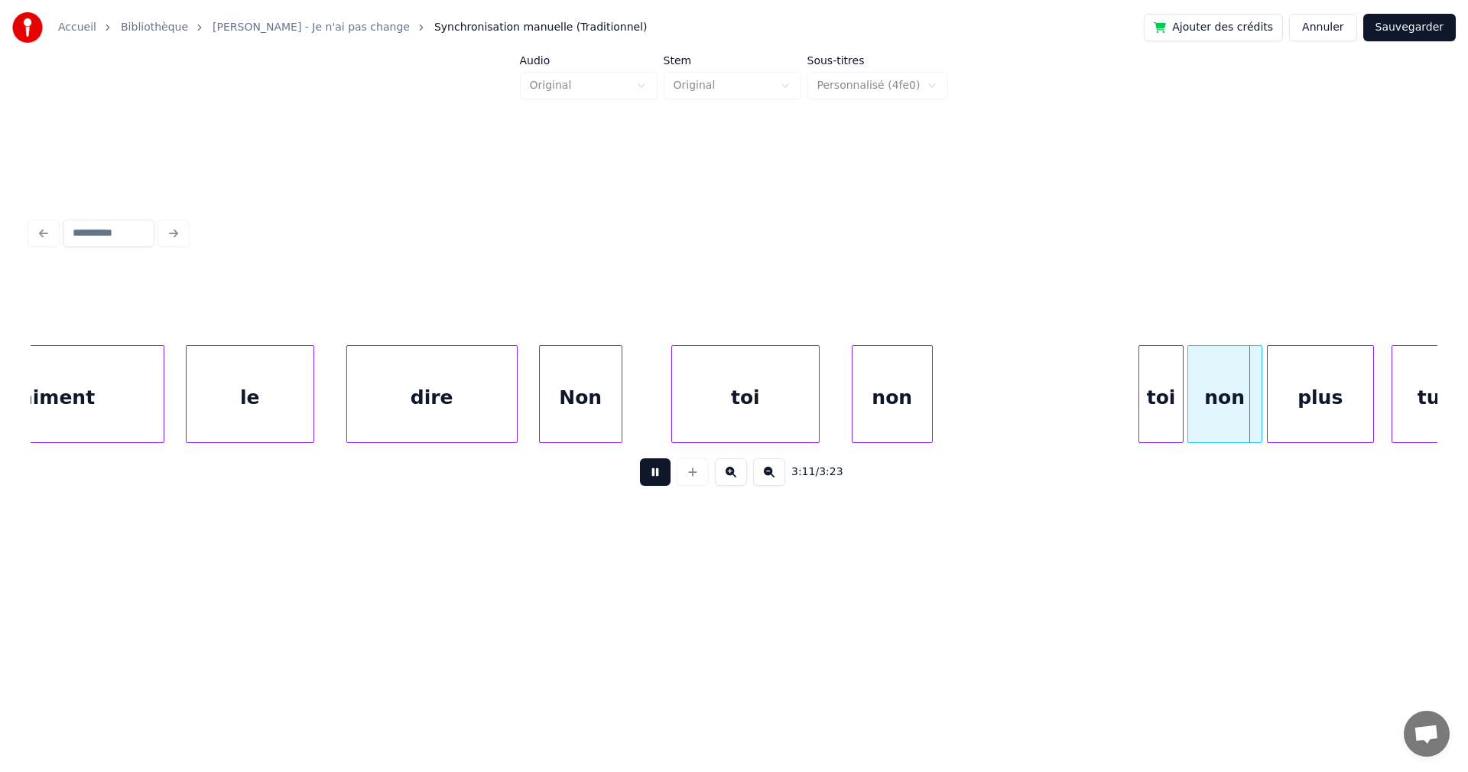
click at [640, 479] on button at bounding box center [655, 472] width 31 height 28
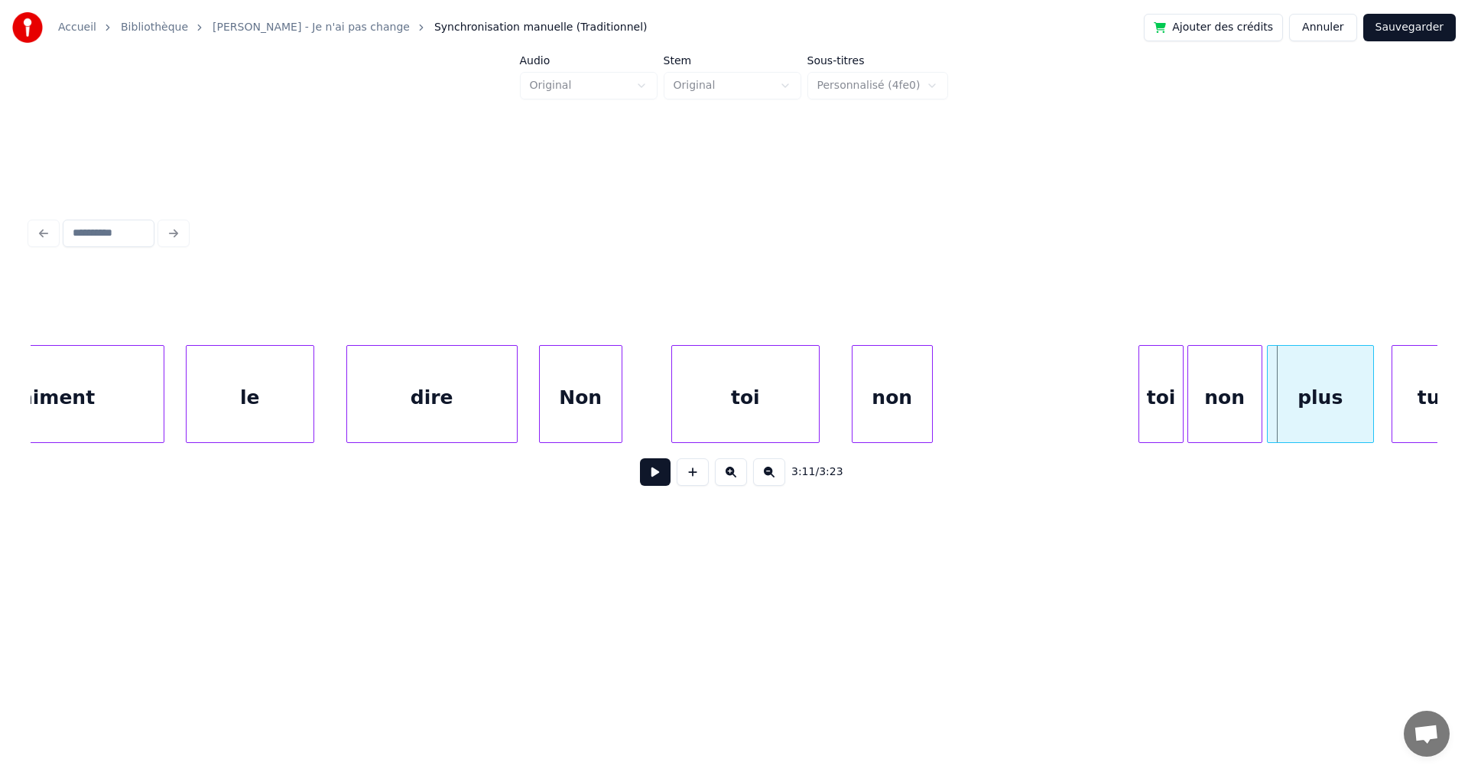
click at [648, 481] on button at bounding box center [655, 472] width 31 height 28
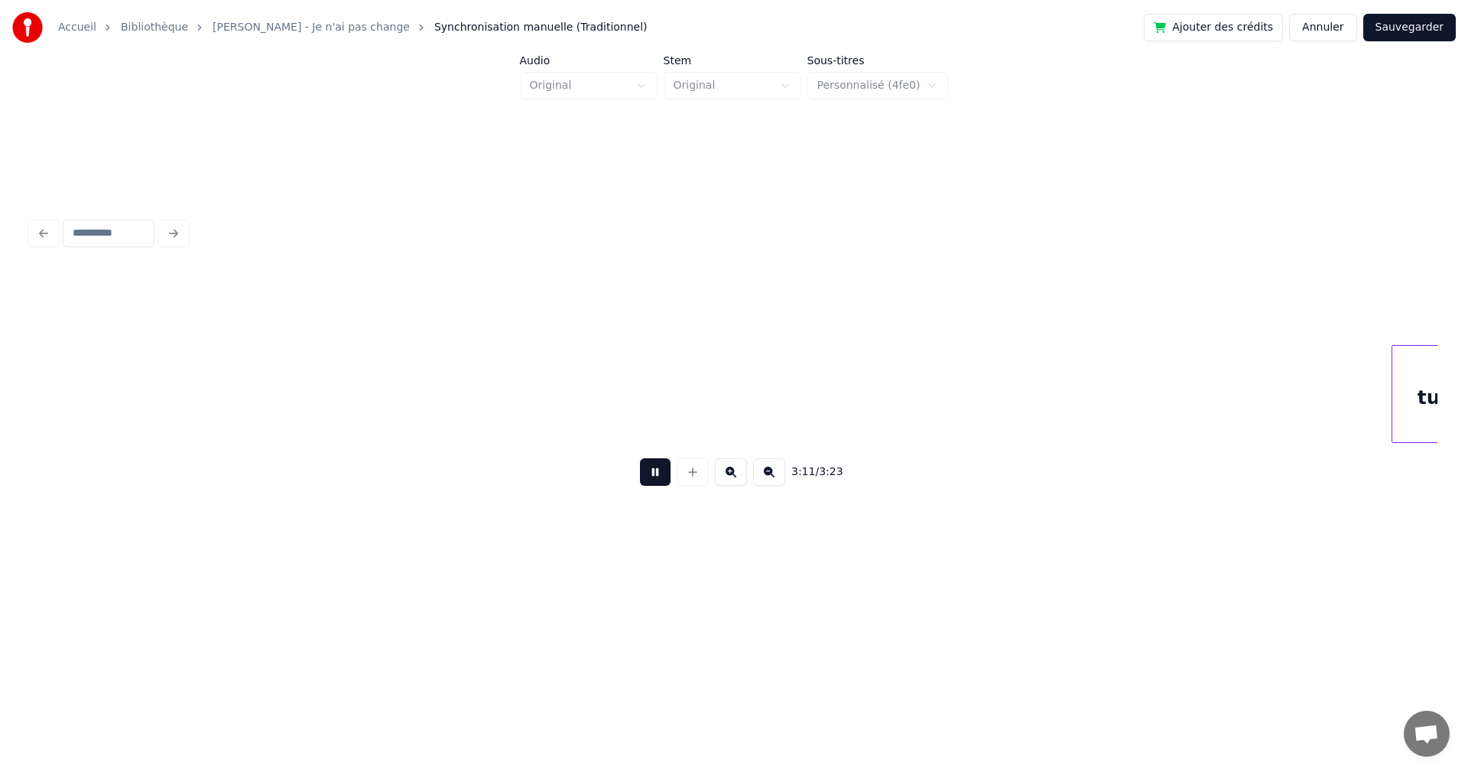
scroll to position [0, 102516]
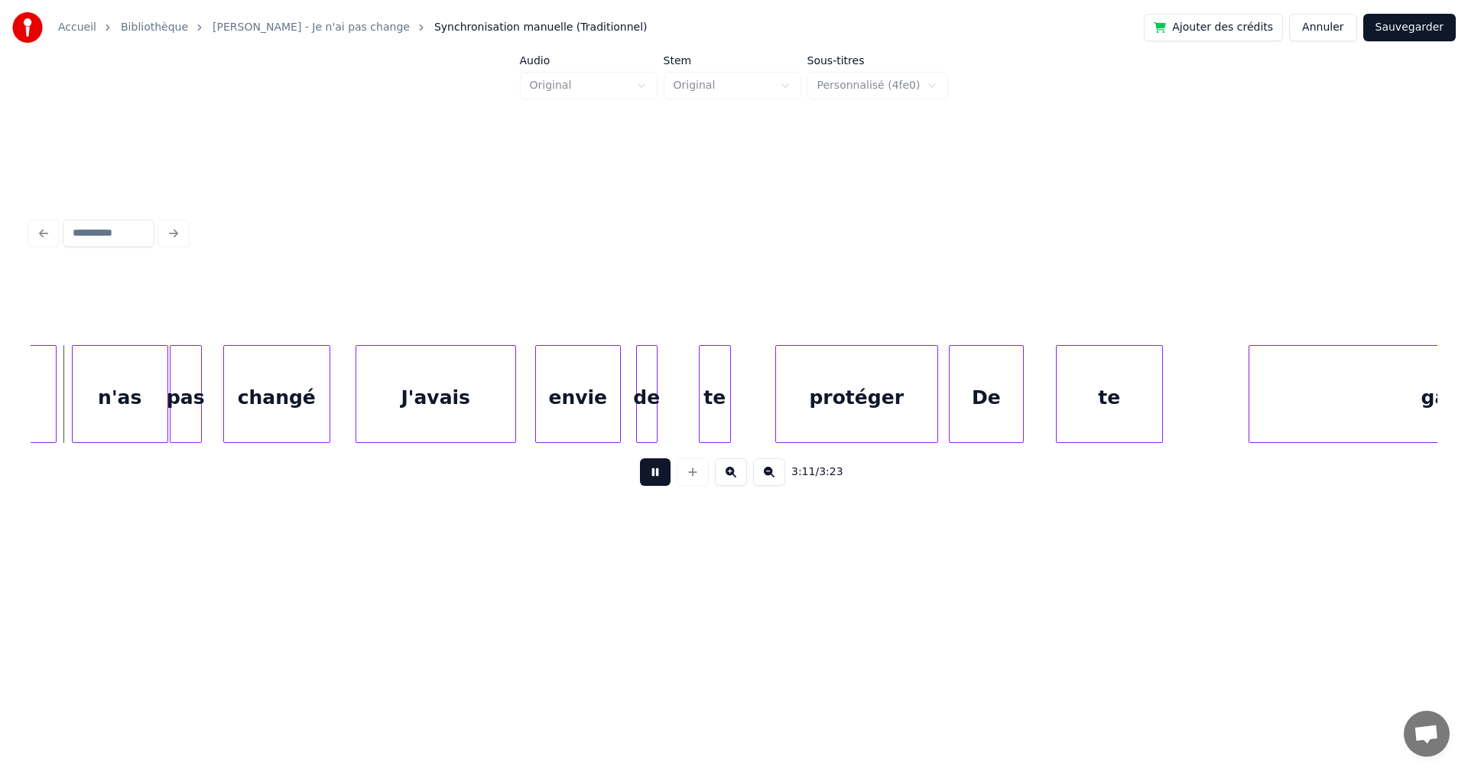
click at [648, 481] on button at bounding box center [655, 472] width 31 height 28
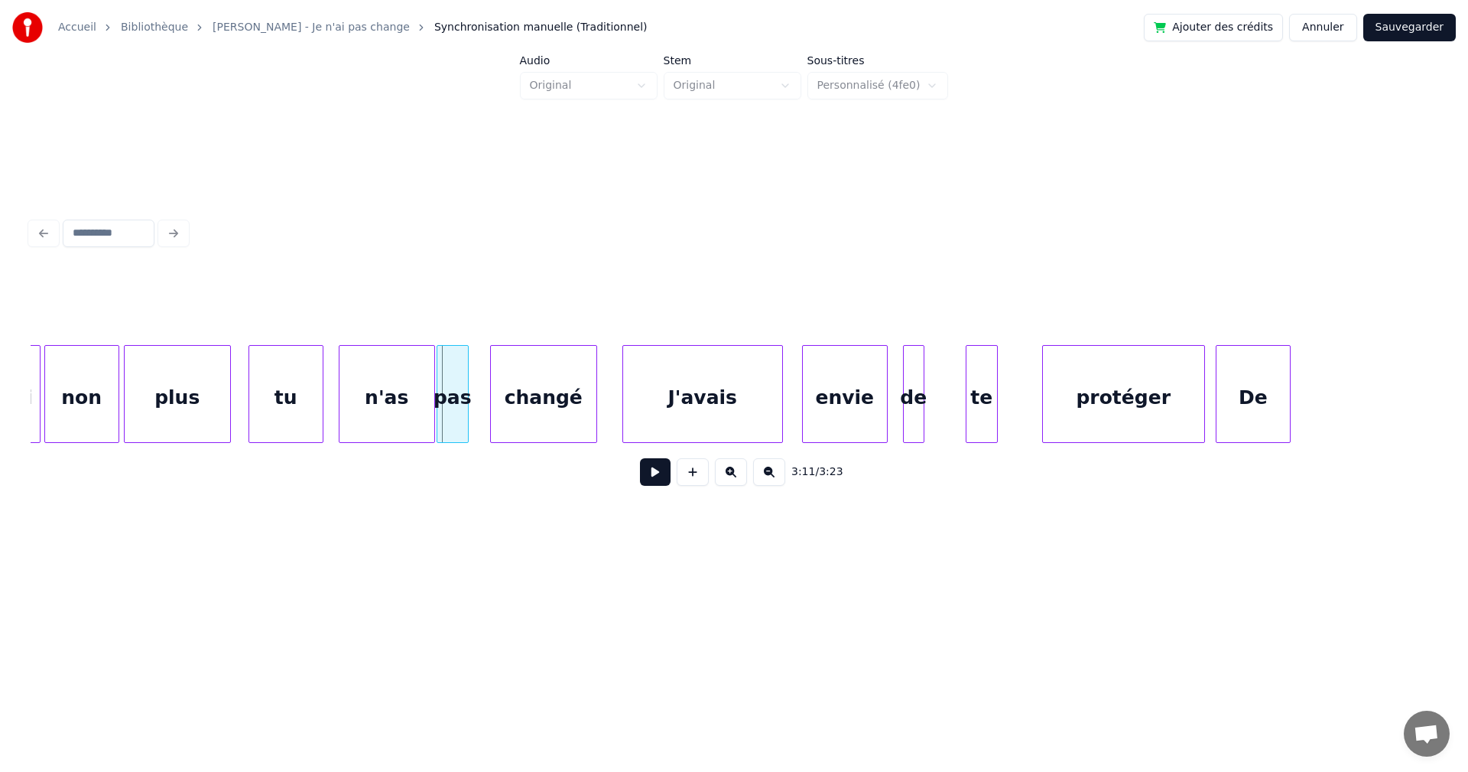
scroll to position [0, 102009]
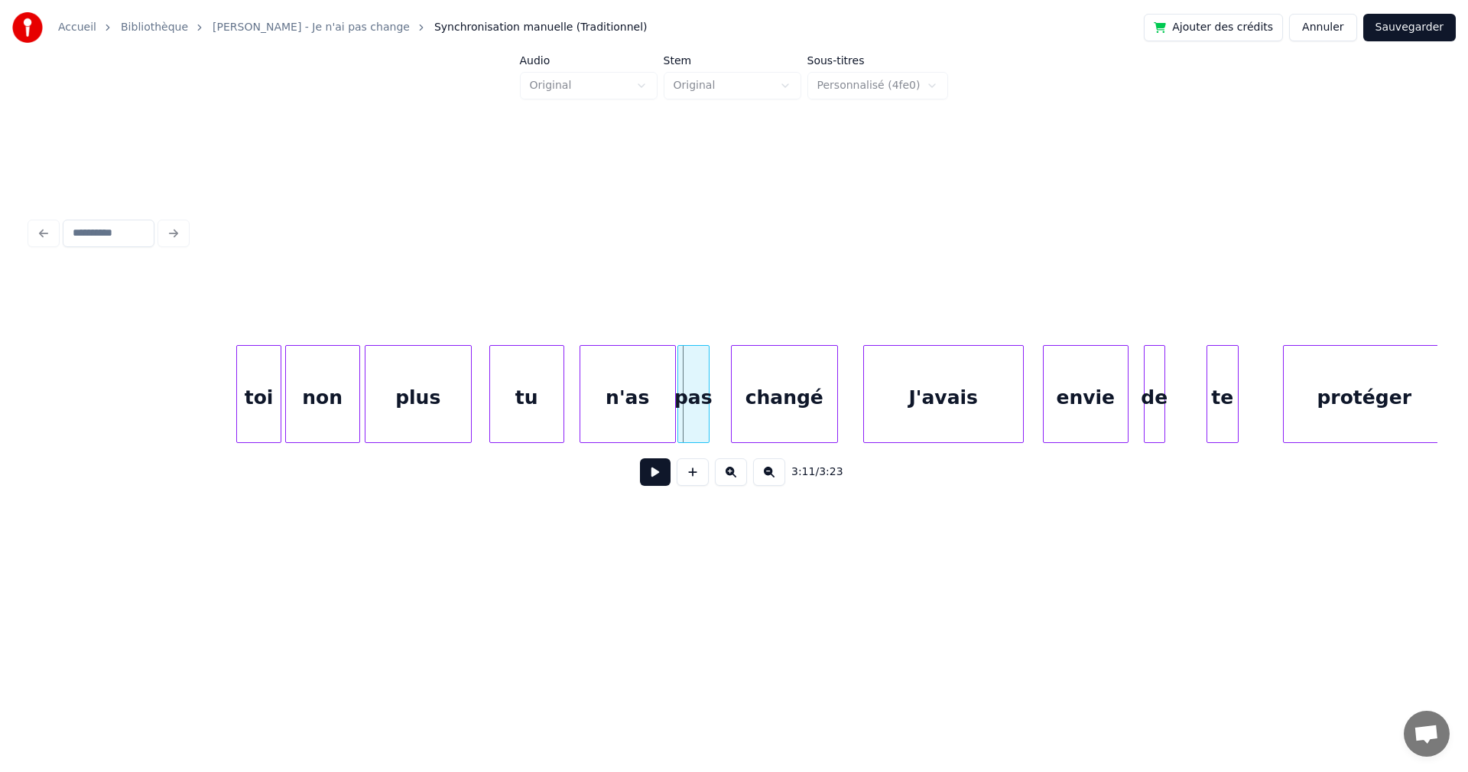
click at [645, 481] on button at bounding box center [655, 472] width 31 height 28
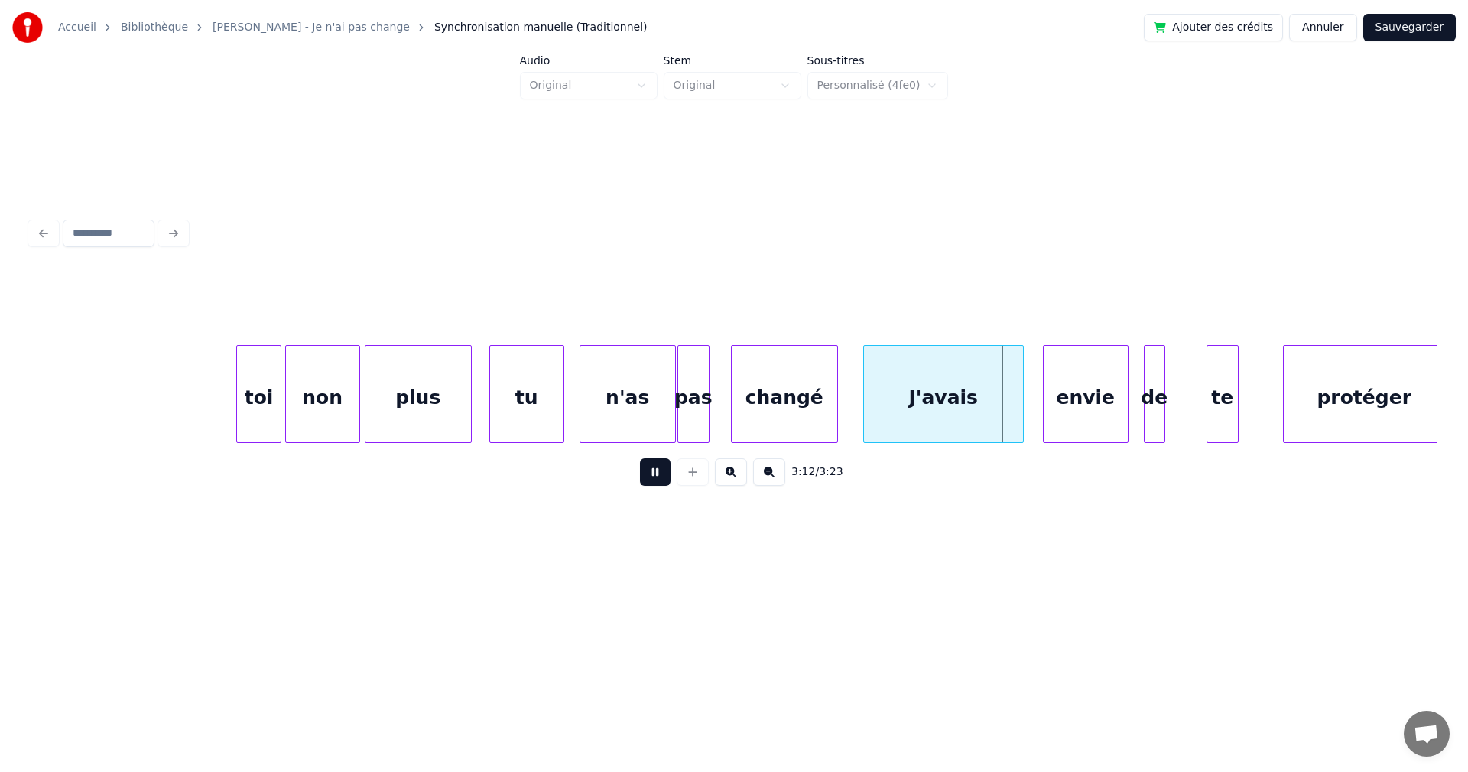
click at [645, 481] on button at bounding box center [655, 472] width 31 height 28
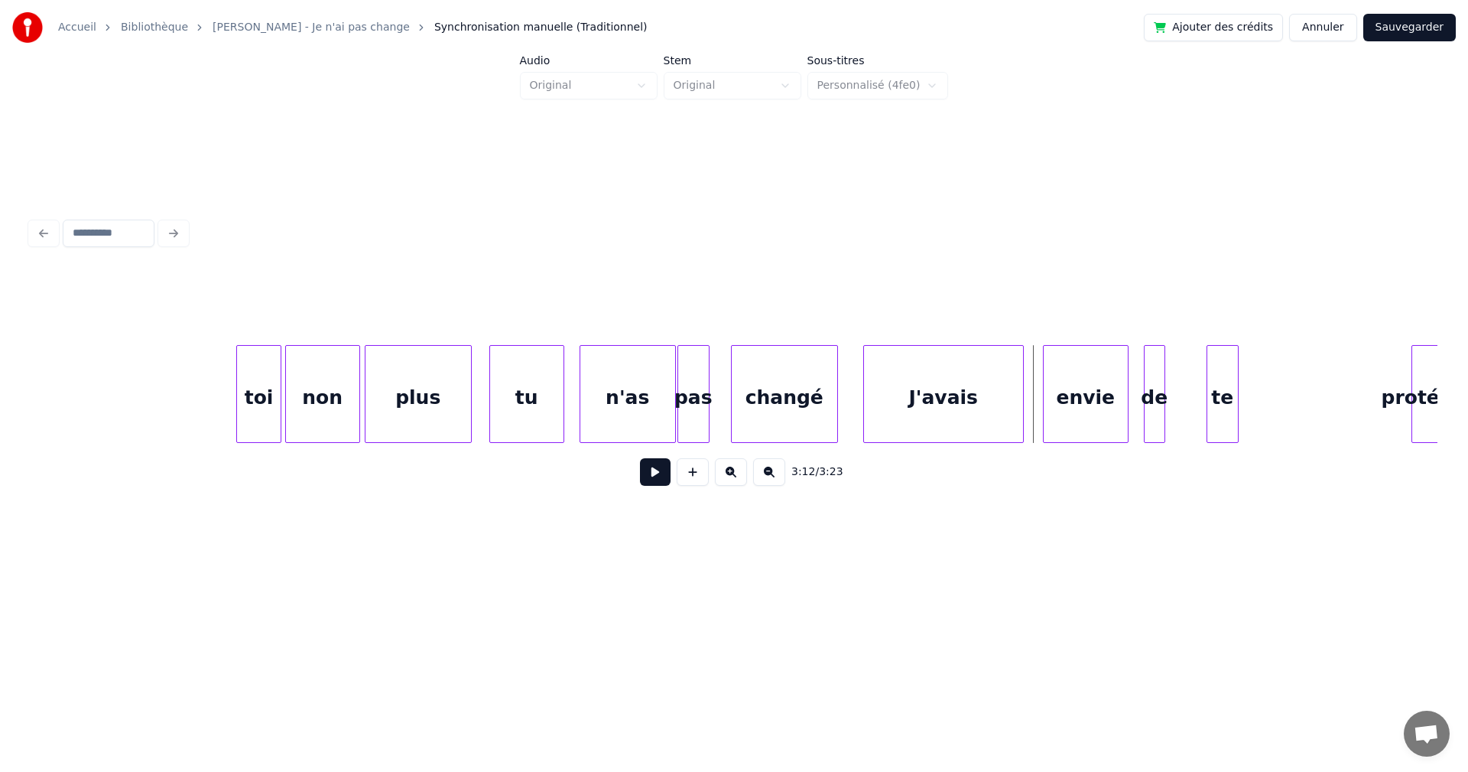
click at [1416, 403] on div at bounding box center [1414, 394] width 5 height 96
click at [1369, 414] on div "te" at bounding box center [1368, 398] width 31 height 104
click at [1174, 410] on div at bounding box center [1176, 394] width 5 height 96
click at [1324, 404] on div "de" at bounding box center [1330, 398] width 32 height 104
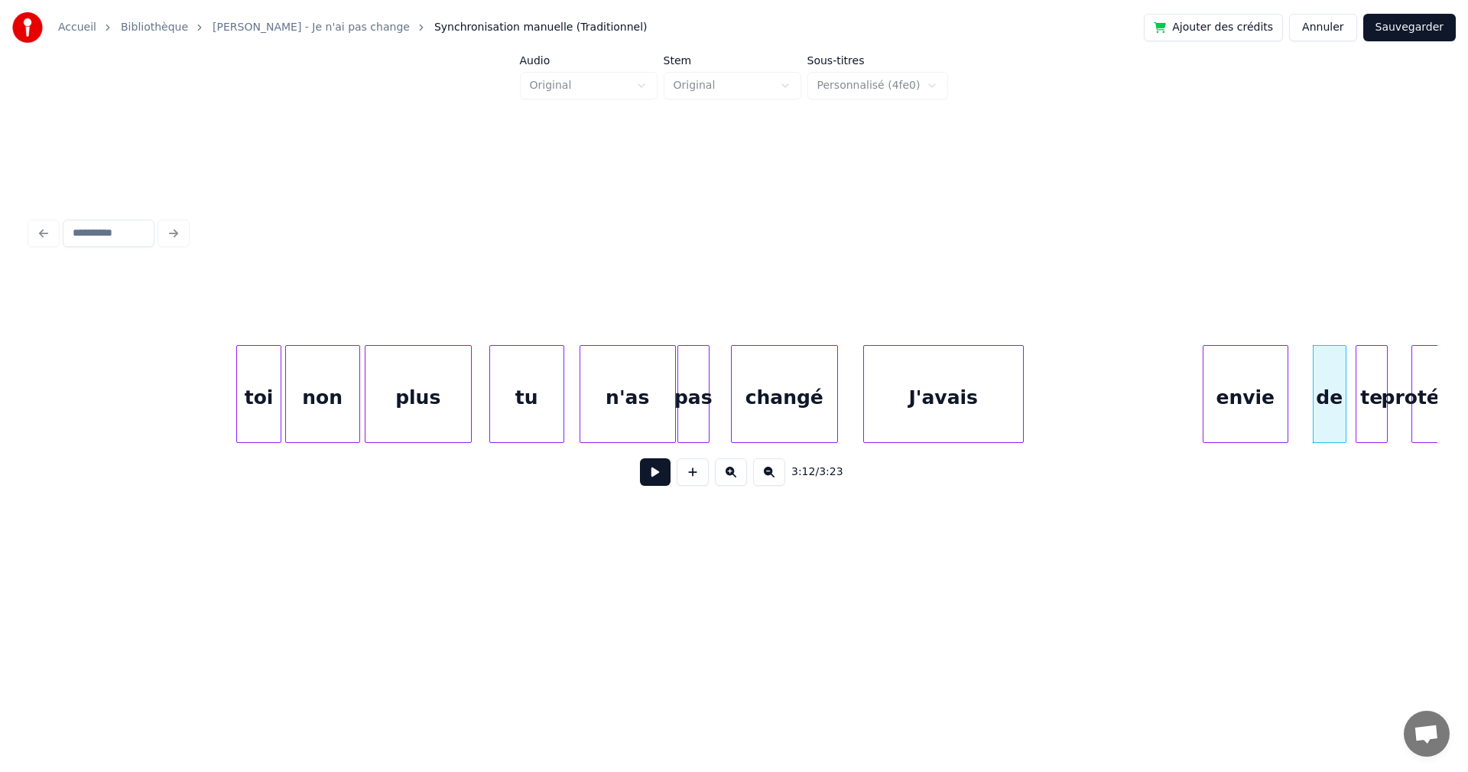
click at [1266, 415] on div "envie" at bounding box center [1246, 398] width 84 height 104
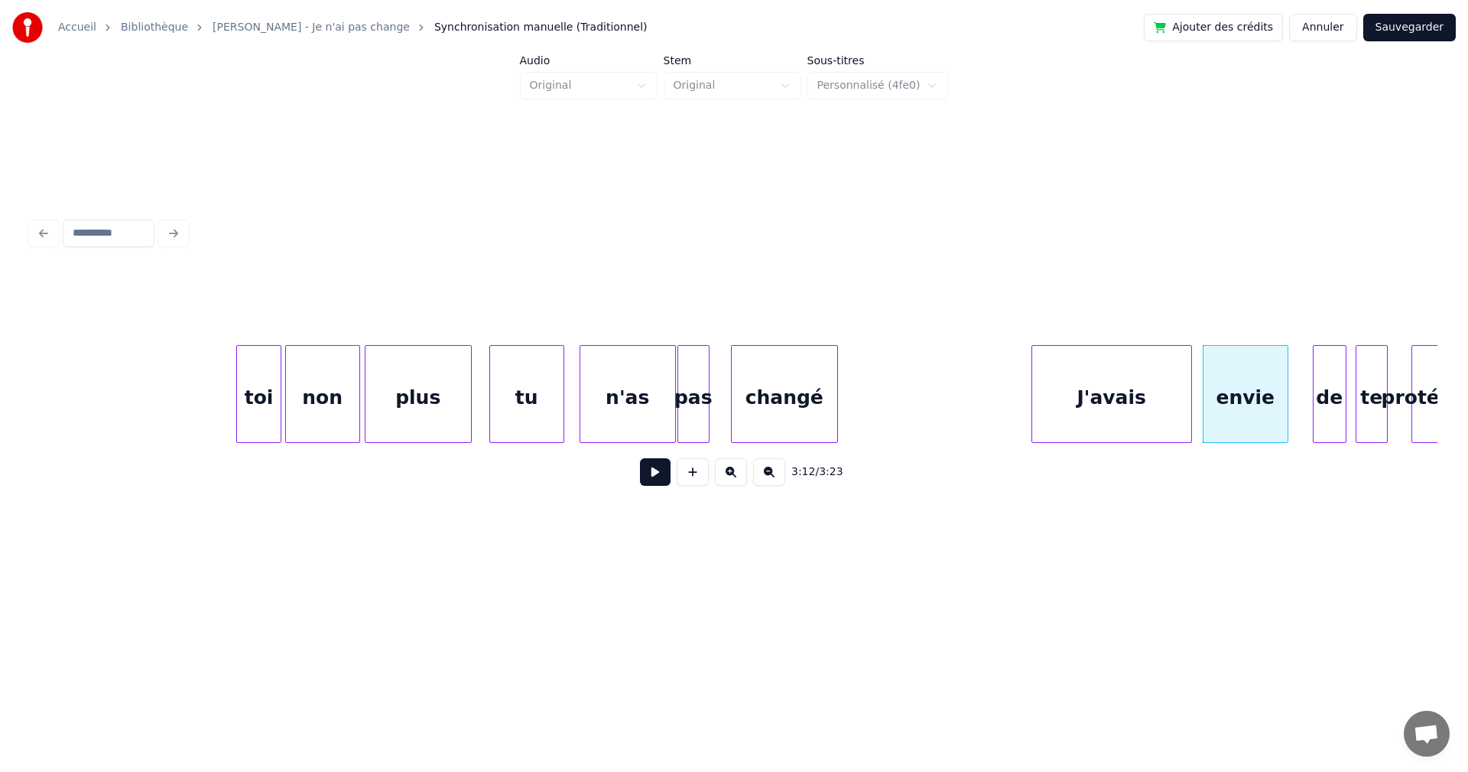
click at [1130, 426] on div "J'avais" at bounding box center [1111, 398] width 159 height 104
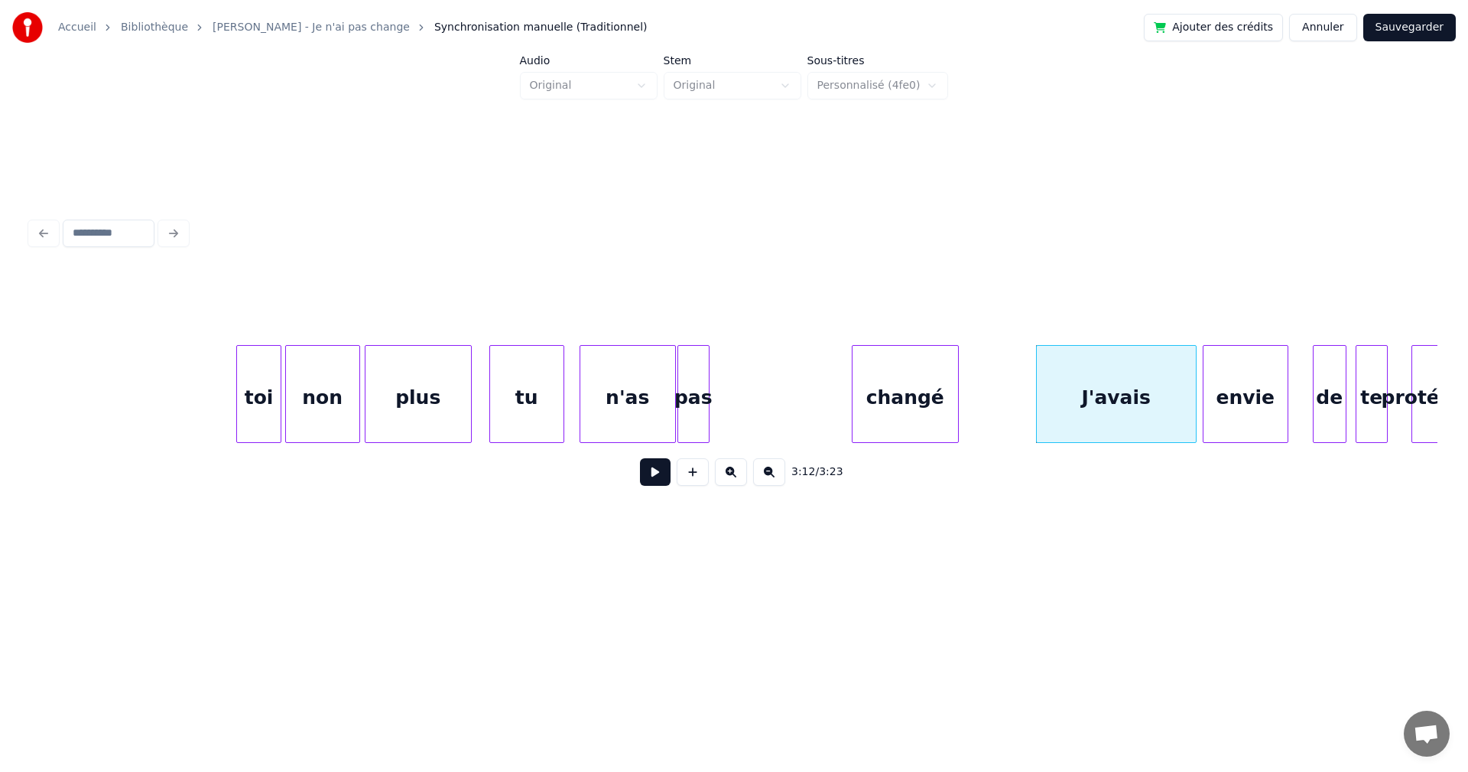
click at [947, 404] on div "changé" at bounding box center [906, 398] width 106 height 104
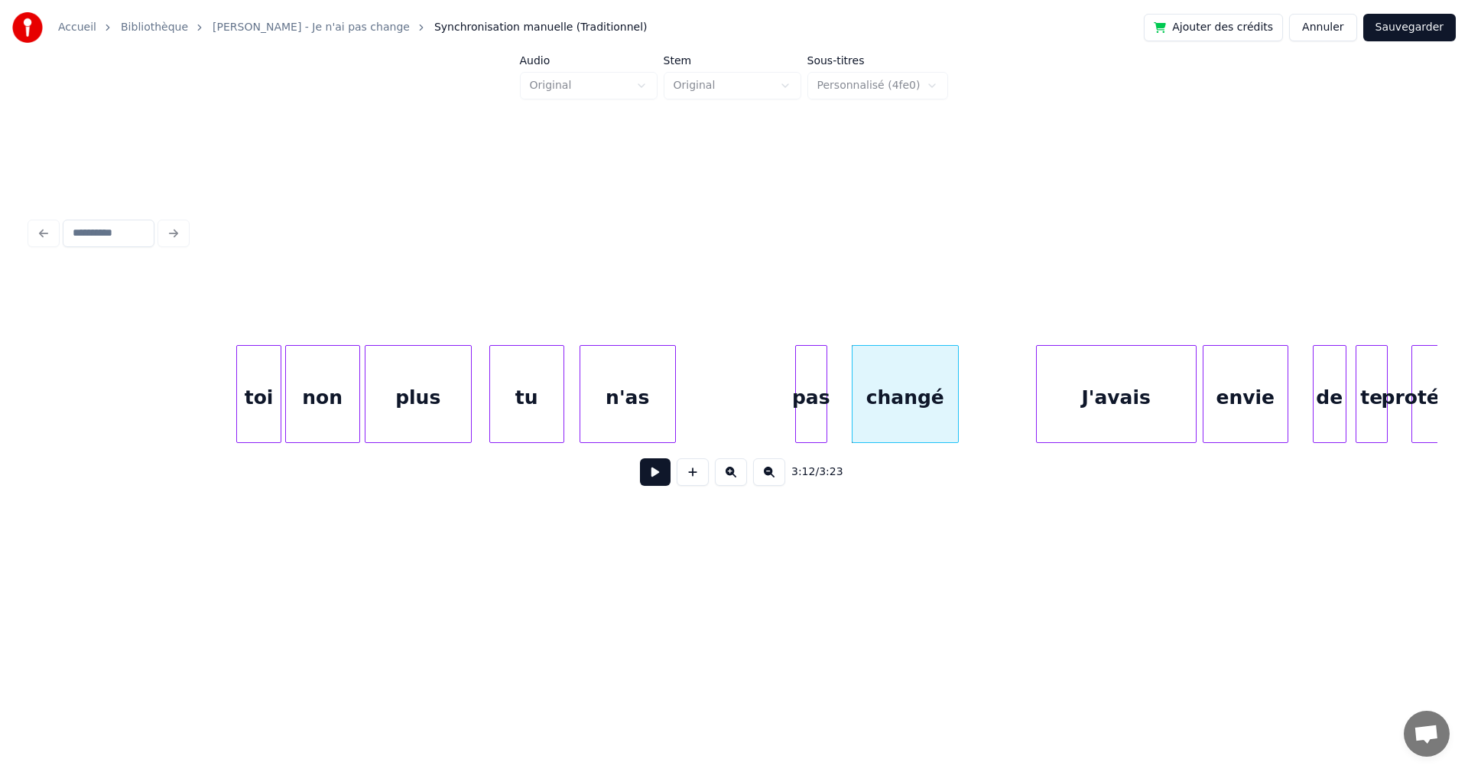
click at [820, 424] on div "pas" at bounding box center [811, 398] width 31 height 104
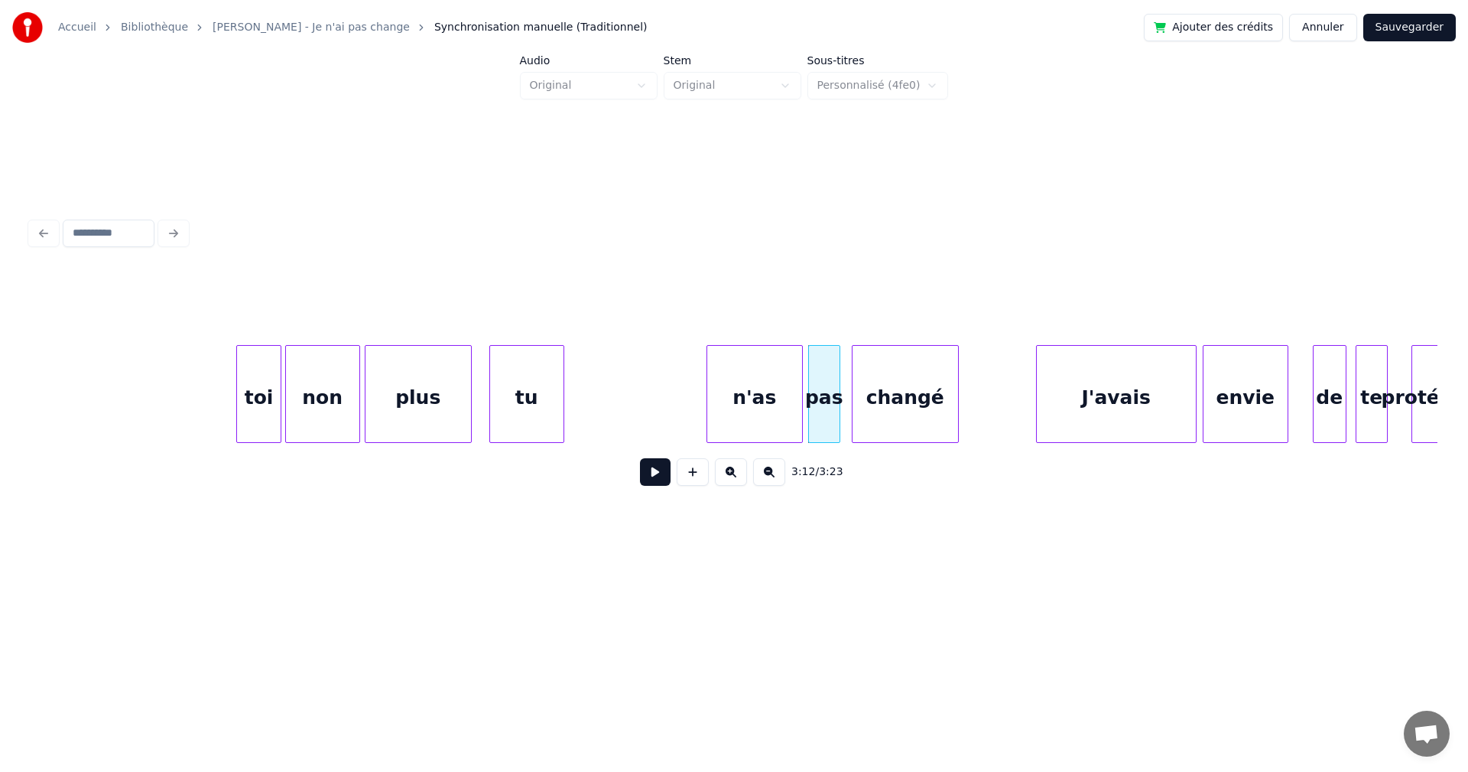
click at [755, 430] on div "n'as" at bounding box center [754, 398] width 95 height 104
click at [274, 420] on div "toi" at bounding box center [258, 398] width 43 height 104
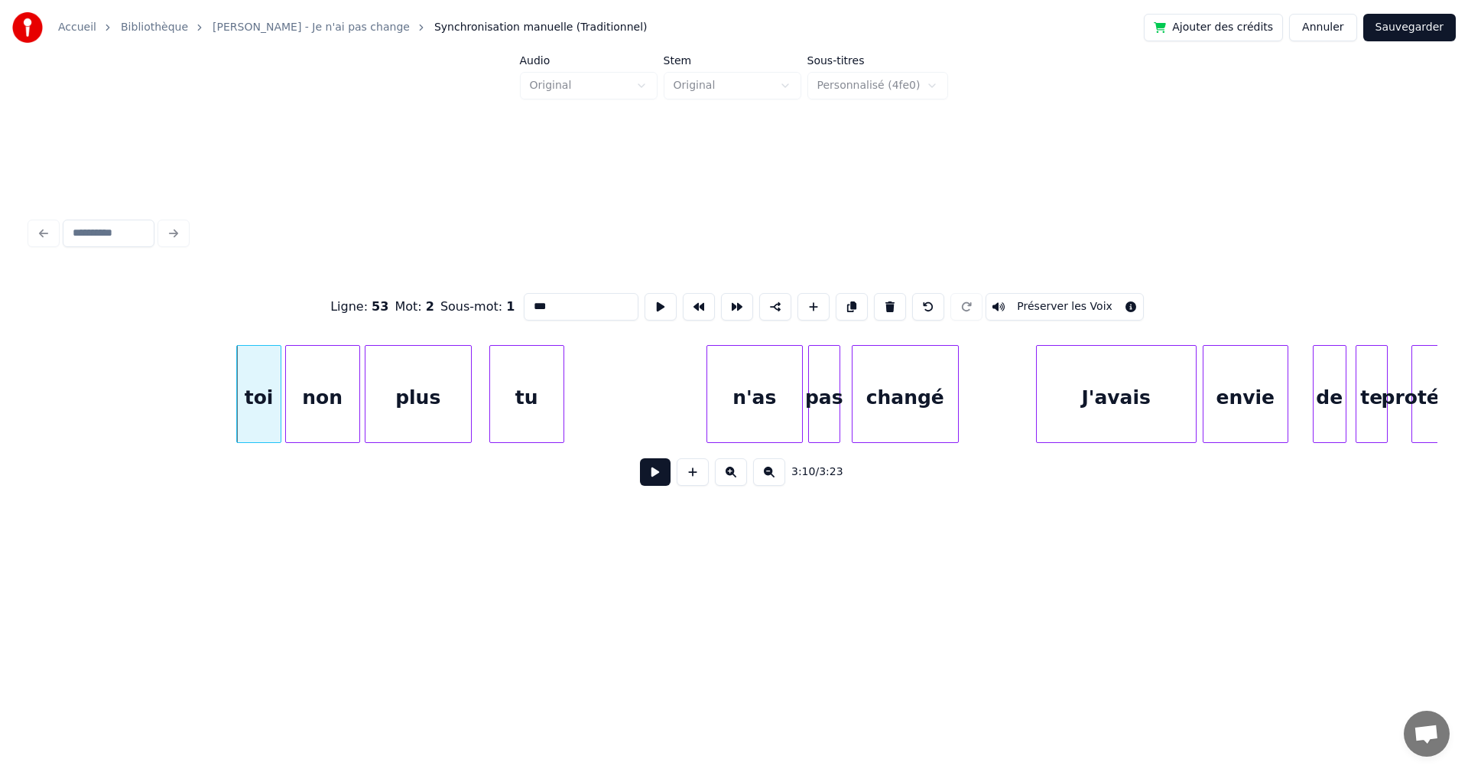
click at [644, 473] on button at bounding box center [655, 472] width 31 height 28
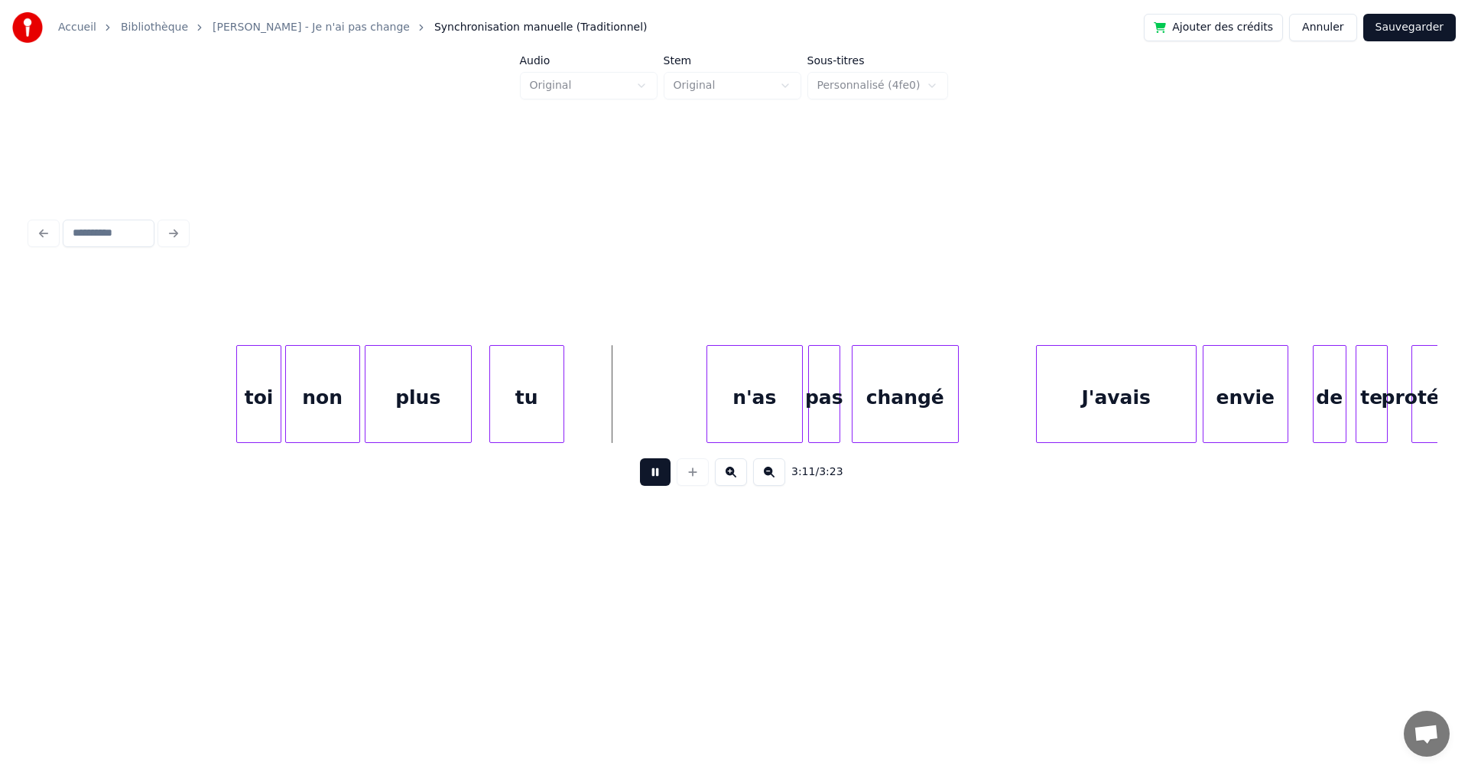
click at [644, 473] on button at bounding box center [655, 472] width 31 height 28
click at [664, 434] on div "tu" at bounding box center [655, 398] width 73 height 104
click at [646, 474] on button at bounding box center [655, 472] width 31 height 28
click at [645, 474] on button at bounding box center [655, 472] width 31 height 28
click at [1145, 407] on div at bounding box center [1143, 394] width 5 height 96
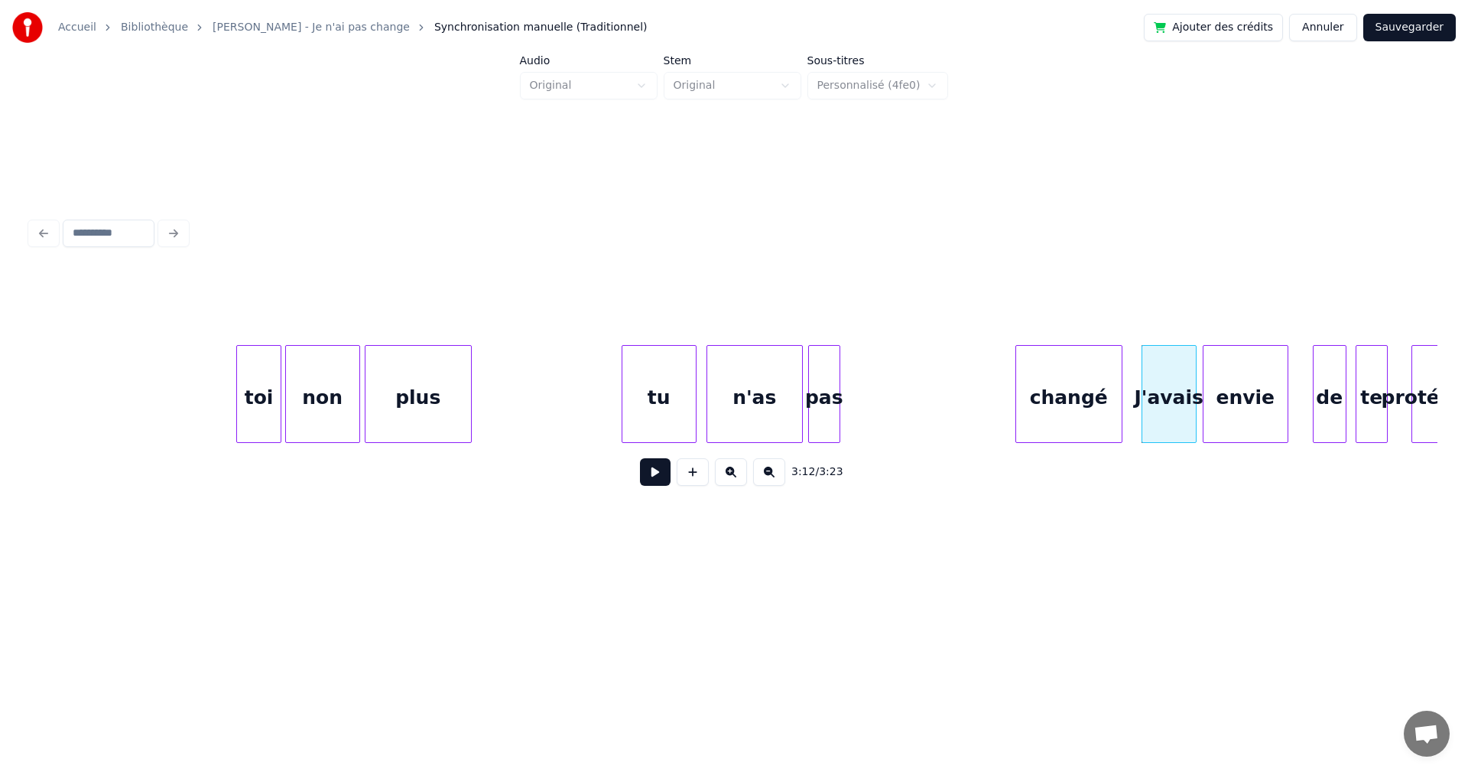
click at [1087, 424] on div "changé" at bounding box center [1069, 398] width 106 height 104
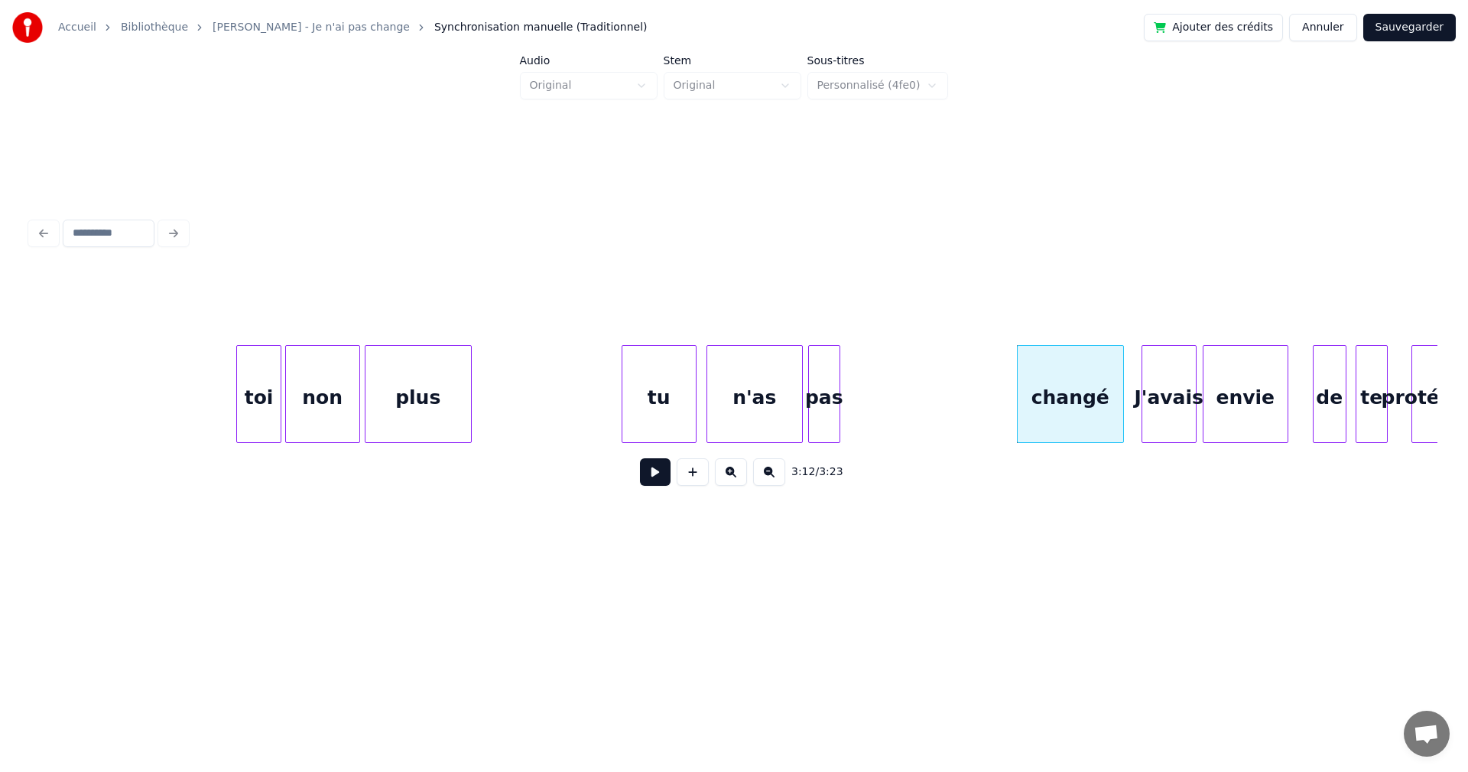
click at [1095, 424] on div "changé" at bounding box center [1071, 398] width 106 height 104
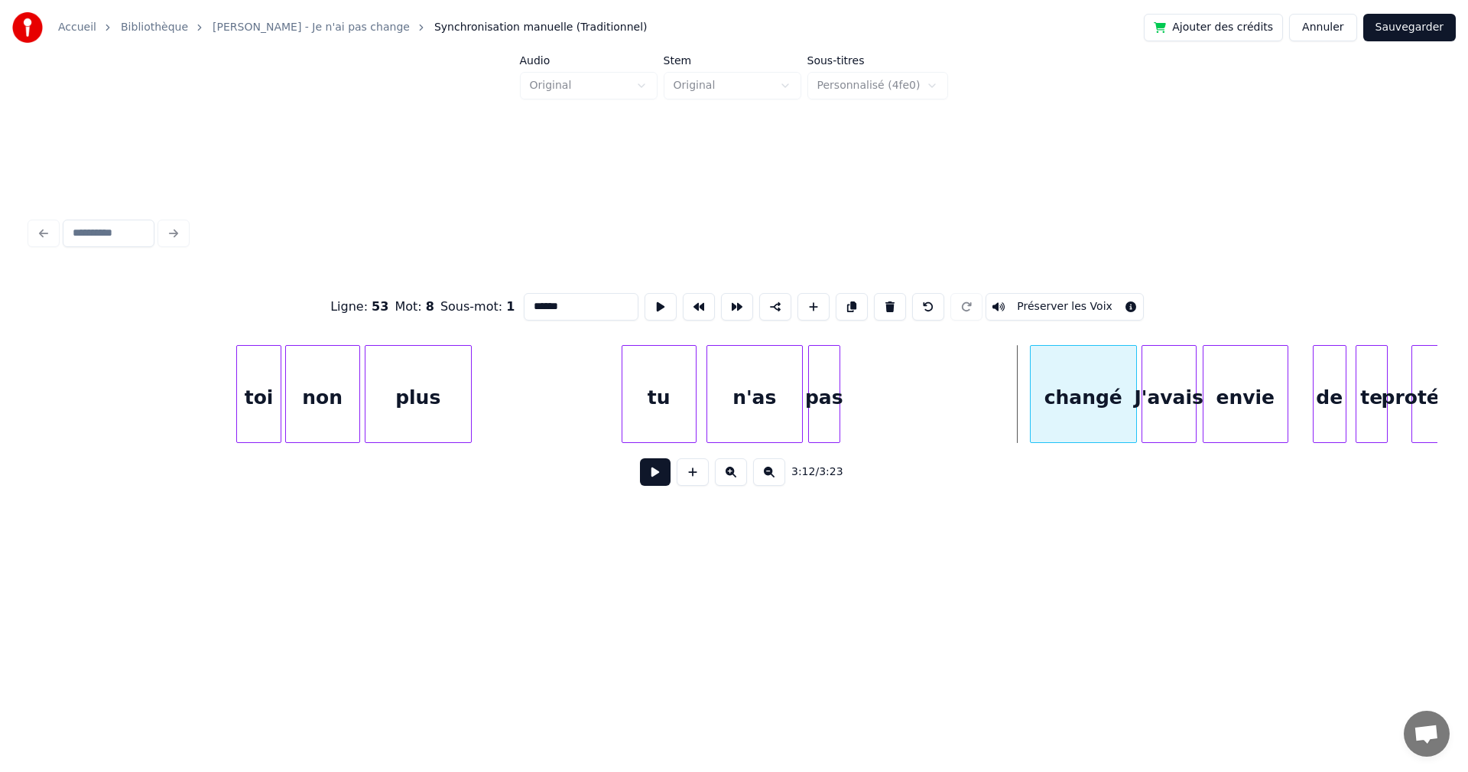
click at [1041, 411] on div "changé" at bounding box center [1084, 398] width 106 height 104
click at [1004, 430] on div "pas" at bounding box center [1003, 398] width 31 height 104
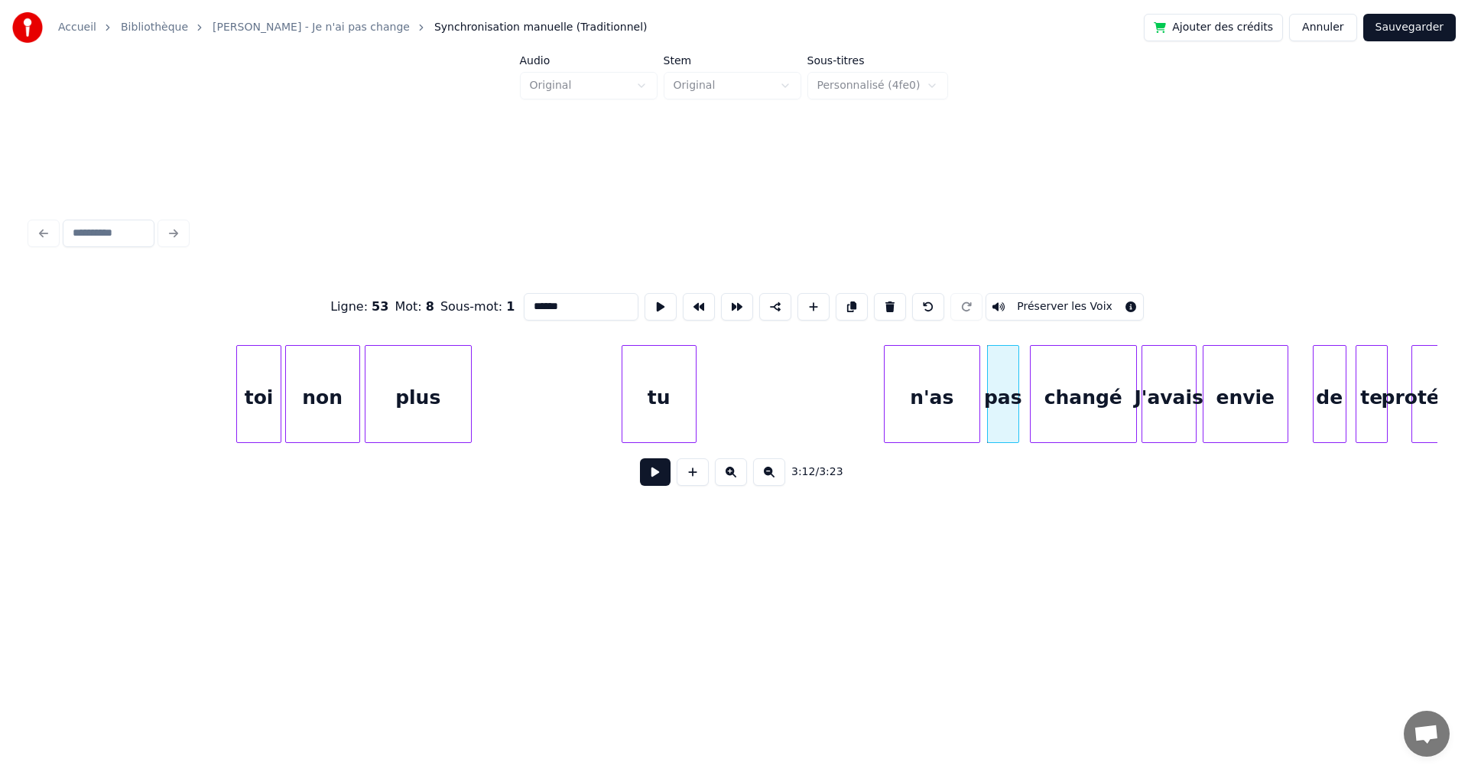
click at [948, 441] on div "tu n'as plus pas changé J'avais envie de te protéger toi non" at bounding box center [734, 394] width 1407 height 98
click at [934, 417] on div at bounding box center [932, 394] width 5 height 96
click at [898, 409] on div "tu" at bounding box center [894, 398] width 73 height 104
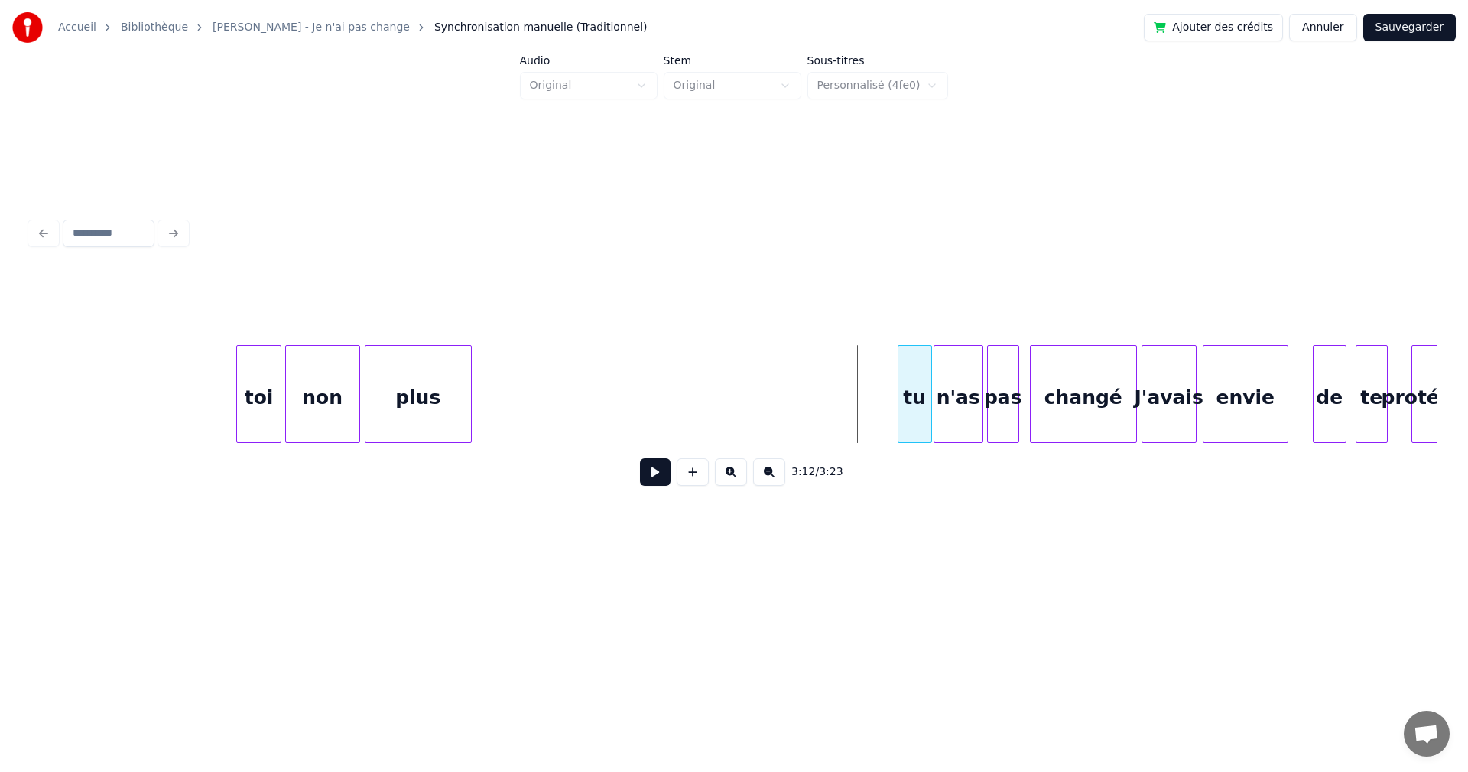
click at [899, 404] on div at bounding box center [900, 394] width 5 height 96
click at [431, 405] on div "plus" at bounding box center [418, 398] width 106 height 104
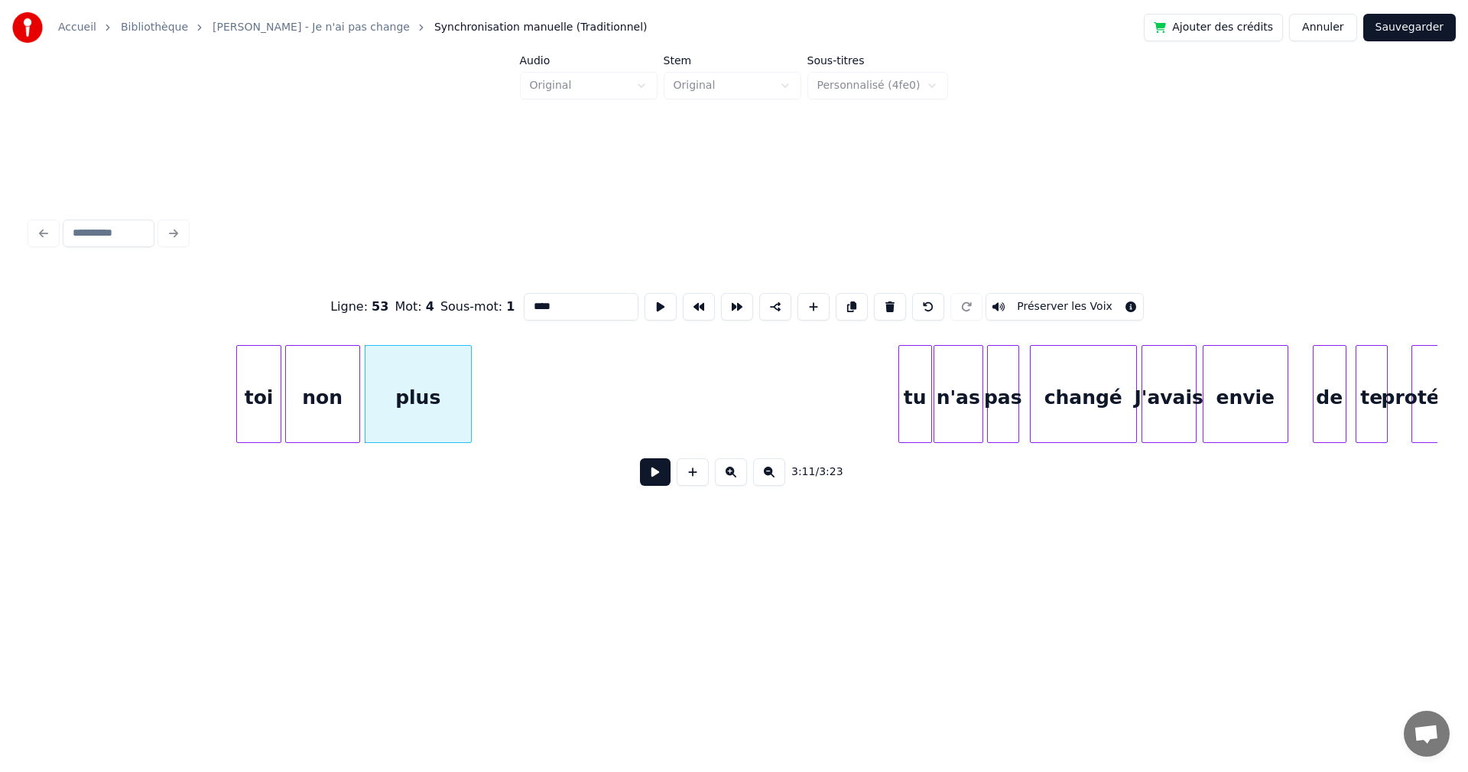
click at [640, 477] on button at bounding box center [655, 472] width 31 height 28
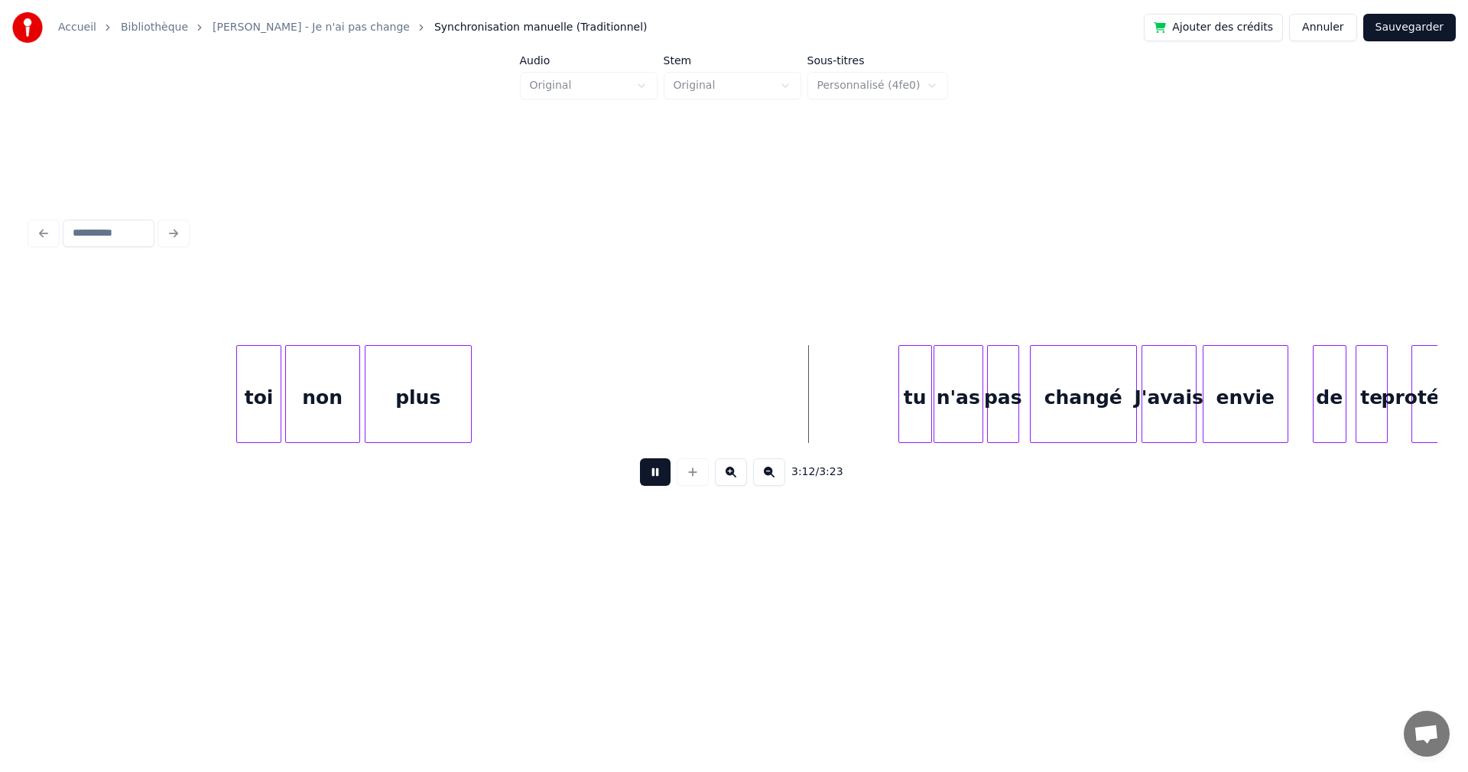
click at [640, 477] on button at bounding box center [655, 472] width 31 height 28
click at [676, 406] on div "plus" at bounding box center [652, 398] width 106 height 104
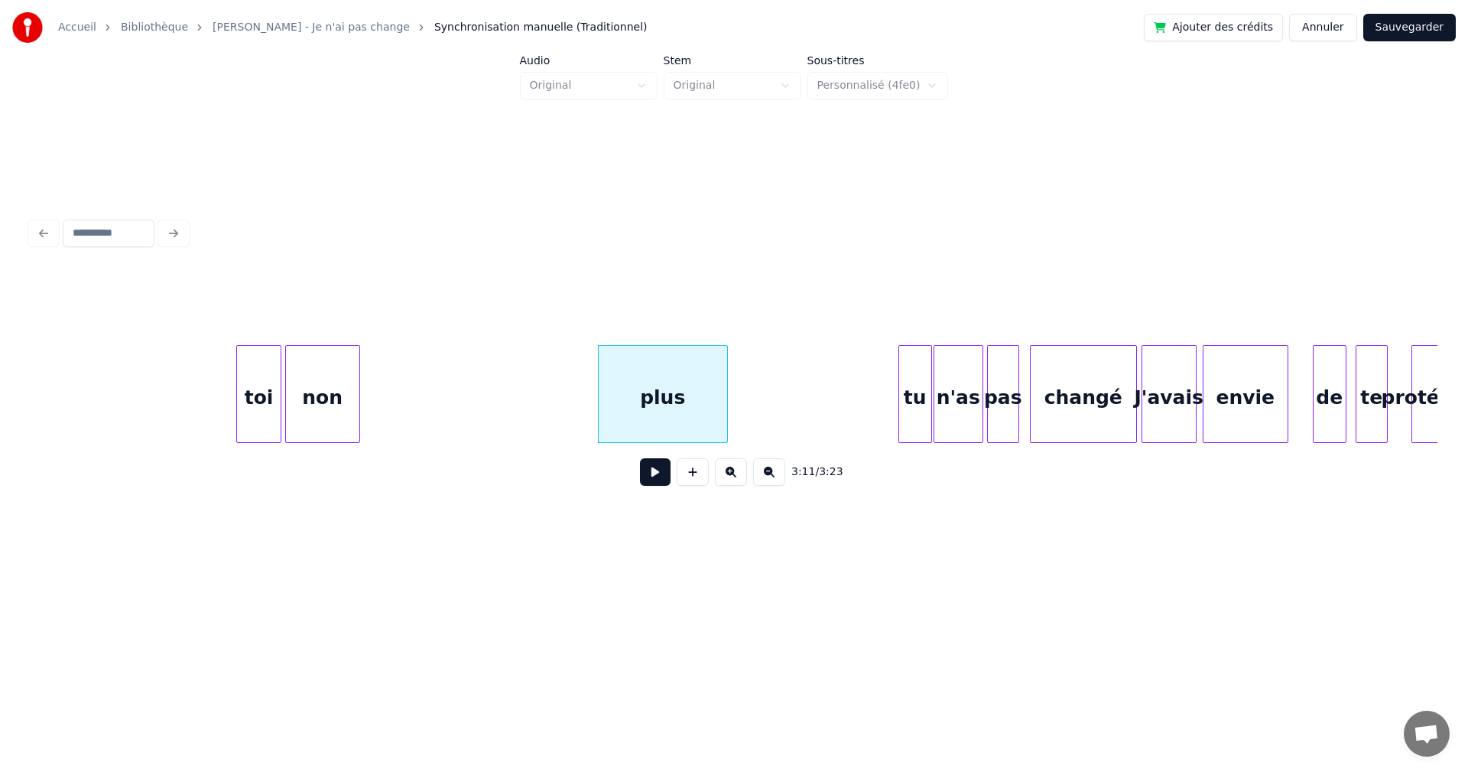
click at [724, 406] on div at bounding box center [725, 394] width 5 height 96
click at [482, 422] on div "non" at bounding box center [464, 398] width 73 height 104
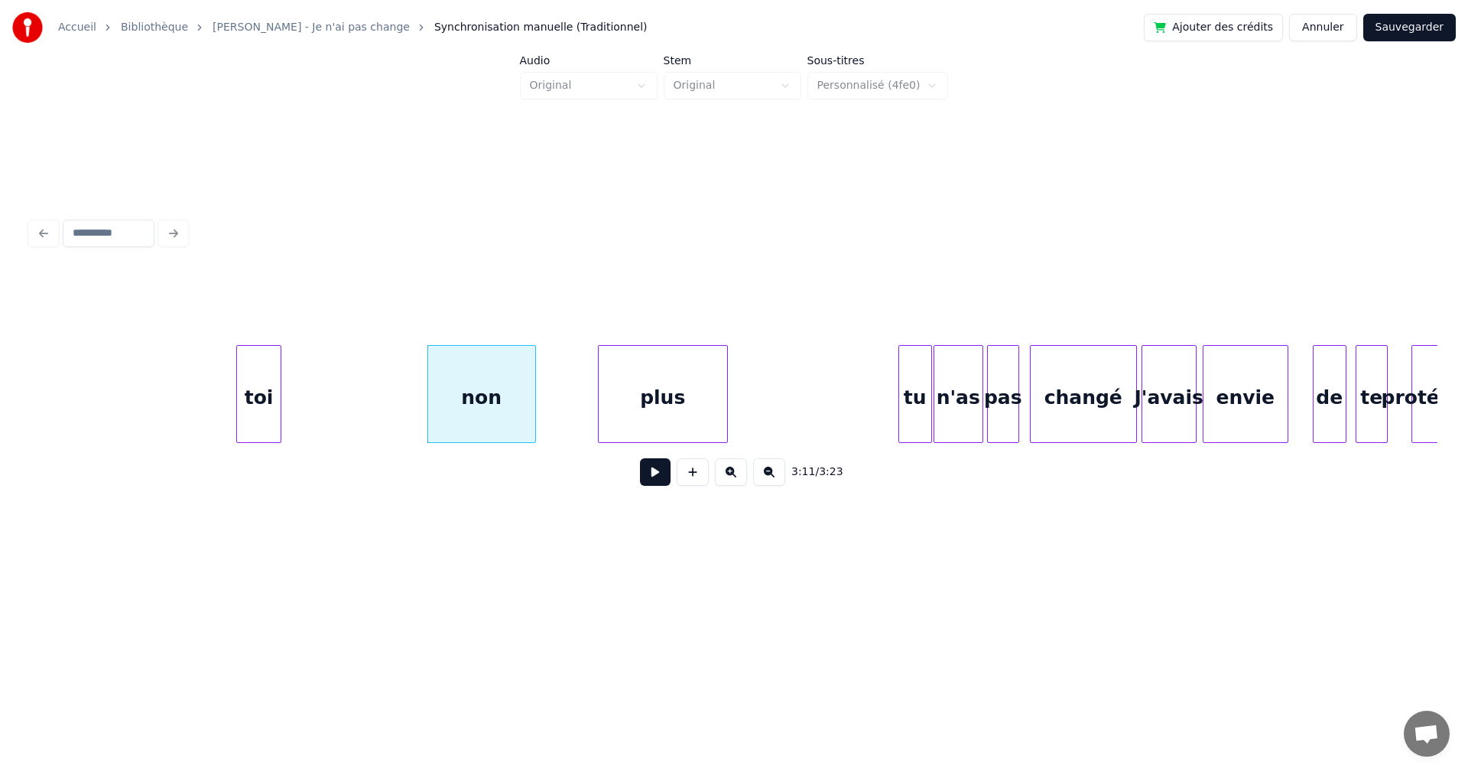
click at [531, 408] on div at bounding box center [533, 394] width 5 height 96
click at [418, 426] on div at bounding box center [416, 394] width 5 height 96
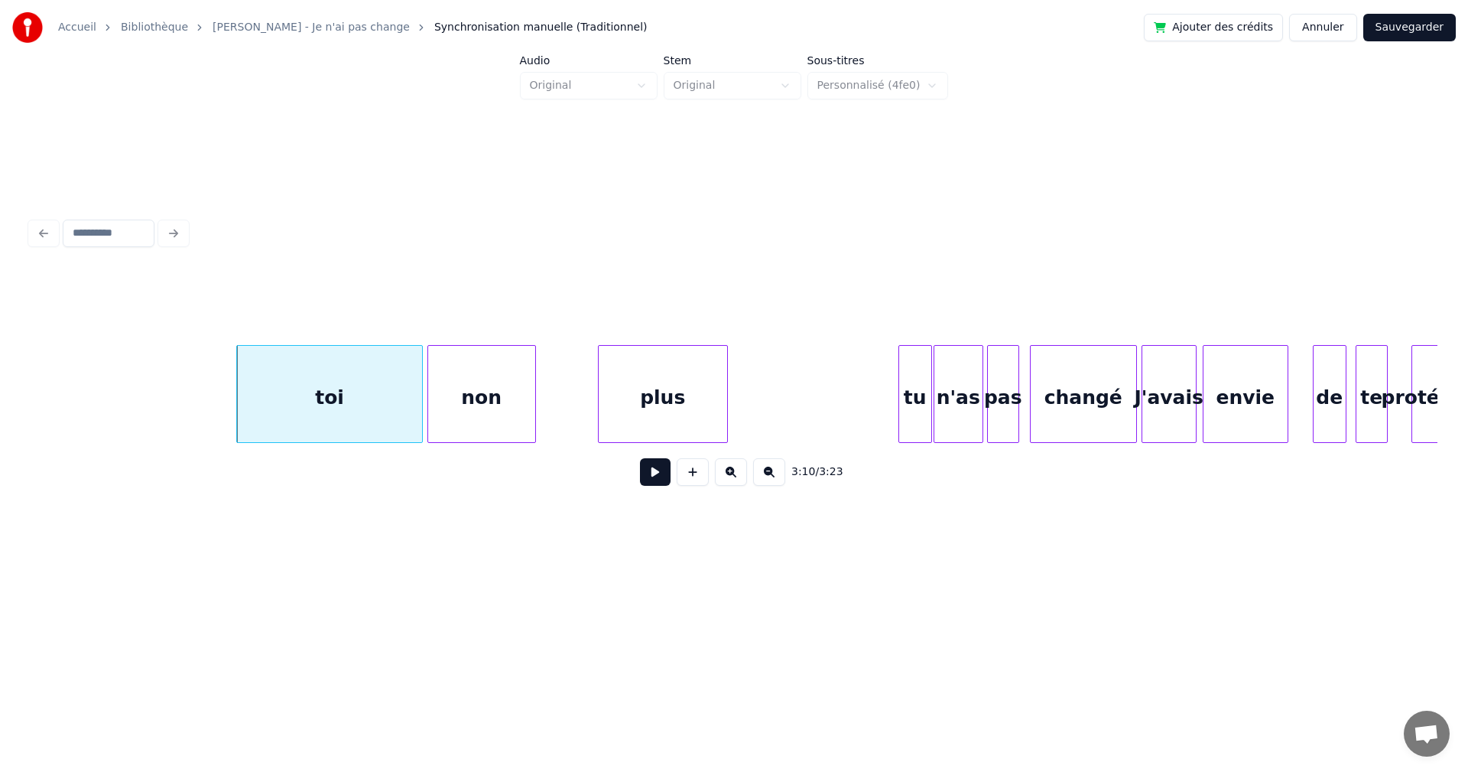
click at [375, 417] on div "toi" at bounding box center [329, 398] width 184 height 104
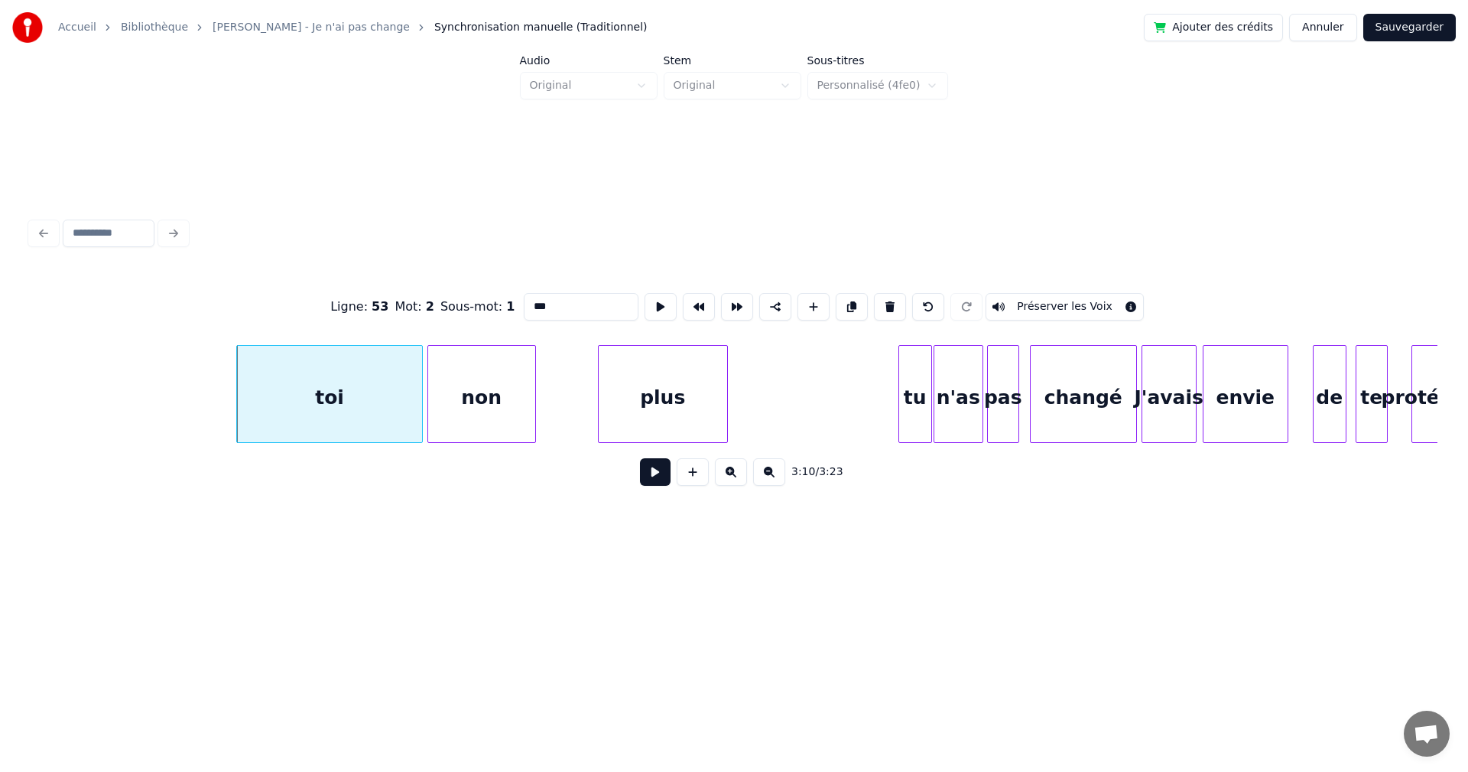
click at [640, 472] on button at bounding box center [655, 472] width 31 height 28
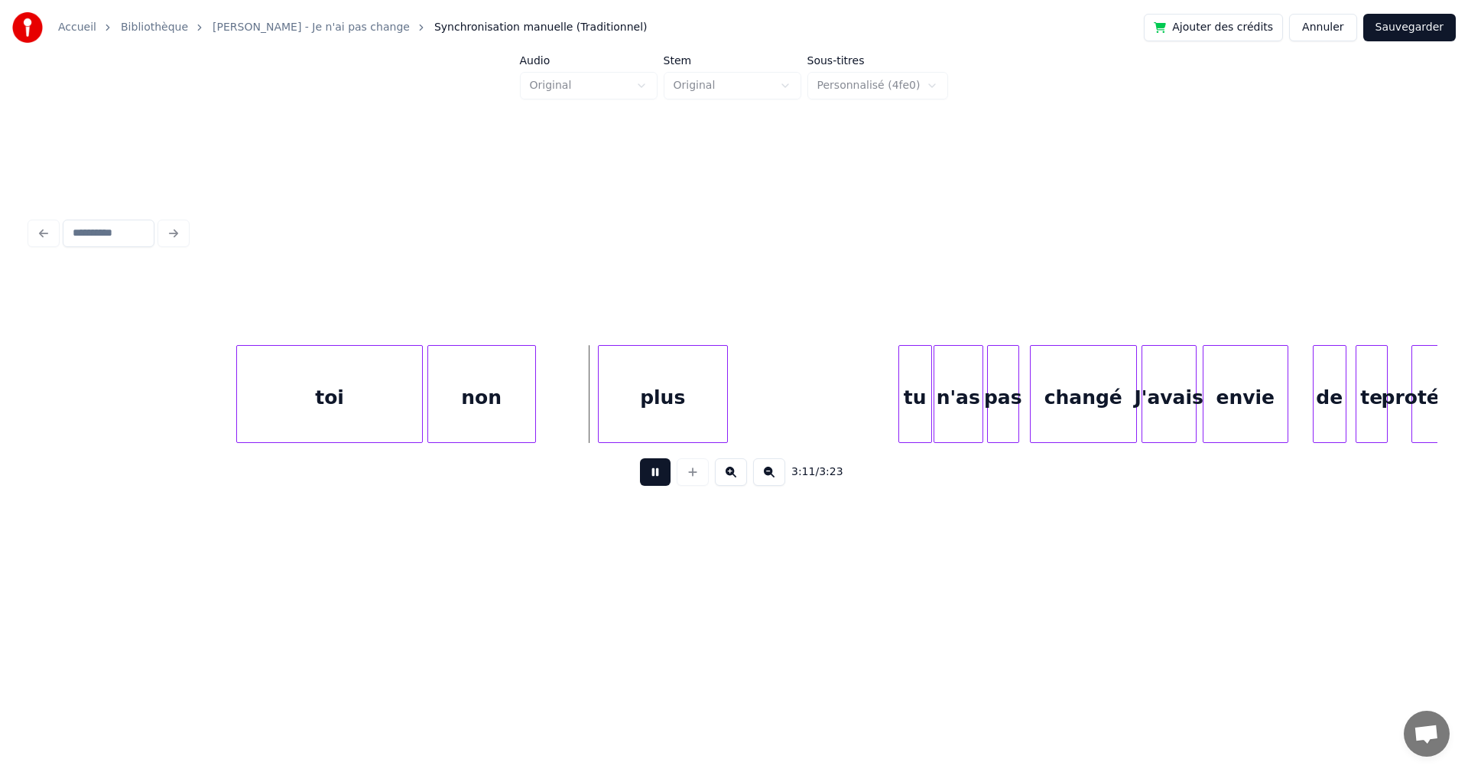
click at [640, 472] on button at bounding box center [655, 472] width 31 height 28
click at [810, 414] on div "tu" at bounding box center [806, 398] width 32 height 104
click at [837, 417] on div at bounding box center [837, 394] width 5 height 96
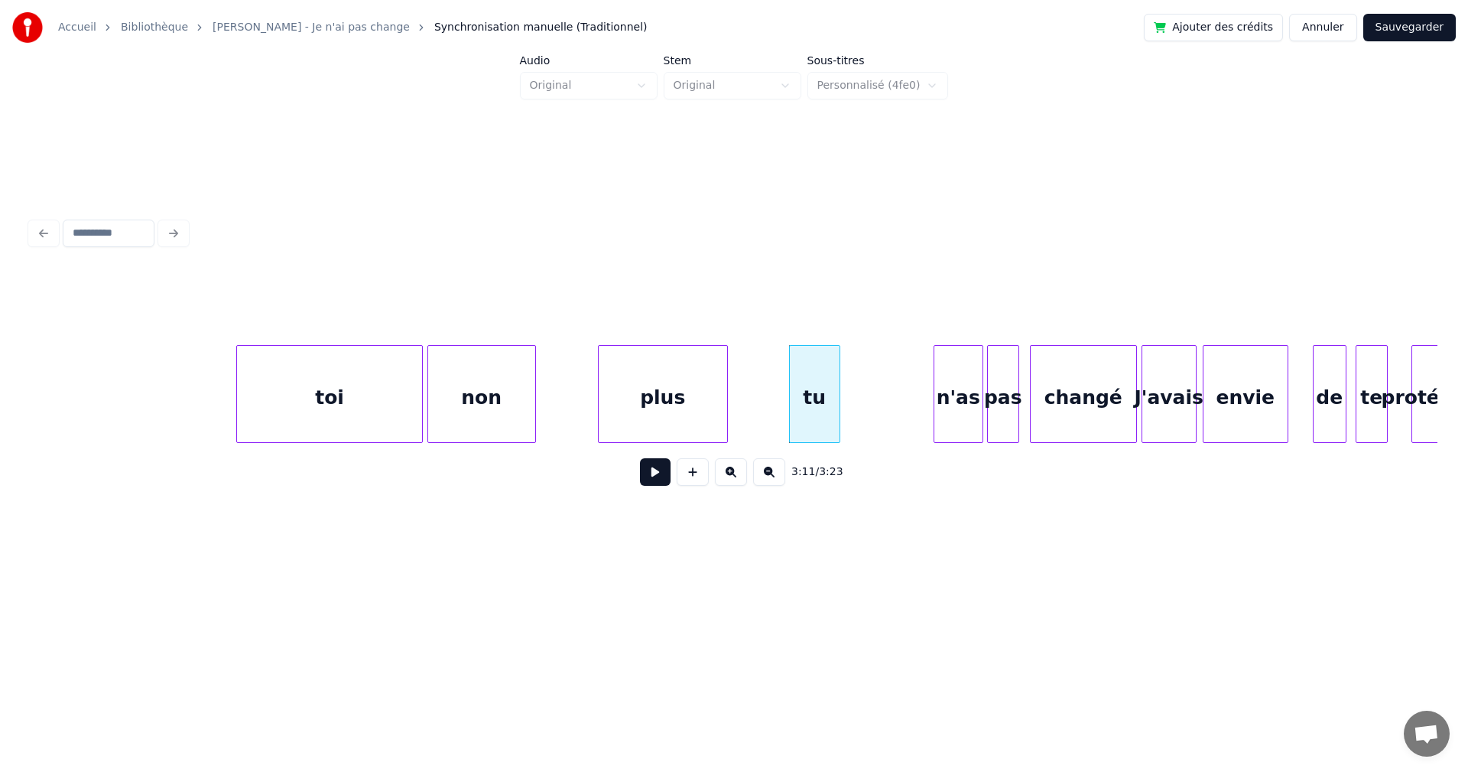
click at [840, 417] on div at bounding box center [837, 394] width 5 height 96
click at [881, 417] on div "n'as" at bounding box center [870, 398] width 48 height 104
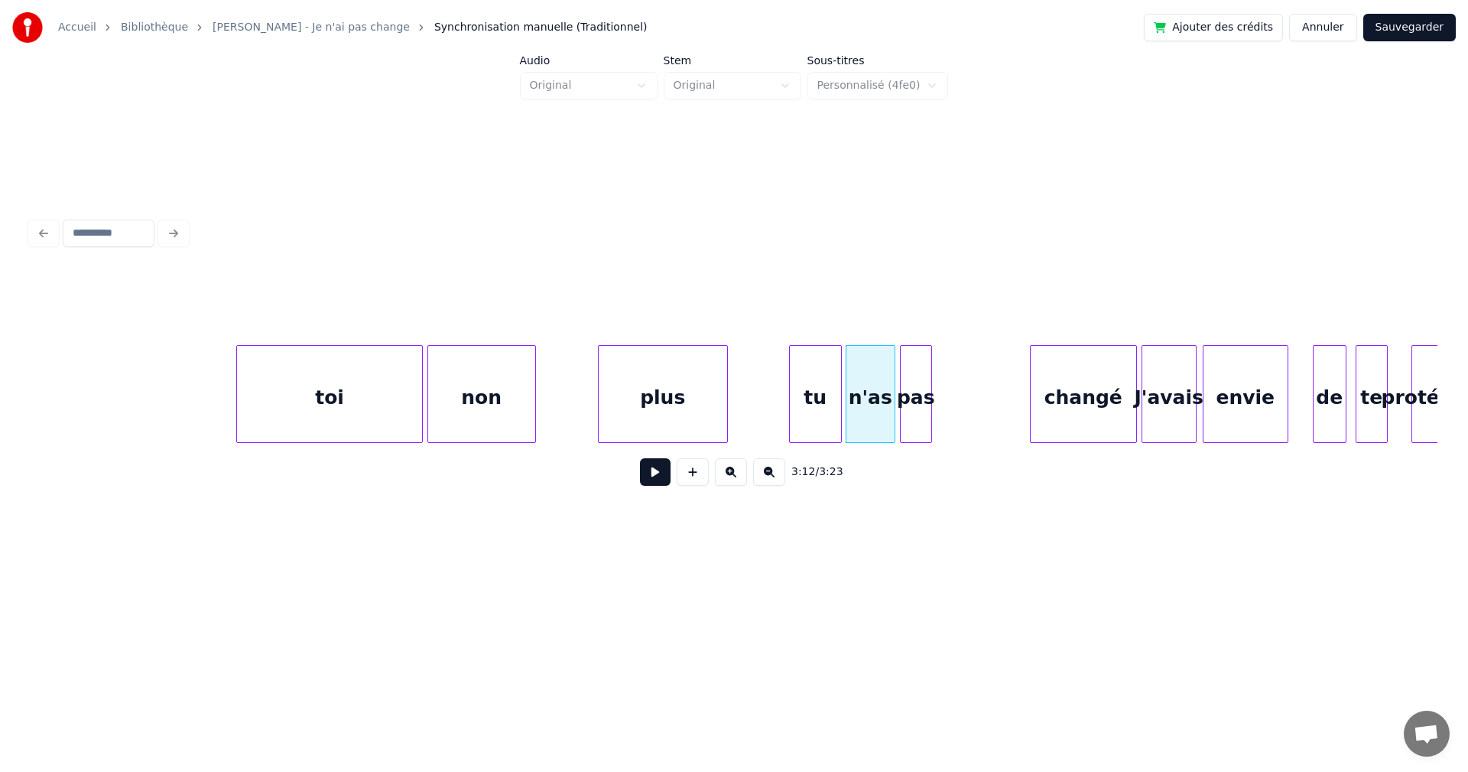
click at [917, 421] on div "pas" at bounding box center [916, 398] width 31 height 104
click at [948, 420] on div at bounding box center [946, 394] width 5 height 96
click at [820, 421] on div "tu" at bounding box center [815, 398] width 51 height 104
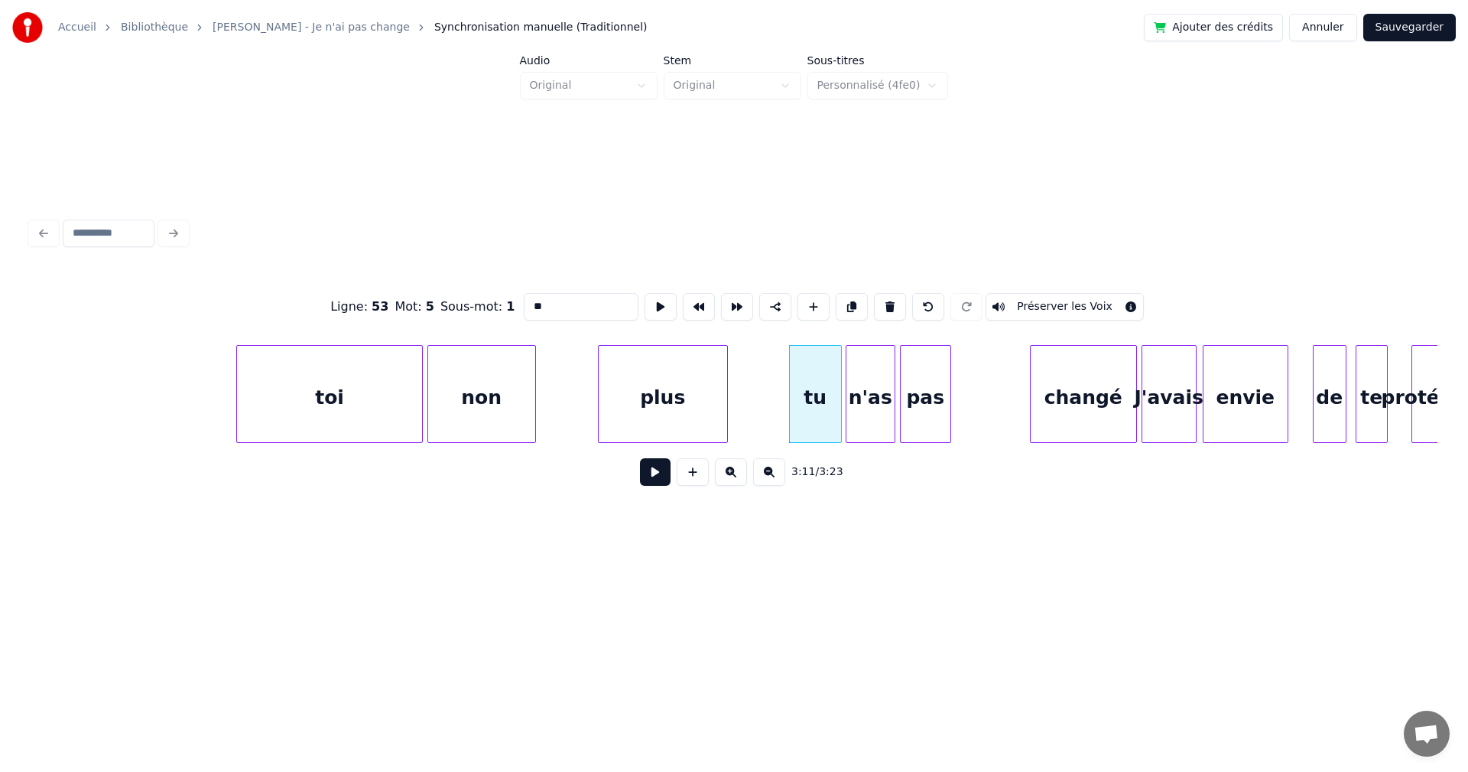
click at [645, 484] on button at bounding box center [655, 472] width 31 height 28
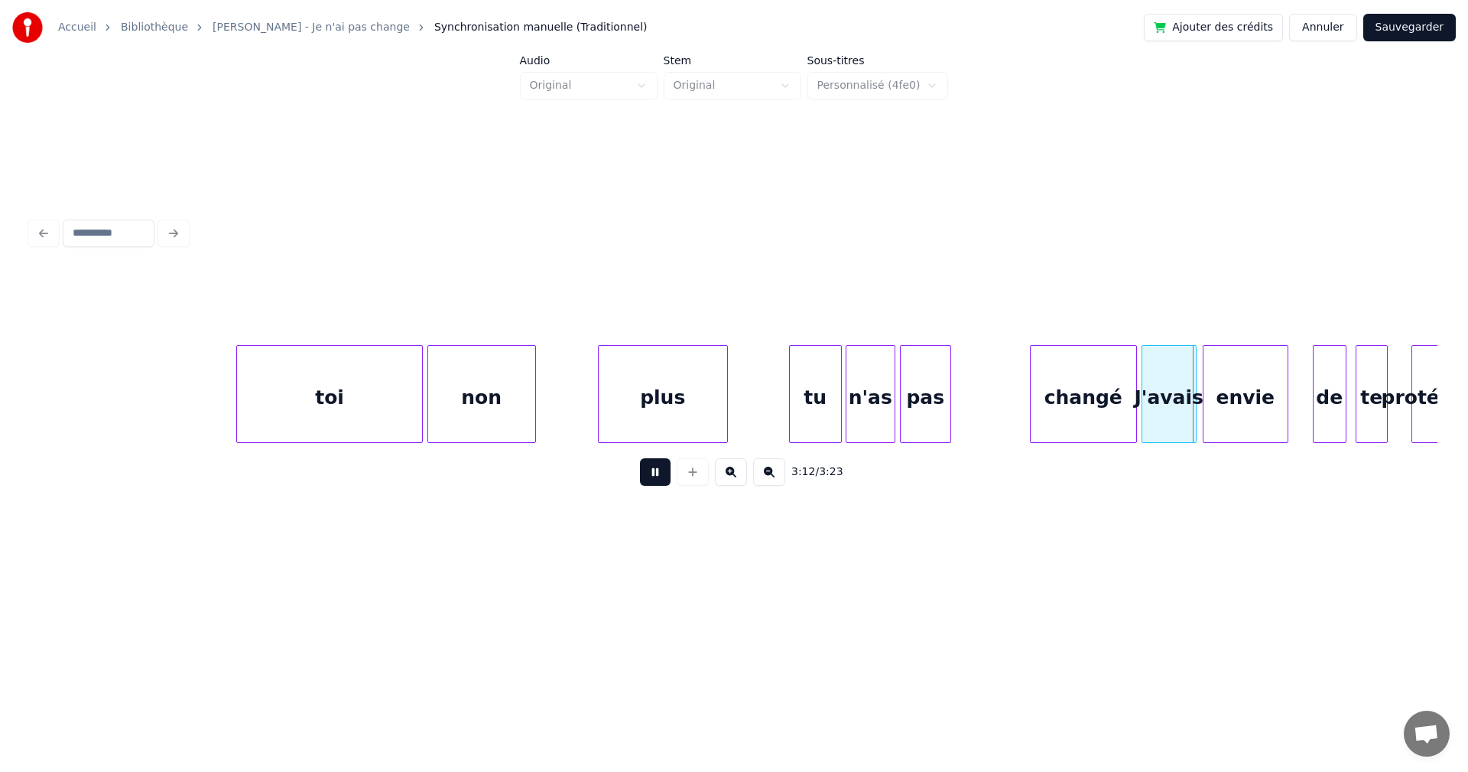
click at [645, 484] on button at bounding box center [655, 472] width 31 height 28
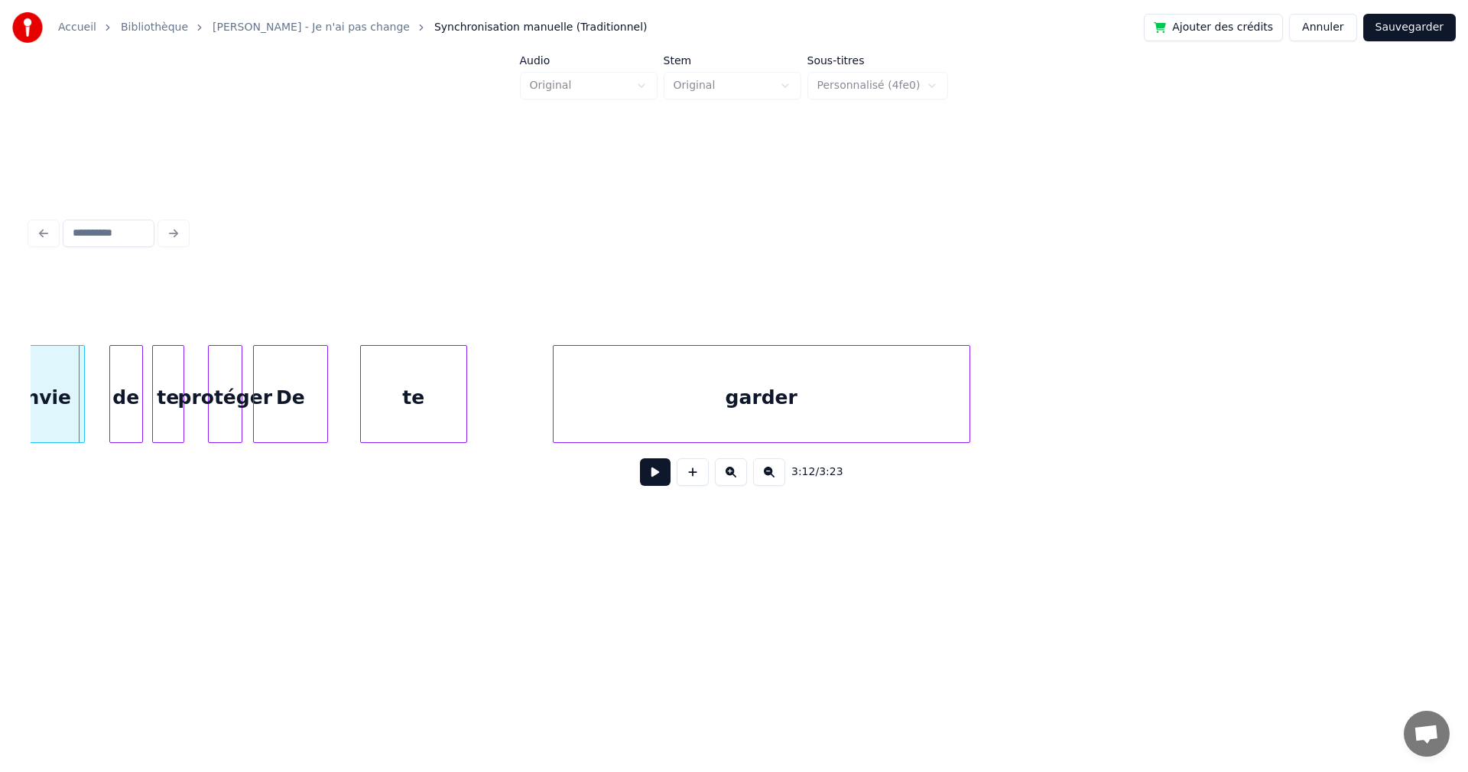
scroll to position [0, 103273]
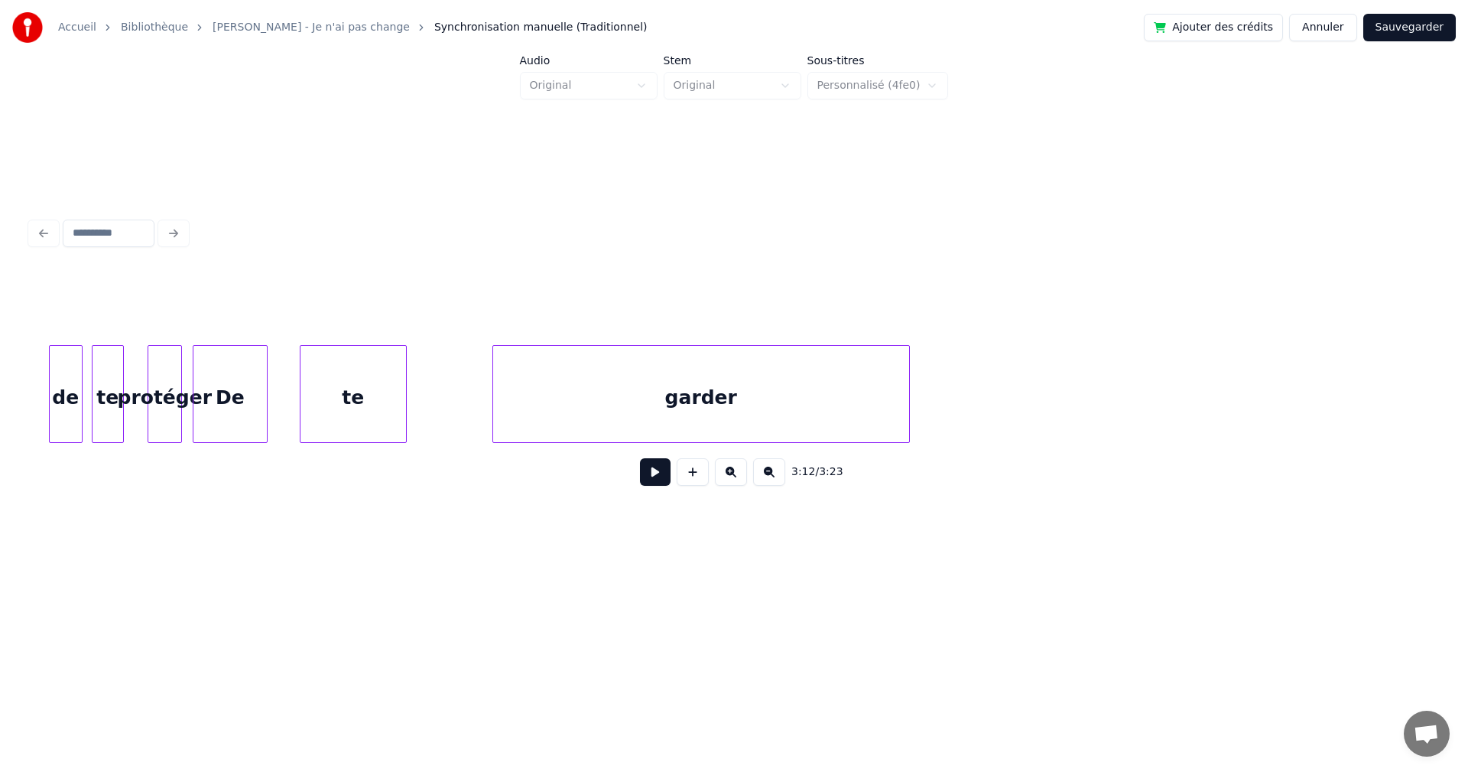
click at [776, 388] on div "garder" at bounding box center [701, 398] width 416 height 104
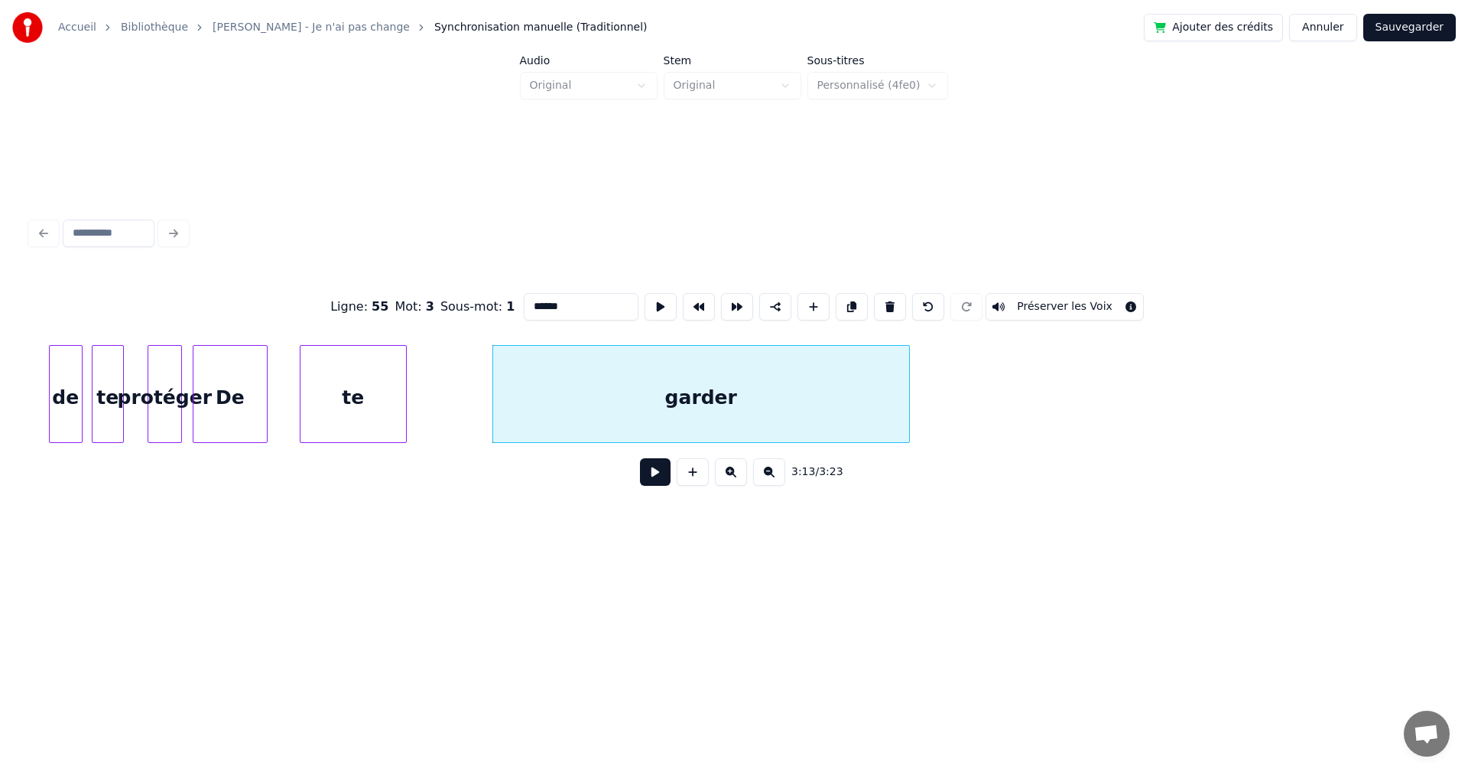
click at [640, 479] on button at bounding box center [655, 472] width 31 height 28
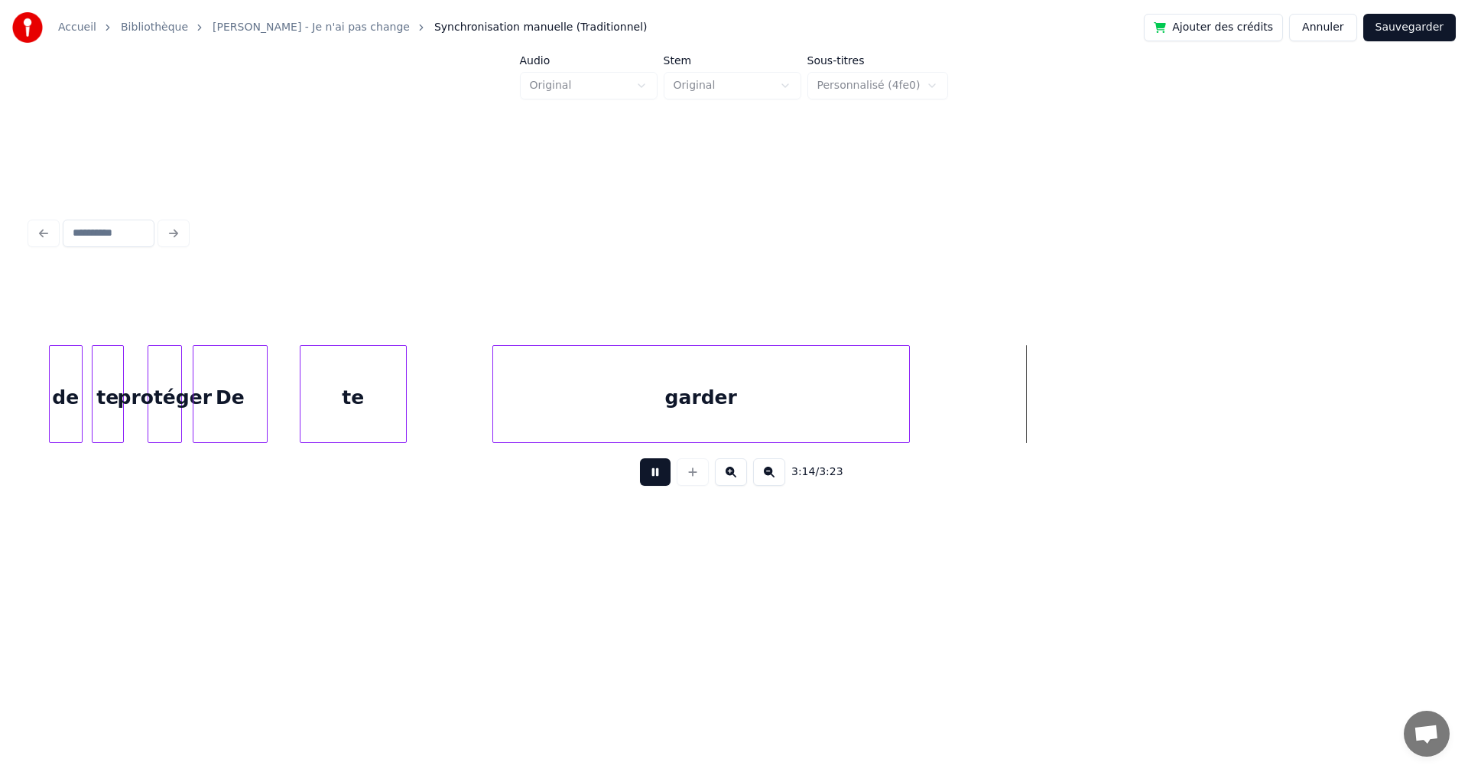
click at [640, 479] on button at bounding box center [655, 472] width 31 height 28
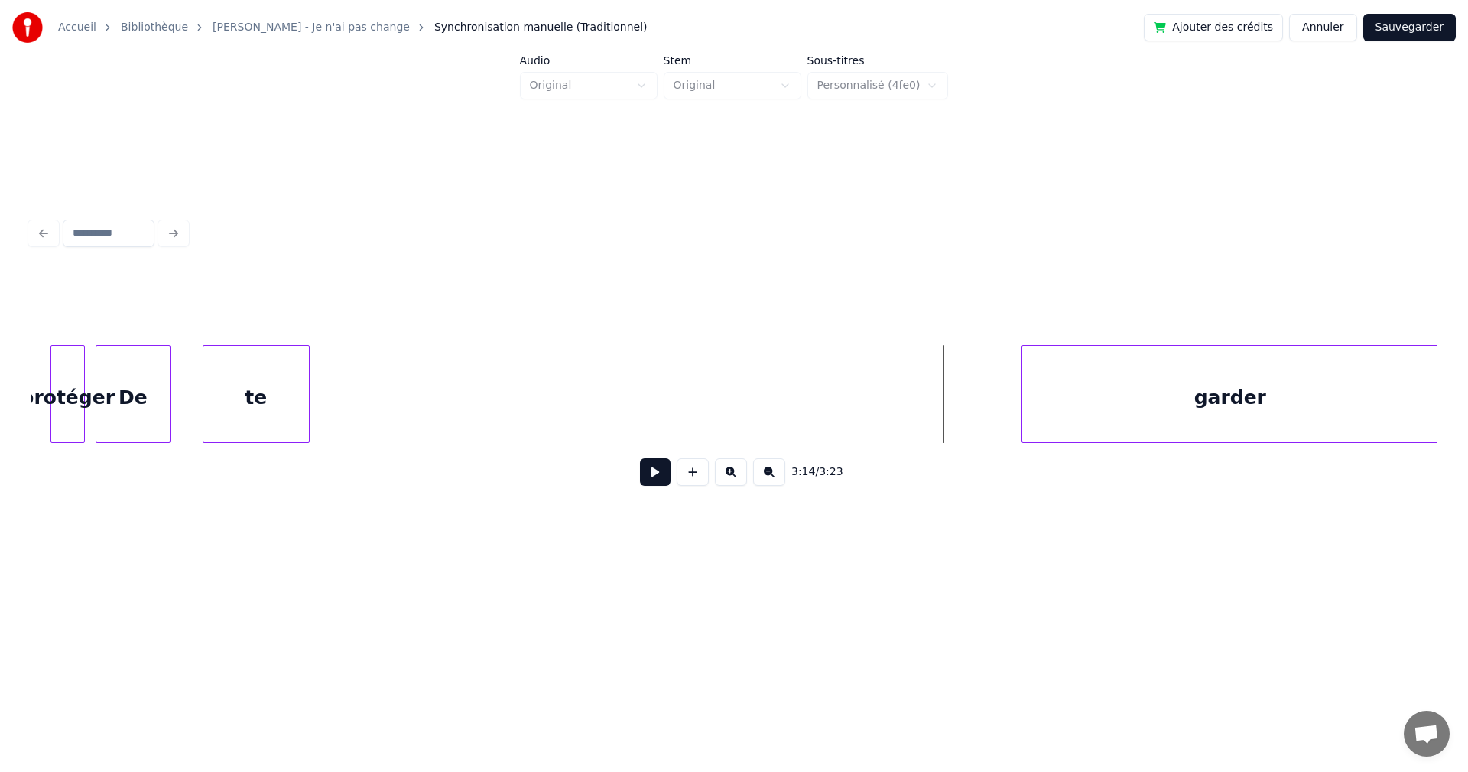
scroll to position [0, 103370]
click at [1245, 398] on div "garder" at bounding box center [1230, 398] width 416 height 104
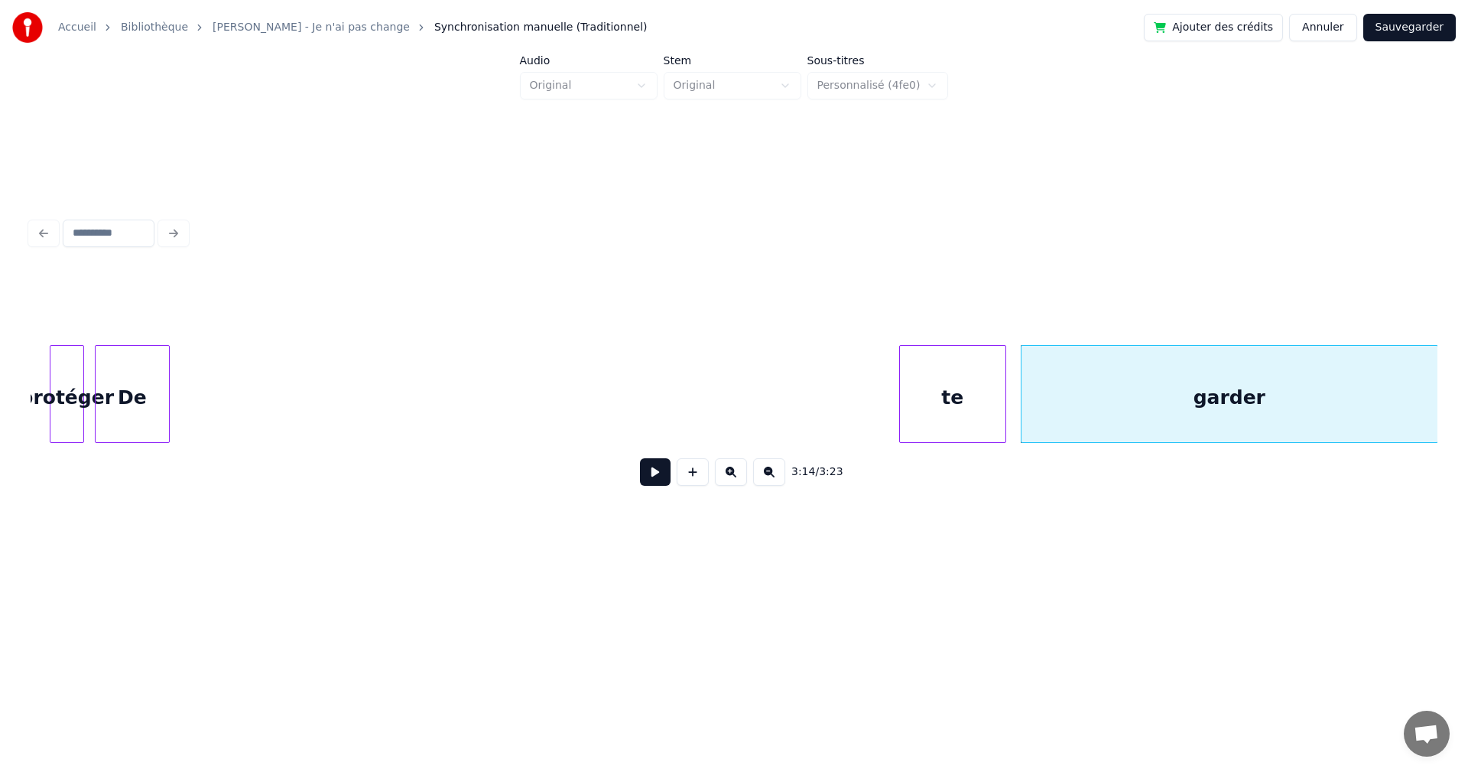
click at [985, 434] on div "te" at bounding box center [953, 398] width 106 height 104
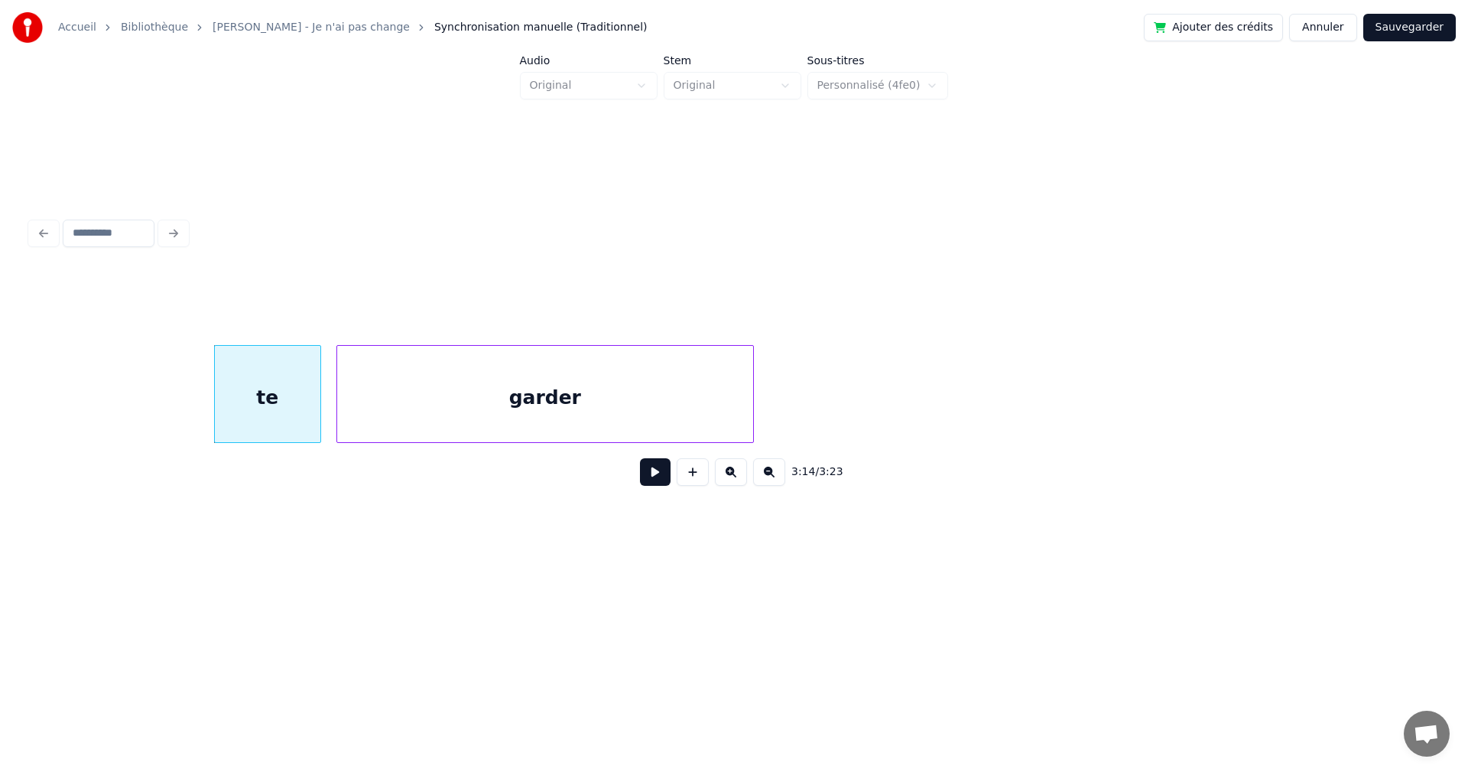
scroll to position [0, 104235]
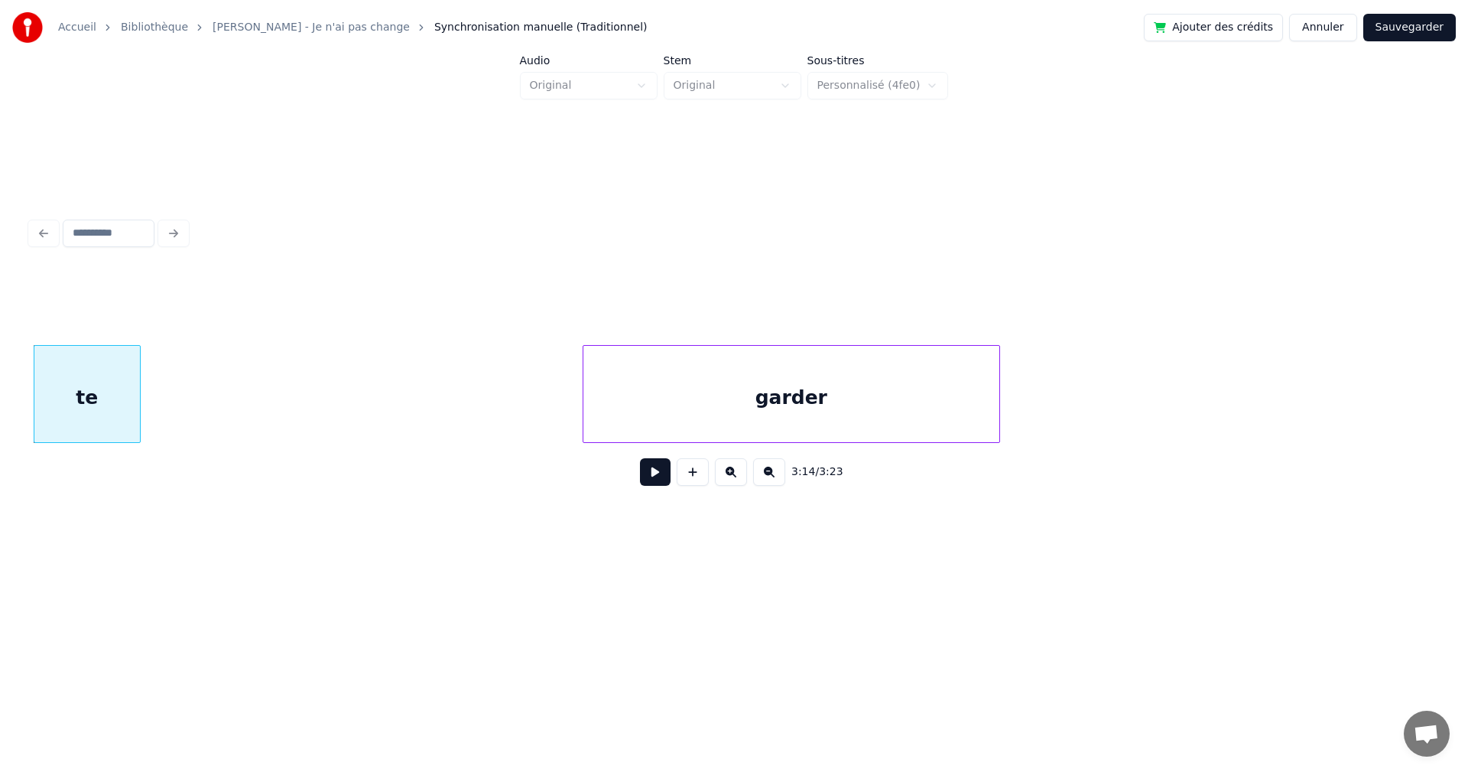
click at [985, 430] on div "garder" at bounding box center [791, 398] width 416 height 104
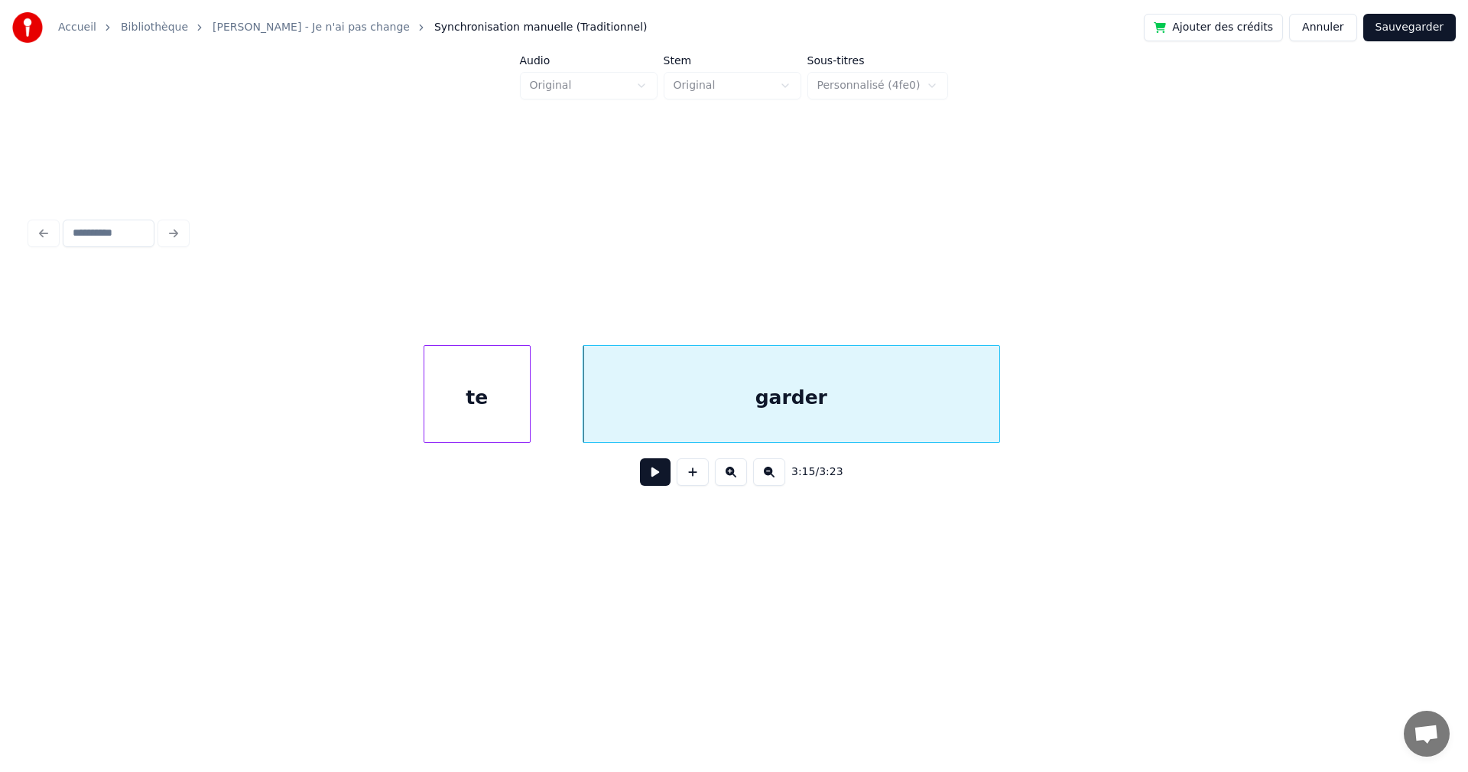
click at [460, 443] on div "te garder" at bounding box center [734, 394] width 1407 height 98
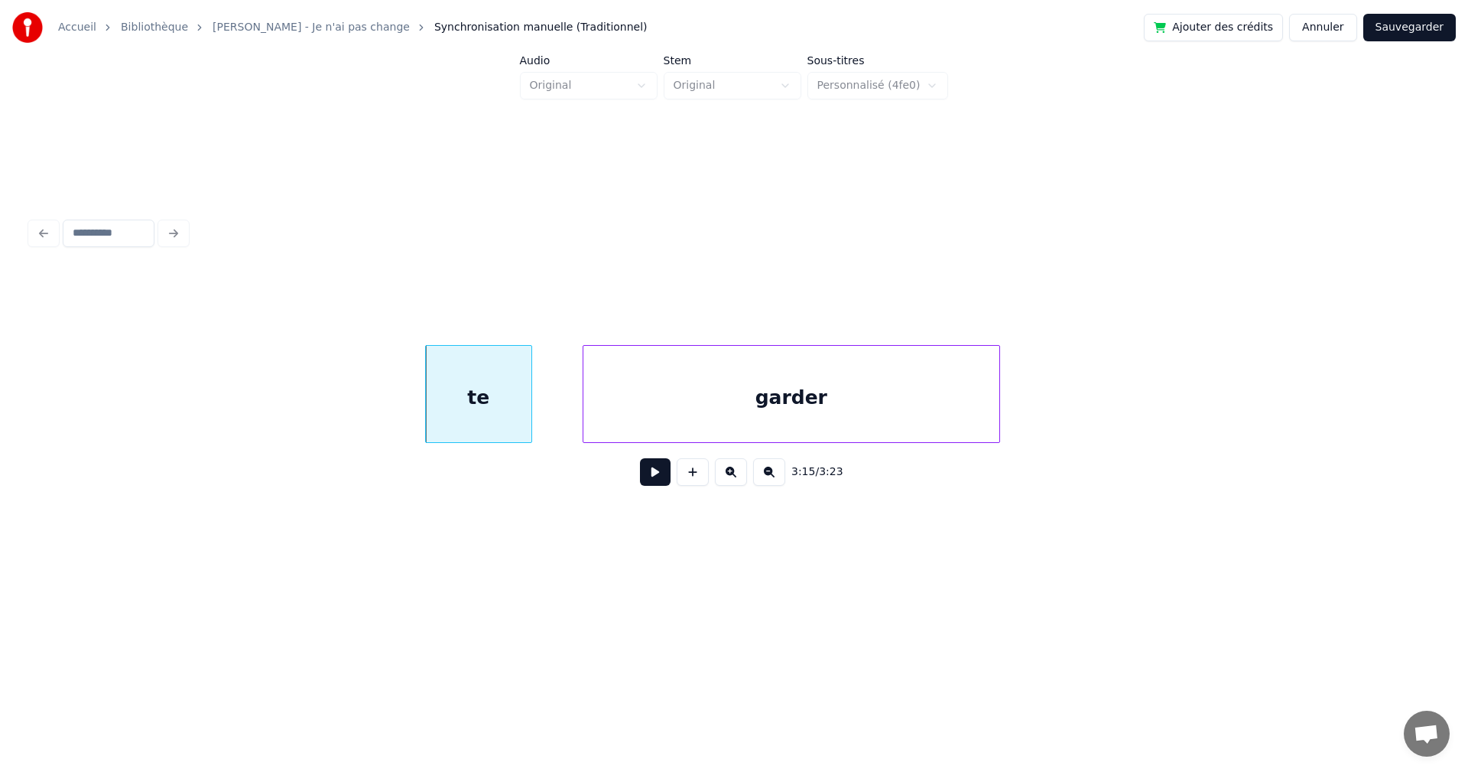
click at [469, 411] on div "te" at bounding box center [479, 398] width 106 height 104
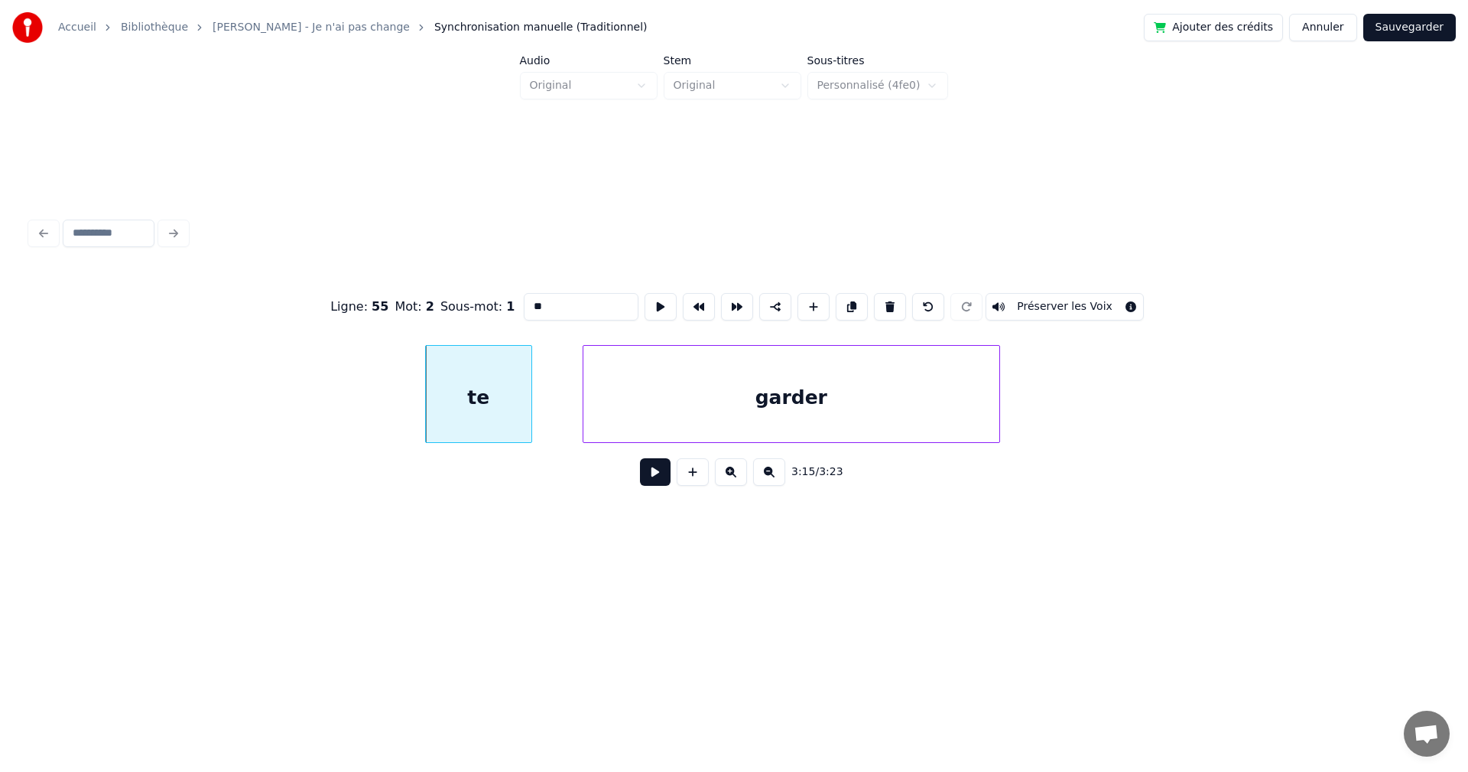
click at [641, 471] on button at bounding box center [655, 472] width 31 height 28
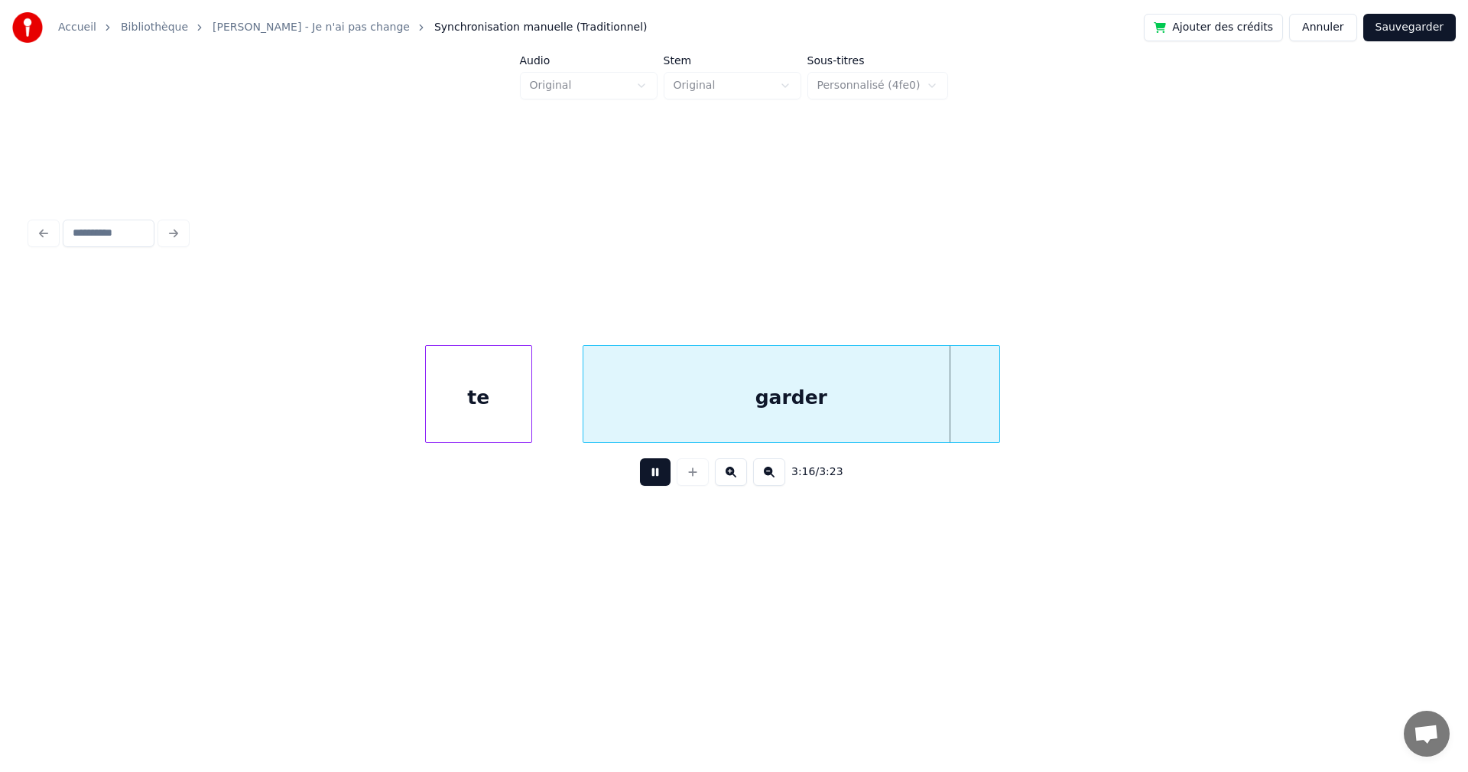
click at [641, 471] on button at bounding box center [655, 472] width 31 height 28
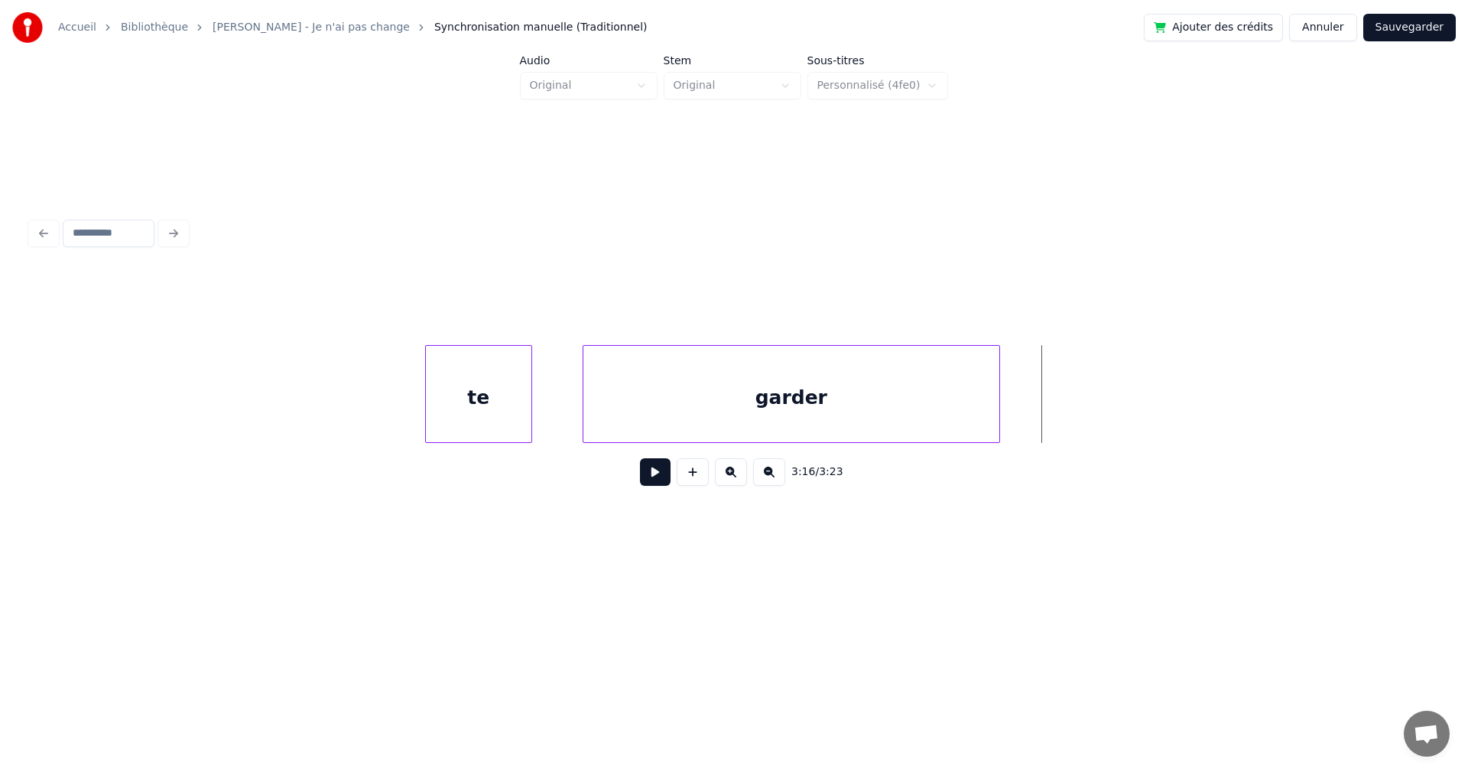
click at [479, 406] on div "te" at bounding box center [479, 398] width 106 height 104
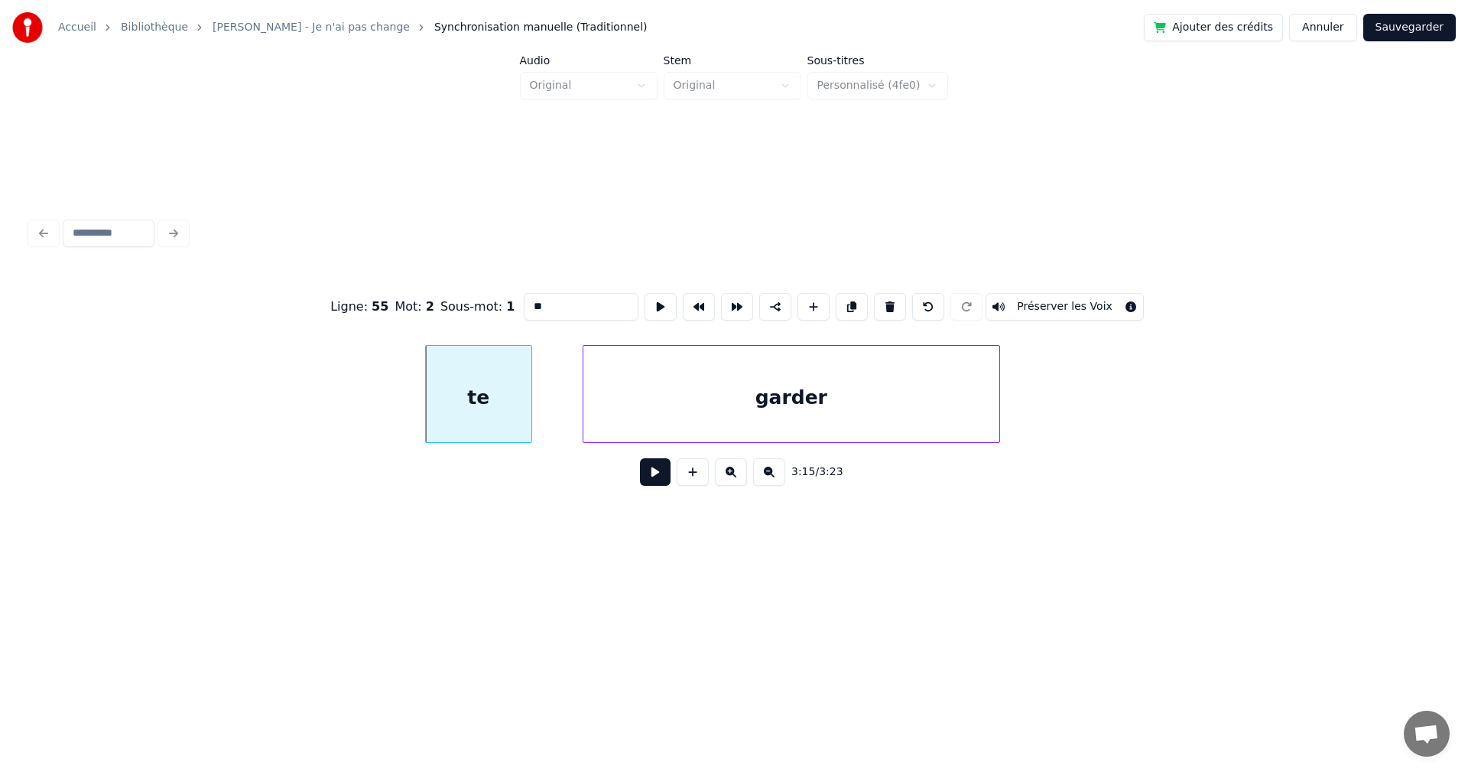
click at [658, 478] on button at bounding box center [655, 472] width 31 height 28
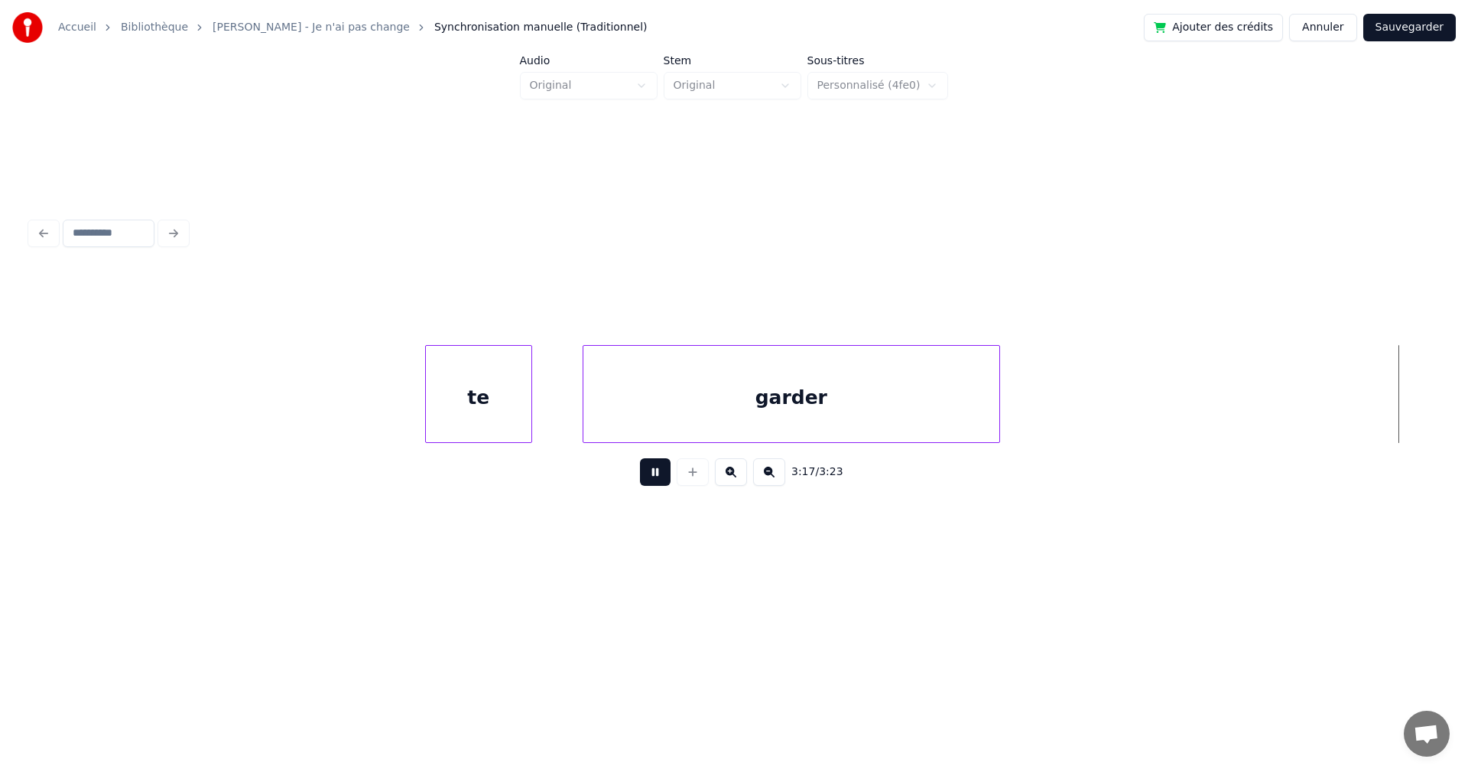
click at [658, 478] on button at bounding box center [655, 472] width 31 height 28
click at [661, 356] on div "garder" at bounding box center [791, 398] width 416 height 104
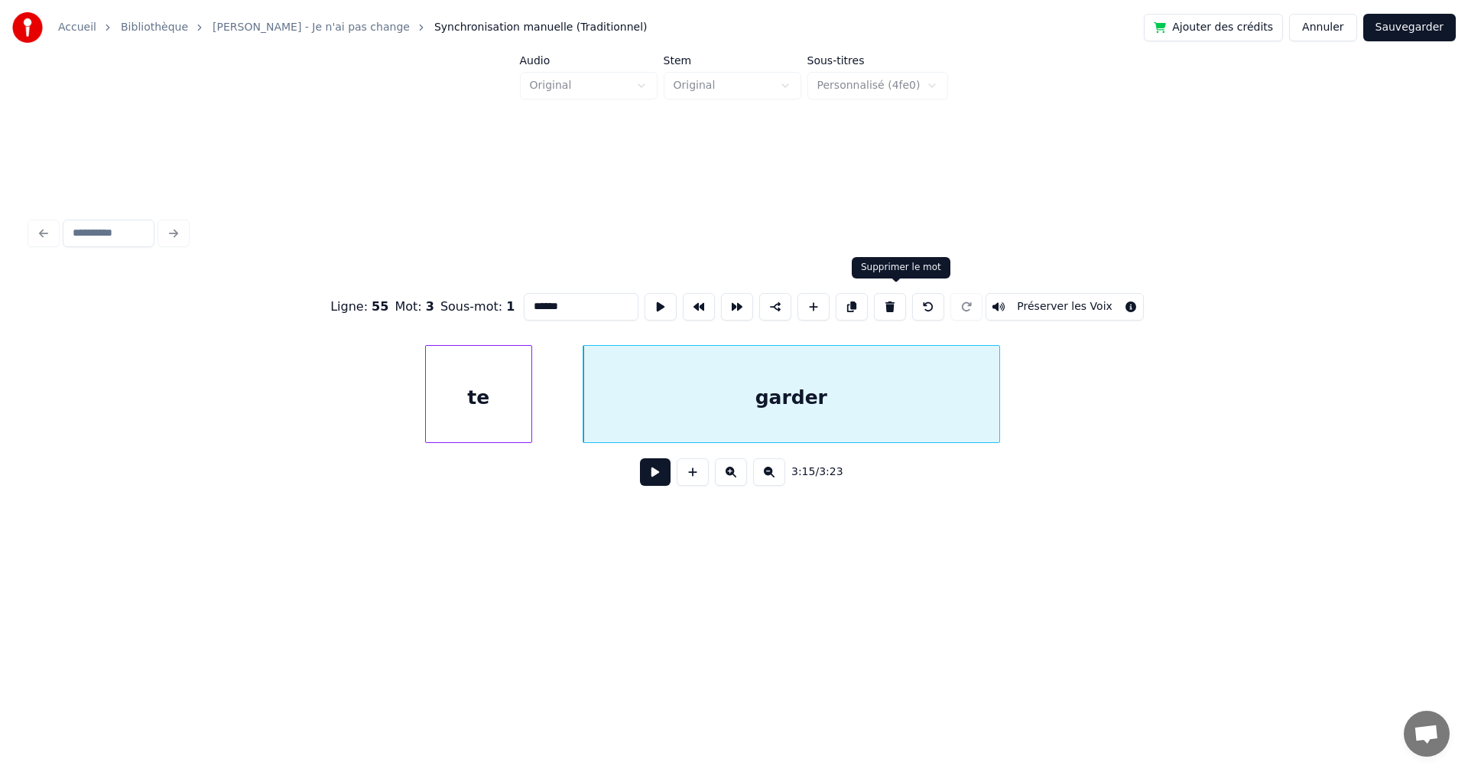
click at [897, 293] on button at bounding box center [890, 307] width 32 height 28
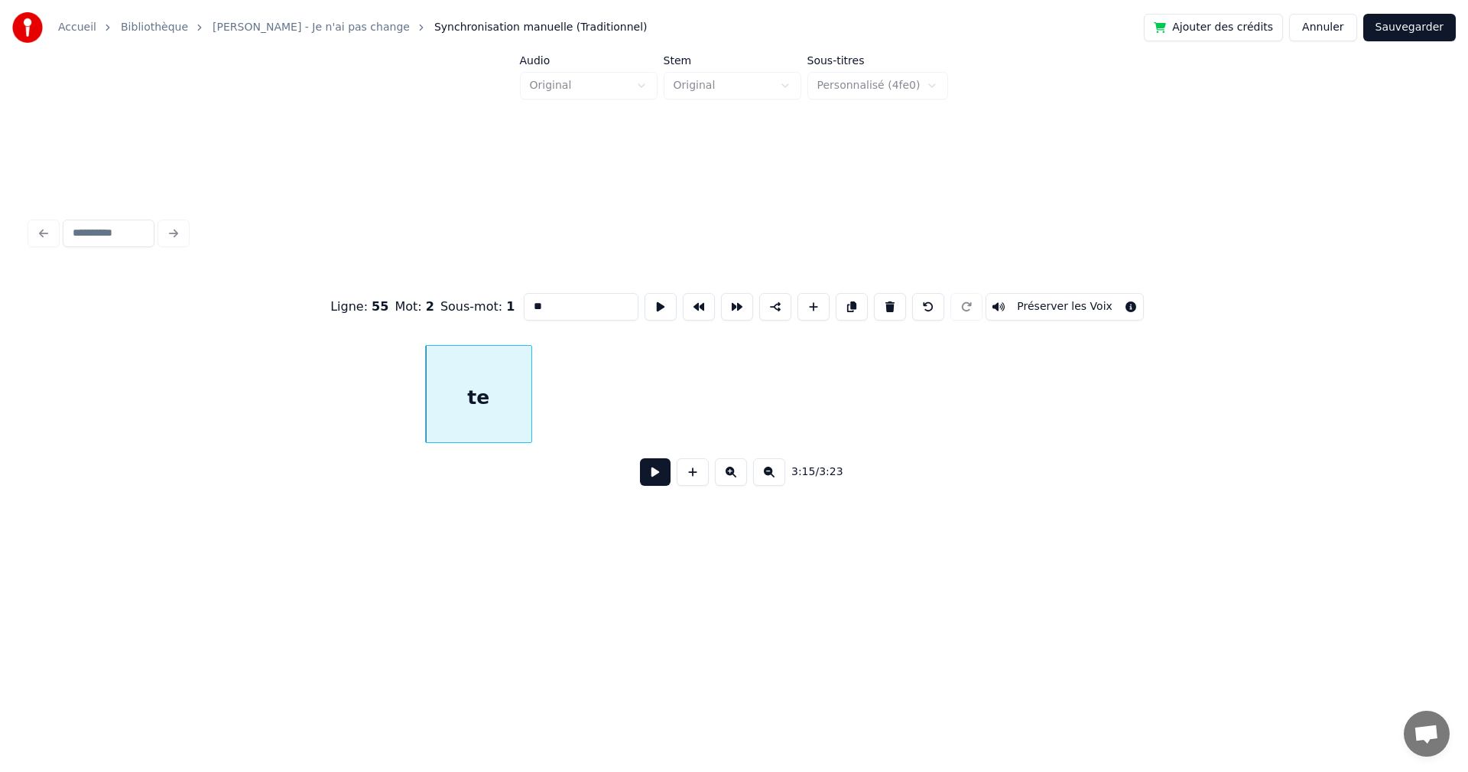
click at [521, 410] on div "te" at bounding box center [479, 398] width 106 height 104
click at [898, 306] on button at bounding box center [890, 307] width 32 height 28
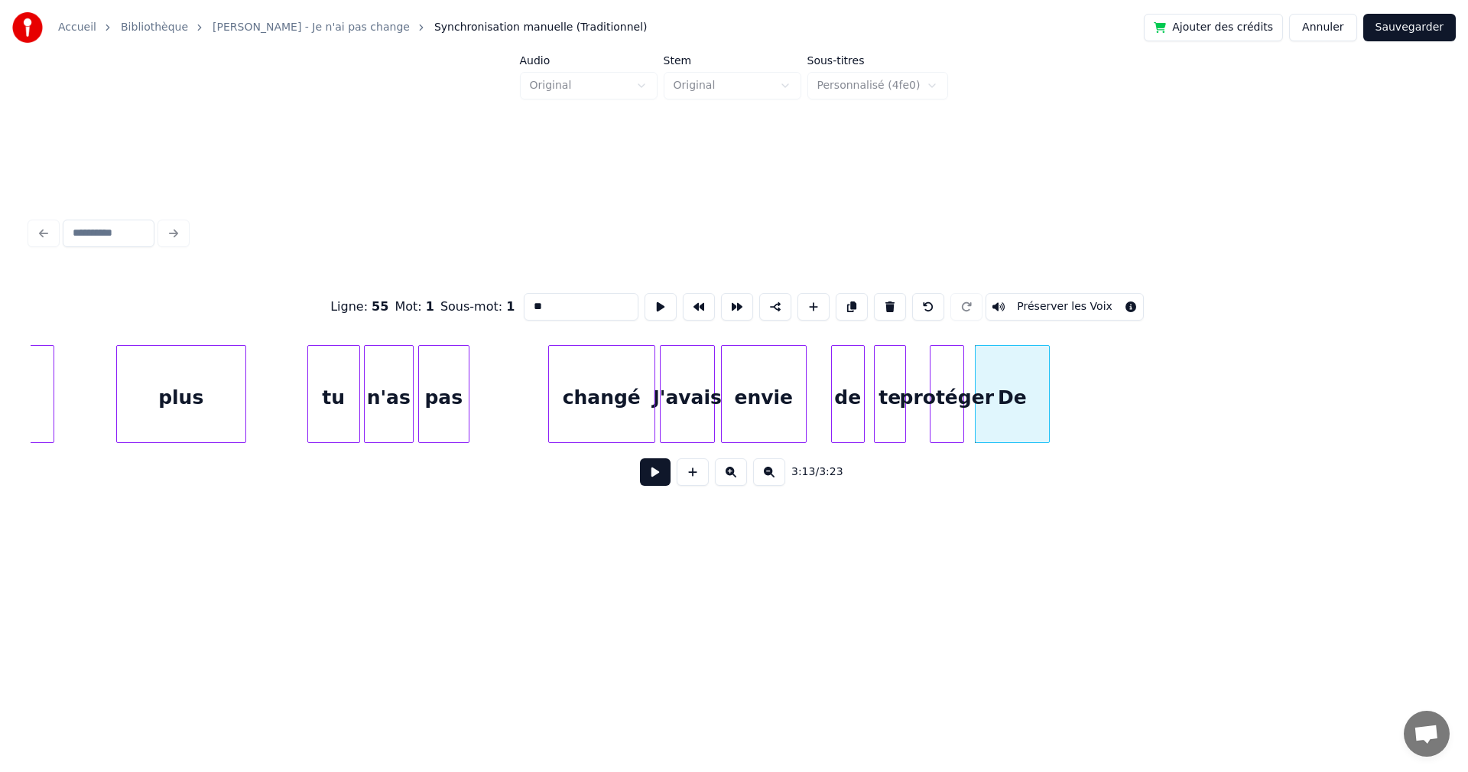
scroll to position [0, 102370]
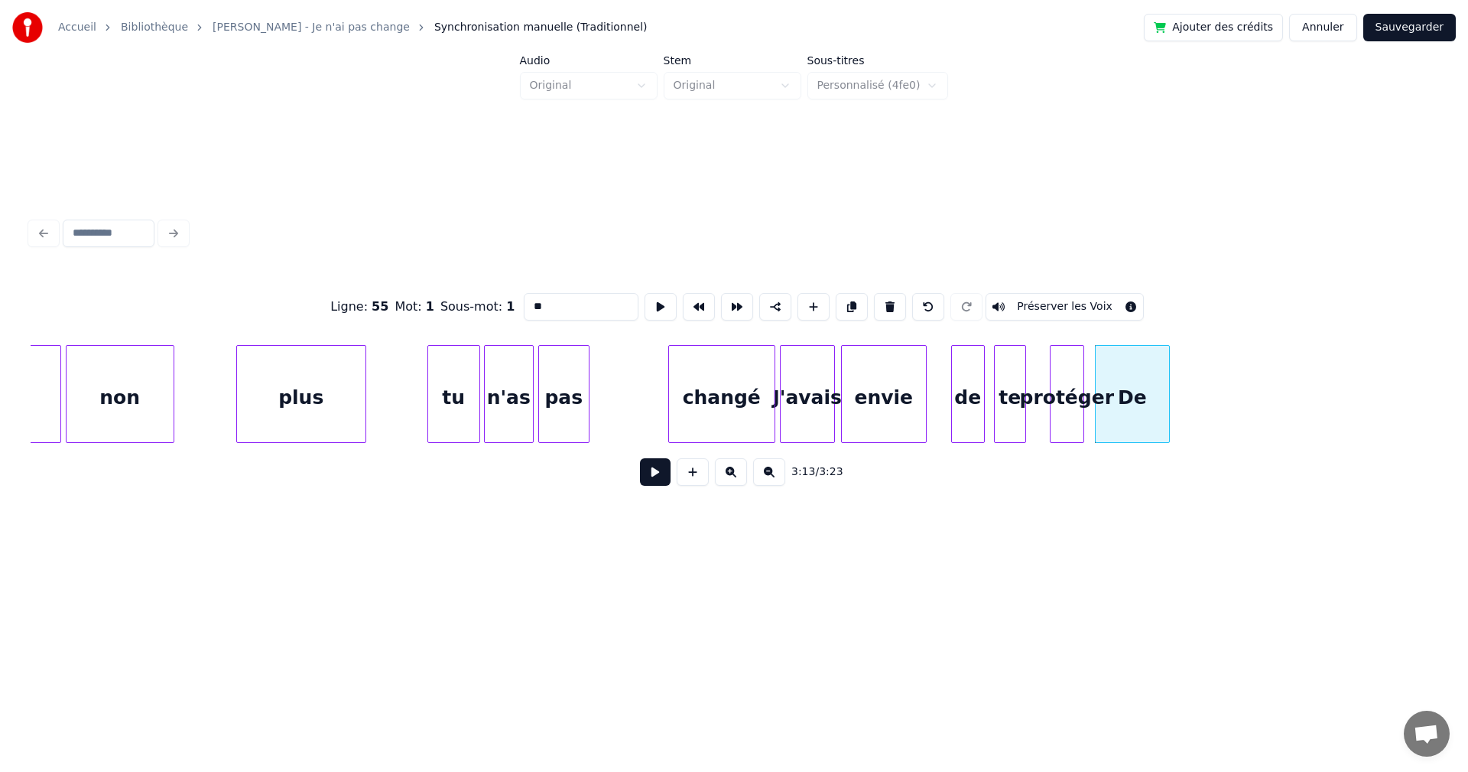
click at [749, 417] on div "changé" at bounding box center [722, 398] width 106 height 104
type input "******"
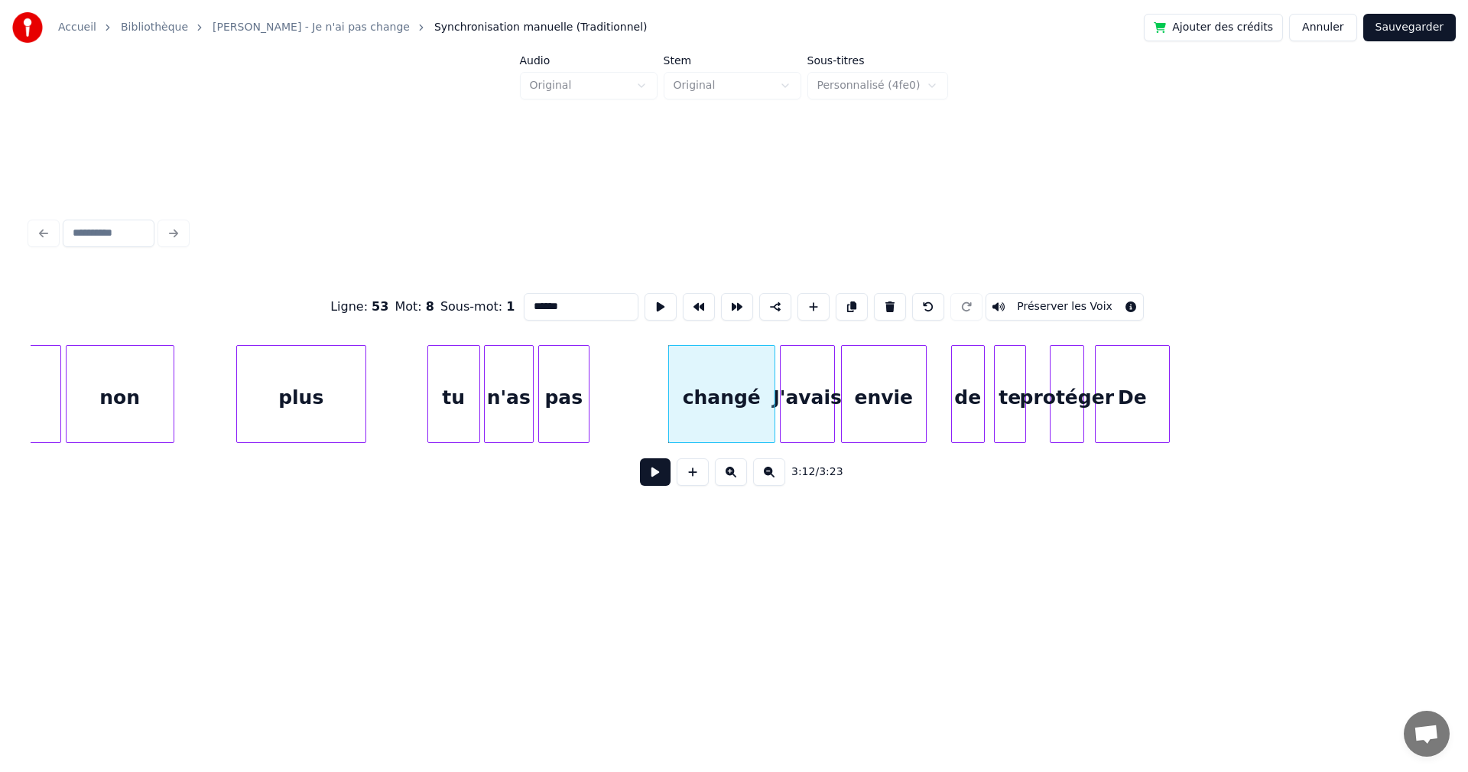
click at [652, 469] on button at bounding box center [655, 472] width 31 height 28
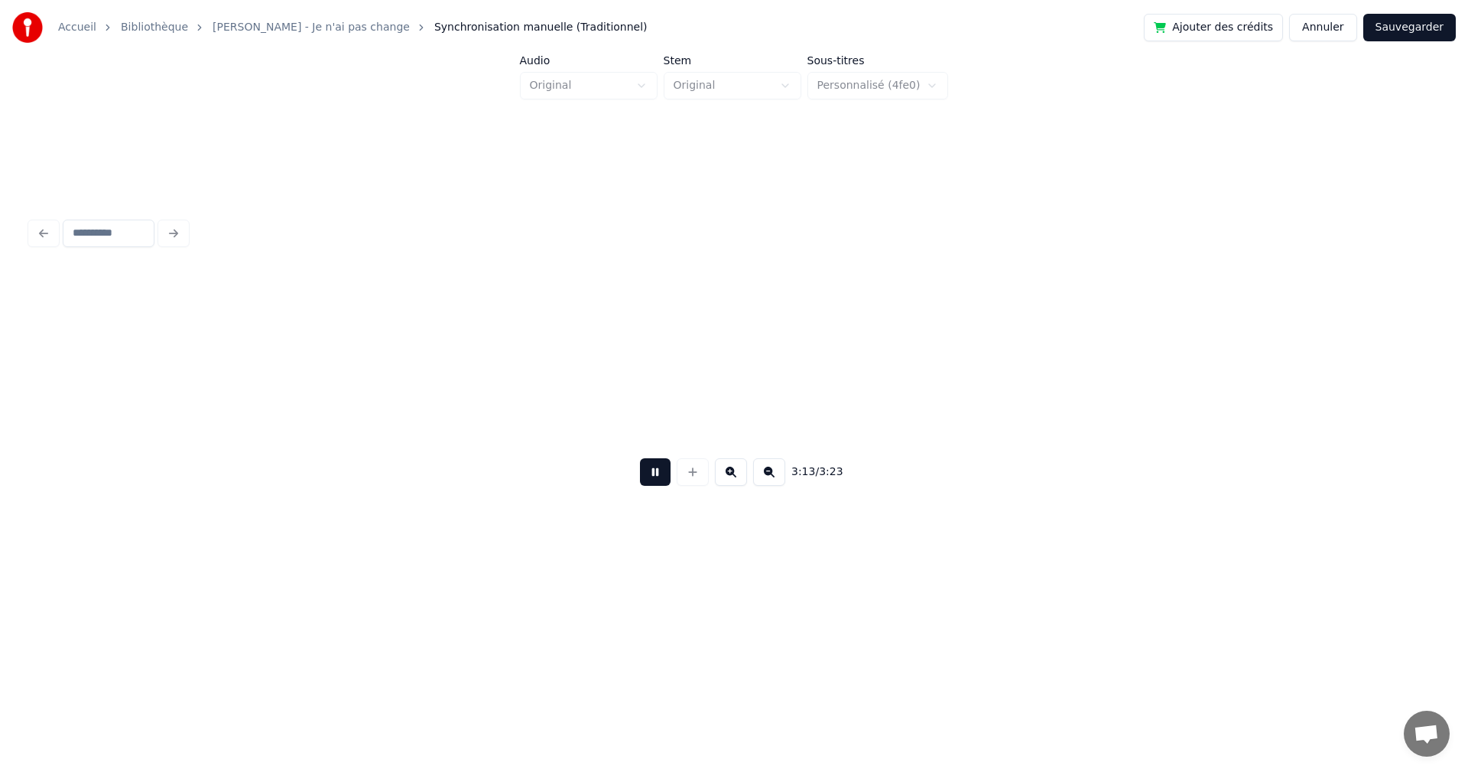
scroll to position [0, 103777]
click at [652, 469] on button at bounding box center [655, 472] width 31 height 28
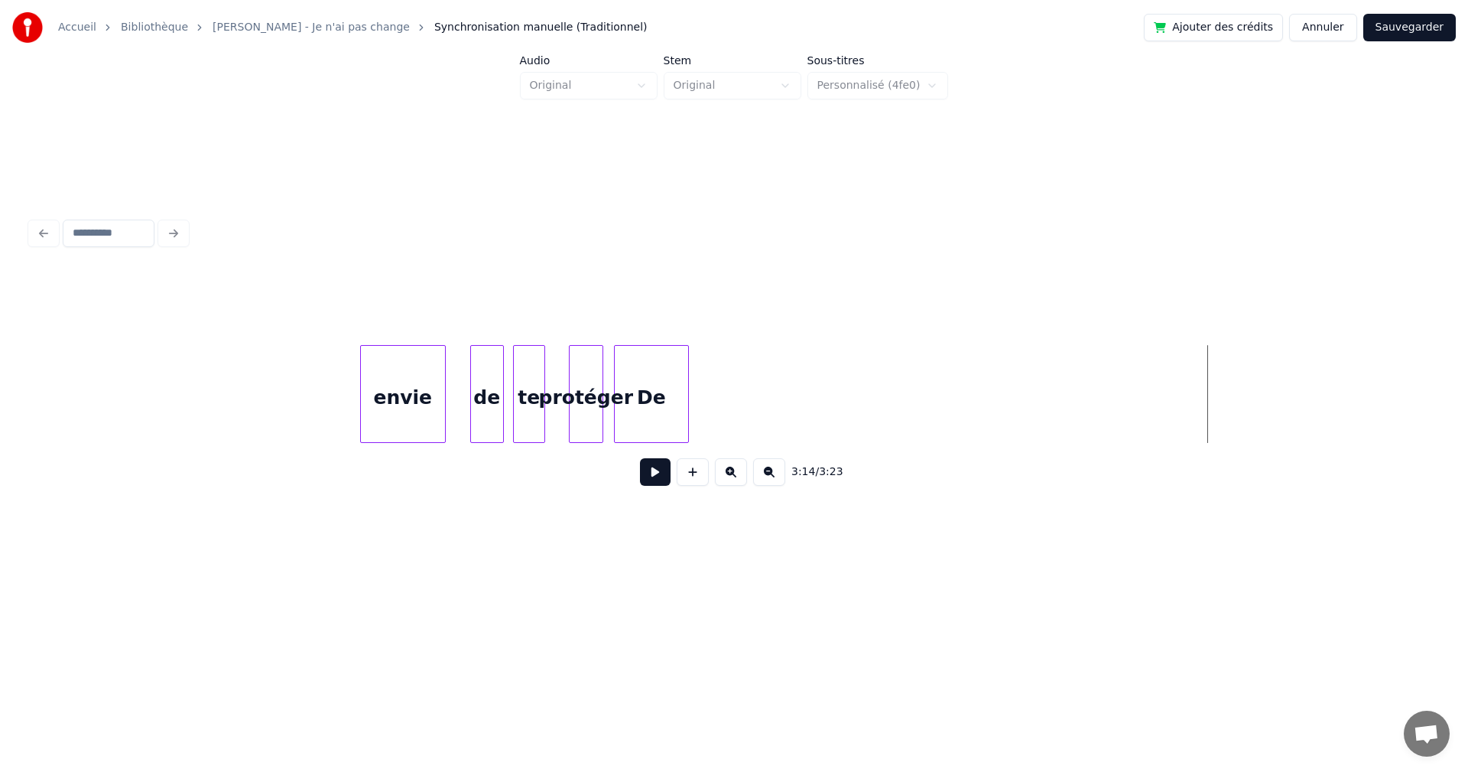
scroll to position [0, 102731]
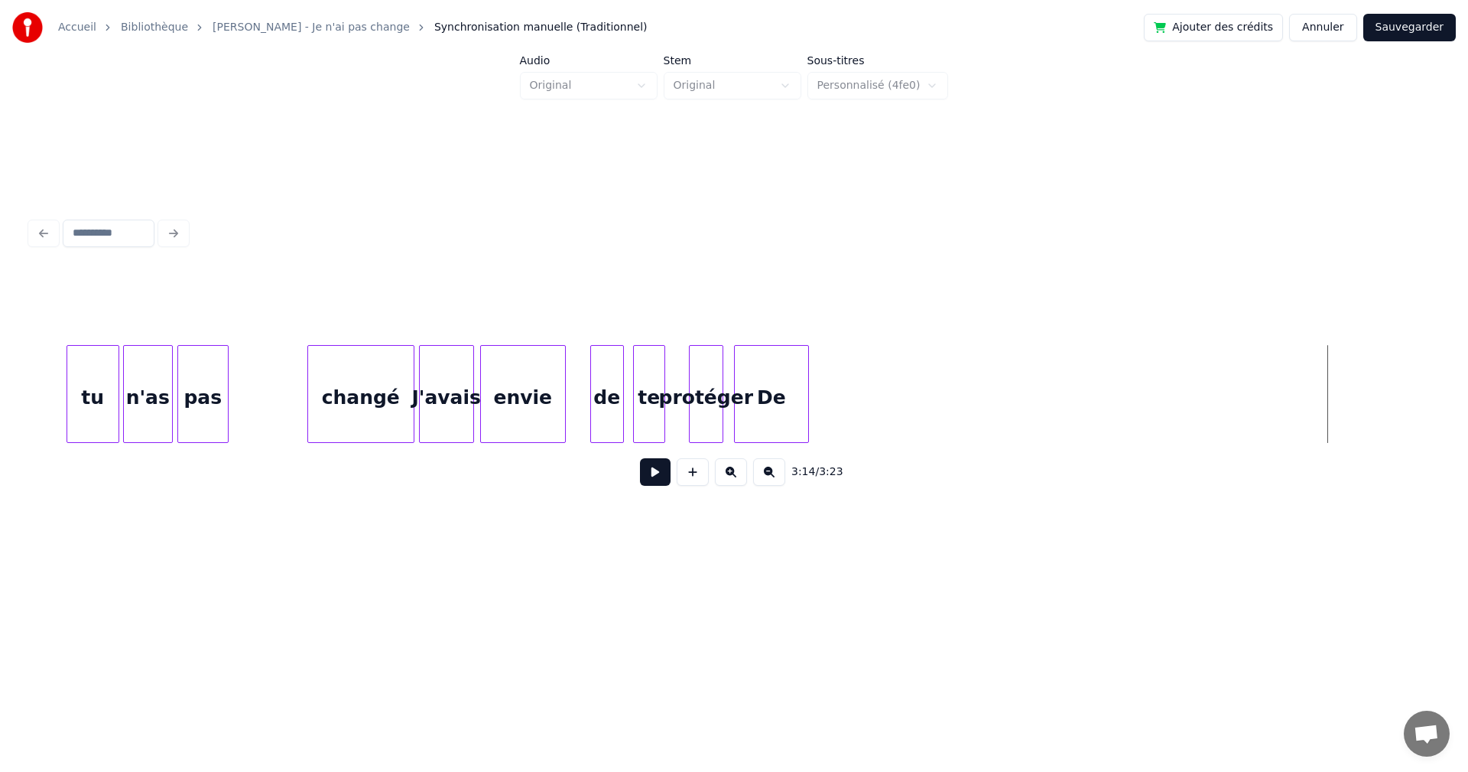
click at [776, 398] on div "De" at bounding box center [771, 398] width 73 height 104
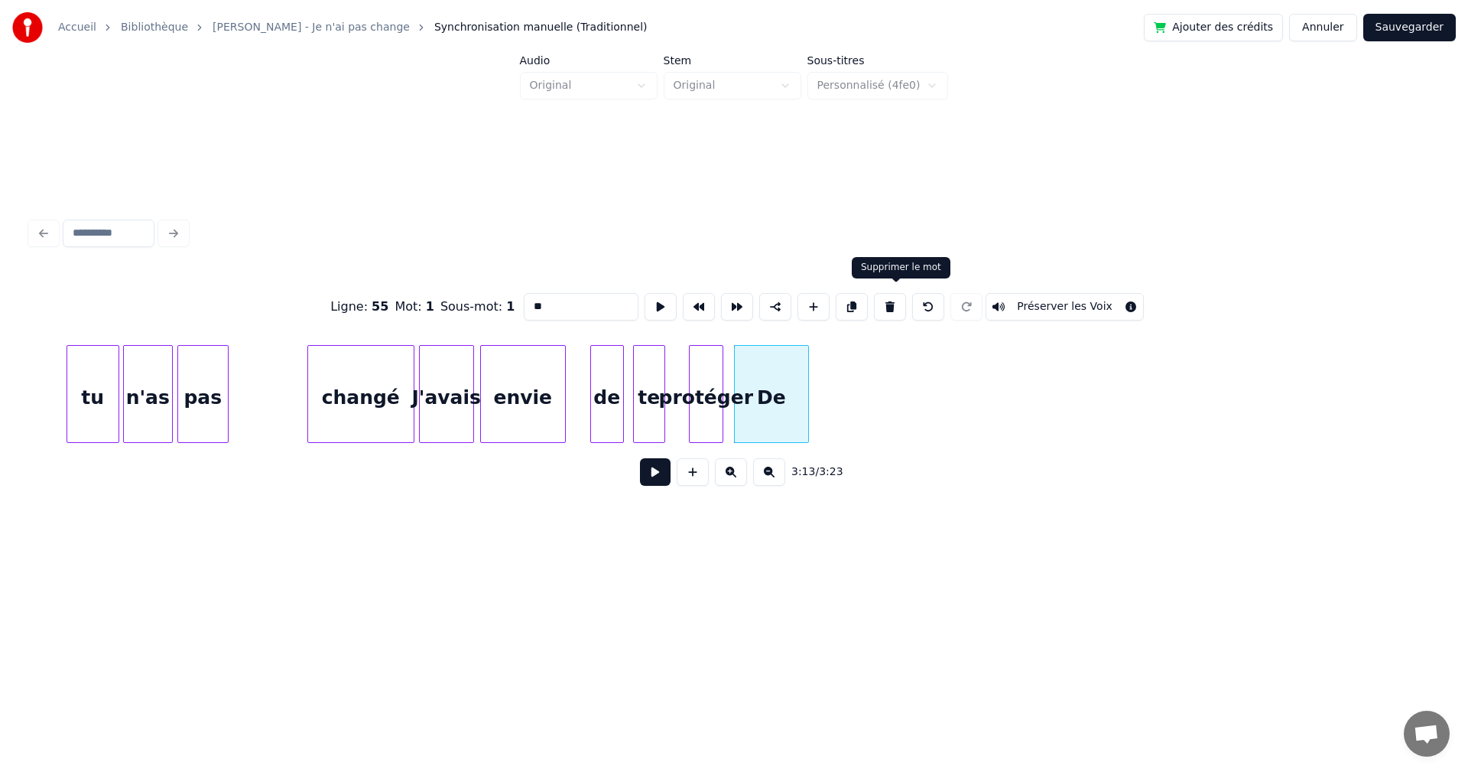
click at [900, 297] on button at bounding box center [890, 307] width 32 height 28
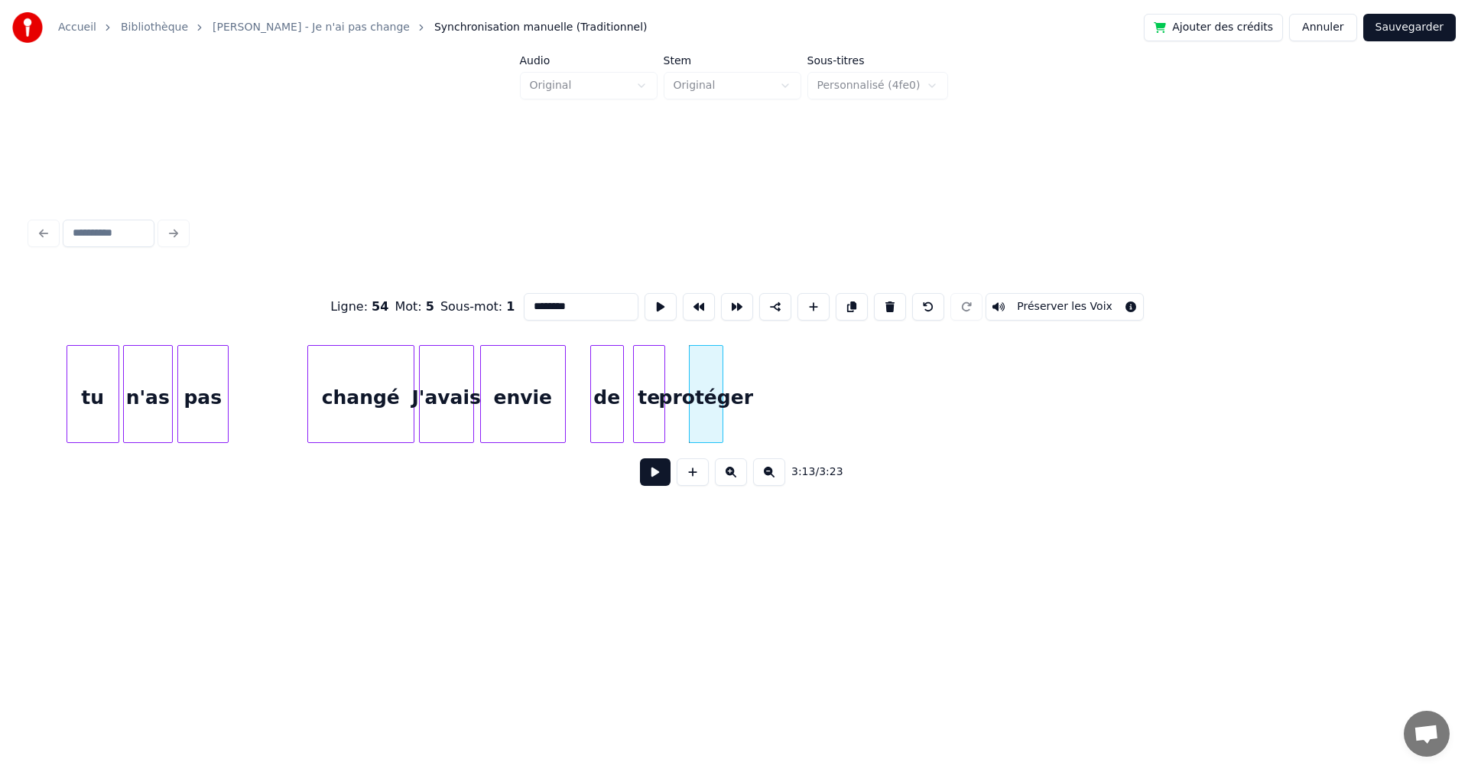
click at [712, 359] on div "protéger" at bounding box center [706, 398] width 33 height 104
click at [902, 300] on button at bounding box center [890, 307] width 32 height 28
click at [658, 391] on div "te" at bounding box center [649, 398] width 31 height 104
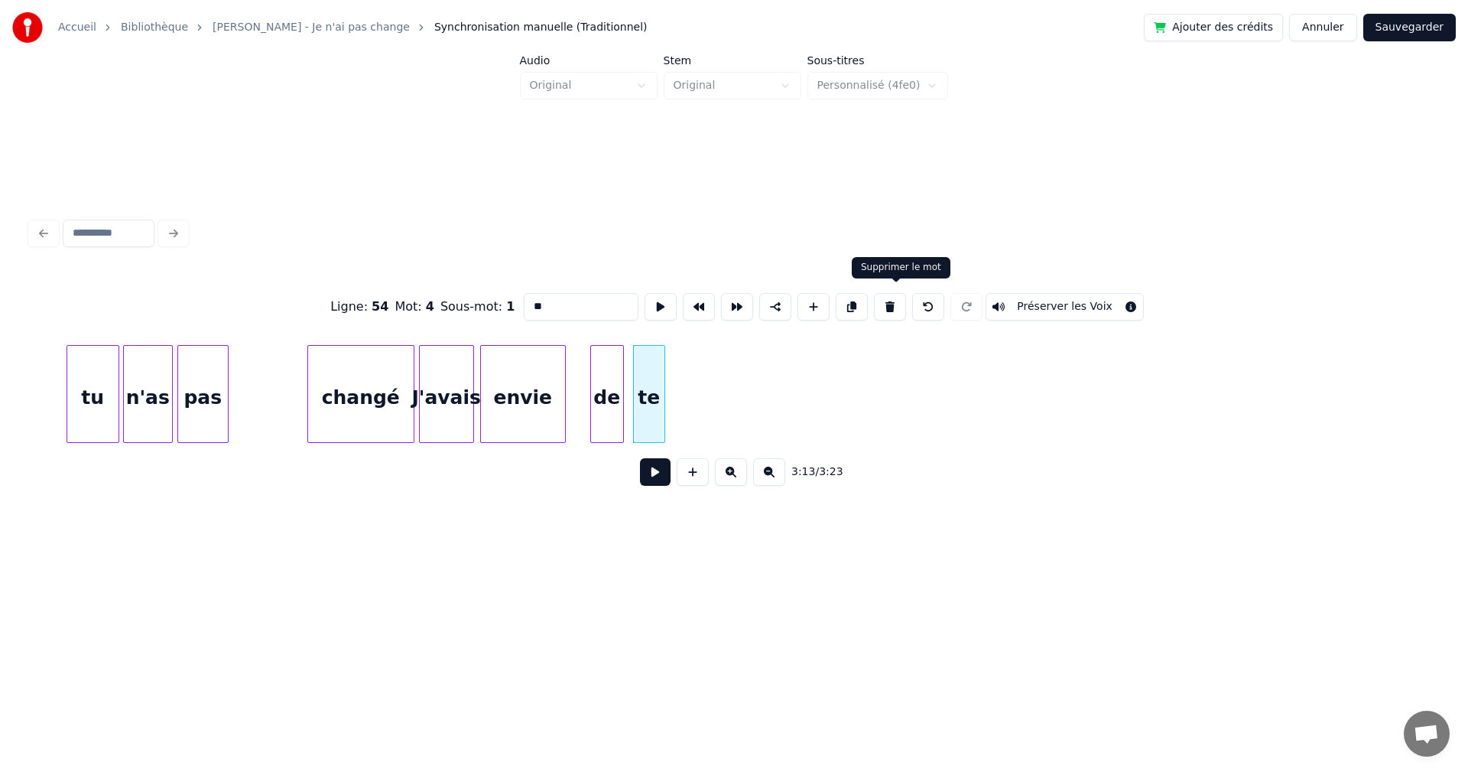
click at [895, 293] on button at bounding box center [890, 307] width 32 height 28
click at [612, 400] on div "de" at bounding box center [607, 398] width 32 height 104
click at [889, 296] on button at bounding box center [890, 307] width 32 height 28
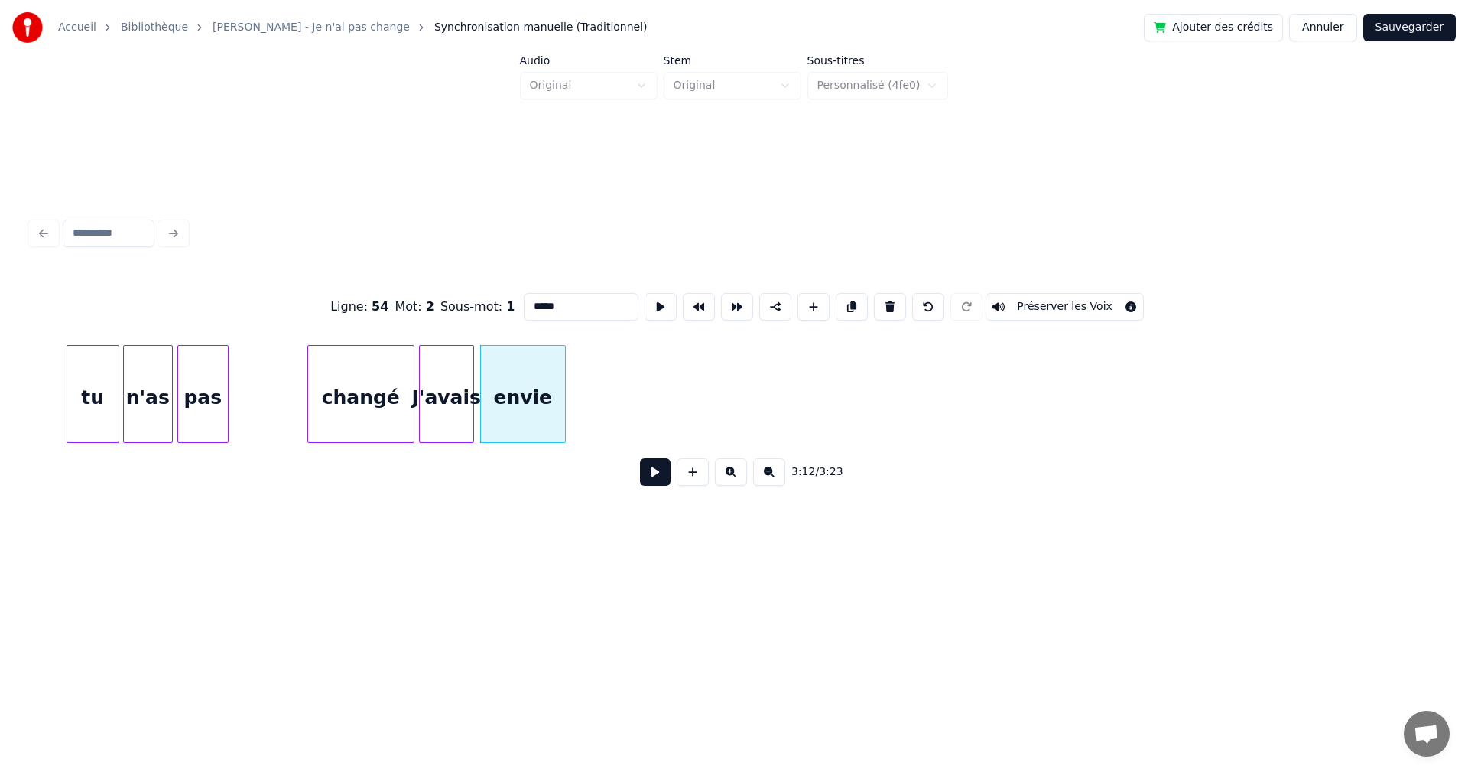
click at [533, 392] on div "envie" at bounding box center [523, 398] width 84 height 104
click at [891, 299] on button at bounding box center [890, 307] width 32 height 28
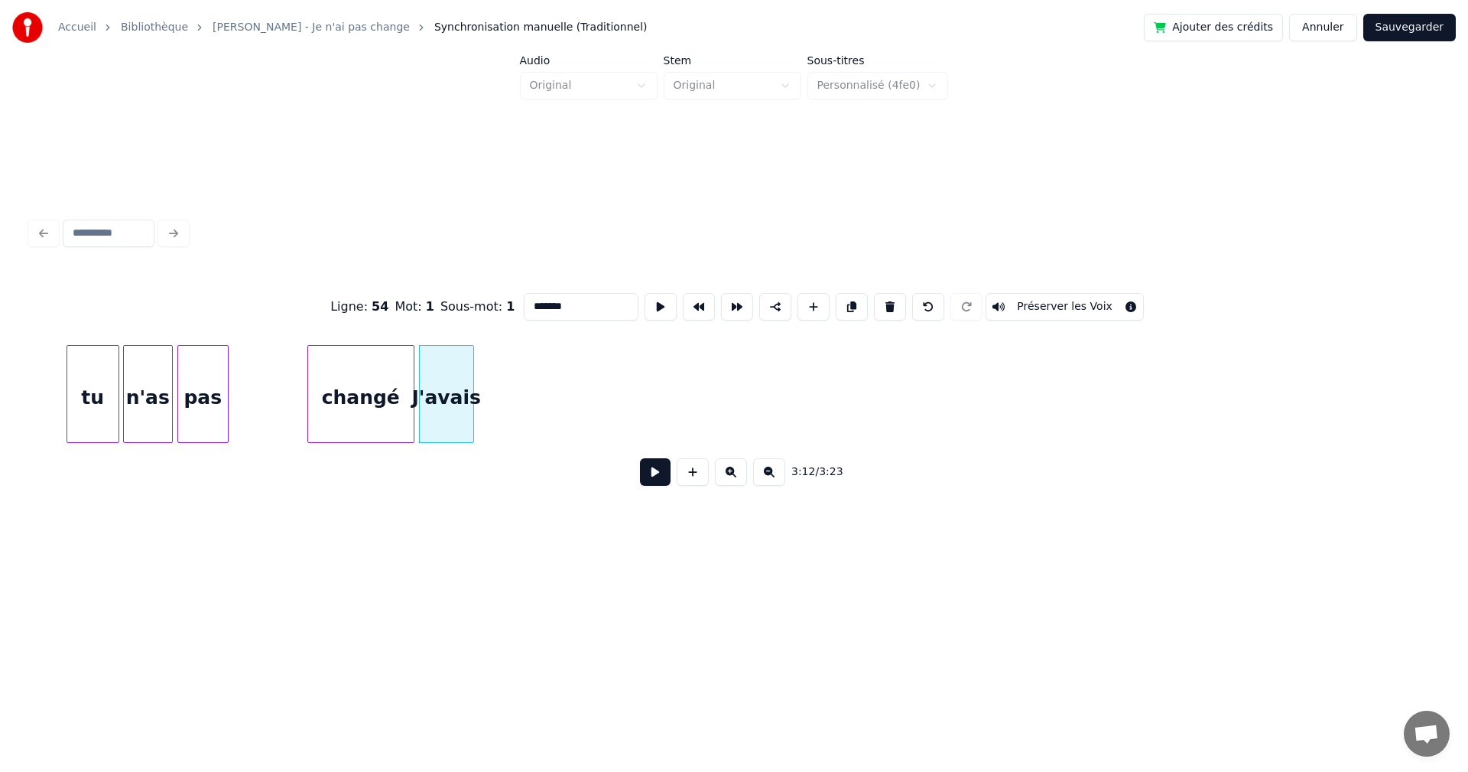
click at [454, 411] on div "J'avais" at bounding box center [447, 398] width 54 height 104
click at [898, 307] on button at bounding box center [890, 307] width 32 height 28
type input "******"
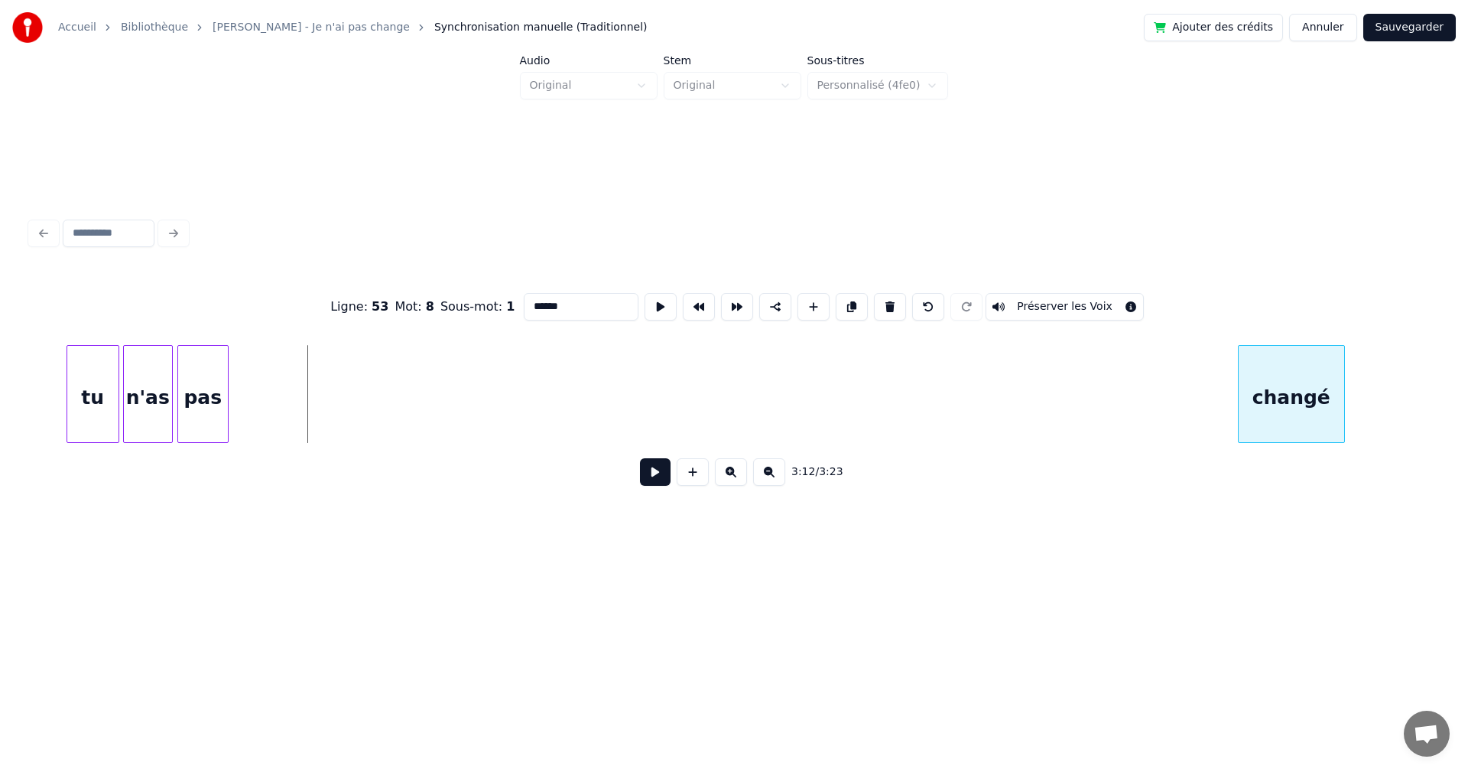
click at [1310, 425] on div "changé" at bounding box center [1292, 398] width 106 height 104
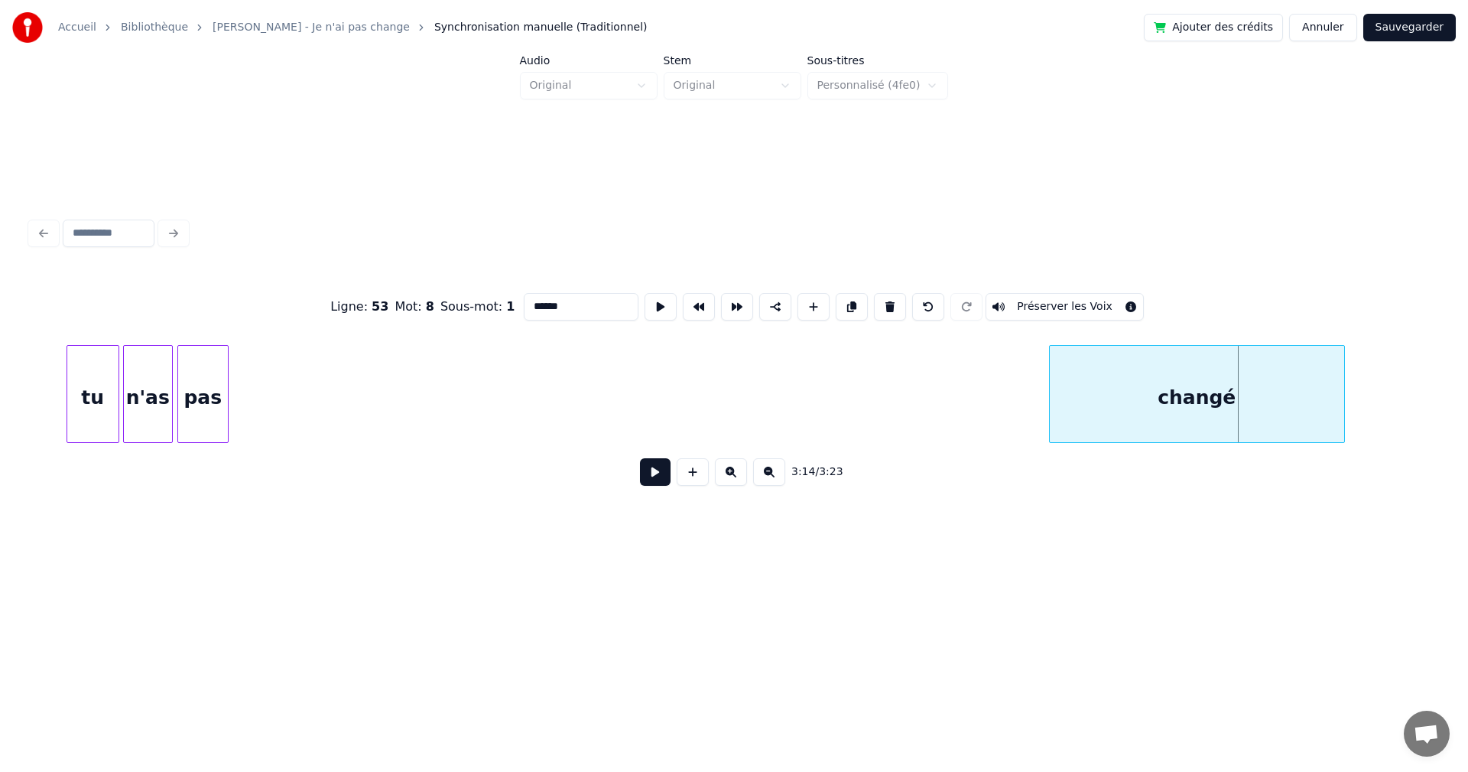
click at [1050, 408] on div at bounding box center [1052, 394] width 5 height 96
click at [1067, 407] on div "changé" at bounding box center [1195, 398] width 297 height 104
click at [643, 479] on button at bounding box center [655, 472] width 31 height 28
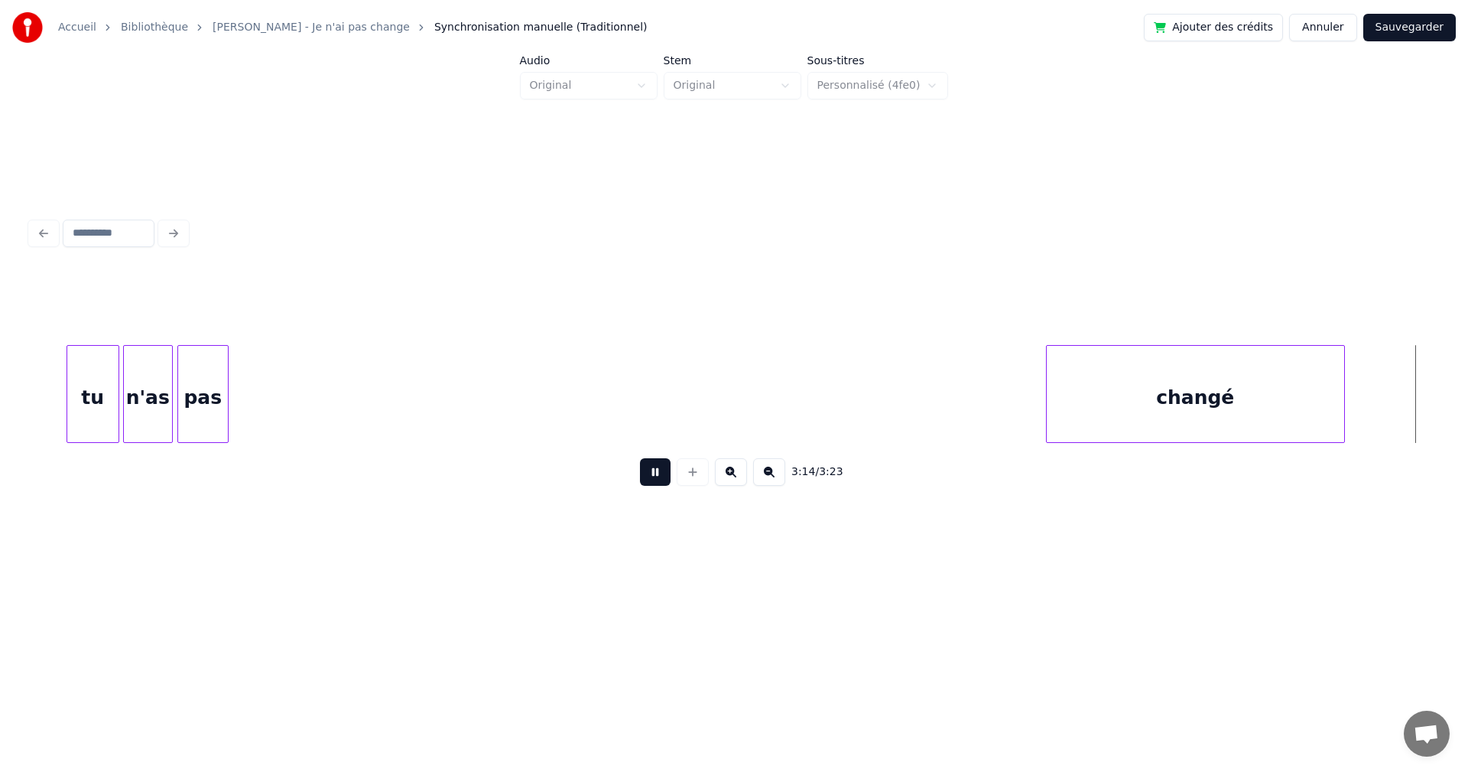
scroll to position [0, 104139]
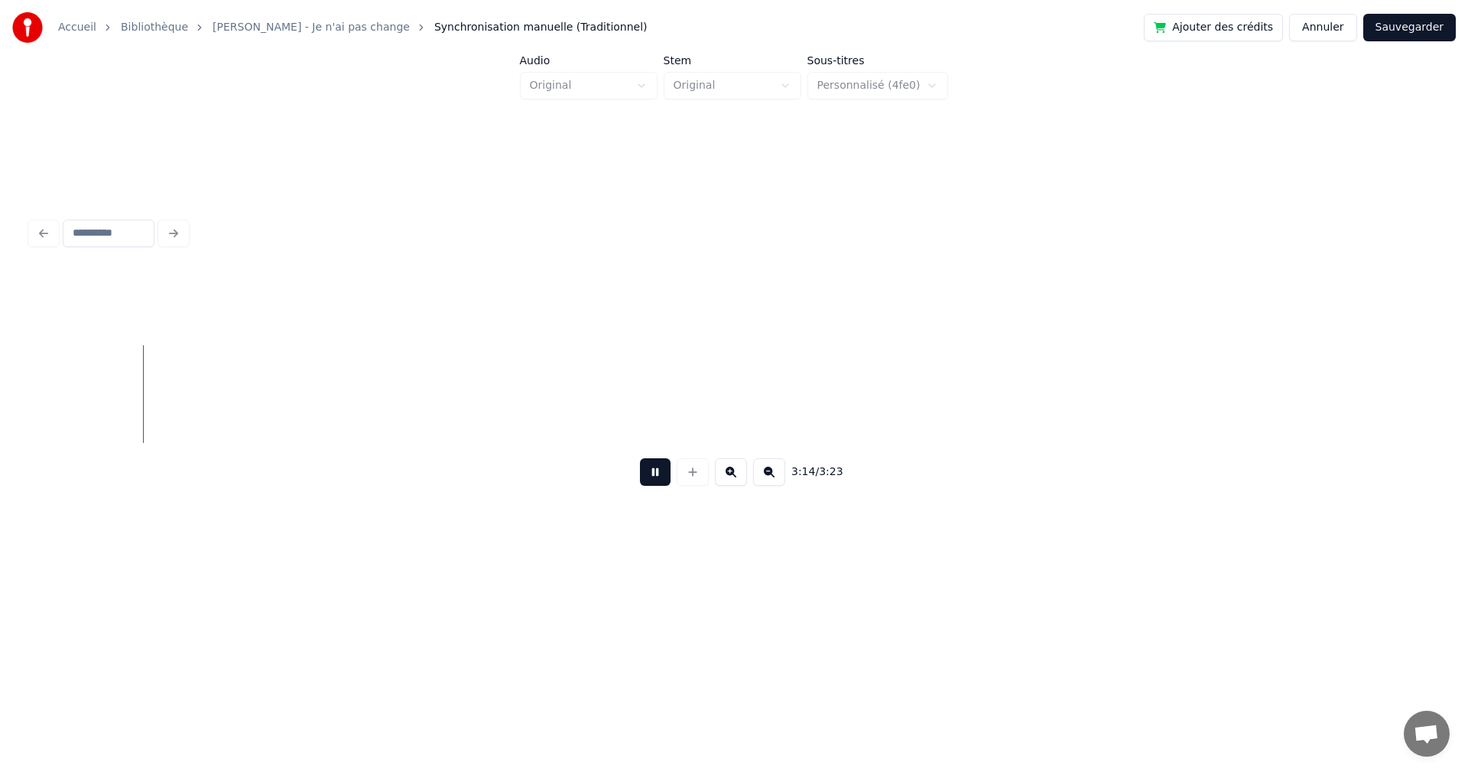
click at [643, 479] on button at bounding box center [655, 472] width 31 height 28
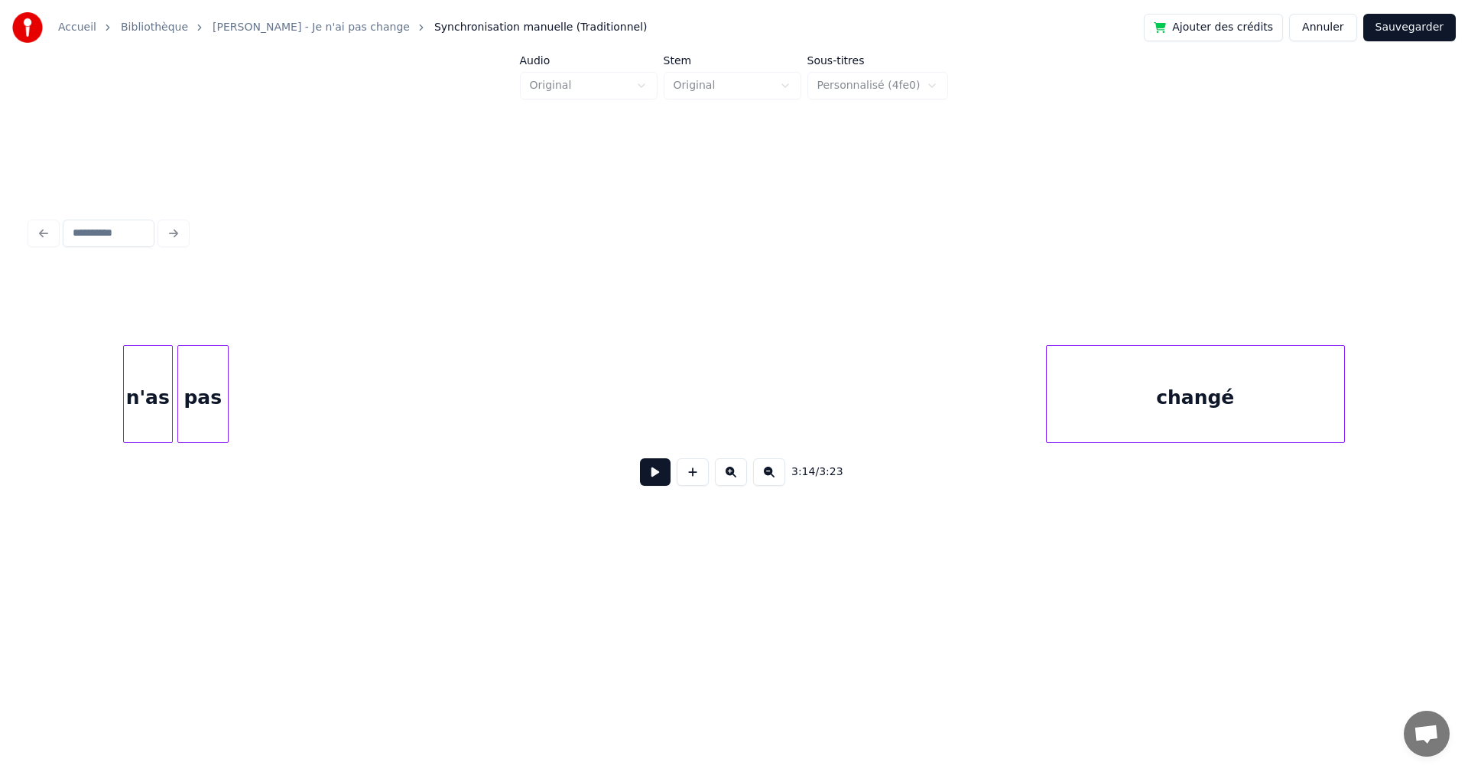
scroll to position [0, 102370]
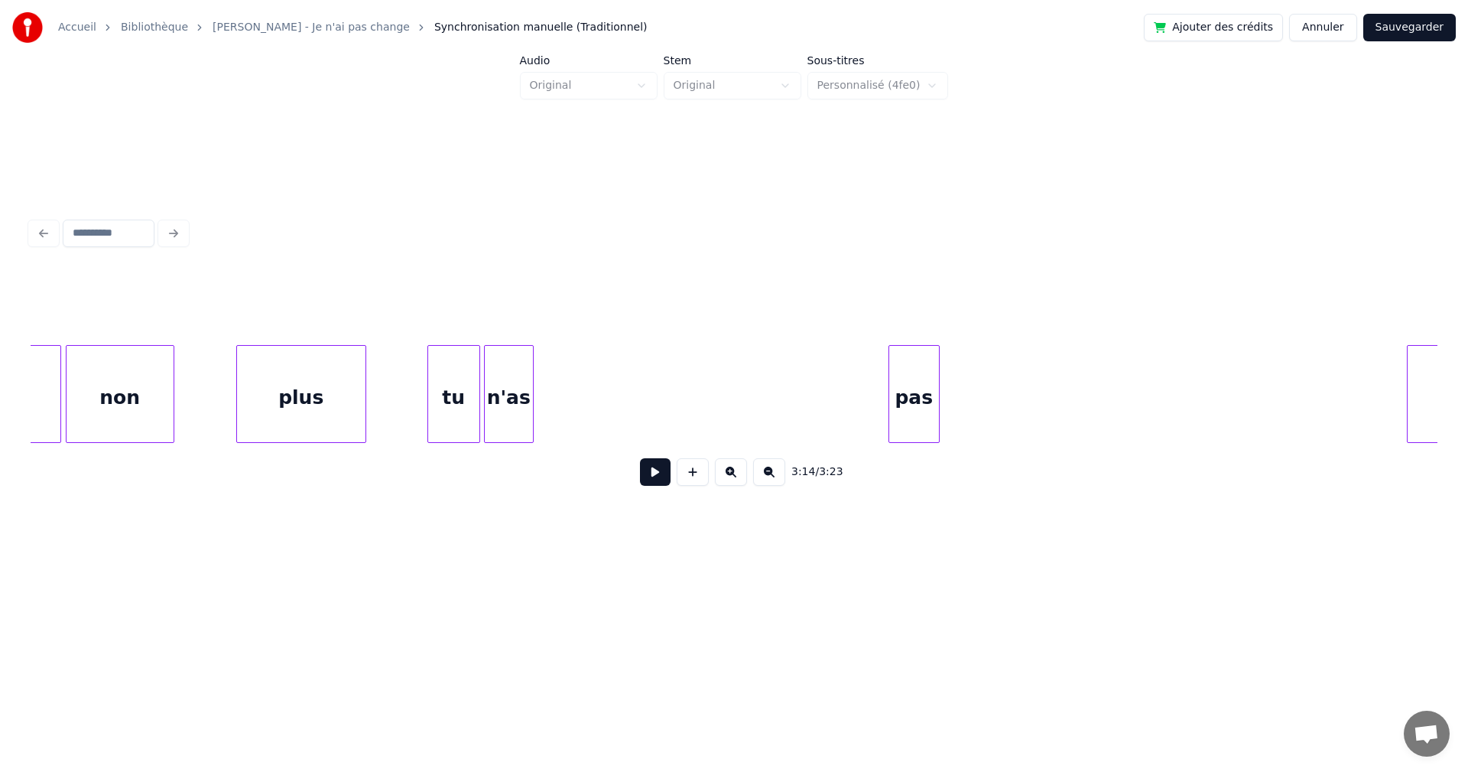
click at [913, 413] on div "pas" at bounding box center [914, 398] width 50 height 104
click at [718, 408] on div "n'as" at bounding box center [703, 398] width 48 height 104
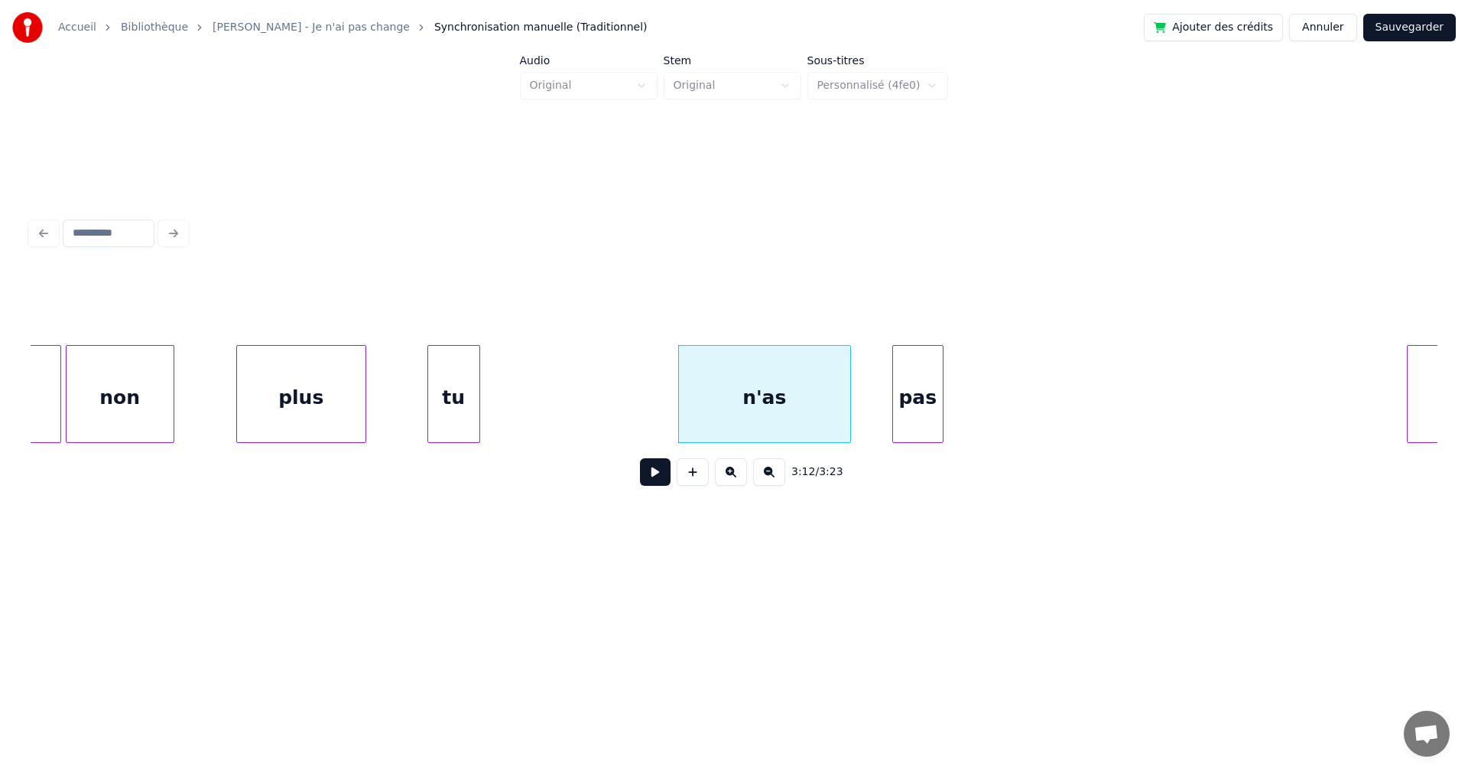
click at [846, 406] on div at bounding box center [848, 394] width 5 height 96
click at [593, 409] on div at bounding box center [594, 394] width 5 height 96
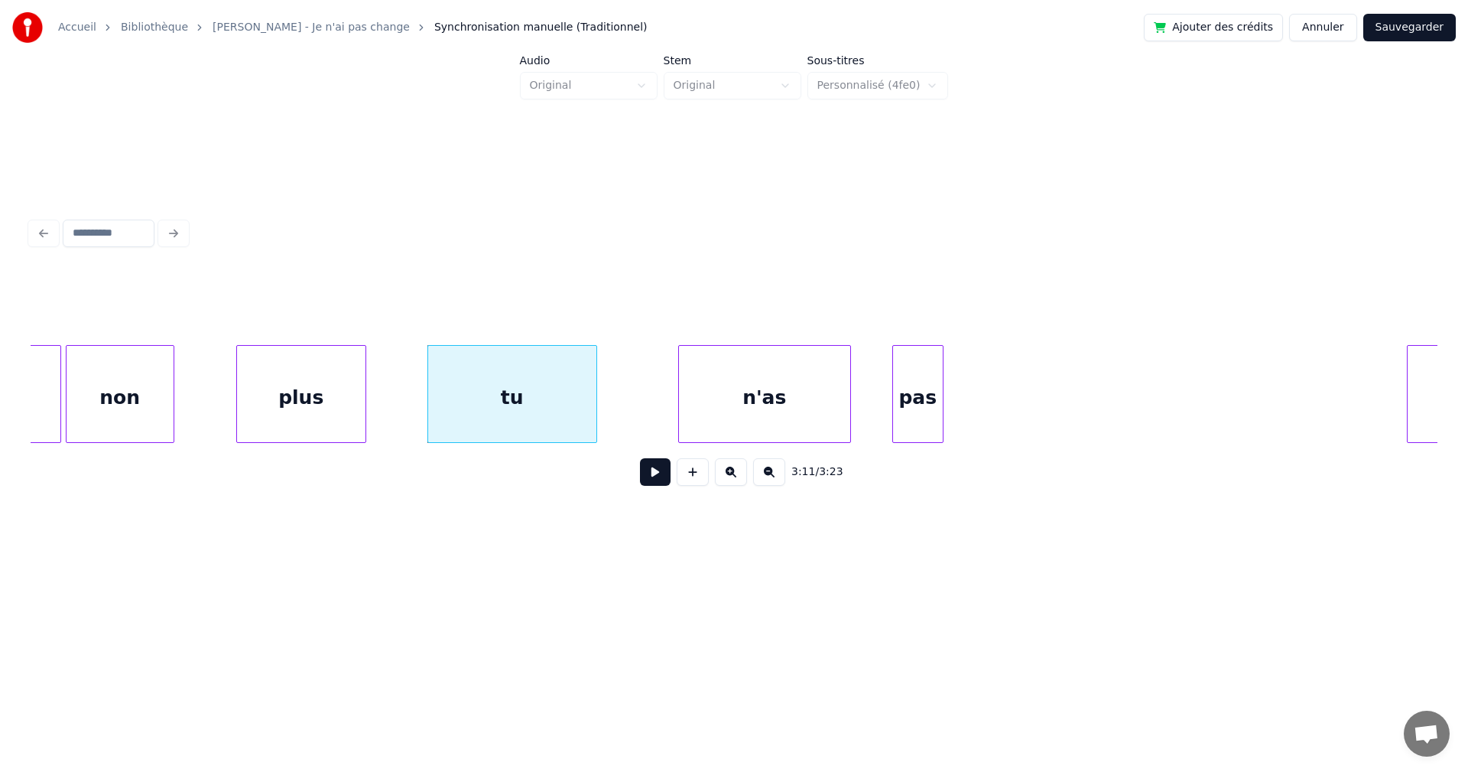
click at [544, 401] on div "tu" at bounding box center [512, 398] width 168 height 104
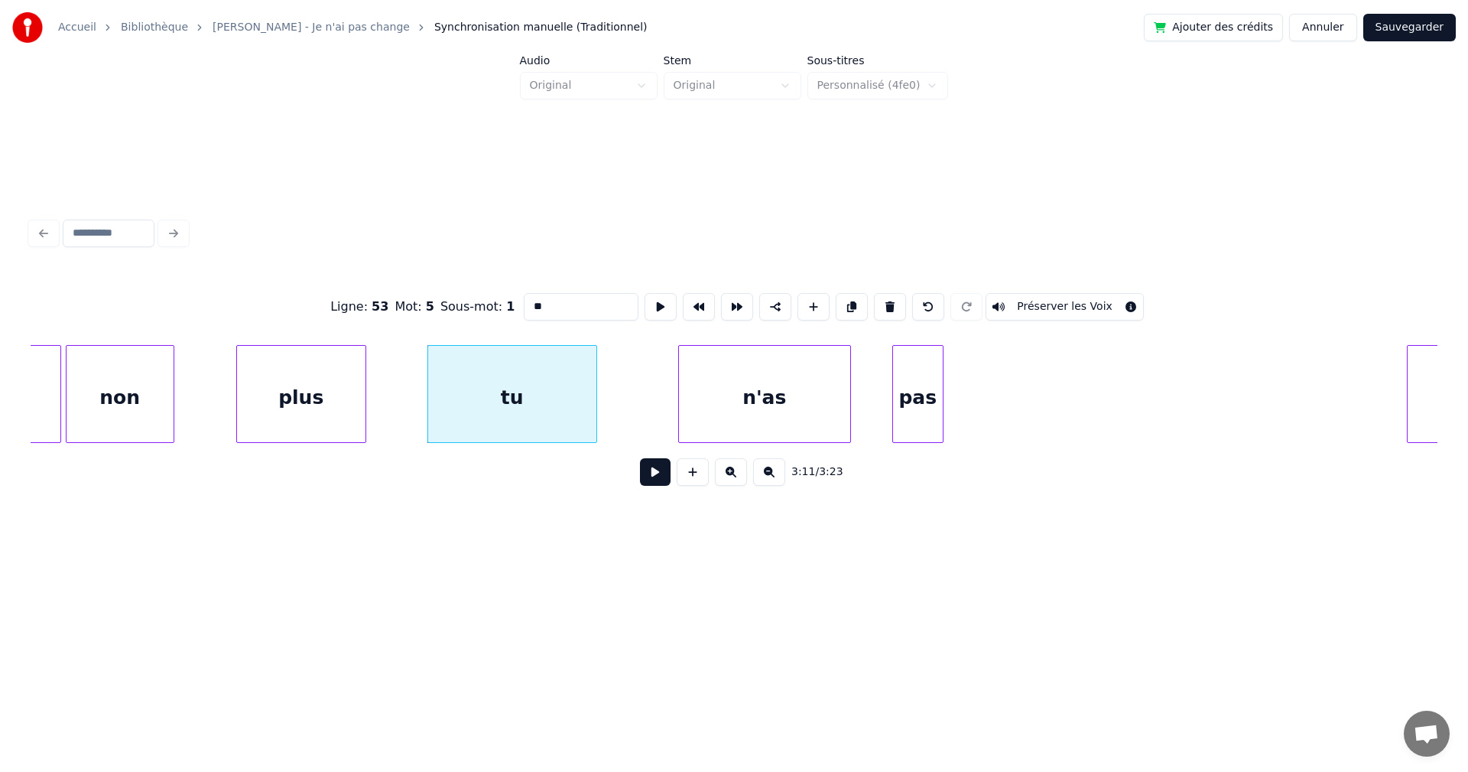
click at [645, 474] on button at bounding box center [655, 472] width 31 height 28
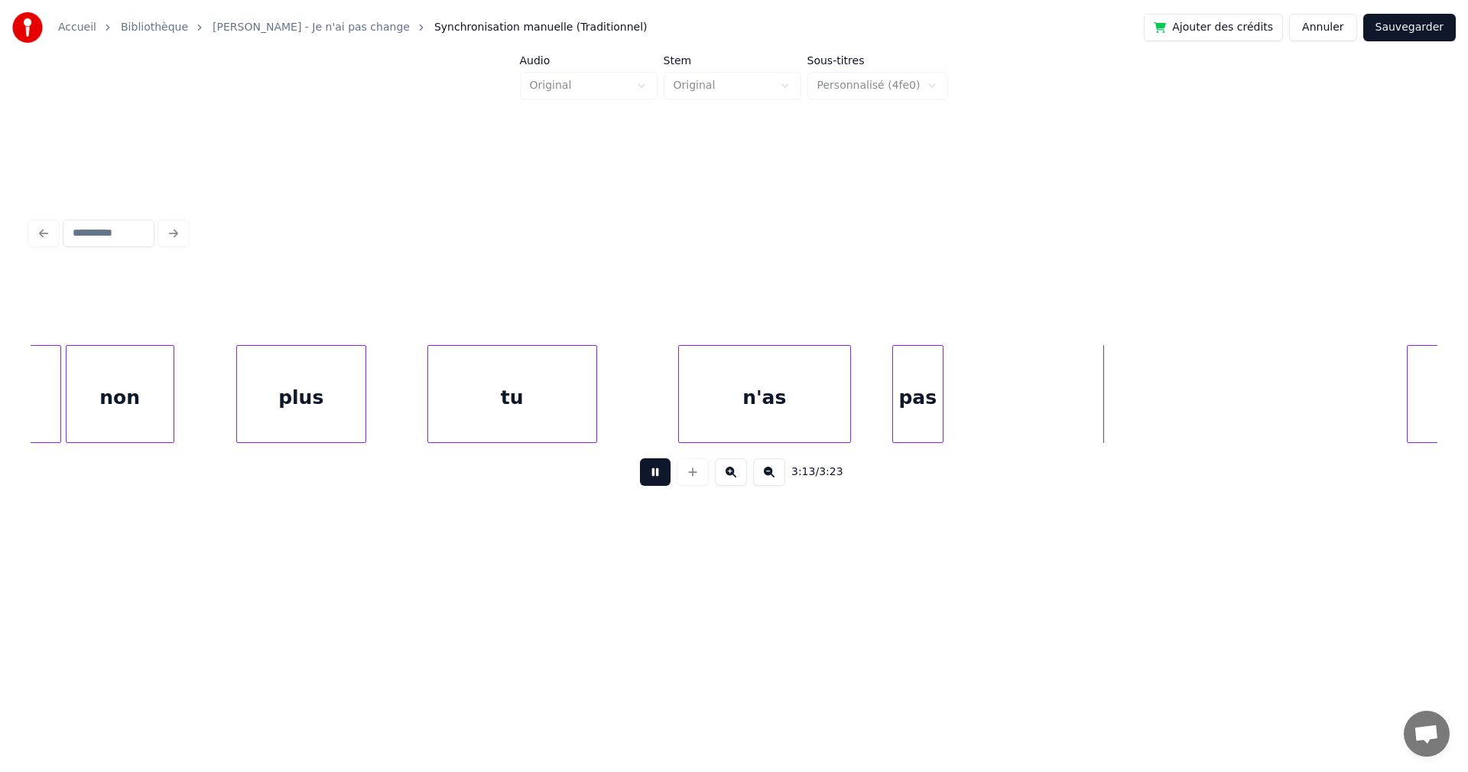
click at [645, 474] on button at bounding box center [655, 472] width 31 height 28
click at [856, 401] on div at bounding box center [858, 394] width 5 height 96
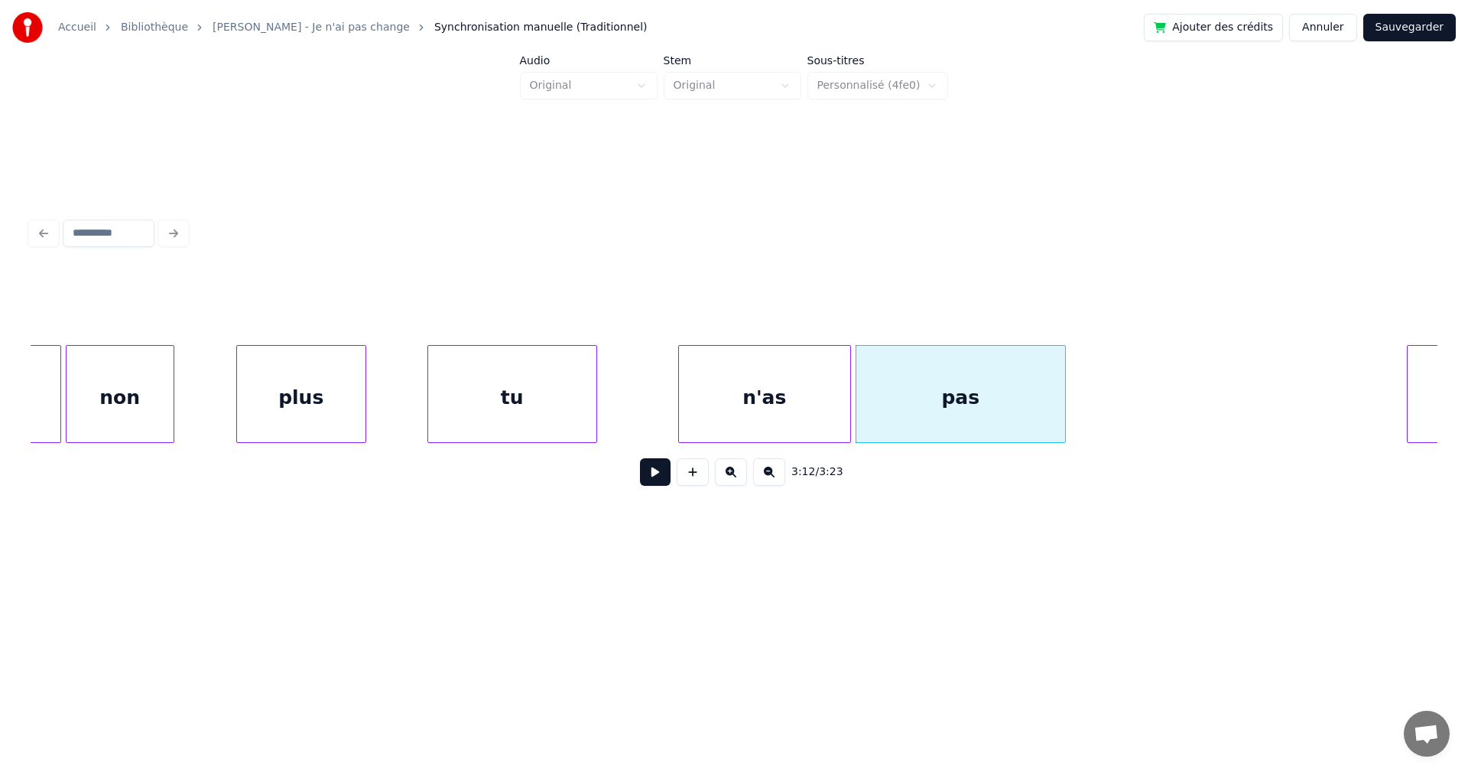
click at [1064, 417] on div at bounding box center [1063, 394] width 5 height 96
click at [549, 403] on div "tu" at bounding box center [512, 398] width 168 height 104
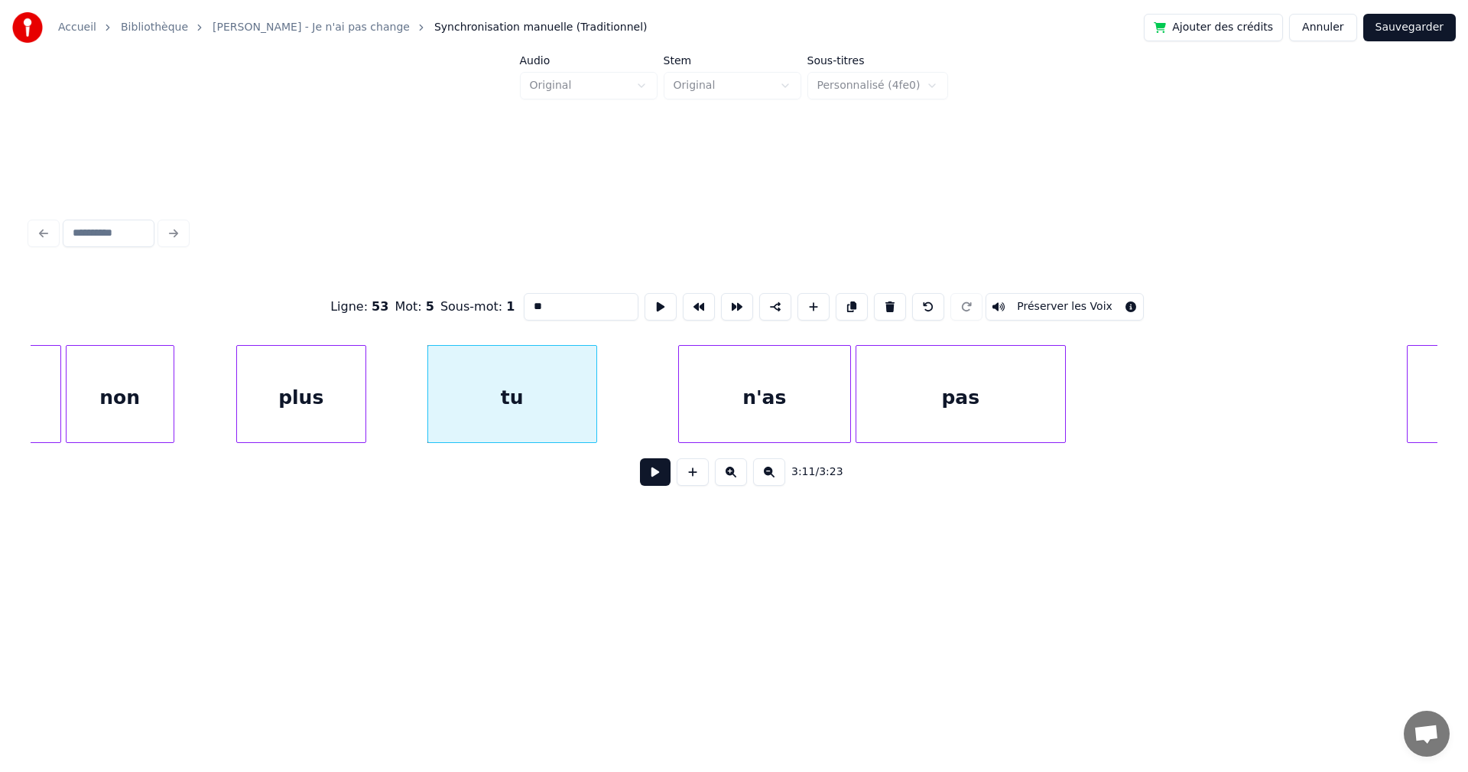
click at [640, 482] on button at bounding box center [655, 472] width 31 height 28
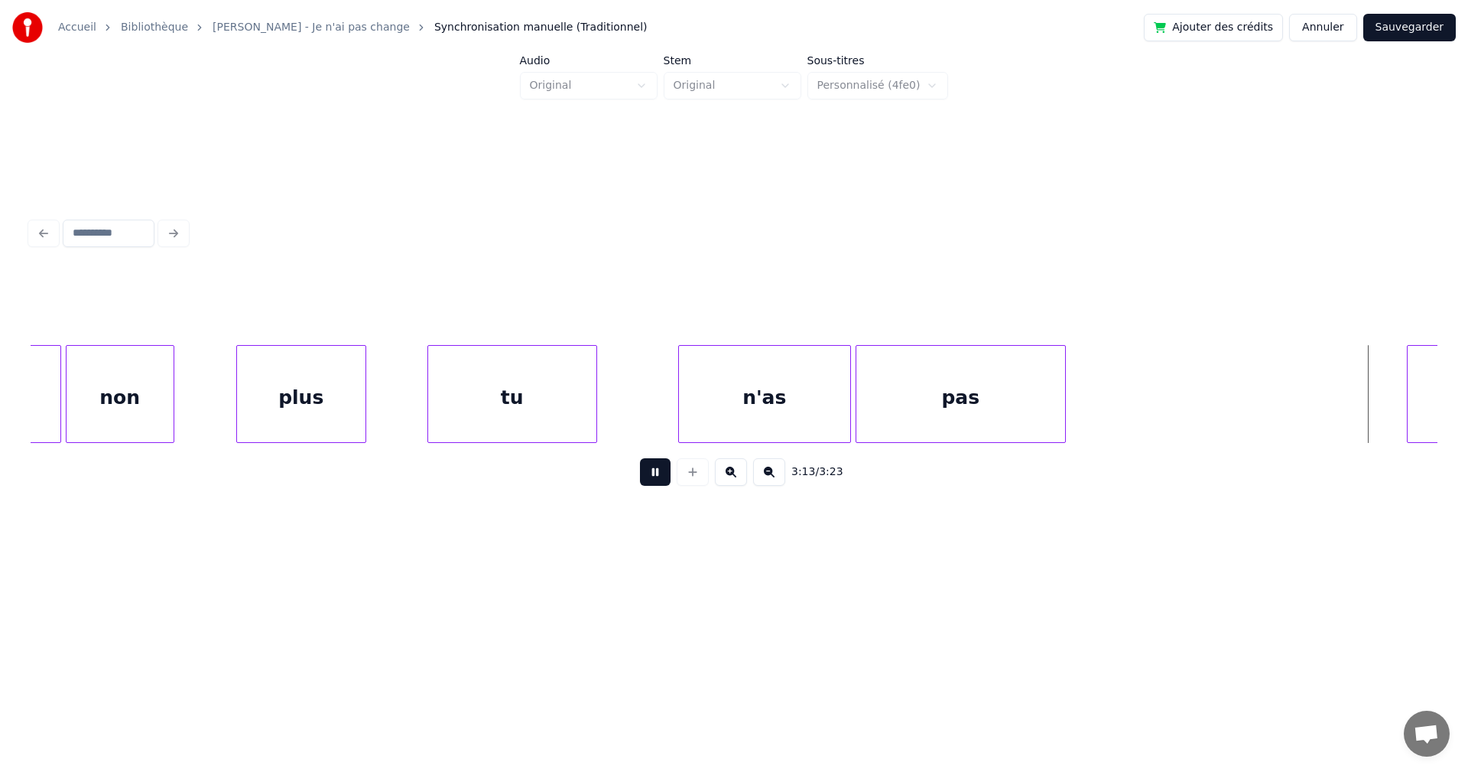
scroll to position [0, 103780]
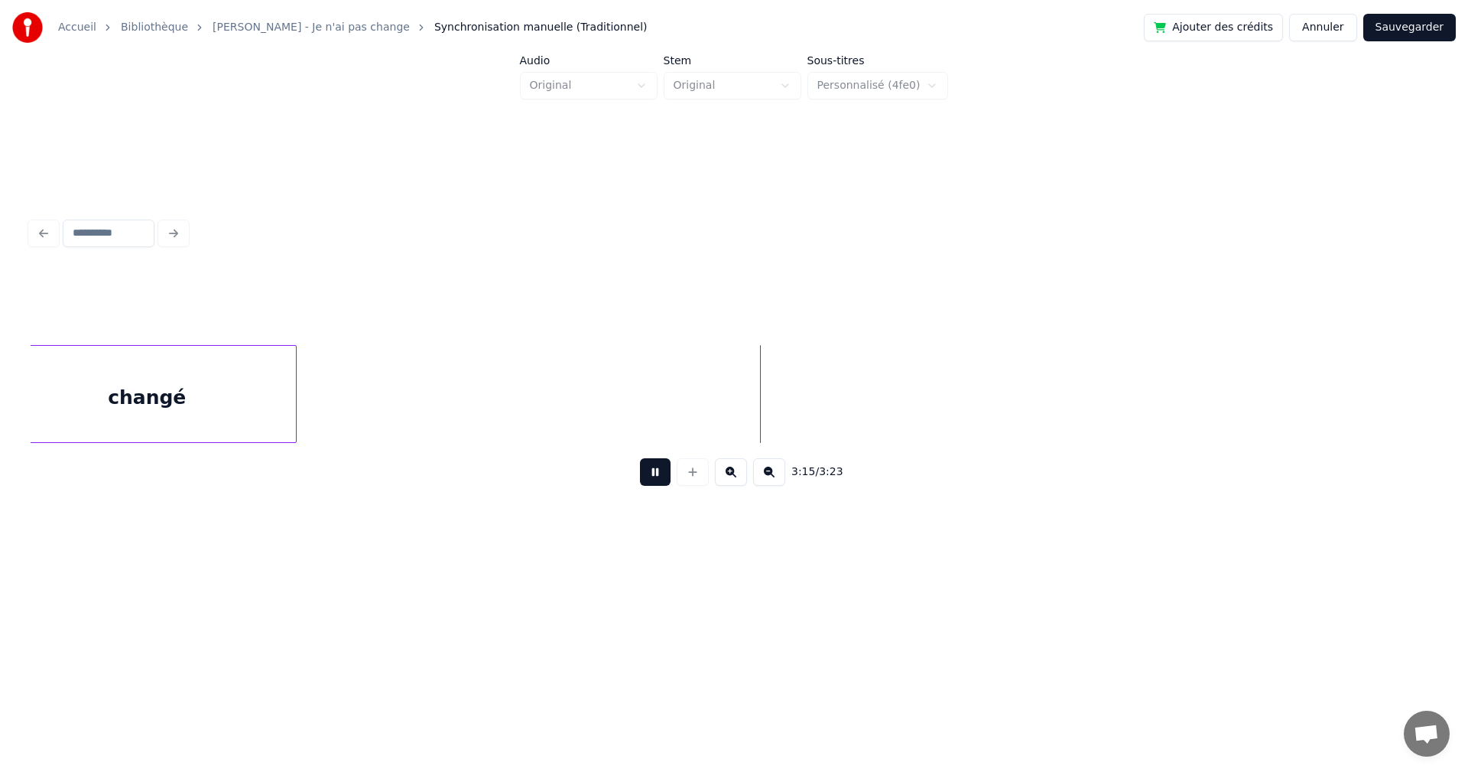
click at [640, 482] on button at bounding box center [655, 472] width 31 height 28
click at [385, 382] on div at bounding box center [382, 394] width 5 height 96
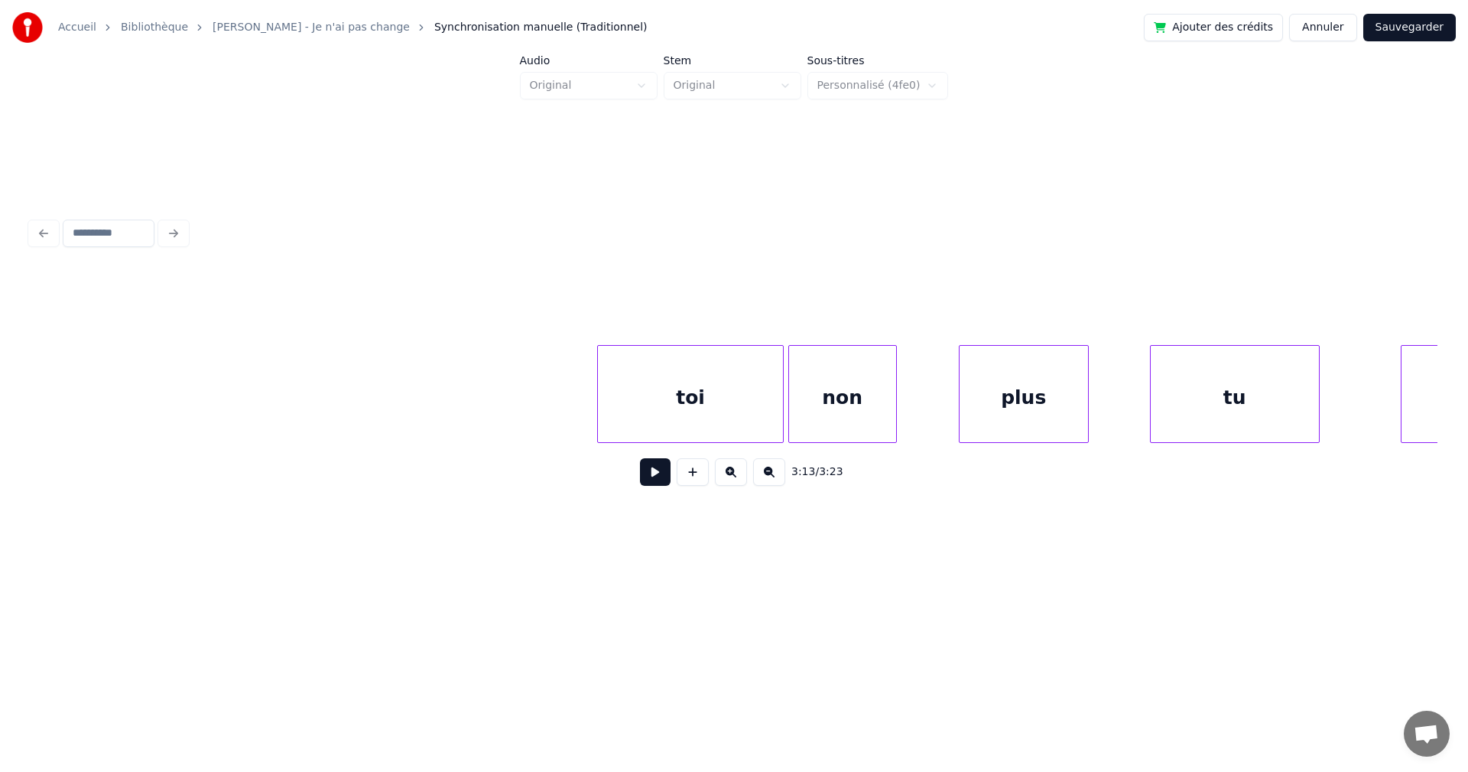
scroll to position [0, 101407]
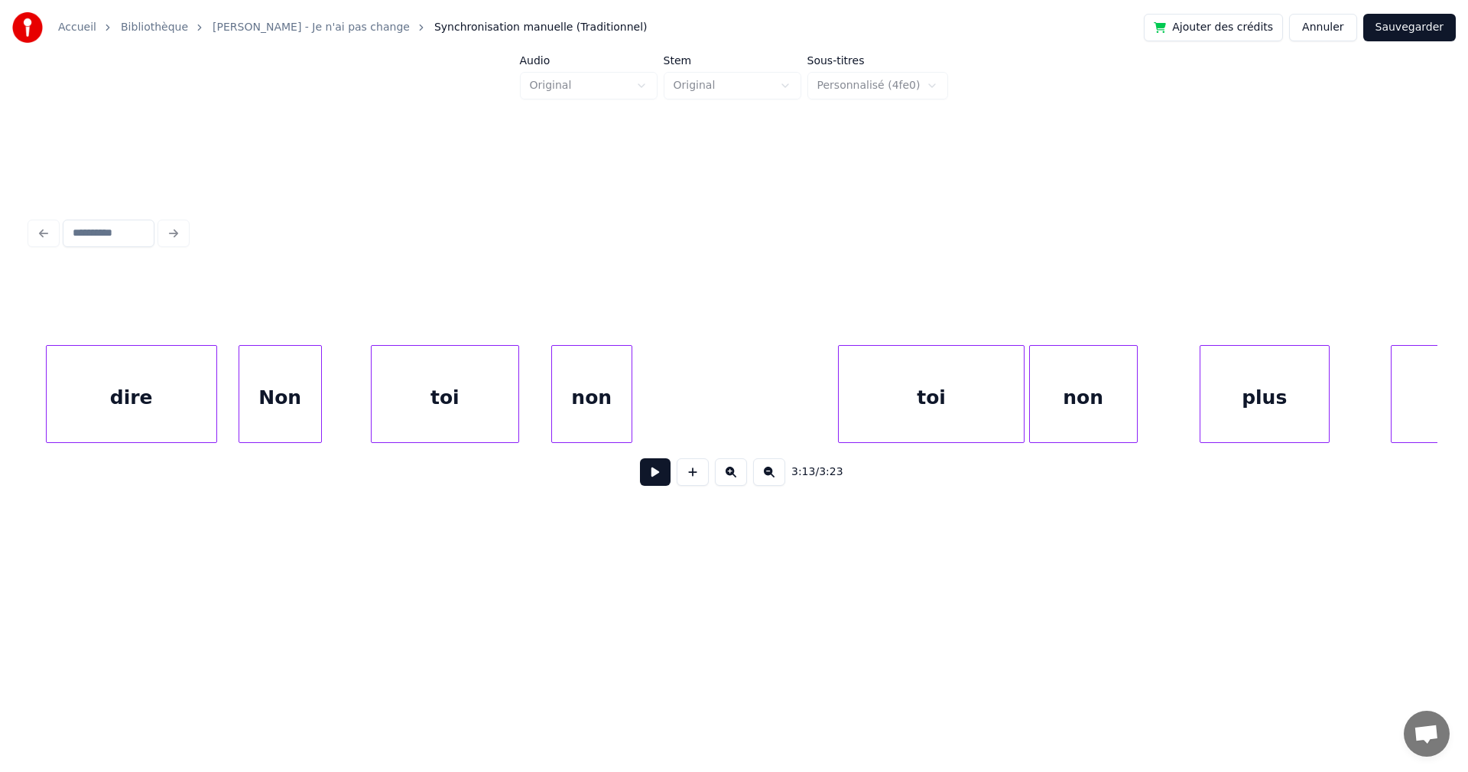
click at [154, 401] on div "dire" at bounding box center [132, 398] width 170 height 104
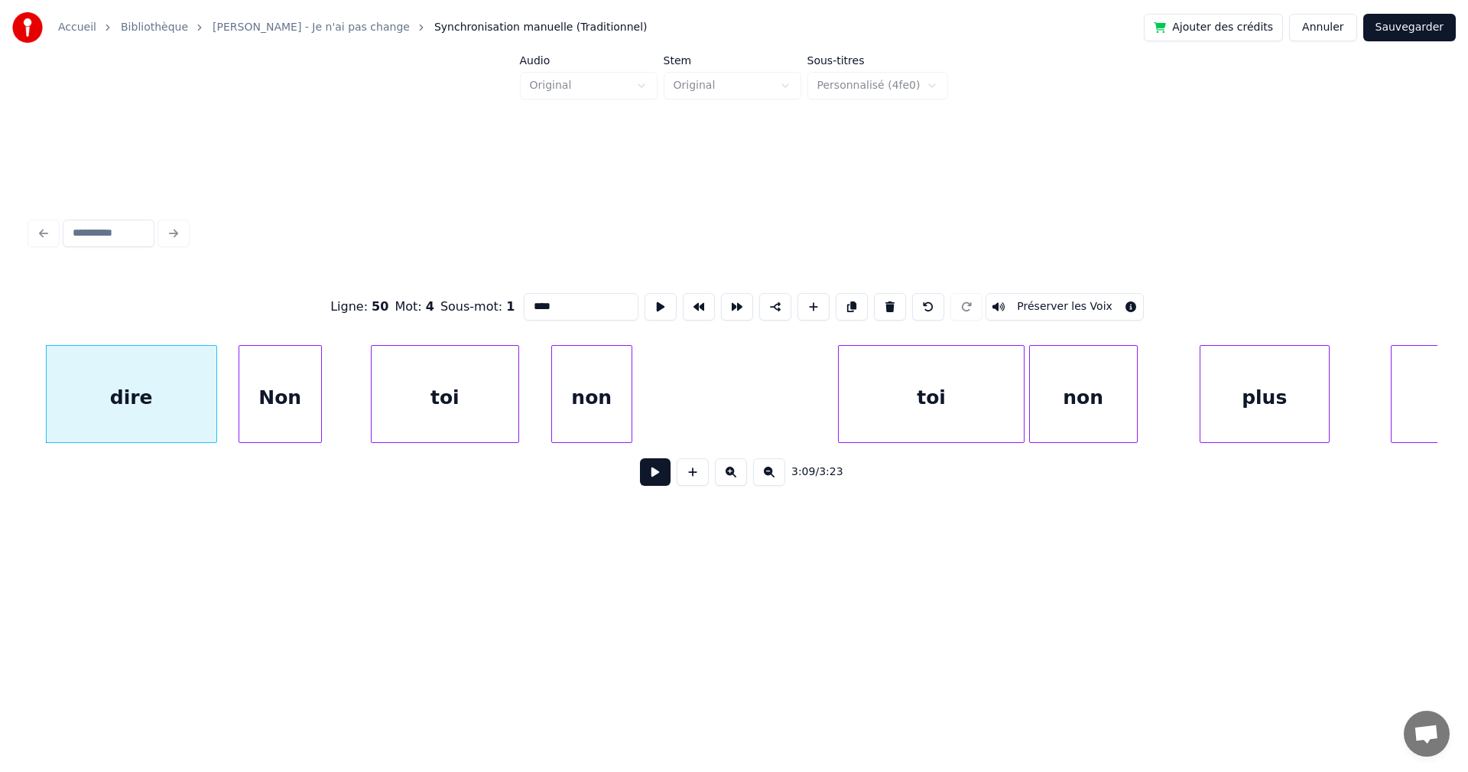
click at [640, 478] on button at bounding box center [655, 472] width 31 height 28
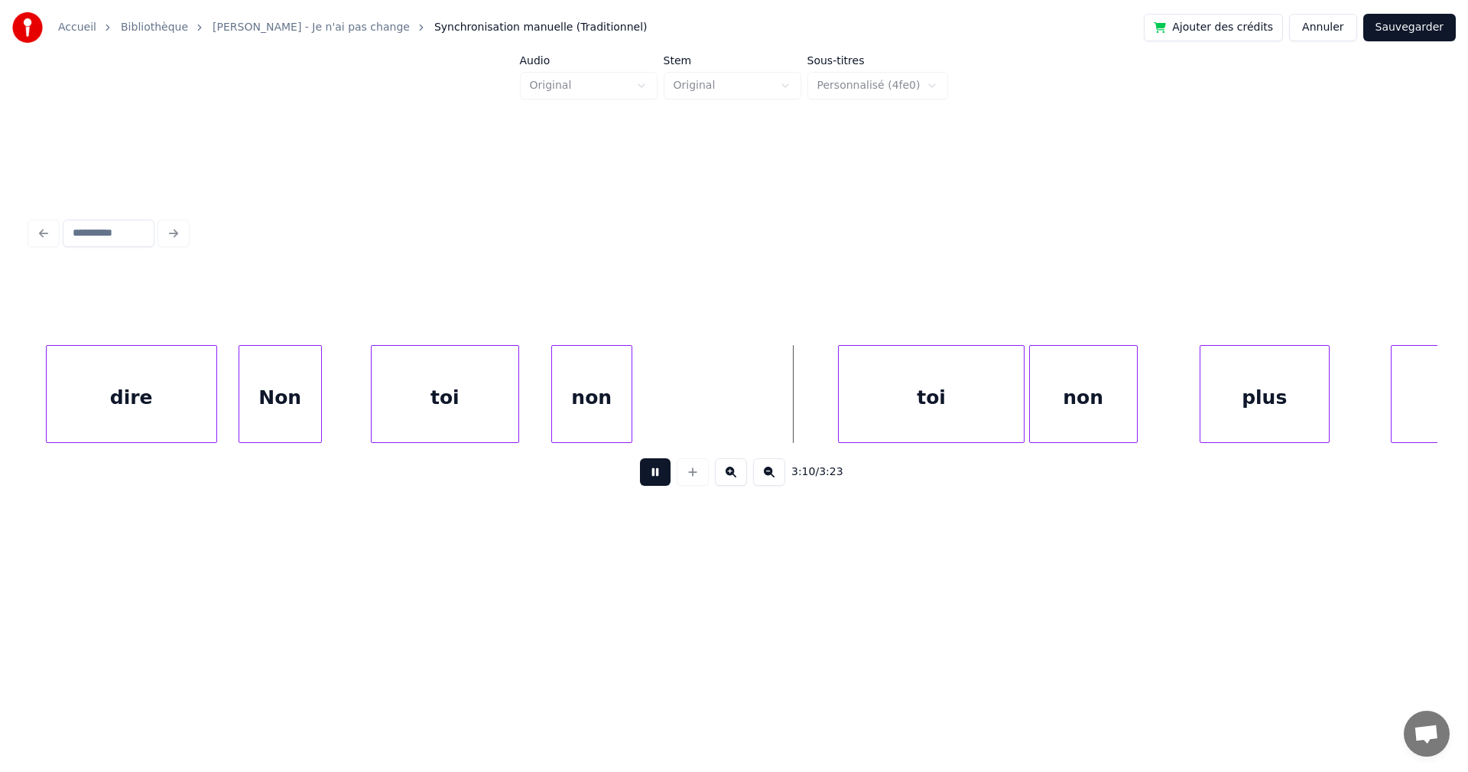
click at [640, 478] on button at bounding box center [655, 472] width 31 height 28
click at [772, 411] on div at bounding box center [773, 394] width 5 height 96
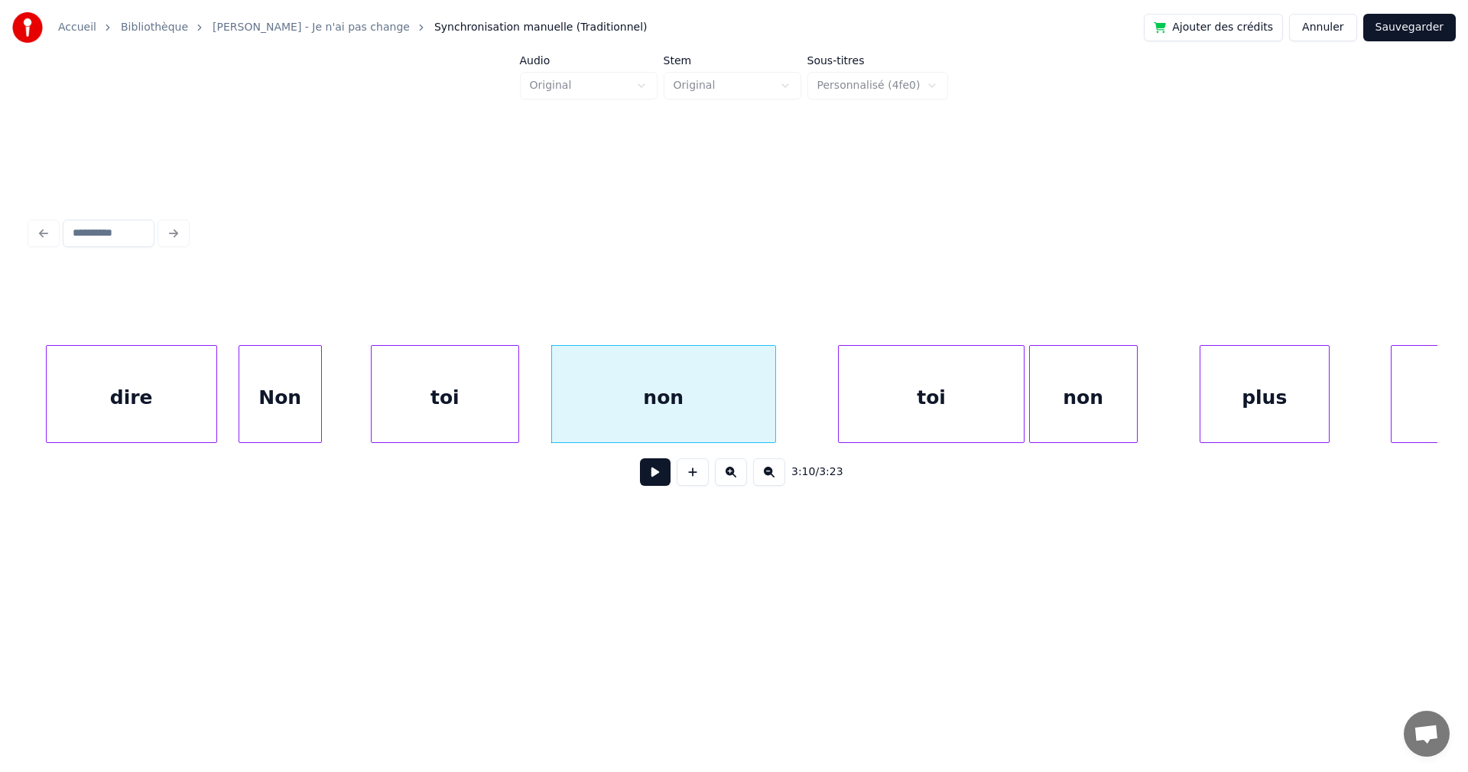
click at [135, 423] on div "dire" at bounding box center [132, 398] width 170 height 104
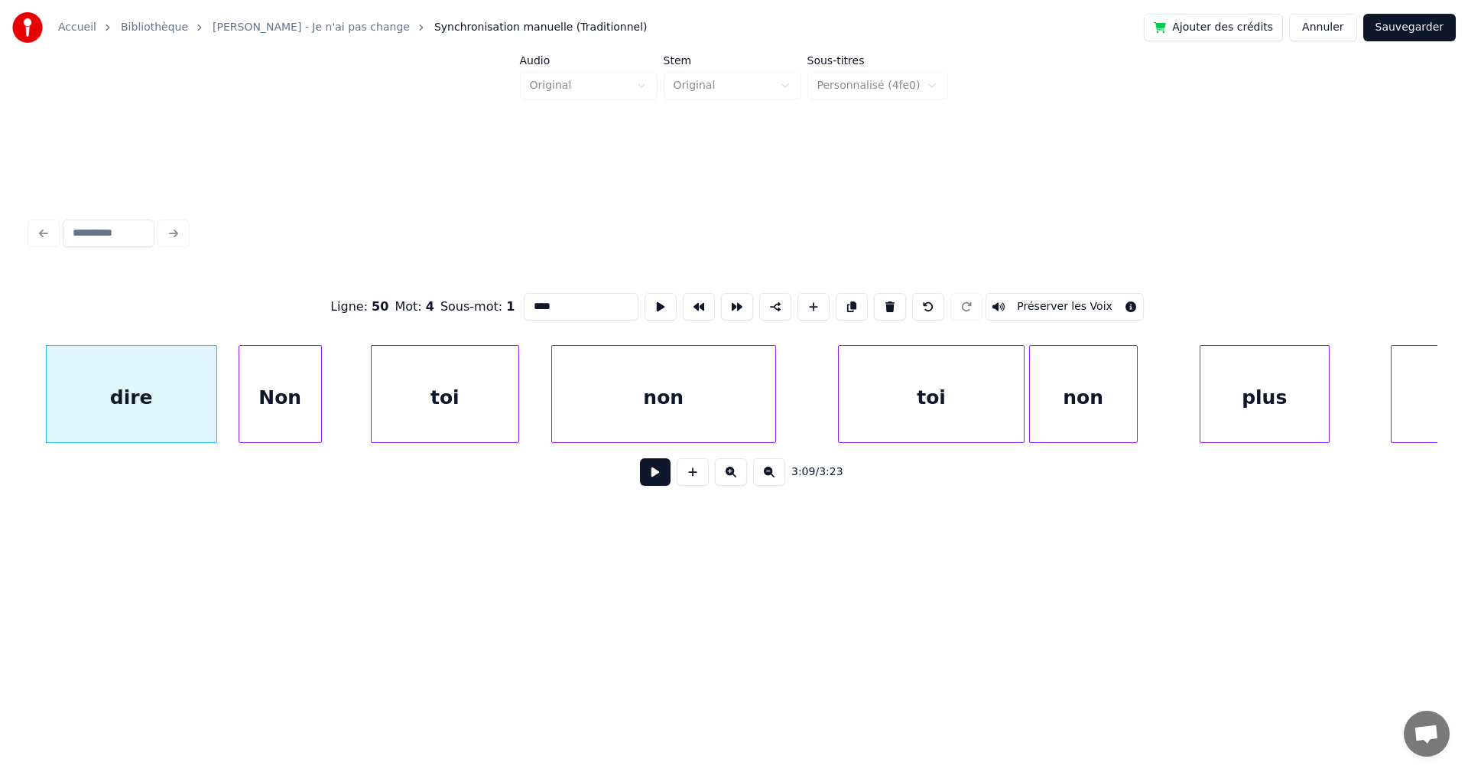
click at [643, 481] on button at bounding box center [655, 472] width 31 height 28
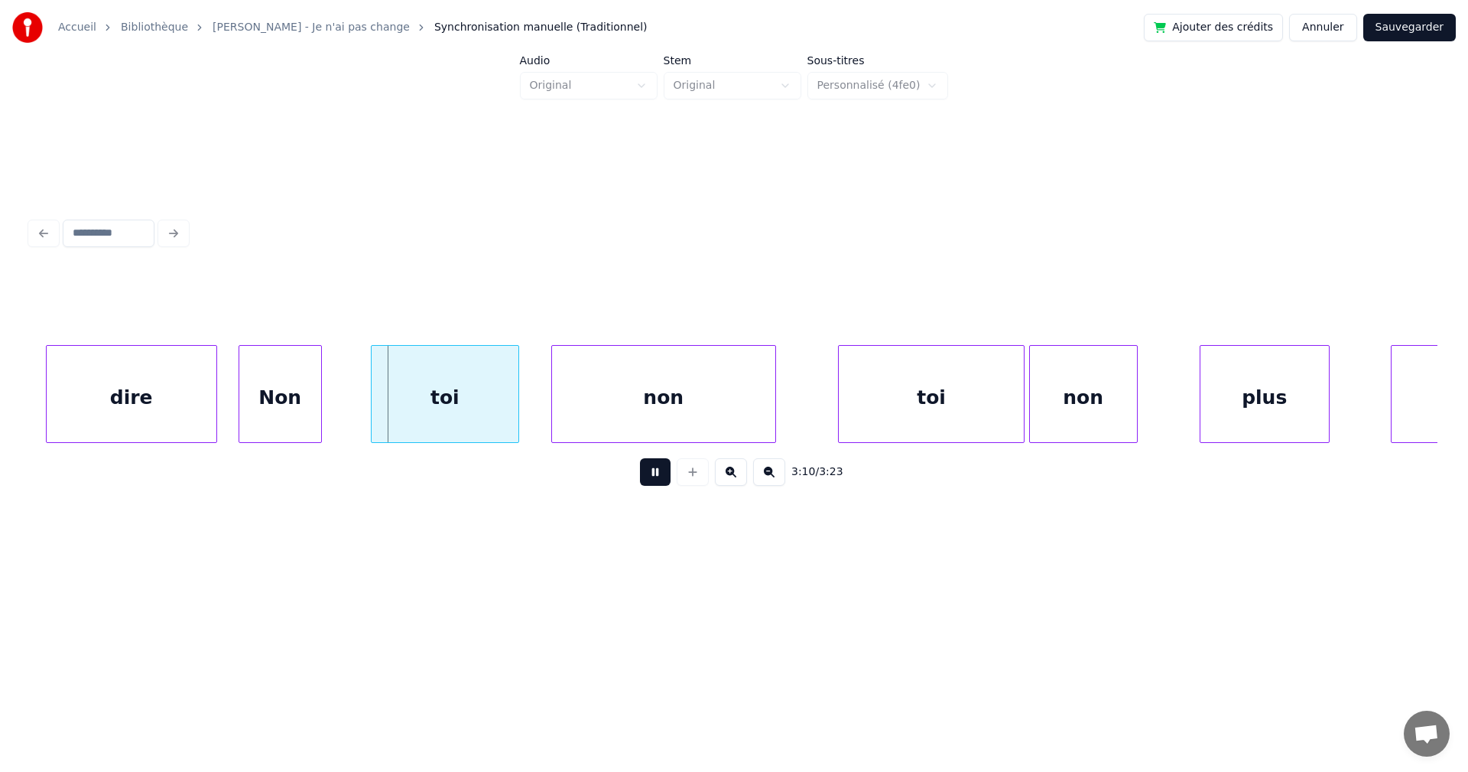
click at [643, 481] on button at bounding box center [655, 472] width 31 height 28
click at [327, 406] on div "Non" at bounding box center [314, 398] width 82 height 104
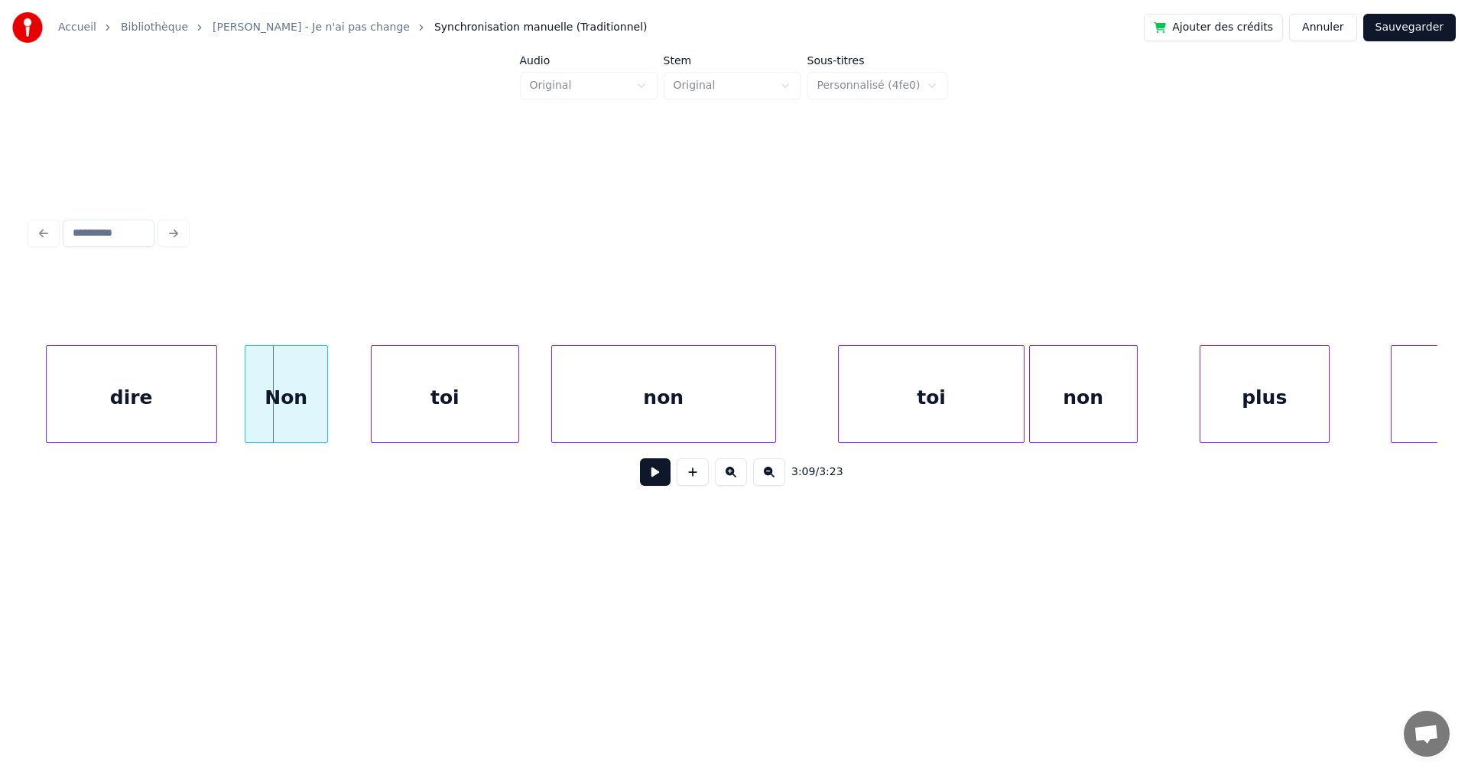
click at [300, 408] on div "Non" at bounding box center [286, 398] width 82 height 104
click at [335, 401] on div at bounding box center [335, 394] width 5 height 96
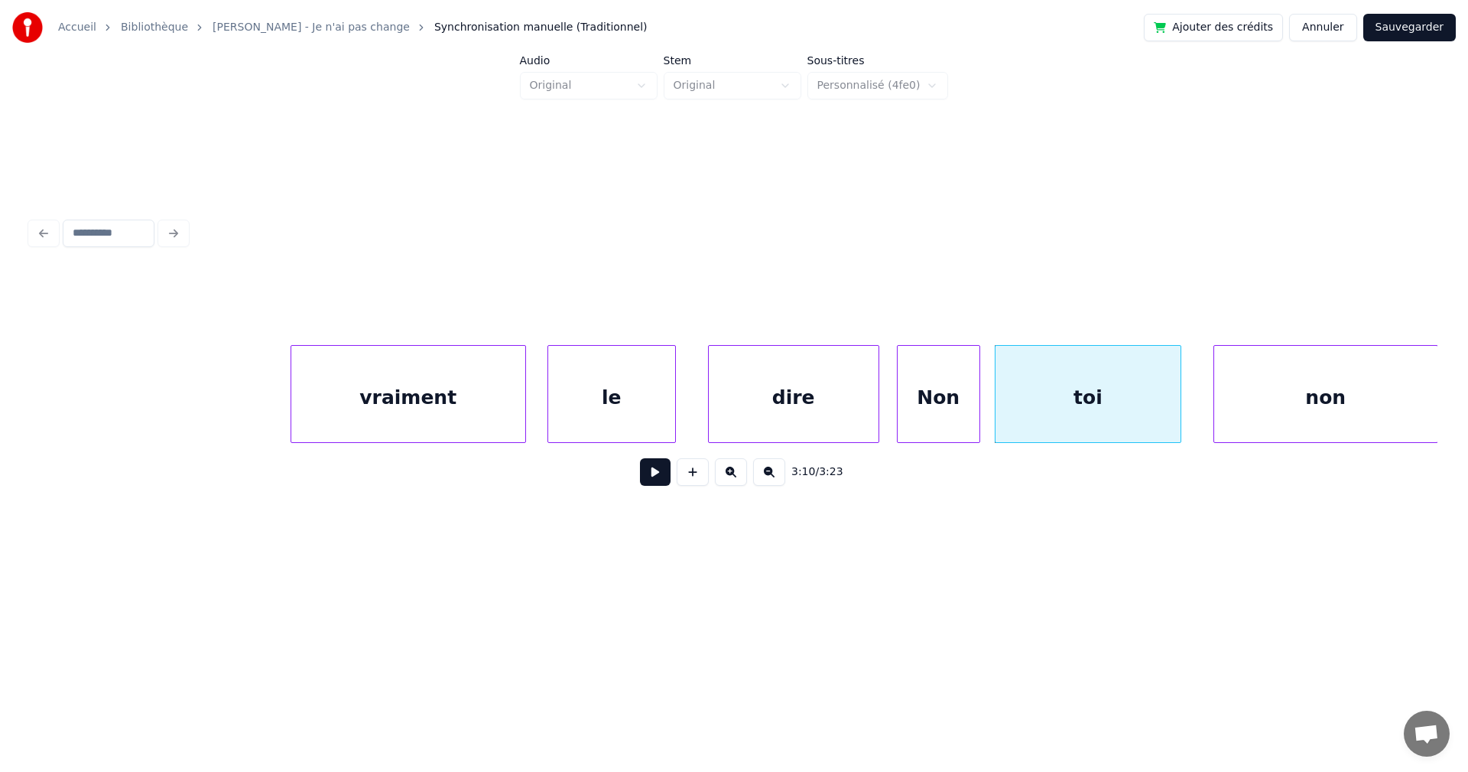
scroll to position [0, 100505]
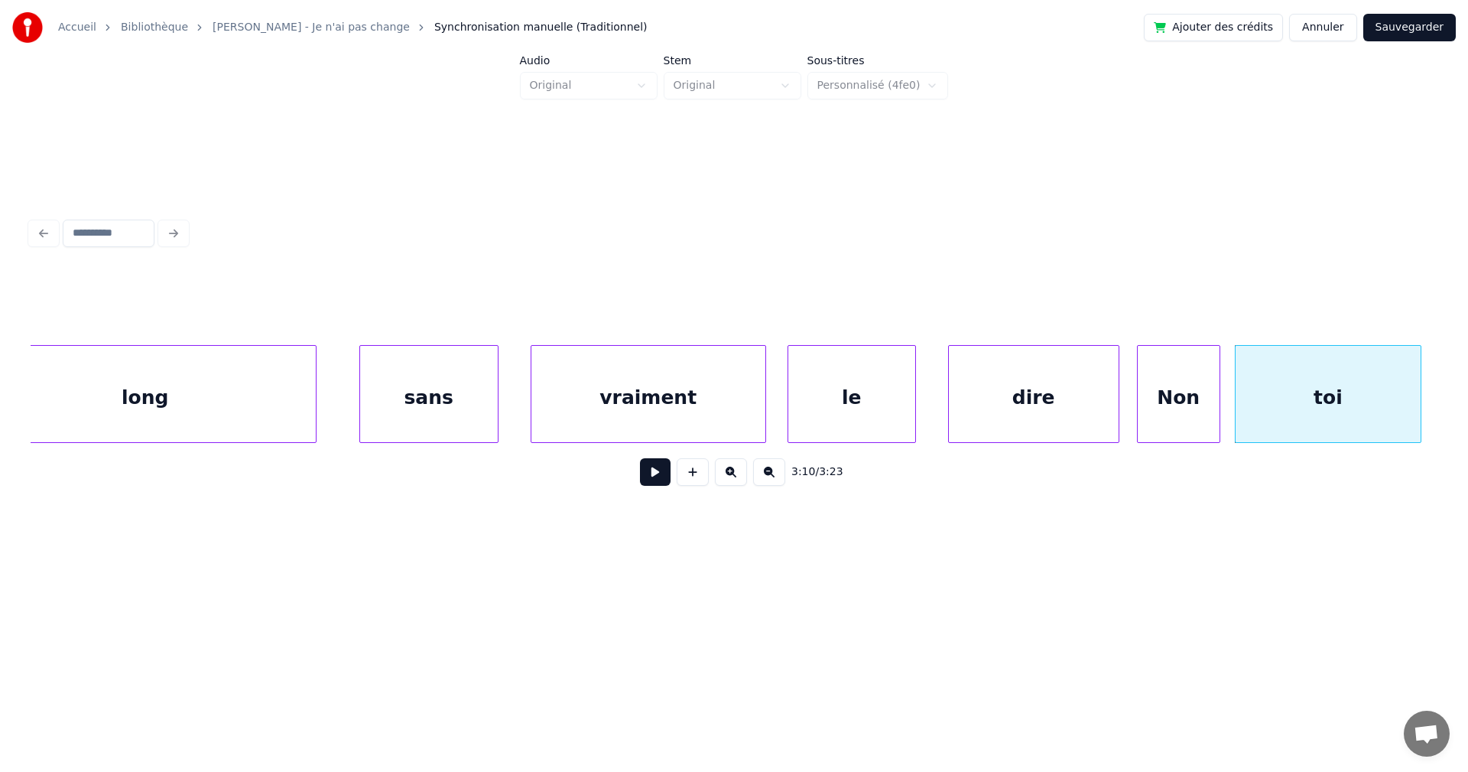
click at [677, 427] on div "vraiment" at bounding box center [648, 398] width 234 height 104
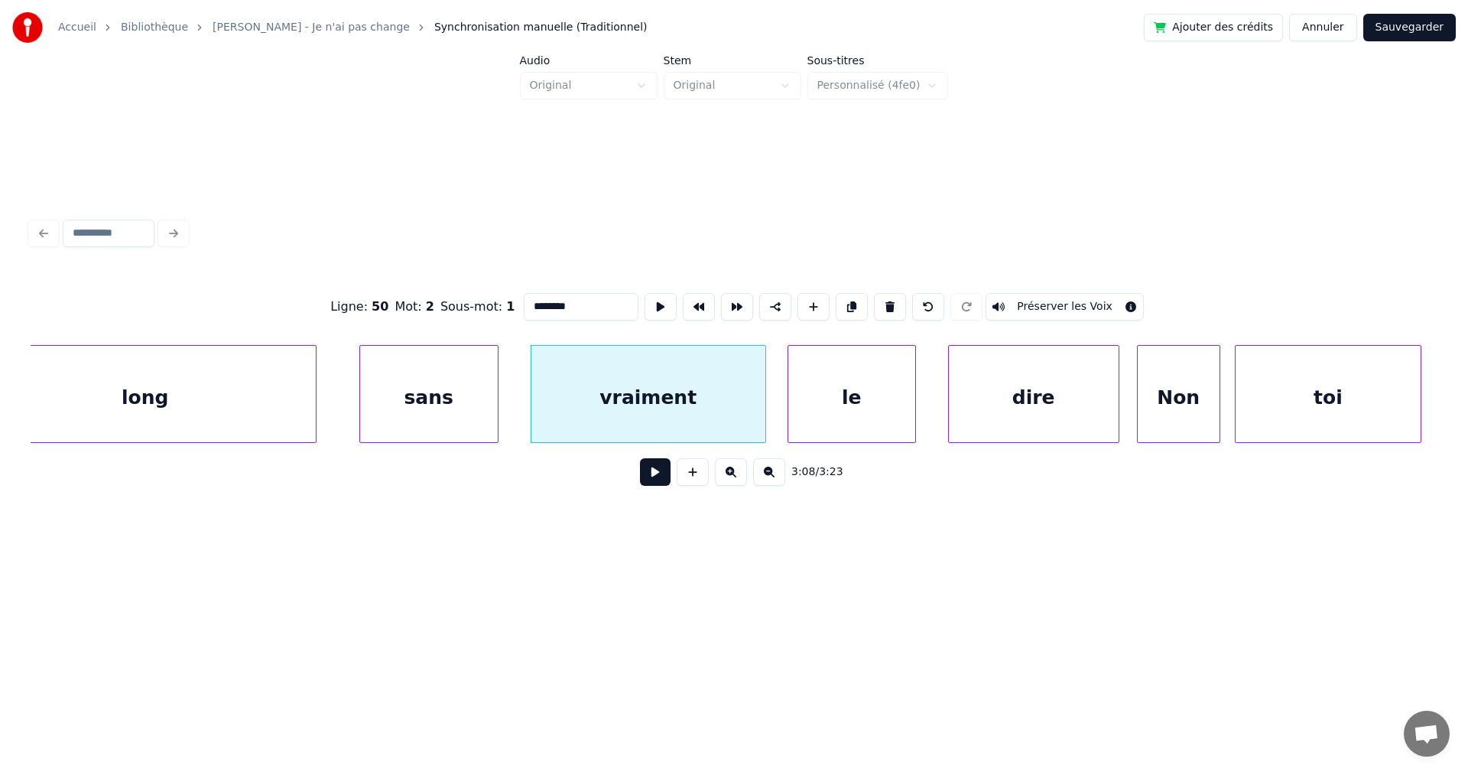
click at [650, 485] on button at bounding box center [655, 472] width 31 height 28
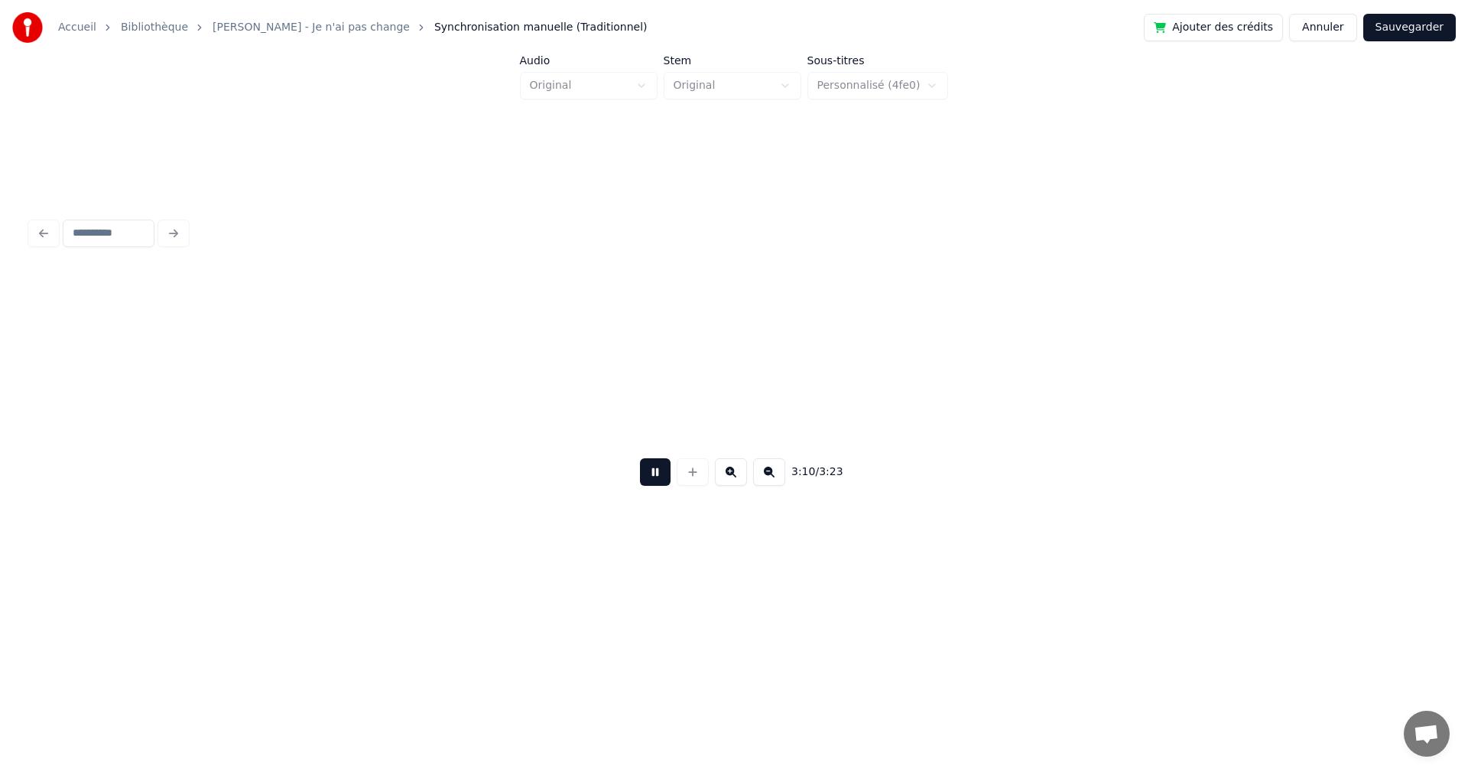
scroll to position [0, 101914]
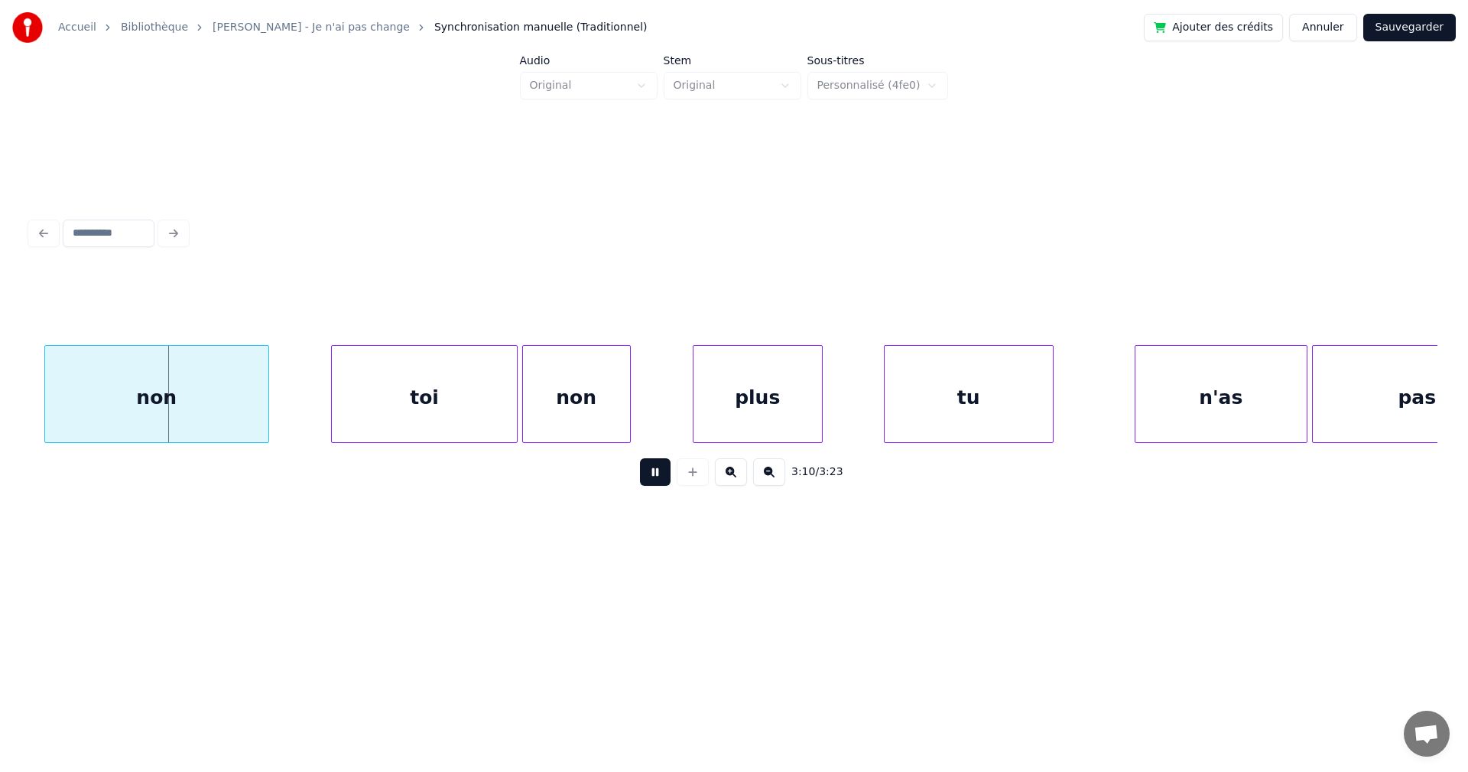
click at [650, 485] on button at bounding box center [655, 472] width 31 height 28
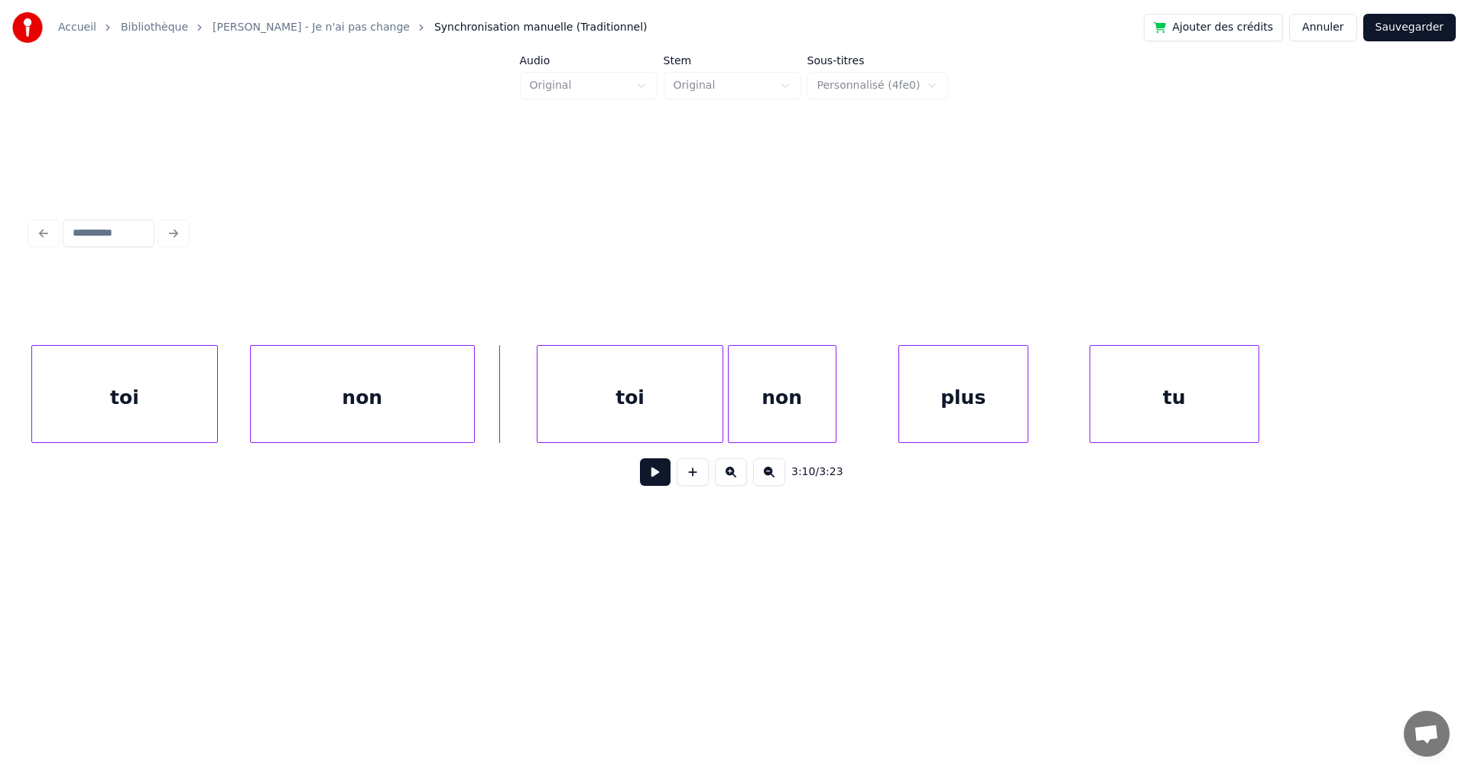
scroll to position [0, 101587]
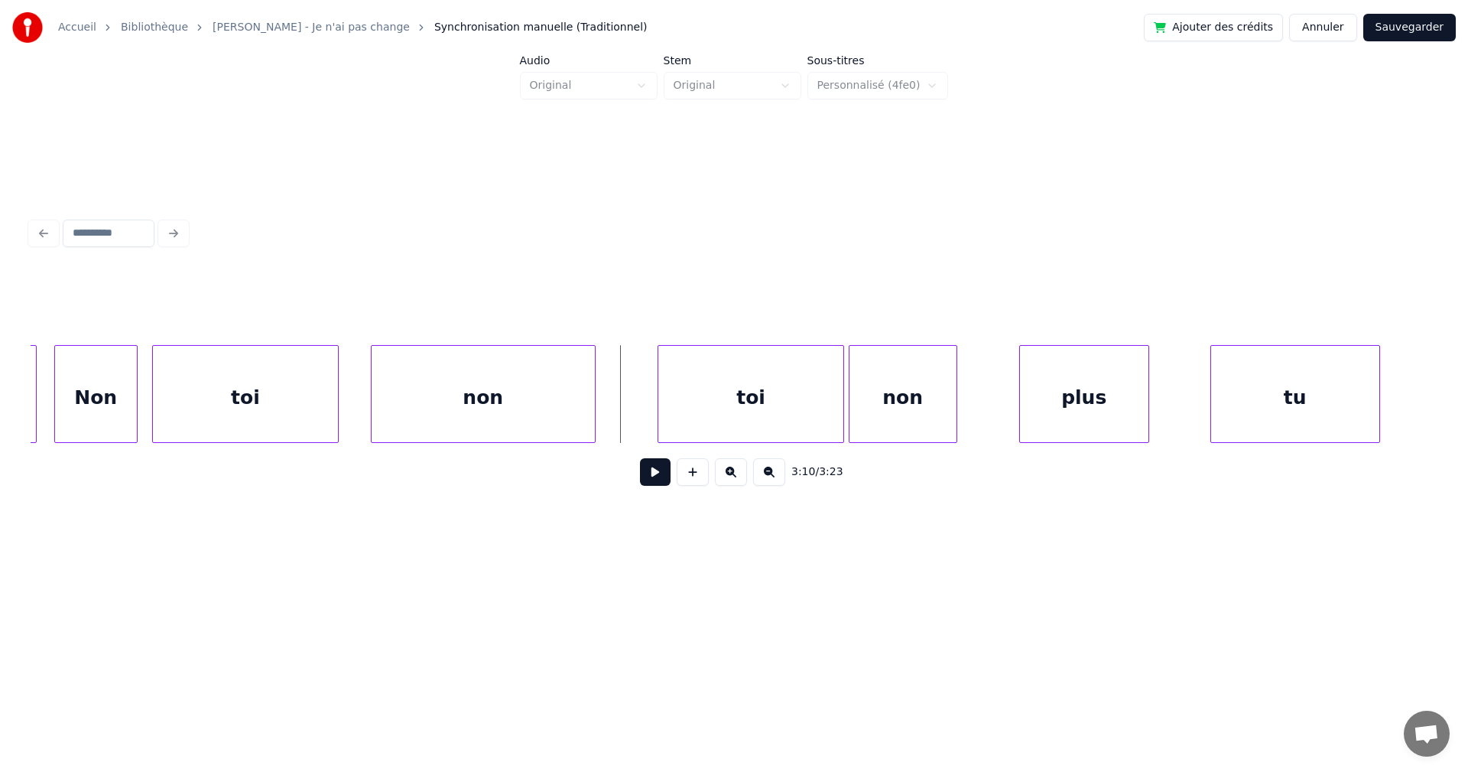
click at [84, 422] on div "Non" at bounding box center [96, 398] width 82 height 104
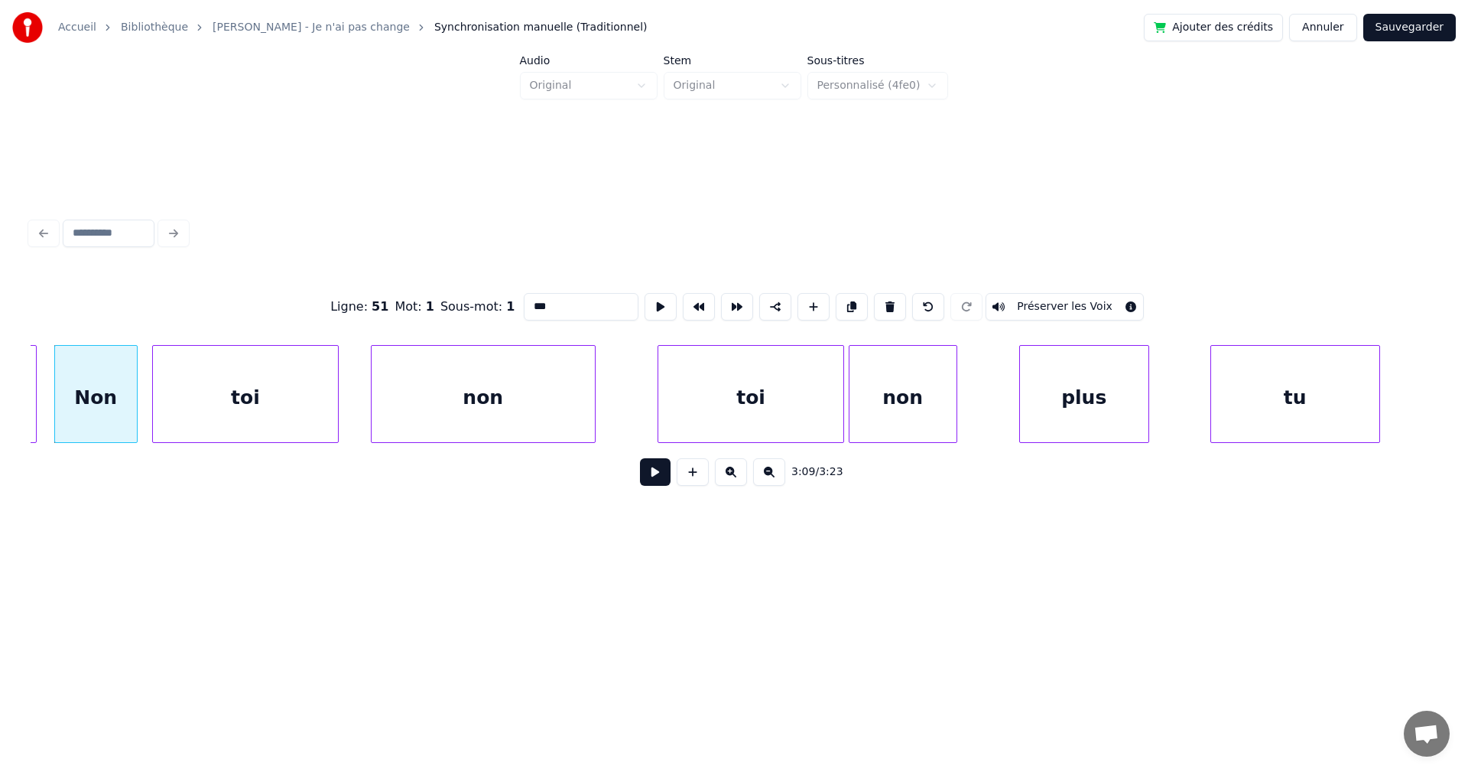
click at [646, 477] on button at bounding box center [655, 472] width 31 height 28
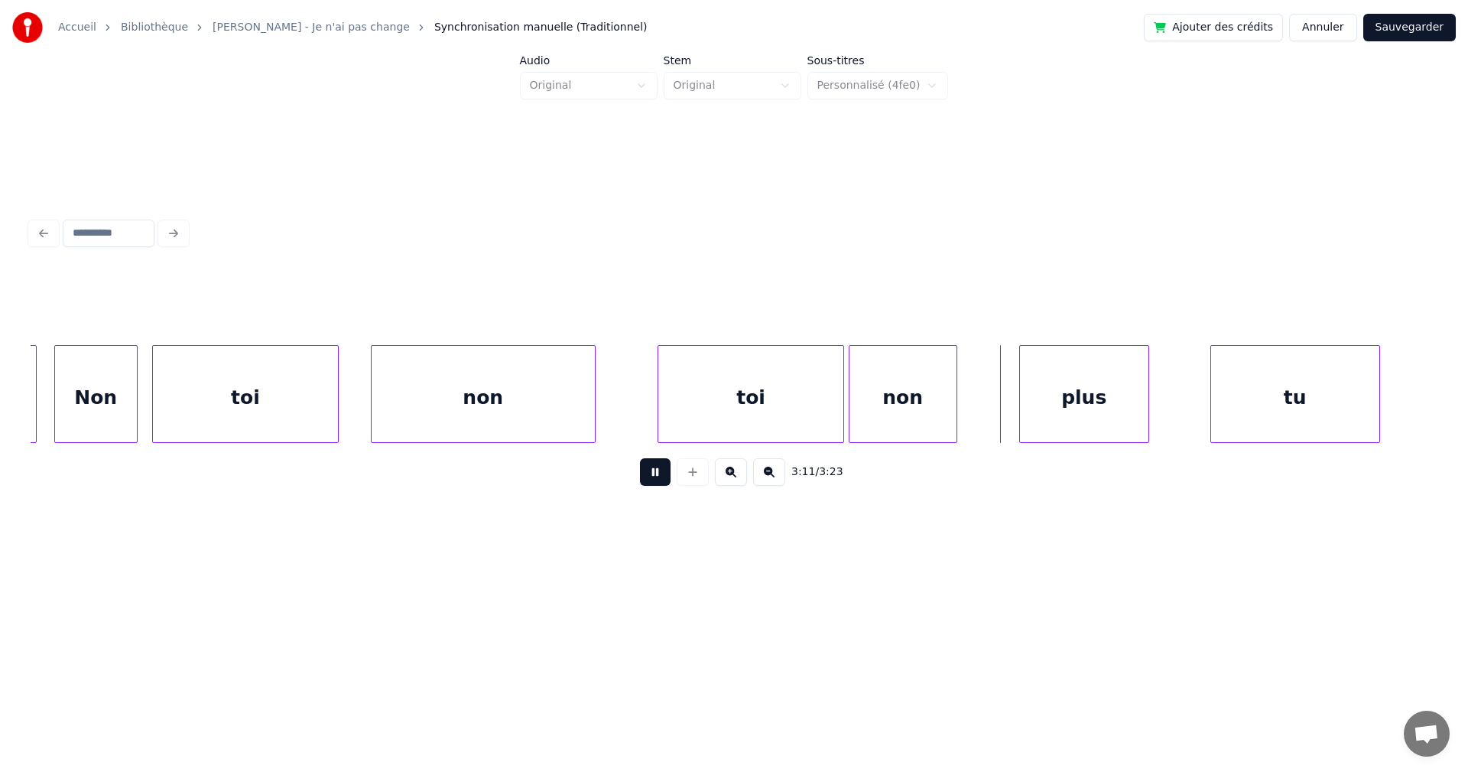
click at [646, 477] on button at bounding box center [655, 472] width 31 height 28
click at [83, 390] on div "Non" at bounding box center [96, 398] width 82 height 104
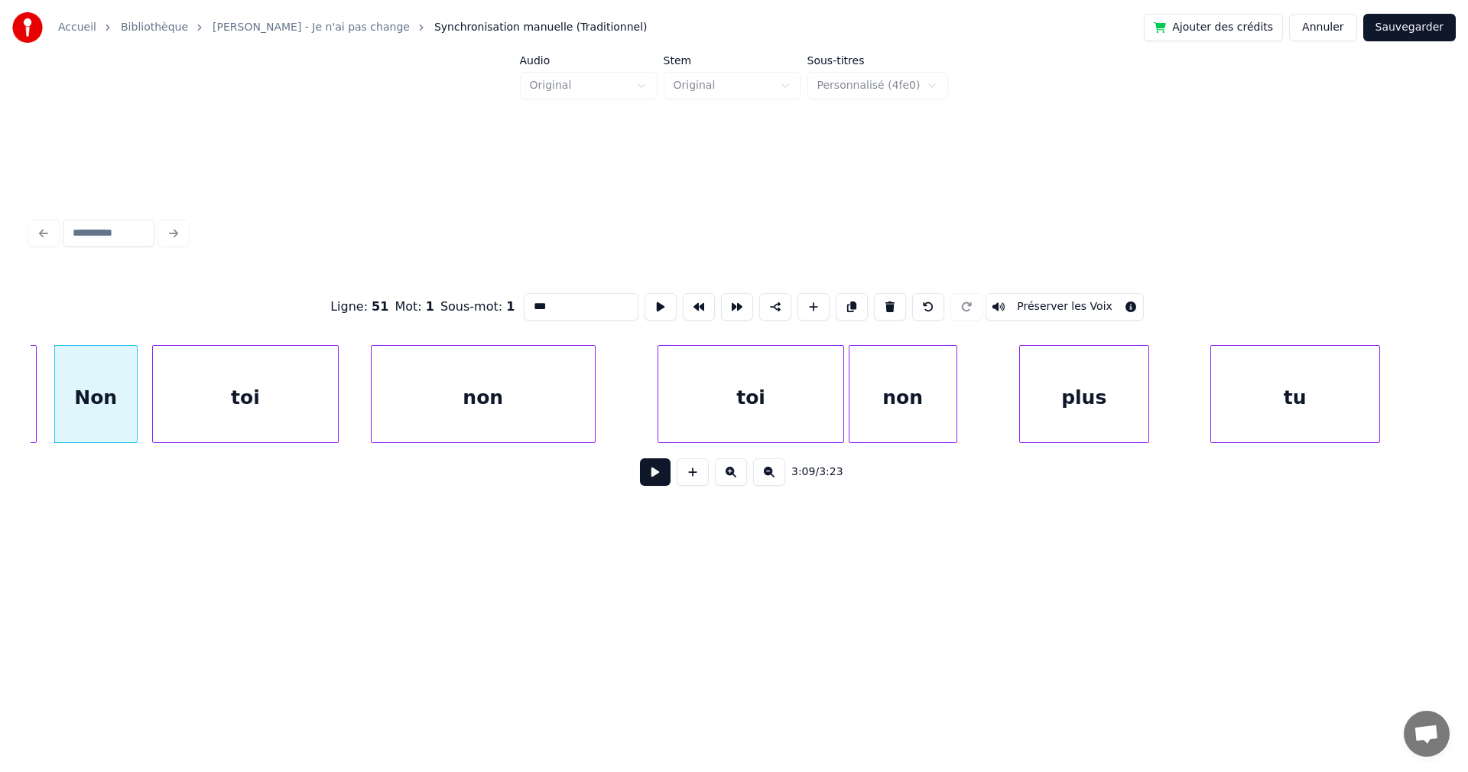
click at [648, 482] on button at bounding box center [655, 472] width 31 height 28
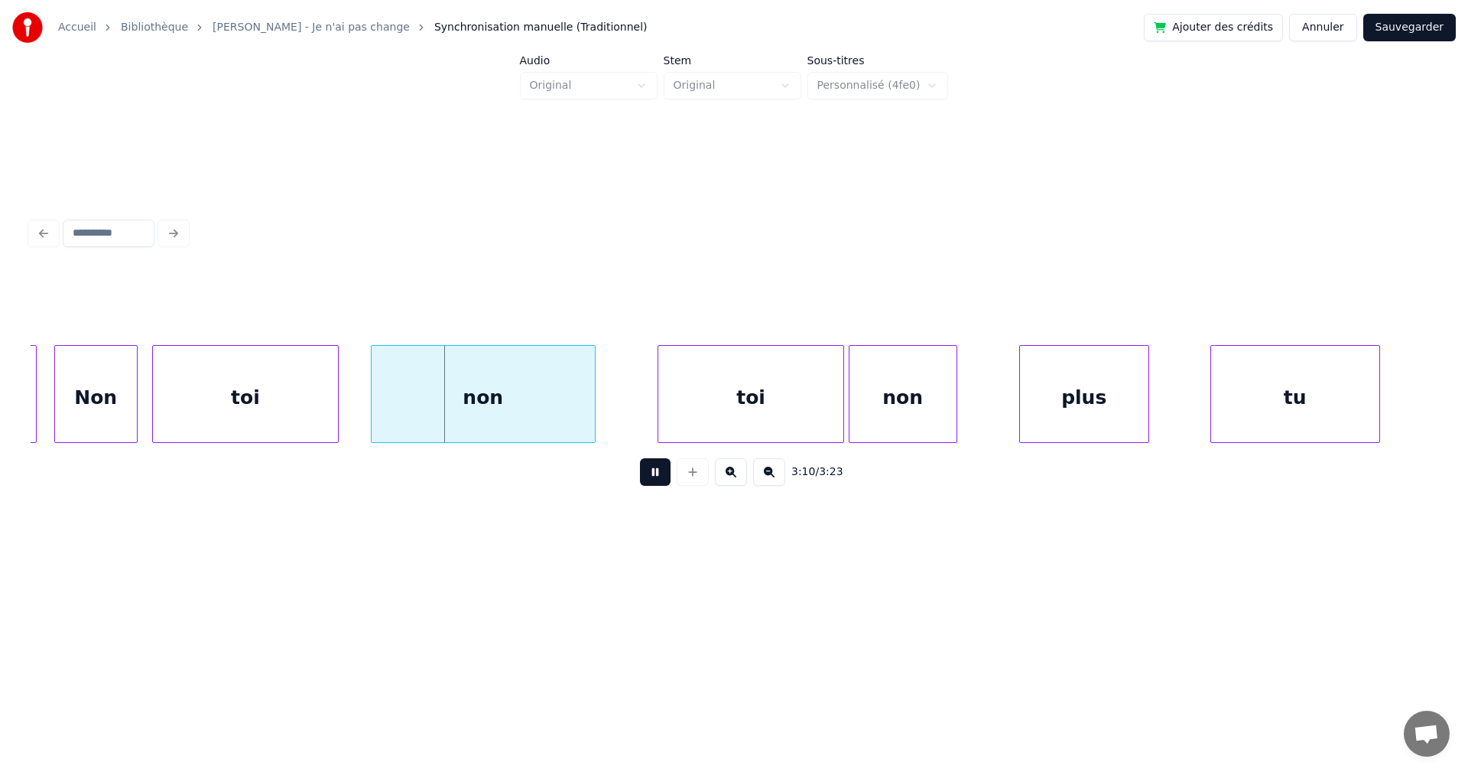
click at [648, 482] on button at bounding box center [655, 472] width 31 height 28
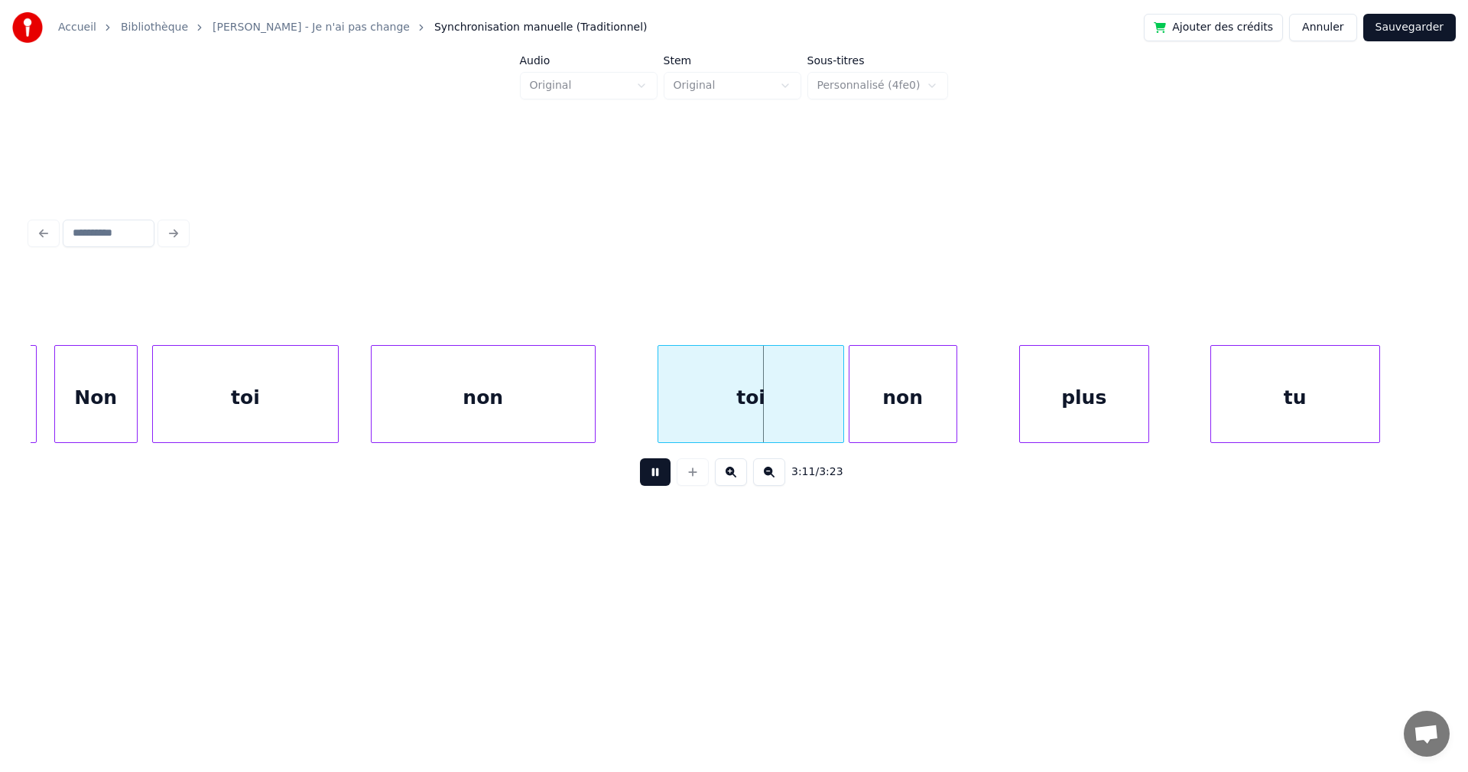
click at [648, 482] on button at bounding box center [655, 472] width 31 height 28
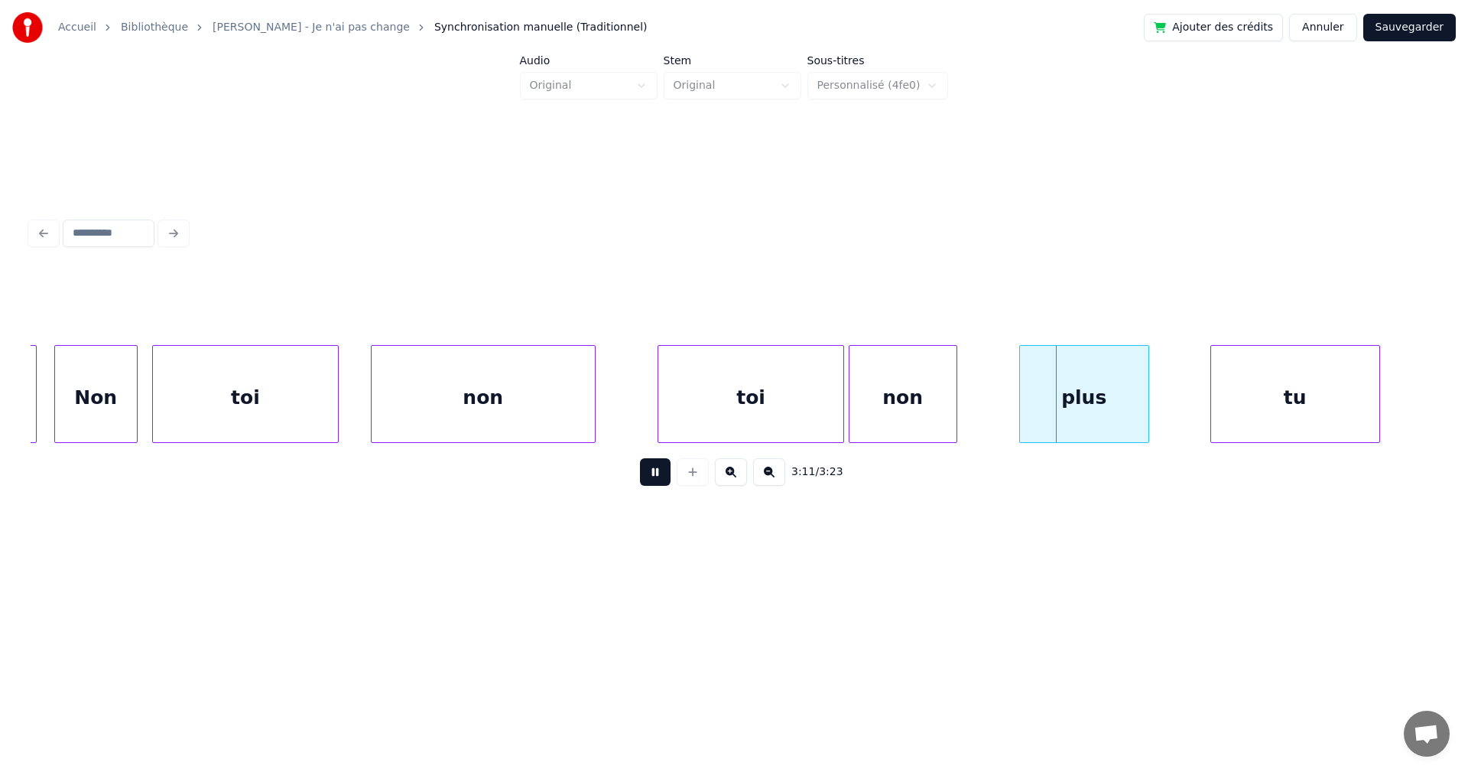
click at [648, 482] on button at bounding box center [655, 472] width 31 height 28
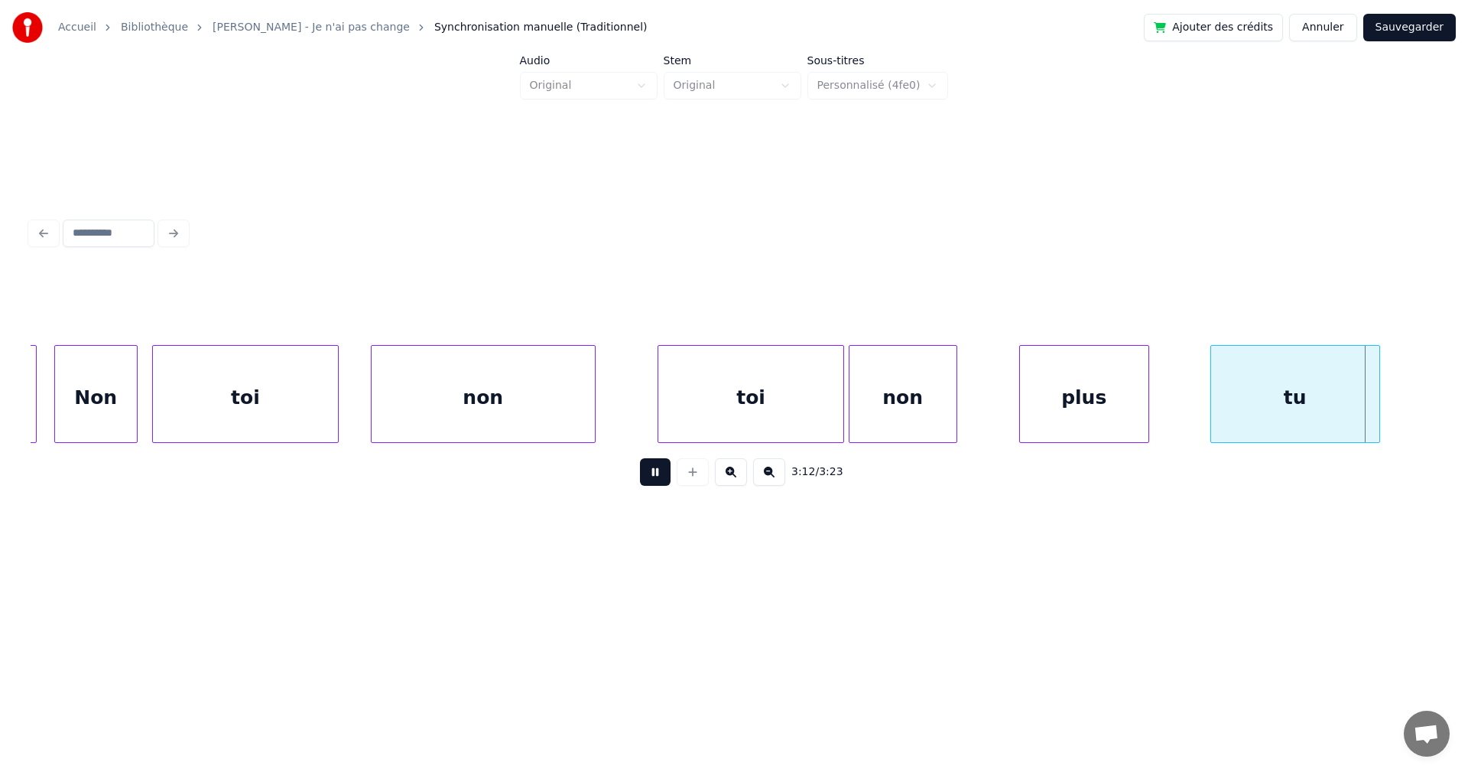
click at [648, 482] on button at bounding box center [655, 472] width 31 height 28
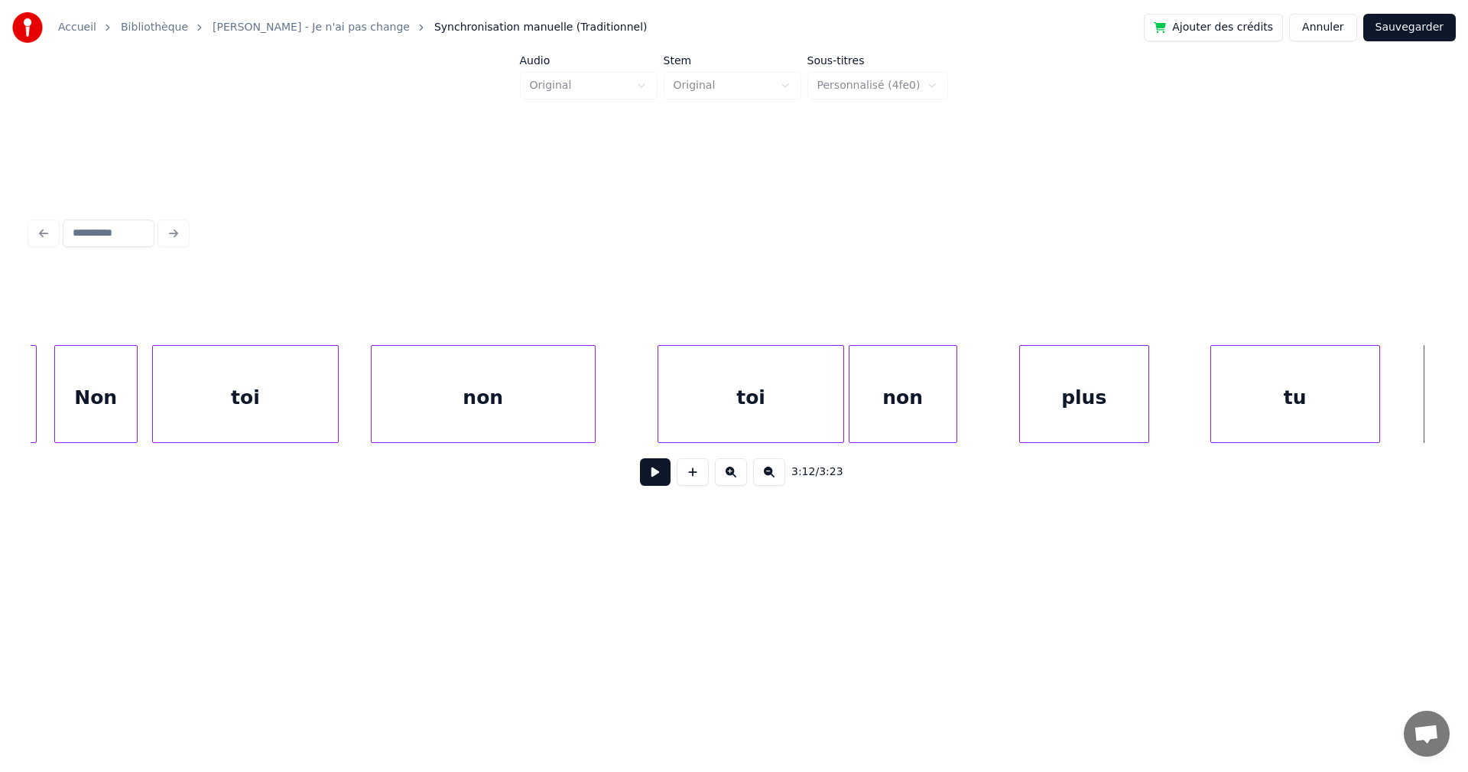
click at [648, 482] on button at bounding box center [655, 472] width 31 height 28
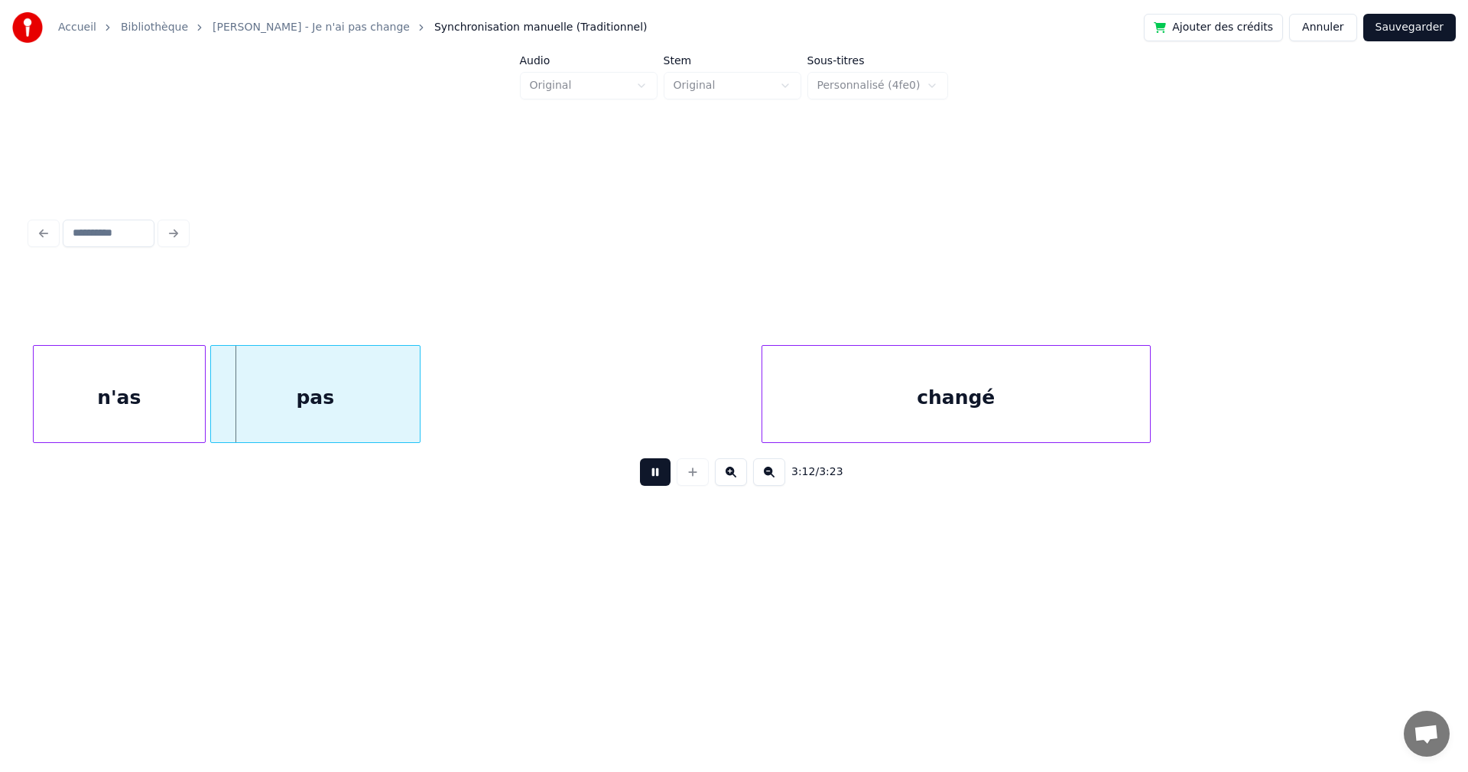
click at [648, 482] on button at bounding box center [655, 472] width 31 height 28
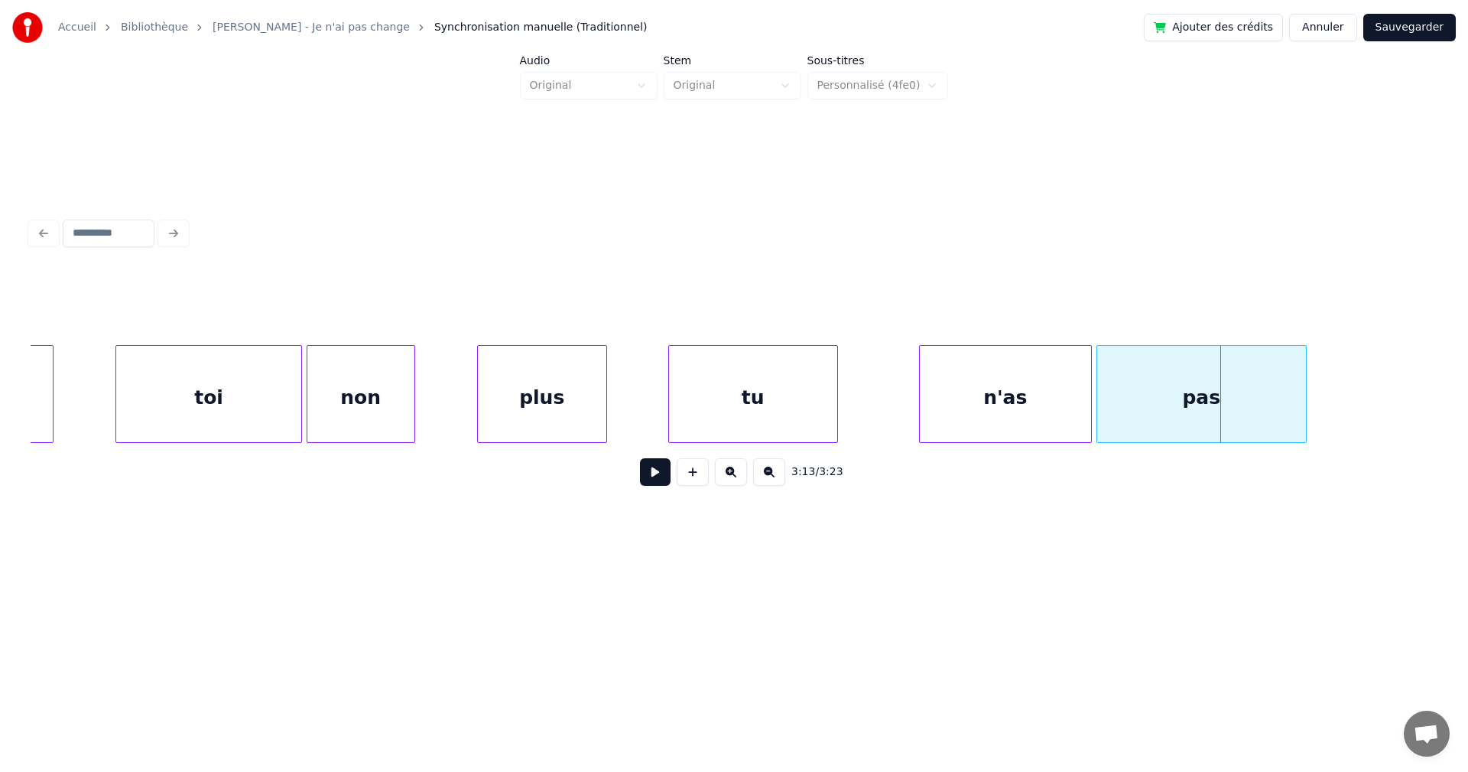
scroll to position [0, 102009]
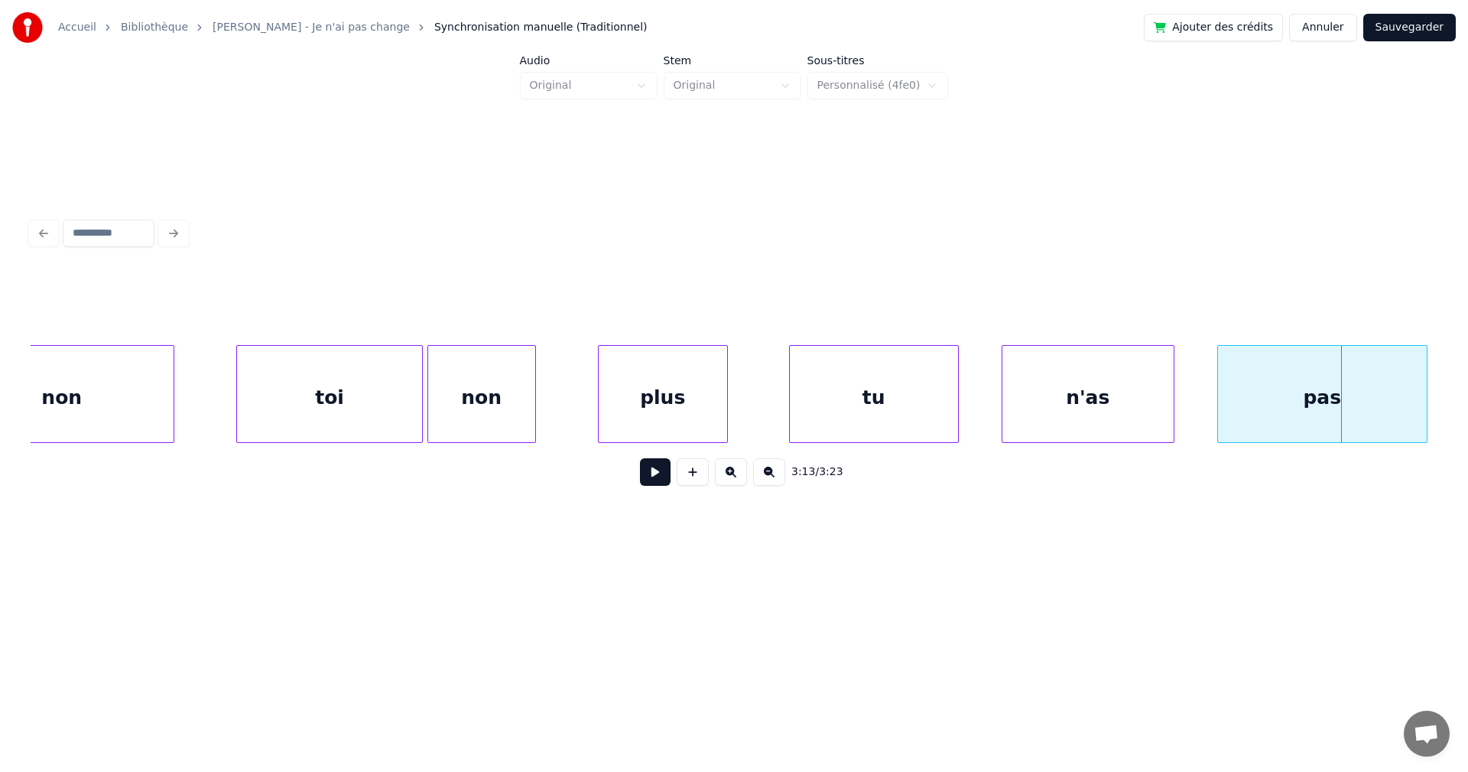
click at [1083, 422] on div "n'as" at bounding box center [1087, 398] width 171 height 104
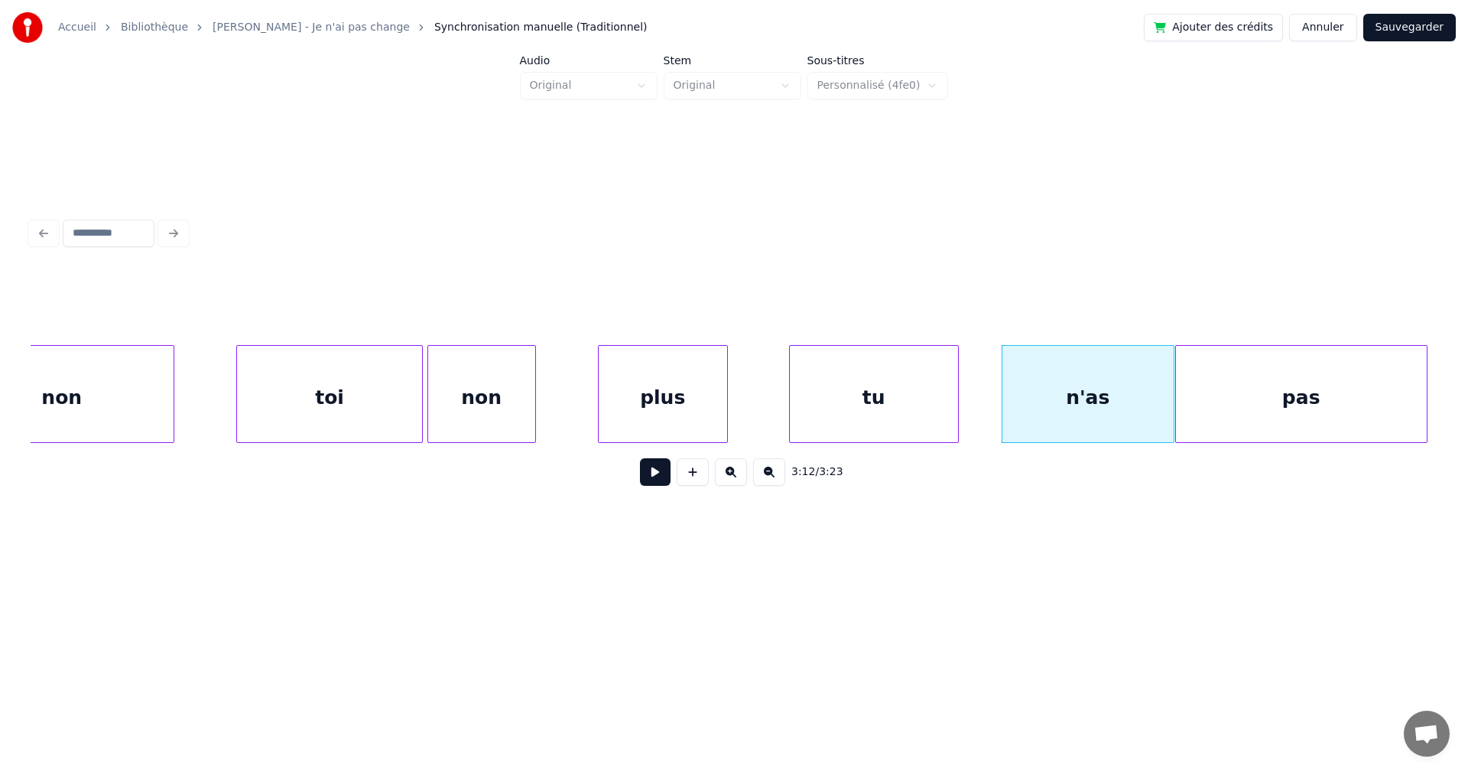
click at [1179, 401] on div at bounding box center [1178, 394] width 5 height 96
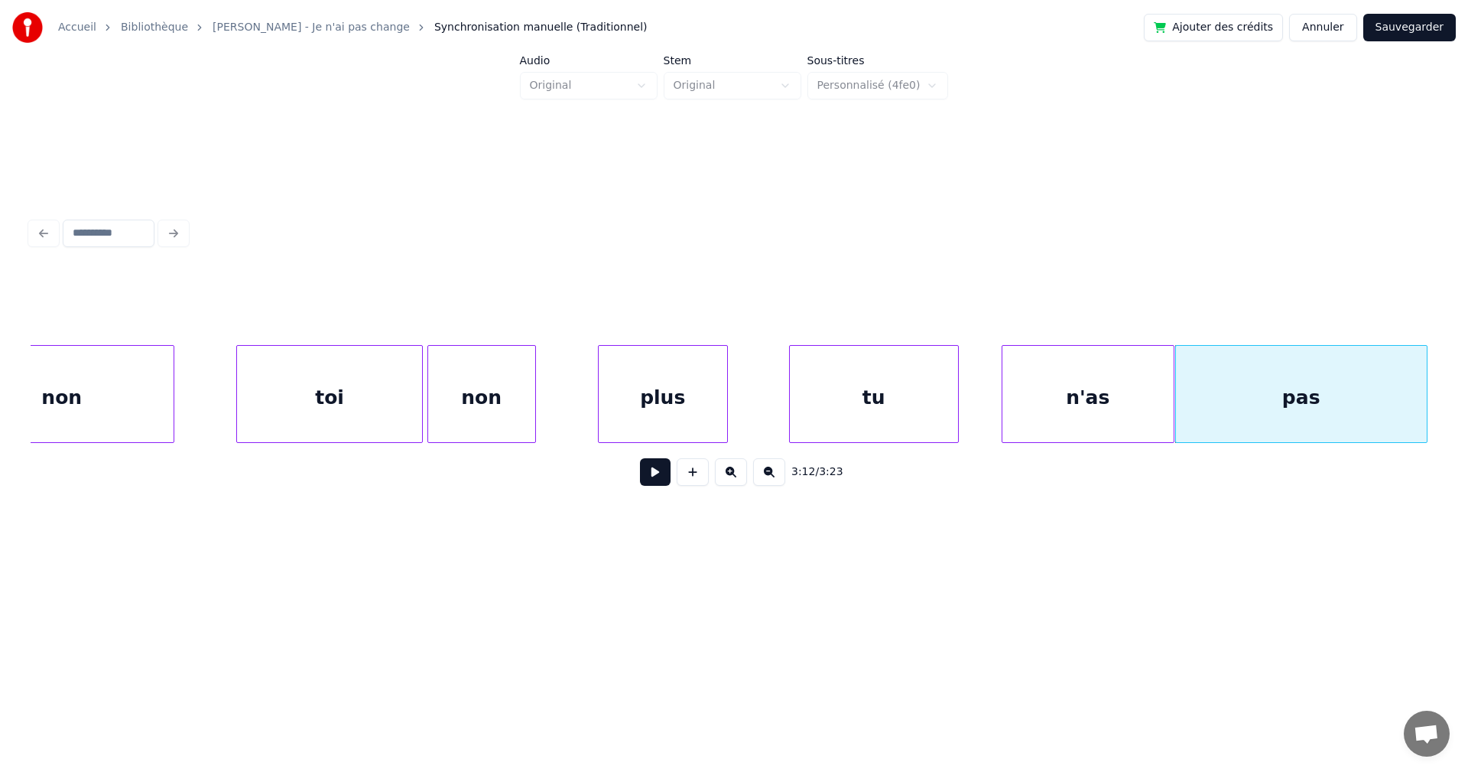
click at [1112, 401] on div "n'as" at bounding box center [1087, 398] width 171 height 104
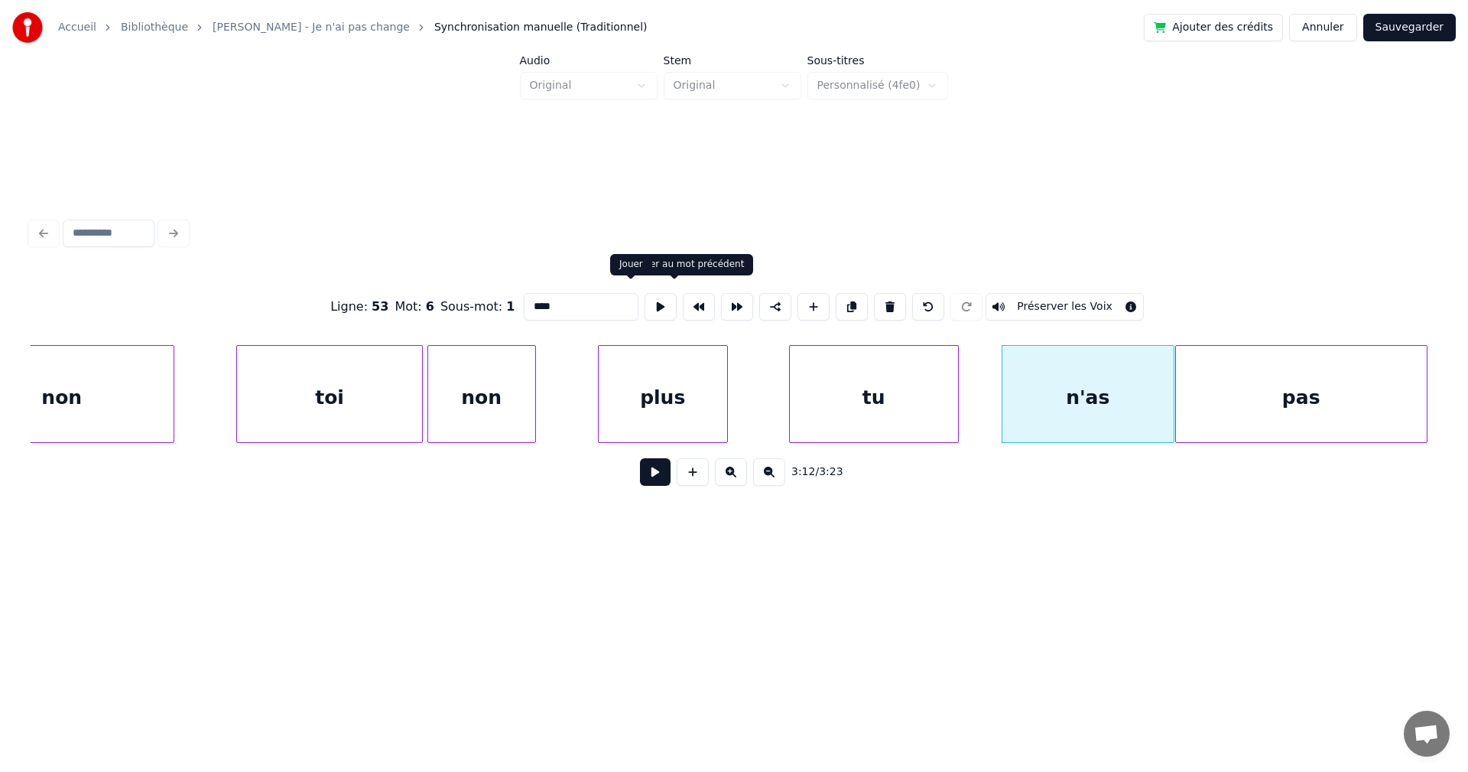
click at [645, 297] on button at bounding box center [661, 307] width 32 height 28
click at [865, 397] on div "tu" at bounding box center [874, 398] width 168 height 104
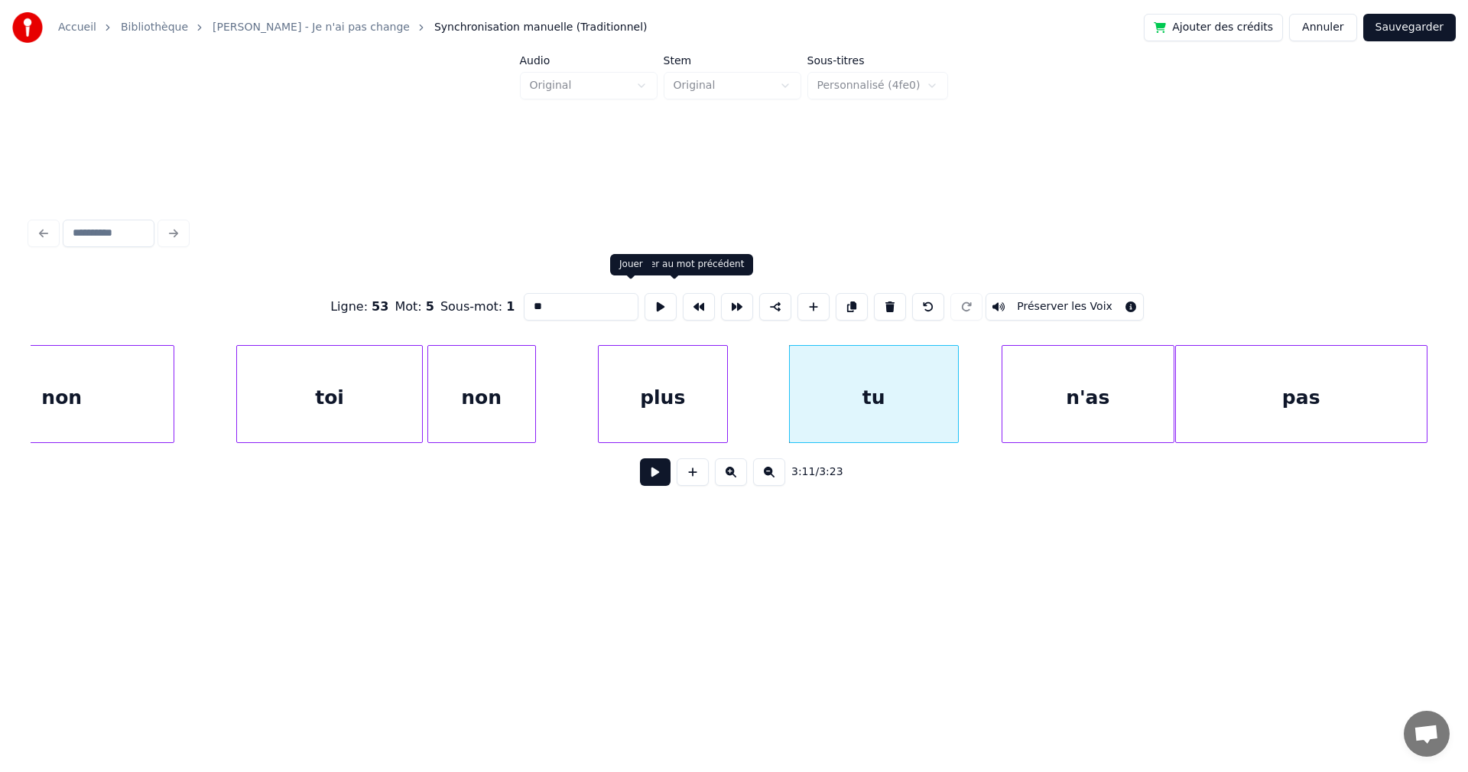
click at [645, 304] on button at bounding box center [661, 307] width 32 height 28
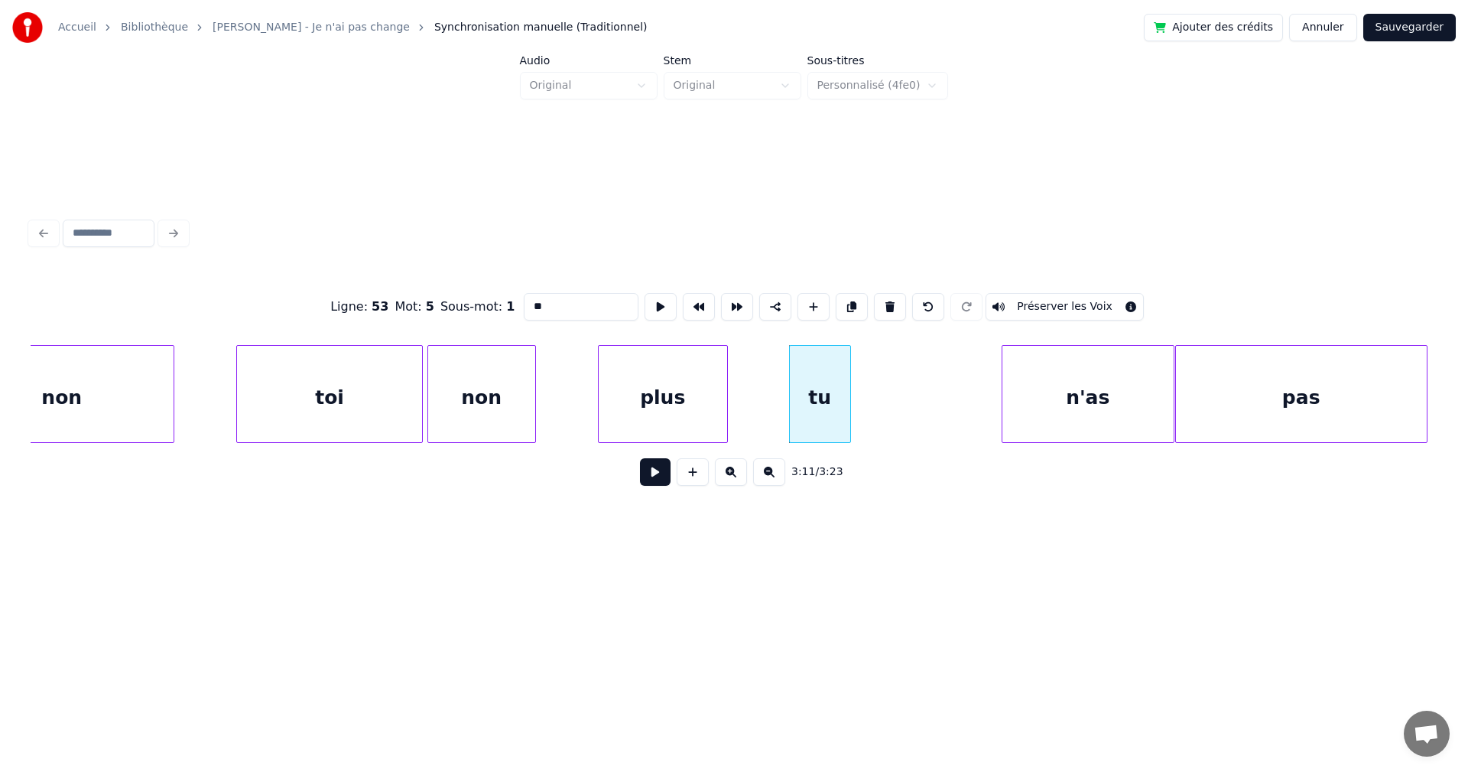
click at [847, 408] on div at bounding box center [848, 394] width 5 height 96
click at [898, 405] on div "n'as" at bounding box center [941, 398] width 171 height 104
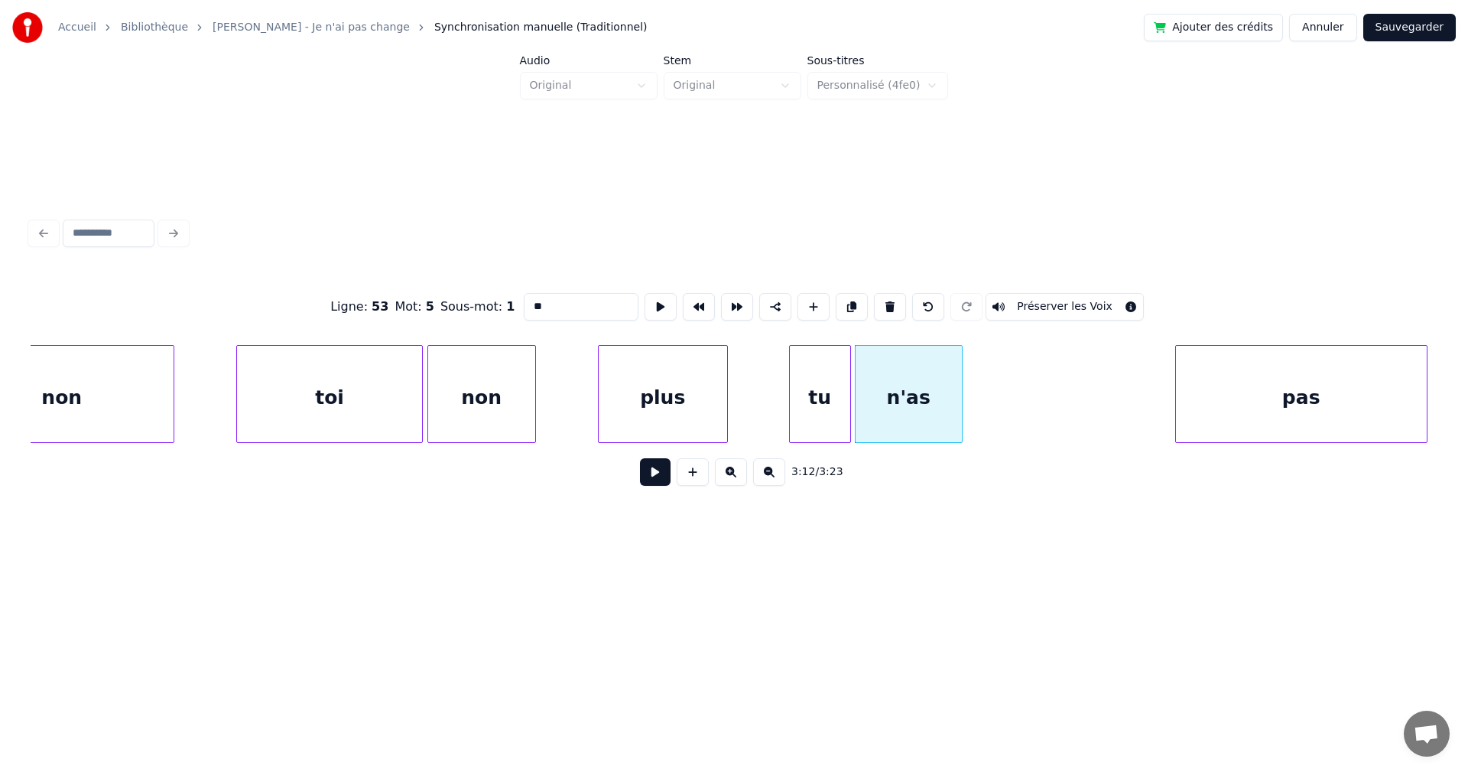
click at [958, 408] on div at bounding box center [959, 394] width 5 height 96
click at [1021, 402] on div at bounding box center [1023, 394] width 5 height 96
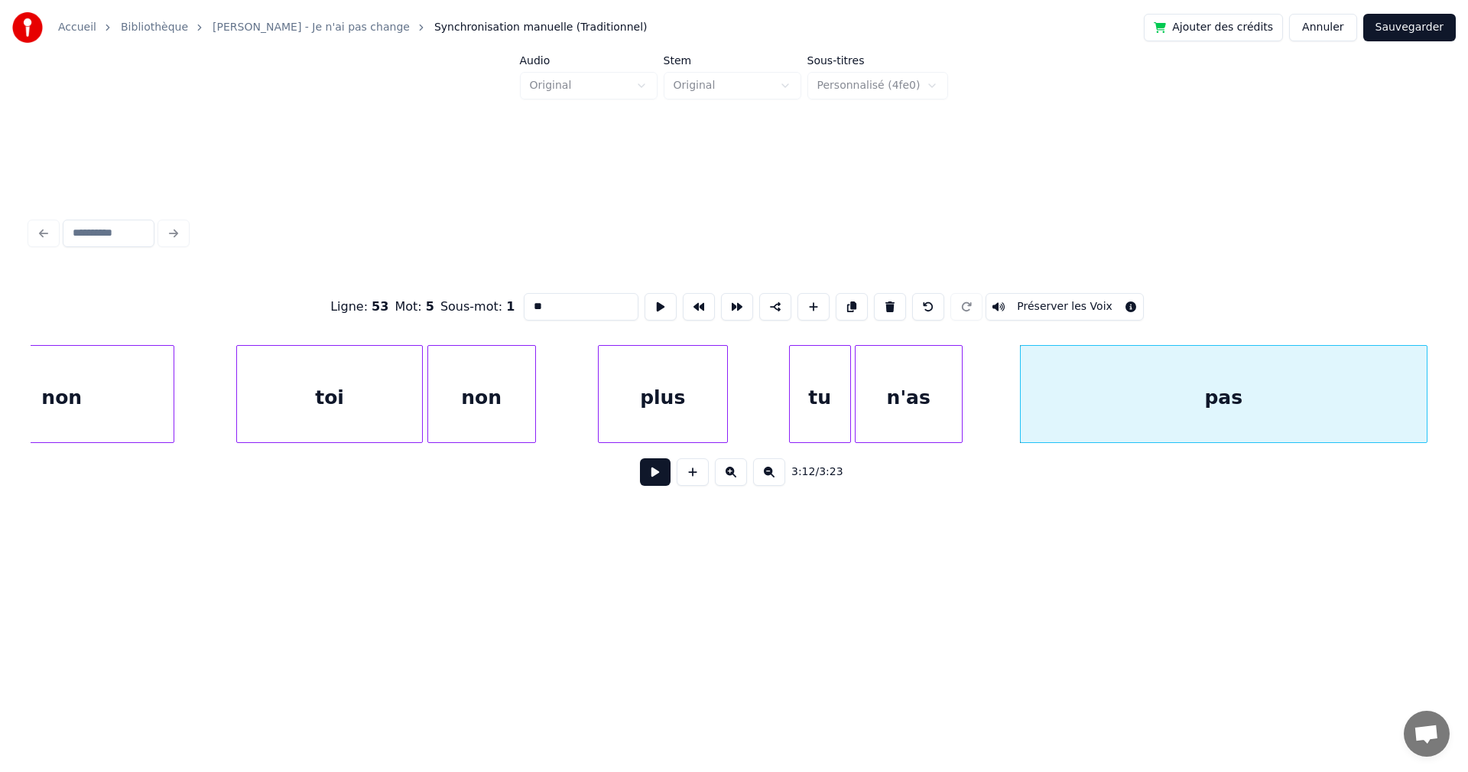
click at [707, 408] on div "plus" at bounding box center [663, 398] width 128 height 104
type input "****"
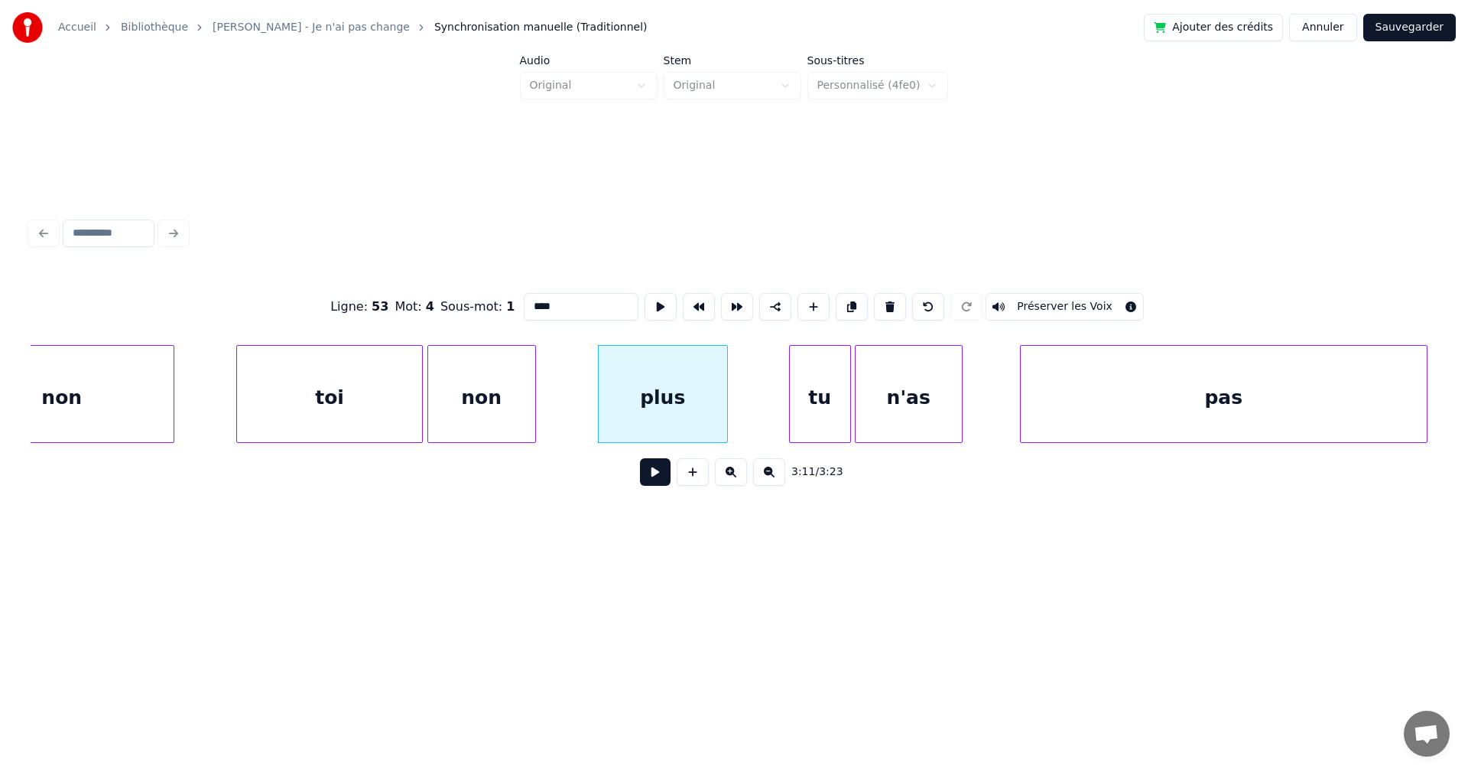
click at [651, 478] on button at bounding box center [655, 472] width 31 height 28
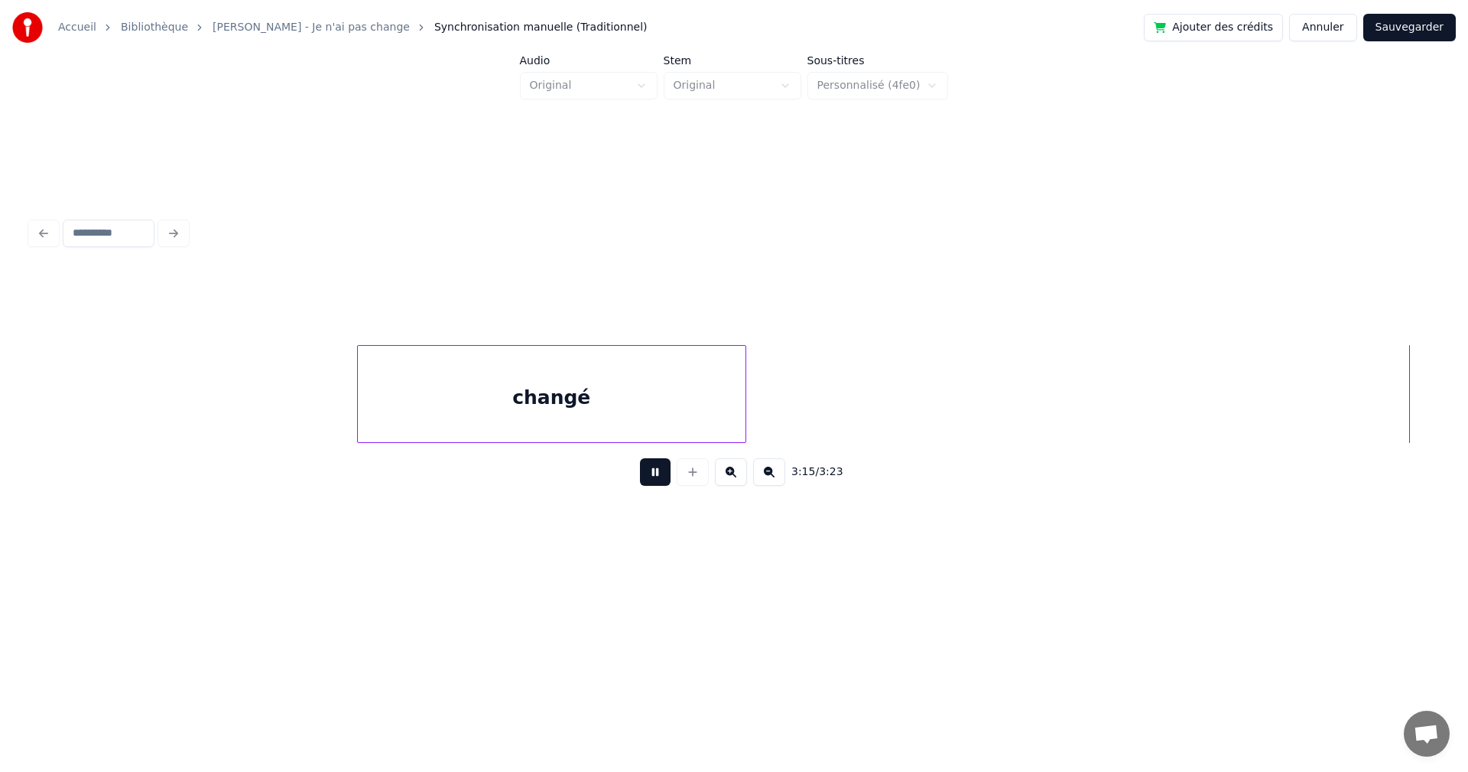
scroll to position [0, 104827]
click at [651, 478] on button at bounding box center [655, 472] width 31 height 28
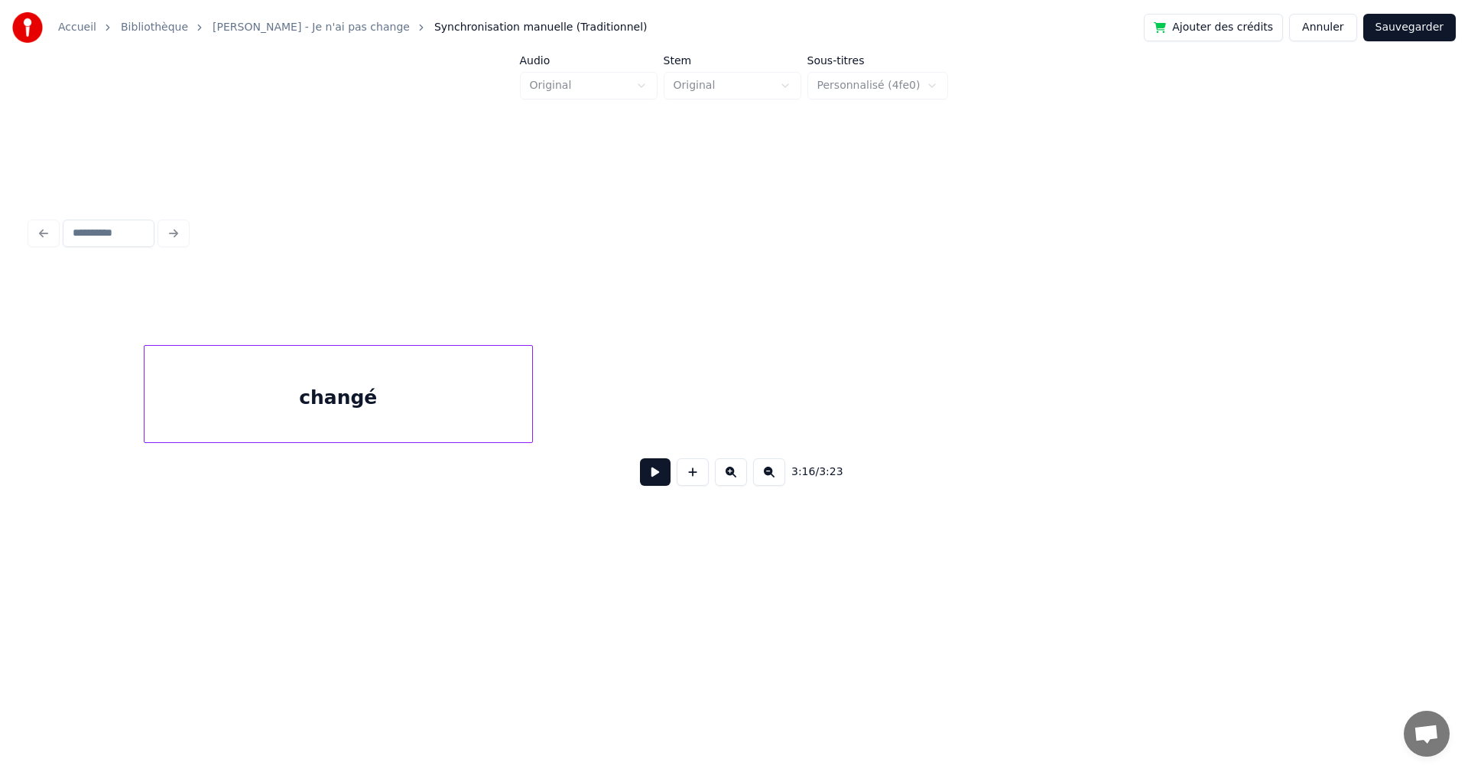
click at [691, 477] on button at bounding box center [693, 472] width 32 height 28
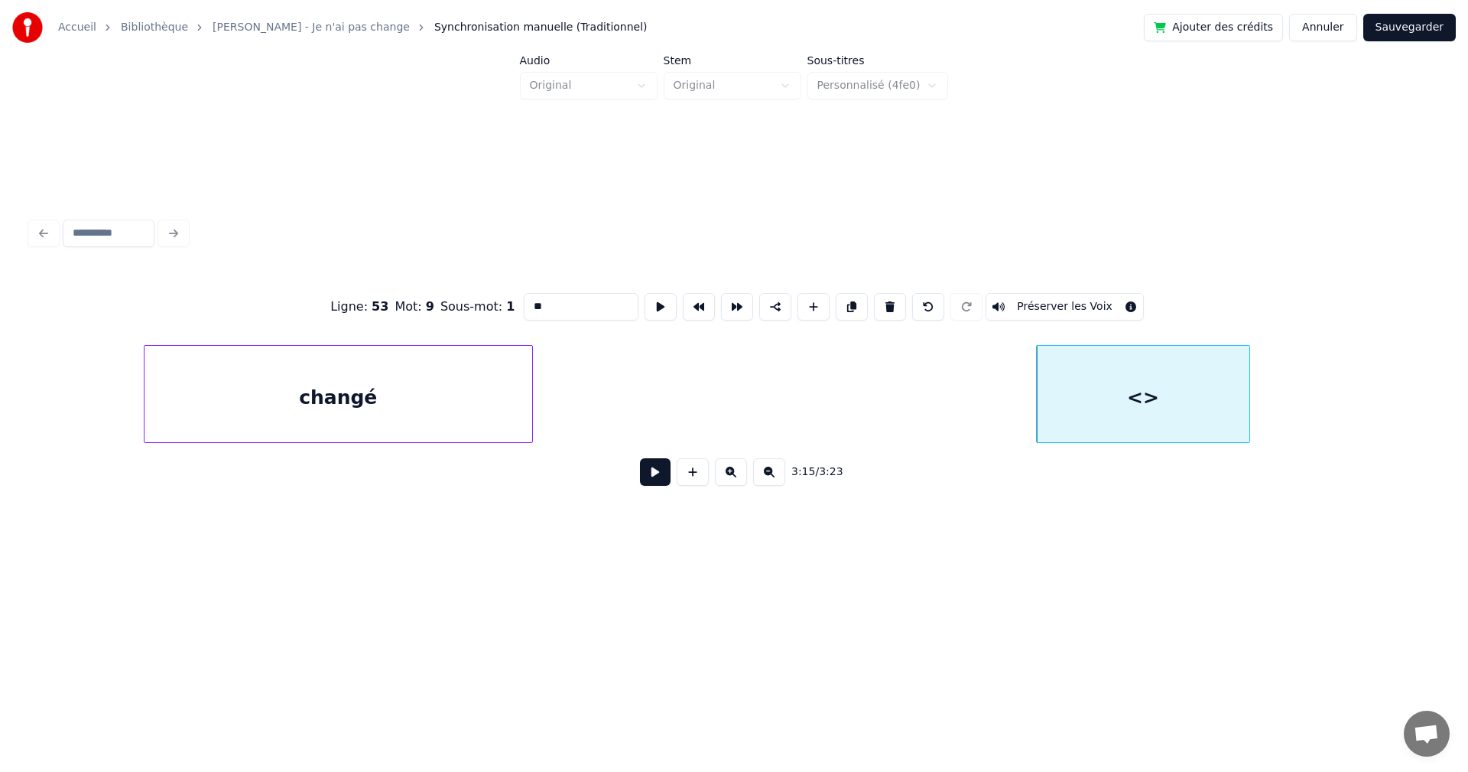
drag, startPoint x: 532, startPoint y: 308, endPoint x: 472, endPoint y: 299, distance: 61.1
click at [475, 301] on div "Ligne : 53 Mot : 9 Sous-mot : 1 ** Préserver les Voix" at bounding box center [734, 306] width 1407 height 76
type input "*"
type input "*******"
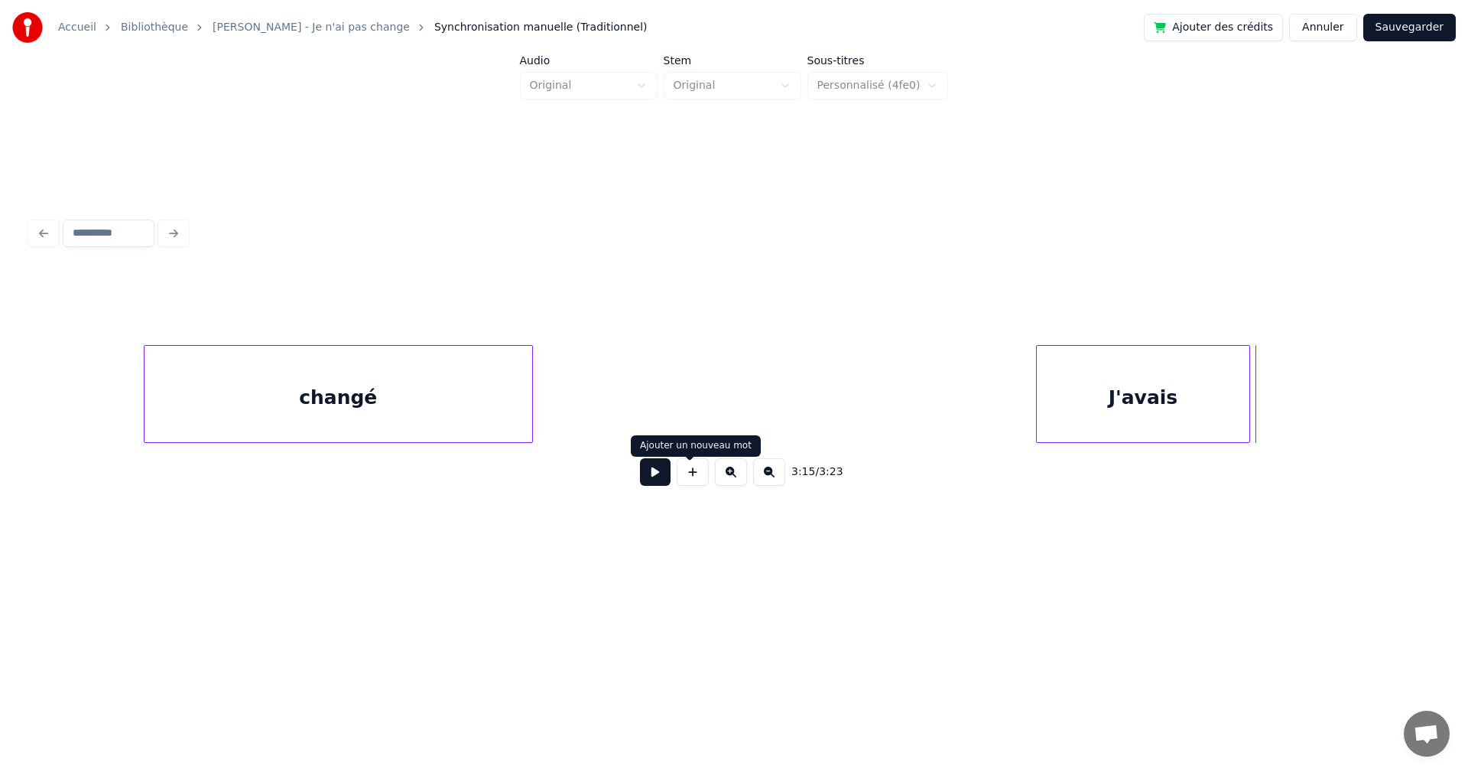
click at [694, 482] on button at bounding box center [693, 472] width 32 height 28
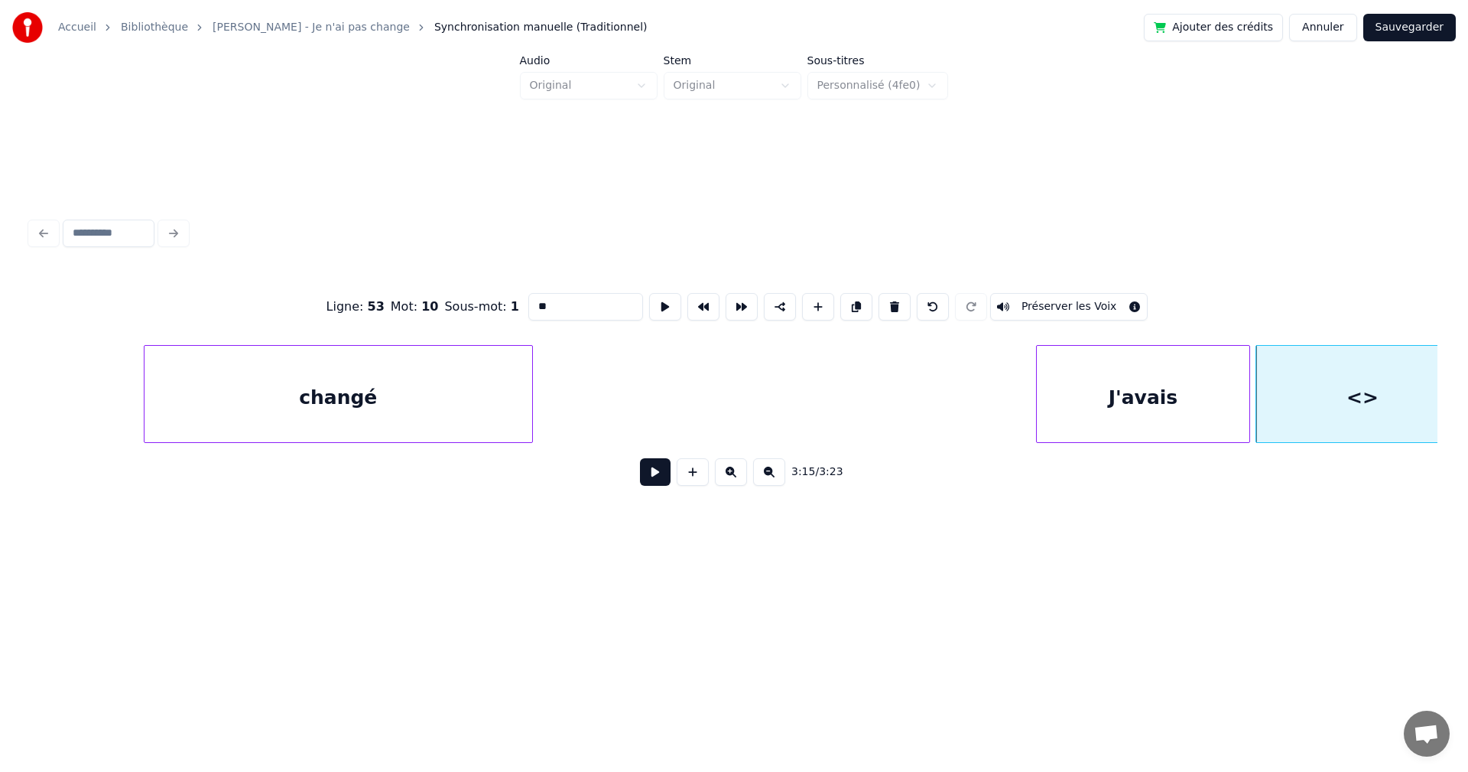
drag, startPoint x: 515, startPoint y: 304, endPoint x: 483, endPoint y: 294, distance: 32.7
click at [483, 294] on div "Ligne : 53 Mot : 10 Sous-mot : 1 ** Préserver les Voix" at bounding box center [734, 306] width 1407 height 76
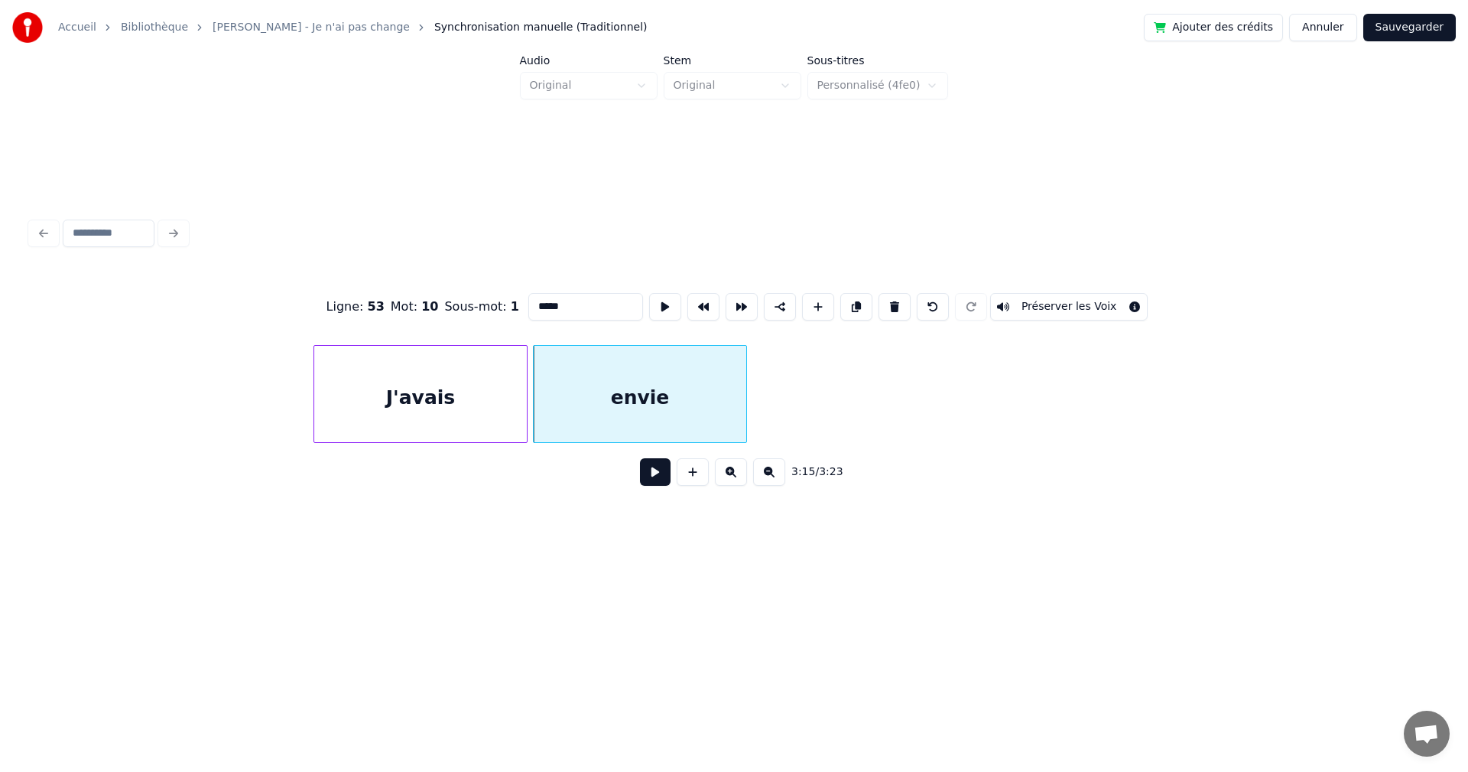
scroll to position [0, 104597]
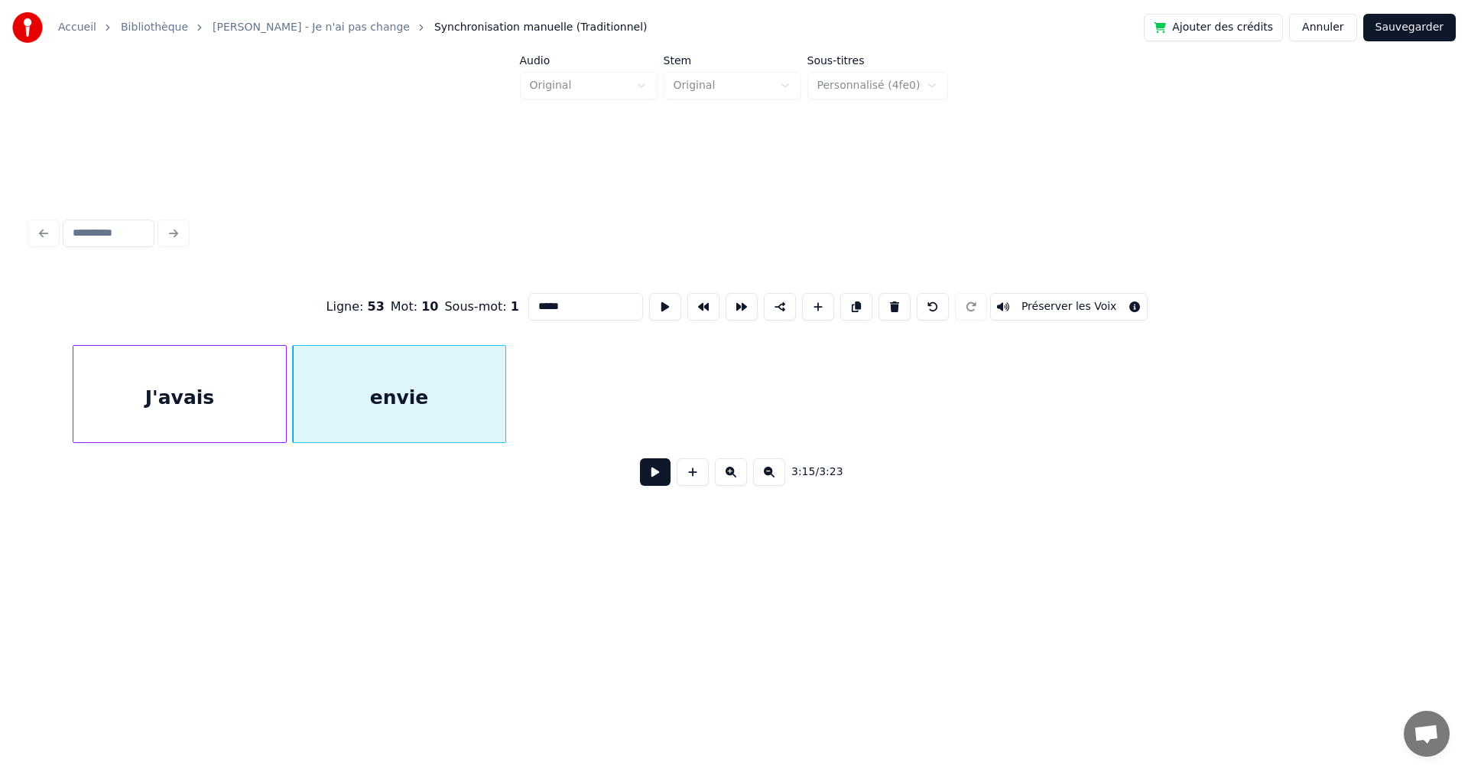
type input "*****"
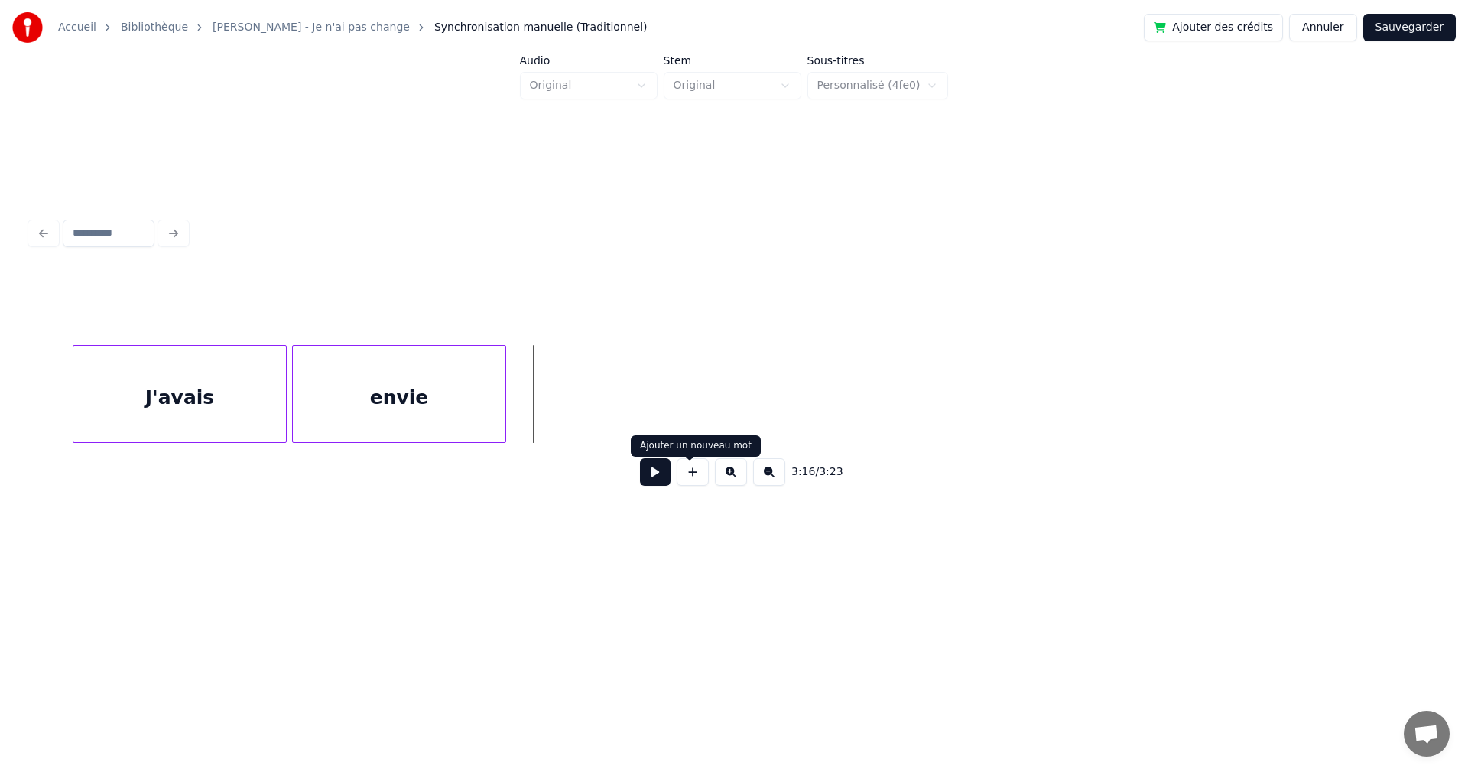
click at [686, 477] on button at bounding box center [693, 472] width 32 height 28
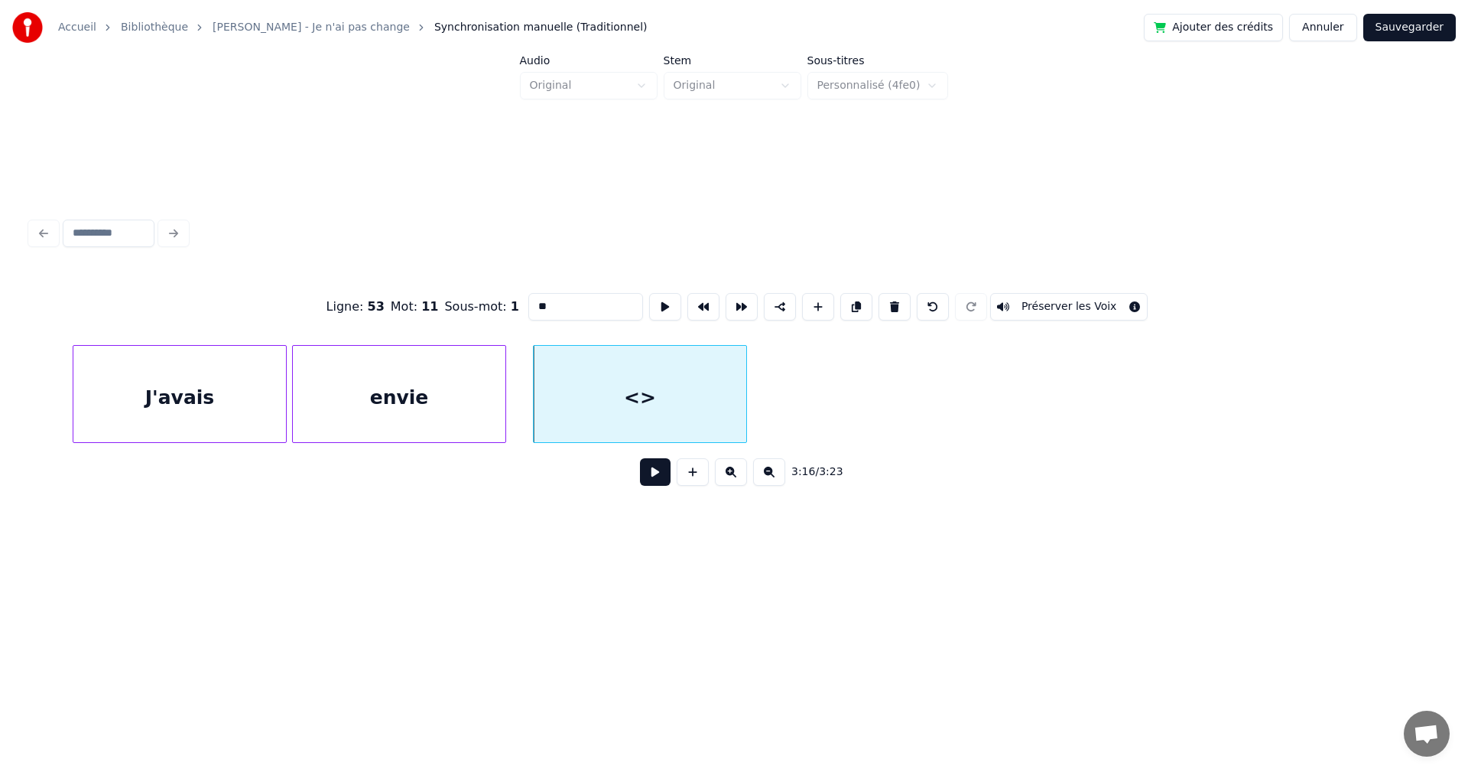
drag, startPoint x: 515, startPoint y: 304, endPoint x: 478, endPoint y: 305, distance: 37.5
click at [479, 305] on div "Ligne : 53 Mot : 11 Sous-mot : 1 ** Préserver les Voix" at bounding box center [734, 306] width 1407 height 76
click at [234, 408] on div "J'avais" at bounding box center [179, 398] width 213 height 104
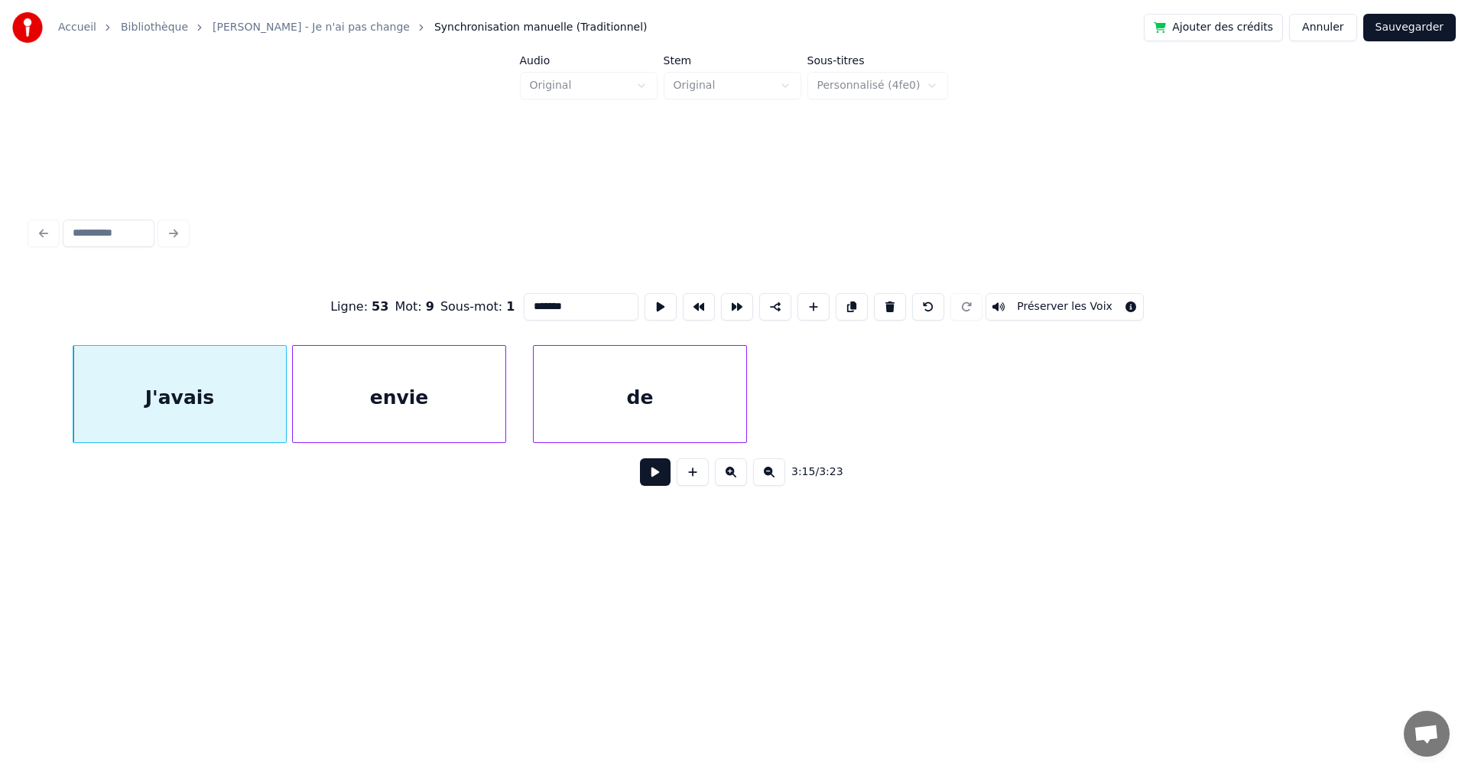
type input "*******"
click at [644, 484] on button at bounding box center [655, 472] width 31 height 28
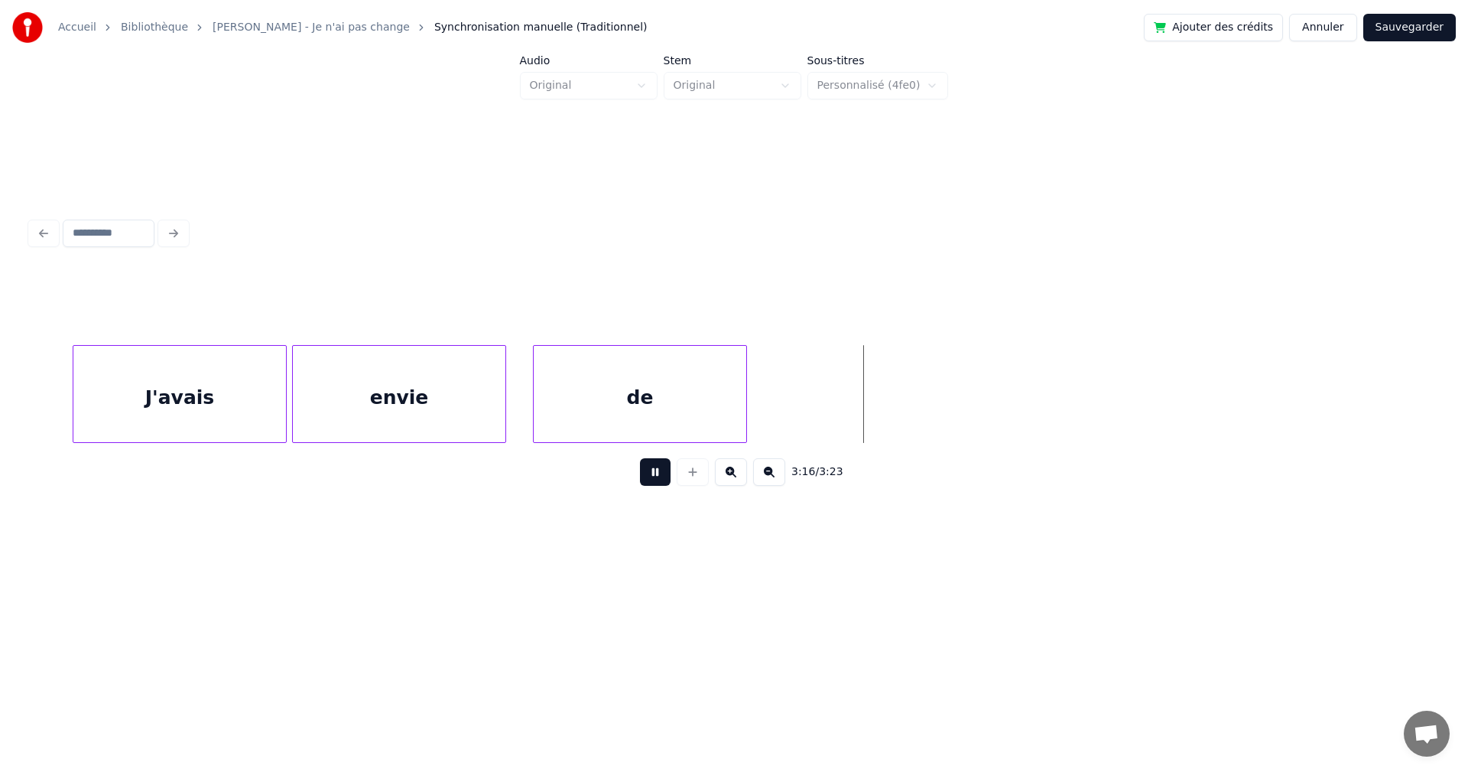
click at [644, 484] on button at bounding box center [655, 472] width 31 height 28
click at [1399, 21] on button "Sauvegarder" at bounding box center [1409, 28] width 93 height 28
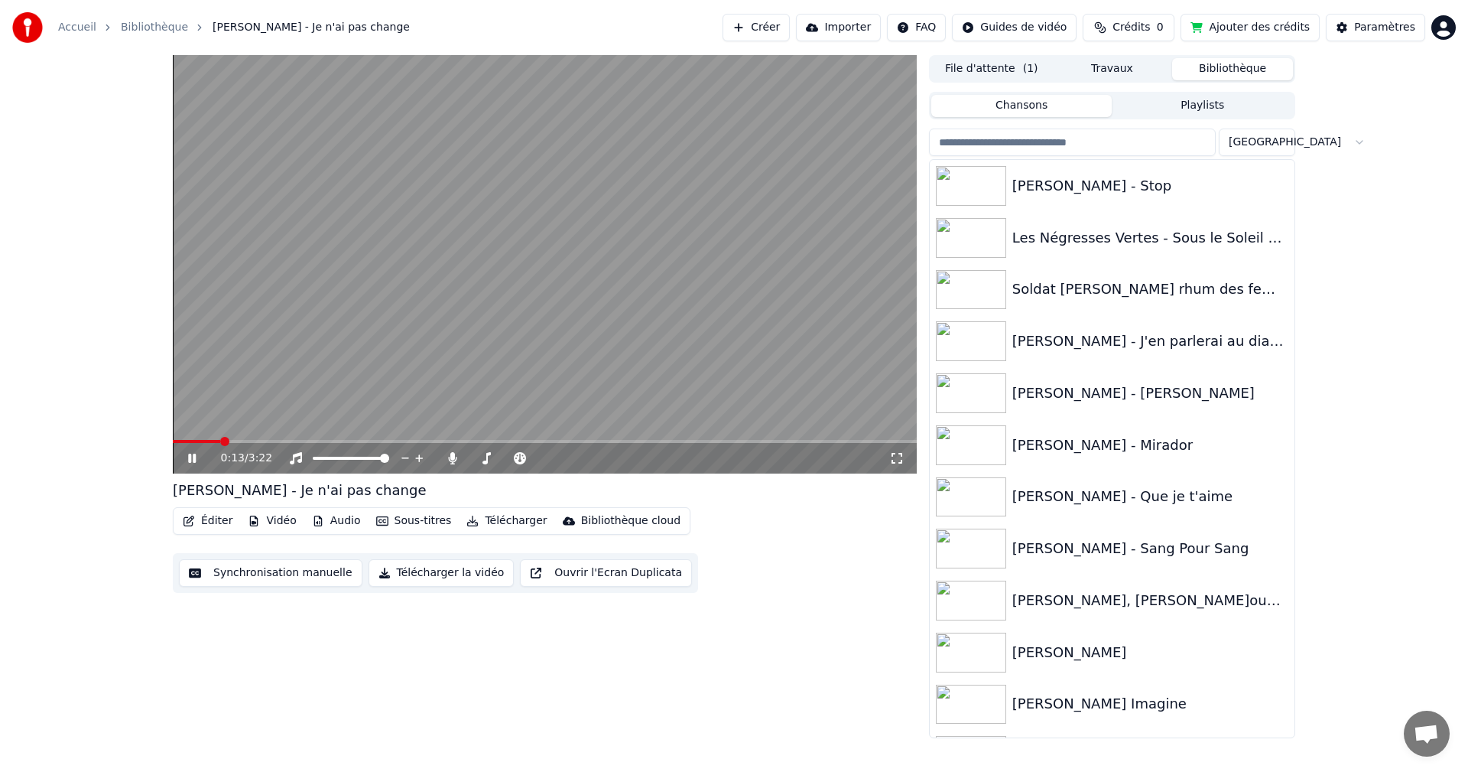
click at [187, 459] on icon at bounding box center [203, 458] width 36 height 12
